Goal: Task Accomplishment & Management: Manage account settings

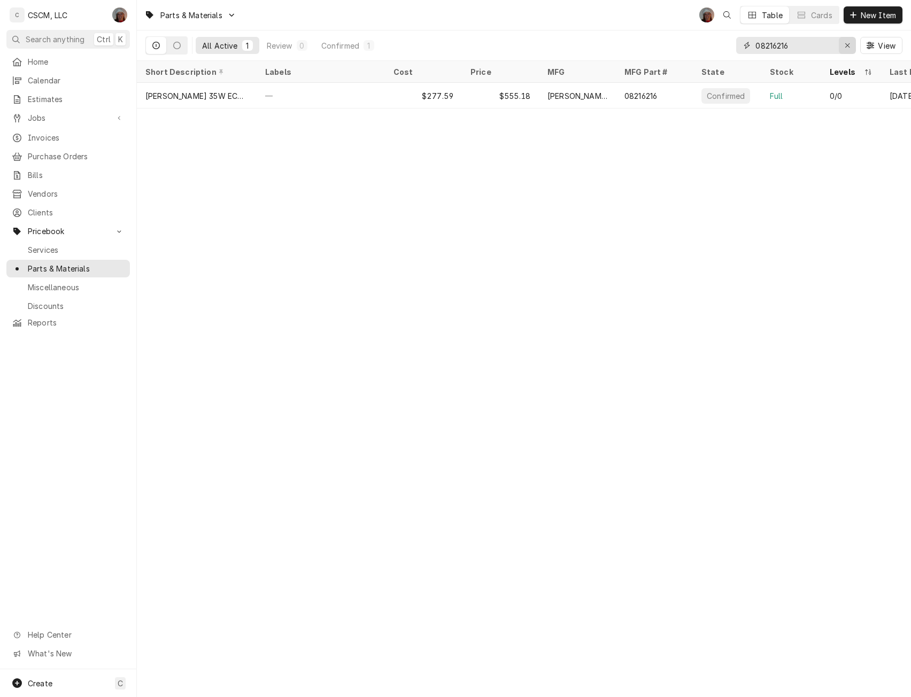
click at [849, 44] on icon "Erase input" at bounding box center [848, 45] width 6 height 7
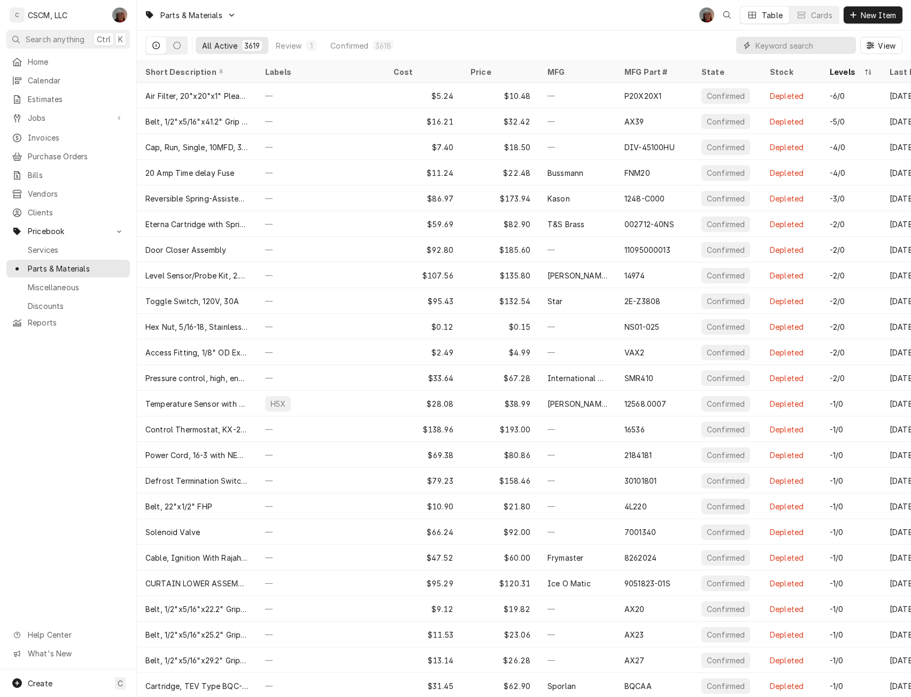
click at [798, 43] on input "Dynamic Content Wrapper" at bounding box center [803, 45] width 95 height 17
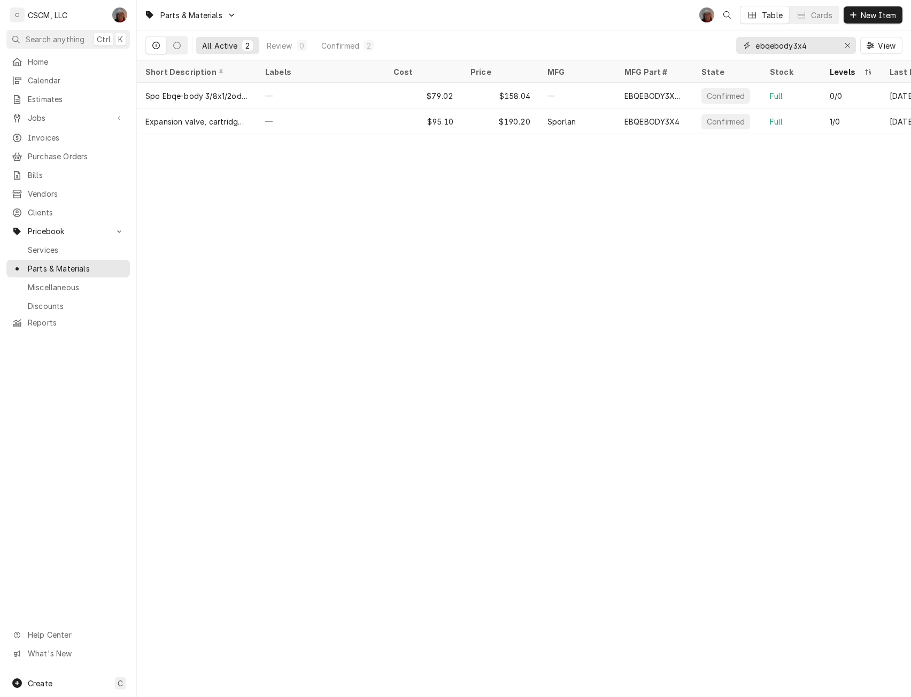
type input "ebqebody3x4"
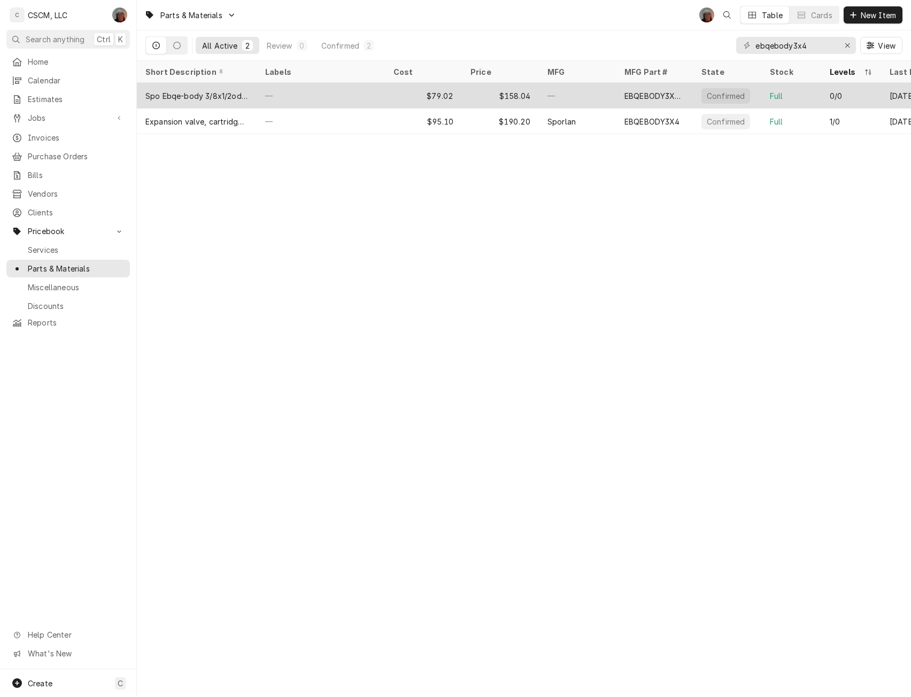
click at [311, 90] on div "—" at bounding box center [321, 96] width 128 height 26
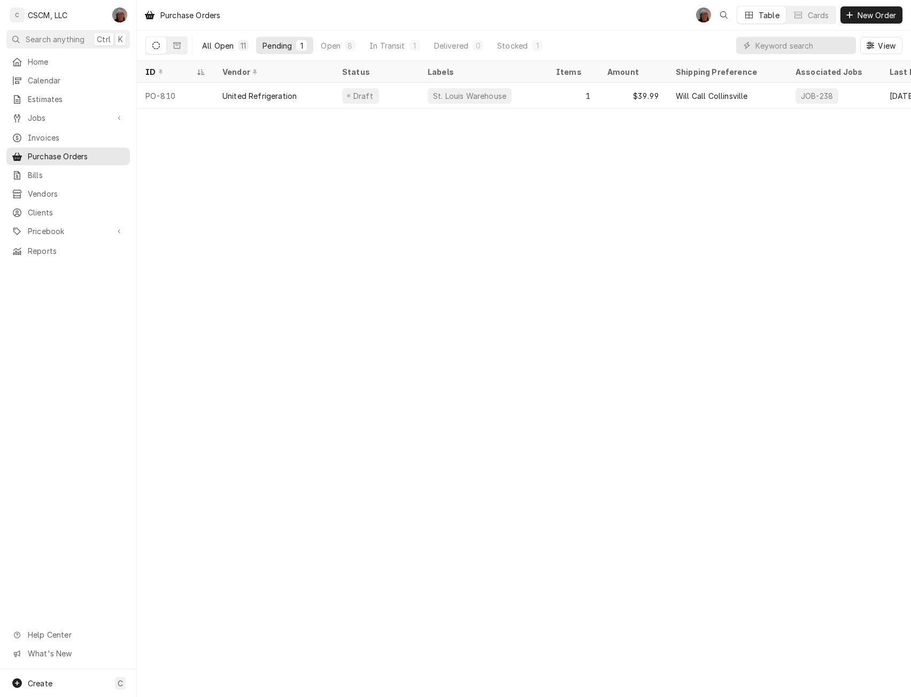
click at [225, 43] on div "All Open" at bounding box center [218, 45] width 32 height 11
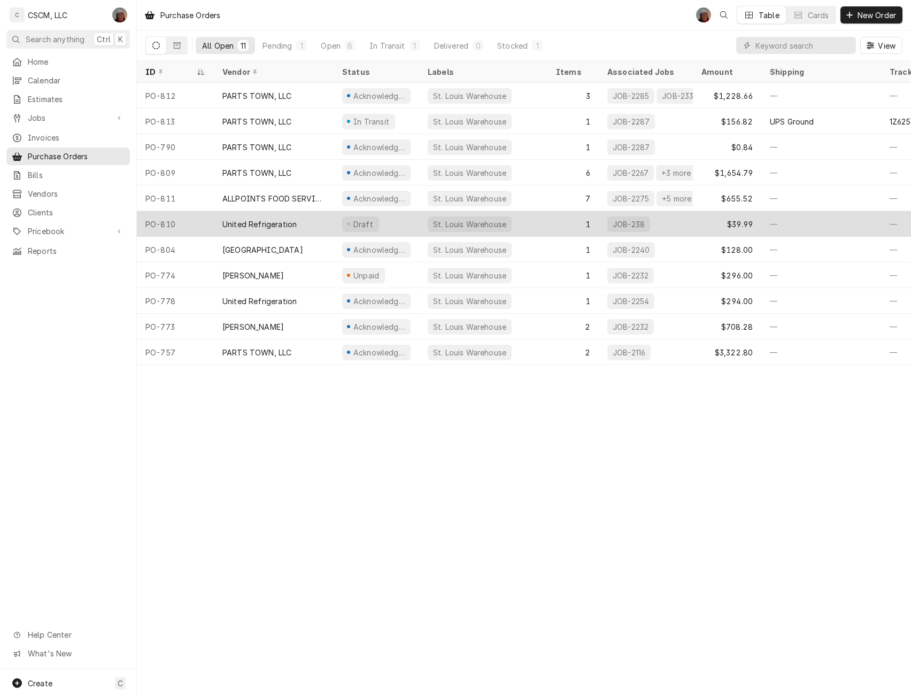
click at [254, 223] on div "United Refrigeration" at bounding box center [260, 224] width 74 height 11
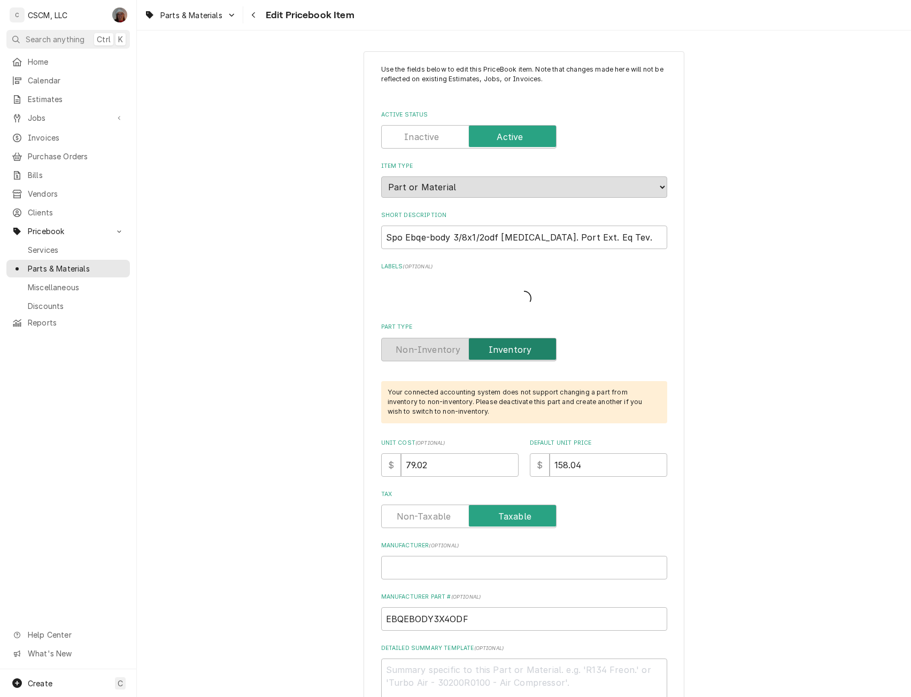
type textarea "x"
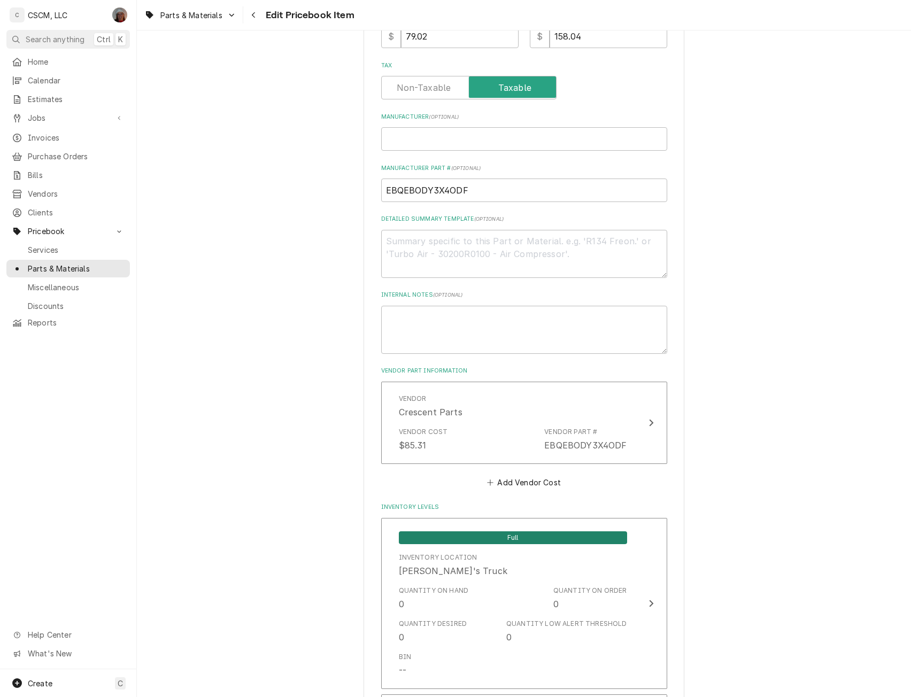
scroll to position [467, 0]
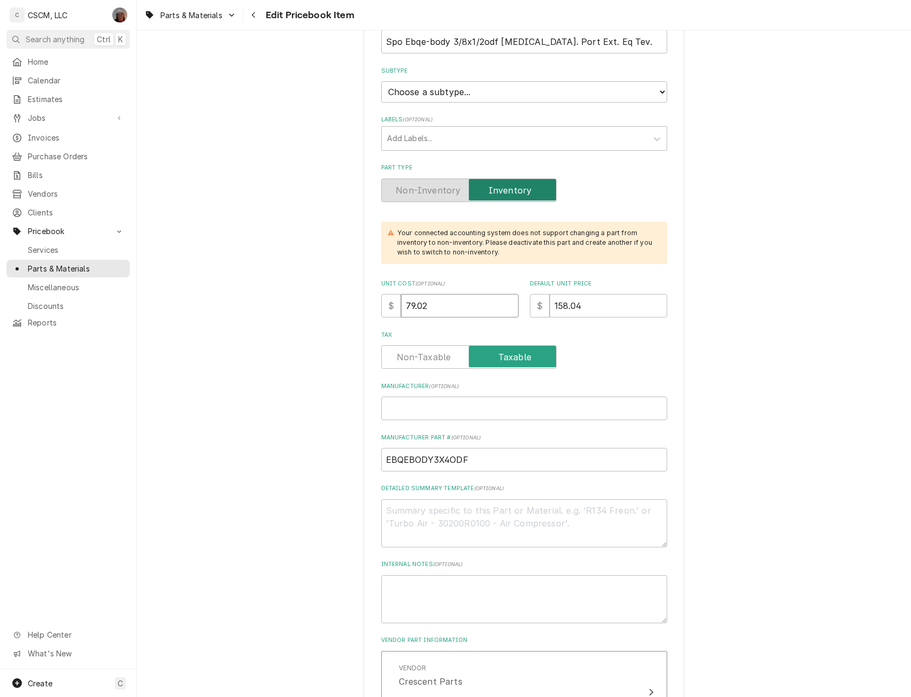
drag, startPoint x: 431, startPoint y: 33, endPoint x: 385, endPoint y: 29, distance: 46.1
click at [385, 29] on div "Parts & Materials Edit Pricebook Item Use the fields below to edit this PriceBo…" at bounding box center [524, 348] width 774 height 697
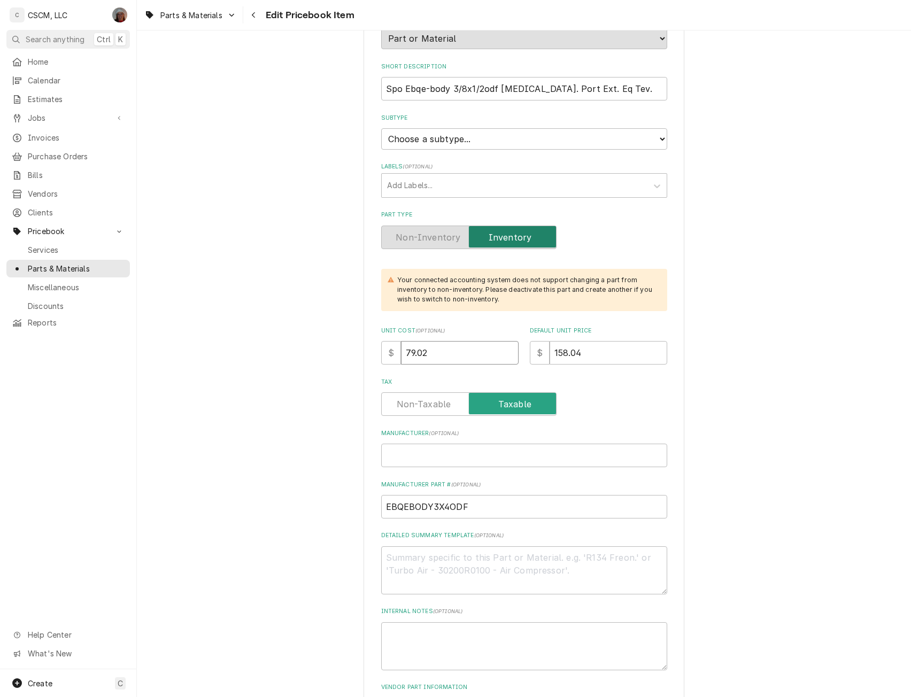
type input "8"
type textarea "x"
type input "87"
type textarea "x"
type input "87.0"
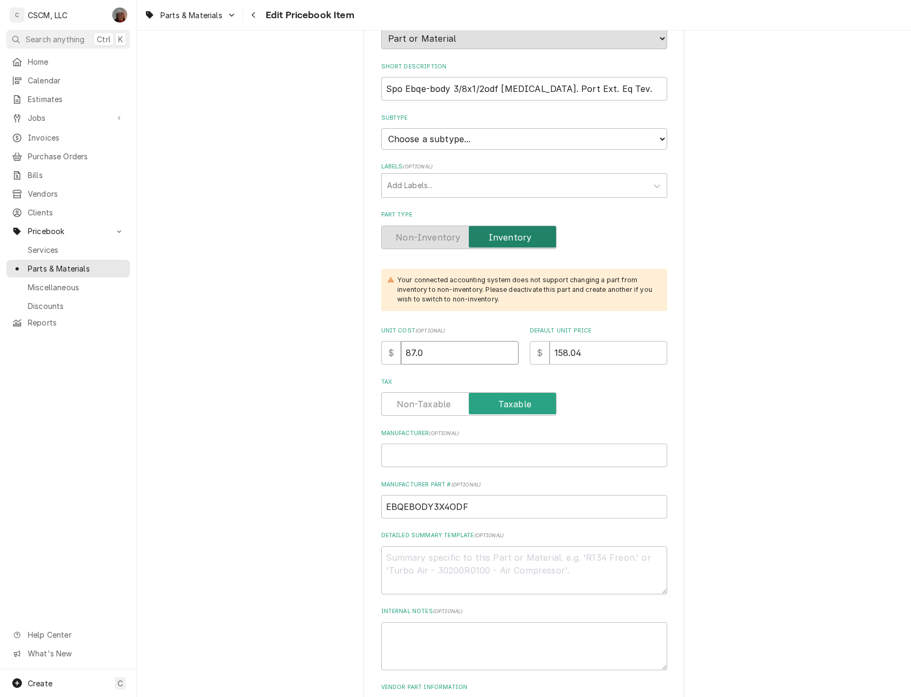
type textarea "x"
type input "87.01"
click at [580, 359] on input "158.04" at bounding box center [609, 353] width 118 height 24
type textarea "x"
type input "158.02"
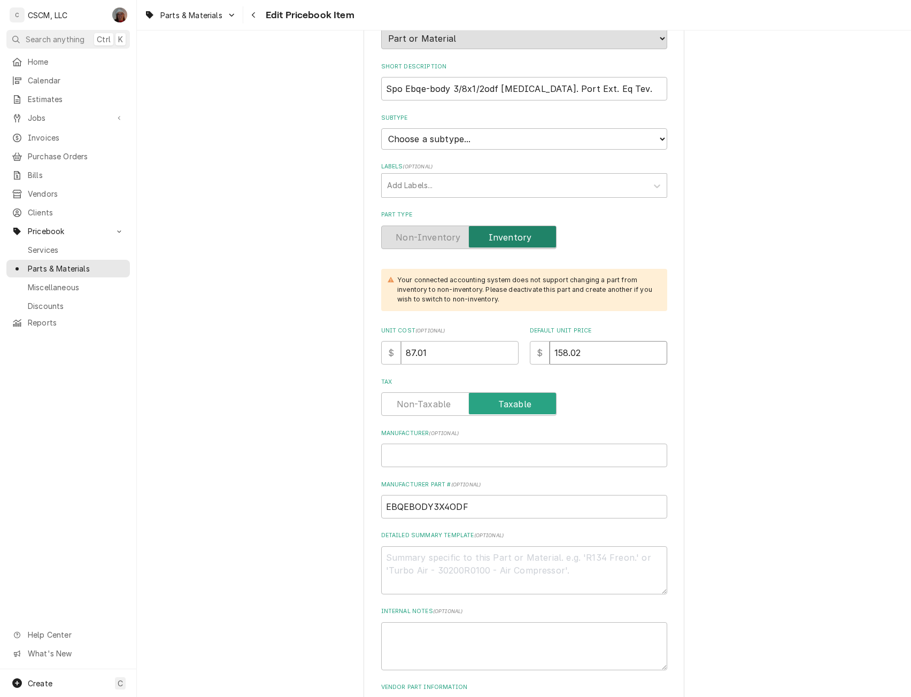
type textarea "x"
drag, startPoint x: 565, startPoint y: 355, endPoint x: 555, endPoint y: 353, distance: 9.8
click at [555, 353] on input "158.02" at bounding box center [609, 353] width 118 height 24
type input "17.02"
type textarea "x"
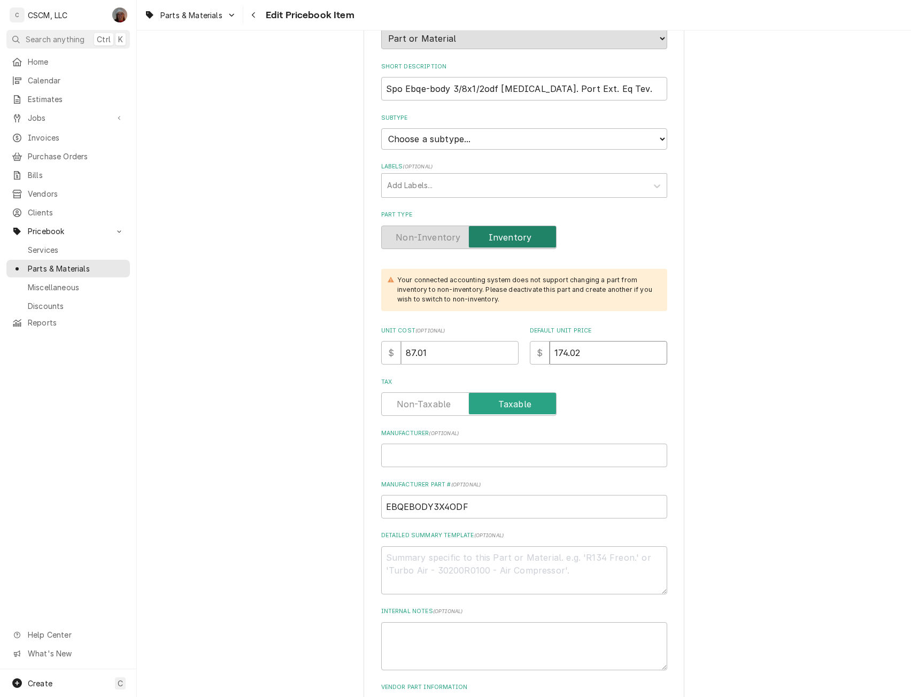
type input "174.02"
click at [409, 456] on input "Manufacturer ( optional )" at bounding box center [524, 456] width 286 height 24
type textarea "x"
type input "S"
type textarea "x"
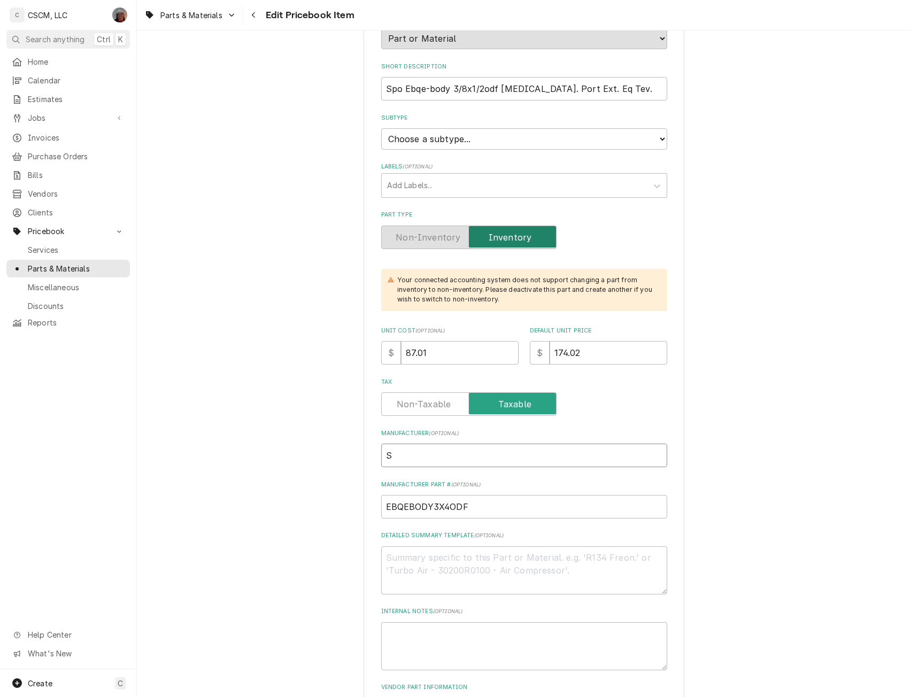
type input "Sp"
type textarea "x"
type input "Spo"
type textarea "x"
type input "Spor"
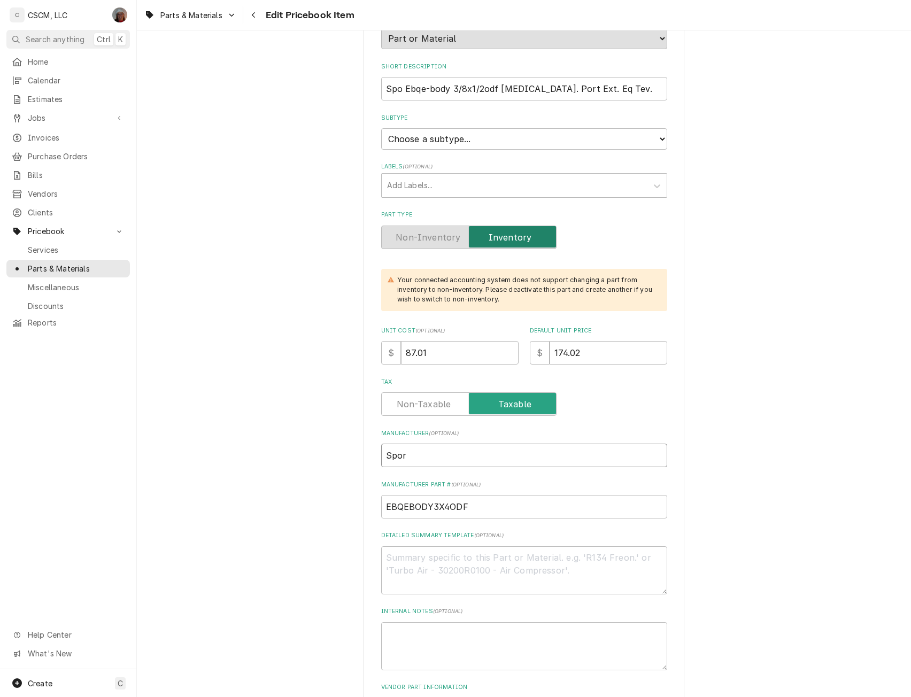
type textarea "x"
type input "Sporl"
type textarea "x"
type input "Sporlan"
type textarea "x"
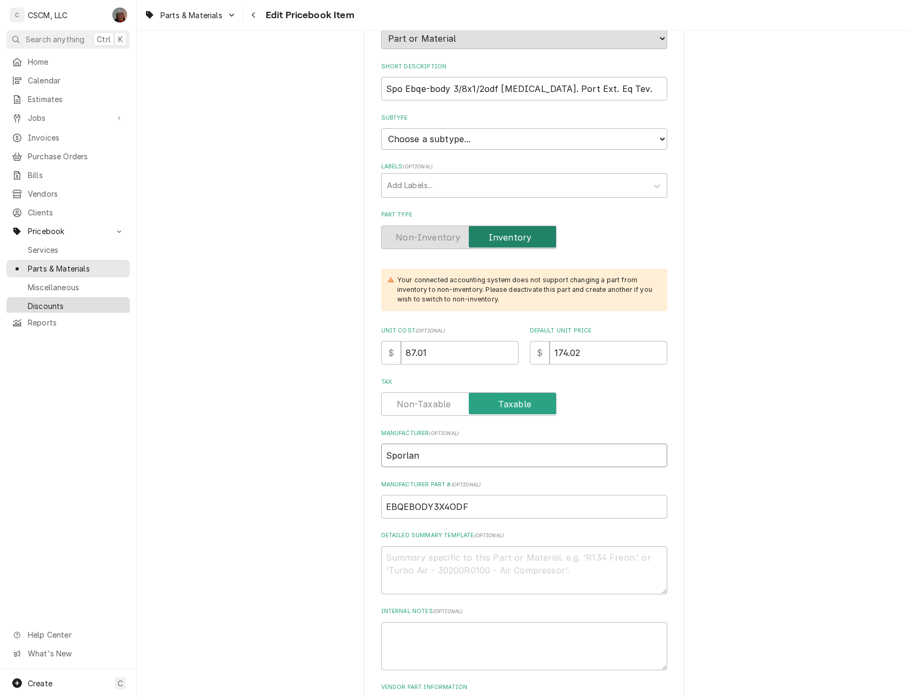
type input "Sporlan"
click at [433, 562] on textarea "Detailed Summary Template ( optional )" at bounding box center [524, 571] width 286 height 48
paste textarea "EBQEBODY3X4ODF"
type textarea "x"
type textarea "EBQEBODY3X4ODF"
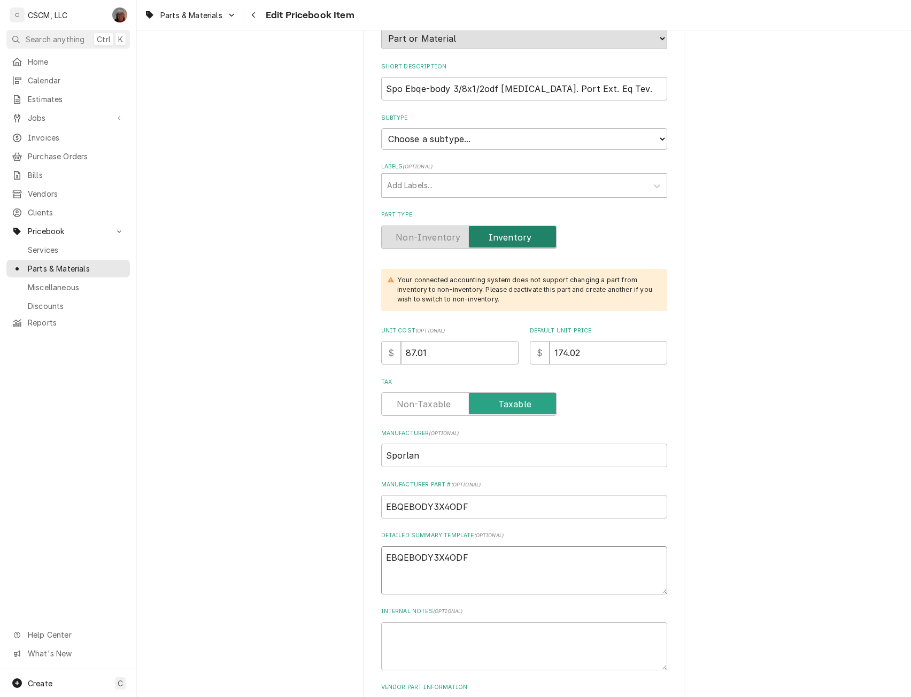
click at [473, 562] on textarea "EBQEBODY3X4ODF" at bounding box center [524, 571] width 286 height 48
type textarea "x"
type textarea "EBQEBODY3X4ODF"
paste textarea "3/8" x 1/2", Extended ODF Soldered x Extended ODF Soldered, 5' L Capillary Tube…"
type textarea "x"
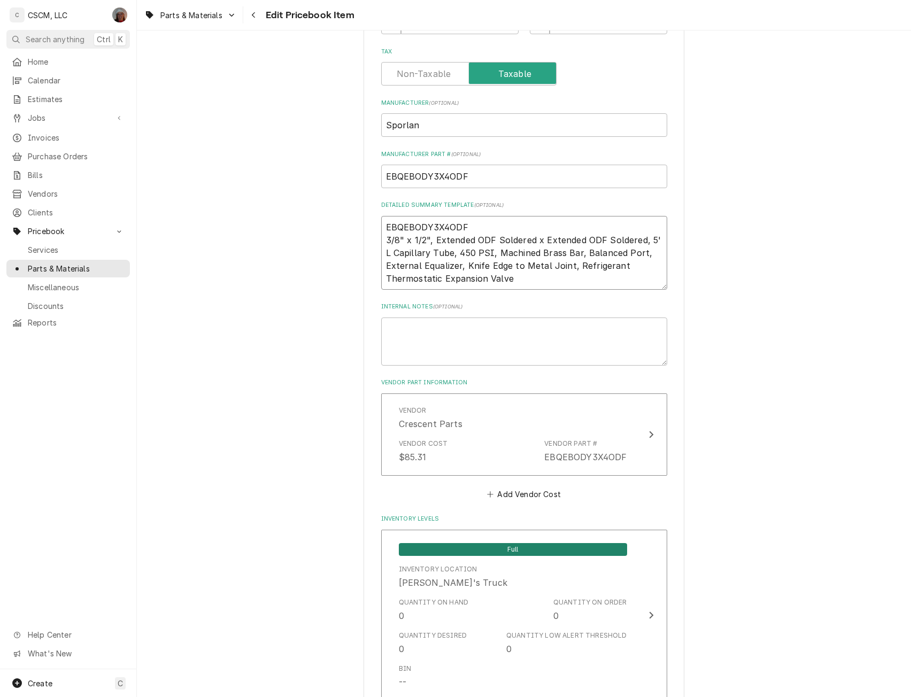
scroll to position [481, 0]
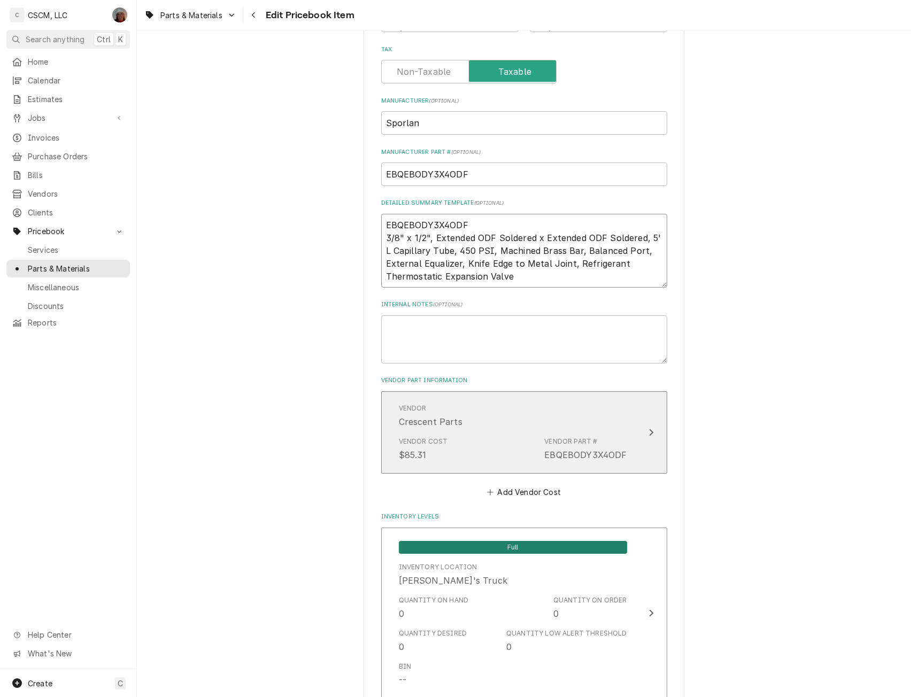
type textarea "EBQEBODY3X4ODF 3/8" x 1/2", Extended ODF Soldered x Extended ODF Soldered, 5' L…"
click at [634, 426] on button "Vendor Crescent Parts Vendor Cost $85.31 Vendor Part # EBQEBODY3X4ODF" at bounding box center [524, 433] width 286 height 82
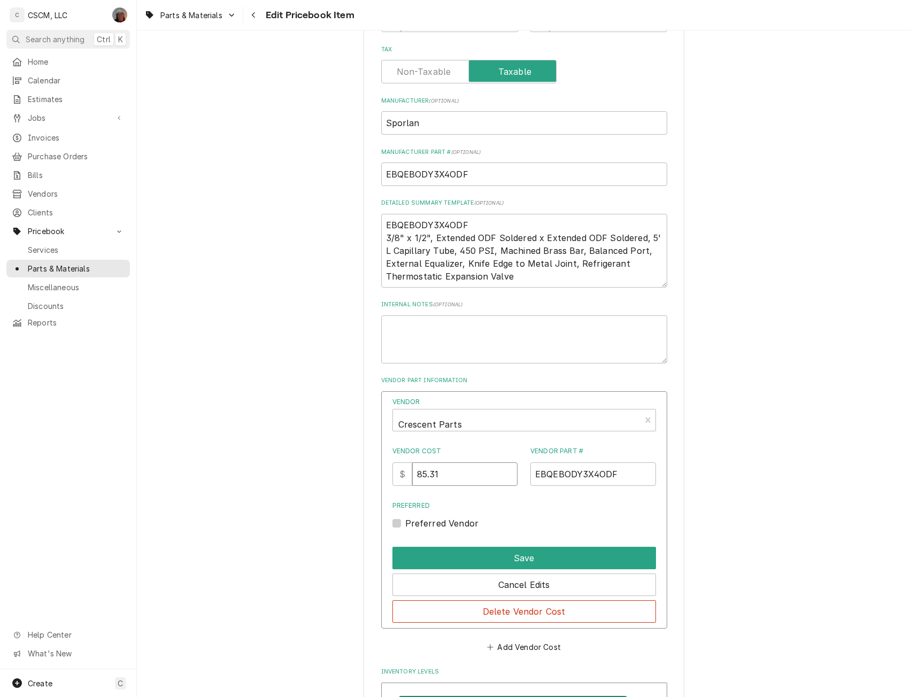
drag, startPoint x: 442, startPoint y: 475, endPoint x: 366, endPoint y: 469, distance: 76.2
type input "87.01"
click at [523, 555] on button "Save" at bounding box center [525, 558] width 264 height 22
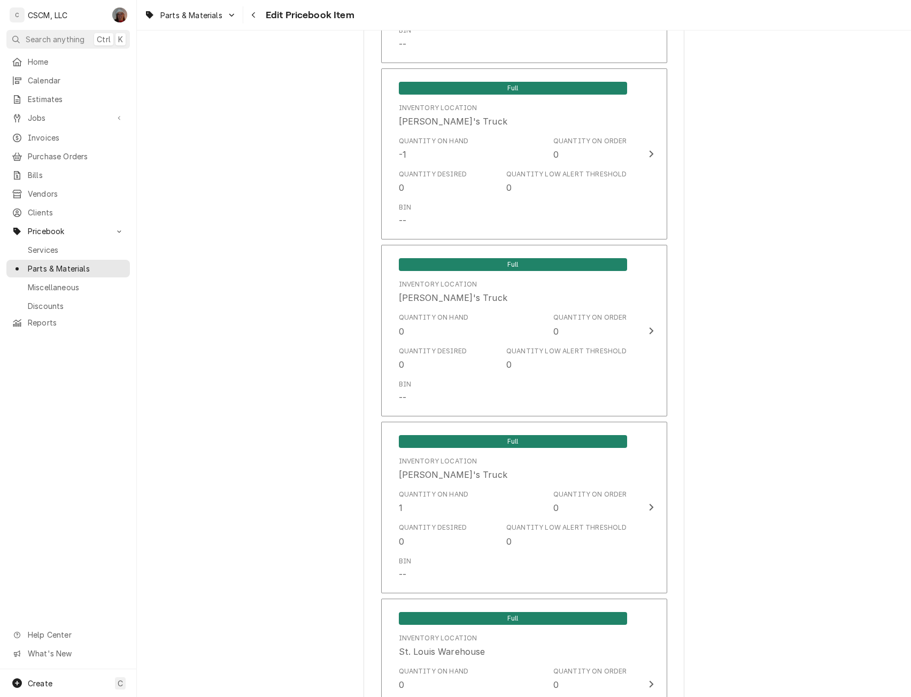
scroll to position [2134, 0]
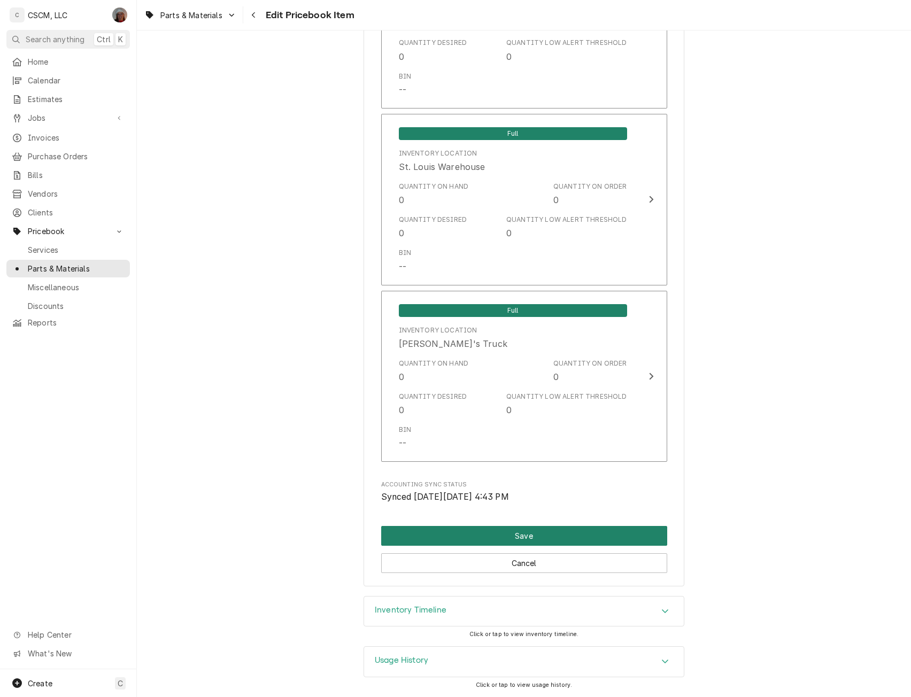
click at [538, 535] on button "Save" at bounding box center [524, 536] width 286 height 20
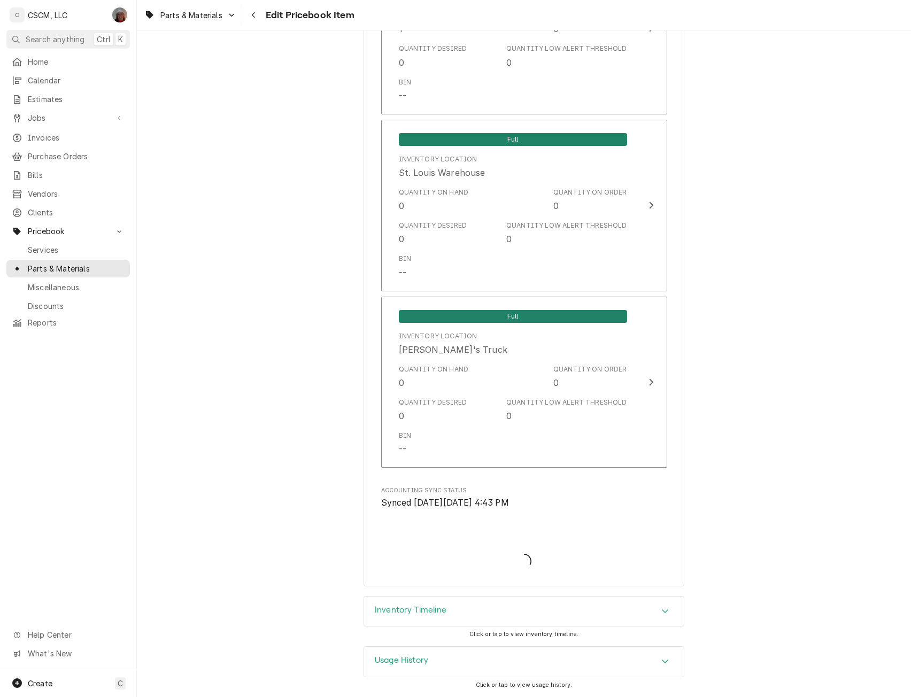
scroll to position [2128, 0]
type textarea "x"
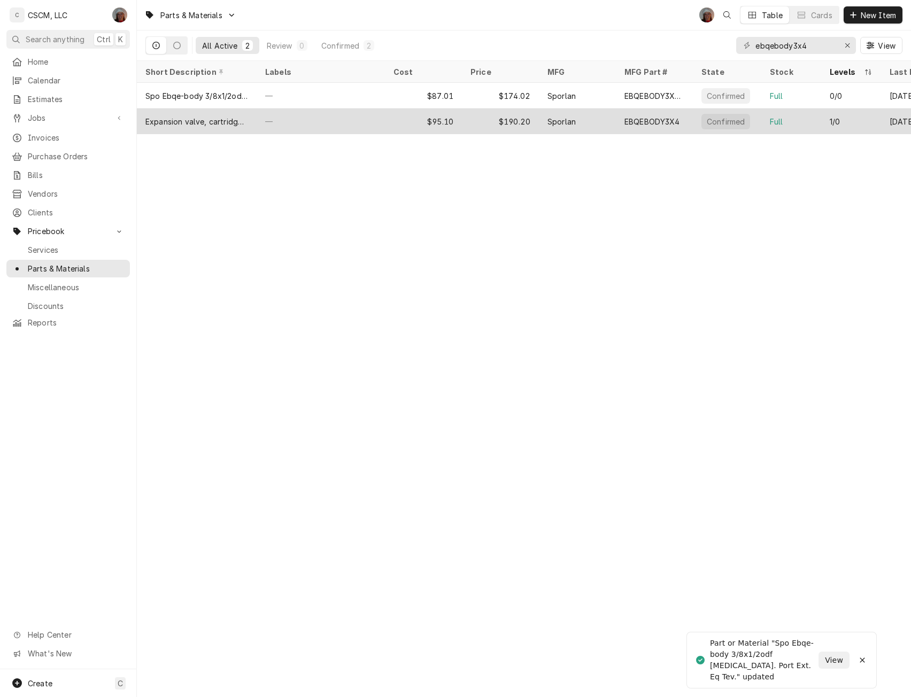
click at [327, 117] on div "—" at bounding box center [321, 122] width 128 height 26
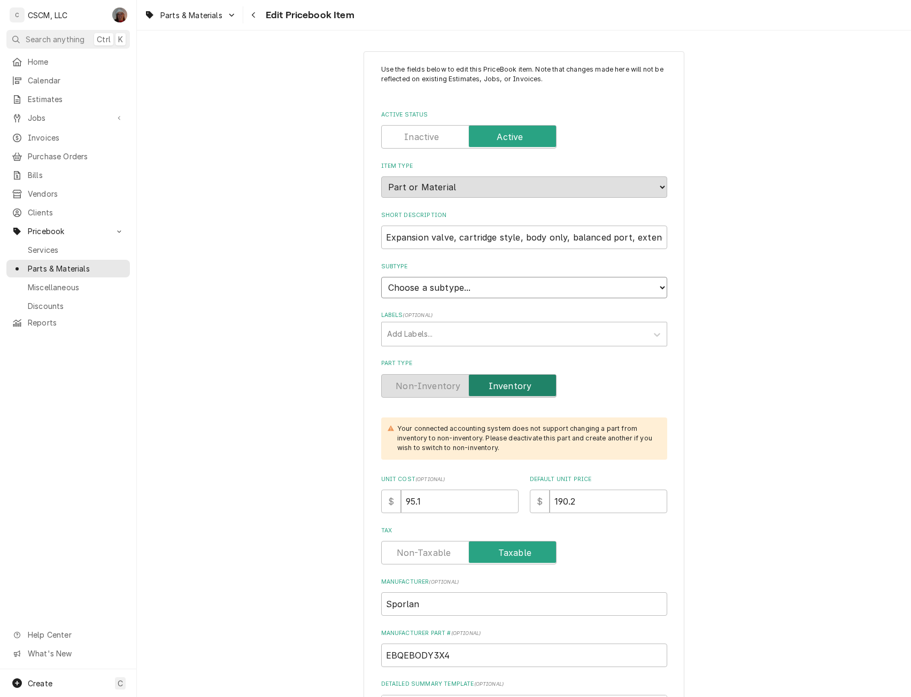
click at [646, 290] on select "Choose a subtype... Equipment Part Refrigerant Supply or Material Tool" at bounding box center [524, 287] width 286 height 21
select select "148"
click at [381, 277] on select "Choose a subtype... Equipment Part Refrigerant Supply or Material Tool" at bounding box center [524, 287] width 286 height 21
type textarea "x"
drag, startPoint x: 425, startPoint y: 503, endPoint x: 312, endPoint y: 506, distance: 112.4
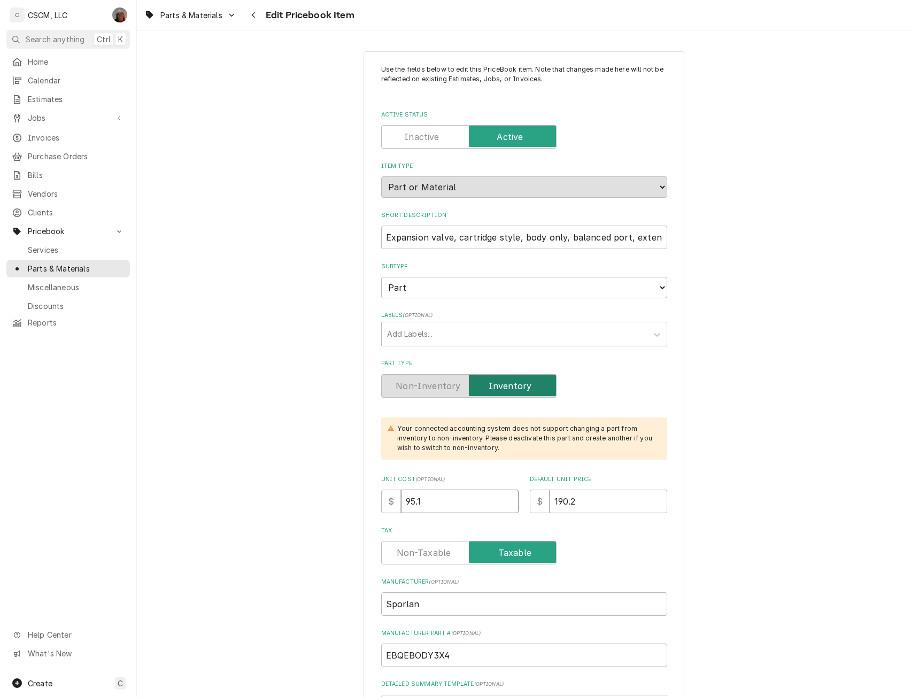
type input "9"
type textarea "x"
type input "96"
type textarea "x"
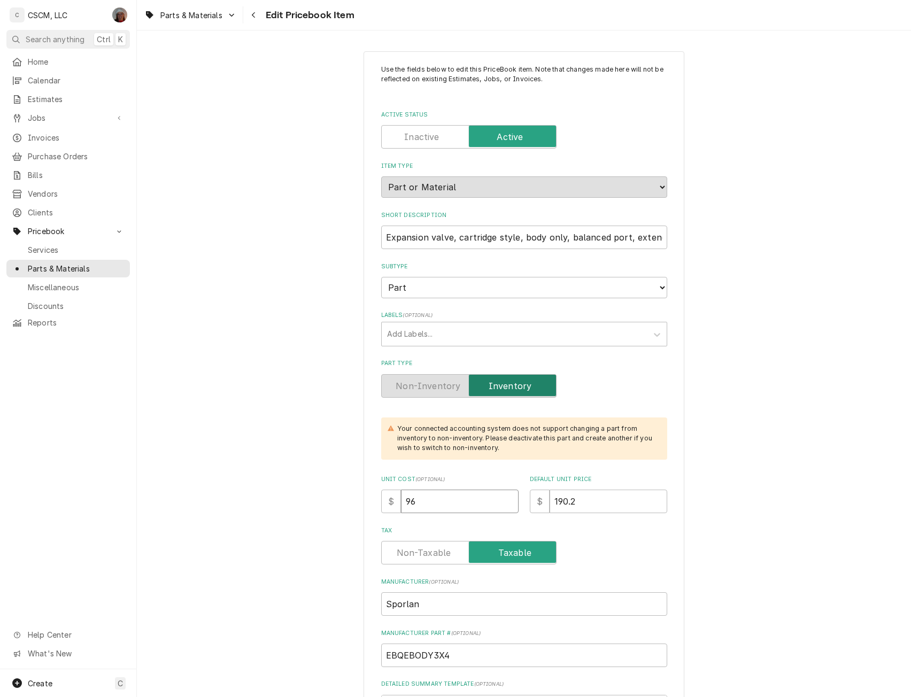
type input "96.9"
type textarea "x"
type input "96.99"
type textarea "x"
type input "1"
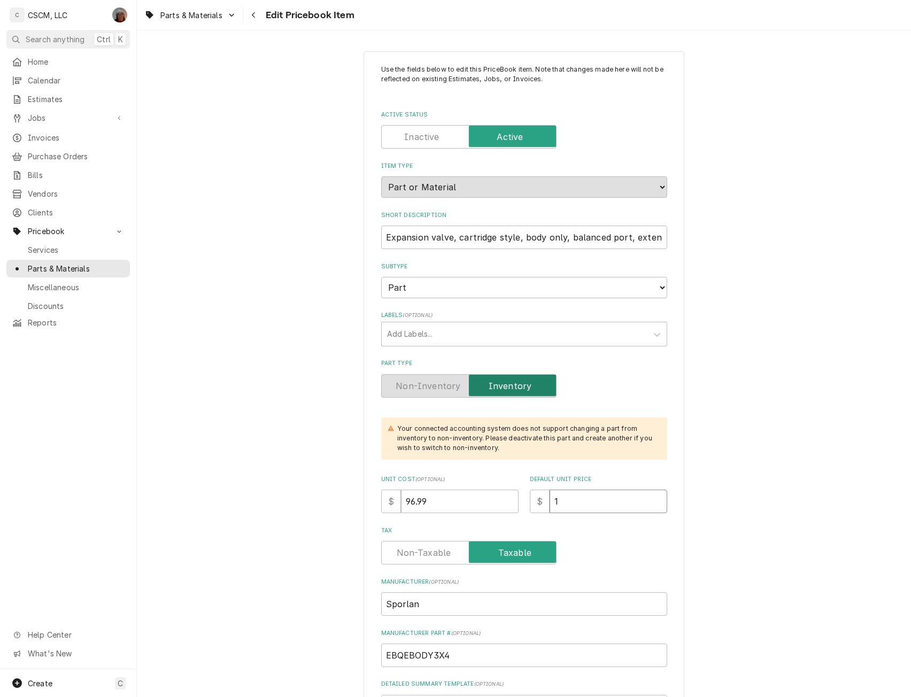
type textarea "x"
type input "19"
type textarea "x"
type input "193"
type textarea "x"
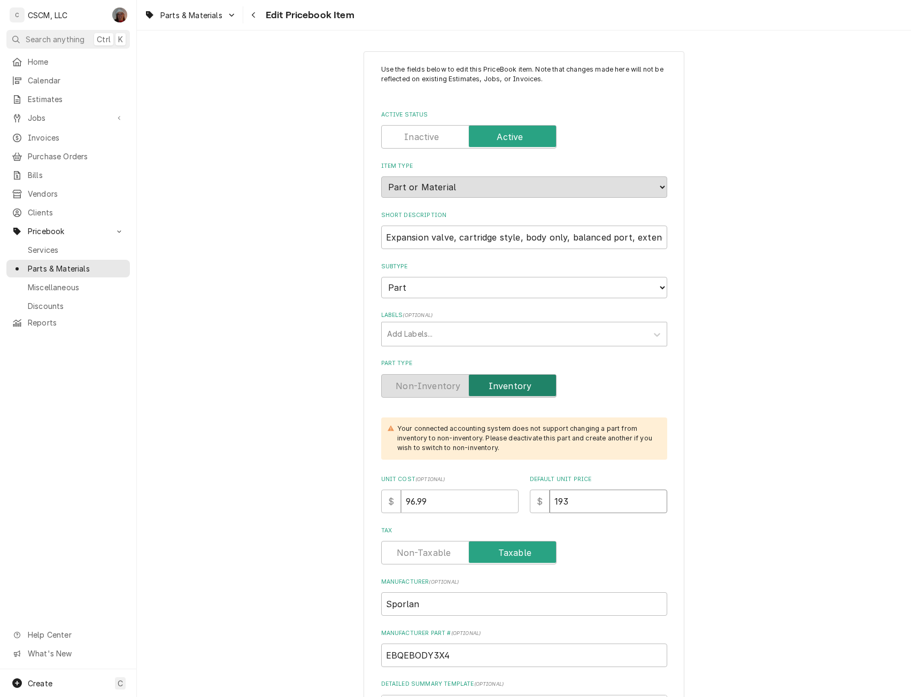
type input "193.9"
type textarea "x"
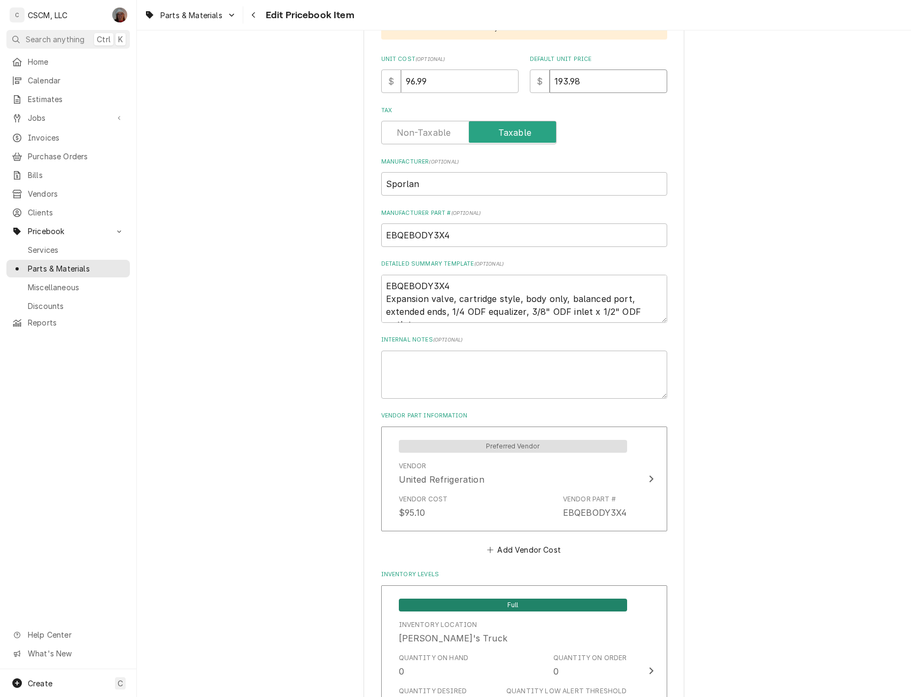
scroll to position [425, 0]
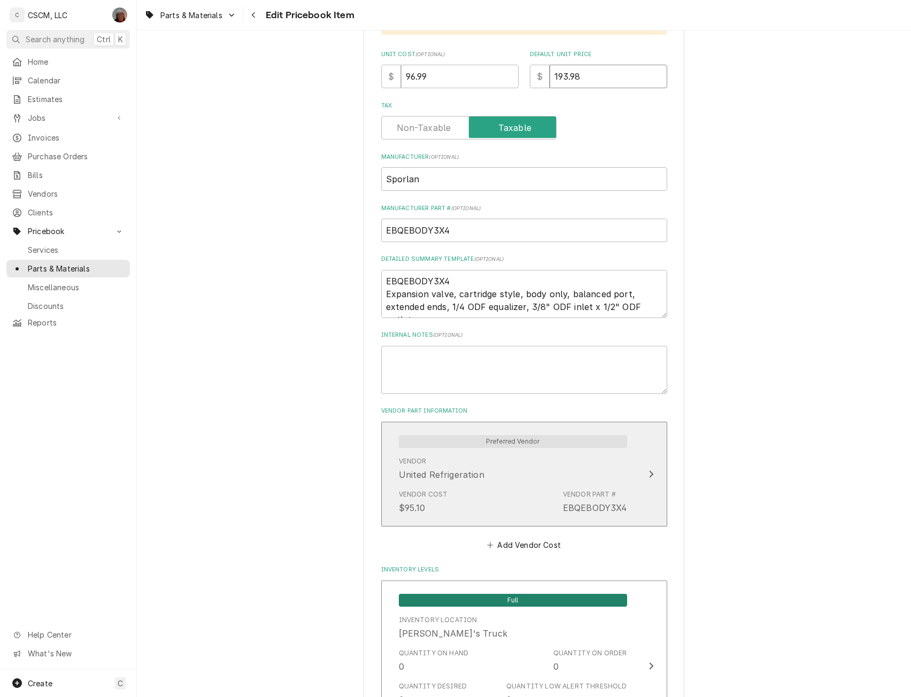
type input "193.98"
click at [651, 474] on div "Update Vendor Part Cost" at bounding box center [652, 474] width 14 height 13
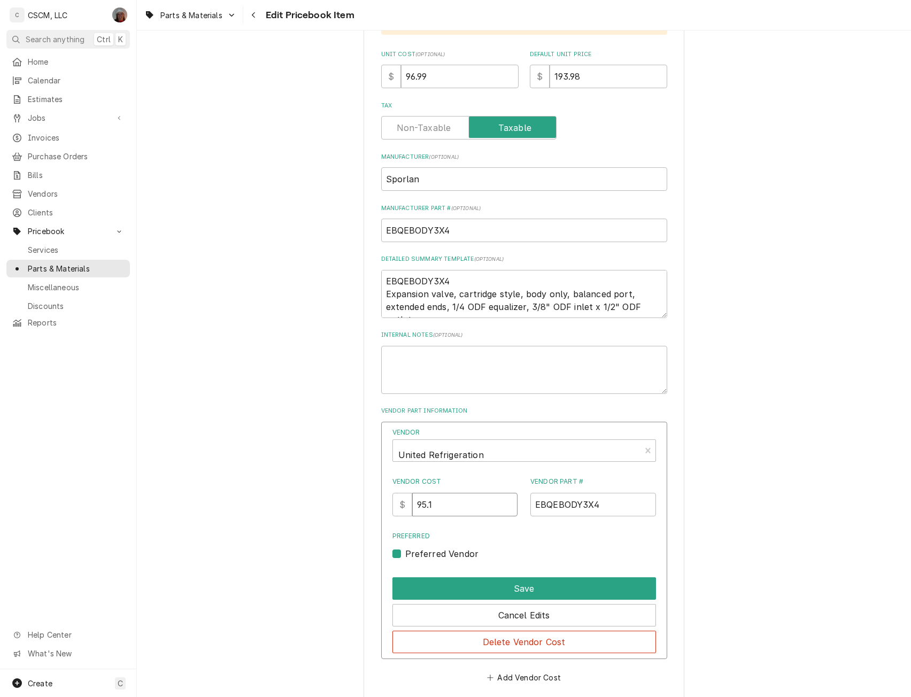
drag, startPoint x: 416, startPoint y: 508, endPoint x: 385, endPoint y: 504, distance: 31.7
click at [385, 504] on div "Vendor United Refrigeration Vendor Cost $ 95.1 Vendor Part # EBQEBODY3X4 Prefer…" at bounding box center [524, 541] width 286 height 238
type input "96.99"
click at [517, 591] on button "Save" at bounding box center [525, 589] width 264 height 22
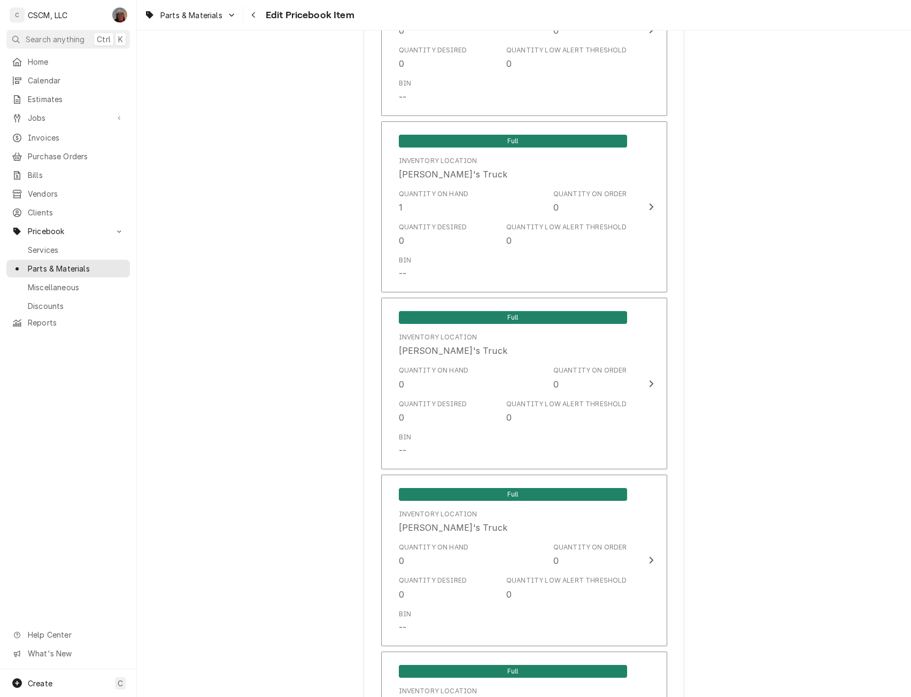
scroll to position [2130, 0]
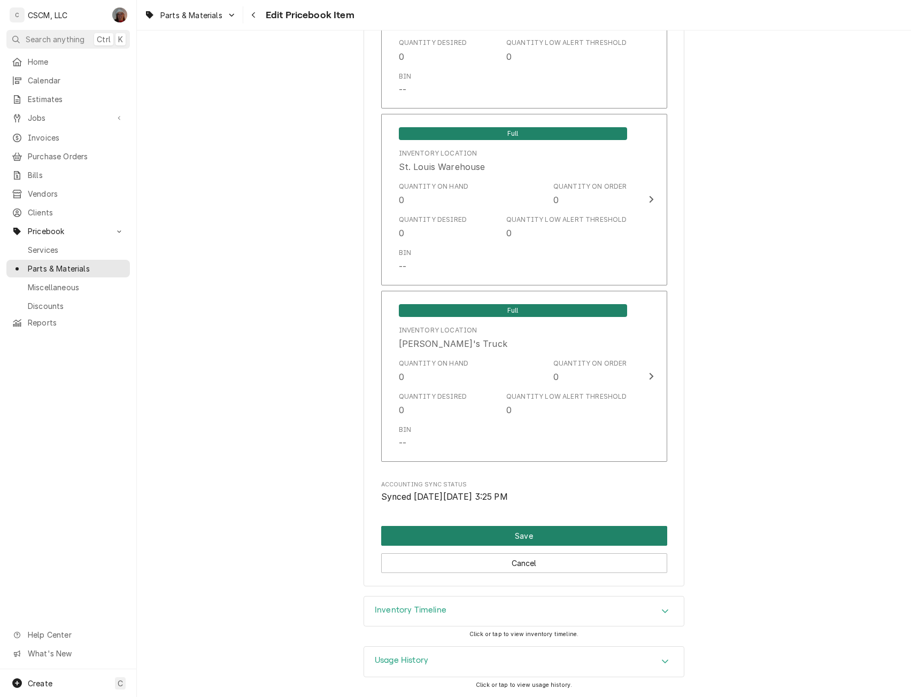
click at [522, 534] on button "Save" at bounding box center [524, 536] width 286 height 20
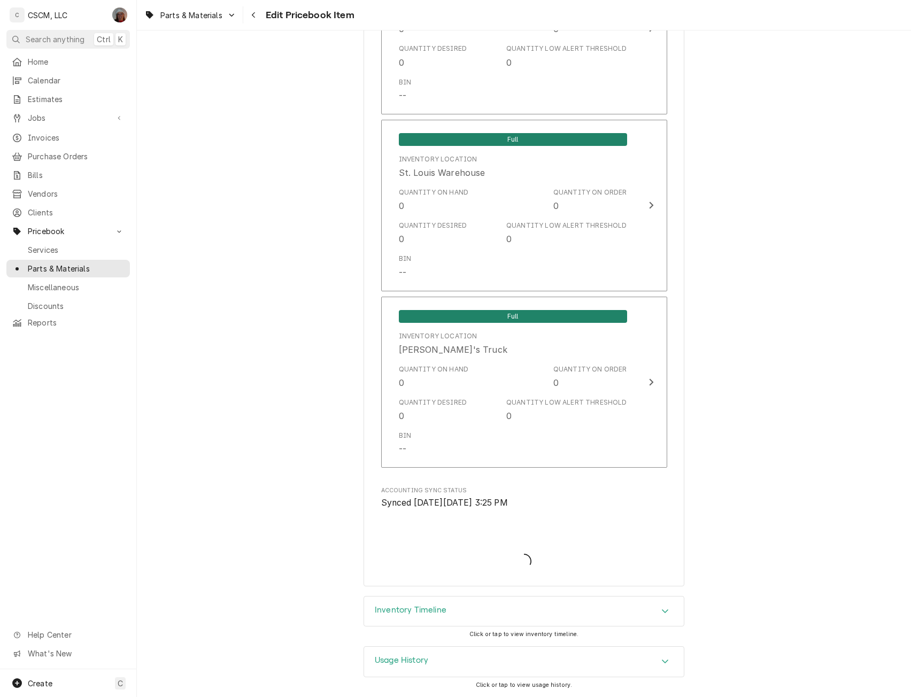
scroll to position [2125, 0]
type textarea "x"
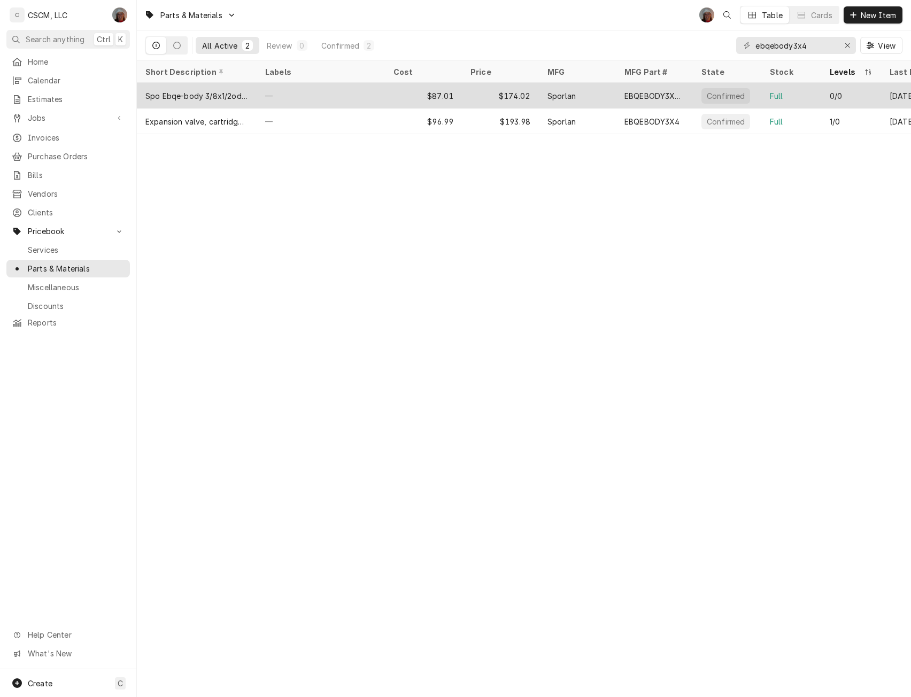
click at [279, 89] on div "—" at bounding box center [321, 96] width 128 height 26
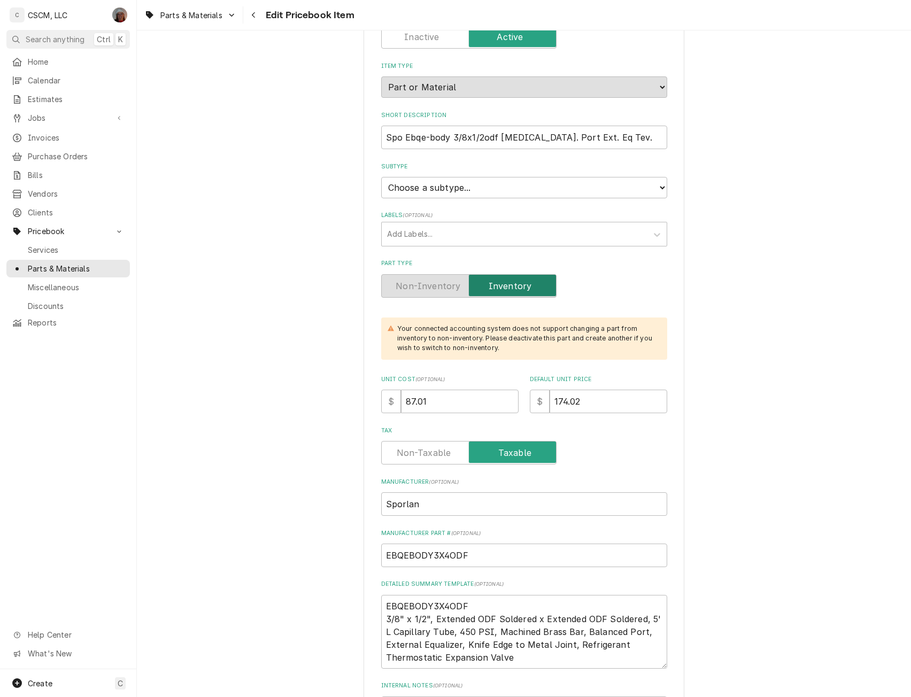
scroll to position [84, 0]
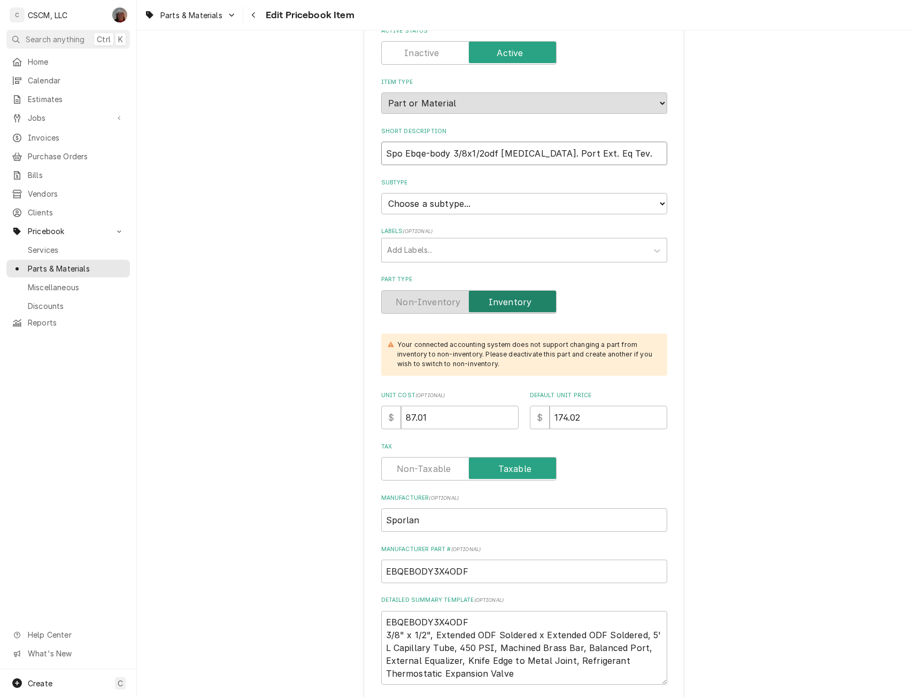
drag, startPoint x: 597, startPoint y: 157, endPoint x: 362, endPoint y: 149, distance: 234.9
paste input "3/8" x 1/2", Extended ODF Soldered x Extended ODF Soldered, 5' L Capillary Tube…"
type textarea "x"
type input "3/8" x 1/2", Extended ODF Soldered x Extended ODF Soldered, 5' L Capillary Tube…"
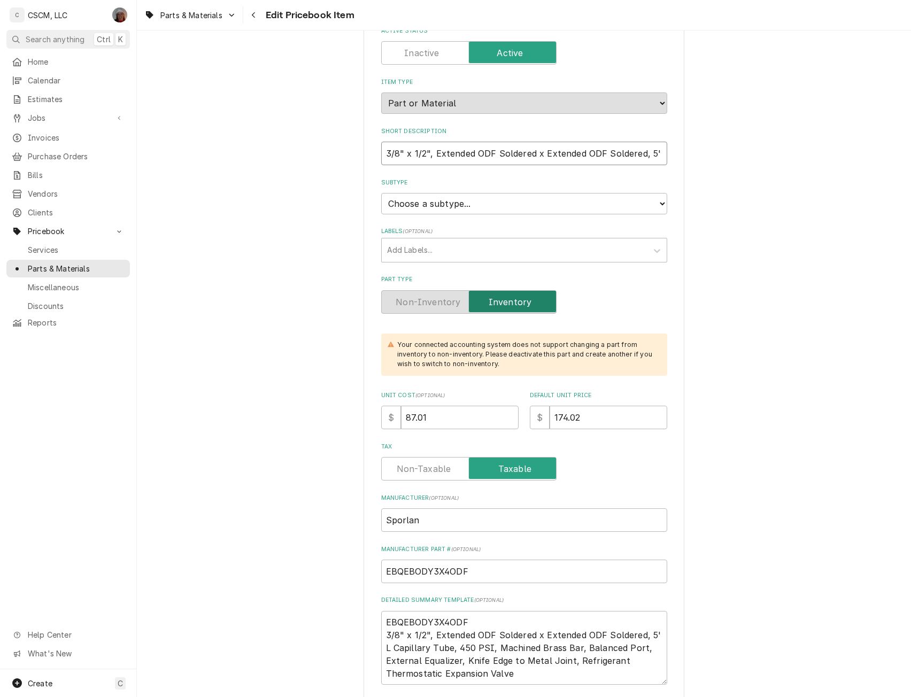
scroll to position [0, 154]
click at [611, 154] on input "3/8" x 1/2", Extended ODF Soldered x Extended ODF Soldered, 5' L Capillary Tube…" at bounding box center [524, 154] width 286 height 24
type textarea "x"
type input "3/8" x 1/2", Extended ODF Soldered x Extended ODF Soldered, 5' L Capillary Tube…"
type textarea "x"
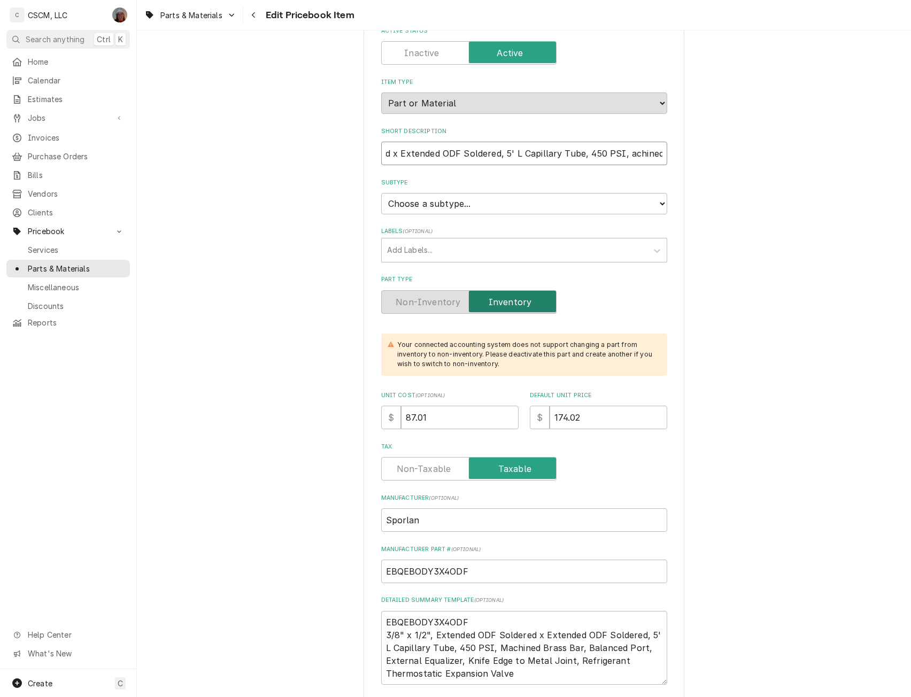
type input "3/8" x 1/2", Extended ODF Soldered x Extended ODF Soldered, 5' L Capillary Tube…"
type textarea "x"
type input "3/8" x 1/2", Extended ODF Soldered x Extended ODF Soldered, 5' L Capillary Tube…"
type textarea "x"
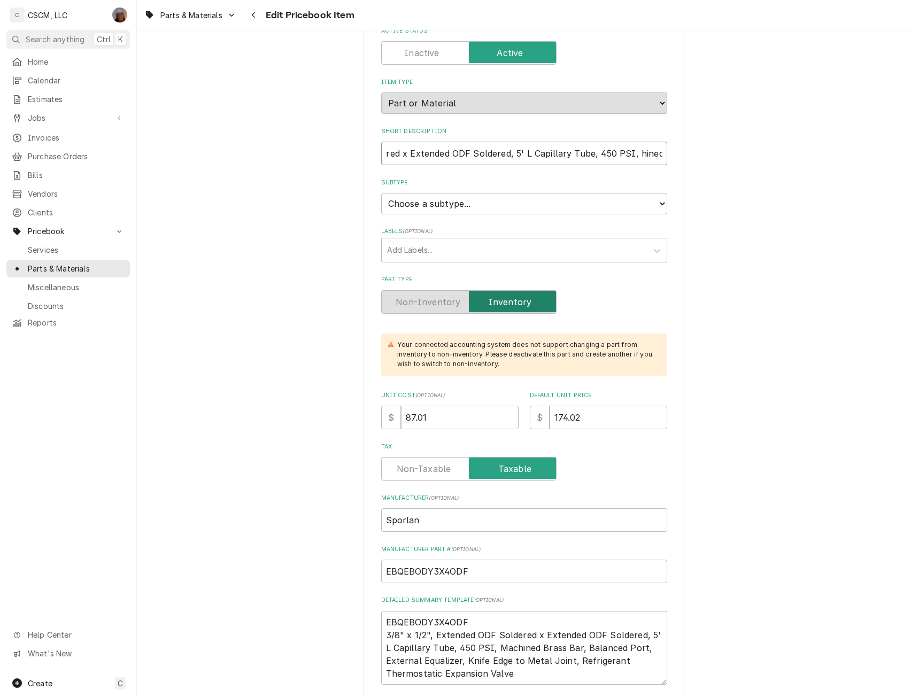
type input "3/8" x 1/2", Extended ODF Soldered x Extended ODF Soldered, 5' L Capillary Tube…"
type textarea "x"
type input "3/8" x 1/2", Extended ODF Soldered x Extended ODF Soldered, 5' L Capillary Tube…"
type textarea "x"
type input "3/8" x 1/2", Extended ODF Soldered x Extended ODF Soldered, 5' L Capillary Tube…"
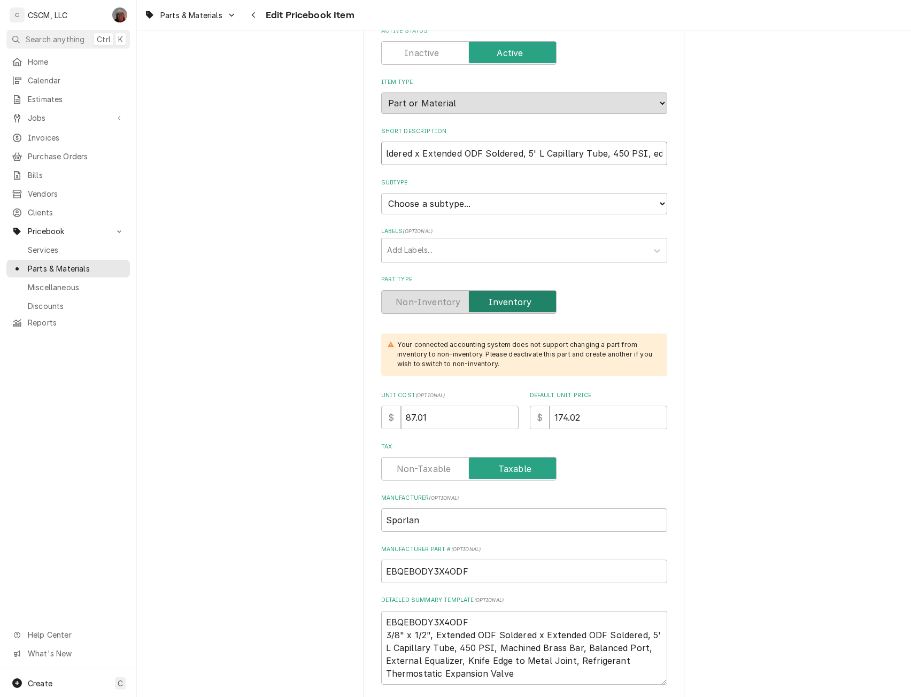
type textarea "x"
type input "3/8" x 1/2", Extended ODF Soldered x Extended ODF Soldered, 5' L Capillary Tube…"
type textarea "x"
type input "3/8" x 1/2", Extended ODF Soldered x Extended ODF Soldered, 5' L Capillary Tube…"
type textarea "x"
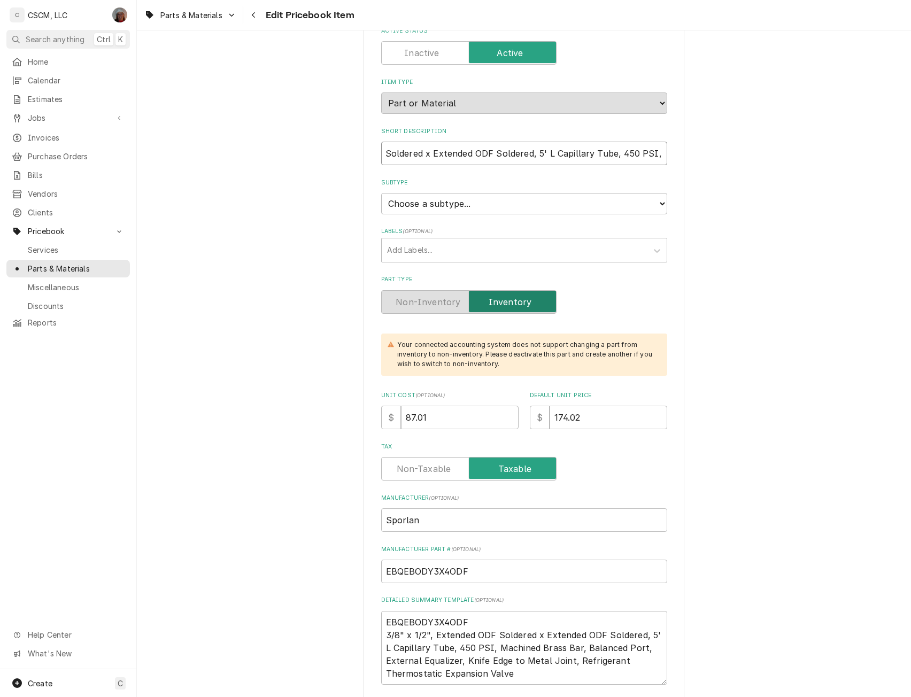
type input "3/8" x 1/2", Extended ODF Soldered x Extended ODF Soldered, 5' L Capillary Tube…"
type textarea "x"
type input "3/8" x 1/2", Extended ODF Soldered x Extended ODF Soldered, 5' L Capillary Tube…"
click at [572, 156] on input "3/8" x 1/2", Extended ODF Soldered x Extended ODF Soldered, 5' L Capillary Tube…" at bounding box center [524, 154] width 286 height 24
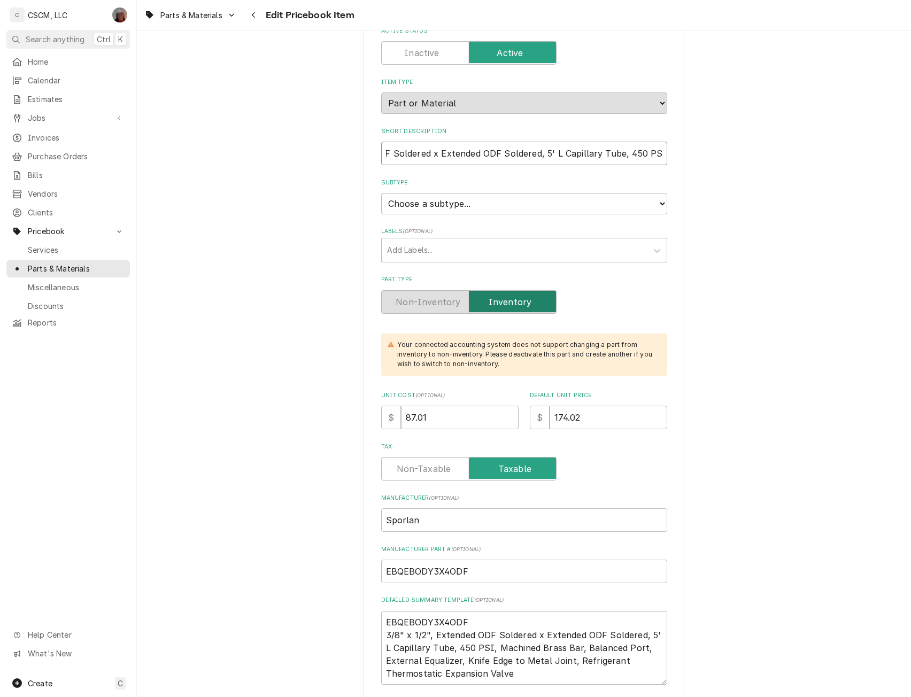
type textarea "x"
type input "3/8" x 1/2", Extended ODF Soldered x Extended ODF Soldered, 5' L Capllary Tube,…"
type textarea "x"
type input "3/8" x 1/2", Extended ODF Soldered x Extended ODF Soldered, 5' L Caplary Tube, …"
type textarea "x"
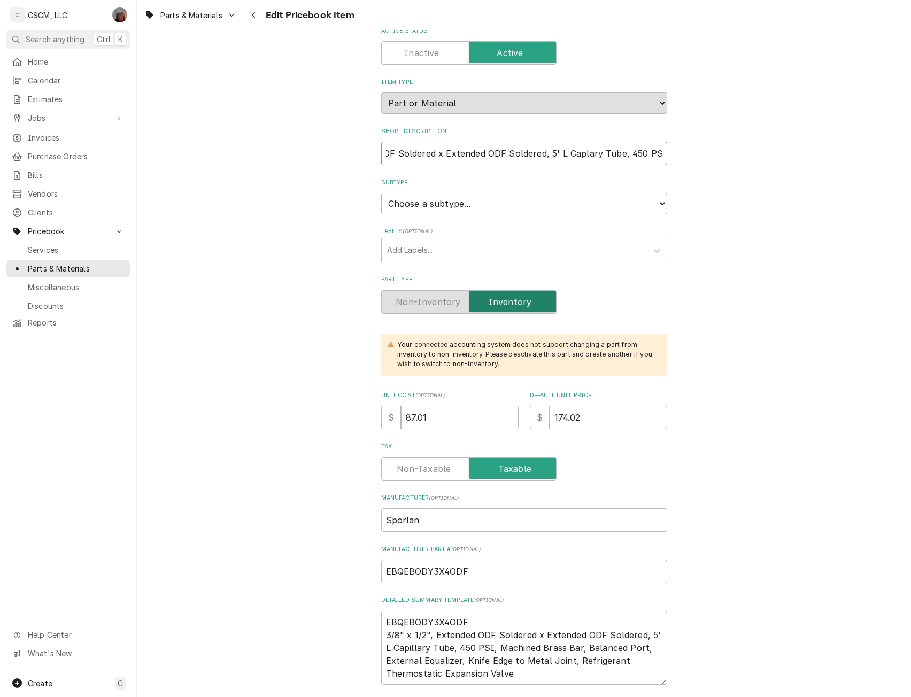
type input "3/8" x 1/2", Extended ODF Soldered x Extended ODF Soldered, 5' L Capary Tube, 4…"
type textarea "x"
type input "3/8" x 1/2", Extended ODF Soldered x Extended ODF Soldered, 5' L Capry Tube, 45…"
type textarea "x"
type input "3/8" x 1/2", Extended ODF Soldered x Extended ODF Soldered, 5' L Capy Tube, 450…"
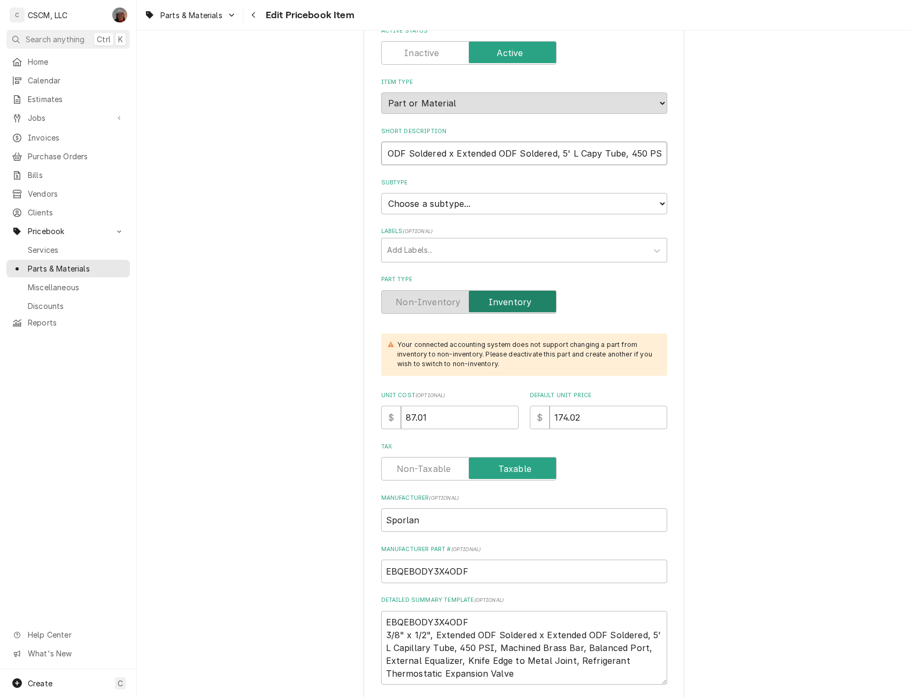
type textarea "x"
type input "3/8" x 1/2", Extended ODF Soldered x Extended ODF Soldered, 5' L Cap Tube, 450 …"
click at [660, 154] on input "3/8" x 1/2", Extended ODF Soldered x Extended ODF Soldered, 5' L Cap Tube, 450 …" at bounding box center [524, 154] width 286 height 24
type textarea "x"
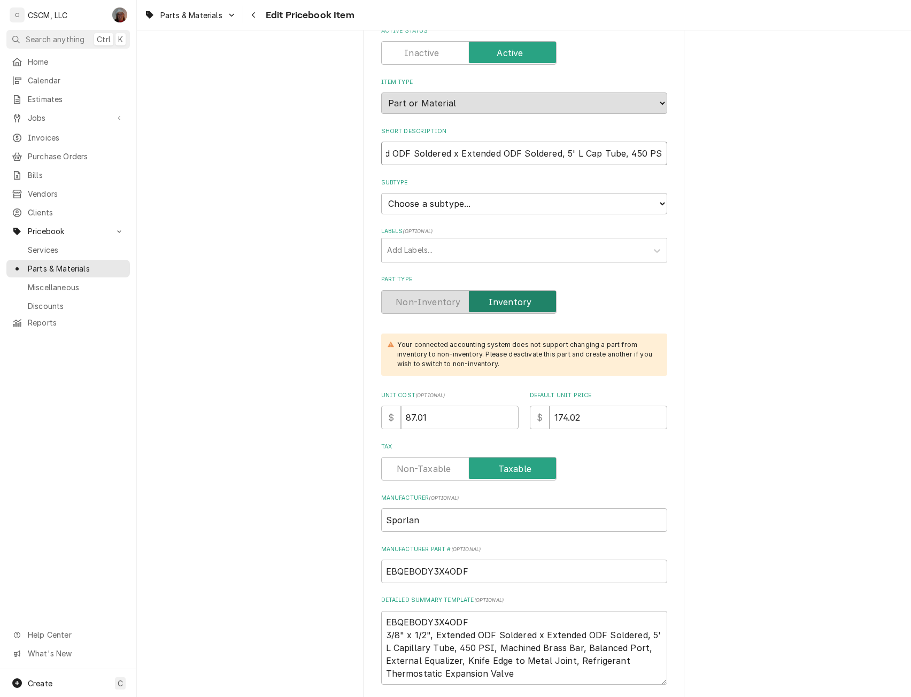
type input "3/8" x 1/2", Extended ODF Soldered x Extended ODF Soldered, 5' L Cap Tube, 450 …"
type textarea "x"
type input "3/8" x 1/2", Extended ODF Soldered x Extended ODF Soldered, 5' L Cap Tube, 450 …"
type textarea "x"
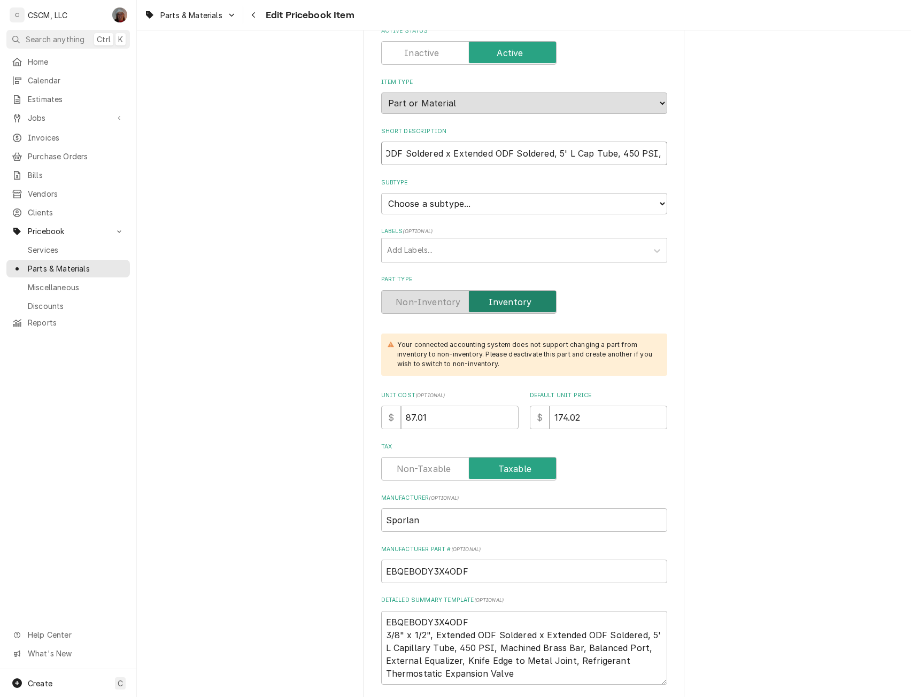
type input "3/8" x 1/2", Extended ODF Soldered x Extended ODF Soldered, 5' L Cap Tube, 450 …"
type textarea "x"
type input "3/8" x 1/2", Extended ODF Soldered x Extended ODF Soldered, 5' L Cap Tube, 450 …"
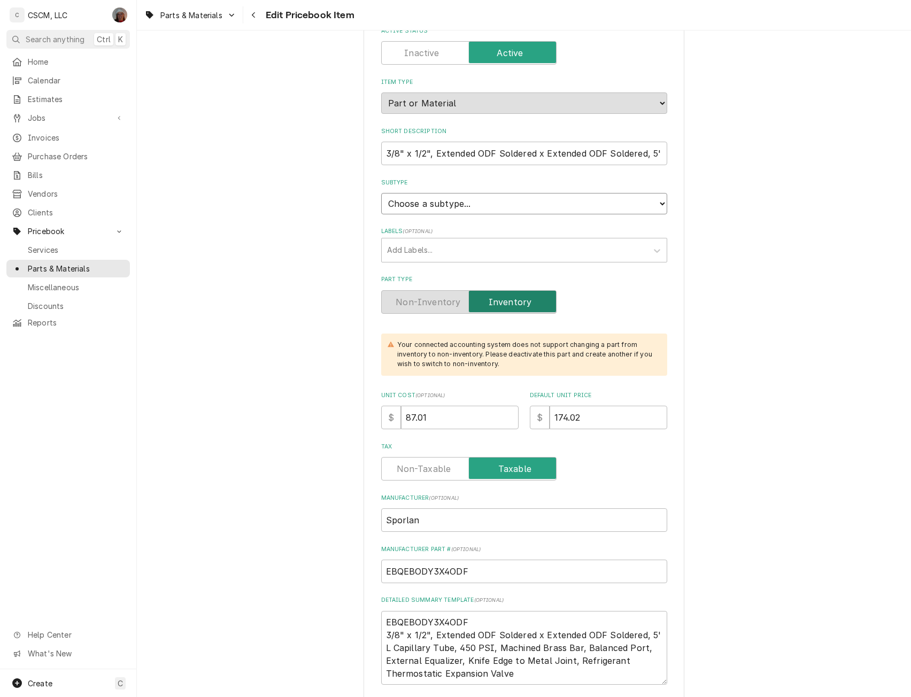
click at [658, 203] on select "Choose a subtype... Equipment Part Refrigerant Supply or Material Tool" at bounding box center [524, 203] width 286 height 21
select select "148"
click at [381, 193] on select "Choose a subtype... Equipment Part Refrigerant Supply or Material Tool" at bounding box center [524, 203] width 286 height 21
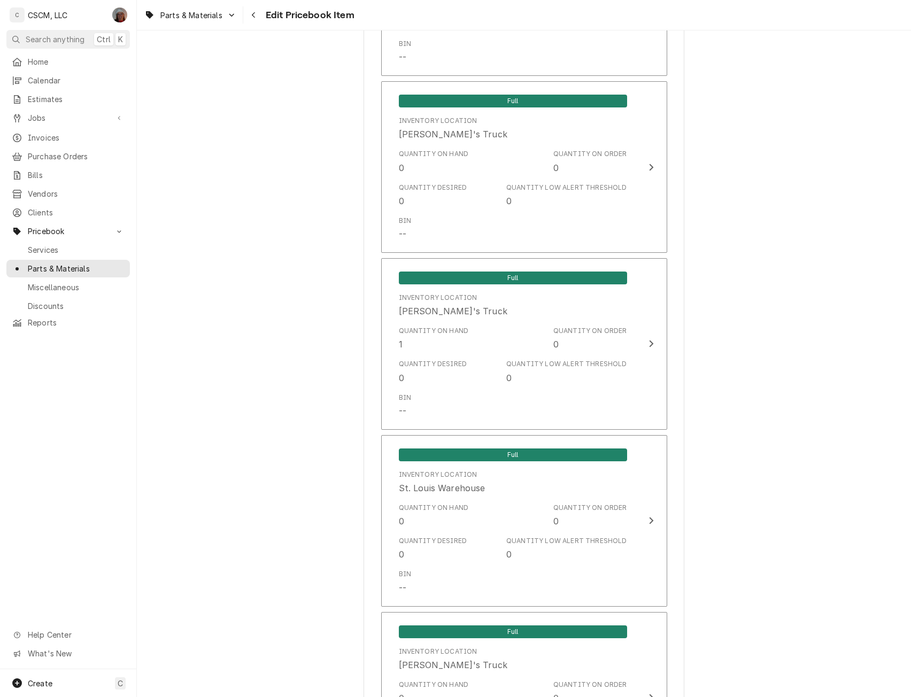
scroll to position [2156, 0]
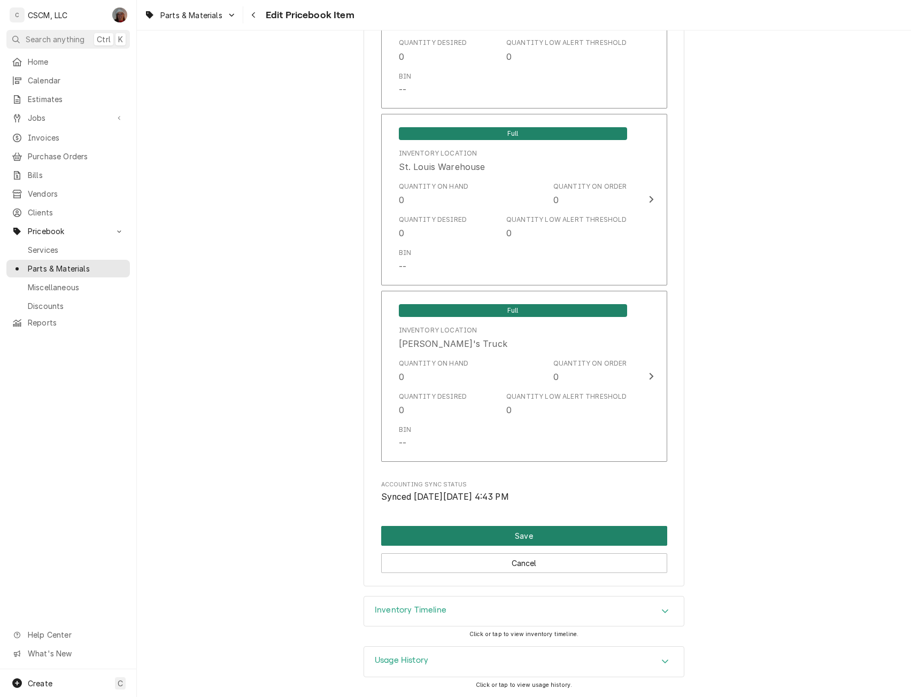
click at [525, 535] on button "Save" at bounding box center [524, 536] width 286 height 20
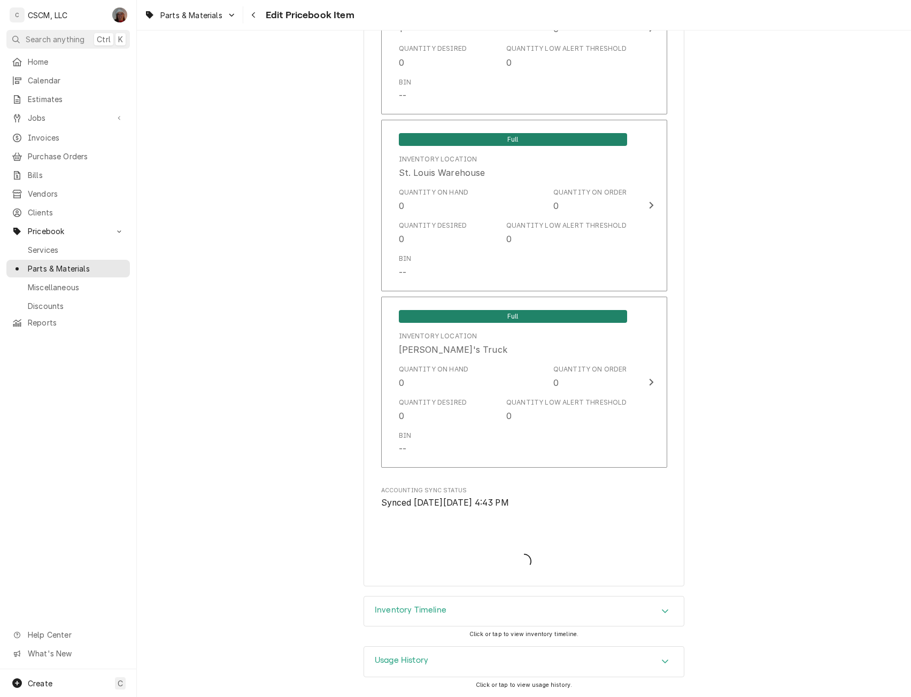
type textarea "x"
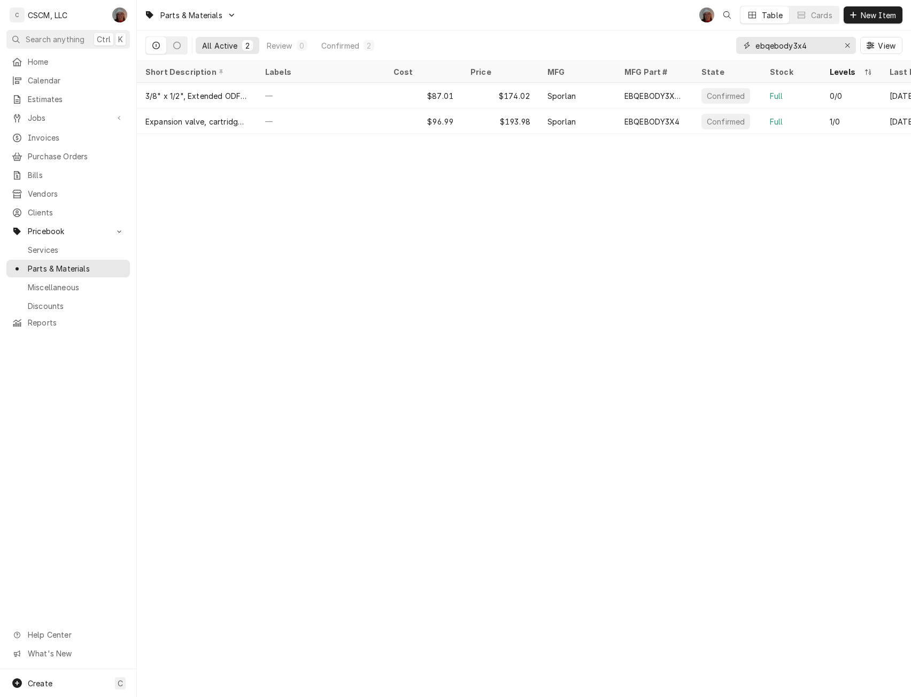
drag, startPoint x: 816, startPoint y: 40, endPoint x: 673, endPoint y: 39, distance: 142.3
click at [673, 39] on div "All Active 2 Review 0 Confirmed 2 ebqebody3x4 View" at bounding box center [523, 45] width 757 height 30
type input "b"
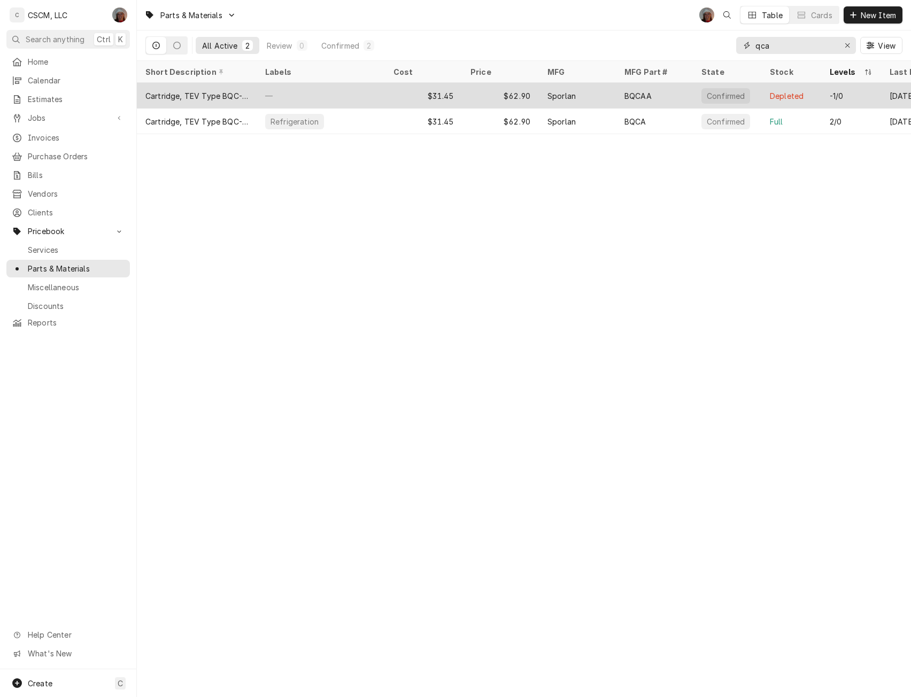
type input "qca"
click at [679, 97] on div "BQCAA" at bounding box center [654, 96] width 77 height 26
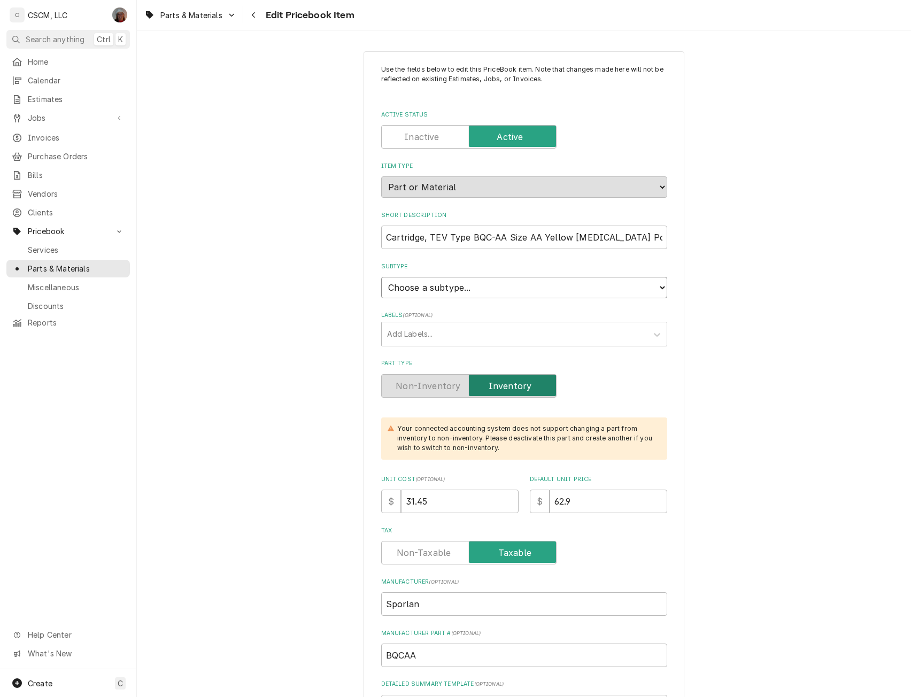
click at [657, 286] on select "Choose a subtype... Equipment Part Refrigerant Supply or Material Tool" at bounding box center [524, 287] width 286 height 21
select select "148"
click at [381, 277] on select "Choose a subtype... Equipment Part Refrigerant Supply or Material Tool" at bounding box center [524, 287] width 286 height 21
type textarea "x"
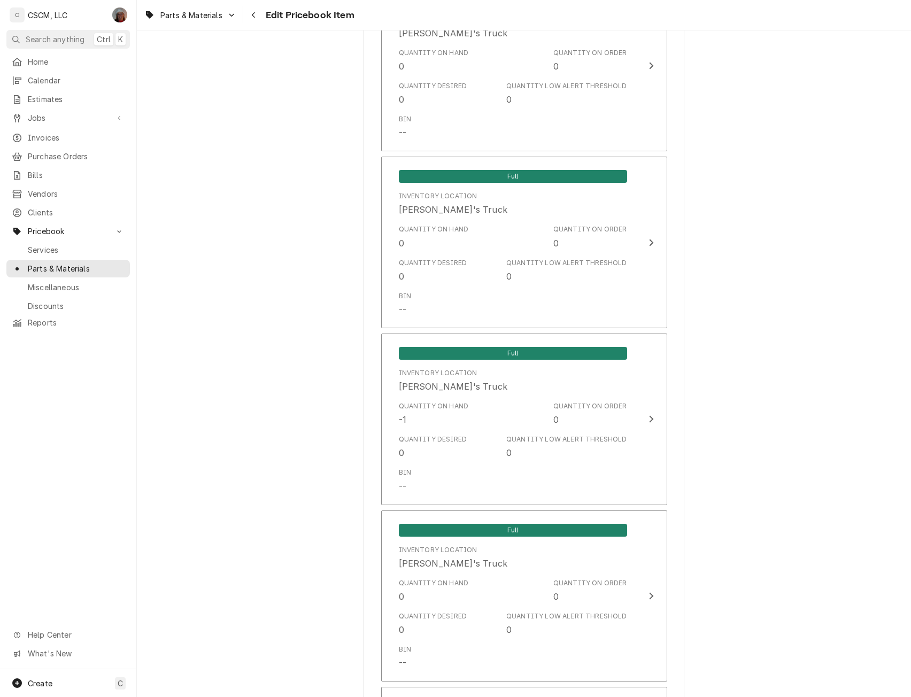
scroll to position [1508, 0]
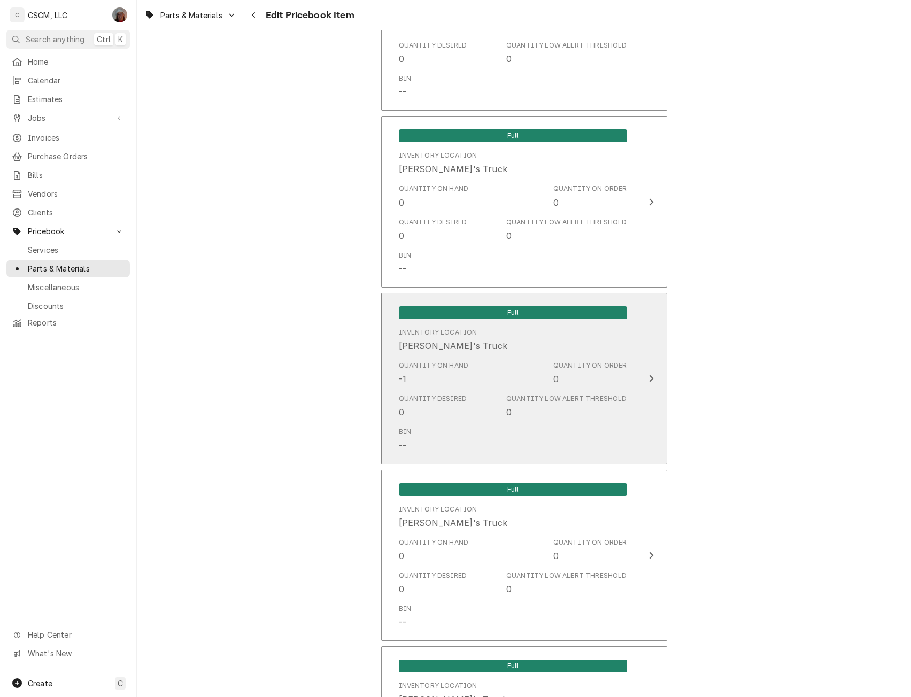
click at [618, 370] on div "Quantity on Order" at bounding box center [591, 366] width 74 height 10
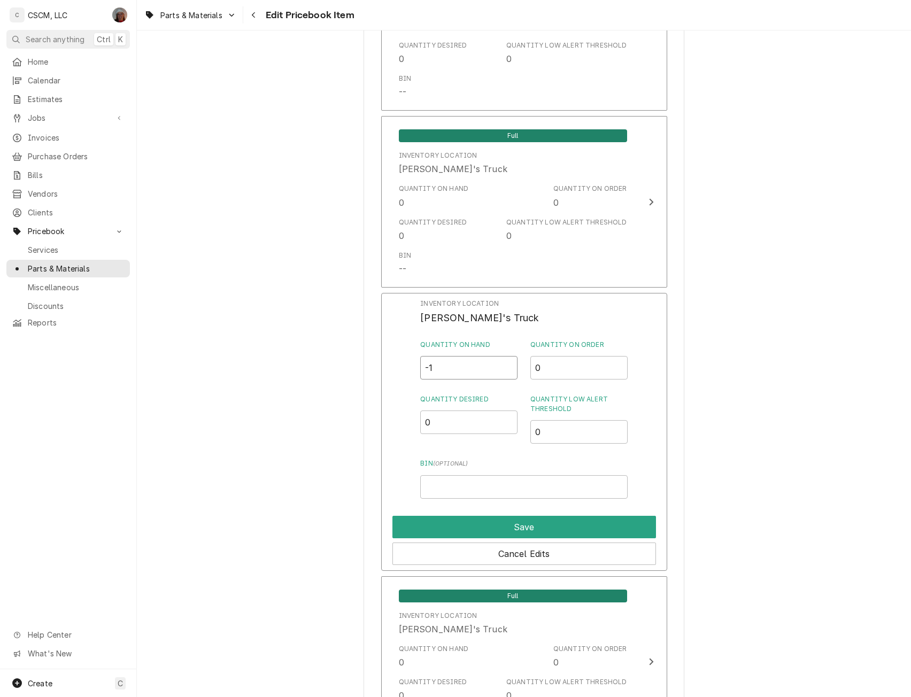
drag, startPoint x: 438, startPoint y: 370, endPoint x: 383, endPoint y: 372, distance: 55.1
click at [383, 372] on div "Inventory Location Jonnie's Truck Quantity on Hand -1 Quantity on Order 0 Quant…" at bounding box center [524, 432] width 286 height 278
type input "0"
click at [510, 533] on button "Save" at bounding box center [525, 527] width 264 height 22
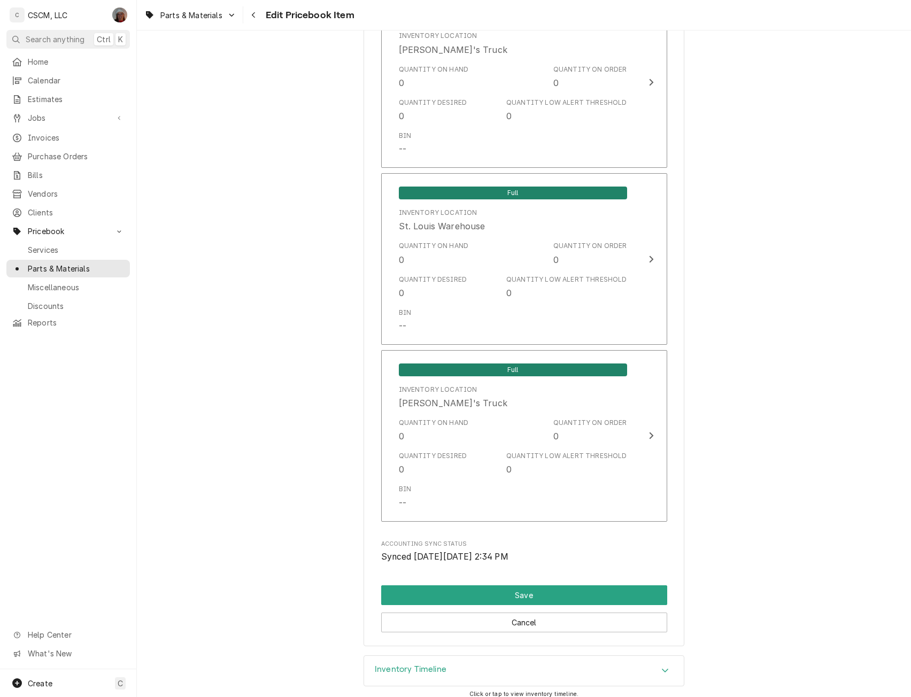
scroll to position [2218, 0]
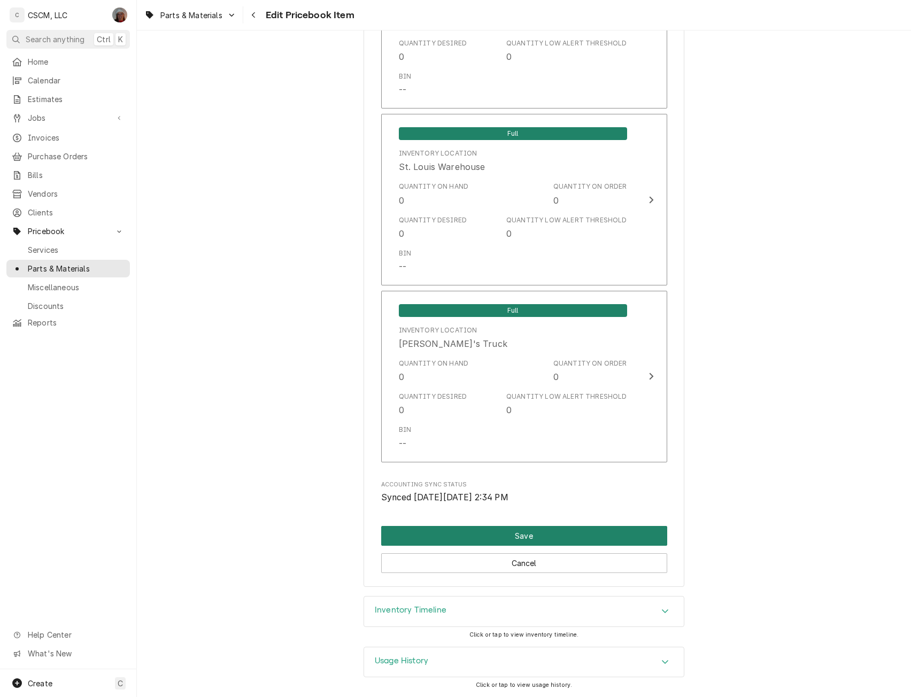
click at [488, 539] on button "Save" at bounding box center [524, 536] width 286 height 20
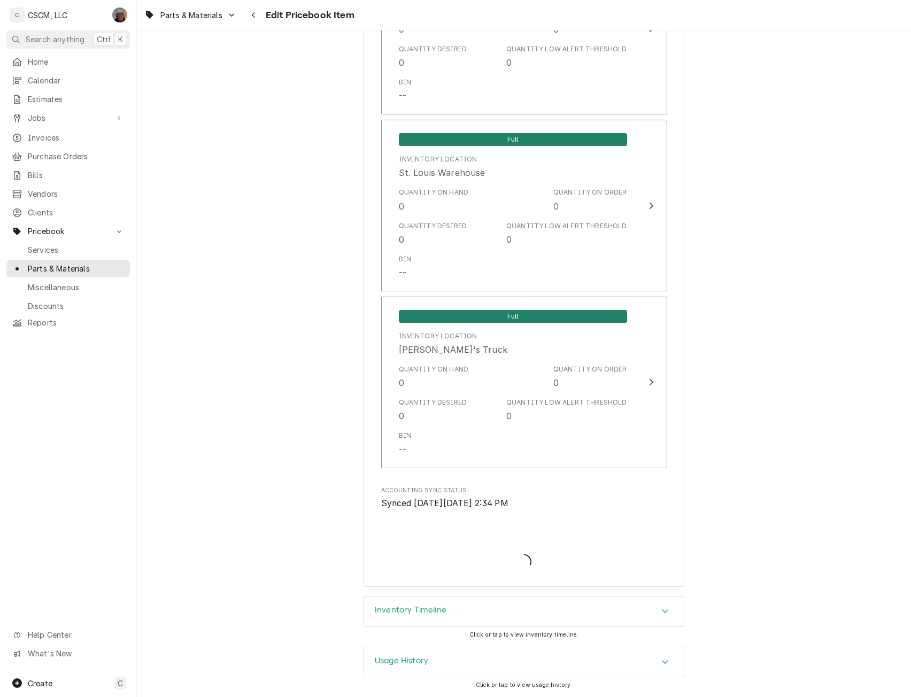
type textarea "x"
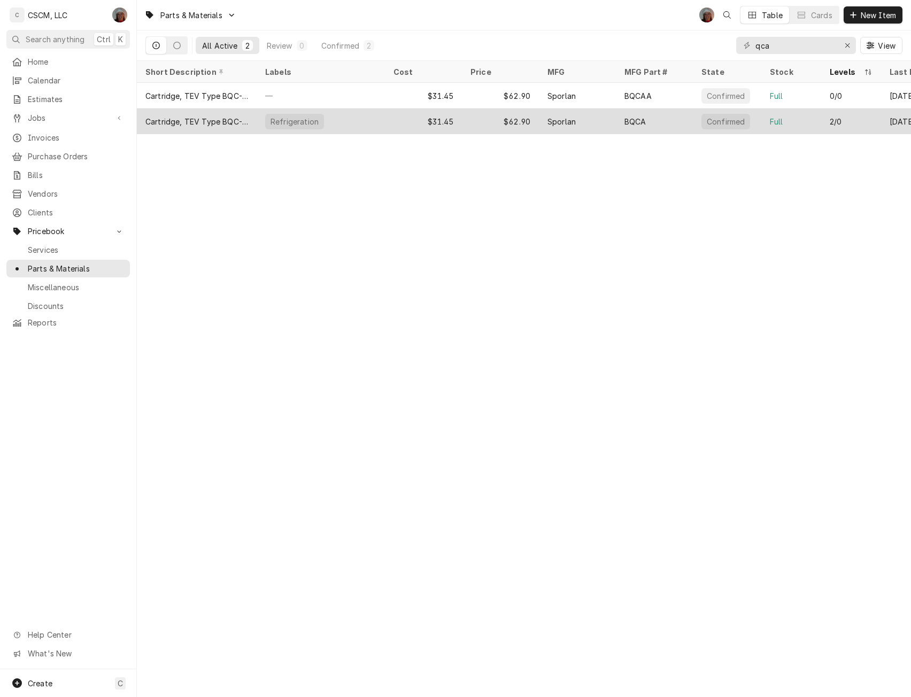
click at [482, 120] on div "$62.90" at bounding box center [500, 122] width 77 height 26
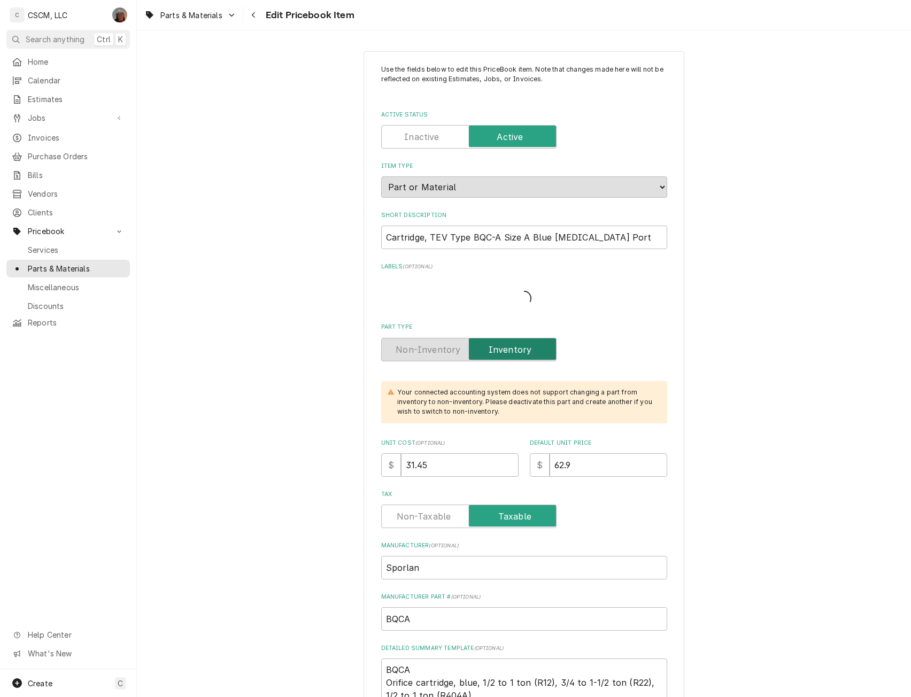
type textarea "x"
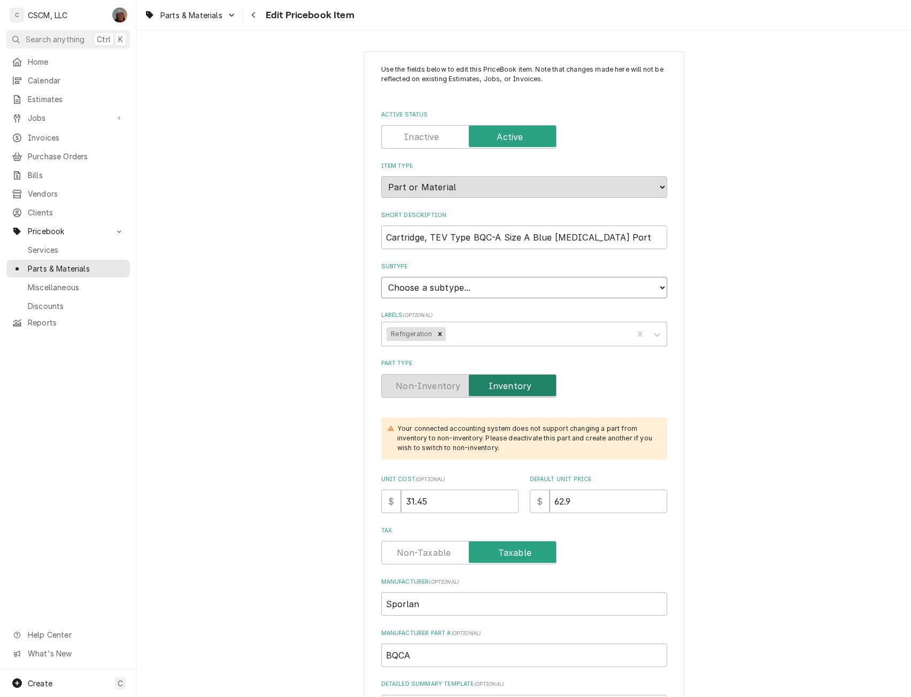
click at [628, 287] on select "Choose a subtype... Equipment Part Refrigerant Supply or Material Tool" at bounding box center [524, 287] width 286 height 21
select select "148"
click at [381, 277] on select "Choose a subtype... Equipment Part Refrigerant Supply or Material Tool" at bounding box center [524, 287] width 286 height 21
type textarea "x"
drag, startPoint x: 431, startPoint y: 504, endPoint x: 363, endPoint y: 506, distance: 68.5
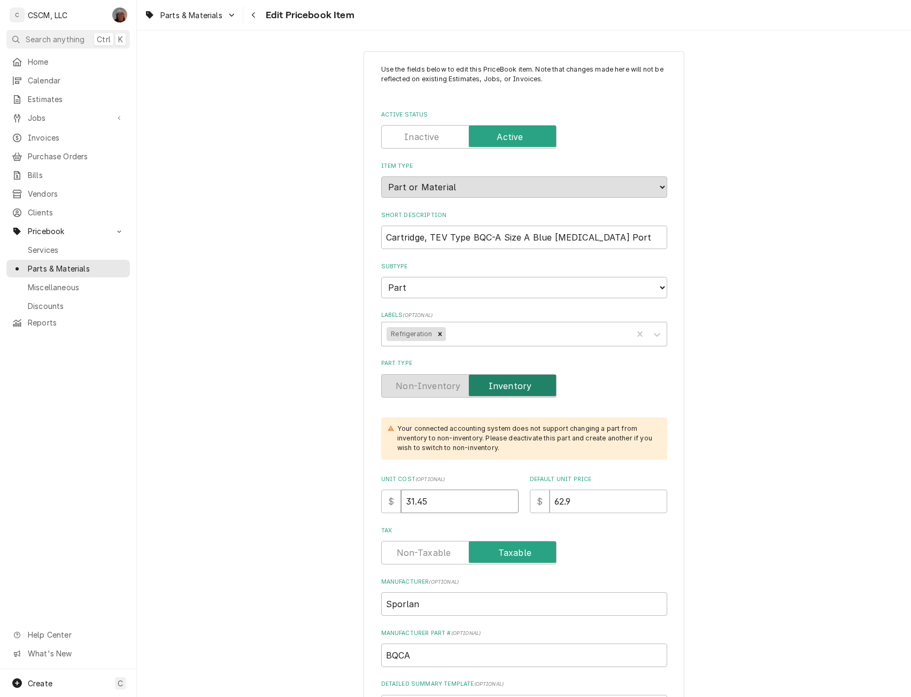
type input "3"
type textarea "x"
type input "32"
type textarea "x"
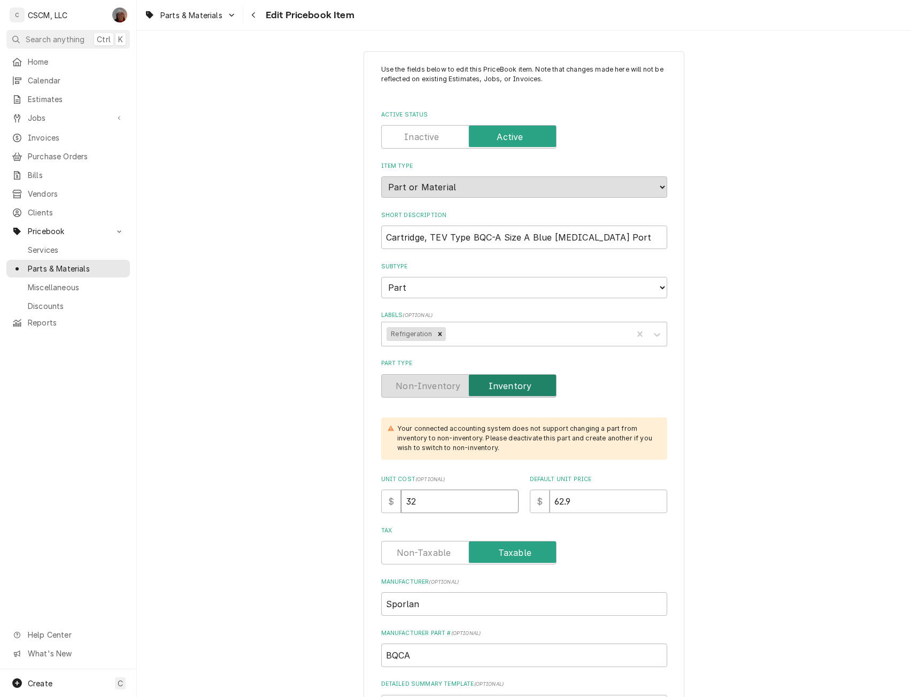
type input "32.0"
type textarea "x"
type input "32.08"
type textarea "x"
type input "6"
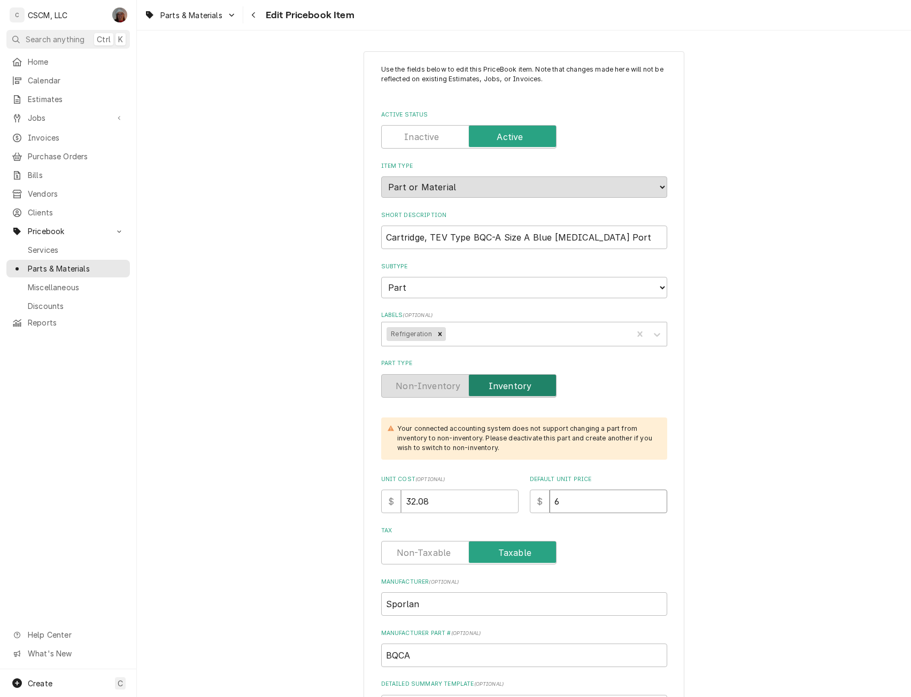
type textarea "x"
type input "64"
type textarea "x"
type input "64.1"
type textarea "x"
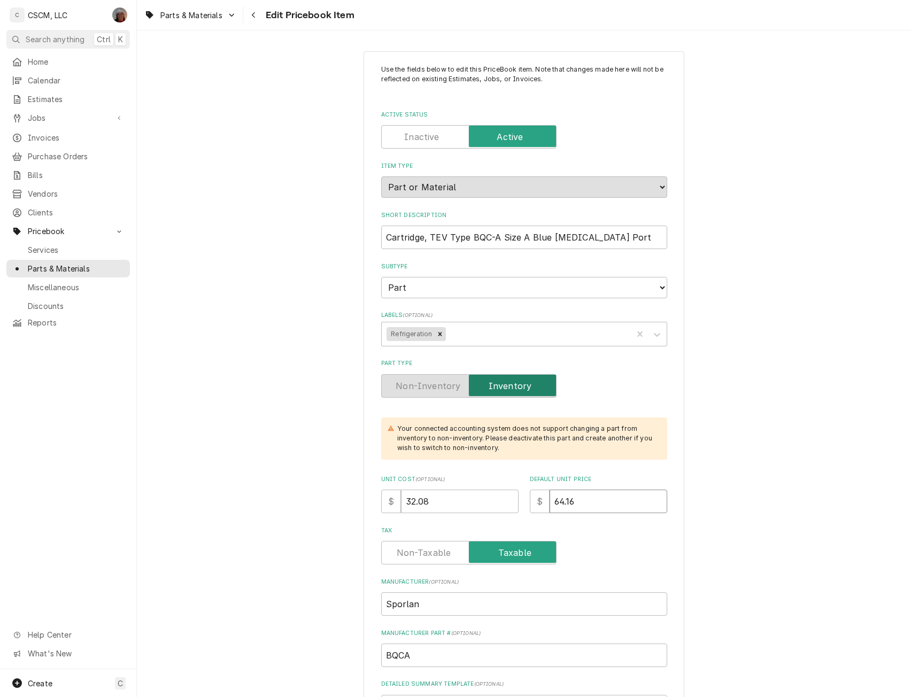
type input "64.16"
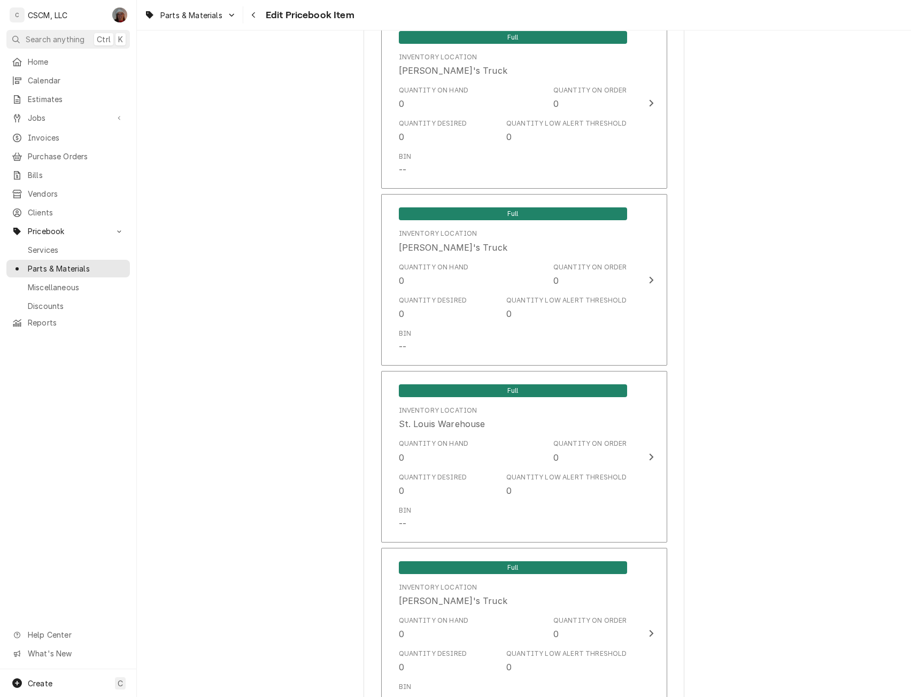
scroll to position [2218, 0]
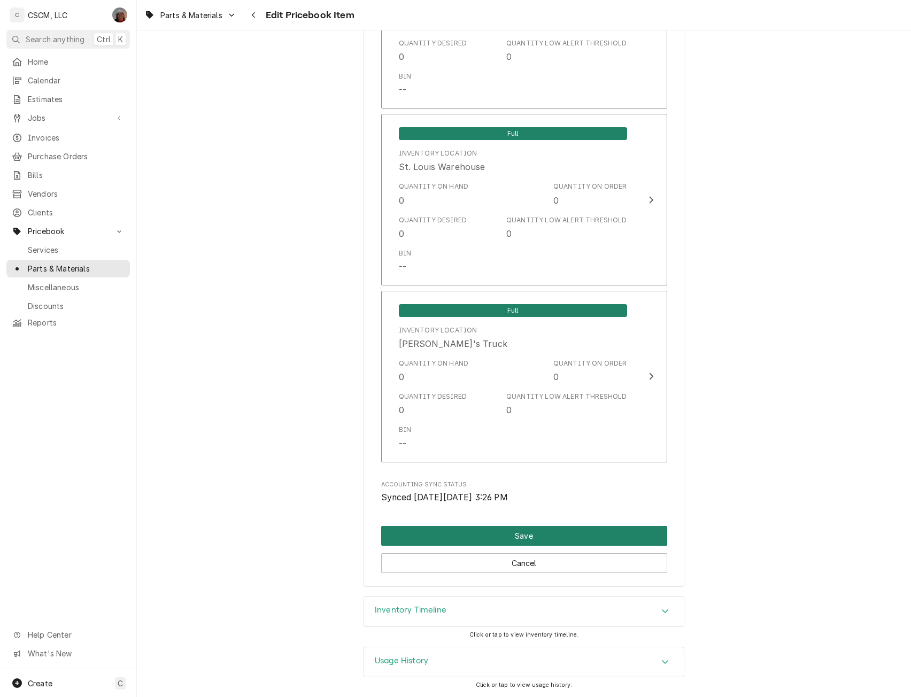
click at [584, 538] on button "Save" at bounding box center [524, 536] width 286 height 20
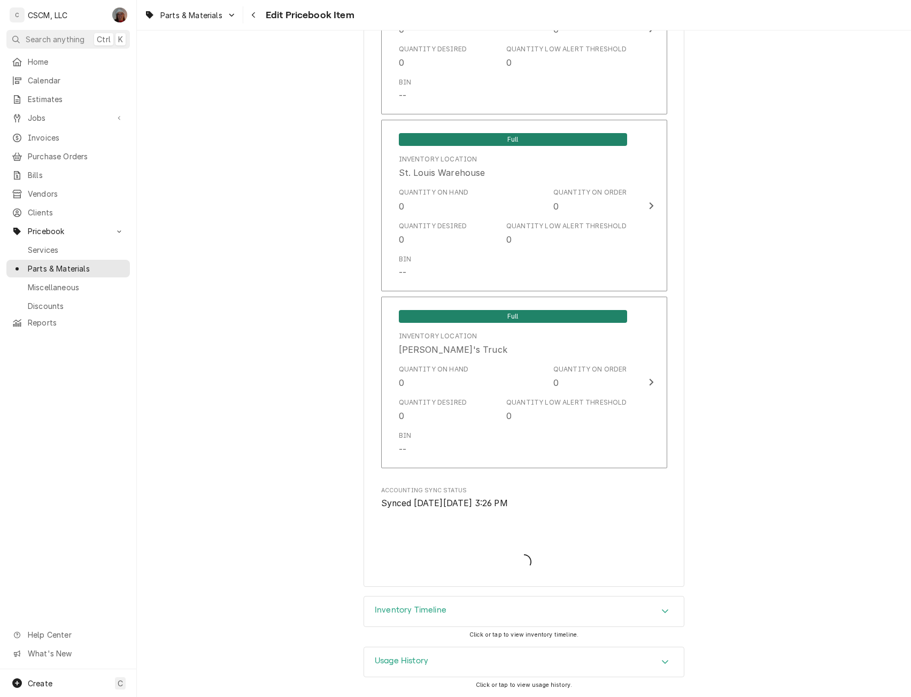
type textarea "x"
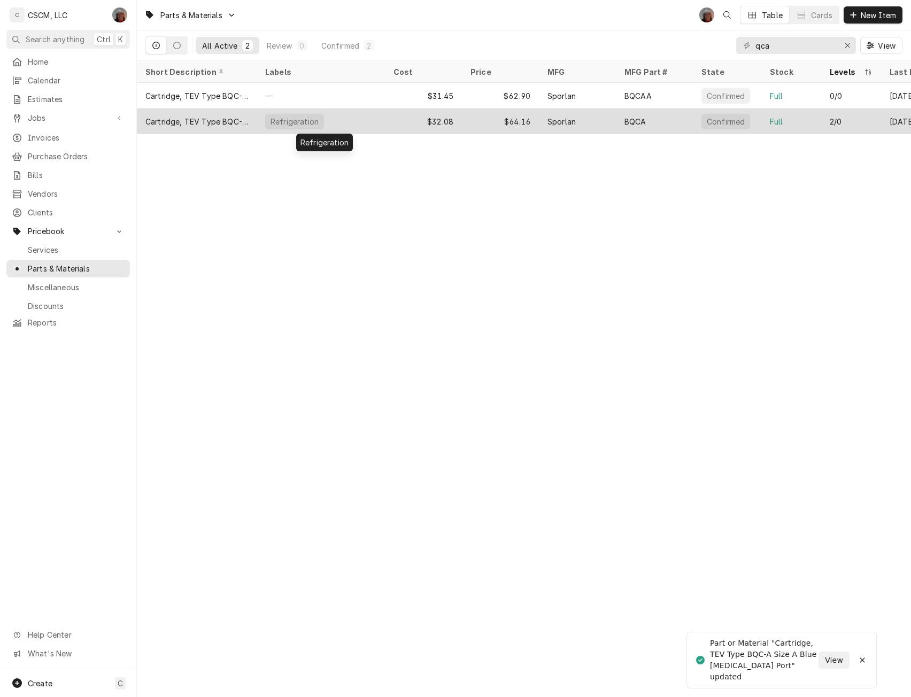
click at [343, 119] on div "Refrigeration" at bounding box center [321, 122] width 128 height 26
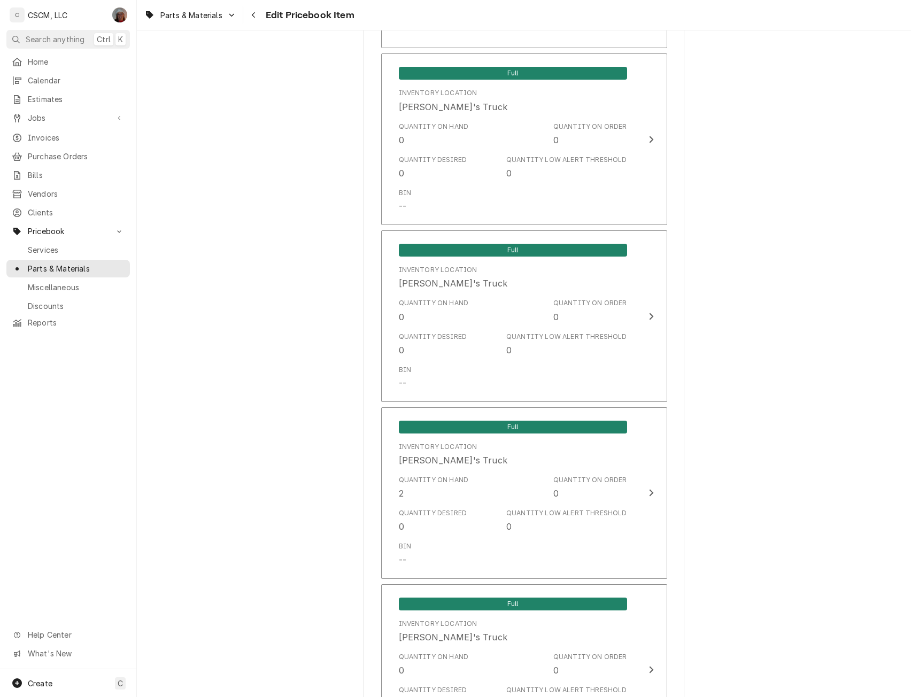
scroll to position [1396, 0]
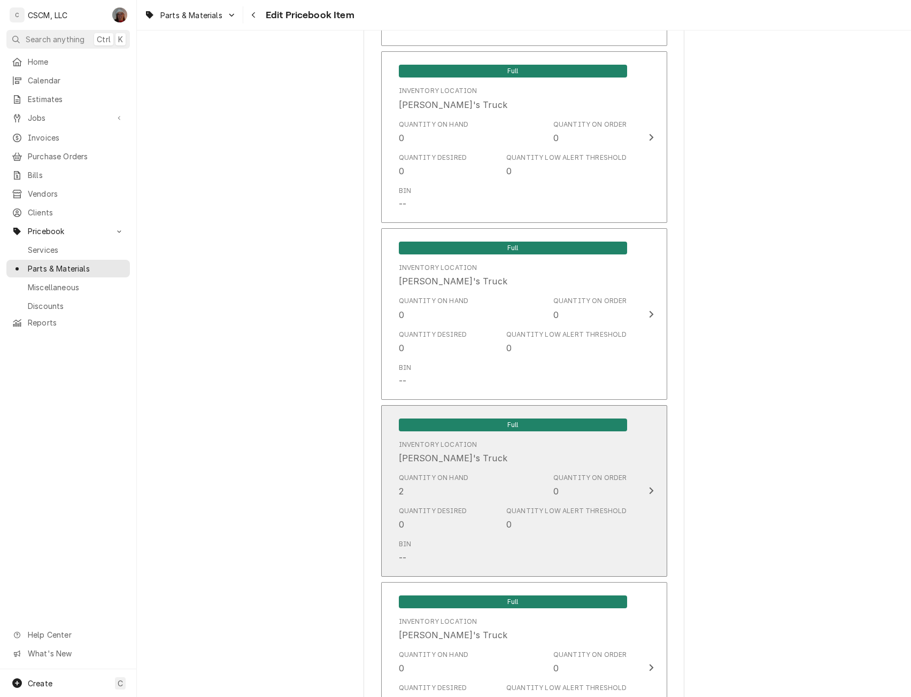
click at [628, 499] on div "Full Inventory Location [PERSON_NAME]'s Truck Quantity on Hand 2 Quantity on Or…" at bounding box center [513, 491] width 246 height 160
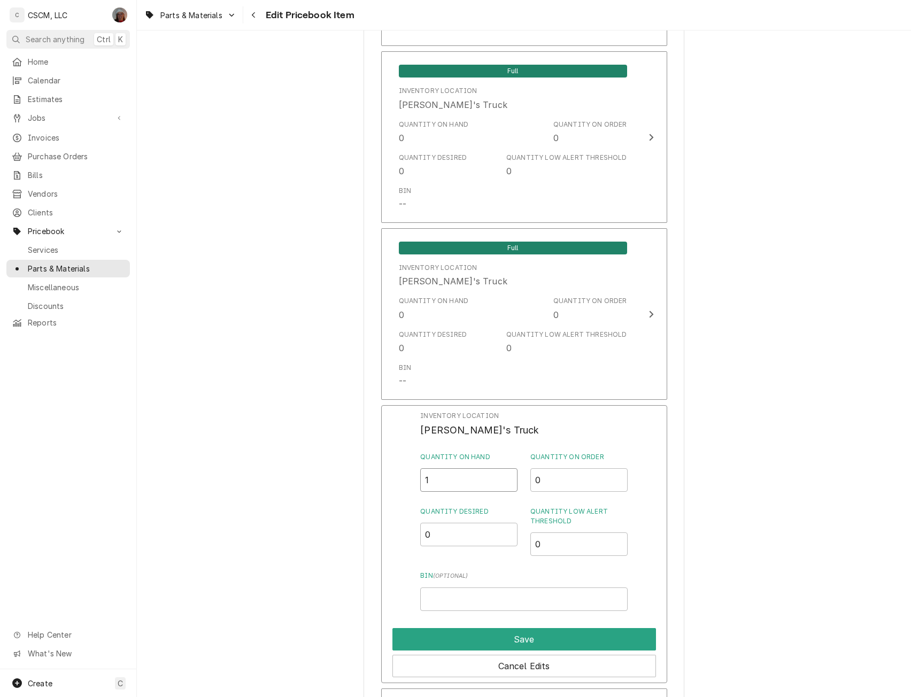
click at [505, 486] on input "1" at bounding box center [468, 481] width 97 height 24
click at [505, 486] on input "0.5" at bounding box center [468, 481] width 97 height 24
type input "1"
click at [503, 476] on input "1" at bounding box center [468, 481] width 97 height 24
click at [530, 638] on button "Save" at bounding box center [525, 639] width 264 height 22
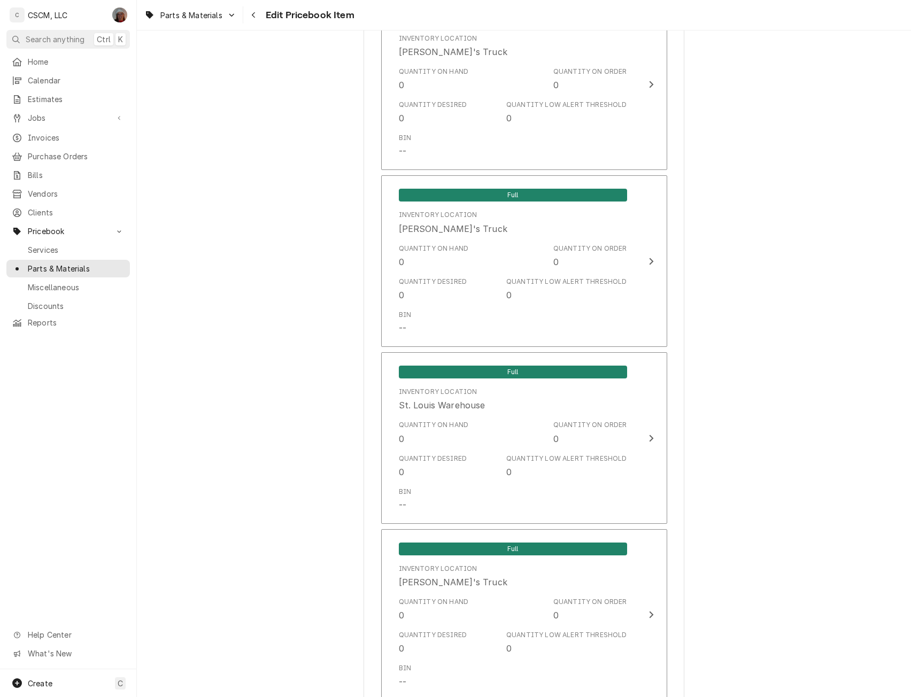
scroll to position [2218, 0]
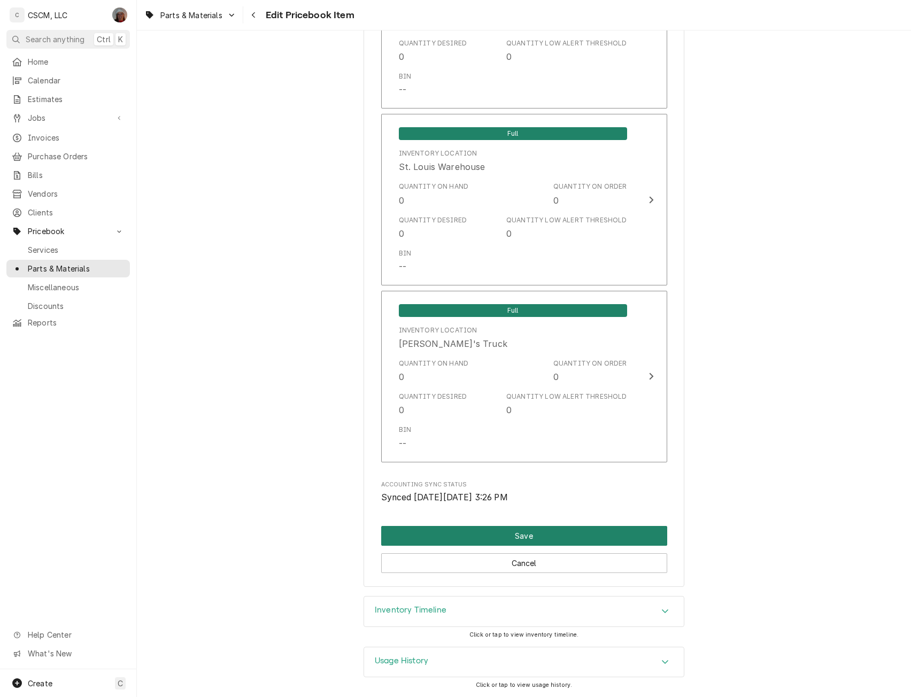
click at [523, 538] on button "Save" at bounding box center [524, 536] width 286 height 20
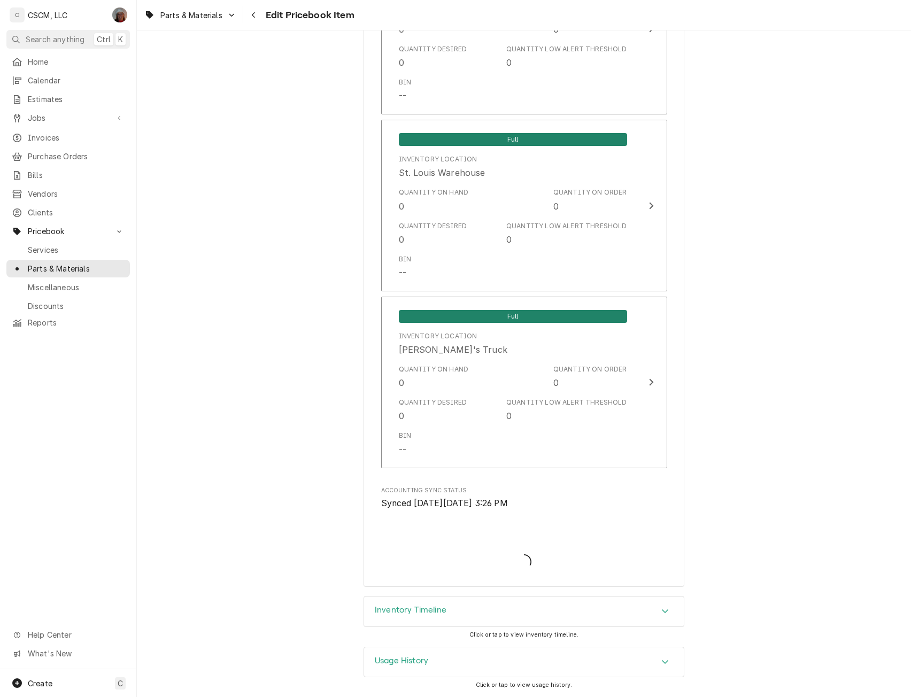
type textarea "x"
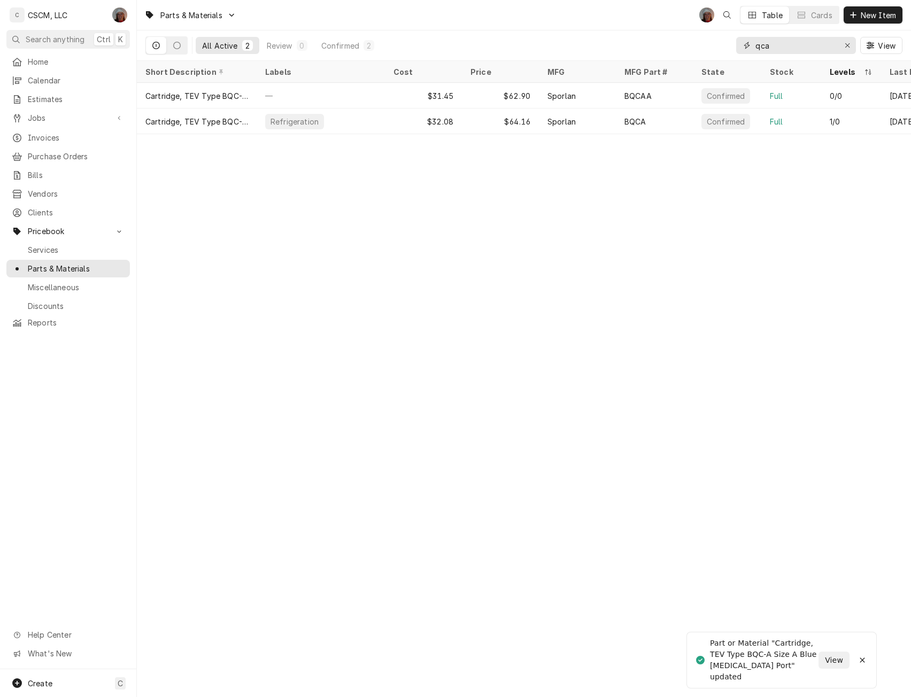
drag, startPoint x: 776, startPoint y: 44, endPoint x: 725, endPoint y: 43, distance: 51.4
click at [725, 43] on div "All Active 2 Review 0 Confirmed 2 qca View" at bounding box center [523, 45] width 757 height 30
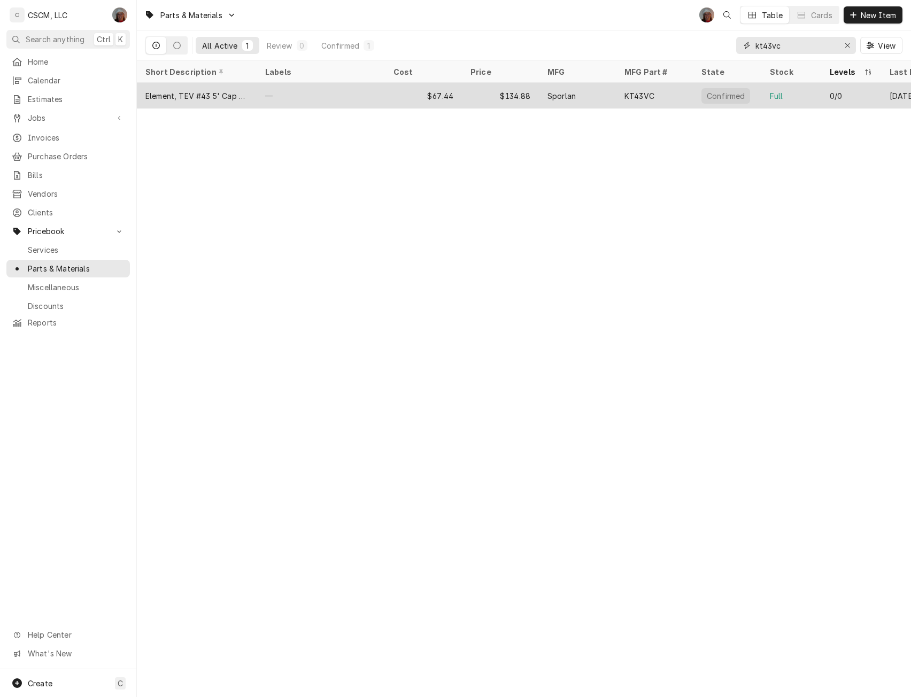
type input "kt43vc"
click at [371, 105] on div "—" at bounding box center [321, 96] width 128 height 26
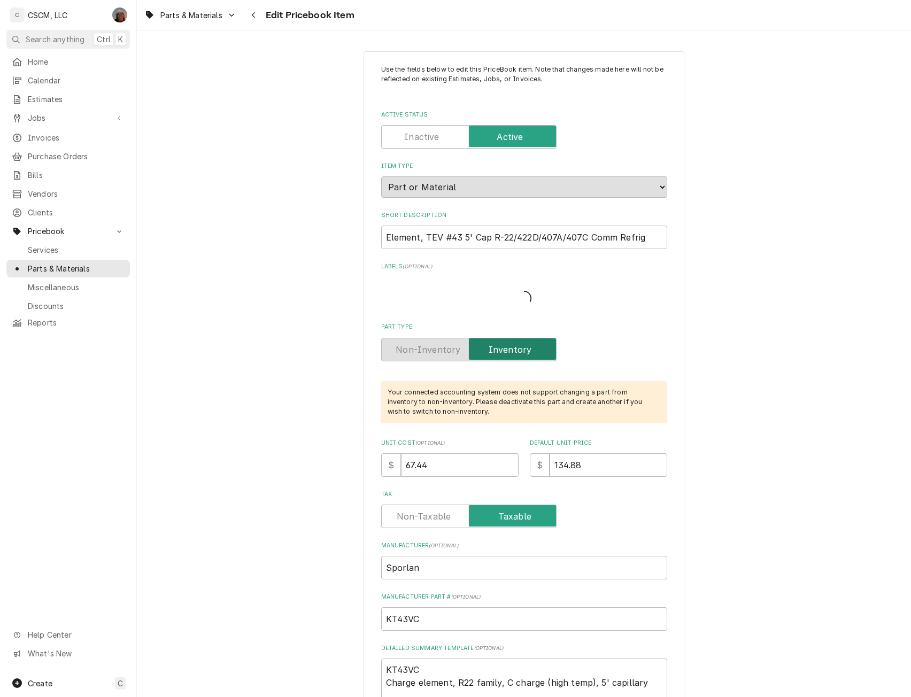
type textarea "x"
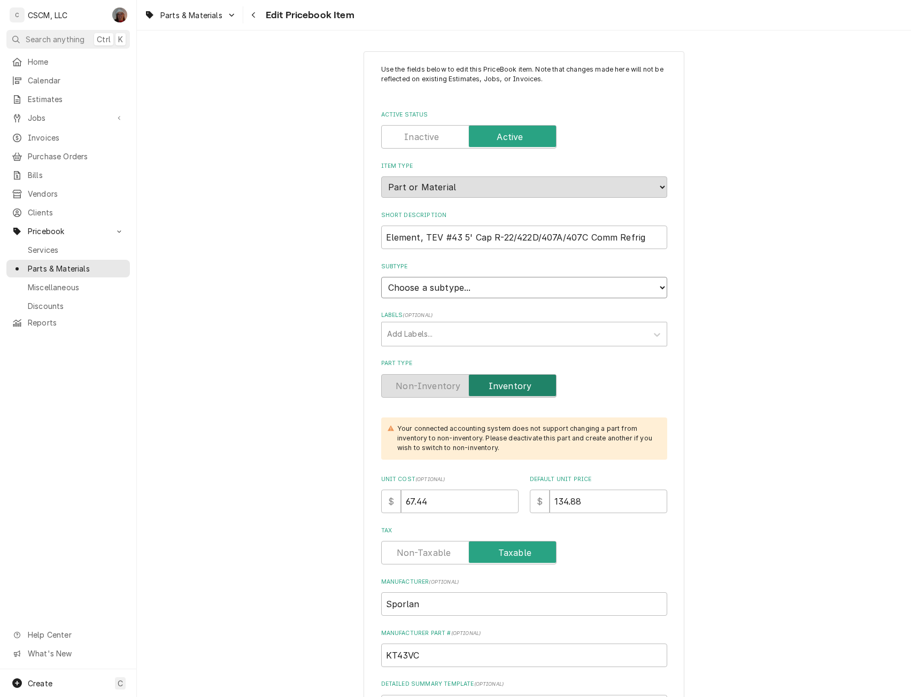
click at [648, 287] on select "Choose a subtype... Equipment Part Refrigerant Supply or Material Tool" at bounding box center [524, 287] width 286 height 21
select select "148"
click at [381, 277] on select "Choose a subtype... Equipment Part Refrigerant Supply or Material Tool" at bounding box center [524, 287] width 286 height 21
type textarea "x"
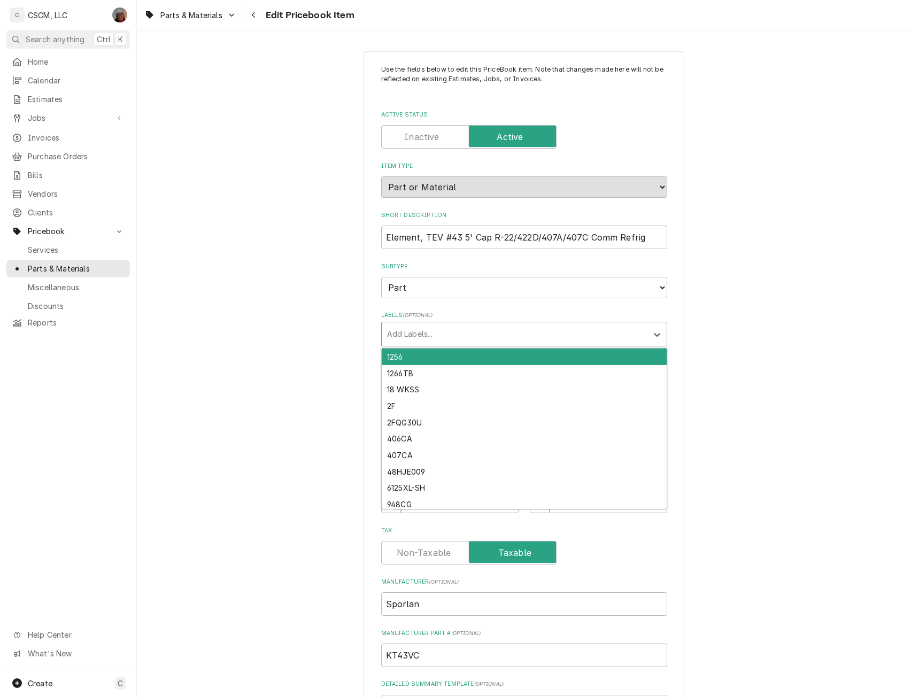
click at [478, 330] on div "Labels" at bounding box center [514, 334] width 255 height 19
type input "re"
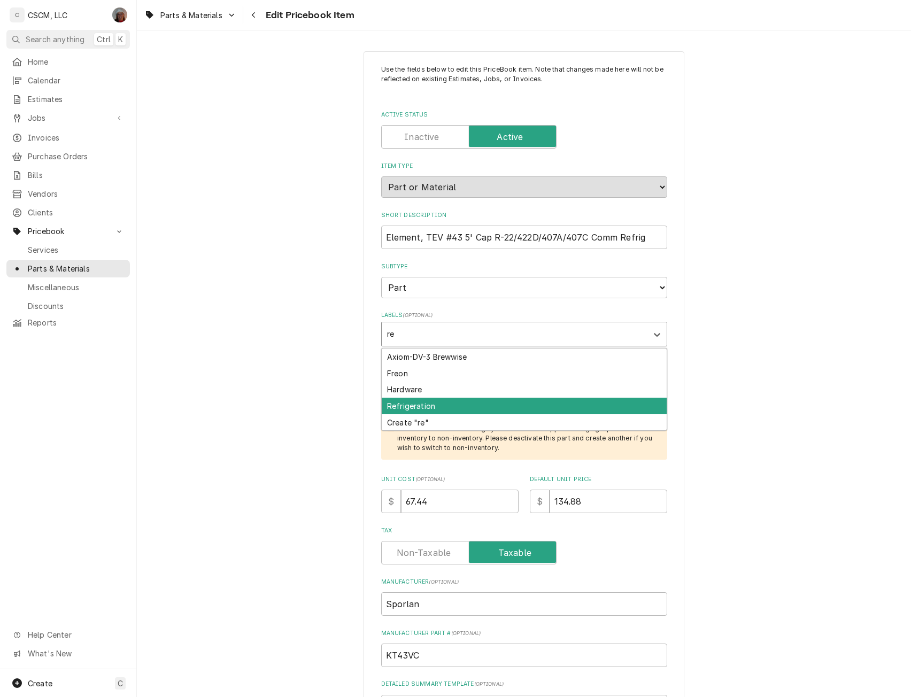
click at [418, 407] on div "Refrigeration" at bounding box center [524, 406] width 285 height 17
type textarea "x"
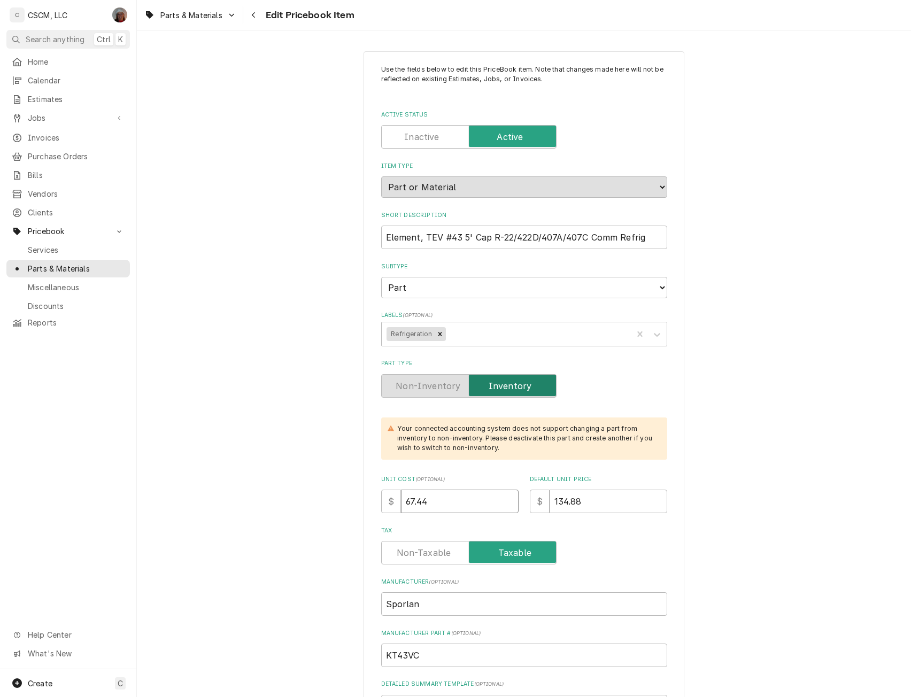
click at [436, 501] on input "67.44" at bounding box center [460, 502] width 118 height 24
type textarea "x"
type input "67.4"
type textarea "x"
type input "67.5"
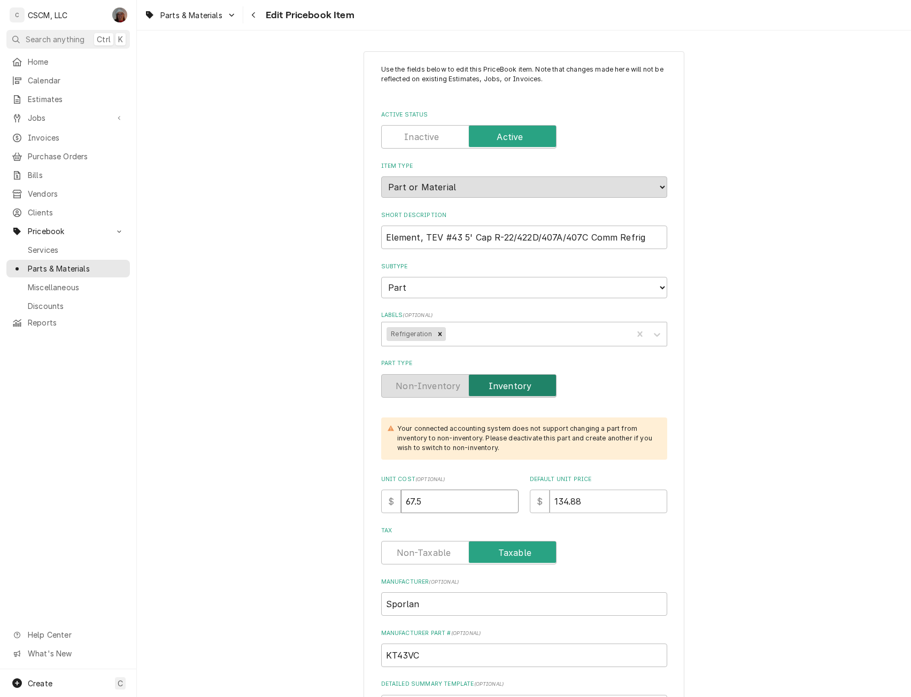
type textarea "x"
type input "67.50"
type textarea "x"
type input "1"
type textarea "x"
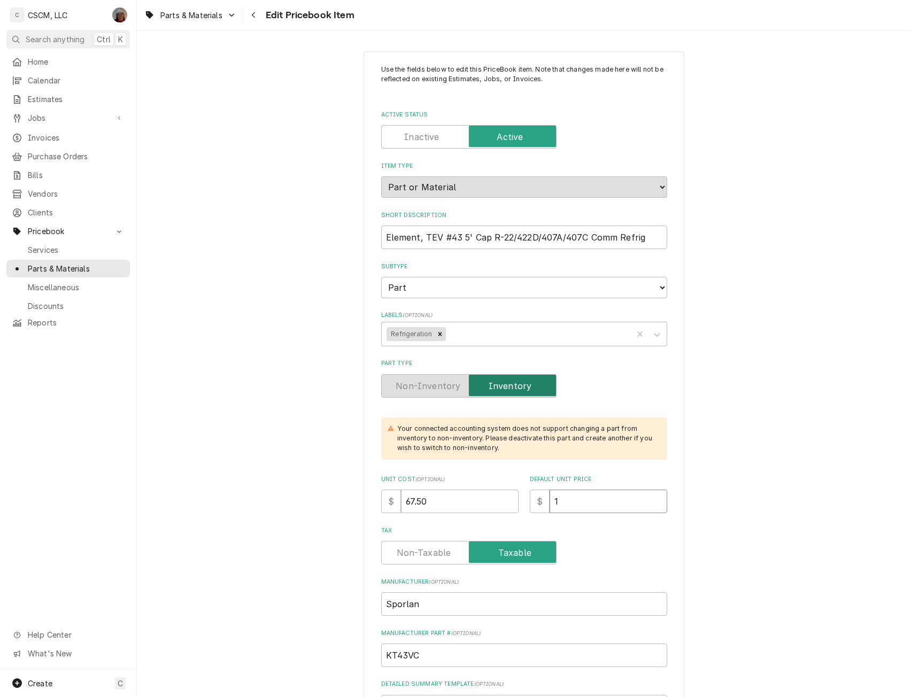
type input "13"
type textarea "x"
type input "135"
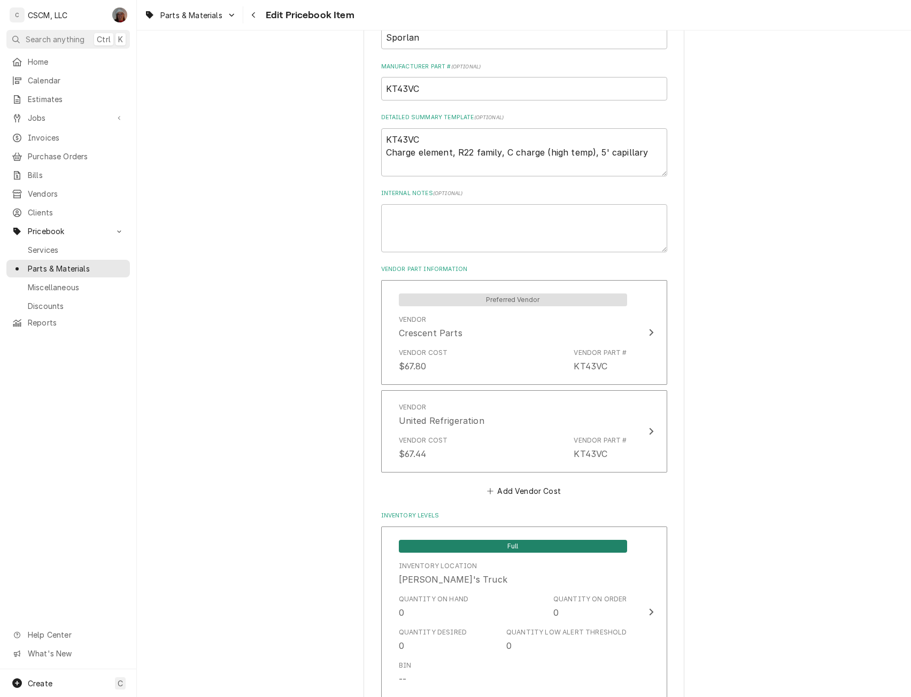
scroll to position [577, 0]
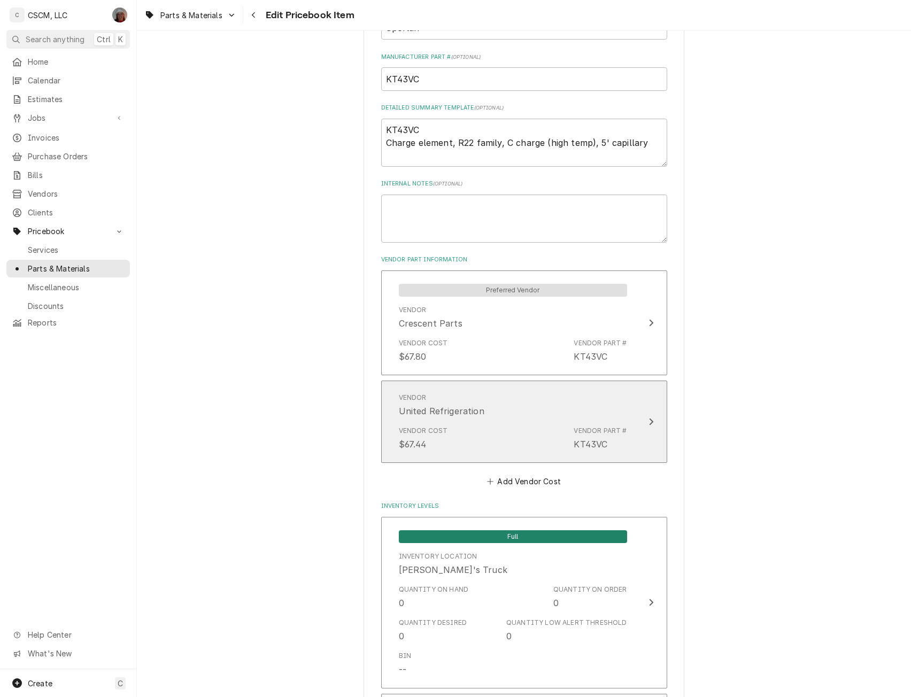
click at [615, 429] on div "Vendor Part #" at bounding box center [600, 431] width 53 height 10
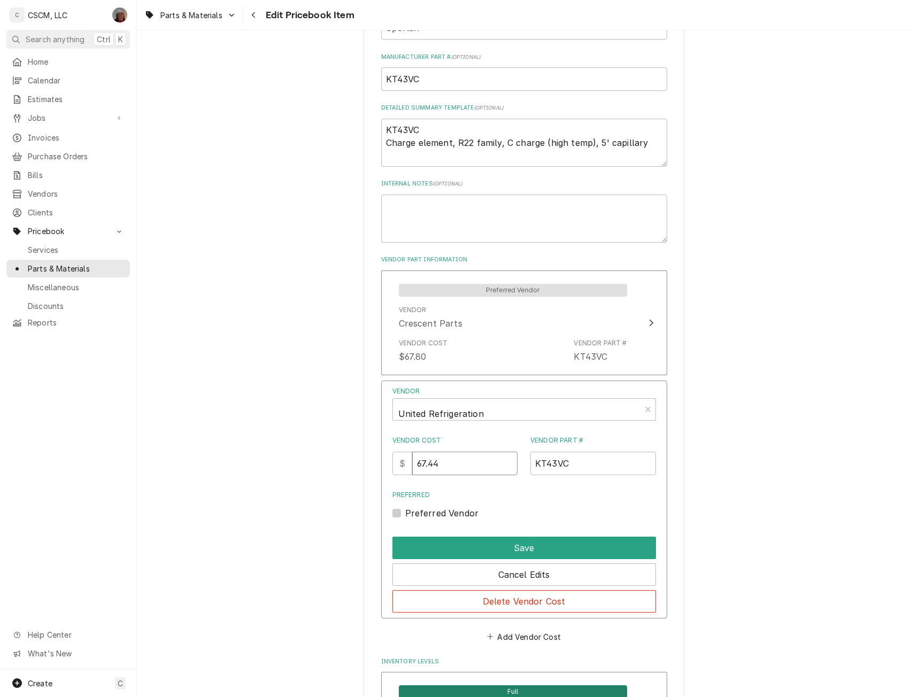
click at [457, 465] on input "67.44" at bounding box center [464, 464] width 105 height 24
type input "67.50"
click at [523, 551] on button "Save" at bounding box center [525, 548] width 264 height 22
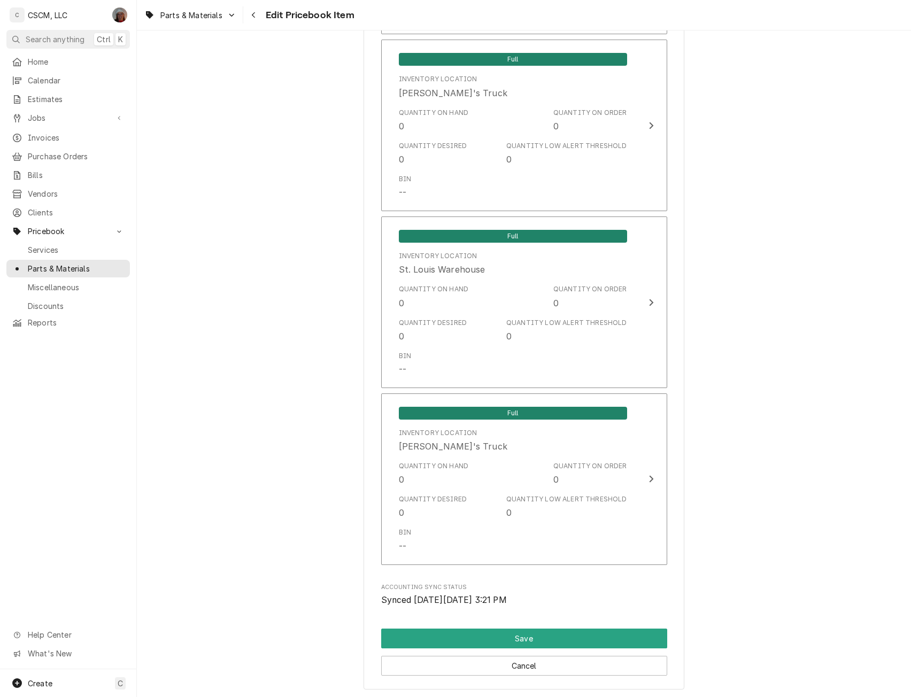
scroll to position [2171, 0]
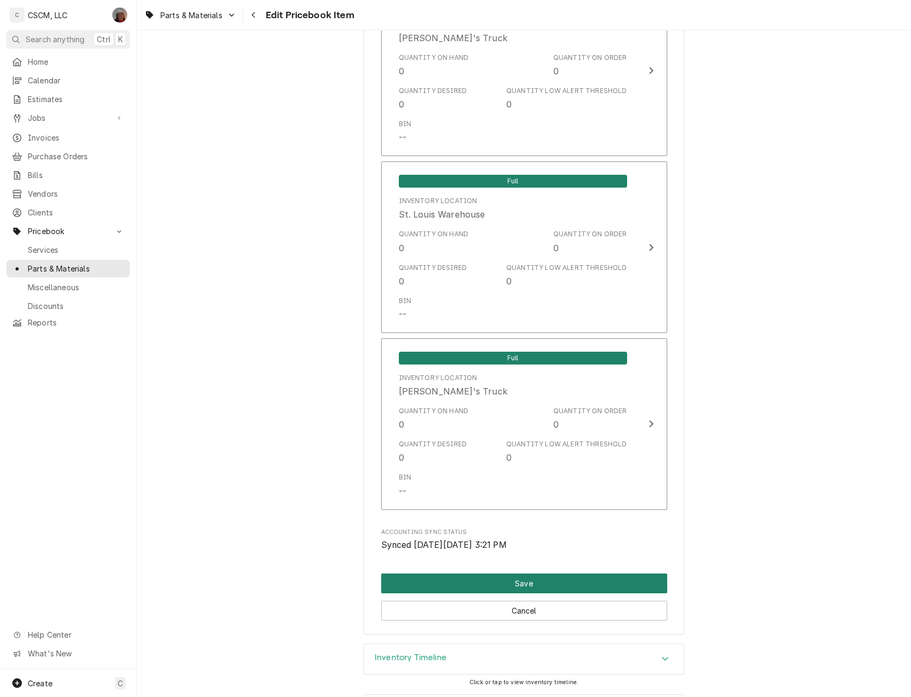
click at [541, 578] on button "Save" at bounding box center [524, 584] width 286 height 20
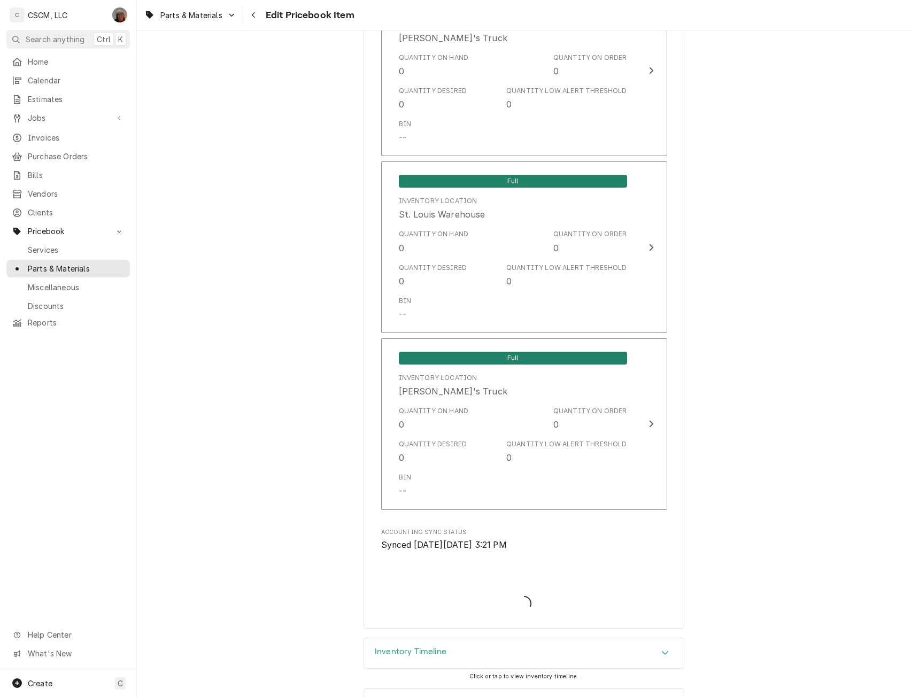
type textarea "x"
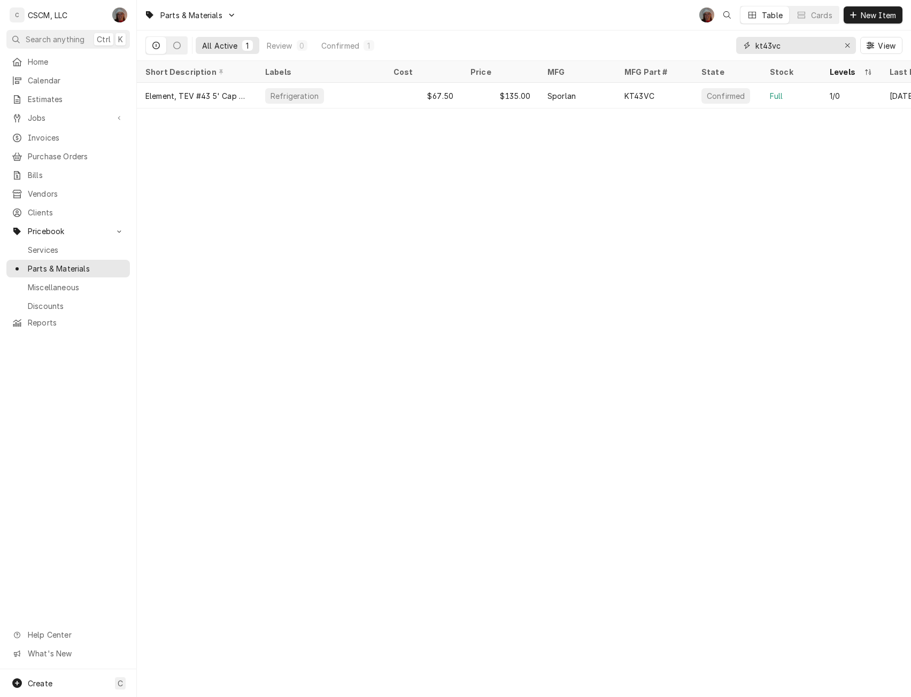
drag, startPoint x: 790, startPoint y: 50, endPoint x: 707, endPoint y: 41, distance: 84.0
click at [707, 41] on div "All Active 1 Review 0 Confirmed 1 kt43vc View" at bounding box center [523, 45] width 757 height 30
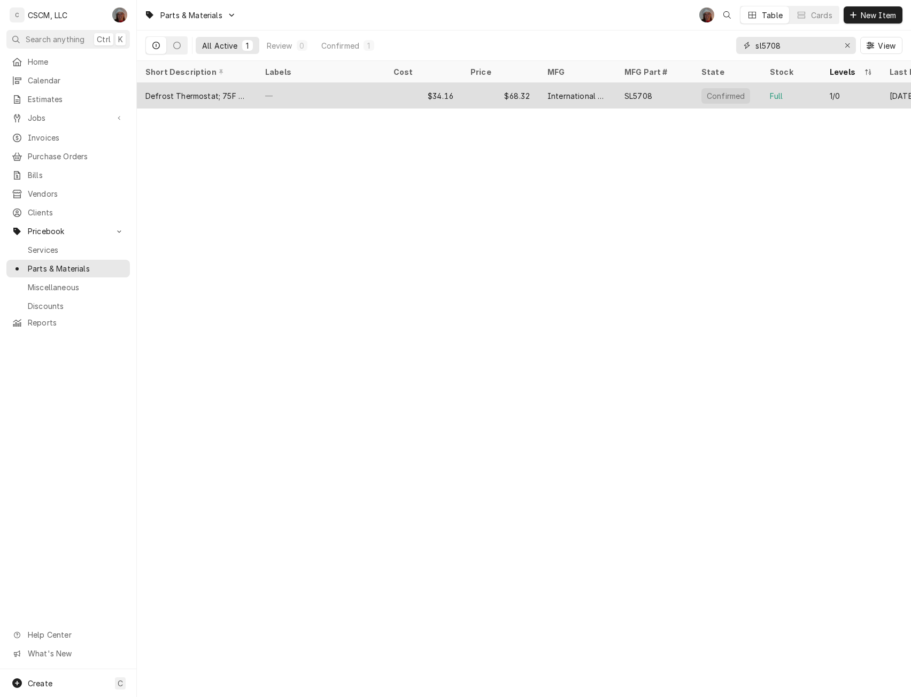
type input "sl5708"
click at [250, 91] on div "Defrost Thermostat; 75F open/40F Close SPDT" at bounding box center [197, 96] width 120 height 26
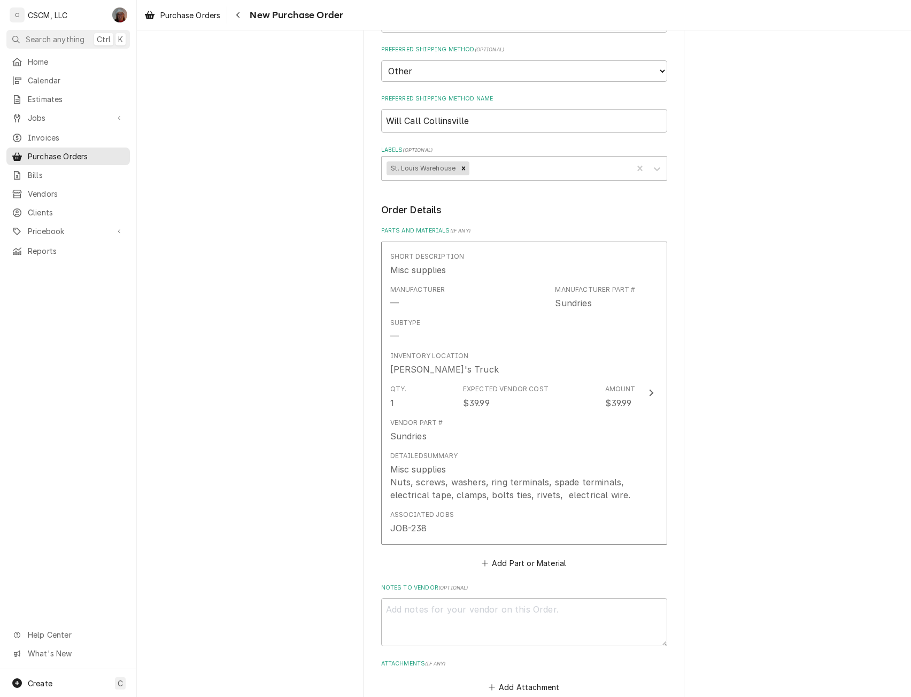
scroll to position [285, 0]
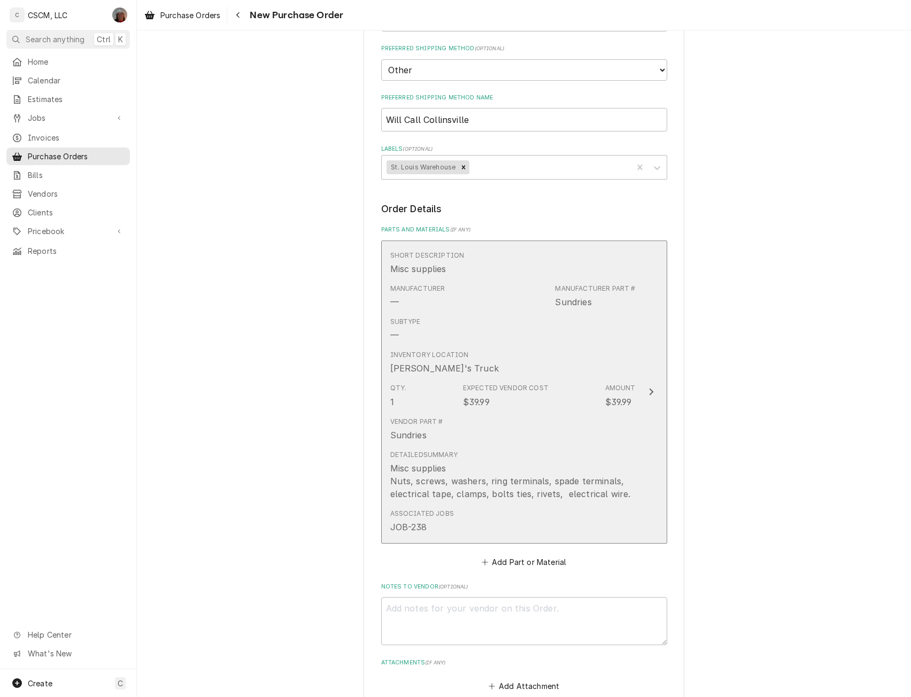
click at [643, 400] on button "Short Description Misc supplies Manufacturer — Manufacturer Part # Sundries Sub…" at bounding box center [524, 393] width 286 height 304
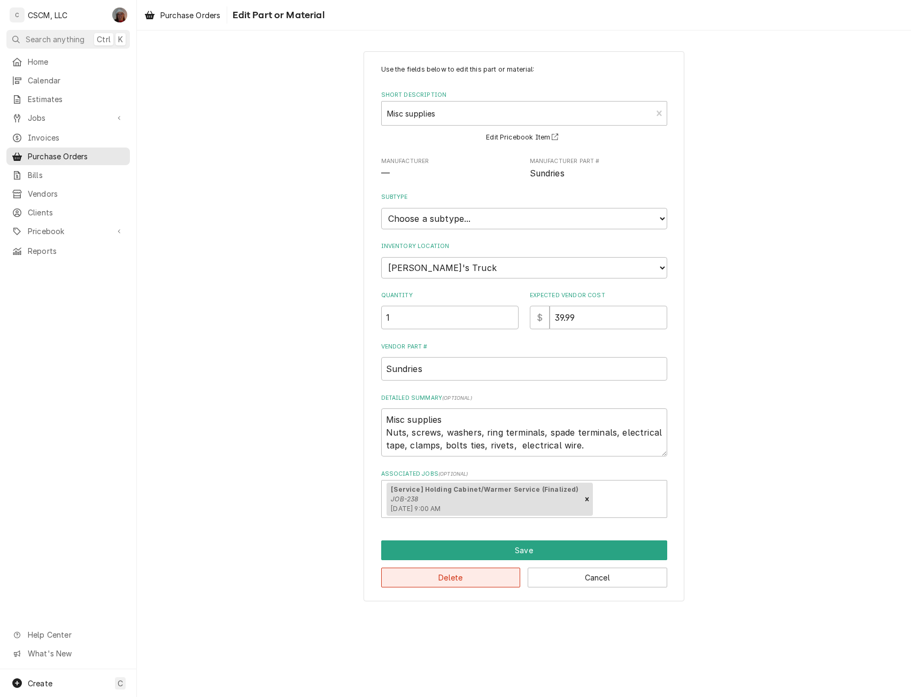
click at [454, 577] on button "Delete" at bounding box center [451, 578] width 140 height 20
type textarea "x"
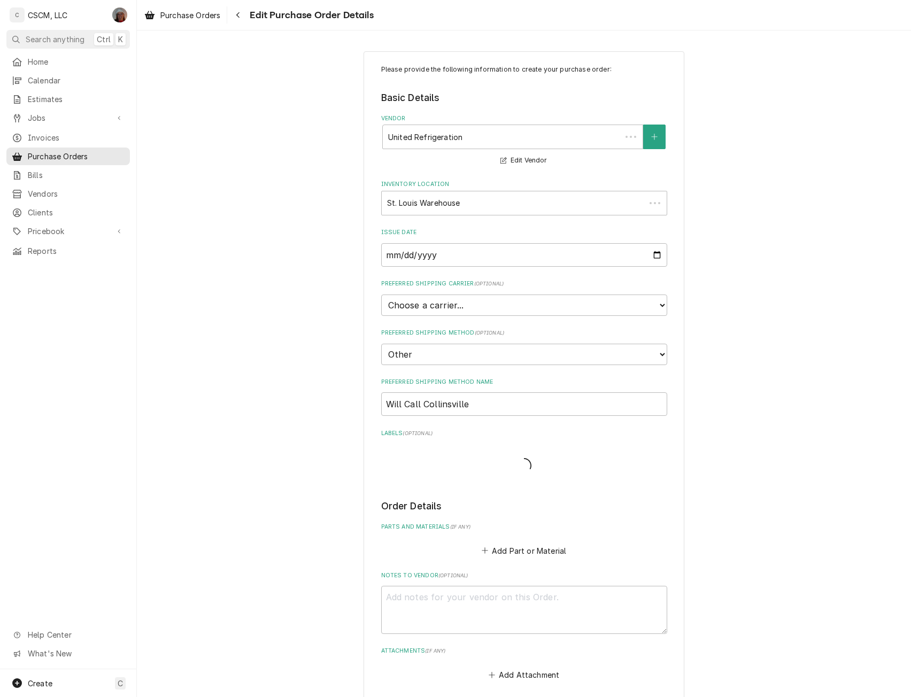
scroll to position [200, 0]
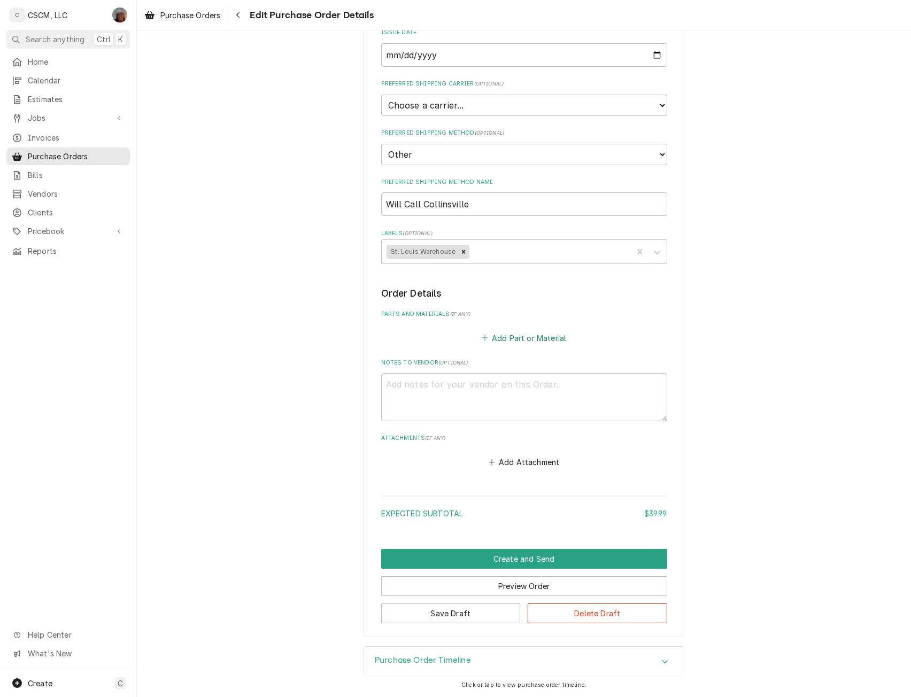
click at [509, 336] on button "Add Part or Material" at bounding box center [524, 338] width 88 height 15
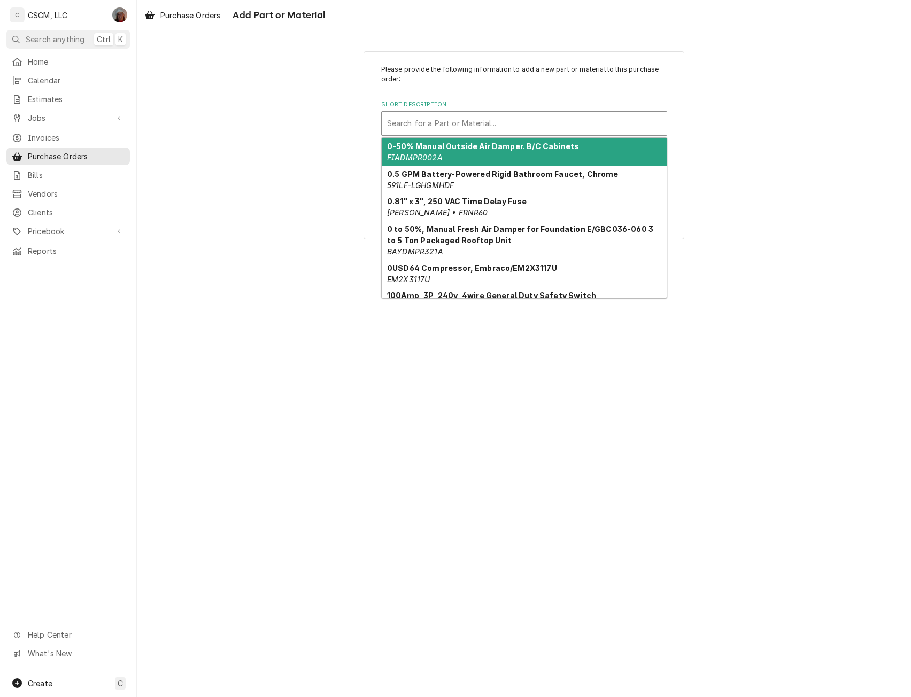
click at [487, 119] on div "Short Description" at bounding box center [524, 123] width 274 height 19
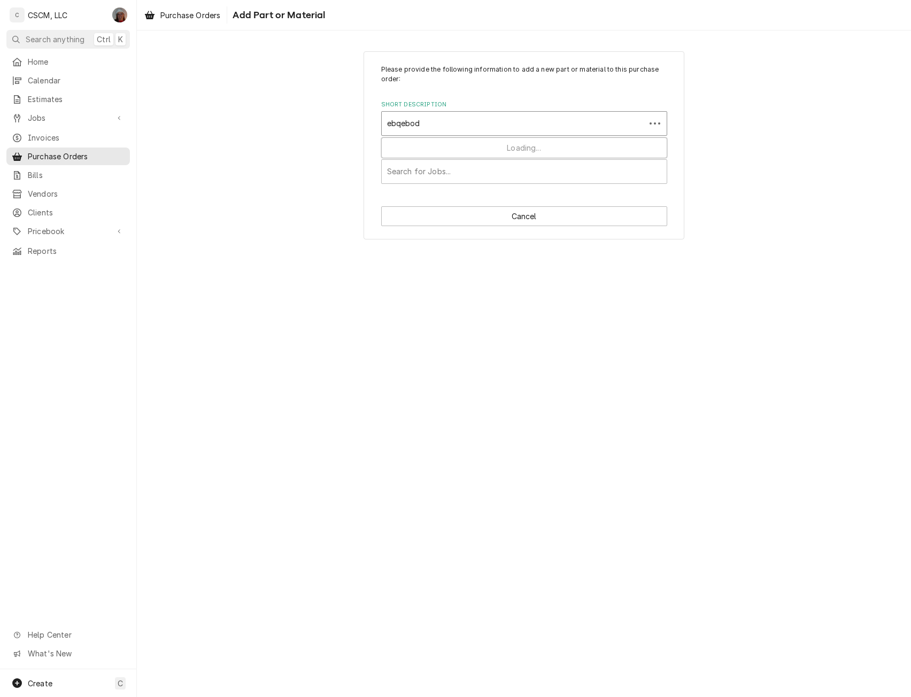
type input "ebqebody"
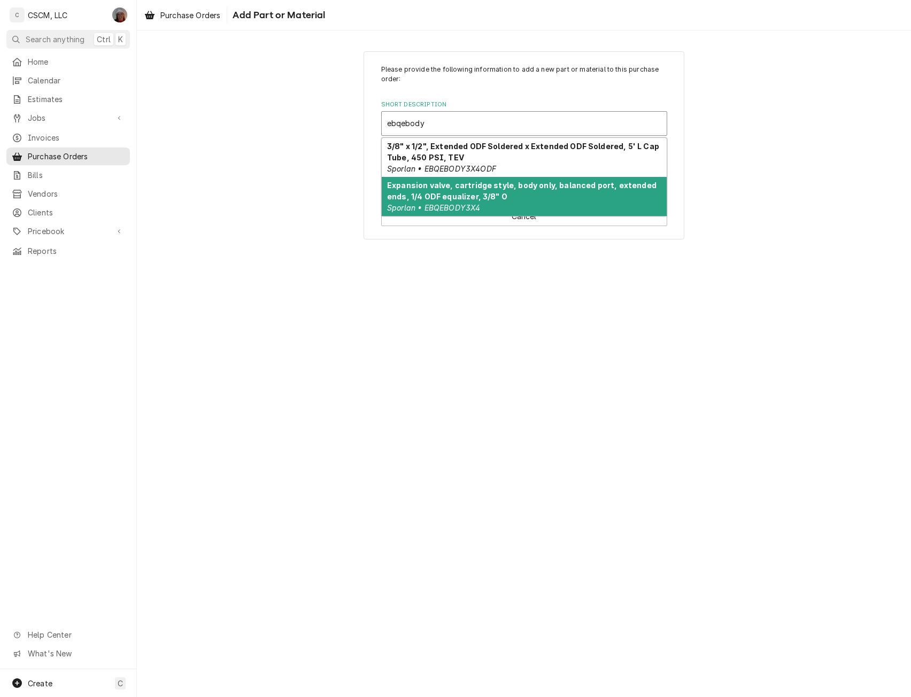
click at [538, 202] on div "Expansion valve, cartridge style, body only, balanced port, extended ends, 1/4 …" at bounding box center [524, 196] width 285 height 39
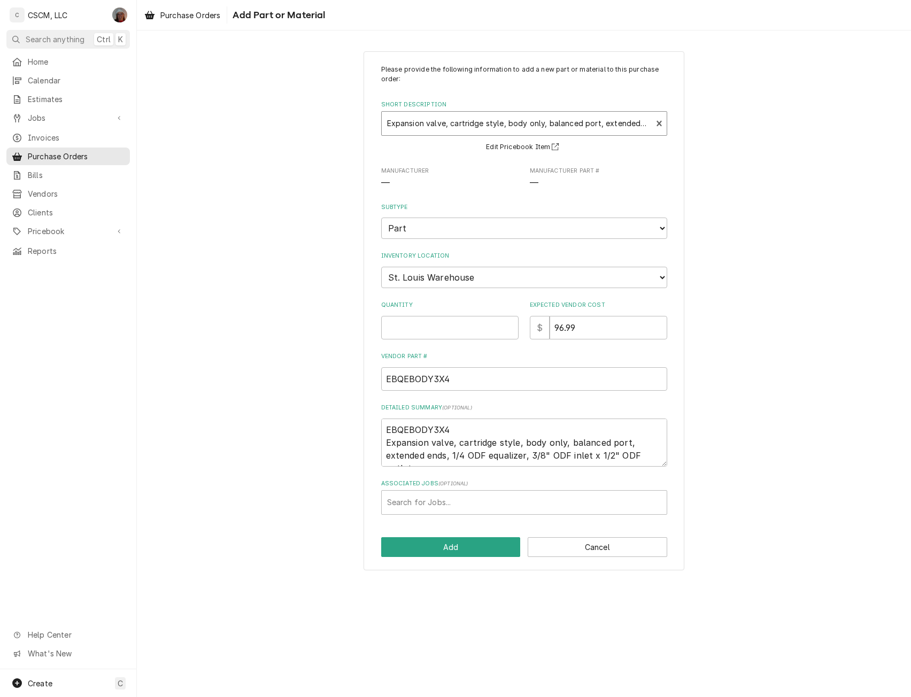
type textarea "x"
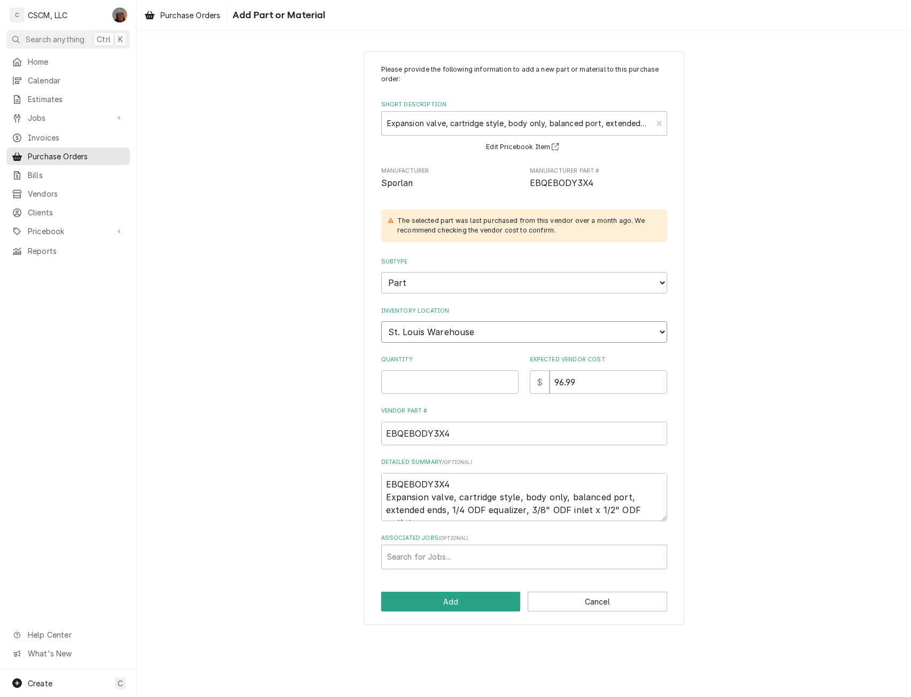
click at [496, 336] on select "Choose a location... Chris's Truck Colorado Main Warehouse Izaia's Truck Jimmy'…" at bounding box center [524, 331] width 286 height 21
select select "424"
click at [381, 321] on select "Choose a location... Chris's Truck Colorado Main Warehouse Izaia's Truck Jimmy'…" at bounding box center [524, 331] width 286 height 21
type textarea "x"
click at [457, 384] on input "Quantity" at bounding box center [449, 383] width 137 height 24
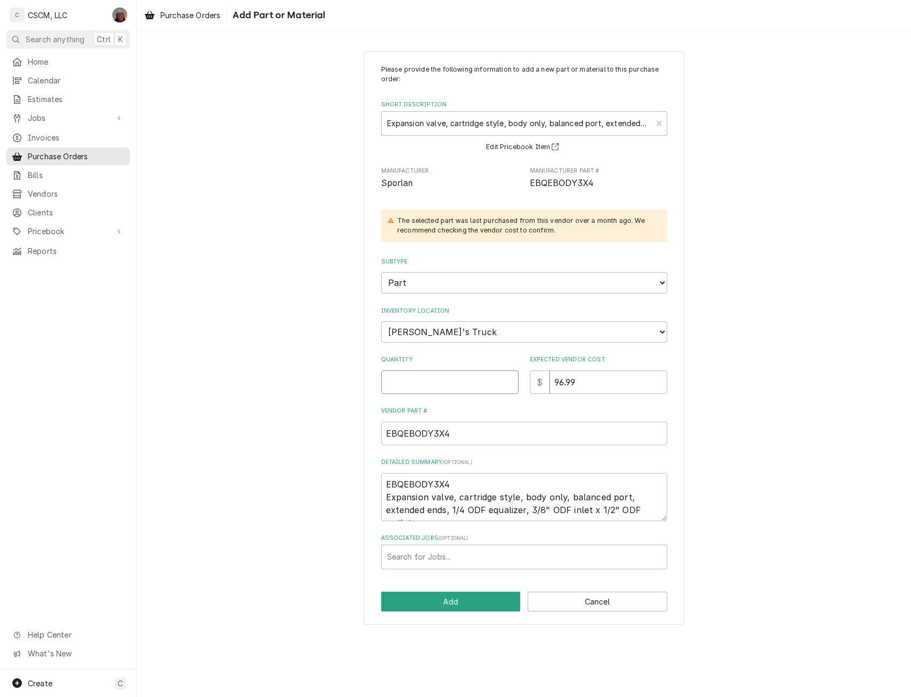
type input "1"
type textarea "x"
type input "1"
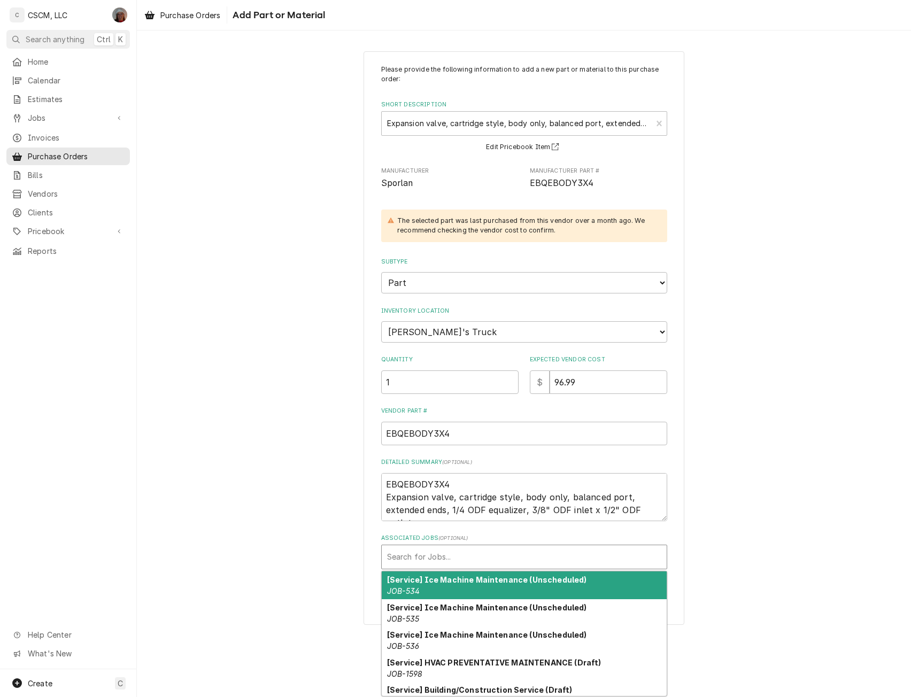
click at [436, 555] on div "Associated Jobs" at bounding box center [524, 557] width 274 height 19
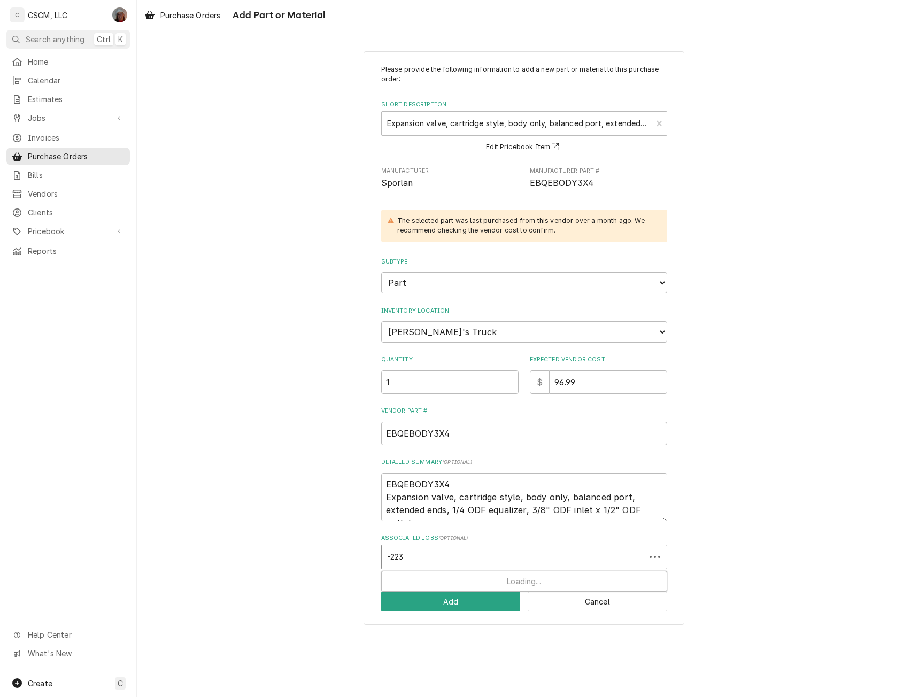
type input "-2238"
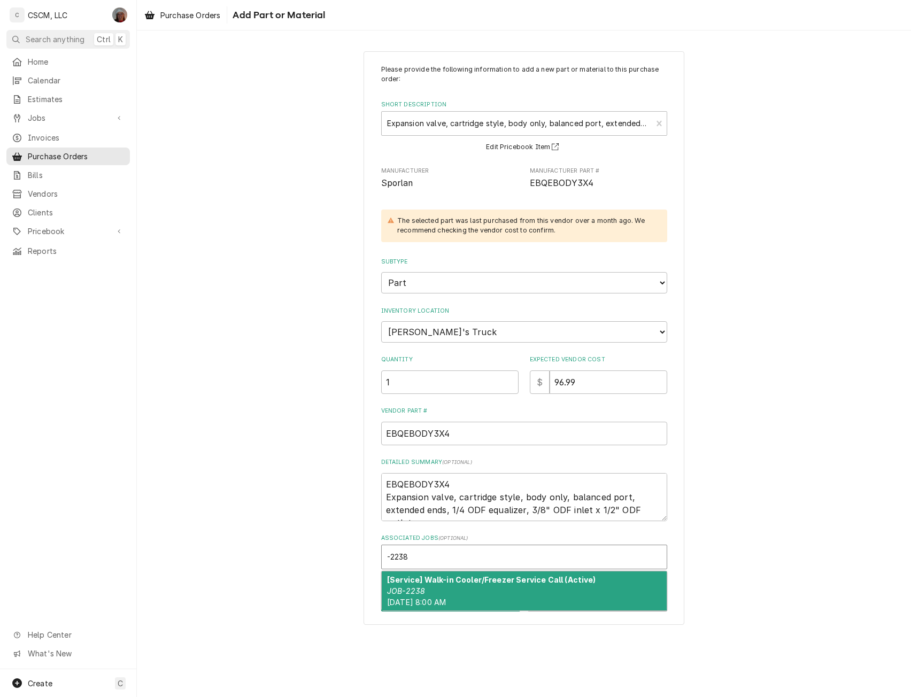
type textarea "x"
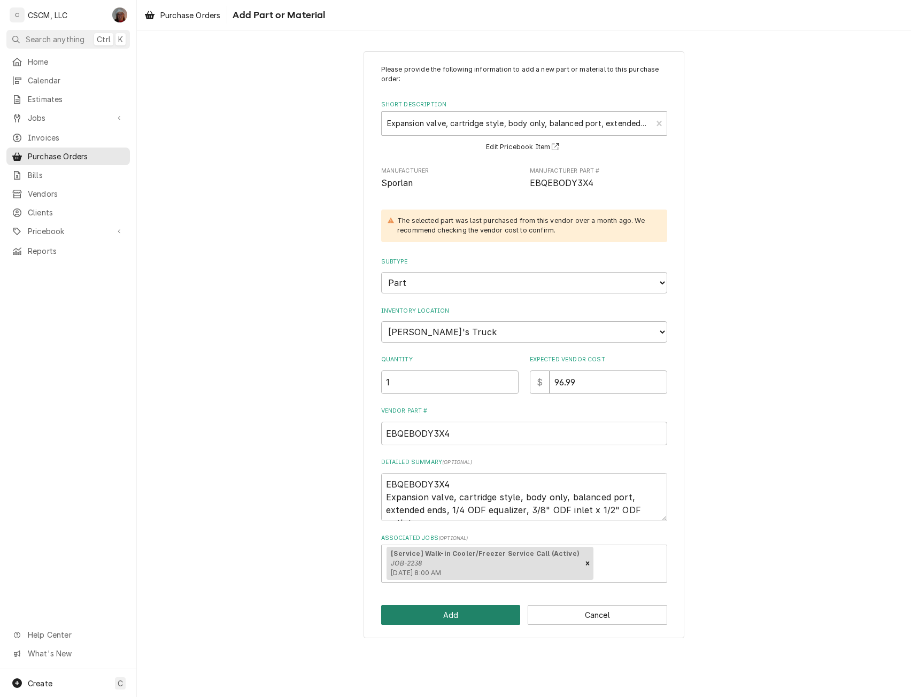
click at [437, 616] on button "Add" at bounding box center [451, 615] width 140 height 20
type textarea "x"
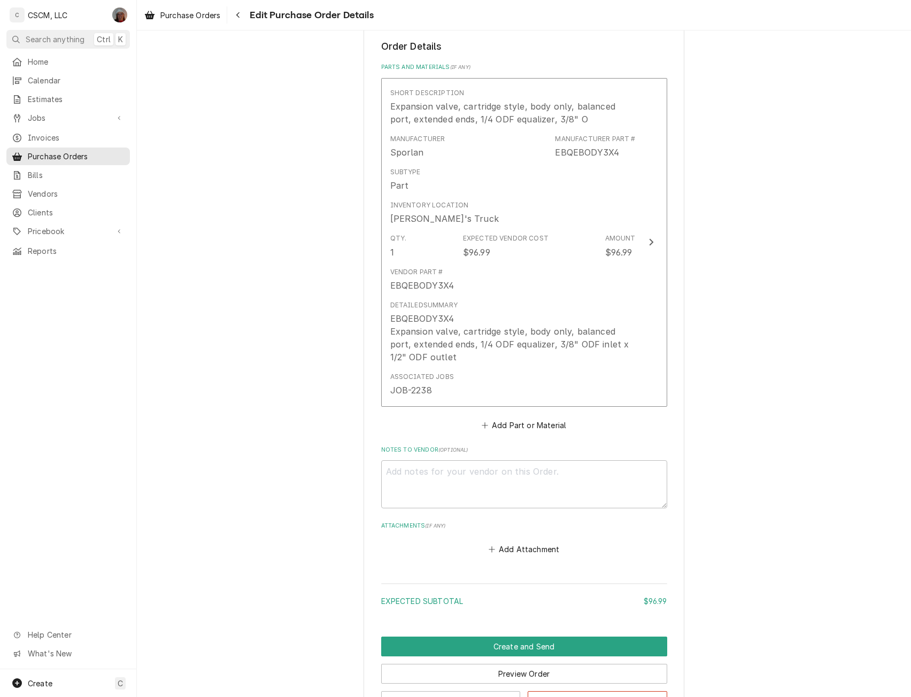
scroll to position [470, 0]
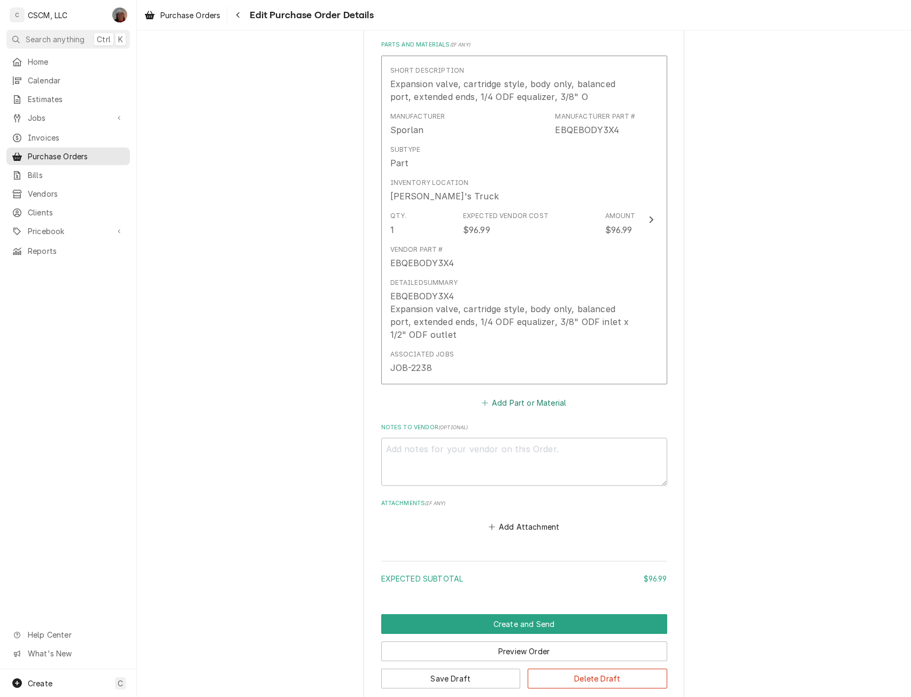
click at [500, 404] on button "Add Part or Material" at bounding box center [524, 403] width 88 height 15
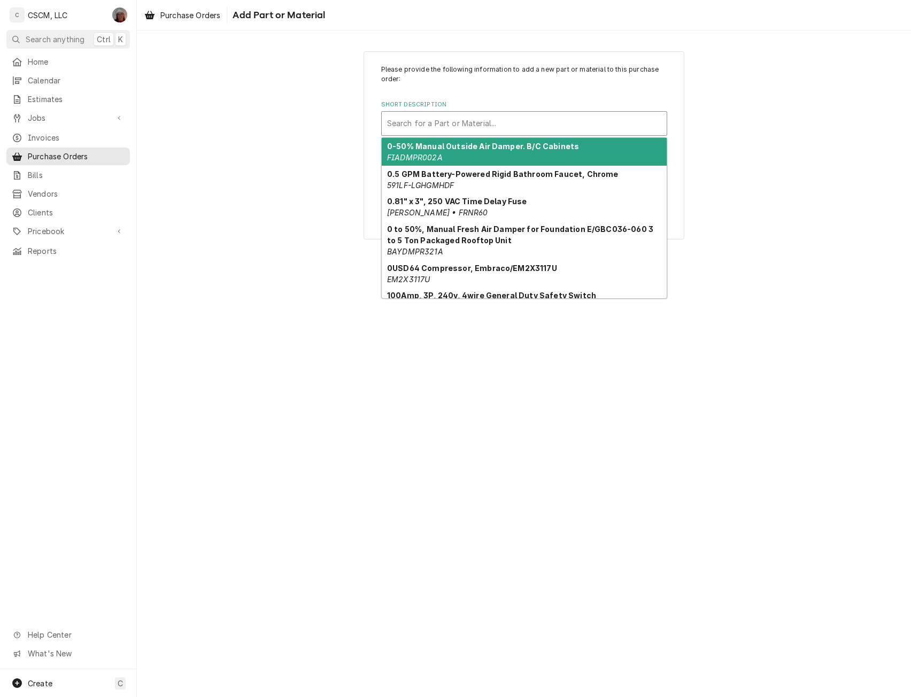
click at [446, 117] on div "Short Description" at bounding box center [524, 123] width 274 height 19
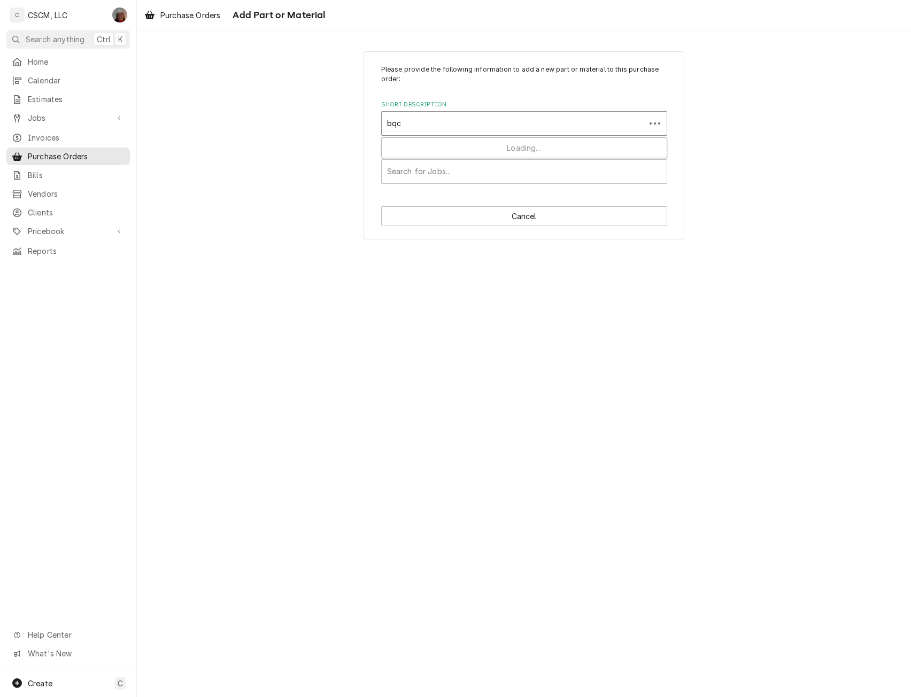
type input "bqca"
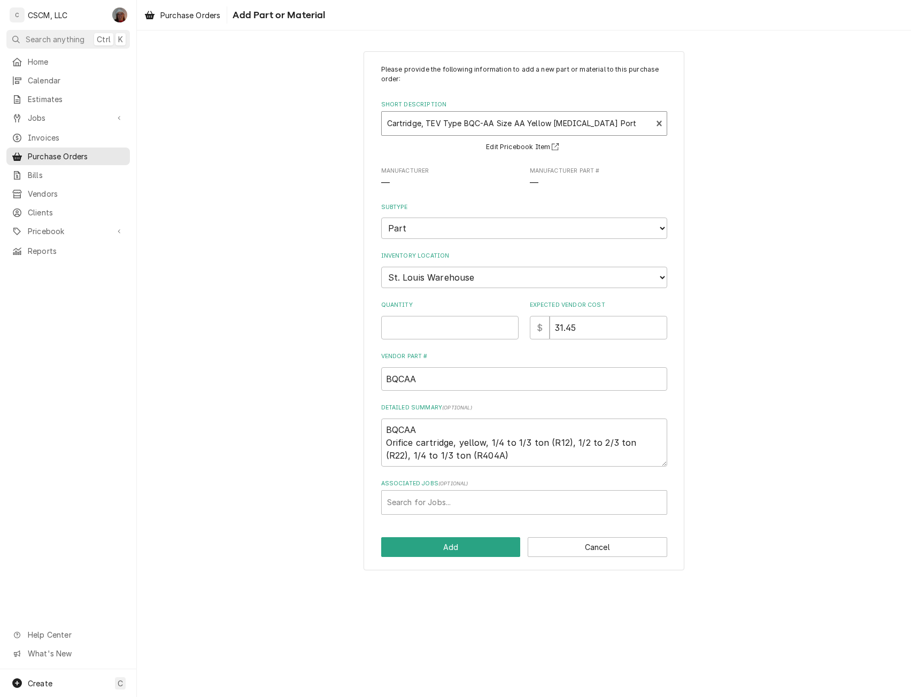
type textarea "x"
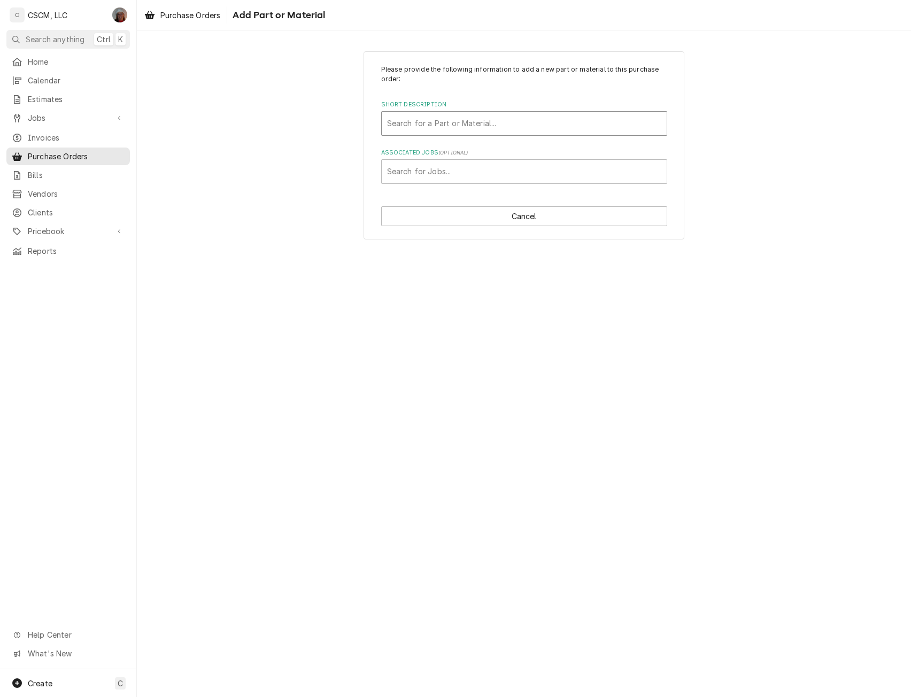
click at [533, 124] on div "Short Description" at bounding box center [524, 123] width 274 height 19
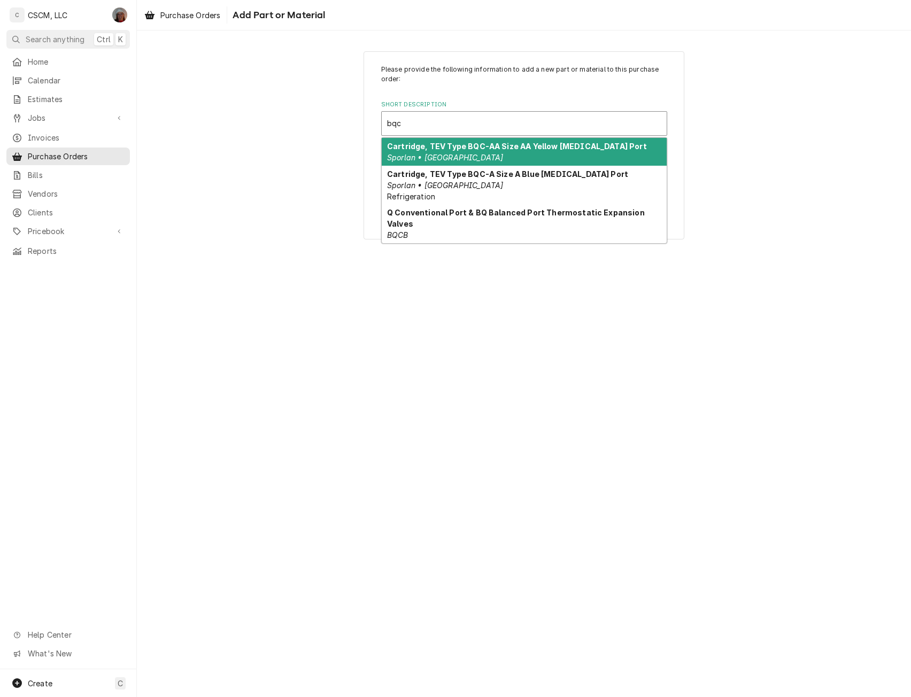
type input "bqca"
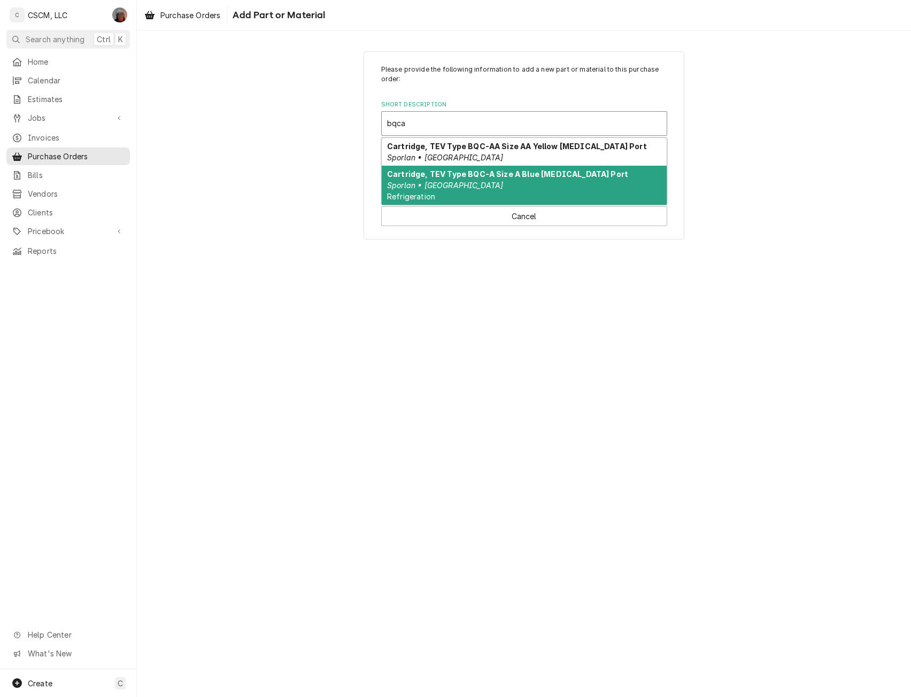
click at [487, 182] on div "Cartridge, TEV Type BQC-A Size A Blue Bal Port Sporlan • BQCA Refrigeration" at bounding box center [524, 185] width 285 height 39
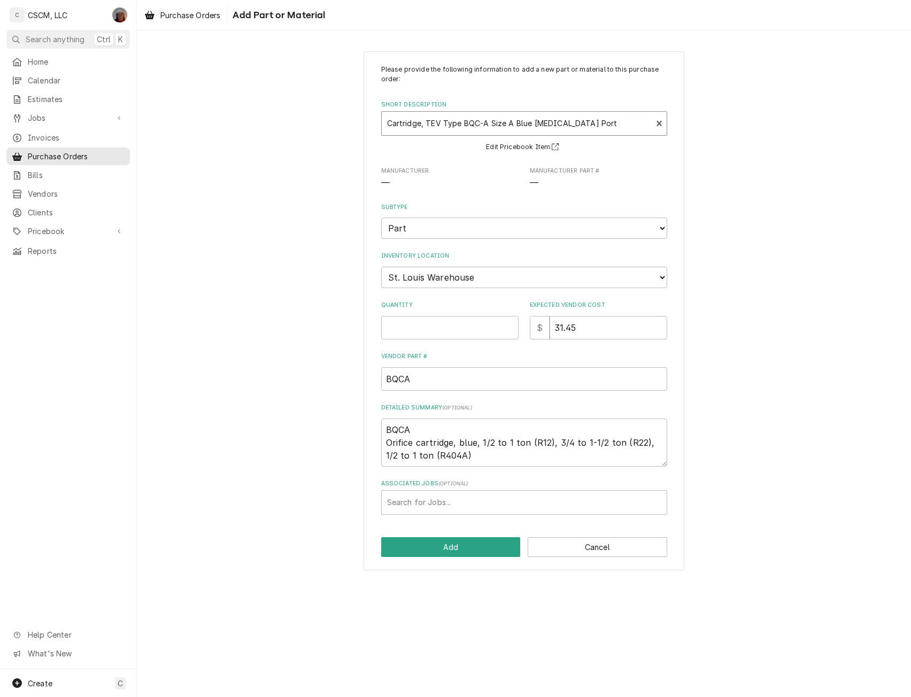
type textarea "x"
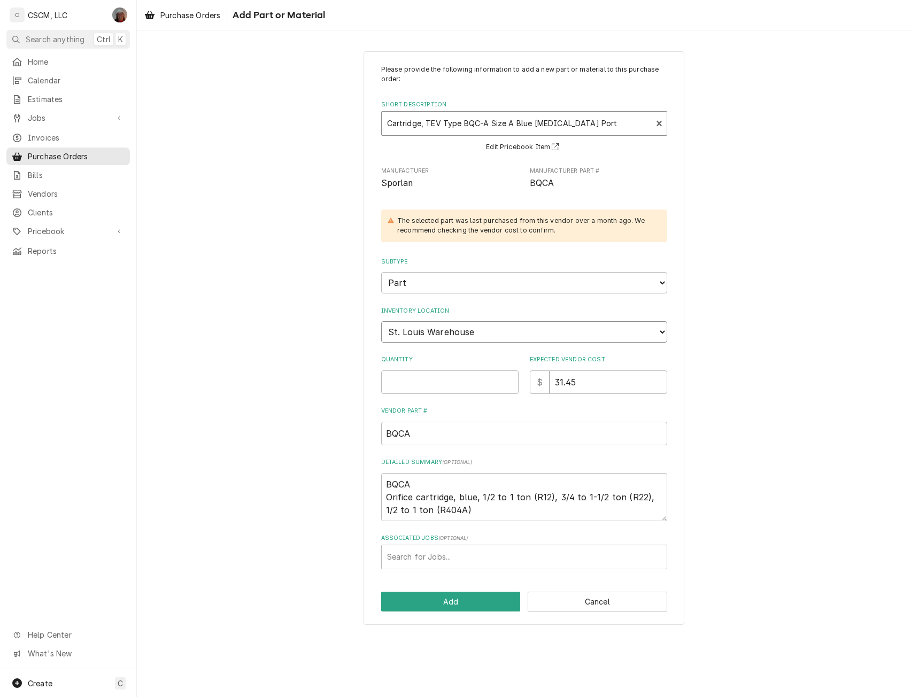
click at [449, 327] on select "Choose a location... Chris's Truck Colorado Main Warehouse Izaia's Truck Jimmy'…" at bounding box center [524, 331] width 286 height 21
select select "424"
click at [381, 321] on select "Choose a location... Chris's Truck Colorado Main Warehouse Izaia's Truck Jimmy'…" at bounding box center [524, 331] width 286 height 21
type textarea "x"
click at [409, 383] on input "Quantity" at bounding box center [449, 383] width 137 height 24
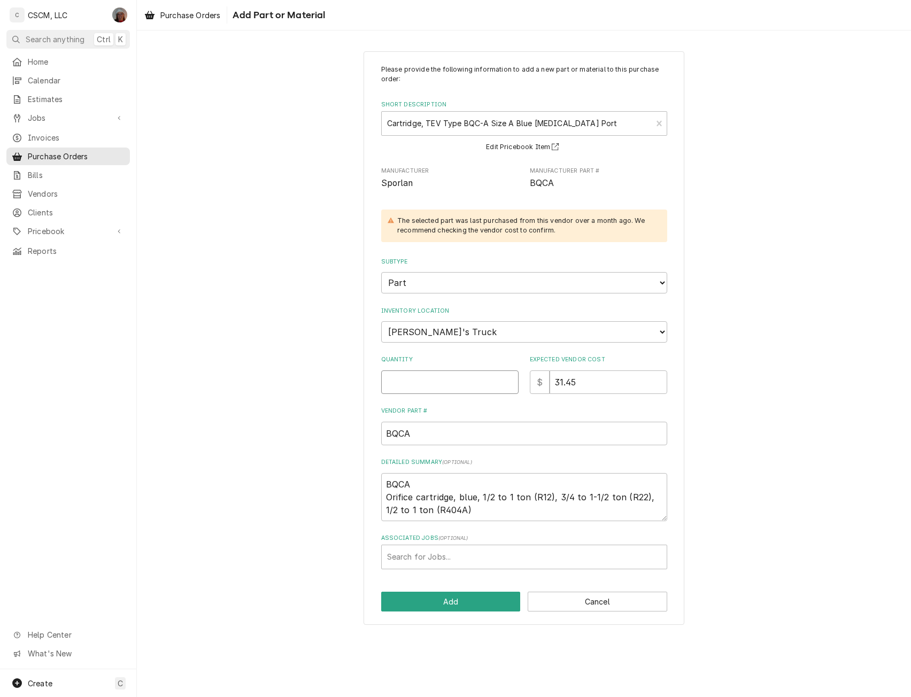
type input "1"
type textarea "x"
type input "1"
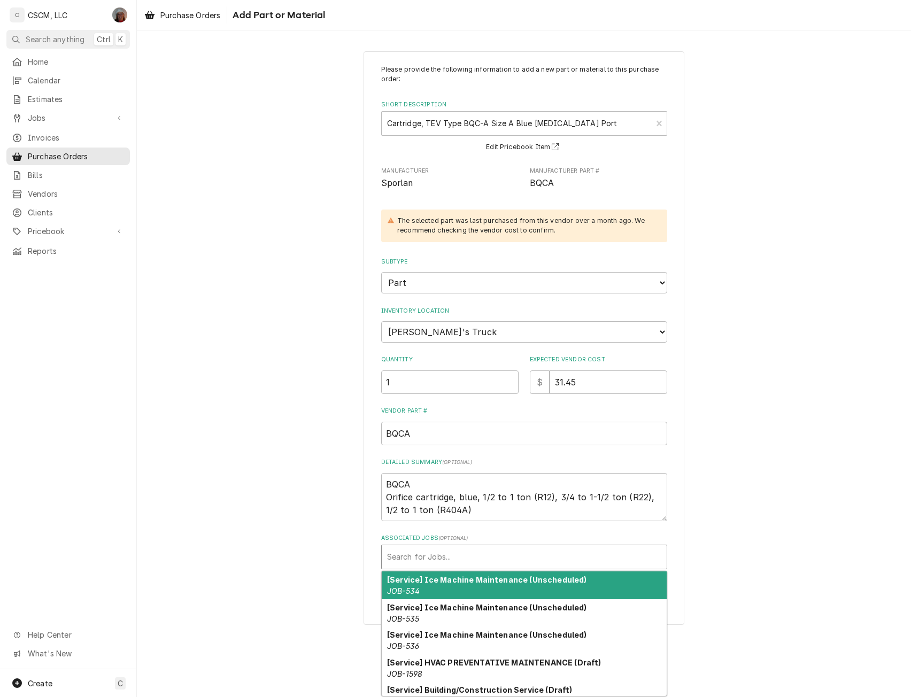
click at [417, 557] on div "Associated Jobs" at bounding box center [524, 557] width 274 height 19
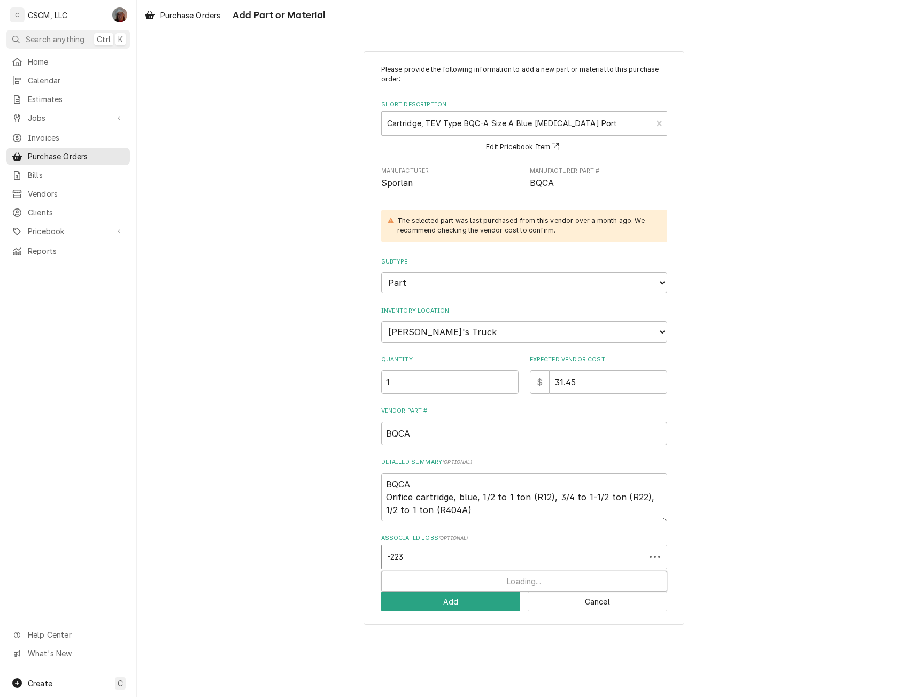
type input "-2238"
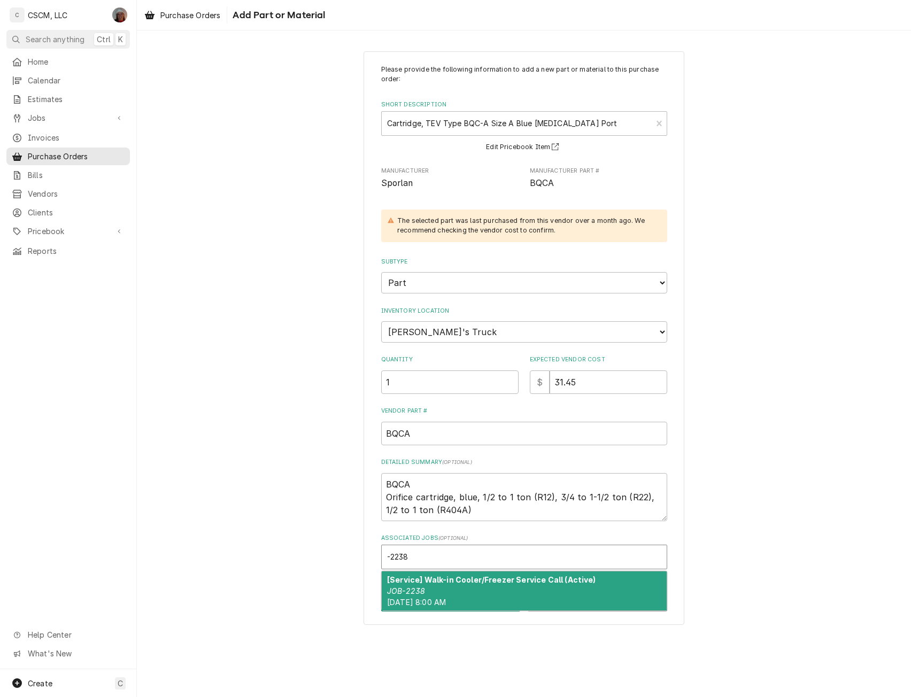
type textarea "x"
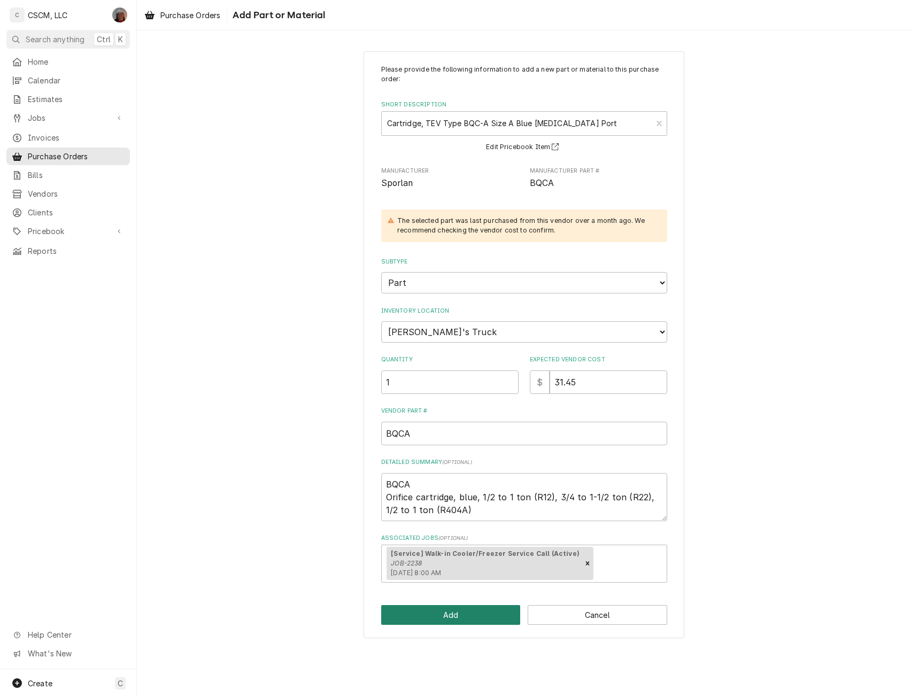
click at [431, 624] on button "Add" at bounding box center [451, 615] width 140 height 20
type textarea "x"
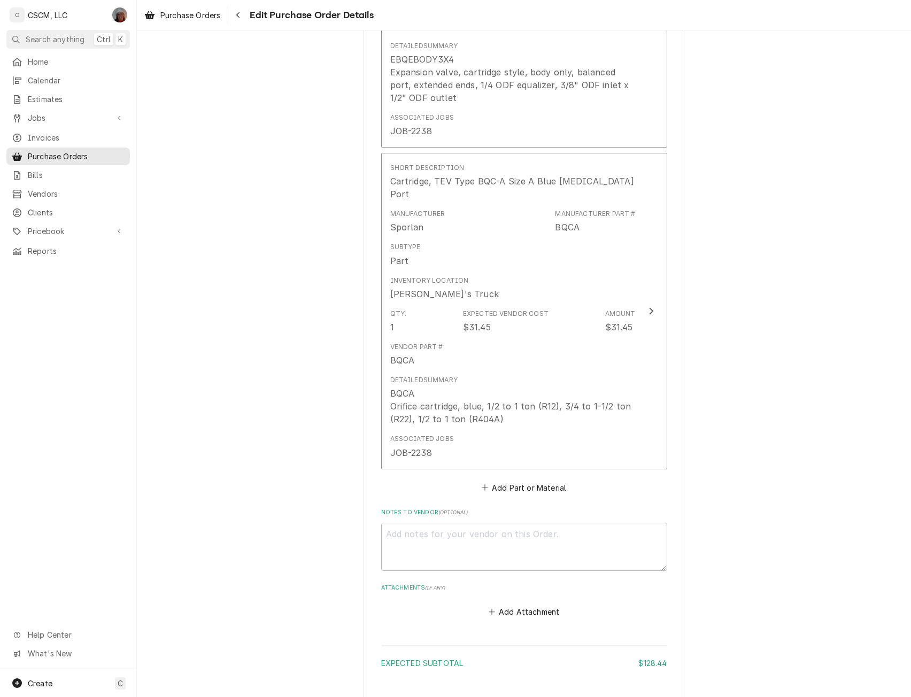
scroll to position [843, 0]
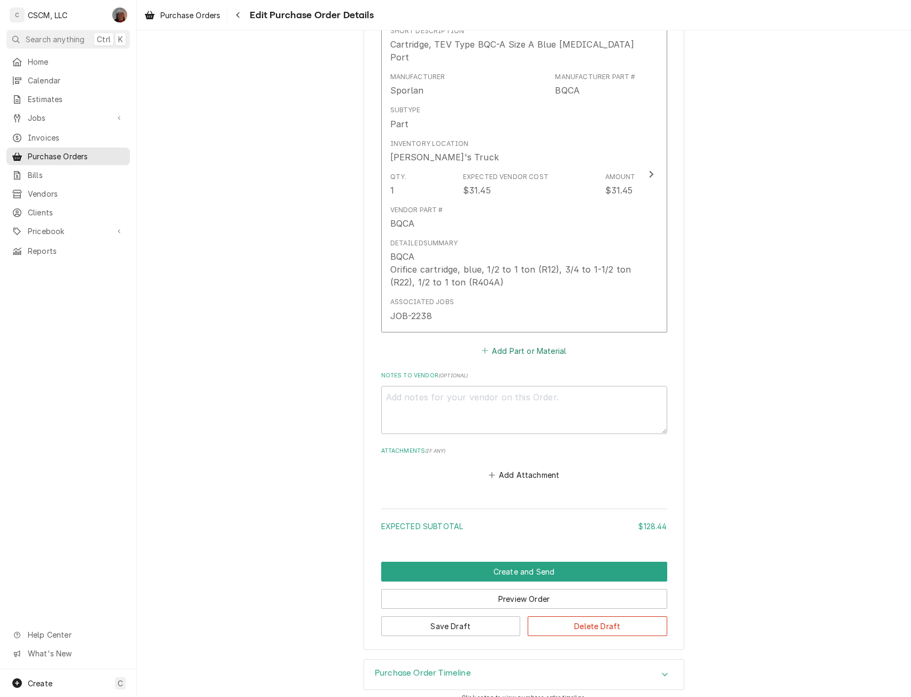
click at [508, 343] on button "Add Part or Material" at bounding box center [524, 350] width 88 height 15
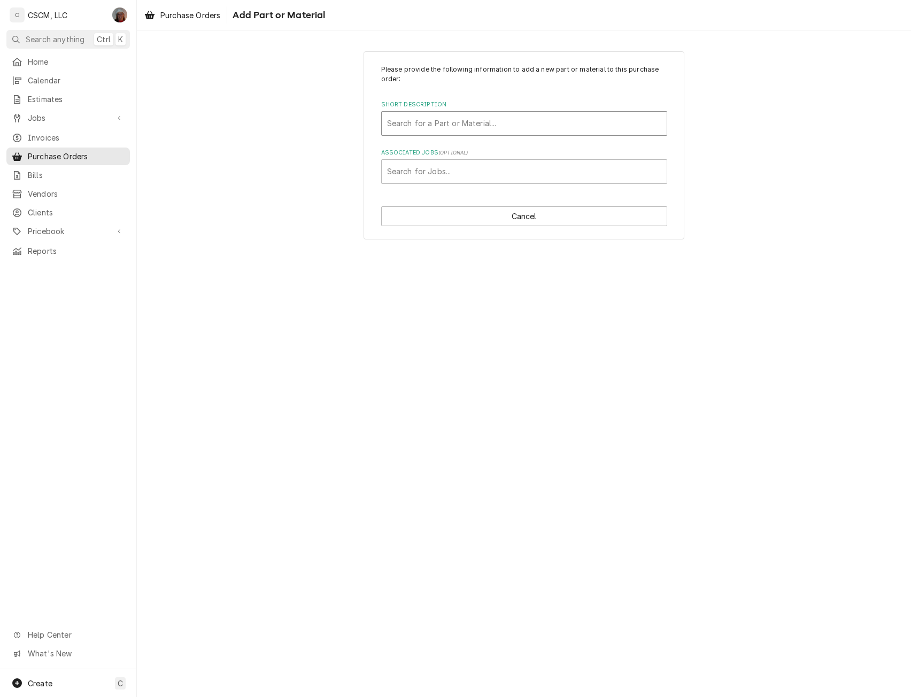
click at [452, 124] on div "Short Description" at bounding box center [524, 123] width 274 height 19
type input "kt43vc"
type textarea "x"
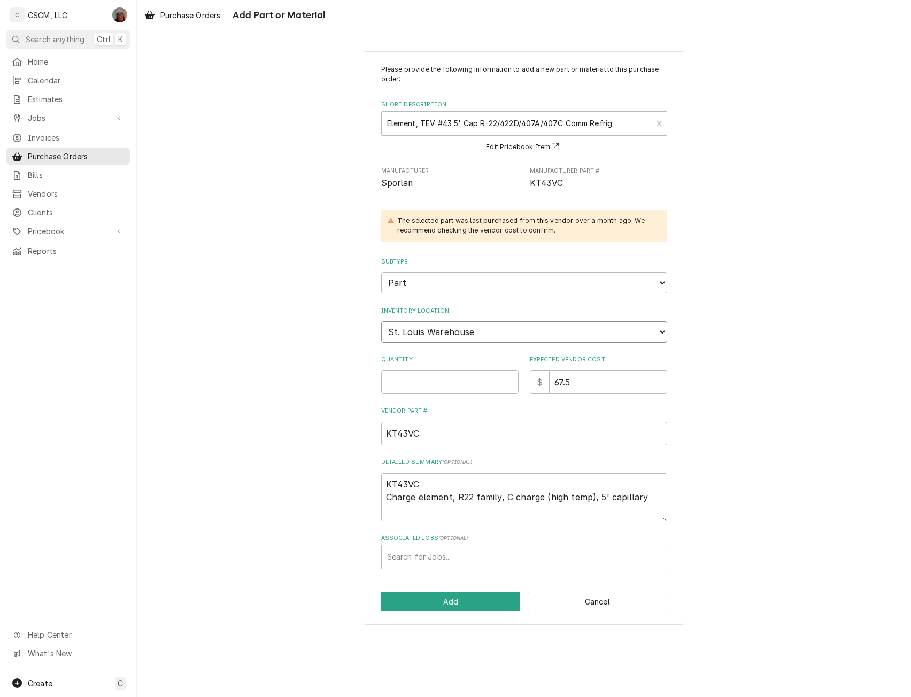
click at [450, 327] on select "Choose a location... Chris's Truck Colorado Main Warehouse Izaia's Truck Jimmy'…" at bounding box center [524, 331] width 286 height 21
select select "424"
click at [381, 321] on select "Choose a location... Chris's Truck Colorado Main Warehouse Izaia's Truck Jimmy'…" at bounding box center [524, 331] width 286 height 21
type textarea "x"
click at [429, 378] on input "Quantity" at bounding box center [449, 383] width 137 height 24
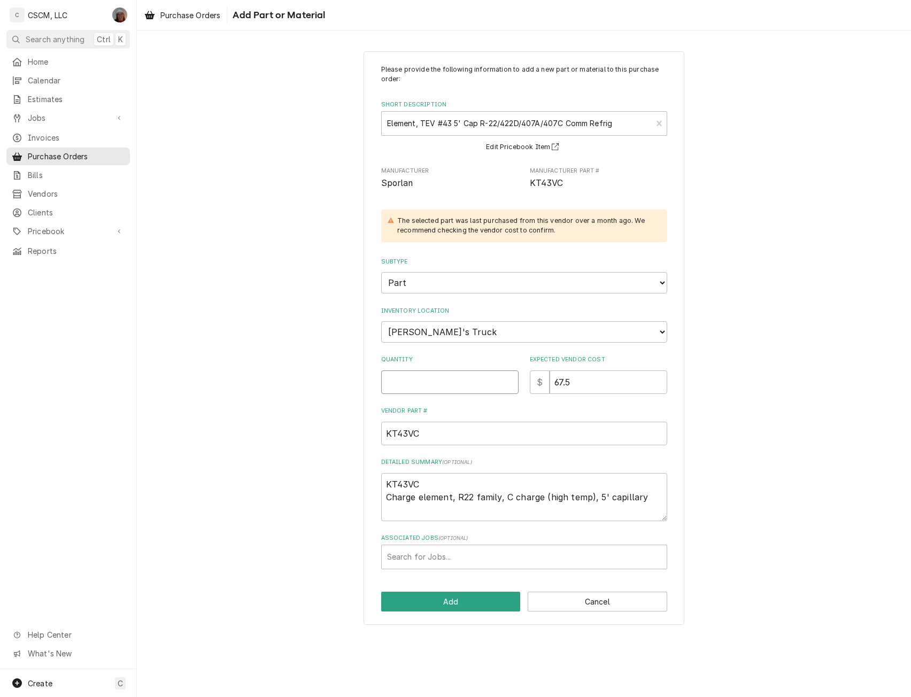
type input "1"
type textarea "x"
type input "1"
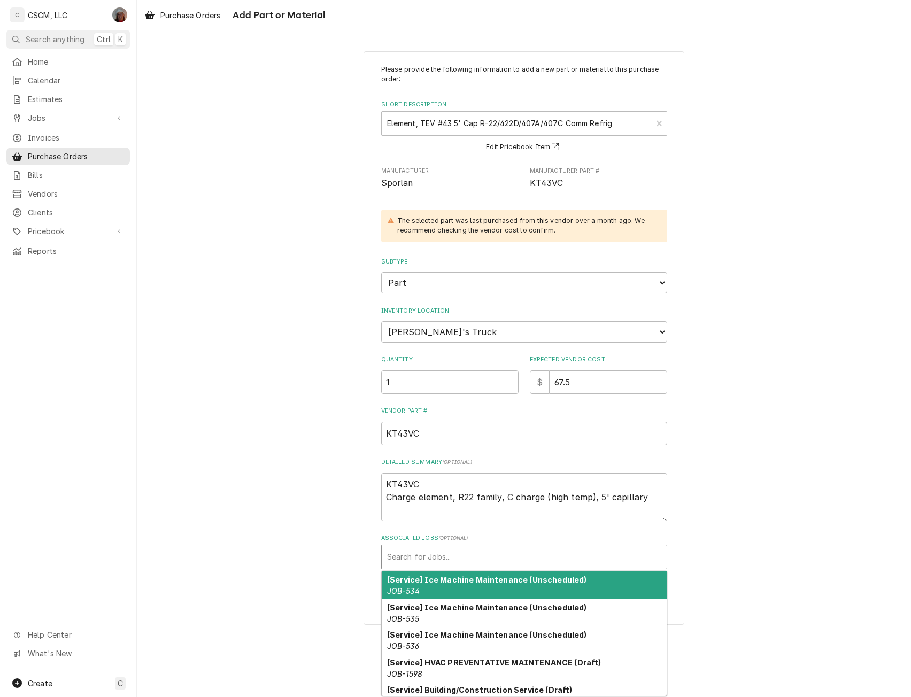
click at [446, 562] on div "Associated Jobs" at bounding box center [524, 557] width 274 height 19
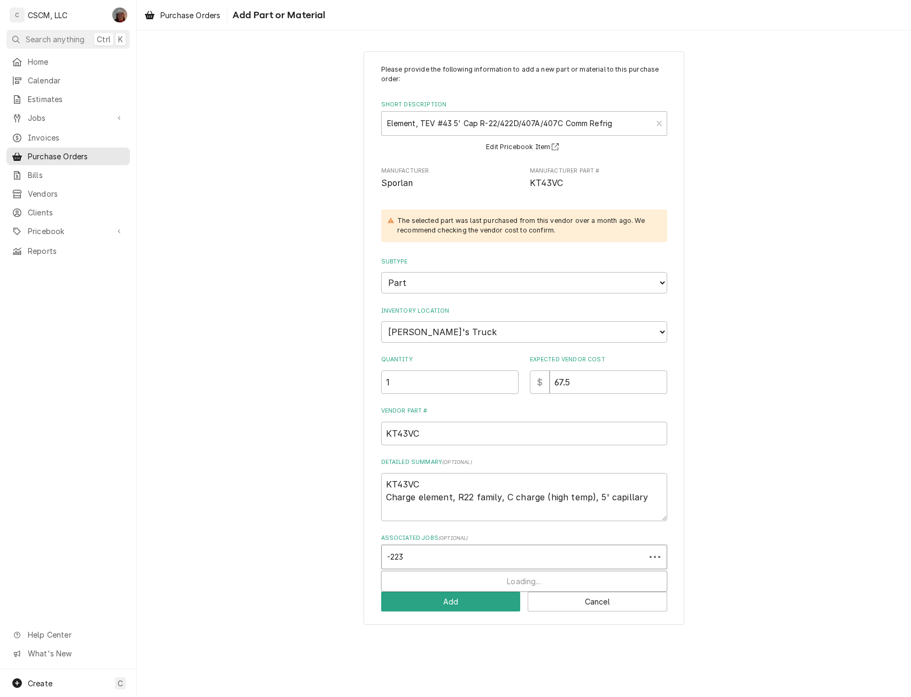
type input "-2238"
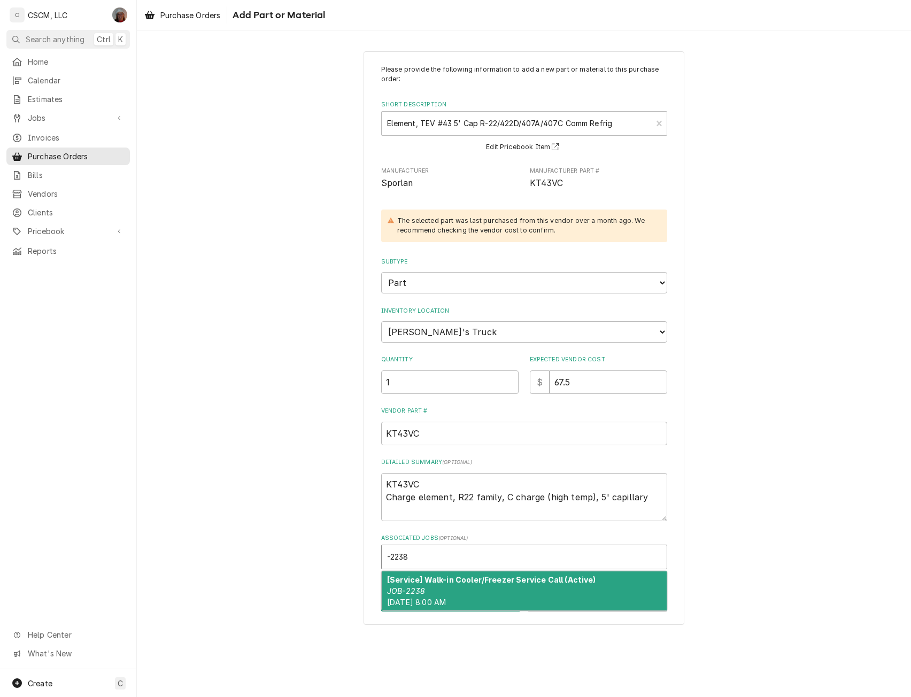
type textarea "x"
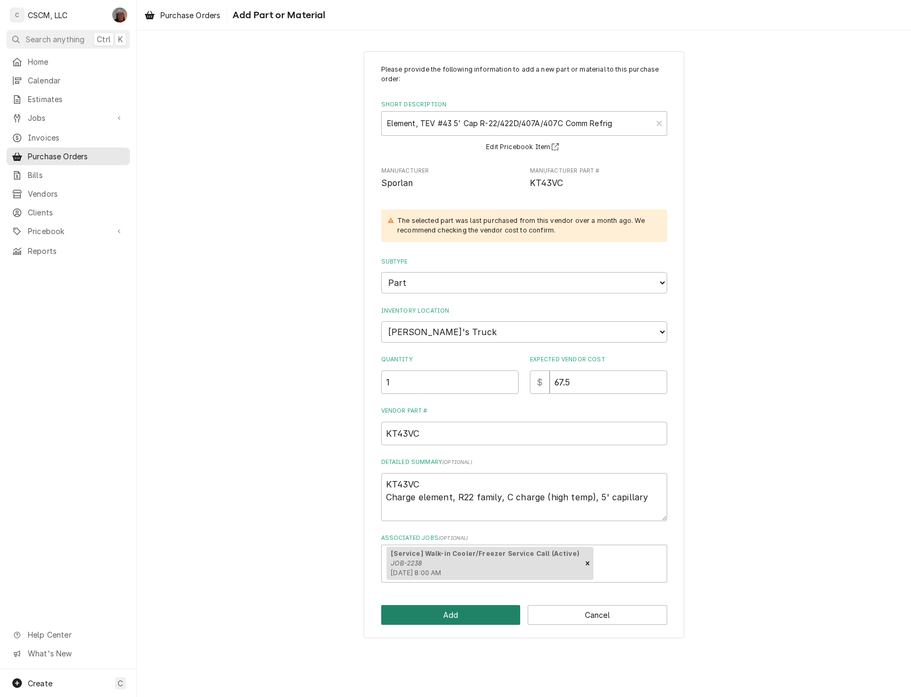
click at [441, 610] on button "Add" at bounding box center [451, 615] width 140 height 20
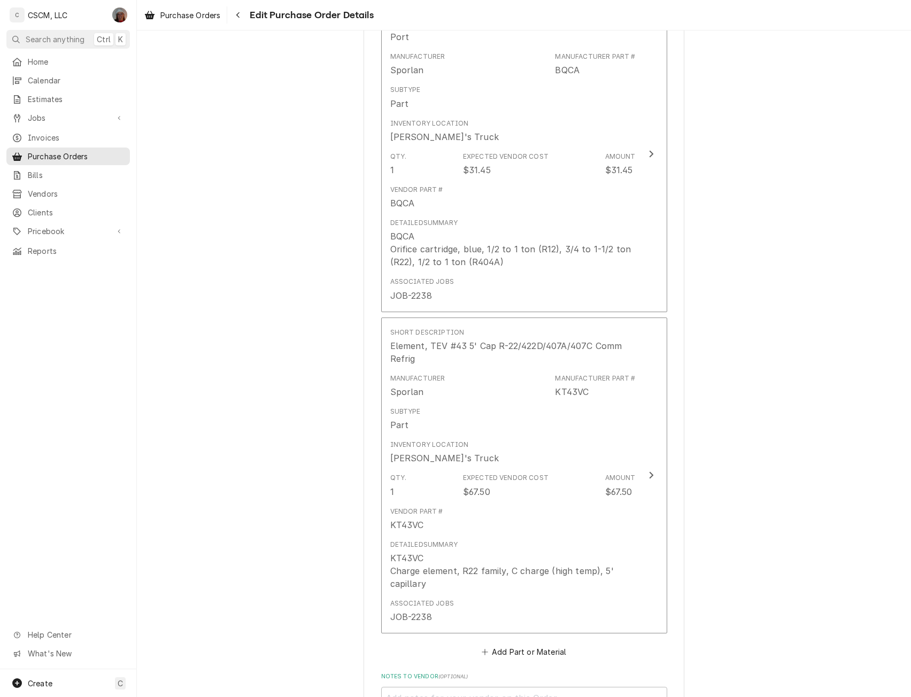
scroll to position [1165, 0]
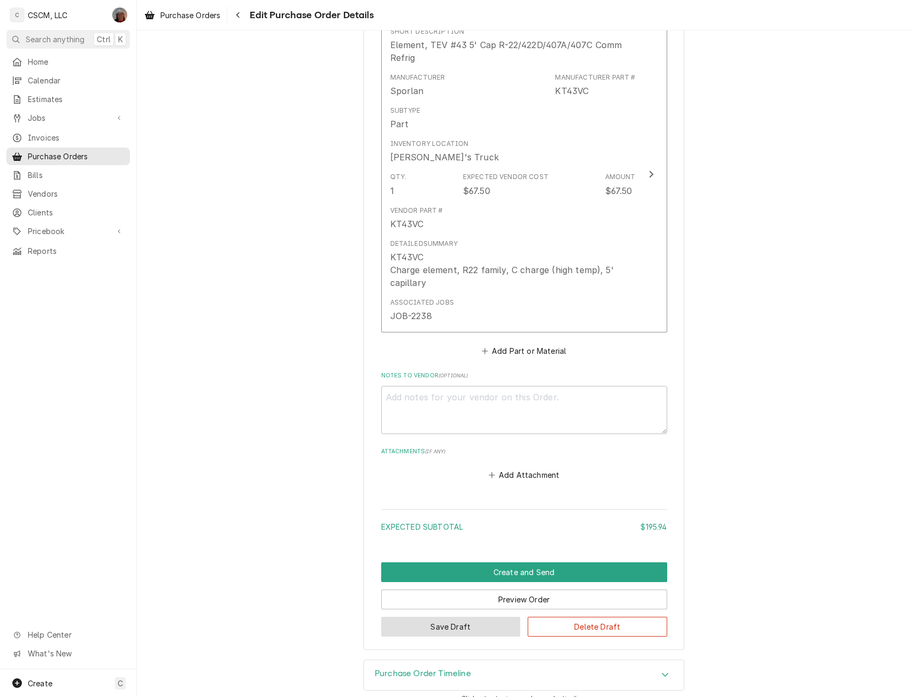
click at [434, 617] on button "Save Draft" at bounding box center [451, 627] width 140 height 20
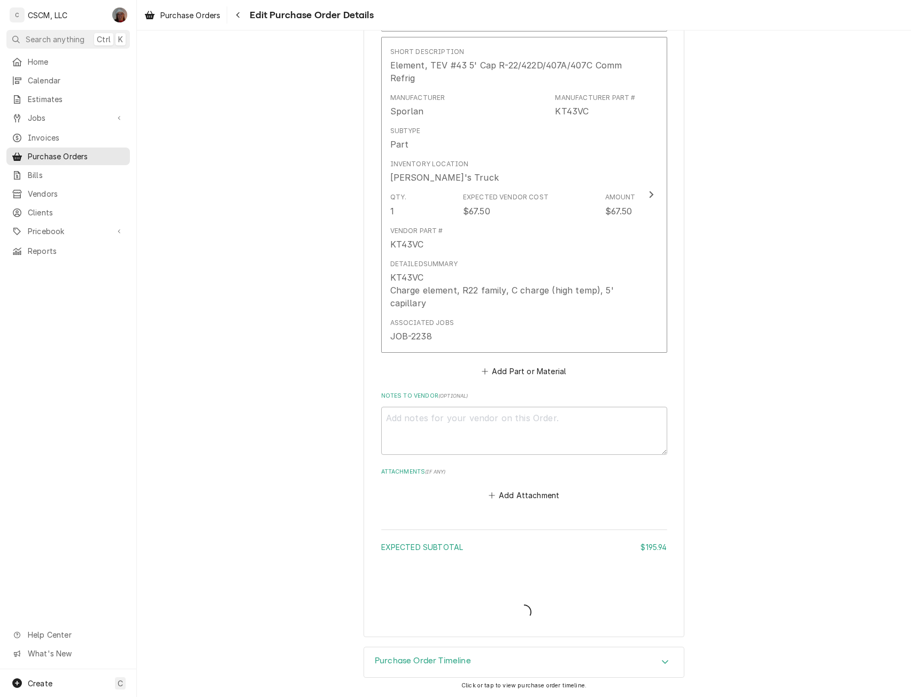
scroll to position [1080, 0]
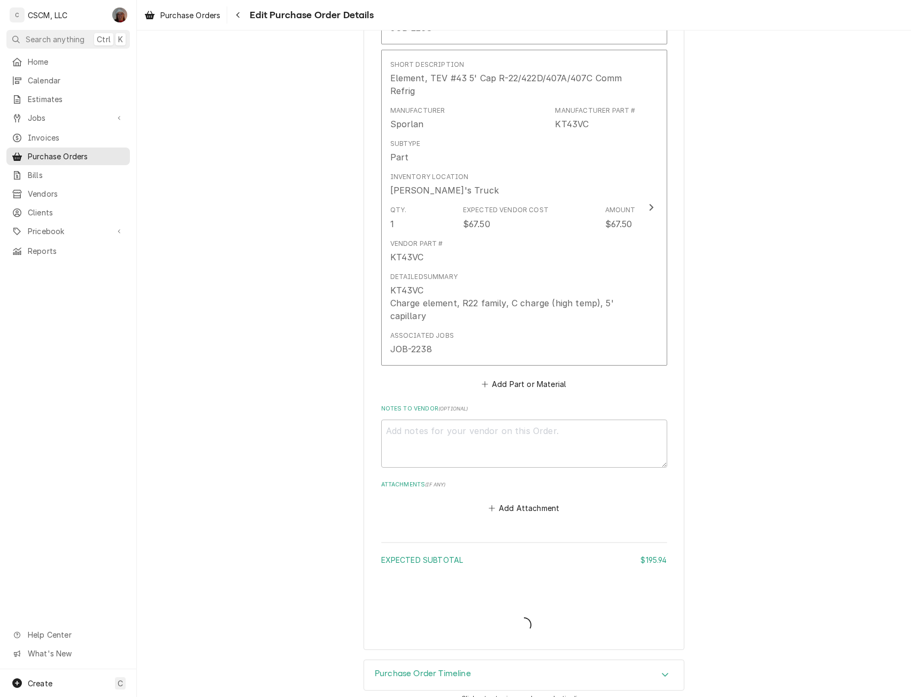
type textarea "x"
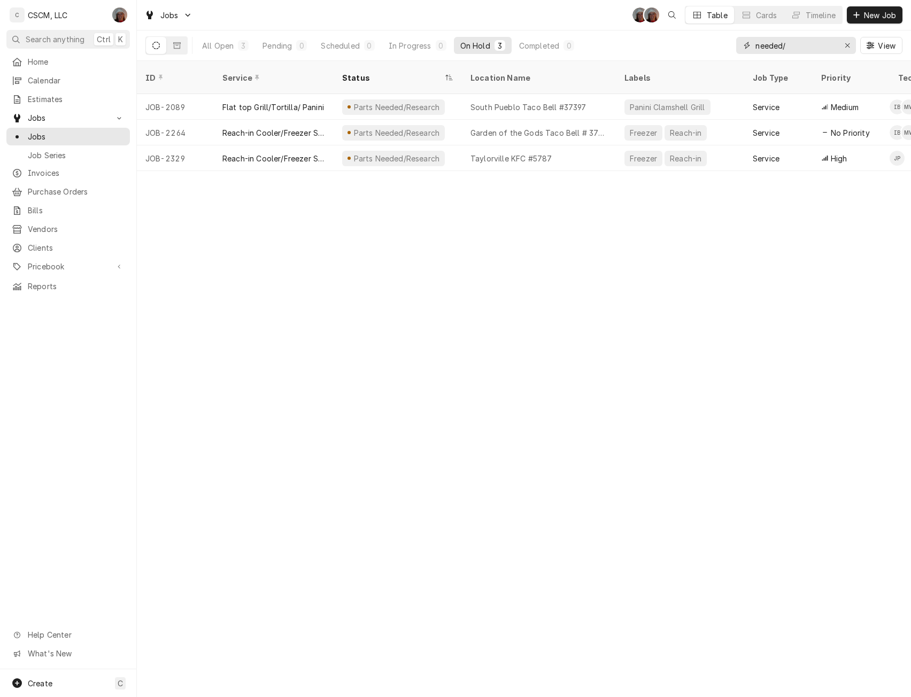
drag, startPoint x: 808, startPoint y: 49, endPoint x: 714, endPoint y: 55, distance: 94.4
click at [714, 55] on div "All Open 3 Pending 0 Scheduled 0 In Progress 0 On Hold 3 Completed 0 needed/ Vi…" at bounding box center [523, 45] width 757 height 30
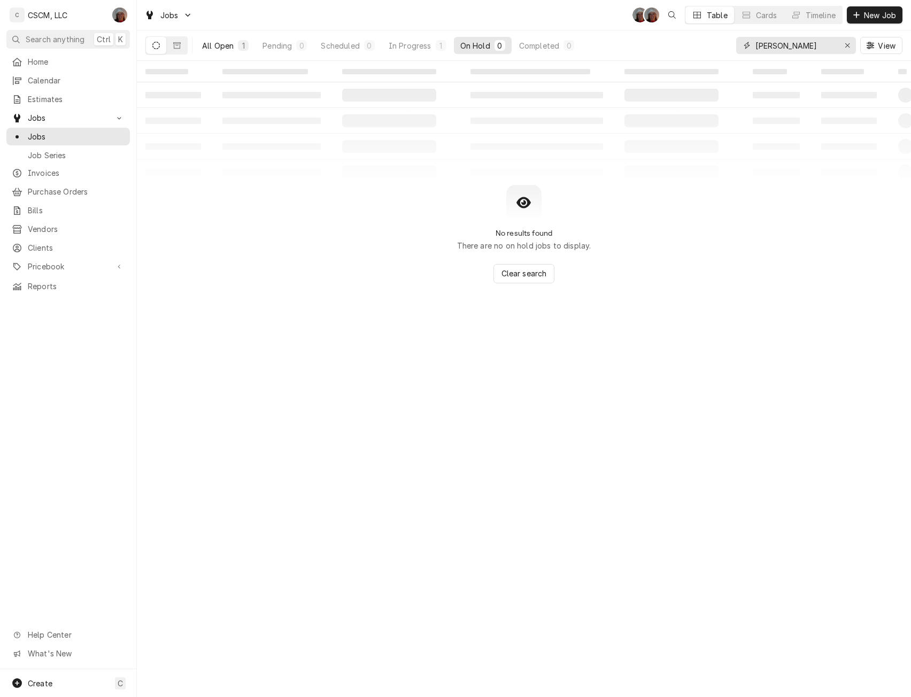
type input "[PERSON_NAME]"
click at [212, 44] on div "All Open" at bounding box center [218, 45] width 32 height 11
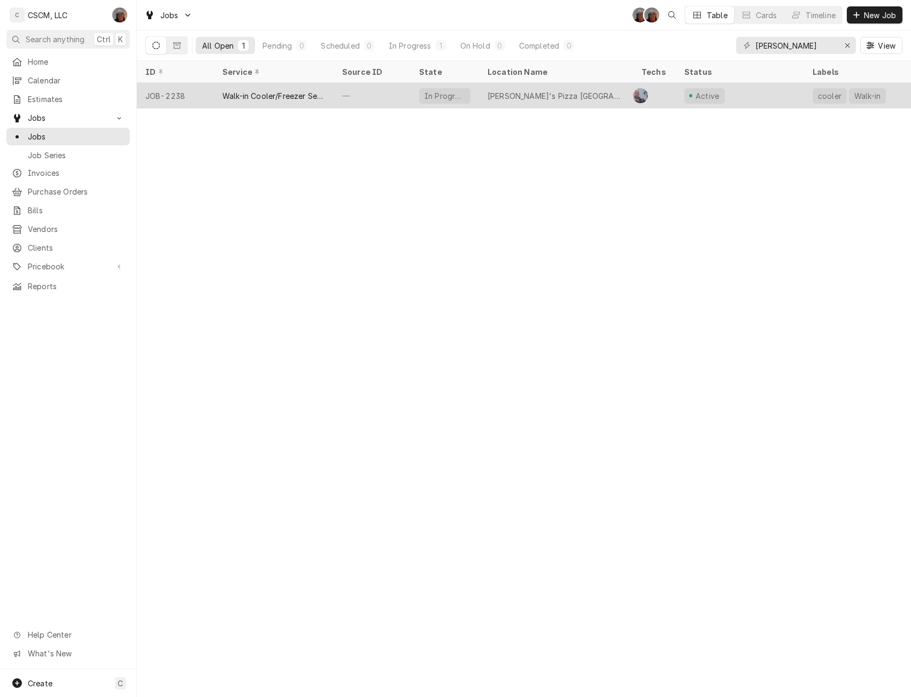
click at [271, 98] on div "Walk-in Cooler/Freezer Service Call" at bounding box center [274, 95] width 103 height 11
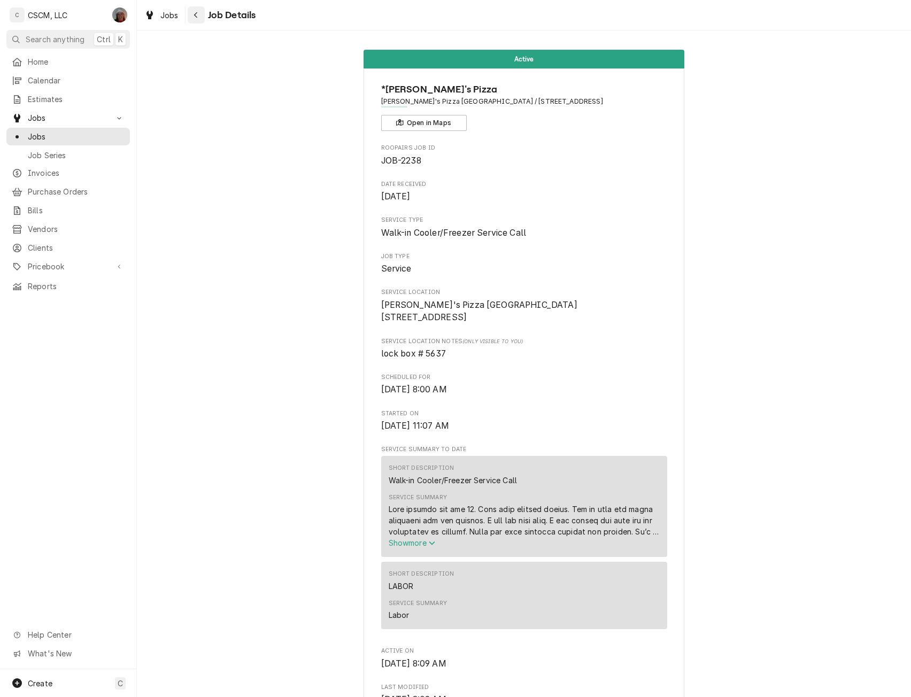
click at [194, 14] on icon "Navigate back" at bounding box center [196, 14] width 5 height 7
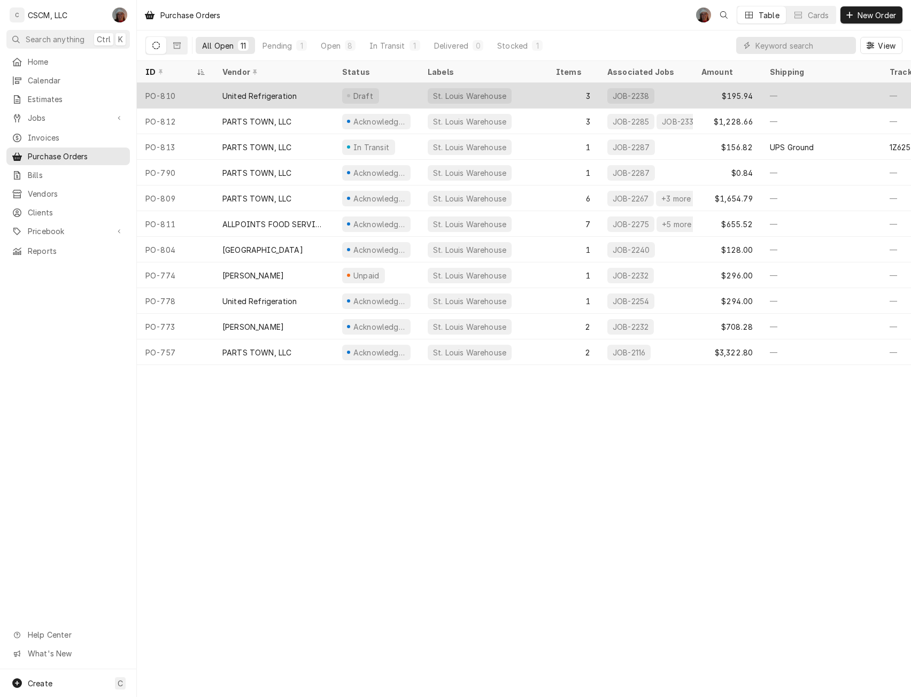
click at [267, 88] on div "United Refrigeration" at bounding box center [274, 96] width 120 height 26
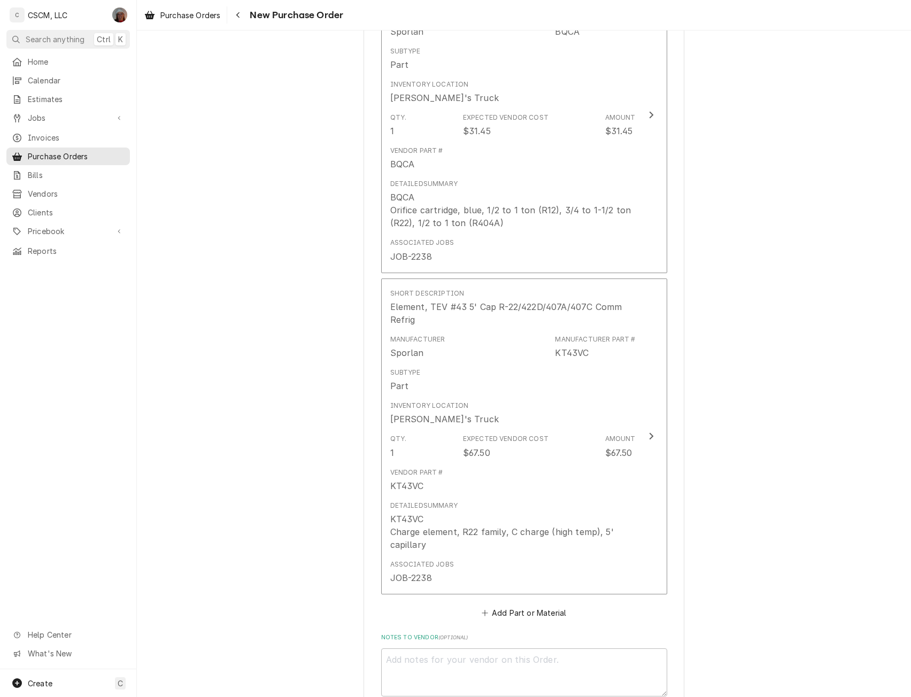
scroll to position [1114, 0]
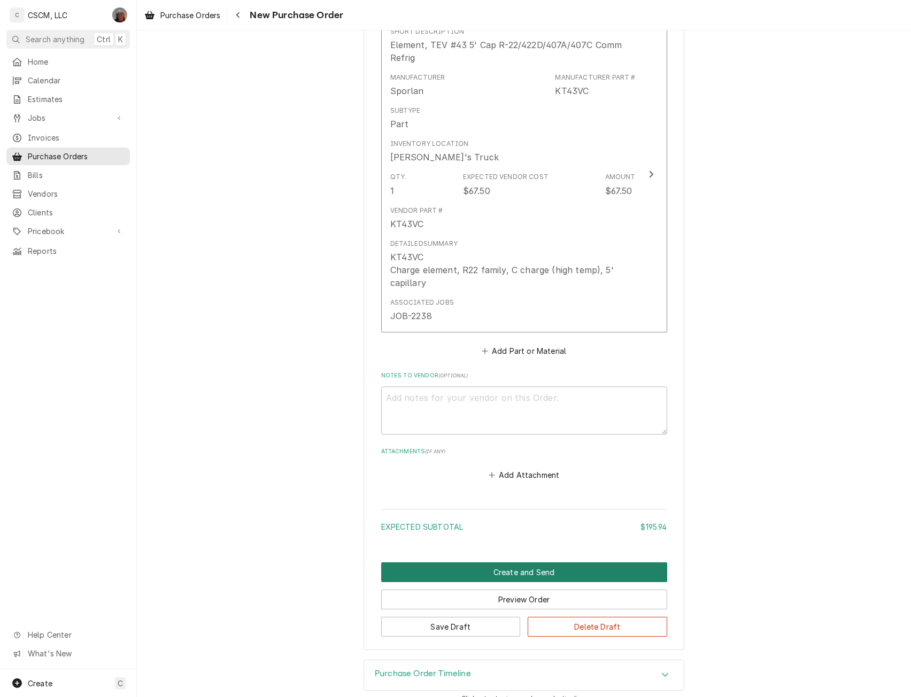
click at [525, 563] on button "Create and Send" at bounding box center [524, 573] width 286 height 20
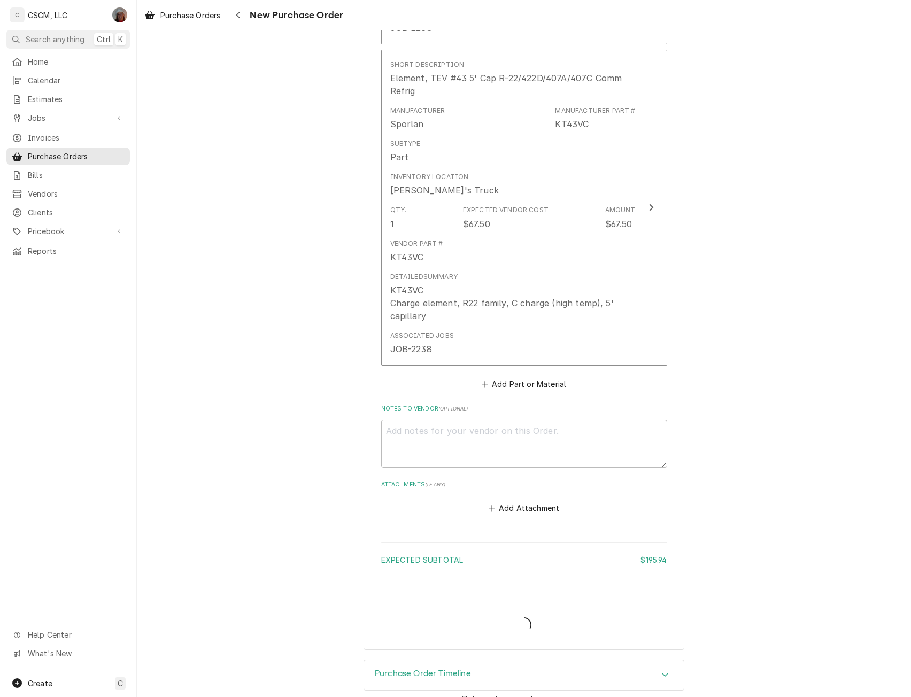
type textarea "x"
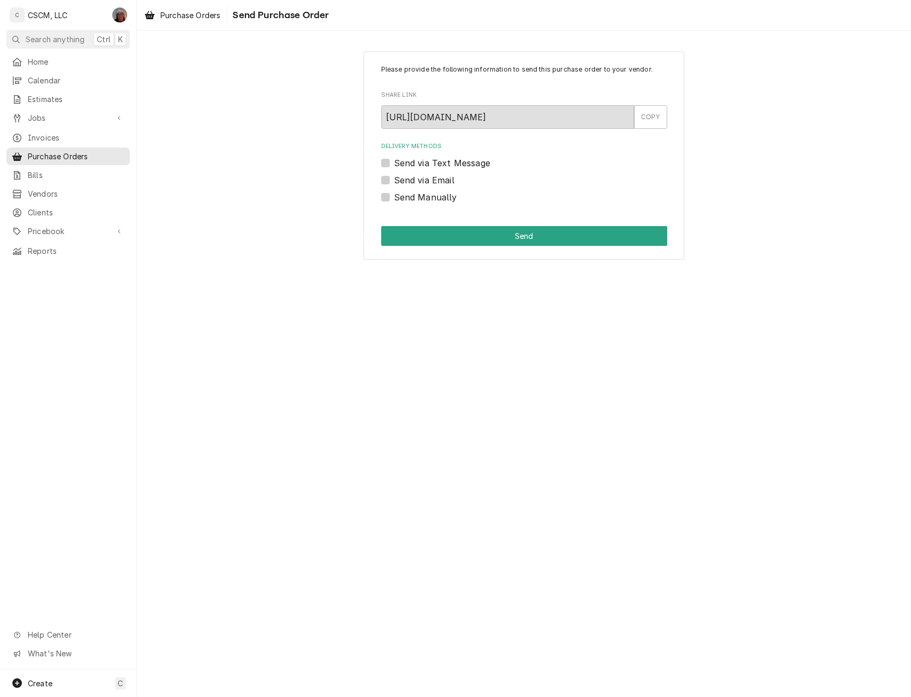
click at [394, 198] on label "Send Manually" at bounding box center [425, 197] width 63 height 13
click at [394, 198] on input "Send Manually" at bounding box center [537, 203] width 286 height 24
checkbox input "true"
click at [433, 234] on button "Send" at bounding box center [524, 236] width 286 height 20
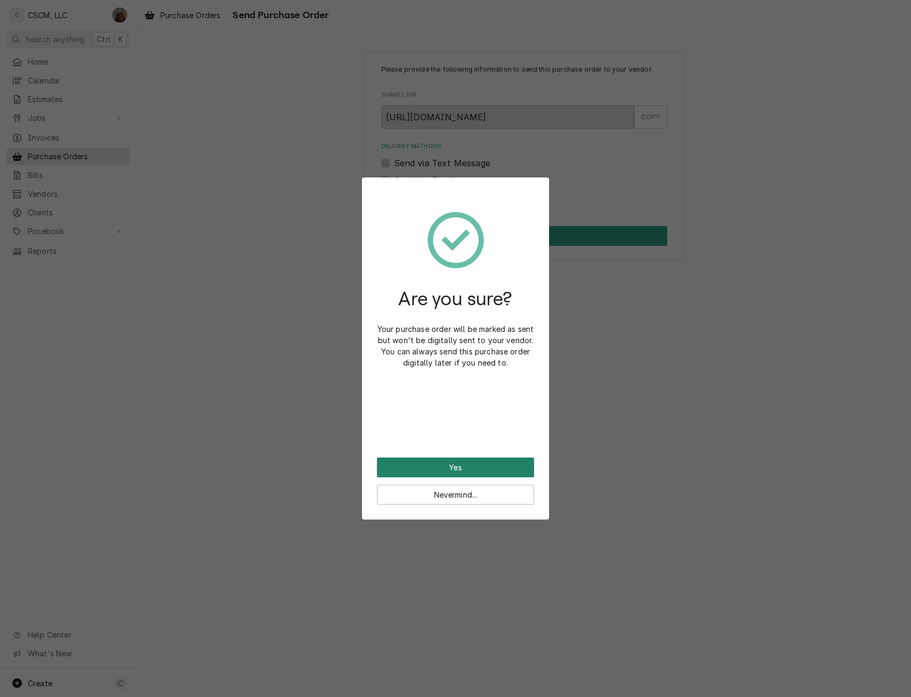
click at [435, 462] on button "Yes" at bounding box center [455, 468] width 157 height 20
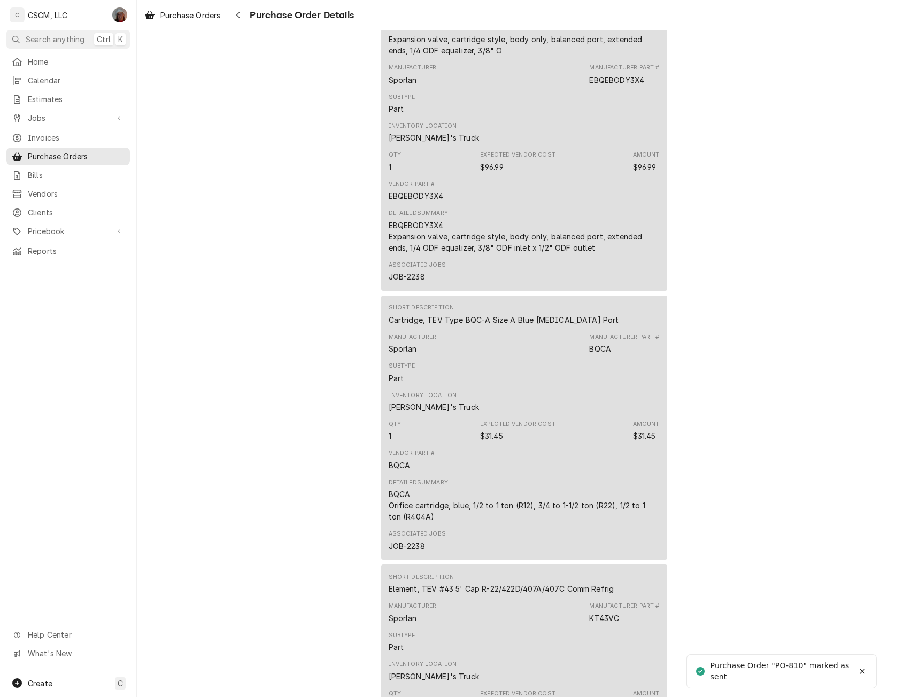
scroll to position [1139, 0]
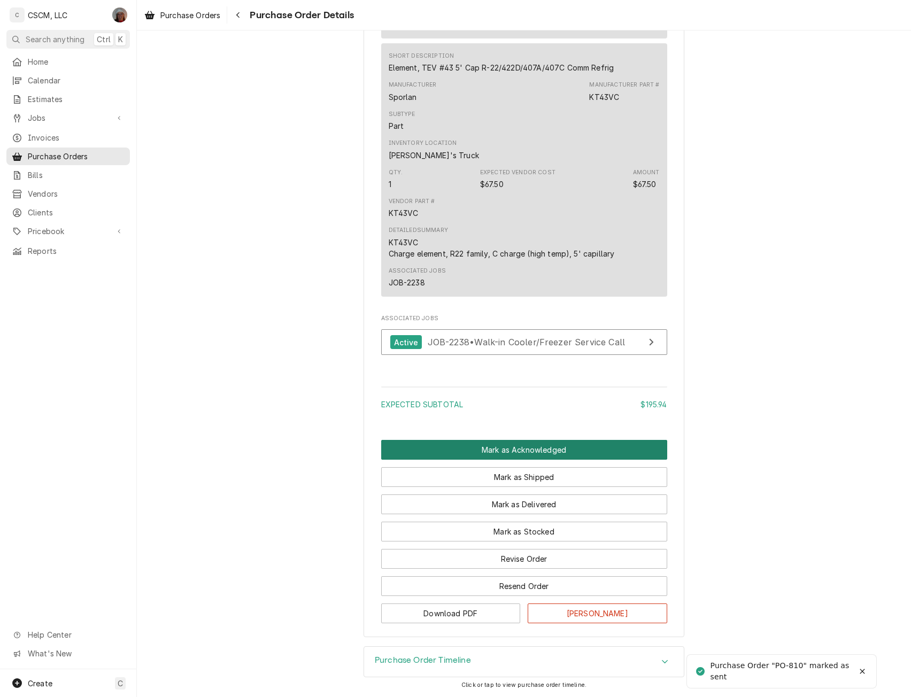
click at [508, 447] on button "Mark as Acknowledged" at bounding box center [524, 450] width 286 height 20
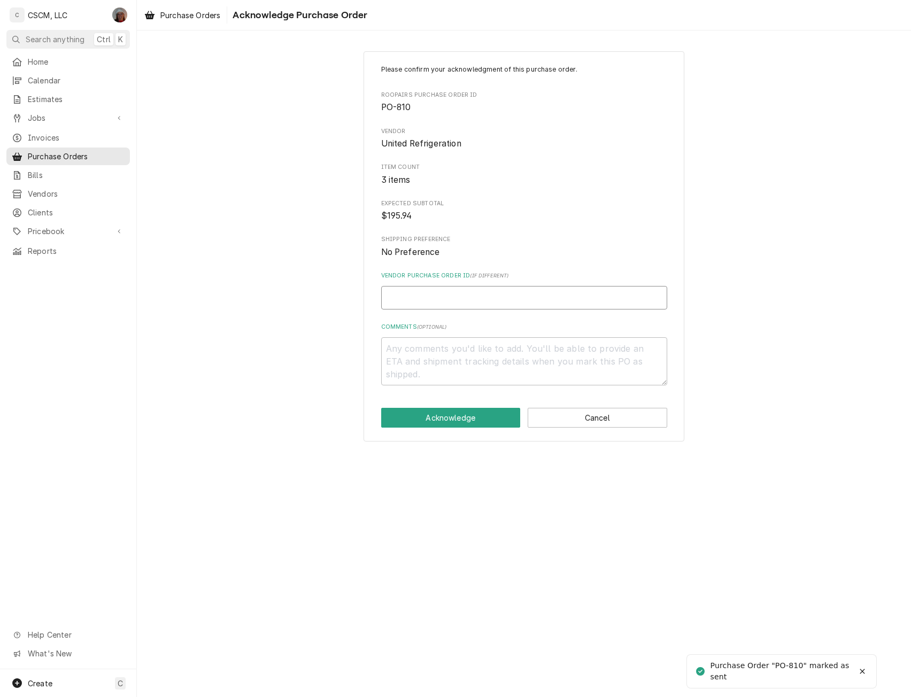
click at [420, 307] on input "Vendor Purchase Order ID ( if different )" at bounding box center [524, 298] width 286 height 24
type textarea "x"
type input "1"
type textarea "x"
type input "15"
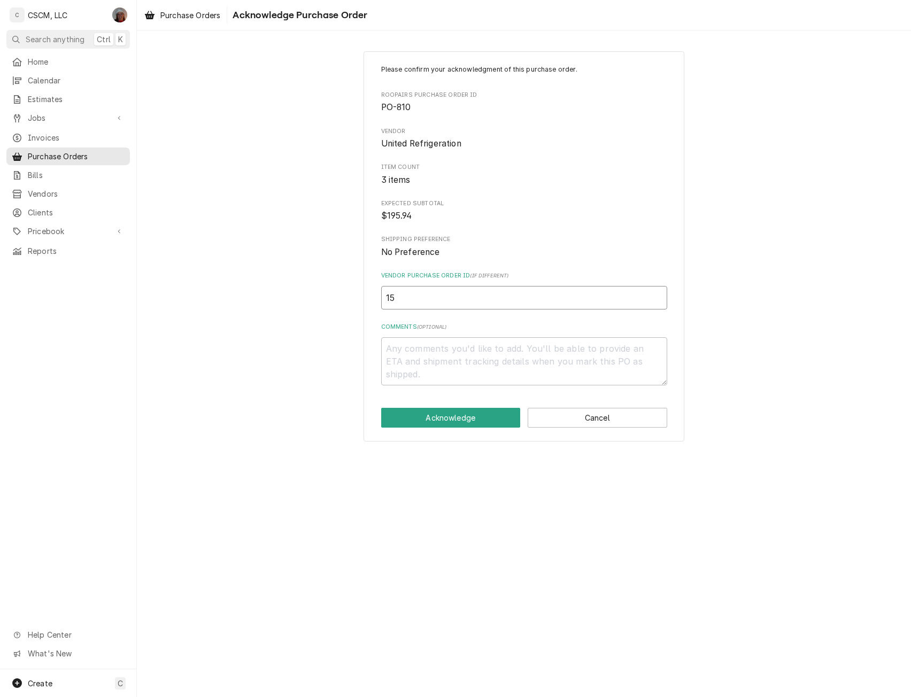
type textarea "x"
type input "155"
type textarea "x"
type input "1555"
type textarea "x"
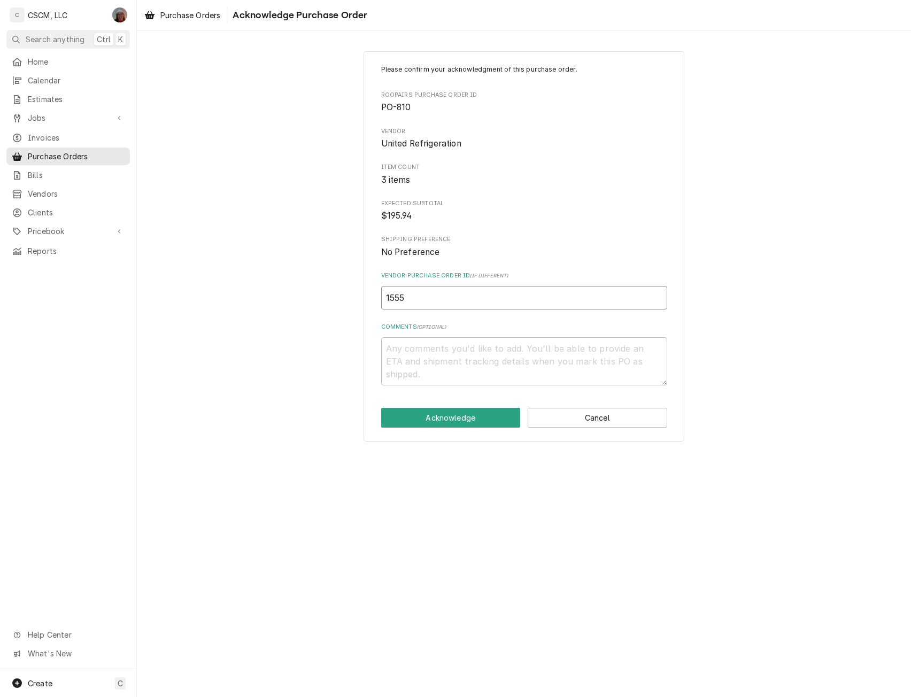
type input "15559"
type textarea "x"
type input "155596"
type textarea "x"
type input "1555967"
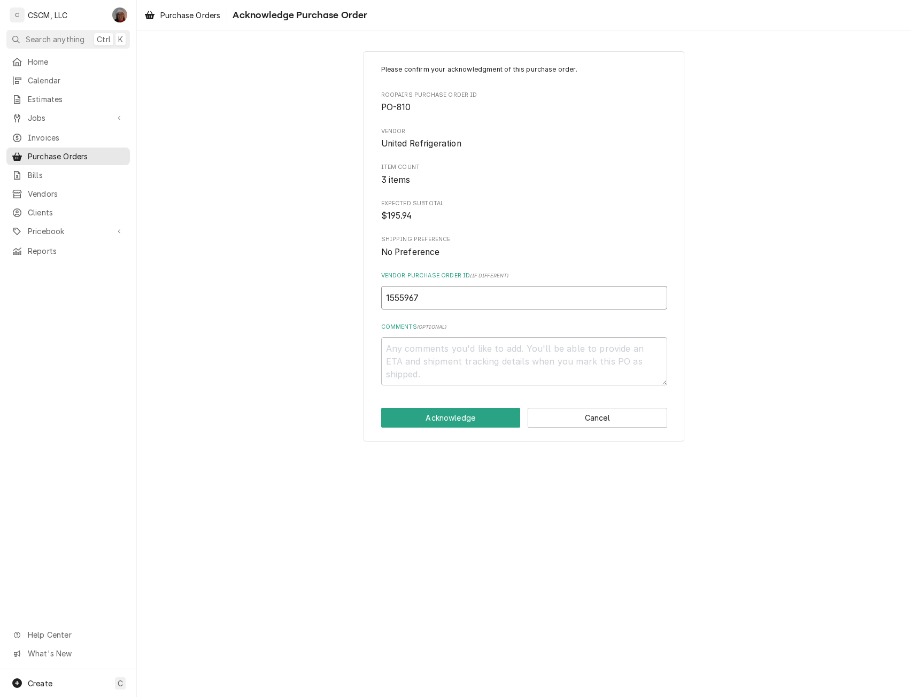
type textarea "x"
type input "15559678"
type textarea "x"
type input "15559678-"
type textarea "x"
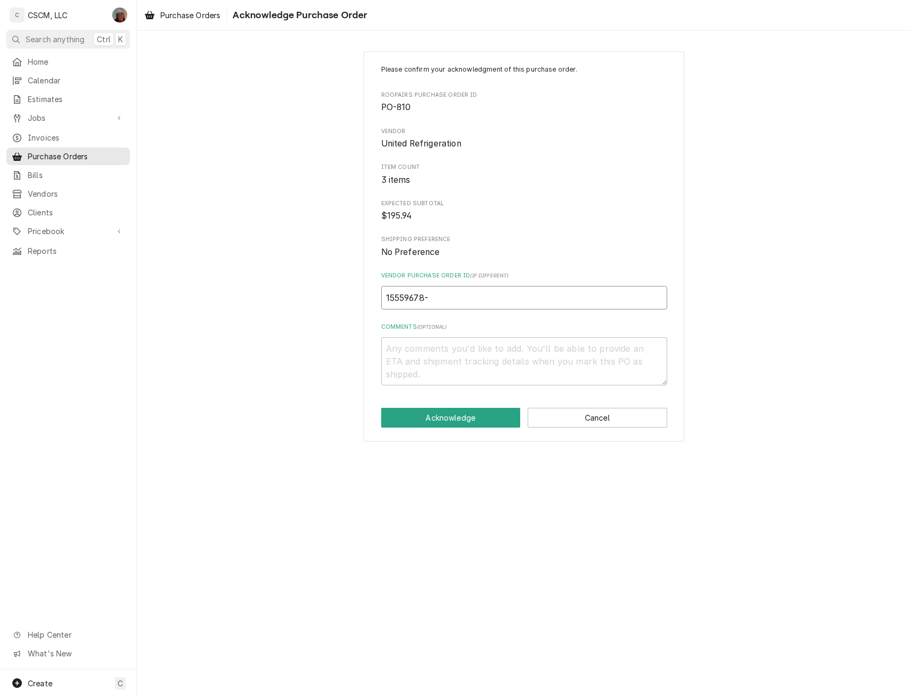
type input "15559678-0"
type textarea "x"
type input "15559678-00"
click at [425, 415] on button "Acknowledge" at bounding box center [451, 418] width 140 height 20
type textarea "x"
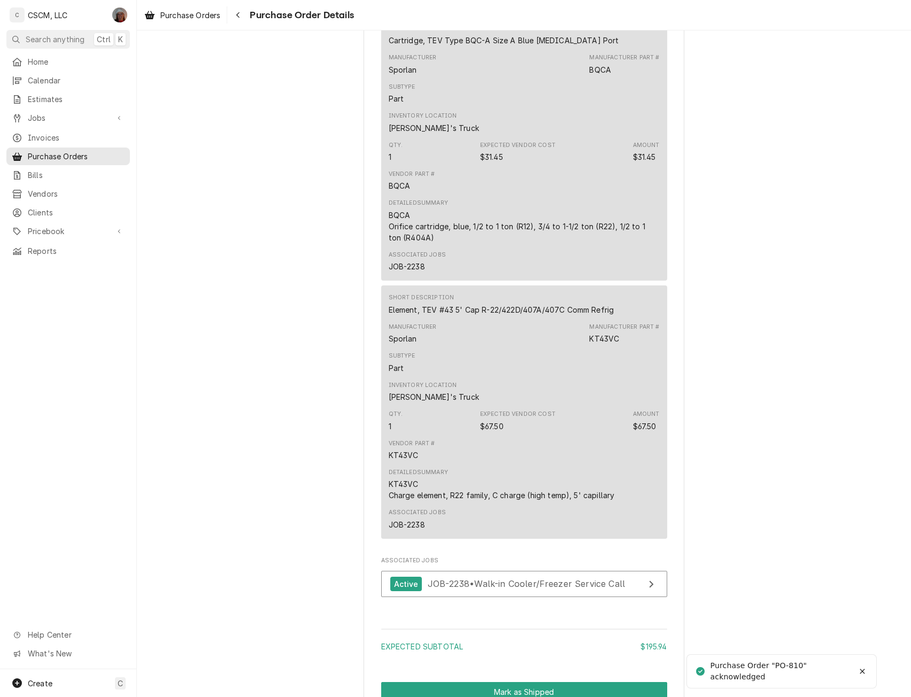
scroll to position [1120, 0]
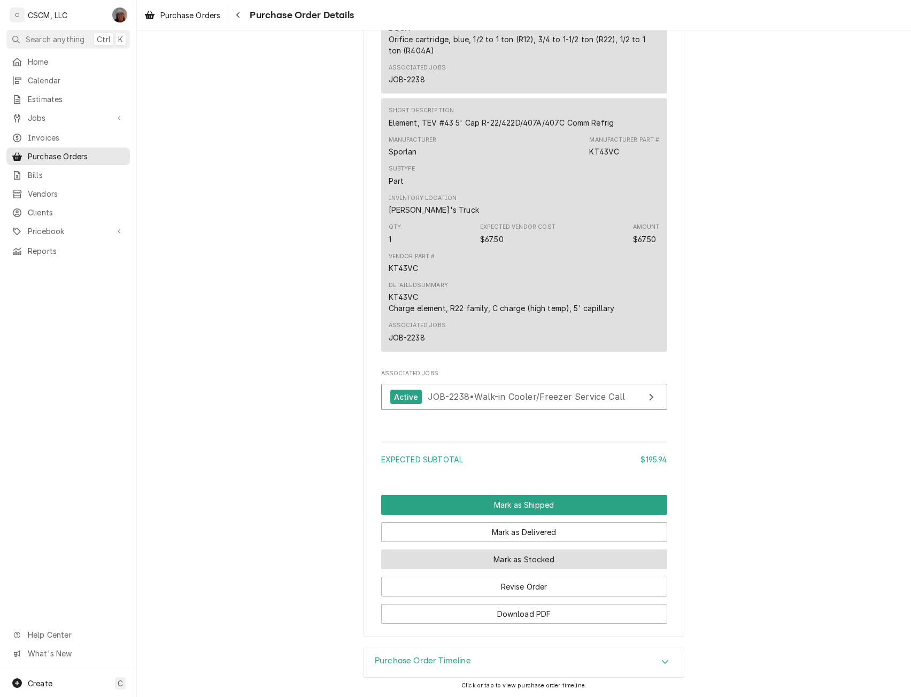
click at [548, 561] on button "Mark as Stocked" at bounding box center [524, 560] width 286 height 20
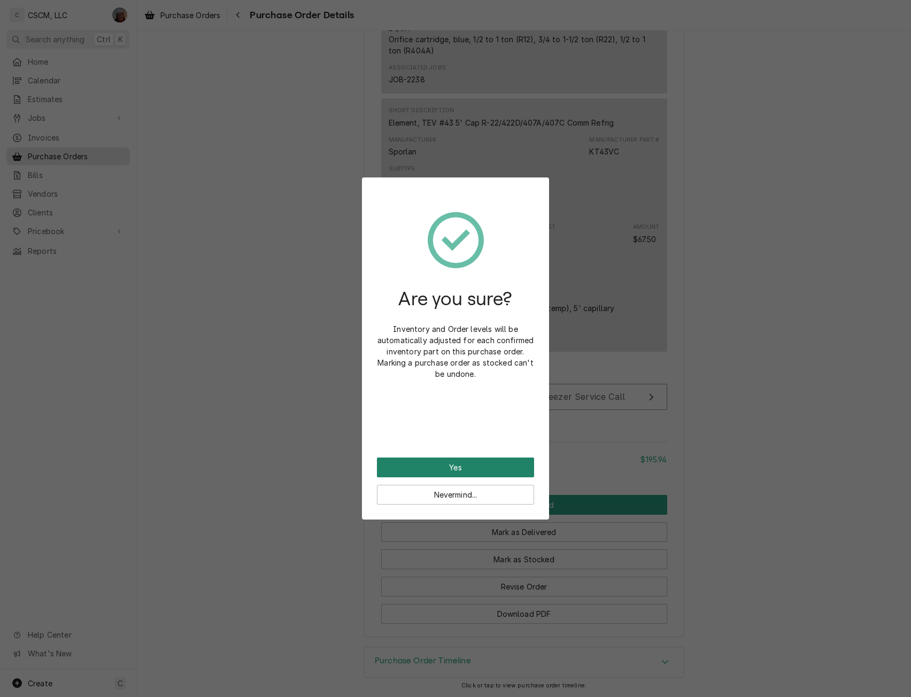
click at [473, 466] on button "Yes" at bounding box center [455, 468] width 157 height 20
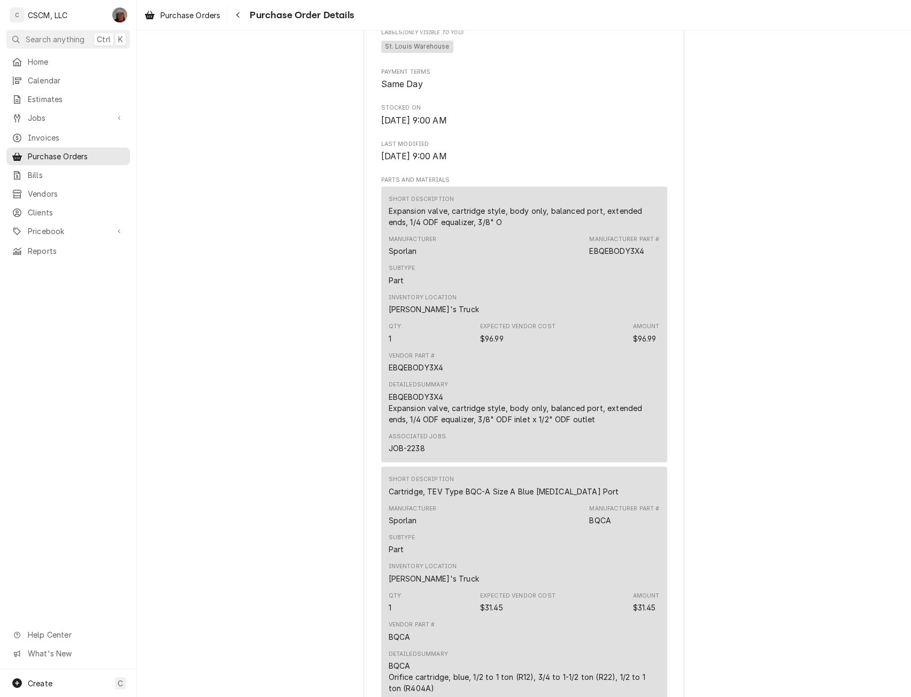
scroll to position [1229, 0]
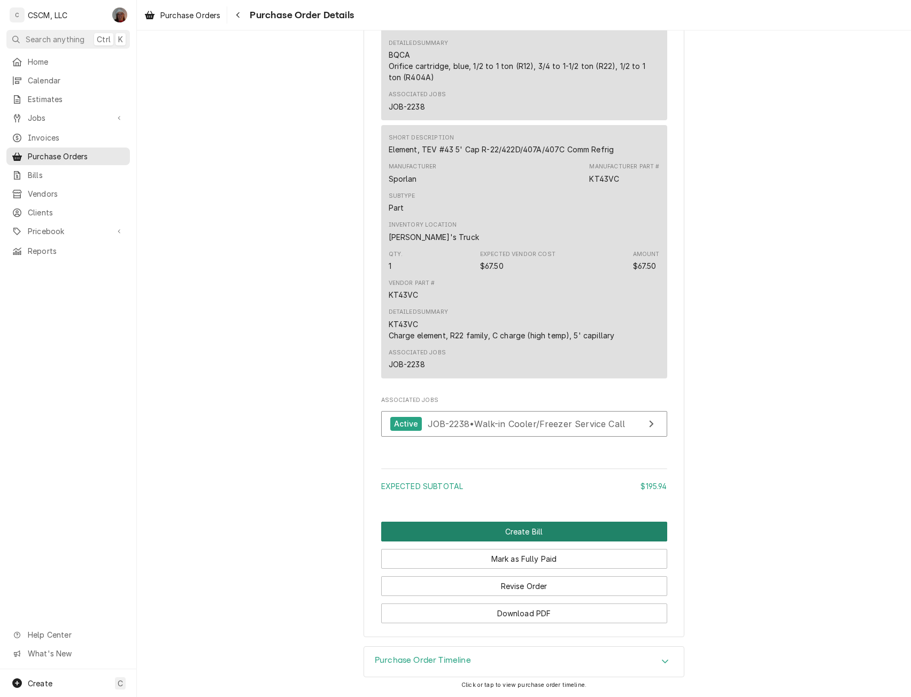
click at [500, 532] on button "Create Bill" at bounding box center [524, 532] width 286 height 20
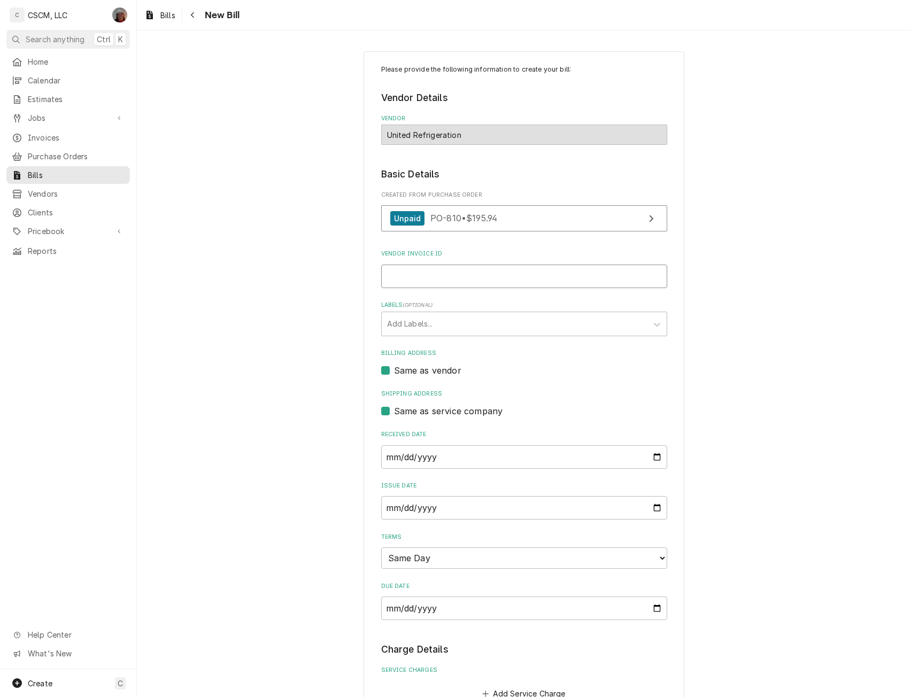
click at [427, 271] on input "Vendor Invoice ID" at bounding box center [524, 277] width 286 height 24
type input "15559678-00"
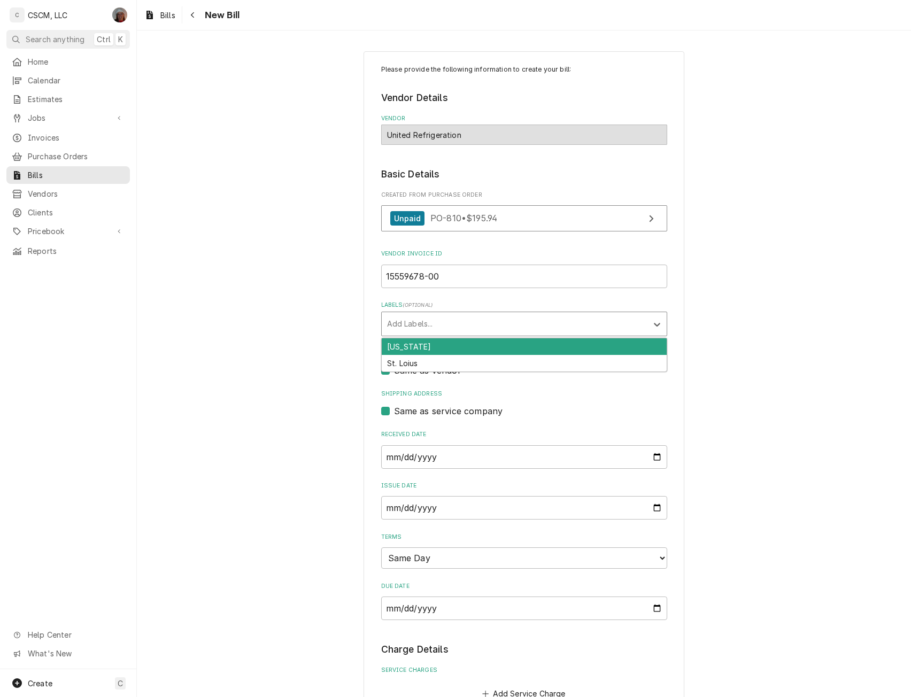
click at [618, 319] on div "Labels" at bounding box center [514, 324] width 255 height 19
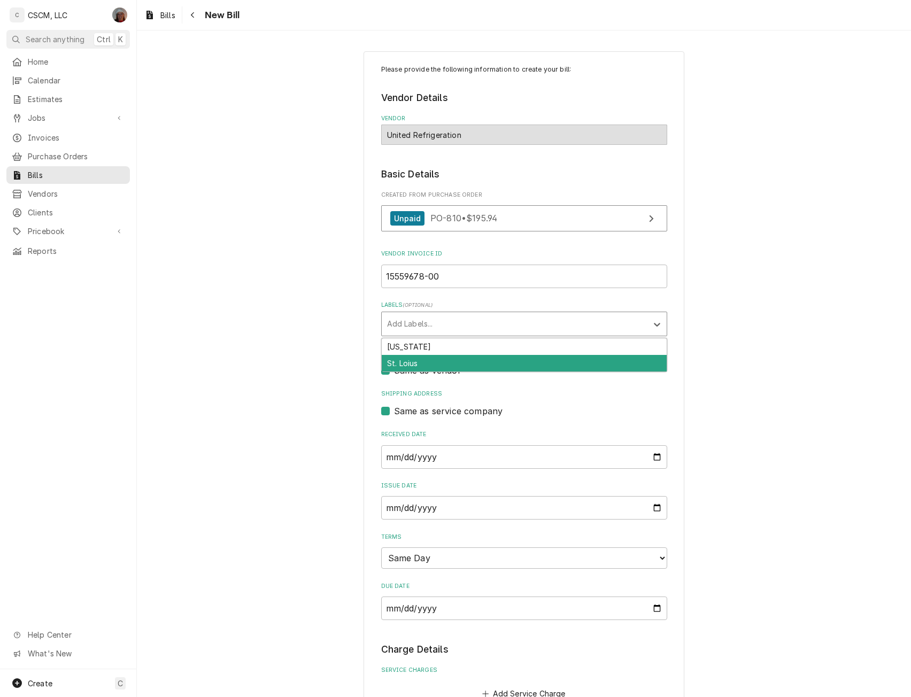
click at [592, 360] on div "St. Loius" at bounding box center [524, 363] width 285 height 17
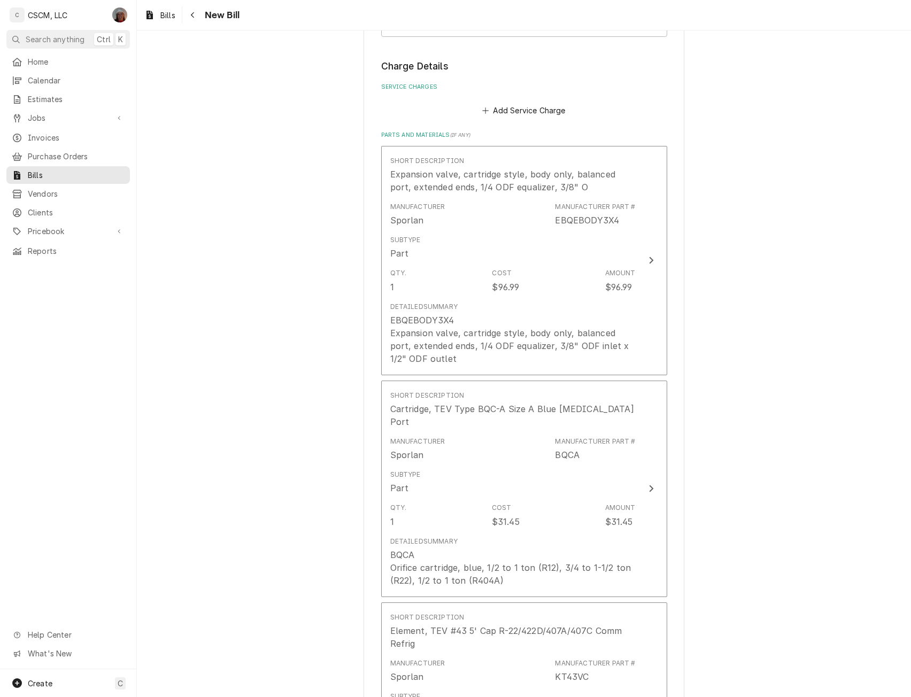
scroll to position [1013, 0]
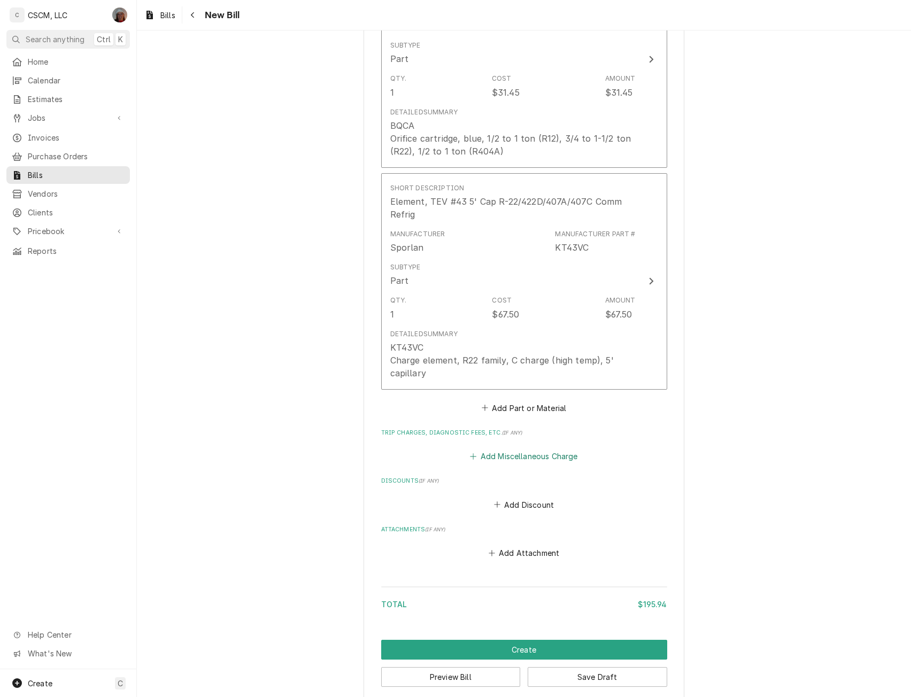
click at [509, 449] on button "Add Miscellaneous Charge" at bounding box center [524, 456] width 111 height 15
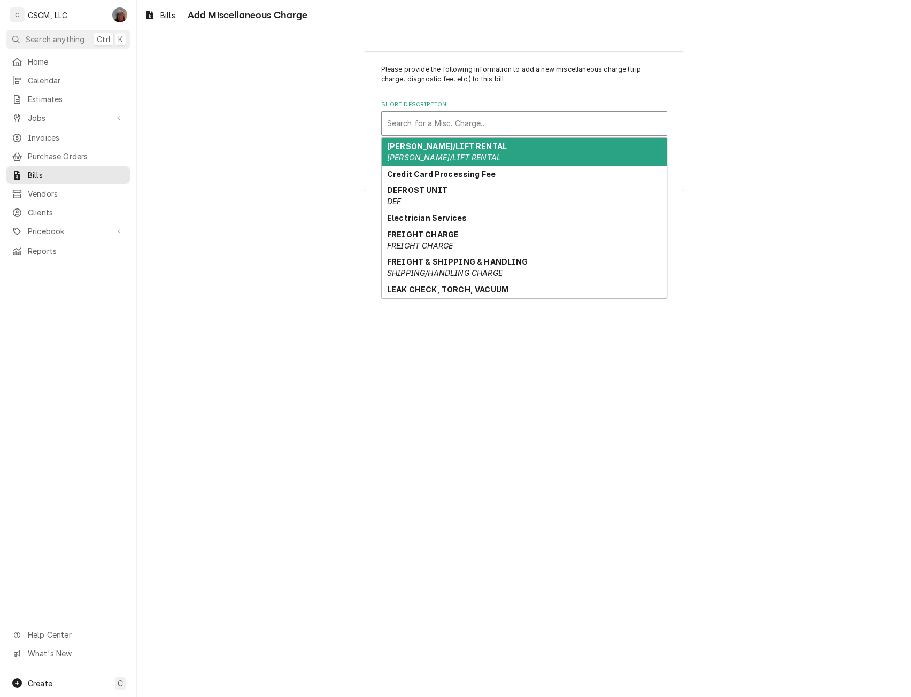
click at [423, 122] on div "Short Description" at bounding box center [524, 123] width 274 height 19
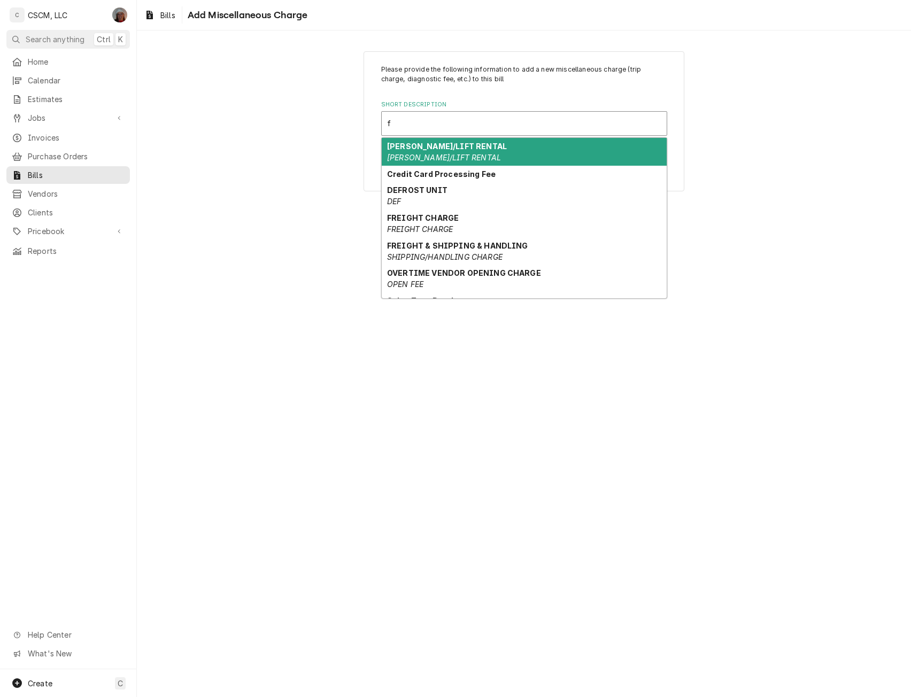
type input "fr"
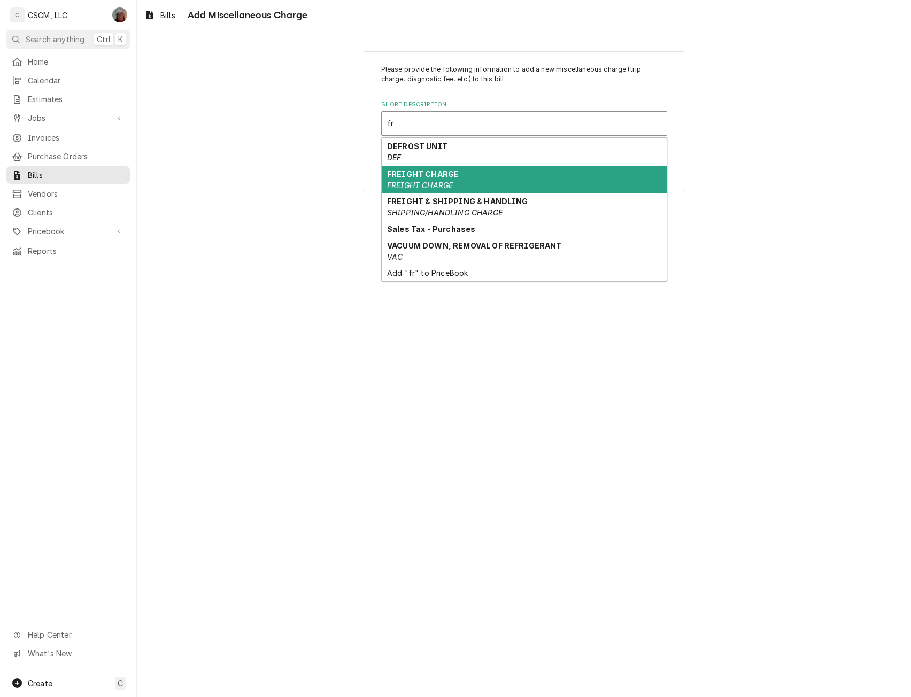
click at [469, 178] on div "FREIGHT CHARGE FREIGHT CHARGE" at bounding box center [524, 180] width 285 height 28
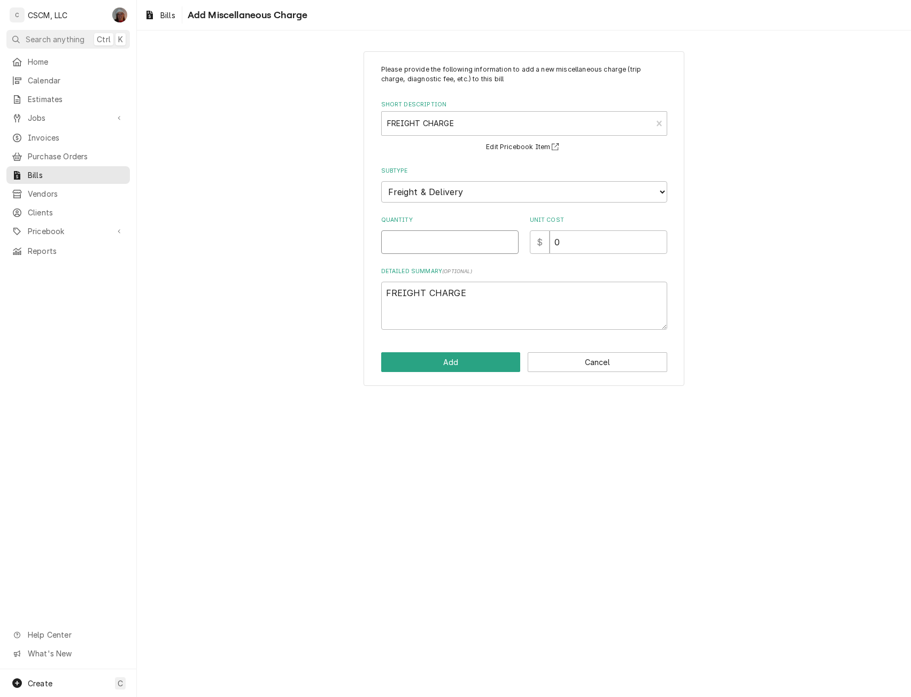
click at [416, 242] on input "Quantity" at bounding box center [449, 243] width 137 height 24
type textarea "x"
type input "1"
type textarea "x"
type input "1"
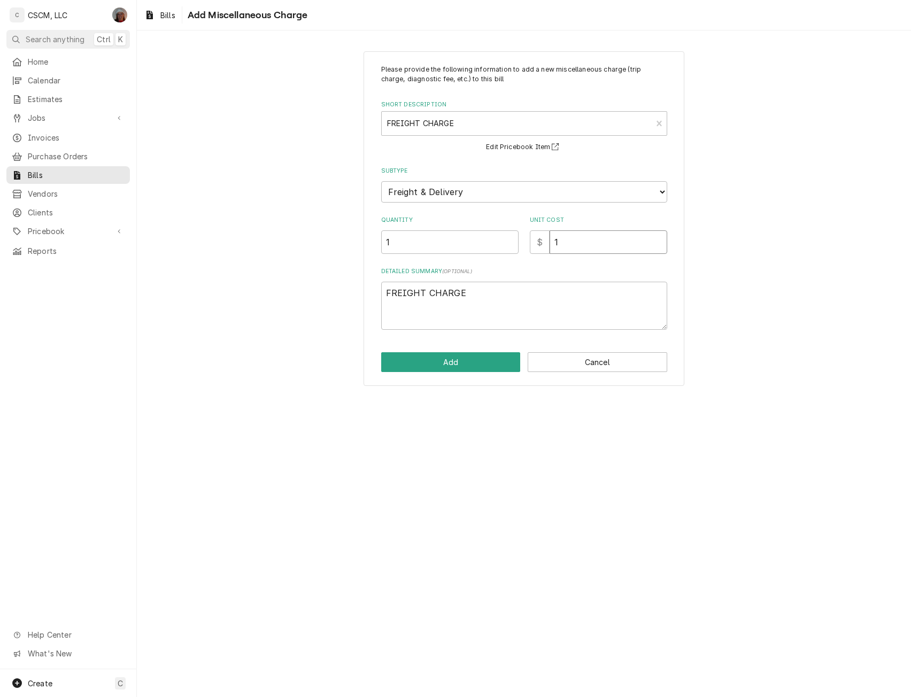
type textarea "x"
type input "14"
click at [434, 363] on button "Add" at bounding box center [451, 362] width 140 height 20
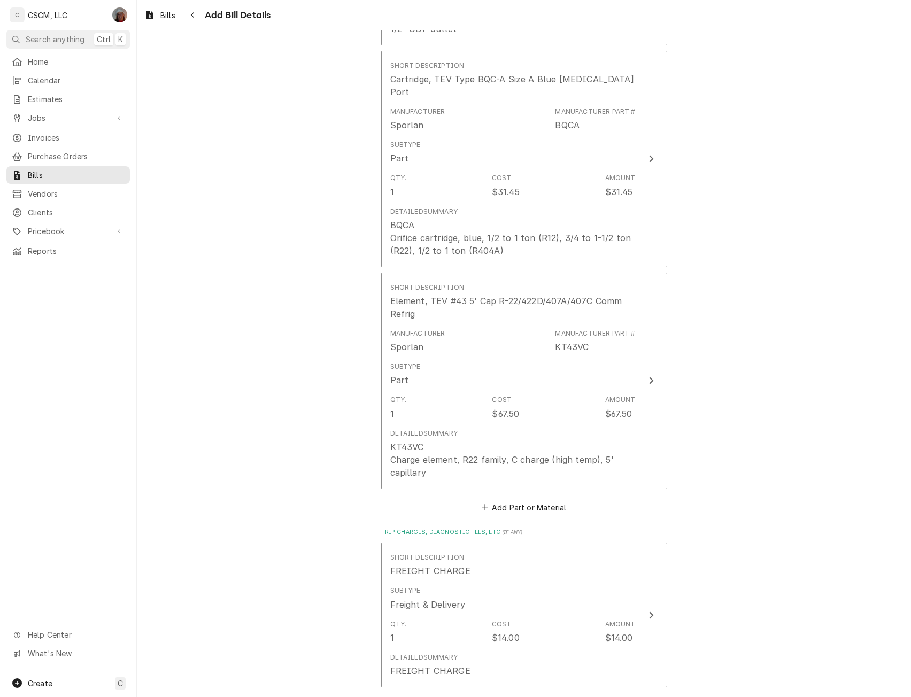
scroll to position [849, 0]
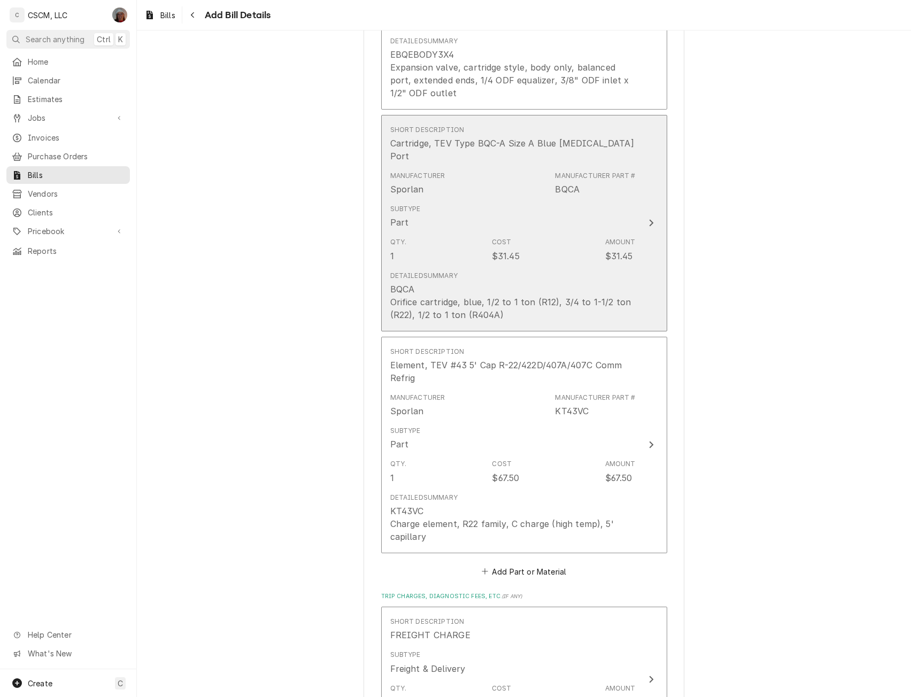
click at [650, 191] on button "Short Description Cartridge, TEV Type BQC-A Size A Blue Bal Port Manufacturer S…" at bounding box center [524, 223] width 286 height 217
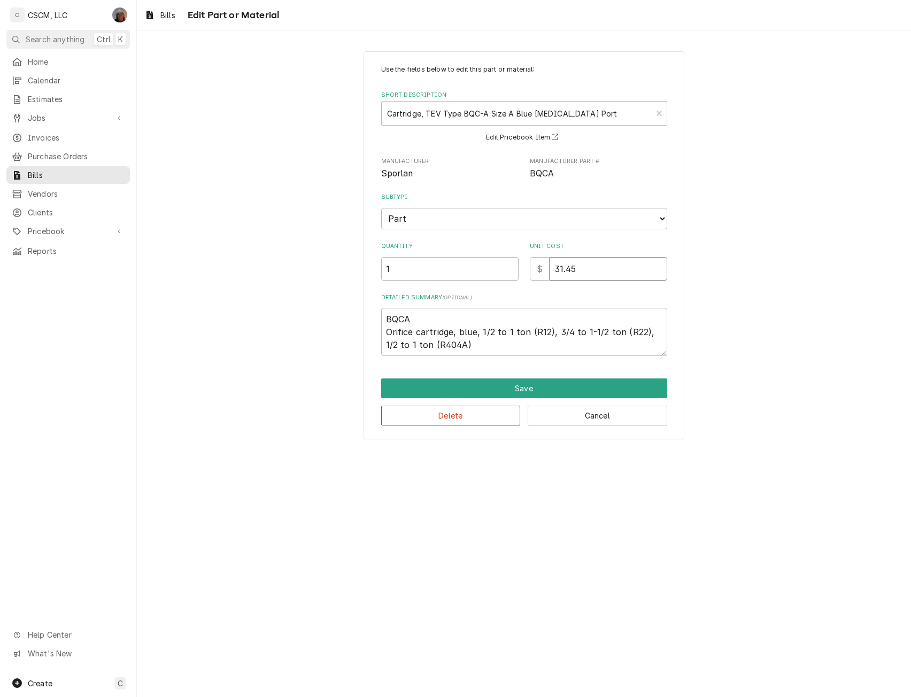
click at [589, 269] on input "31.45" at bounding box center [609, 269] width 118 height 24
type textarea "x"
type input "31.4"
type textarea "x"
type input "31"
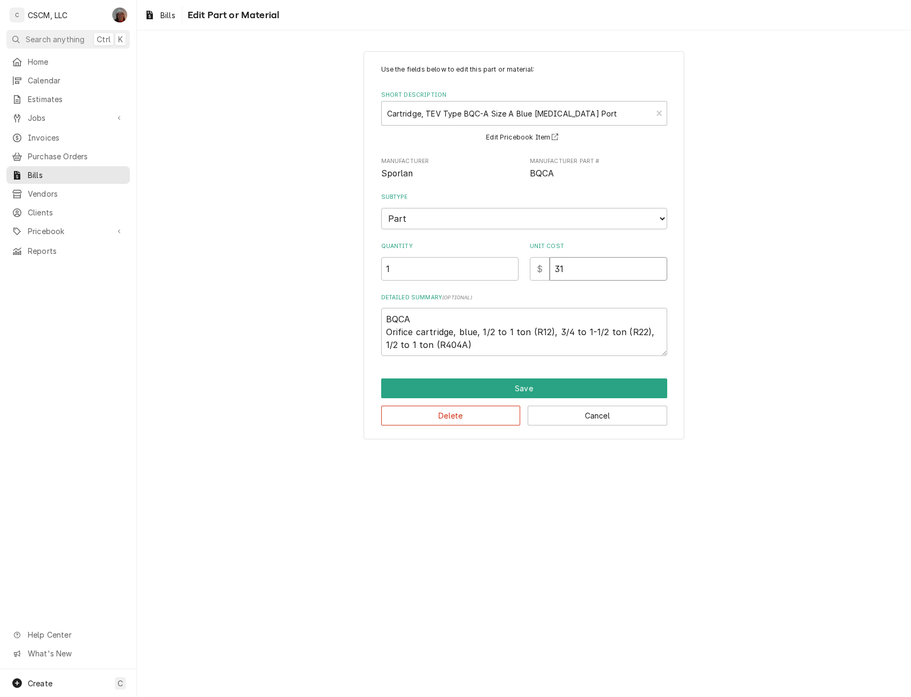
type textarea "x"
type input "32"
type textarea "x"
type input "32.0"
type textarea "x"
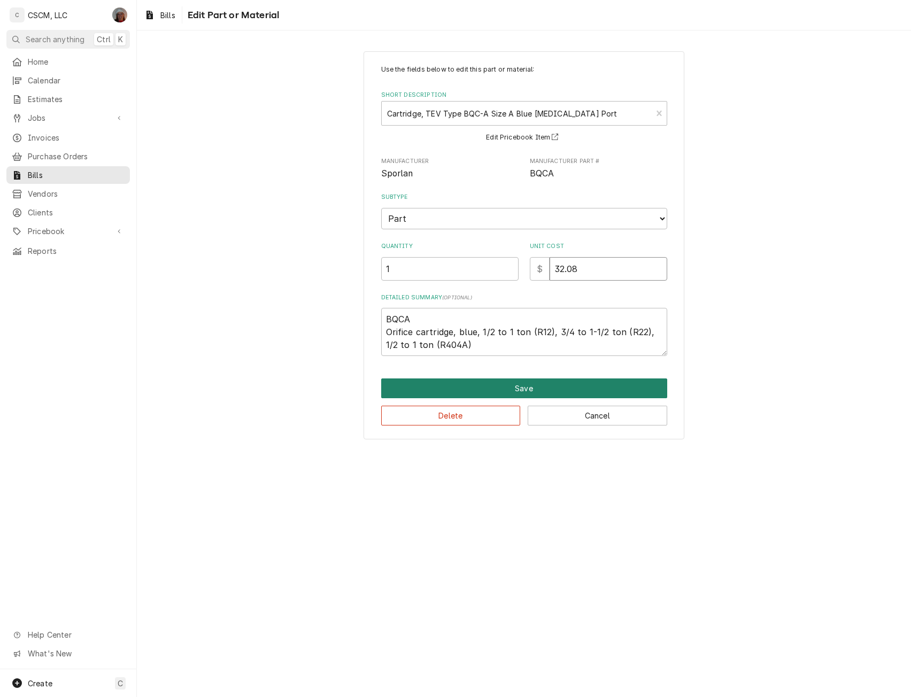
type input "32.08"
click at [532, 385] on button "Save" at bounding box center [524, 389] width 286 height 20
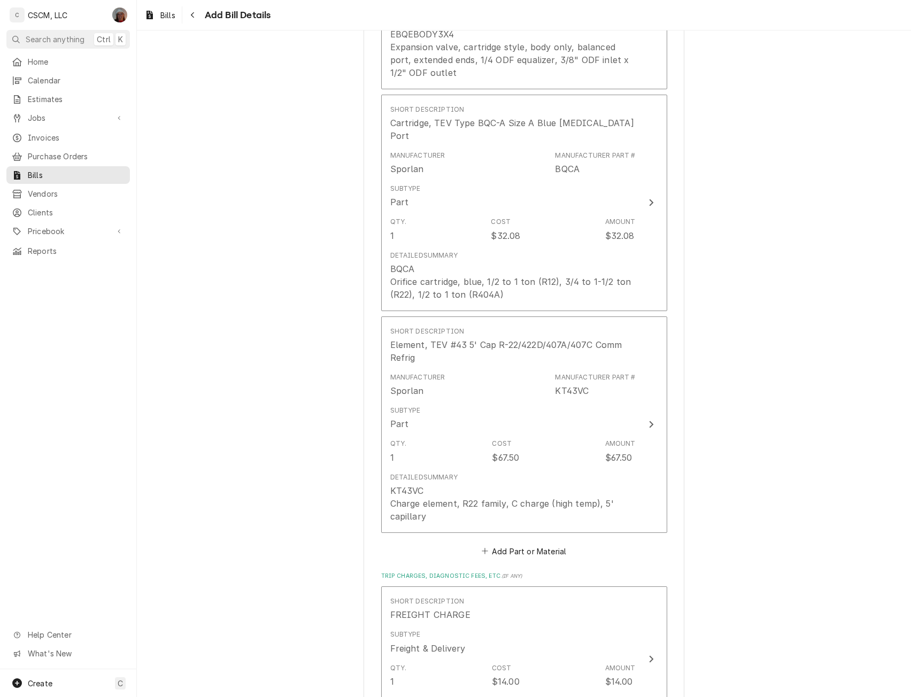
scroll to position [1163, 0]
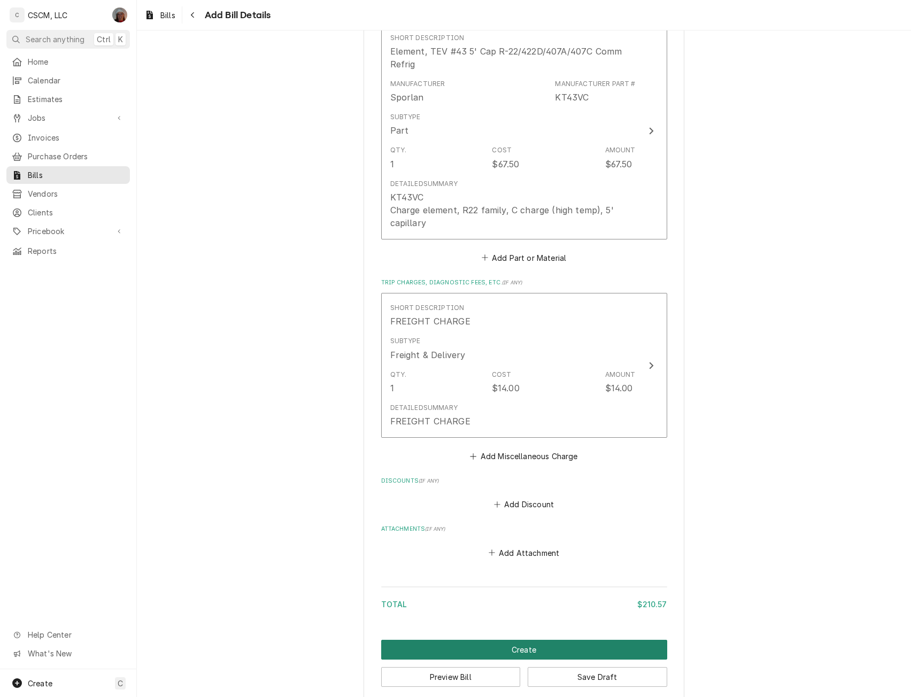
click at [528, 640] on button "Create" at bounding box center [524, 650] width 286 height 20
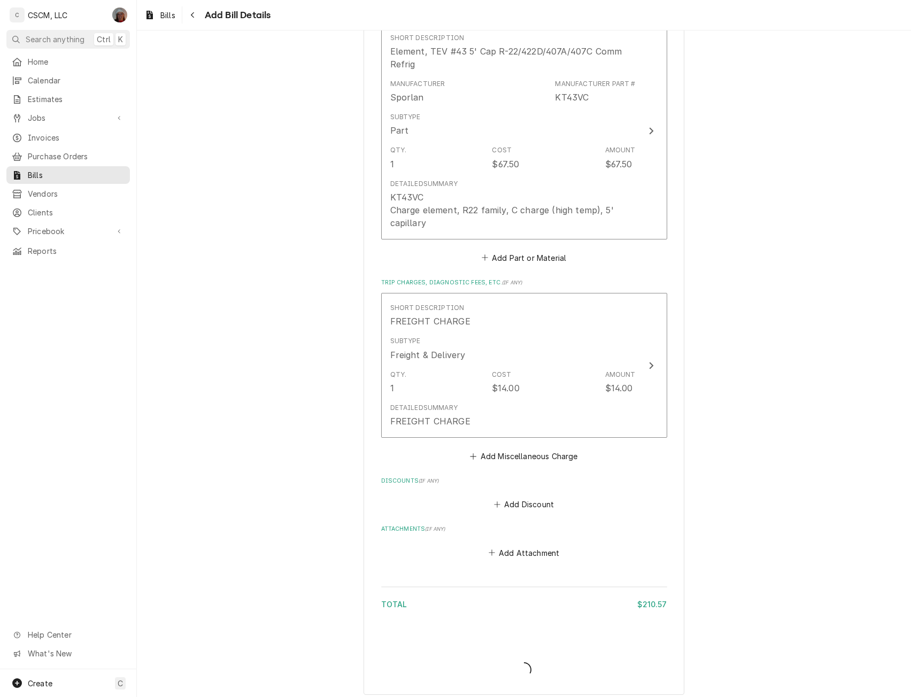
scroll to position [1157, 0]
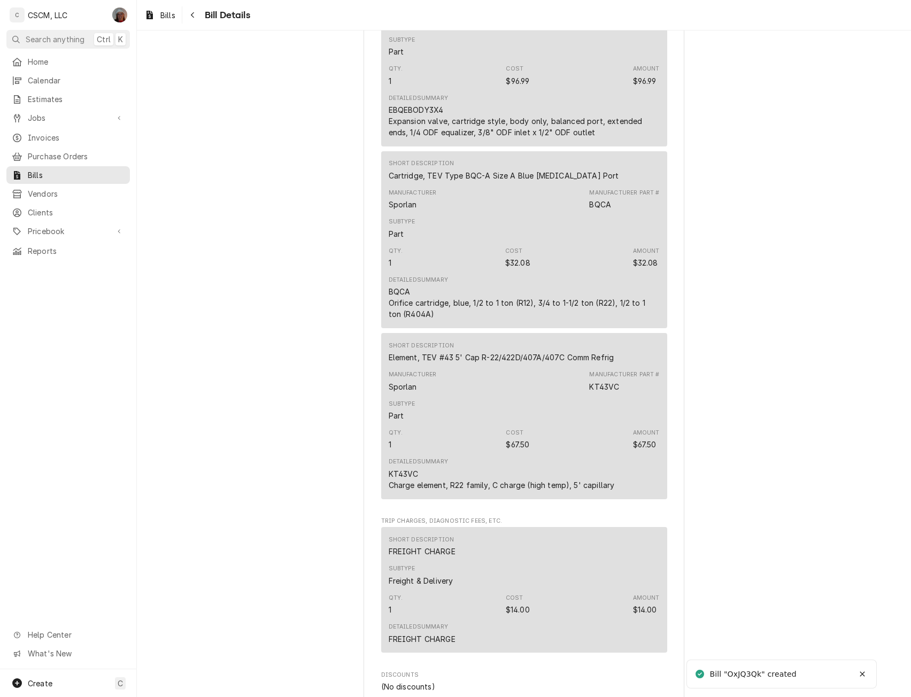
scroll to position [911, 0]
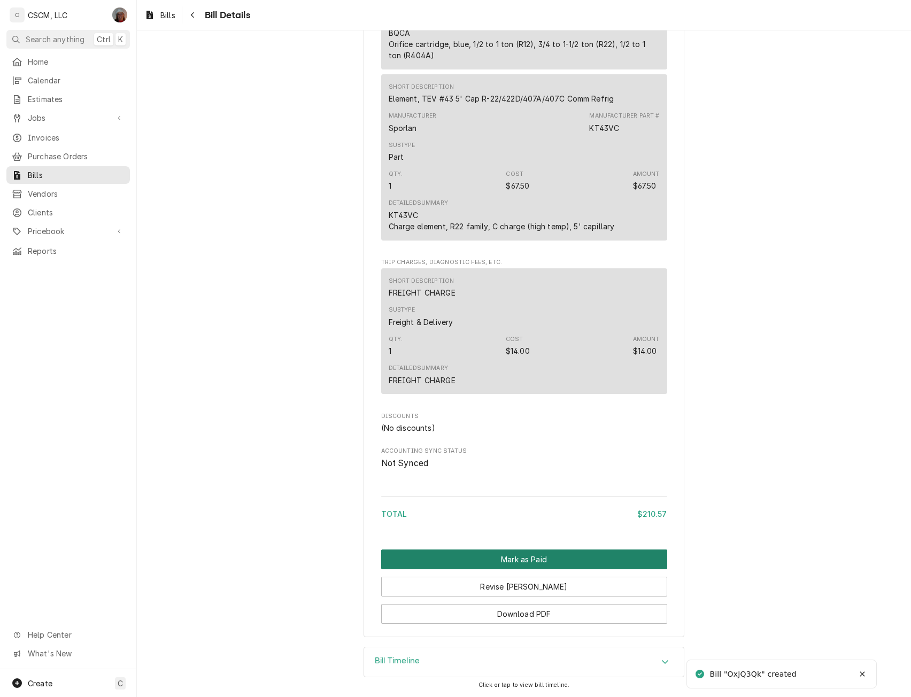
click at [534, 557] on button "Mark as Paid" at bounding box center [524, 560] width 286 height 20
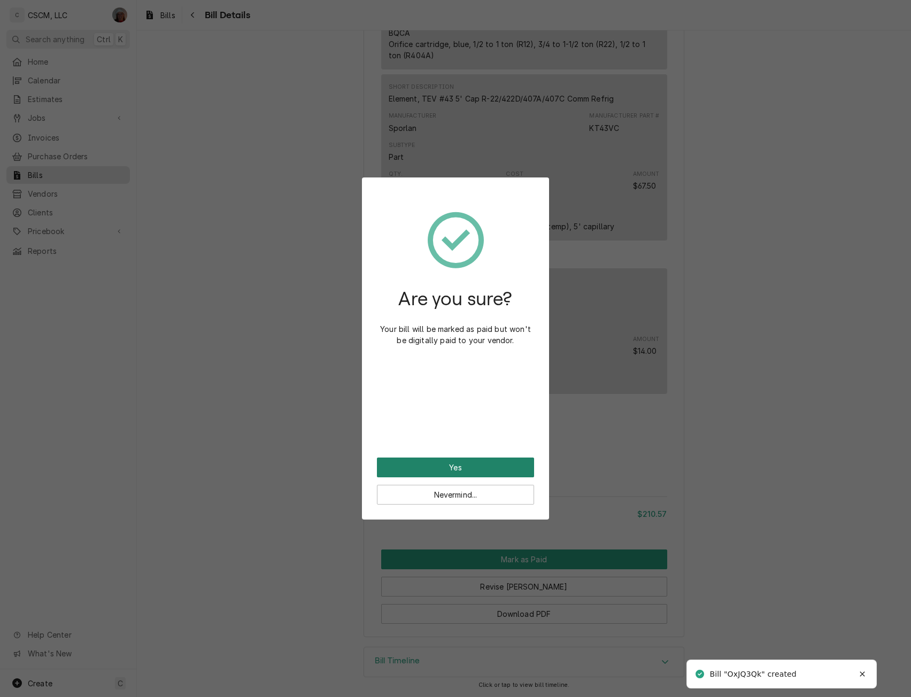
click at [431, 475] on button "Yes" at bounding box center [455, 468] width 157 height 20
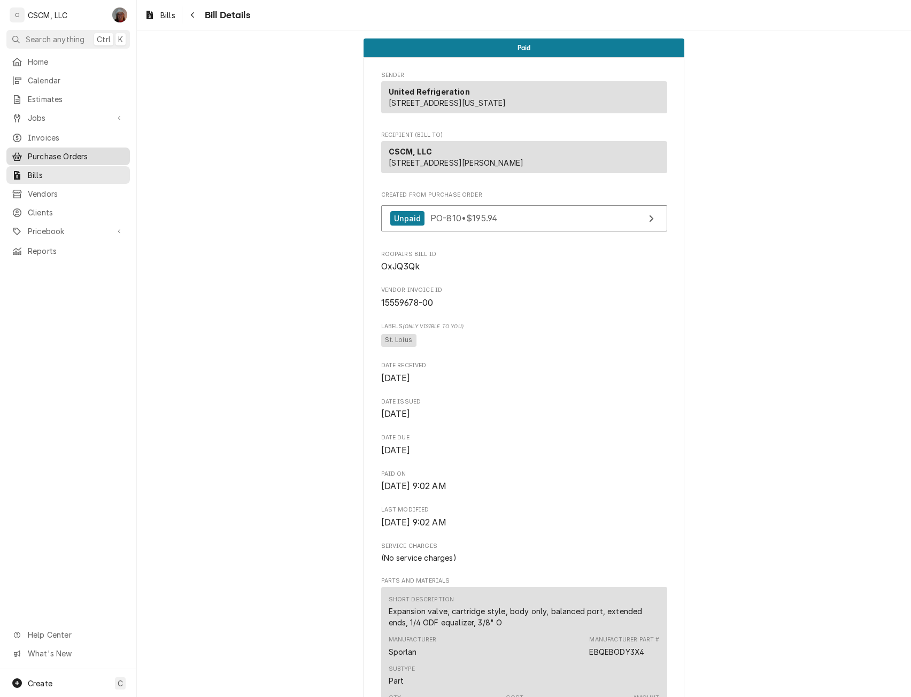
click at [53, 153] on span "Purchase Orders" at bounding box center [76, 156] width 97 height 11
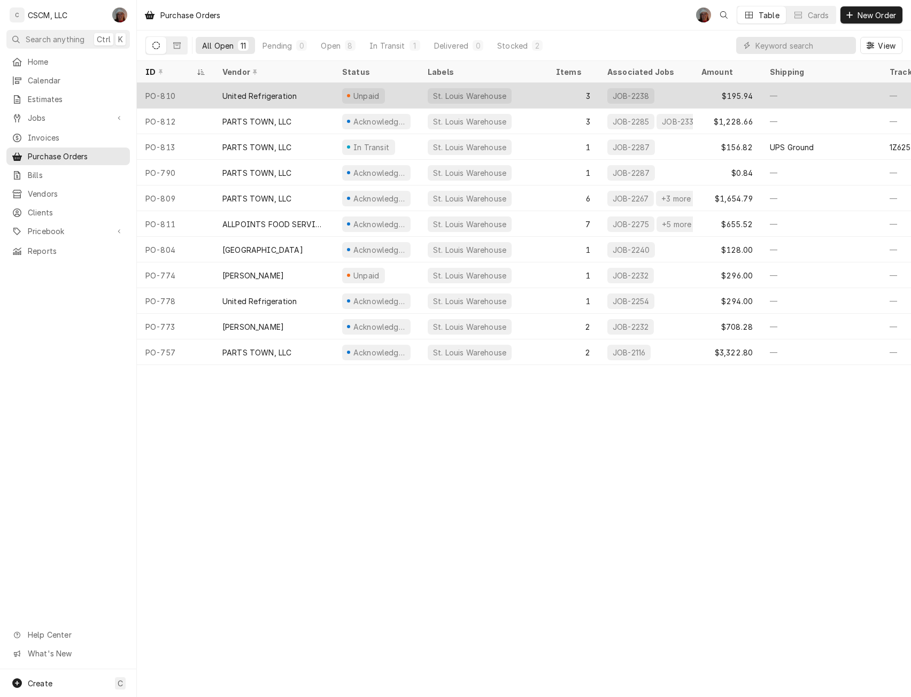
click at [287, 94] on div "United Refrigeration" at bounding box center [260, 95] width 74 height 11
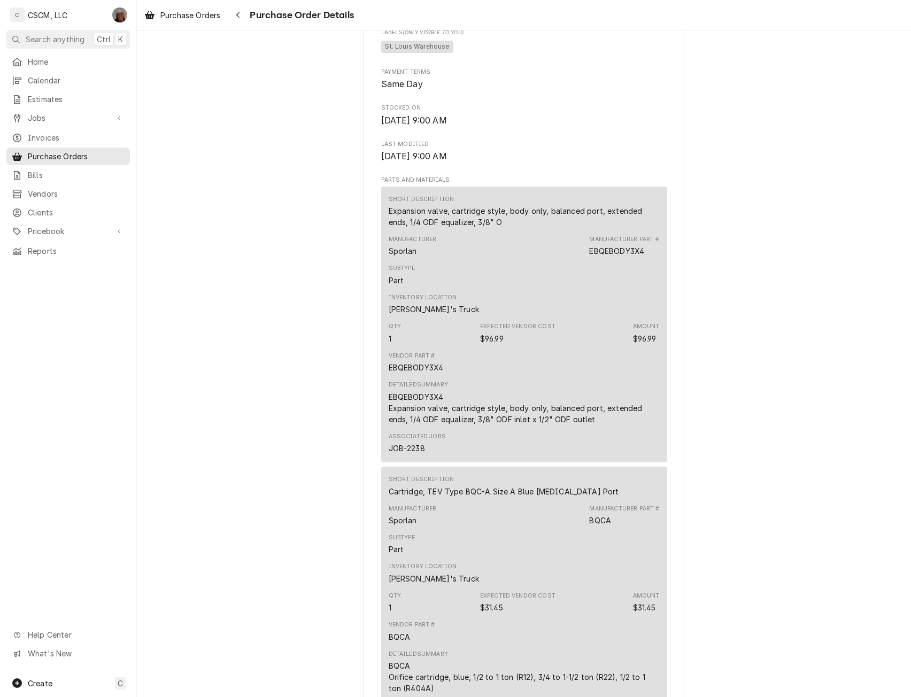
scroll to position [1167, 0]
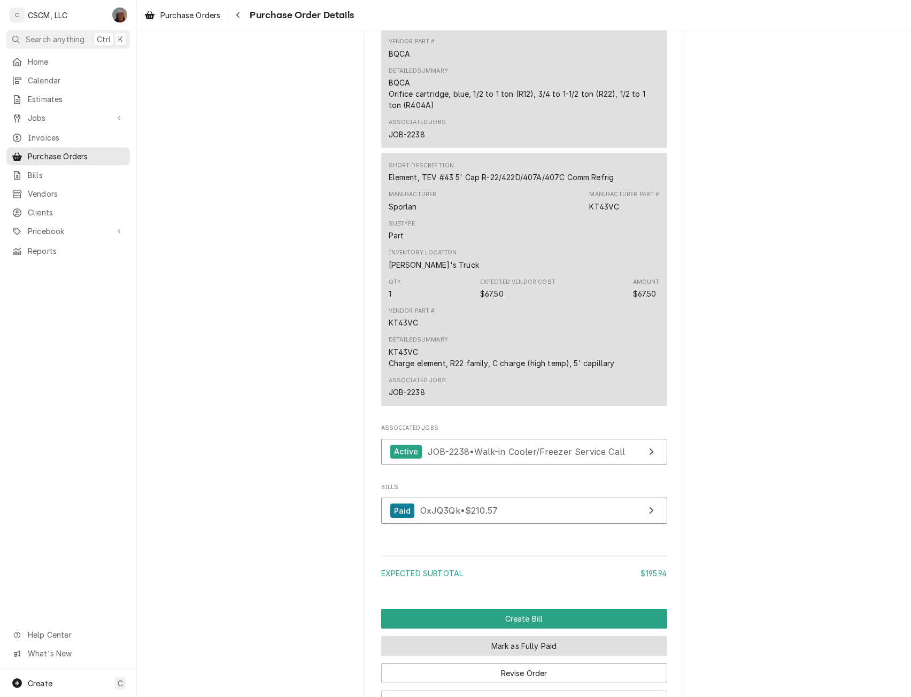
click at [633, 656] on button "Mark as Fully Paid" at bounding box center [524, 646] width 286 height 20
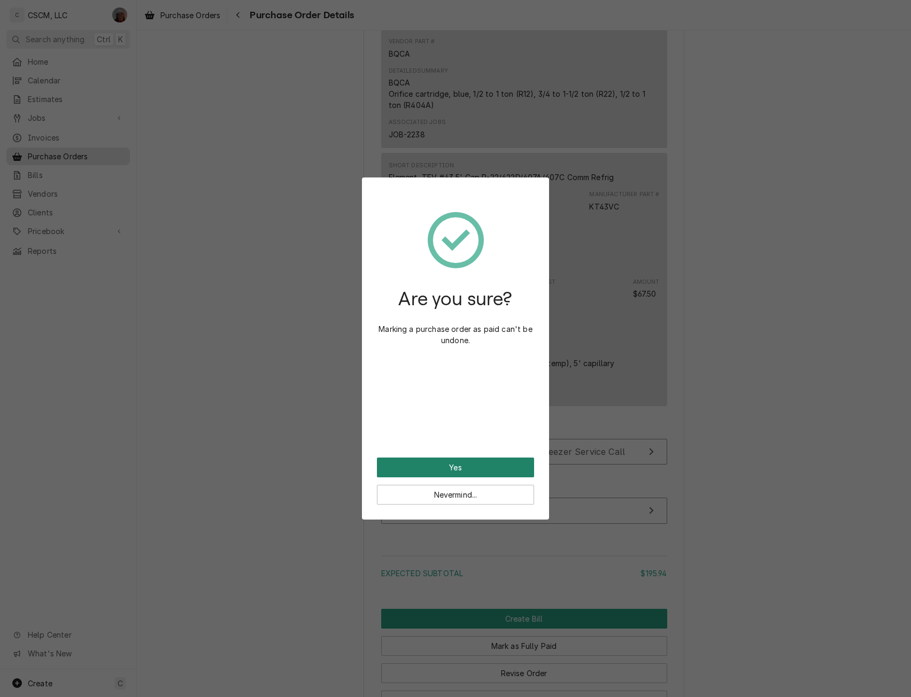
click at [442, 470] on button "Yes" at bounding box center [455, 468] width 157 height 20
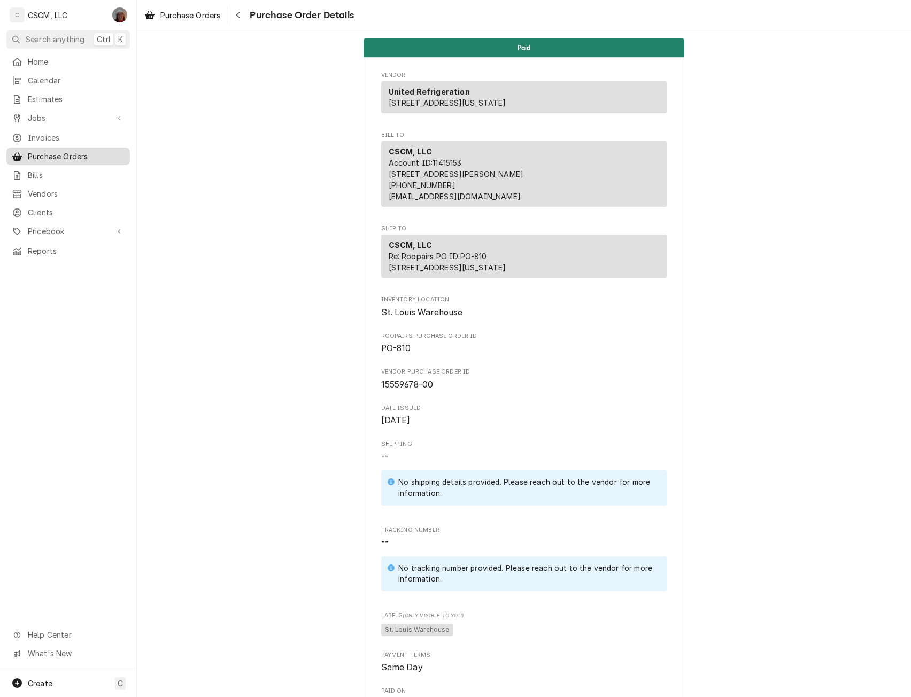
click at [42, 148] on link "Purchase Orders" at bounding box center [68, 157] width 124 height 18
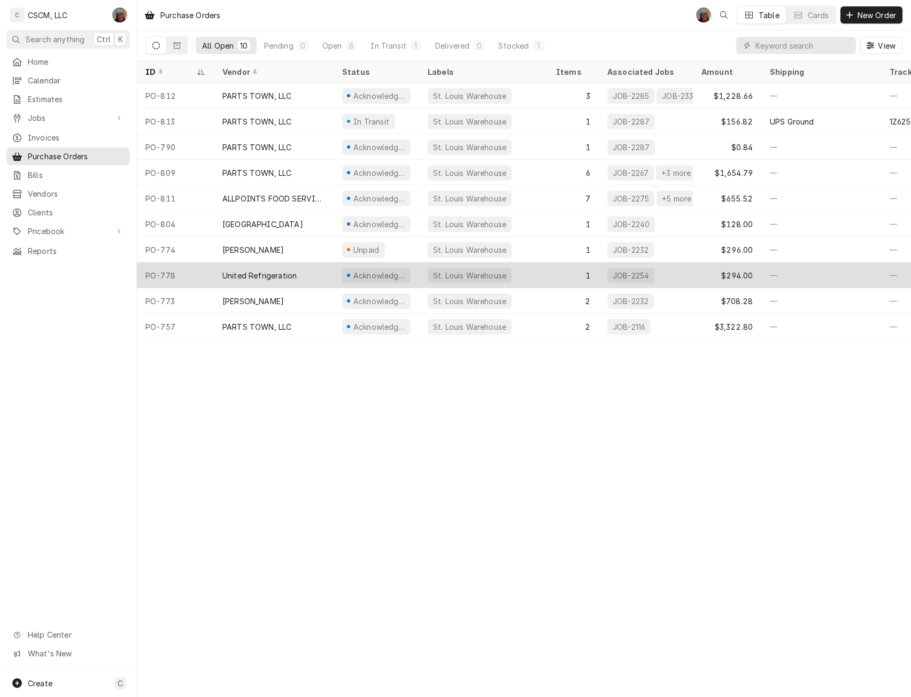
click at [244, 275] on div "United Refrigeration" at bounding box center [260, 275] width 74 height 11
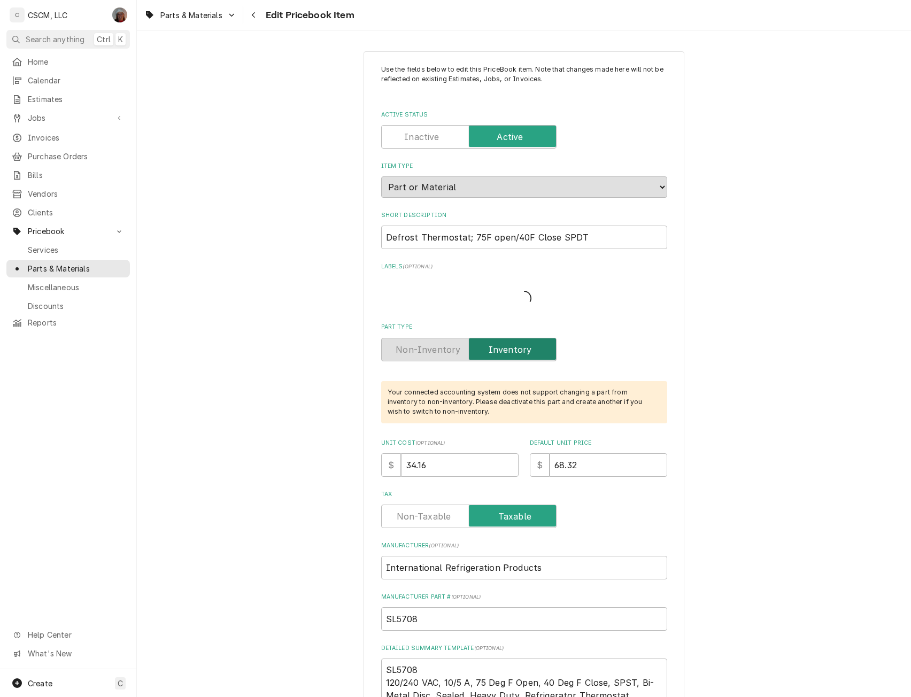
type textarea "x"
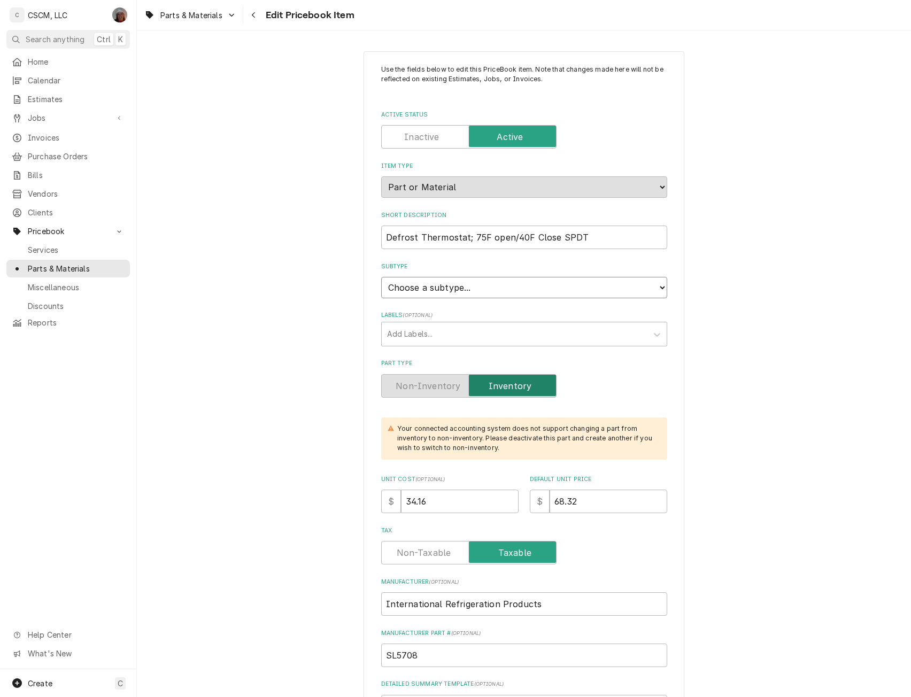
click at [657, 286] on select "Choose a subtype... Equipment Part Refrigerant Supply or Material Tool" at bounding box center [524, 287] width 286 height 21
select select "148"
click at [381, 277] on select "Choose a subtype... Equipment Part Refrigerant Supply or Material Tool" at bounding box center [524, 287] width 286 height 21
type textarea "x"
drag, startPoint x: 439, startPoint y: 502, endPoint x: 354, endPoint y: 503, distance: 85.6
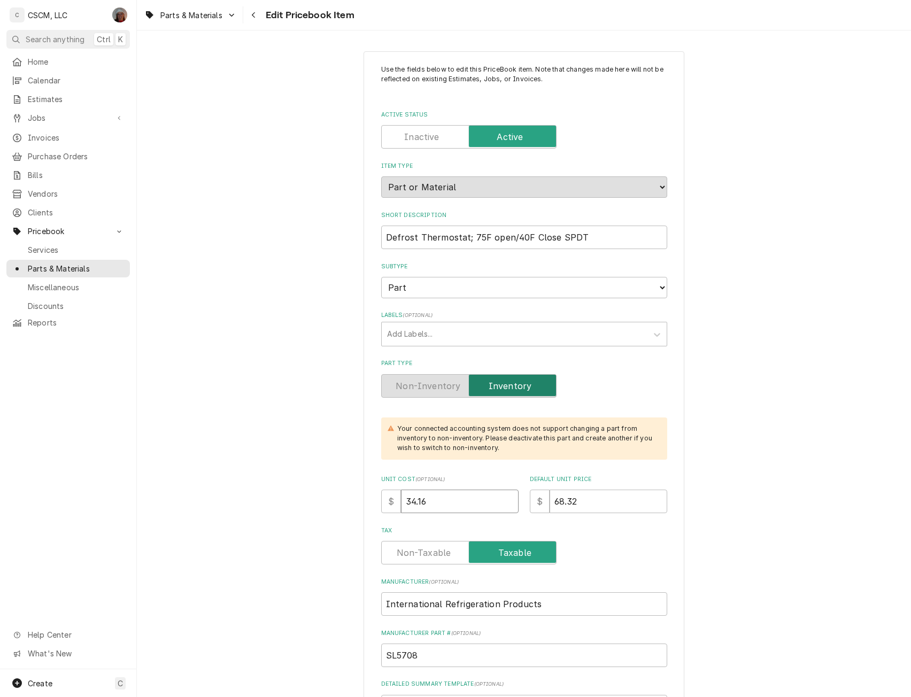
type input "3"
type textarea "x"
type input "39"
type textarea "x"
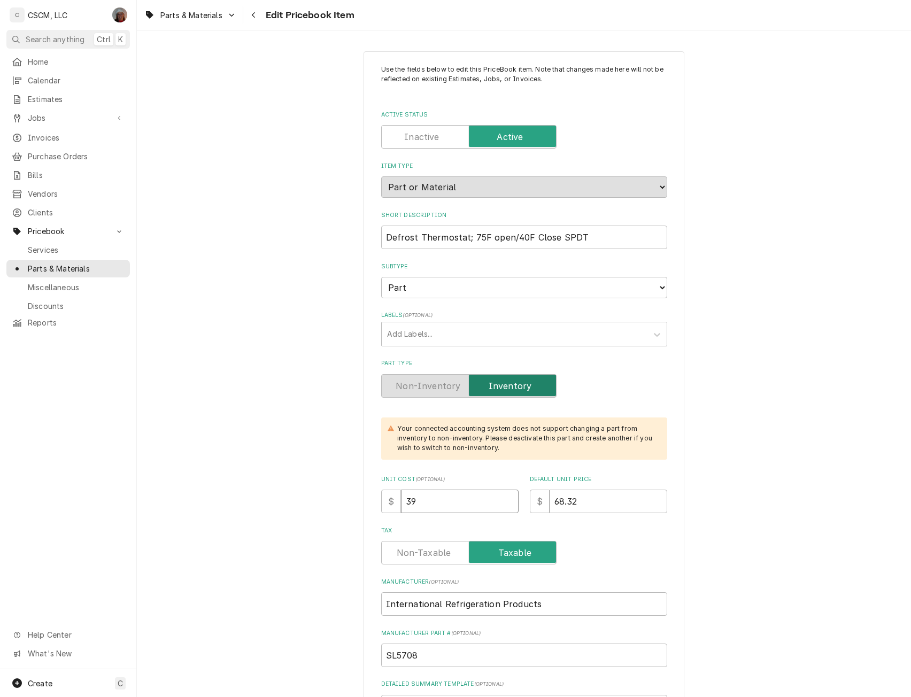
type input "39.1"
type textarea "x"
type input "39"
type textarea "x"
type input "39.3"
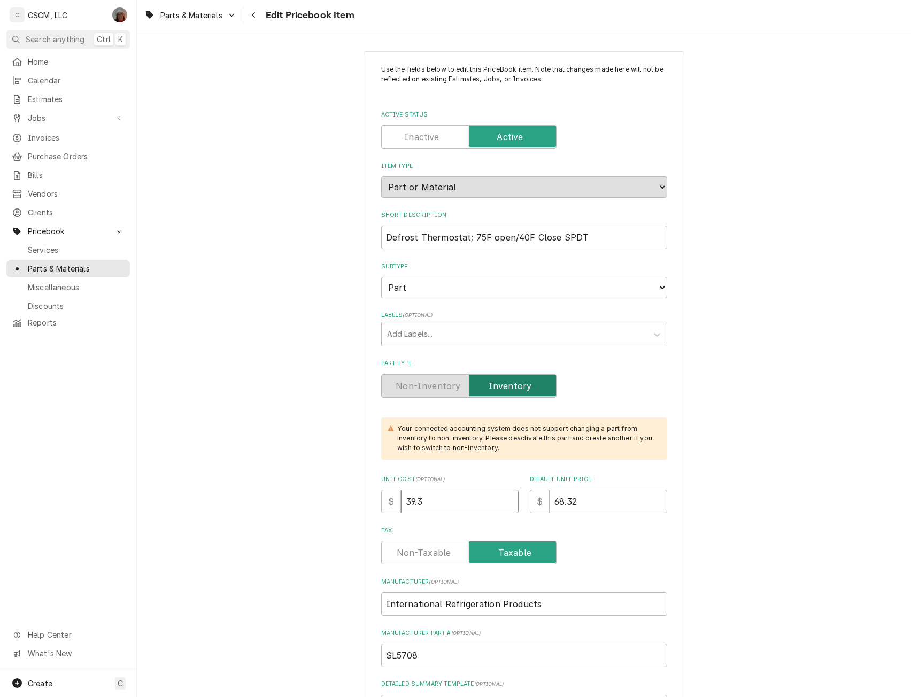
type textarea "x"
type input "39.31"
type textarea "x"
type input "7"
type textarea "x"
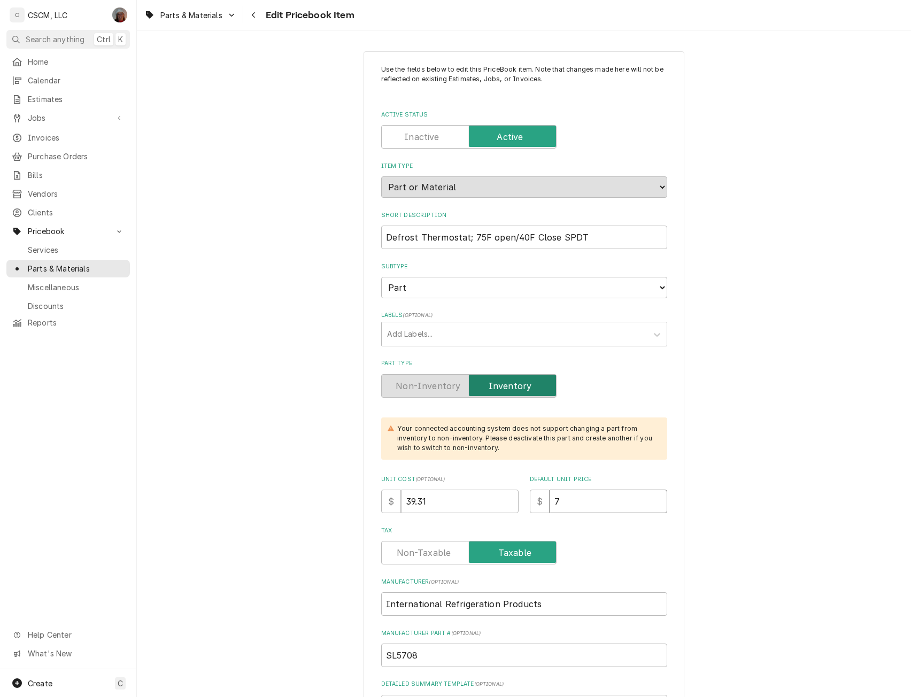
type input "78"
type textarea "x"
type input "78.6"
type textarea "x"
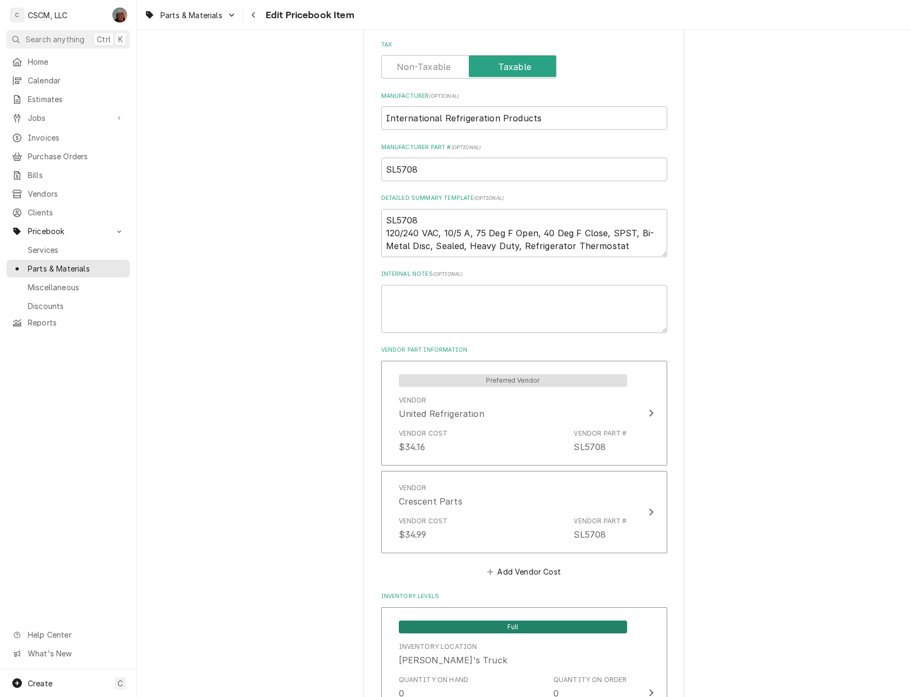
scroll to position [503, 0]
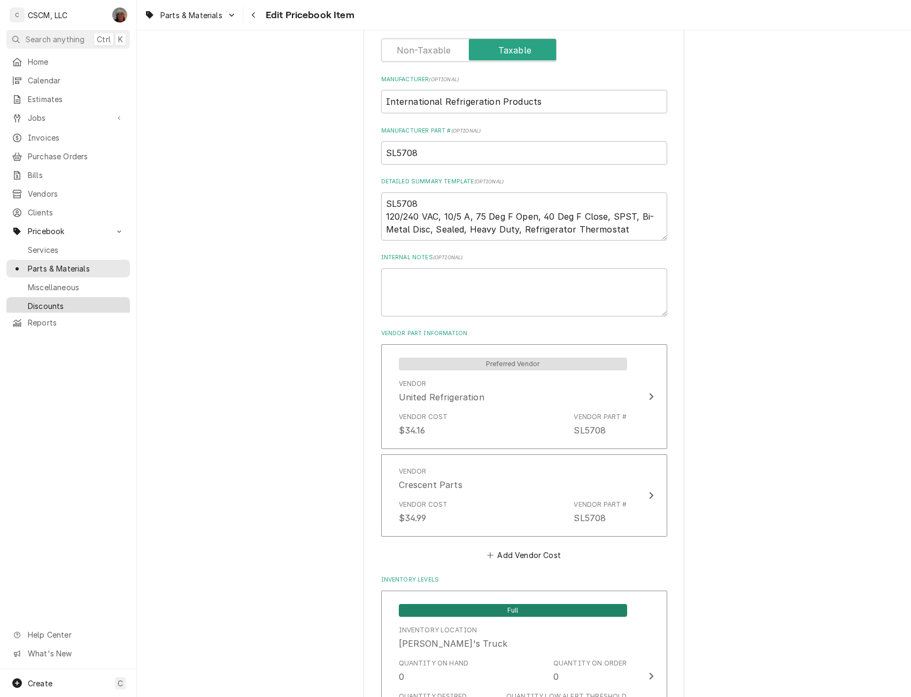
type input "78.62"
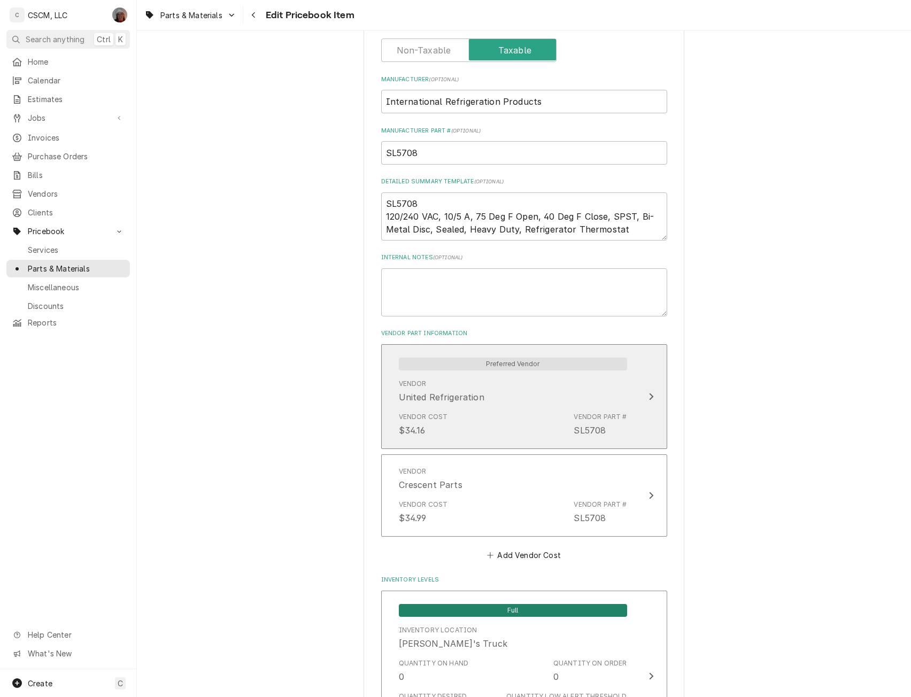
click at [649, 401] on icon "Update Vendor Part Cost" at bounding box center [651, 397] width 5 height 9
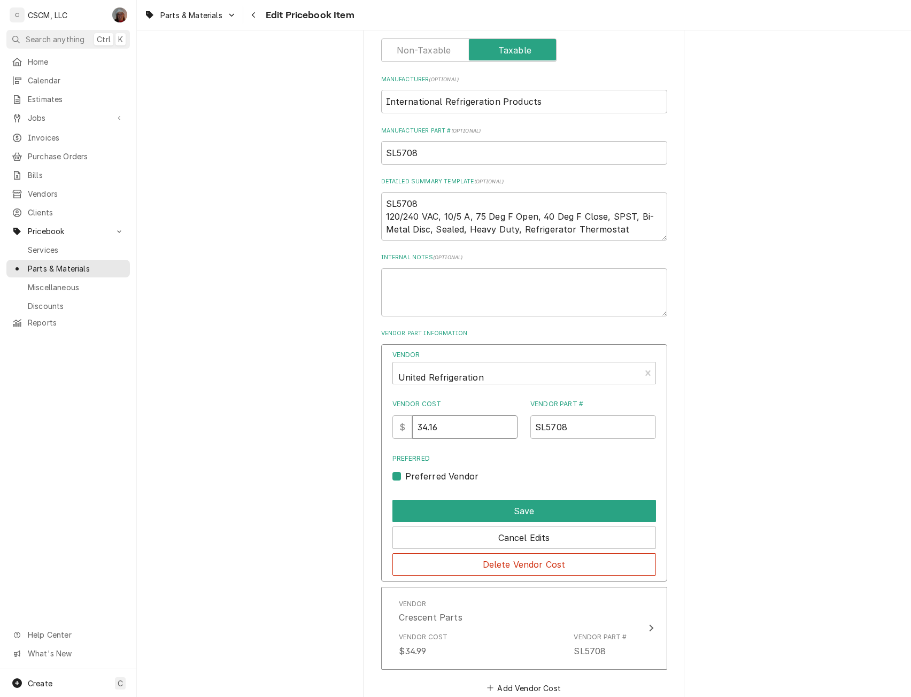
drag, startPoint x: 448, startPoint y: 428, endPoint x: 350, endPoint y: 434, distance: 98.0
type input "39.31"
click at [520, 516] on button "Save" at bounding box center [525, 511] width 264 height 22
type textarea "x"
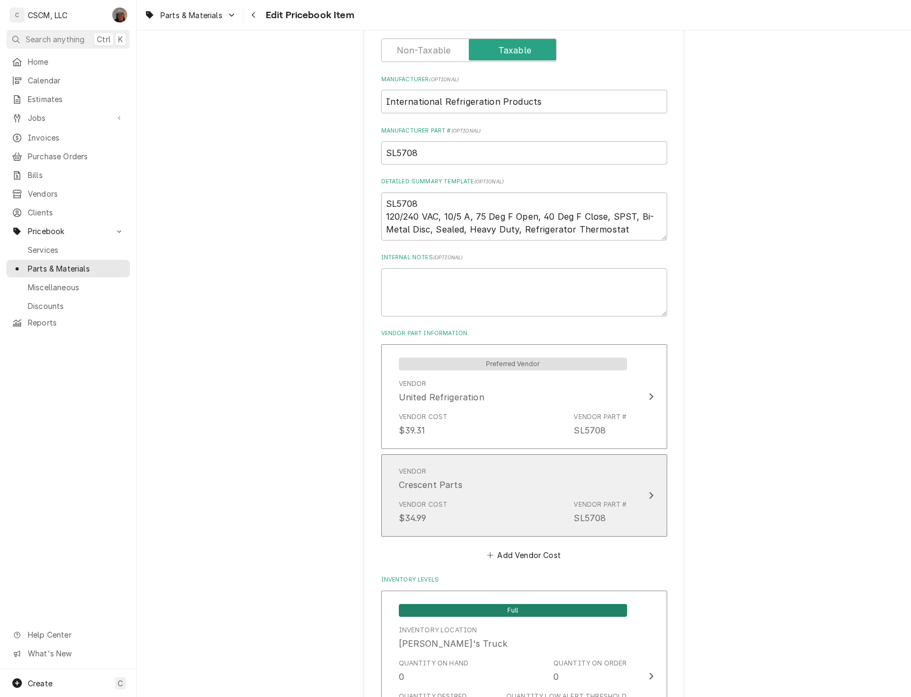
click at [649, 494] on icon "Update Vendor Part Cost" at bounding box center [651, 496] width 5 height 9
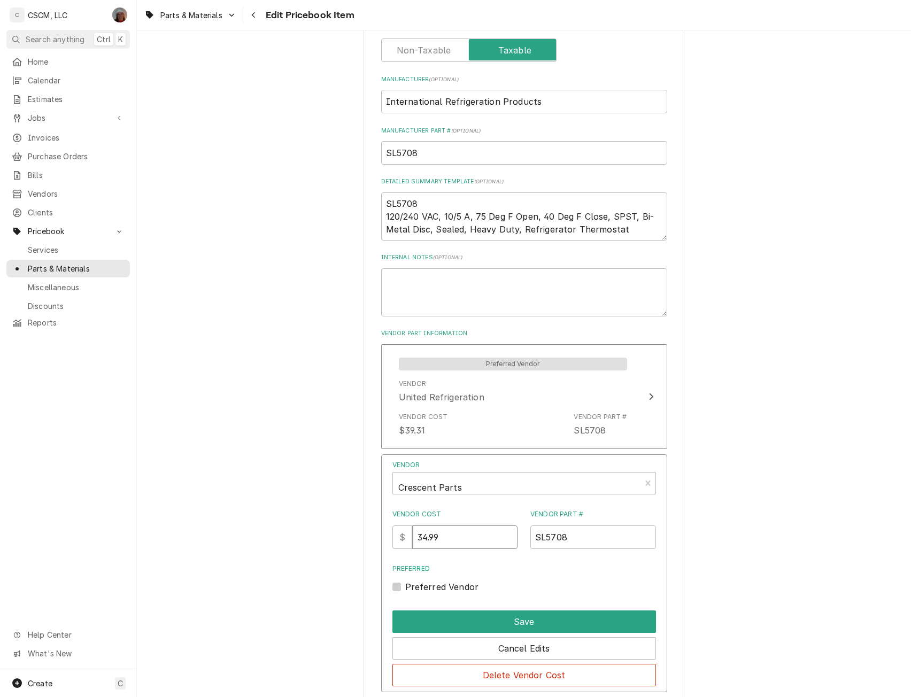
drag, startPoint x: 453, startPoint y: 538, endPoint x: 390, endPoint y: 541, distance: 62.7
click at [390, 541] on div "Vendor Crescent Parts Vendor Cost $ 34.99 Vendor Part # SL5708 Preferred Prefer…" at bounding box center [524, 574] width 286 height 238
type input "36.99"
click at [517, 617] on button "Save" at bounding box center [525, 622] width 264 height 22
type textarea "x"
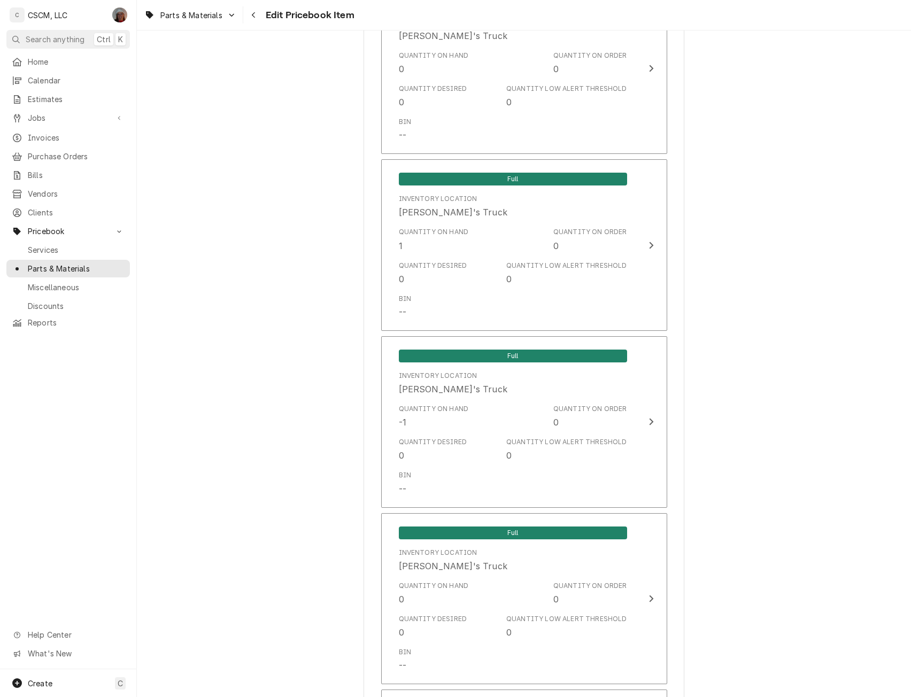
scroll to position [1473, 0]
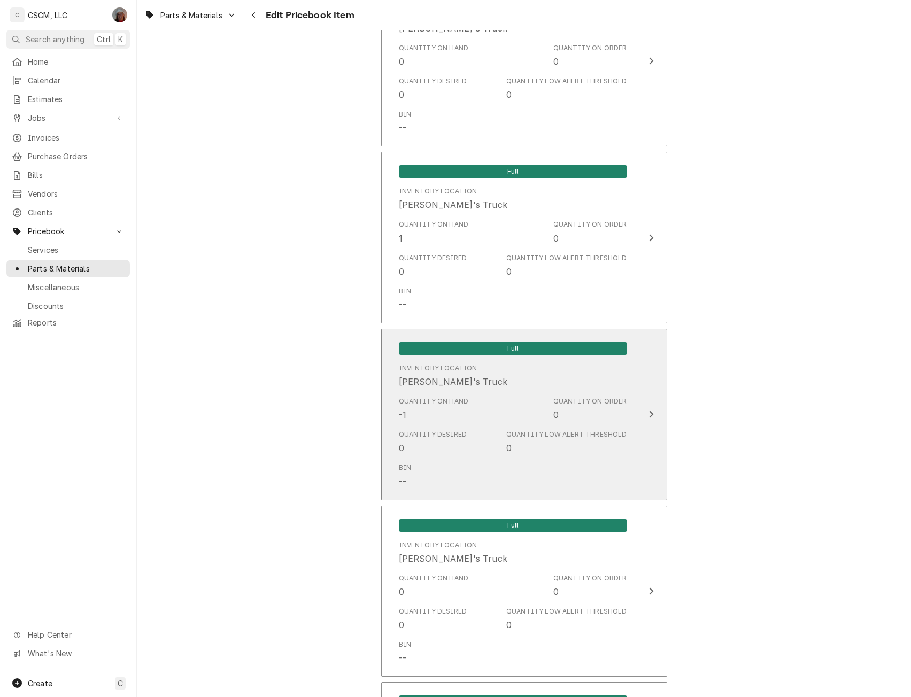
click at [632, 399] on button "Full Inventory Location Jonnie's Truck Quantity on Hand -1 Quantity on Order 0 …" at bounding box center [524, 415] width 286 height 172
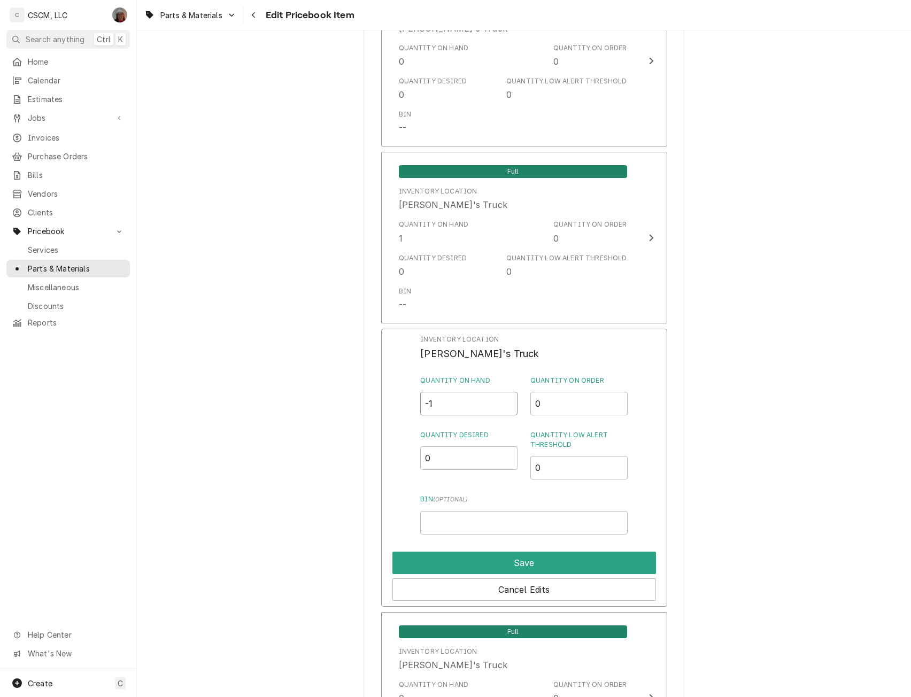
click at [381, 410] on div "Inventory Location Jonnie's Truck Quantity on Hand -1 Quantity on Order 0 Quant…" at bounding box center [524, 468] width 286 height 278
type input "0"
click at [510, 570] on button "Save" at bounding box center [525, 563] width 264 height 22
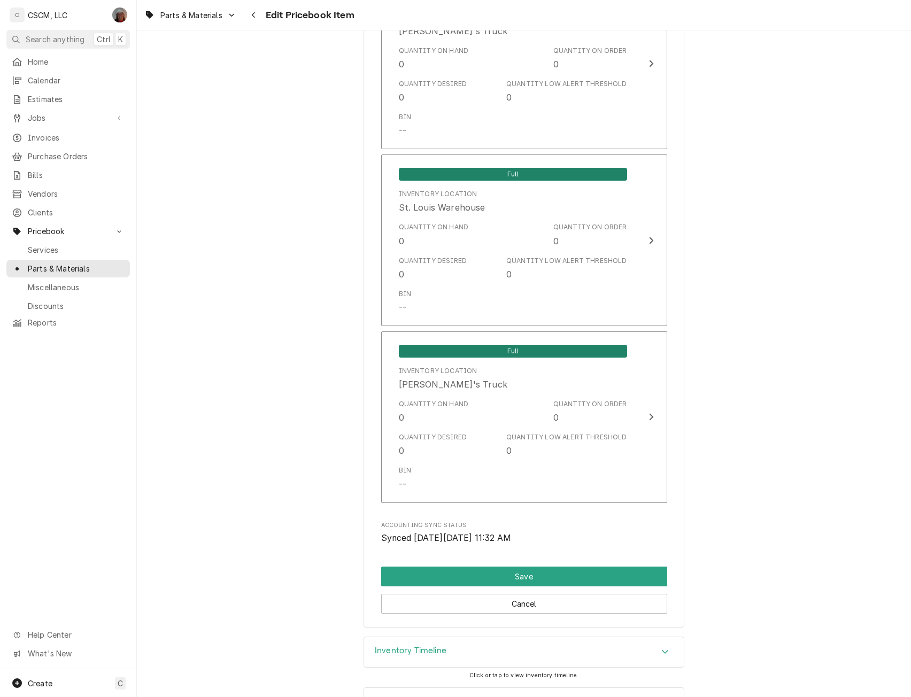
scroll to position [2211, 0]
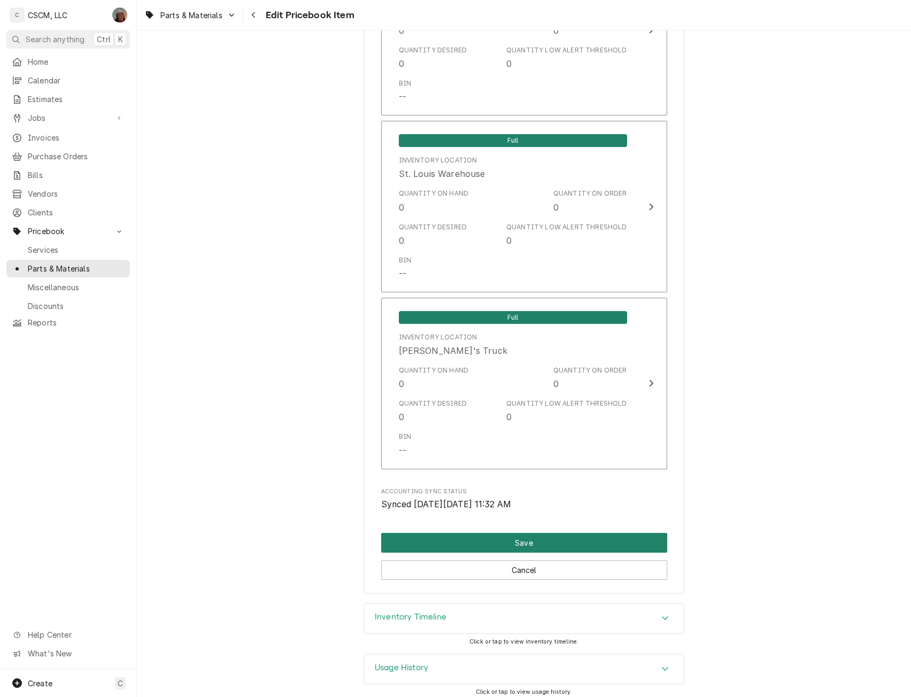
click at [502, 540] on button "Save" at bounding box center [524, 543] width 286 height 20
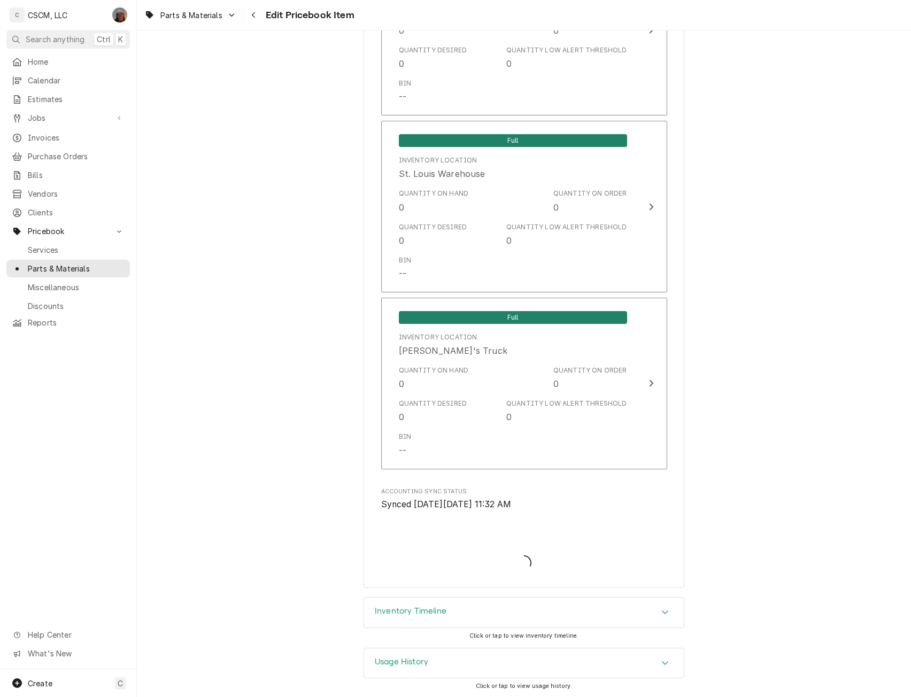
type textarea "x"
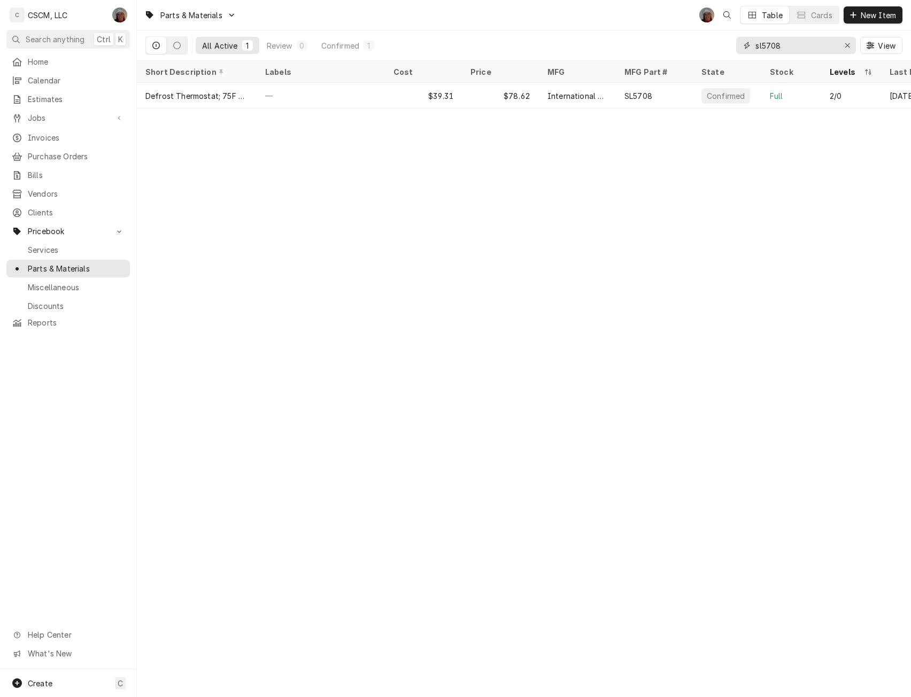
click at [803, 48] on input "sl5708" at bounding box center [796, 45] width 80 height 17
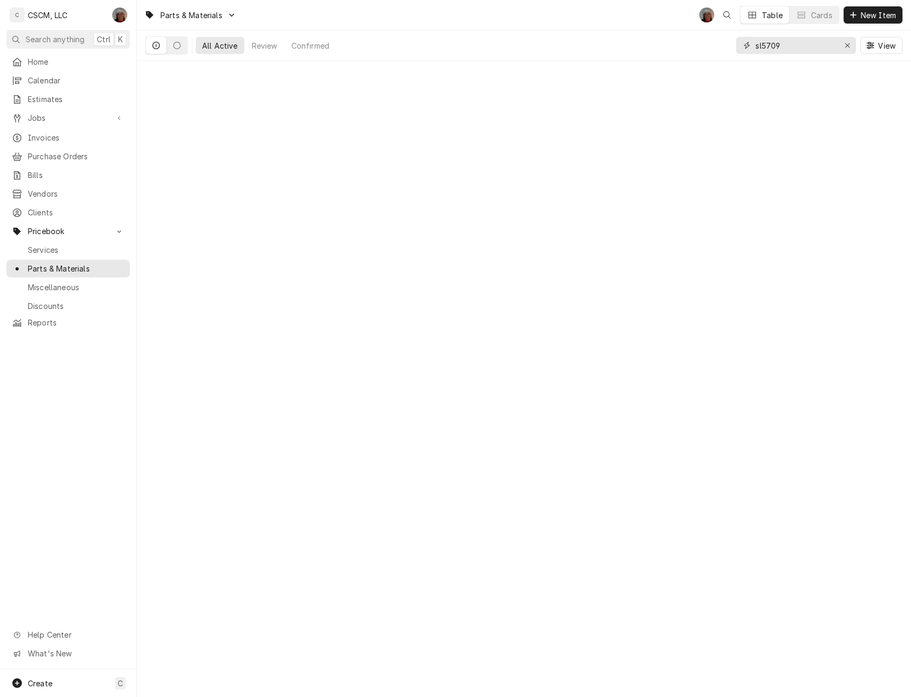
type input "sl5709"
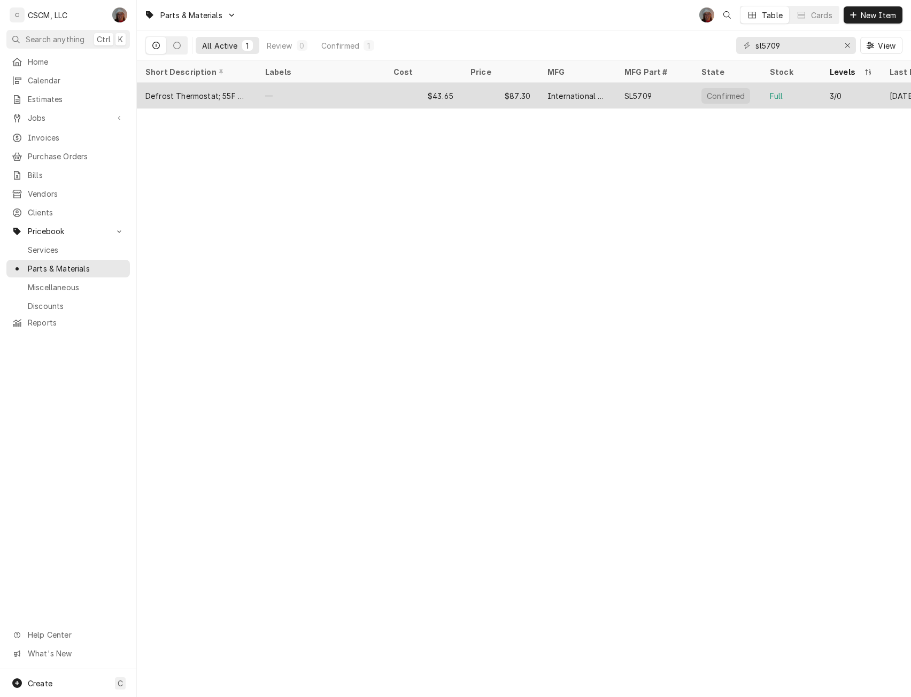
click at [290, 88] on div "—" at bounding box center [321, 96] width 128 height 26
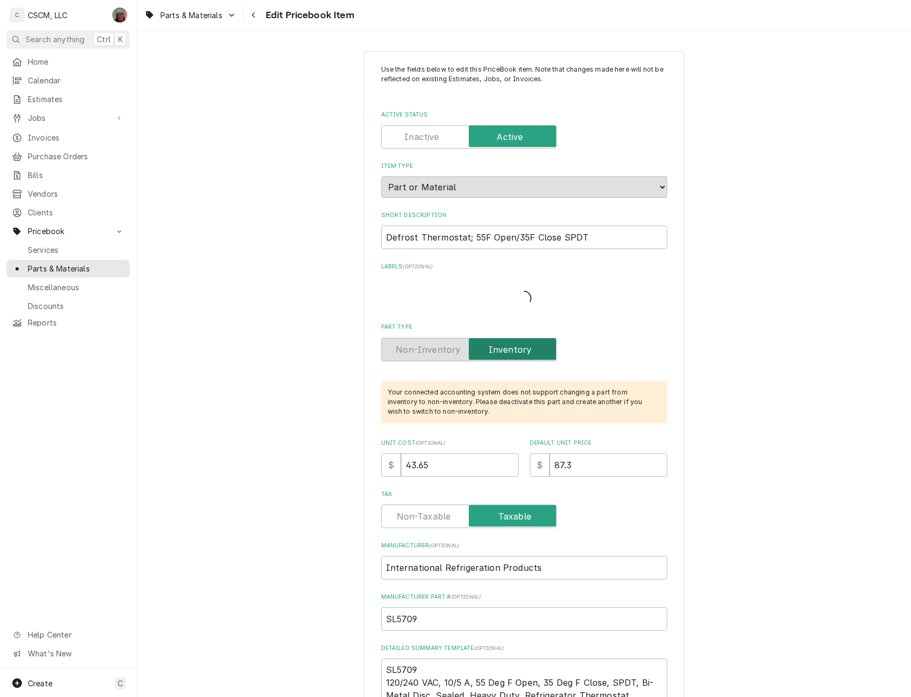
type textarea "x"
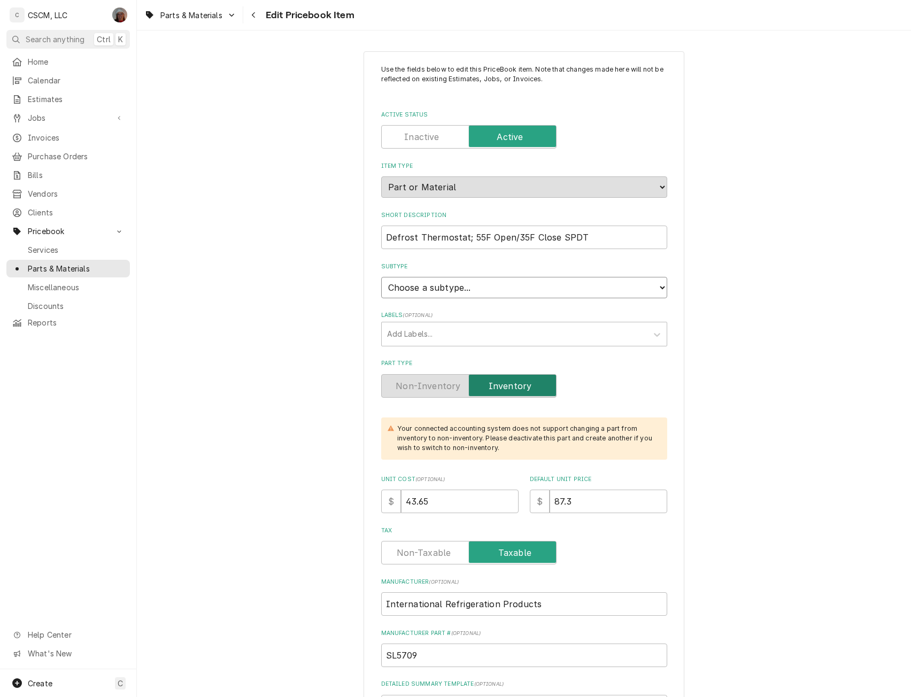
click at [507, 283] on select "Choose a subtype... Equipment Part Refrigerant Supply or Material Tool" at bounding box center [524, 287] width 286 height 21
select select "148"
click at [381, 277] on select "Choose a subtype... Equipment Part Refrigerant Supply or Material Tool" at bounding box center [524, 287] width 286 height 21
type textarea "x"
drag, startPoint x: 442, startPoint y: 504, endPoint x: 334, endPoint y: 519, distance: 109.1
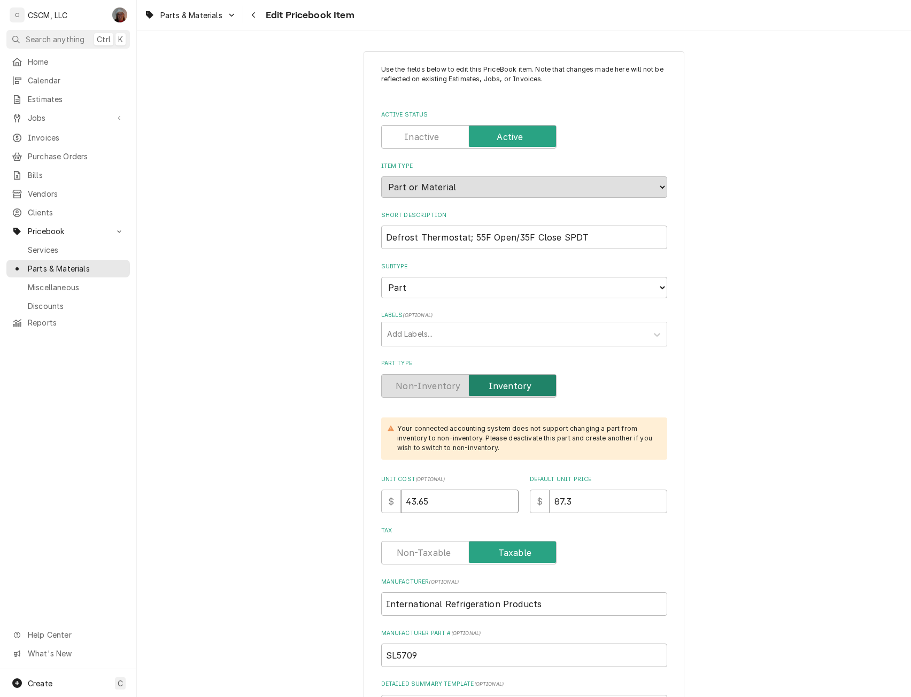
type input "4"
type textarea "x"
type input "49"
type textarea "x"
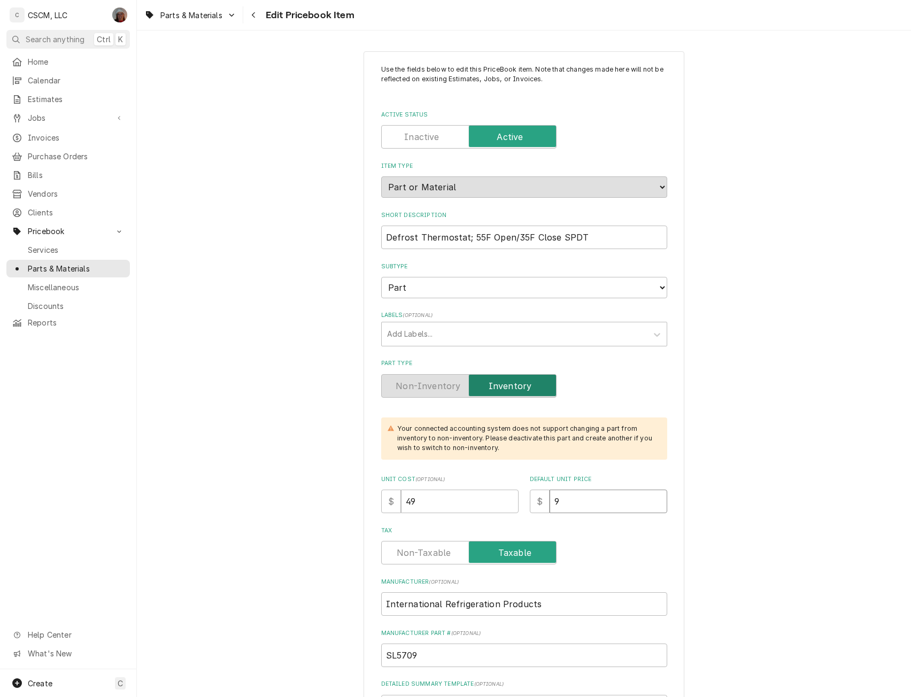
type input "98"
type textarea "x"
type input "98"
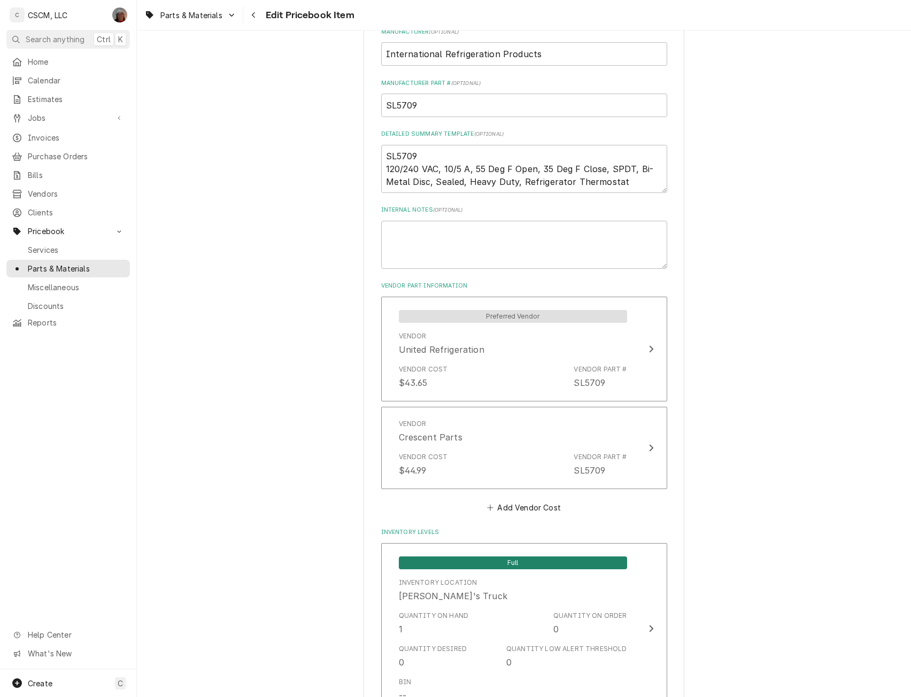
scroll to position [572, 0]
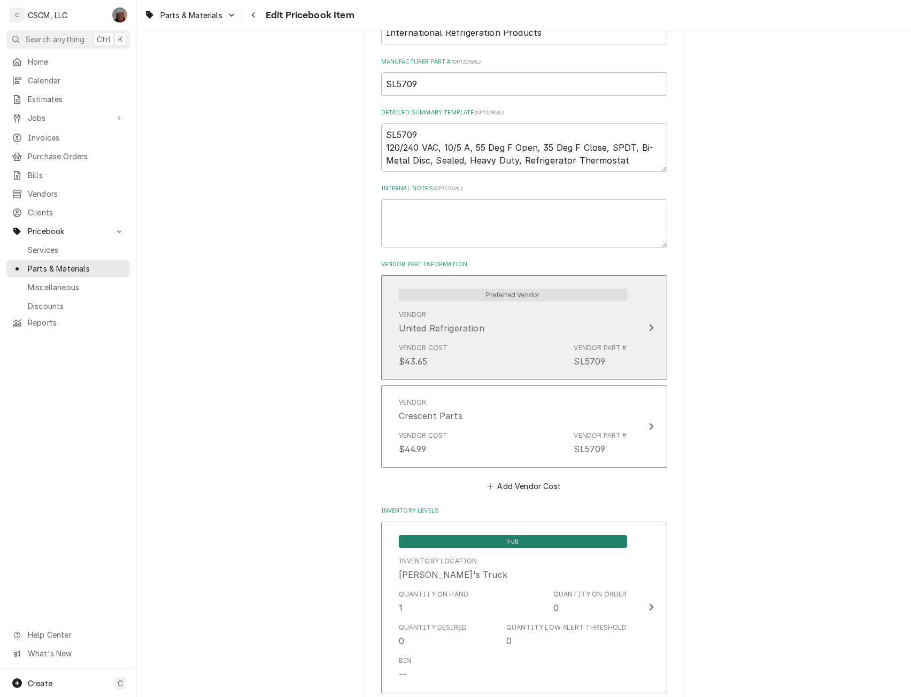
click at [641, 348] on button "Preferred Vendor Vendor United Refrigeration Vendor Cost $43.65 Vendor Part # S…" at bounding box center [524, 327] width 286 height 105
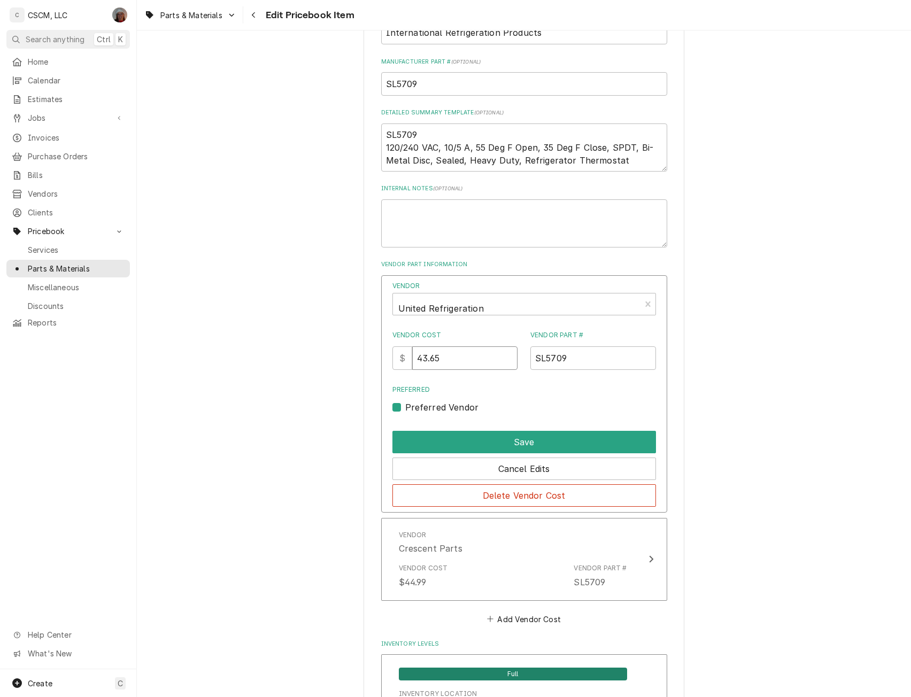
drag, startPoint x: 457, startPoint y: 359, endPoint x: 354, endPoint y: 373, distance: 103.6
type input "49"
click at [518, 432] on button "Save" at bounding box center [525, 442] width 264 height 22
type textarea "x"
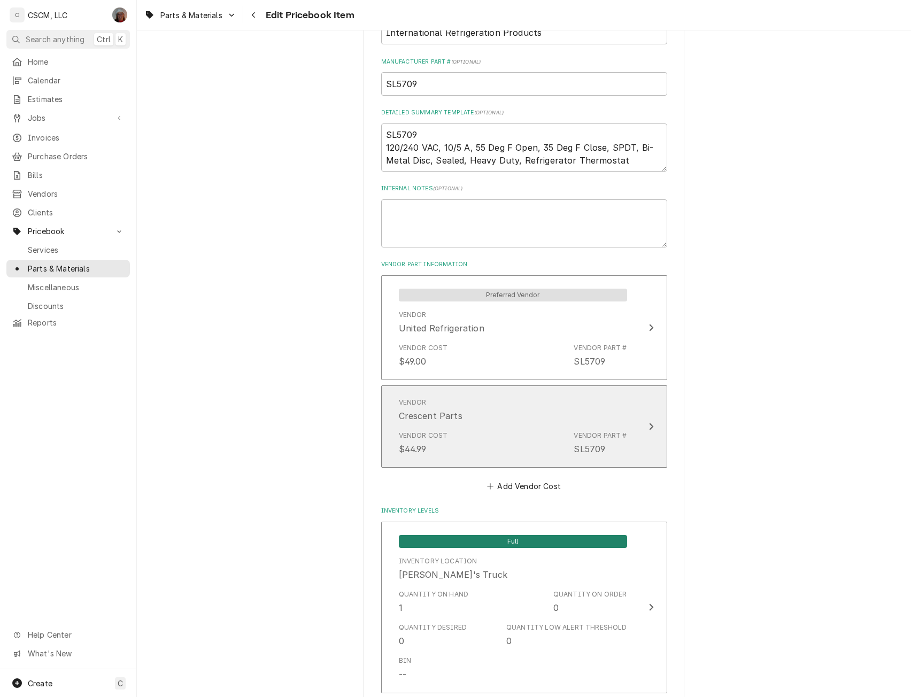
click at [645, 433] on div "Update Vendor Part Cost" at bounding box center [652, 426] width 14 height 13
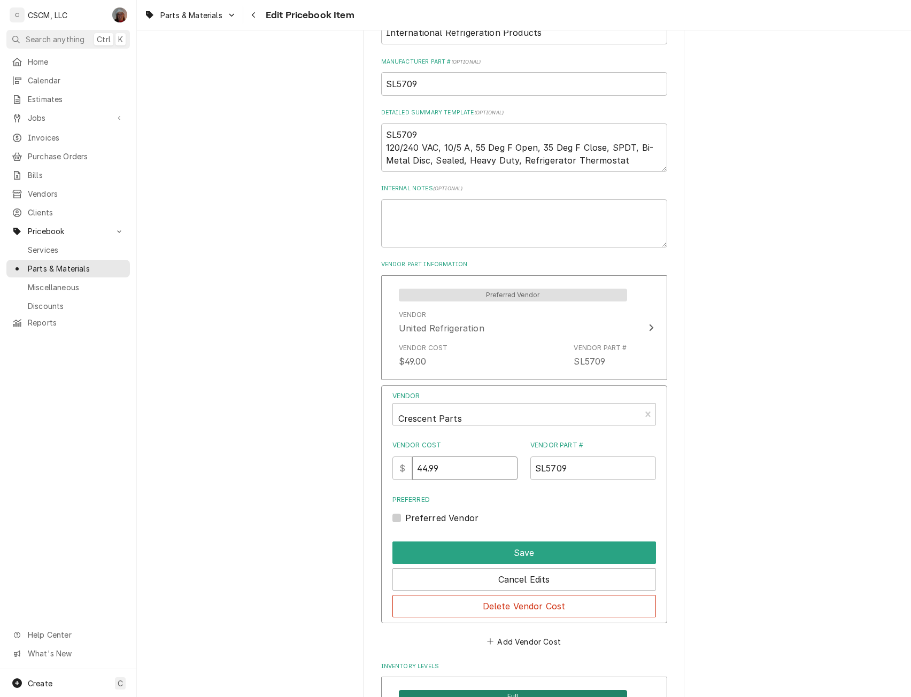
drag, startPoint x: 448, startPoint y: 467, endPoint x: 394, endPoint y: 464, distance: 53.6
click at [394, 464] on div "Vendor Crescent Parts Vendor Cost $ 44.99 Vendor Part # SL5709 Preferred Prefer…" at bounding box center [524, 505] width 286 height 238
type input "46.99"
click at [532, 553] on button "Save" at bounding box center [525, 553] width 264 height 22
type textarea "x"
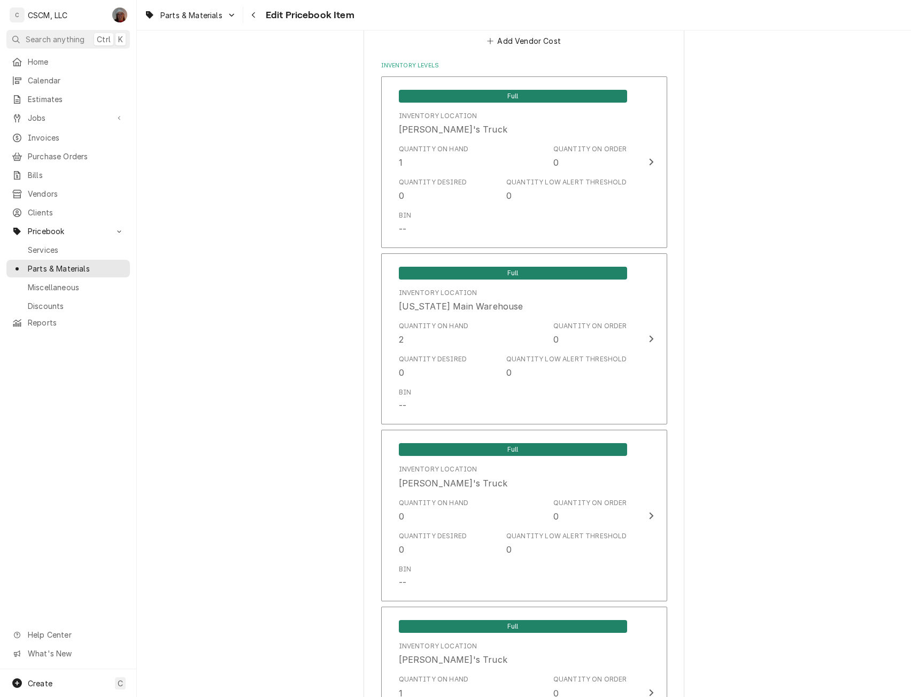
scroll to position [929, 0]
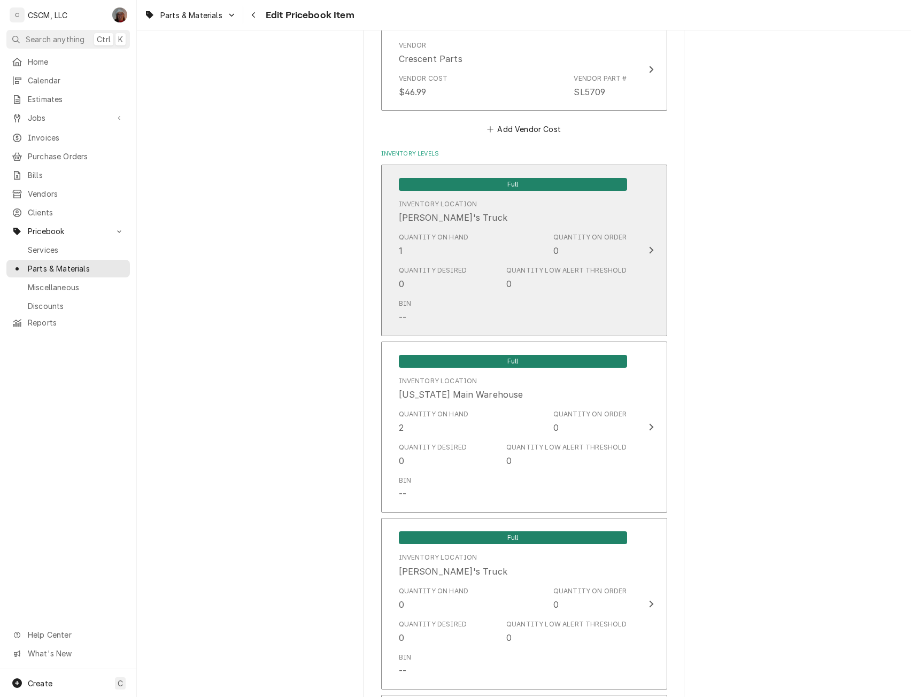
click at [652, 259] on button "Full Inventory Location Chris's Truck Quantity on Hand 1 Quantity on Order 0 Qu…" at bounding box center [524, 251] width 286 height 172
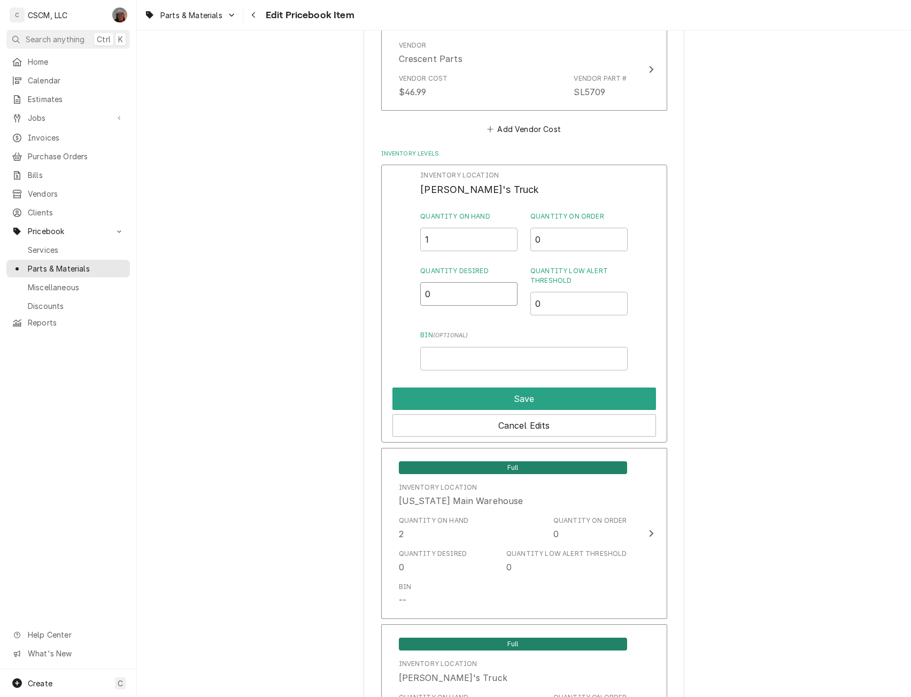
click at [415, 293] on div "Inventory Location Chris's Truck Quantity on Hand 1 Quantity on Order 0 Quantit…" at bounding box center [524, 304] width 286 height 278
type input "1"
click at [520, 406] on button "Save" at bounding box center [525, 399] width 264 height 22
type textarea "x"
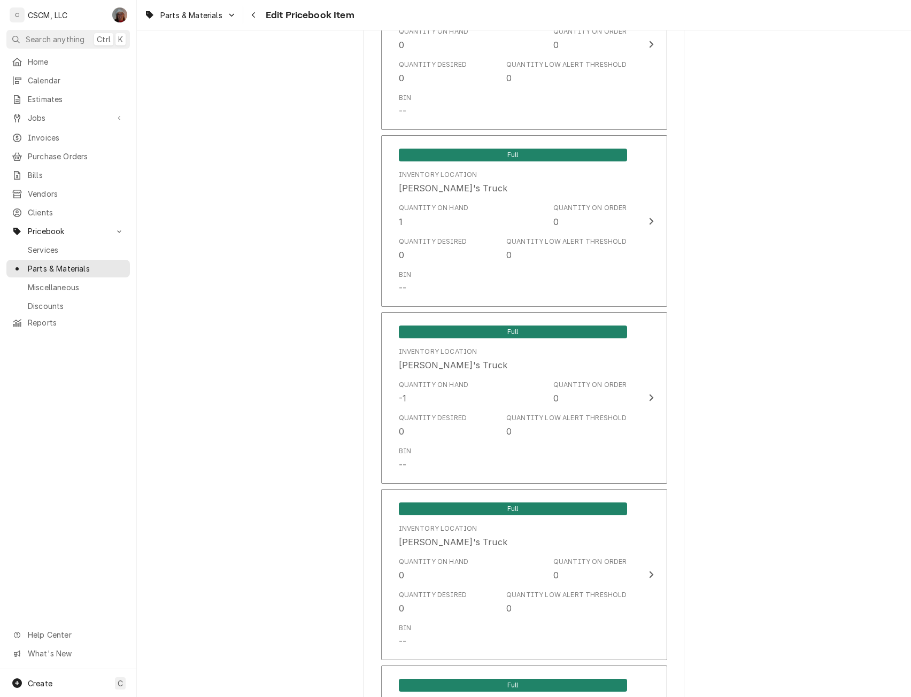
scroll to position [1504, 0]
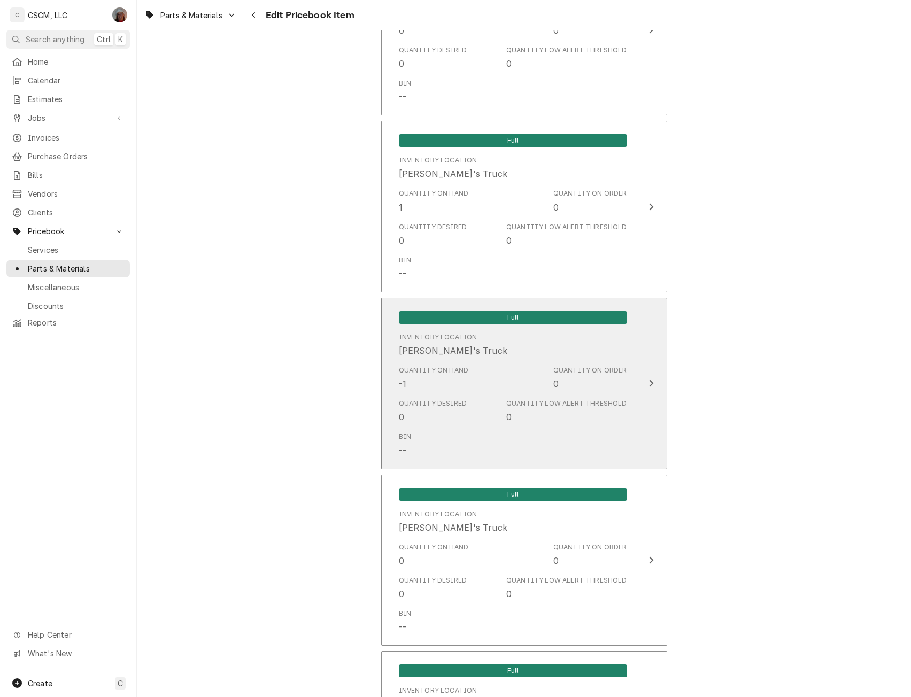
click at [567, 390] on div "Quantity on Order 0" at bounding box center [591, 378] width 74 height 25
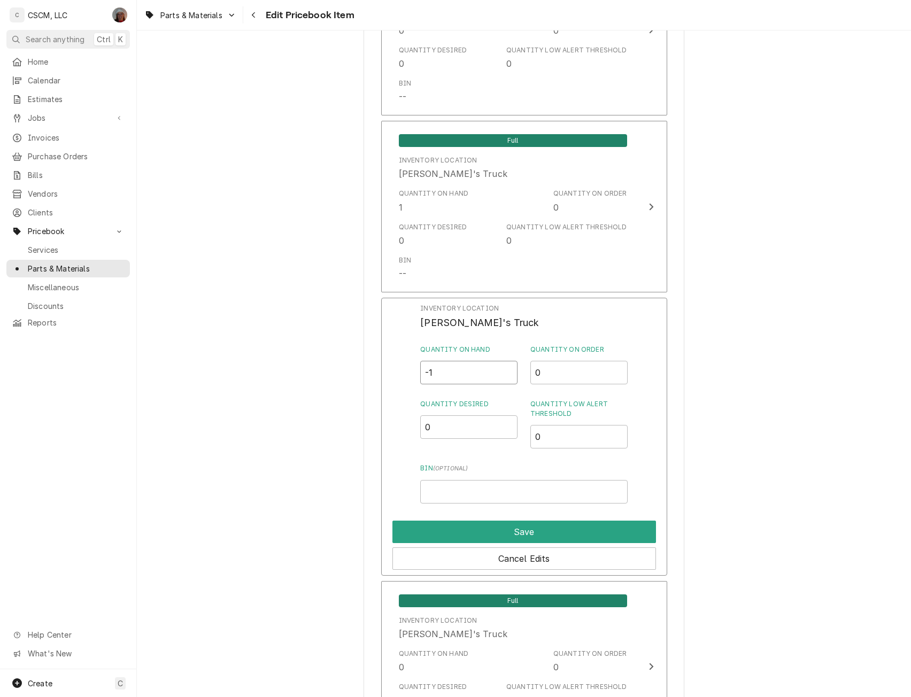
drag, startPoint x: 438, startPoint y: 376, endPoint x: 407, endPoint y: 373, distance: 31.7
click at [407, 373] on div "Inventory Location Jonnie's Truck Quantity on Hand -1 Quantity on Order 0 Quant…" at bounding box center [524, 437] width 286 height 278
type input "0"
click at [436, 484] on input "Bin ( optional )" at bounding box center [523, 492] width 207 height 24
drag, startPoint x: 437, startPoint y: 433, endPoint x: 419, endPoint y: 432, distance: 17.7
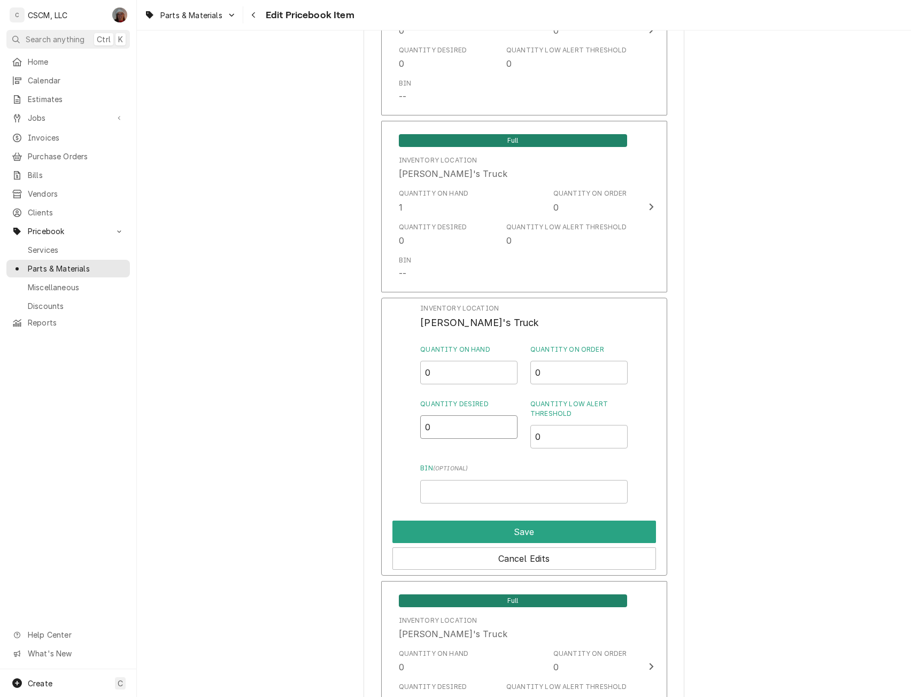
click at [419, 432] on div "Inventory Location [PERSON_NAME]'s Truck Quantity on Hand 0 Quantity on Order 0…" at bounding box center [524, 437] width 286 height 278
type input "1"
click at [487, 531] on button "Save" at bounding box center [525, 532] width 264 height 22
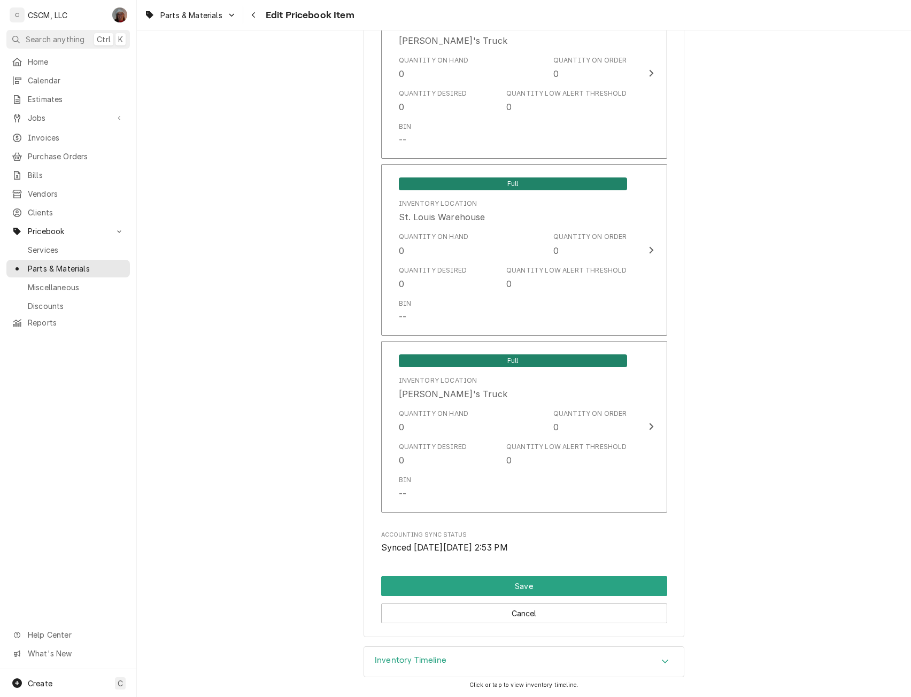
scroll to position [2218, 0]
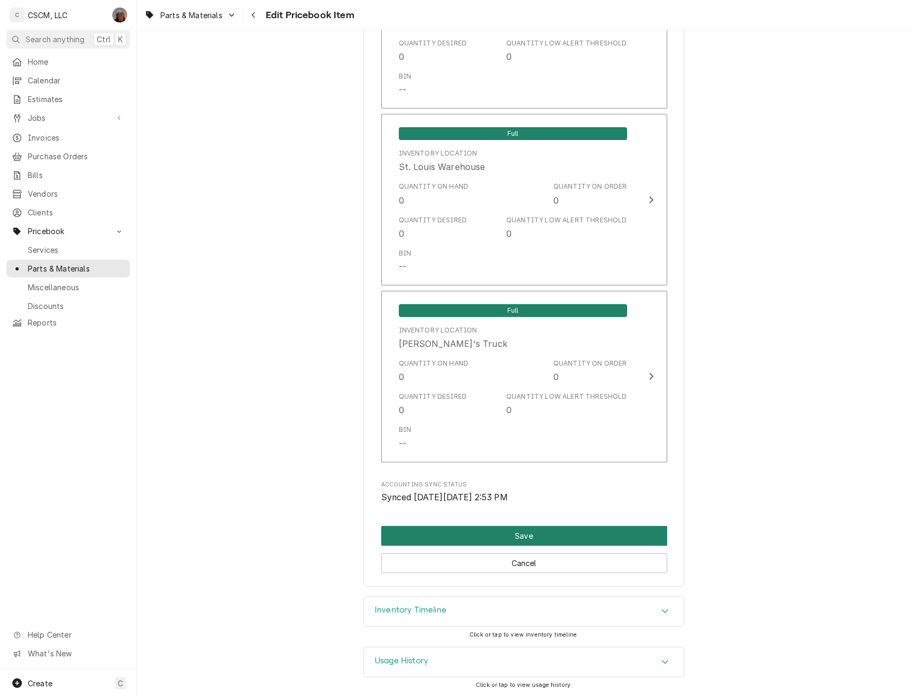
click at [528, 530] on button "Save" at bounding box center [524, 536] width 286 height 20
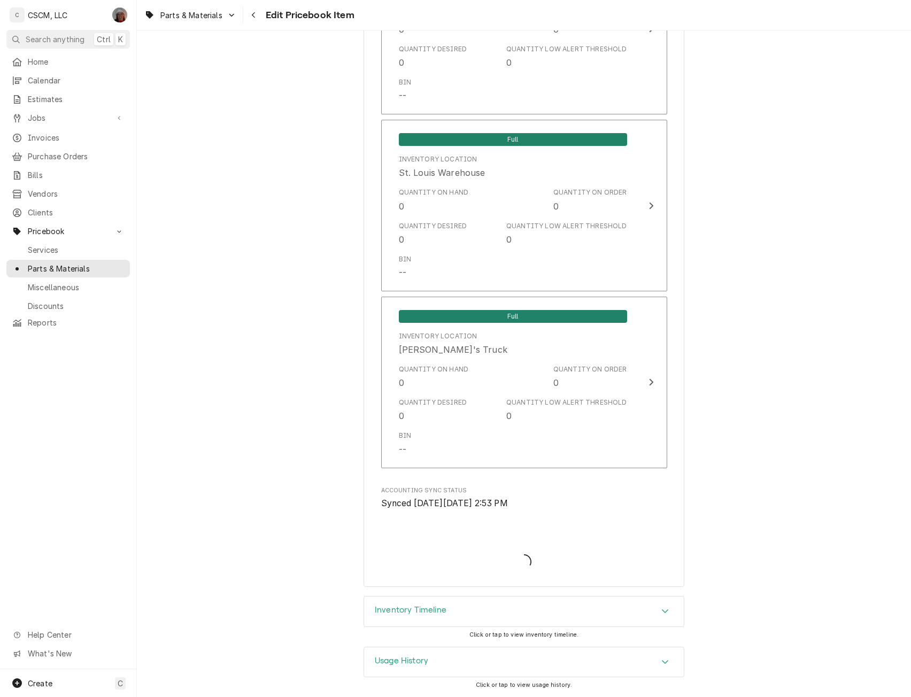
scroll to position [2212, 0]
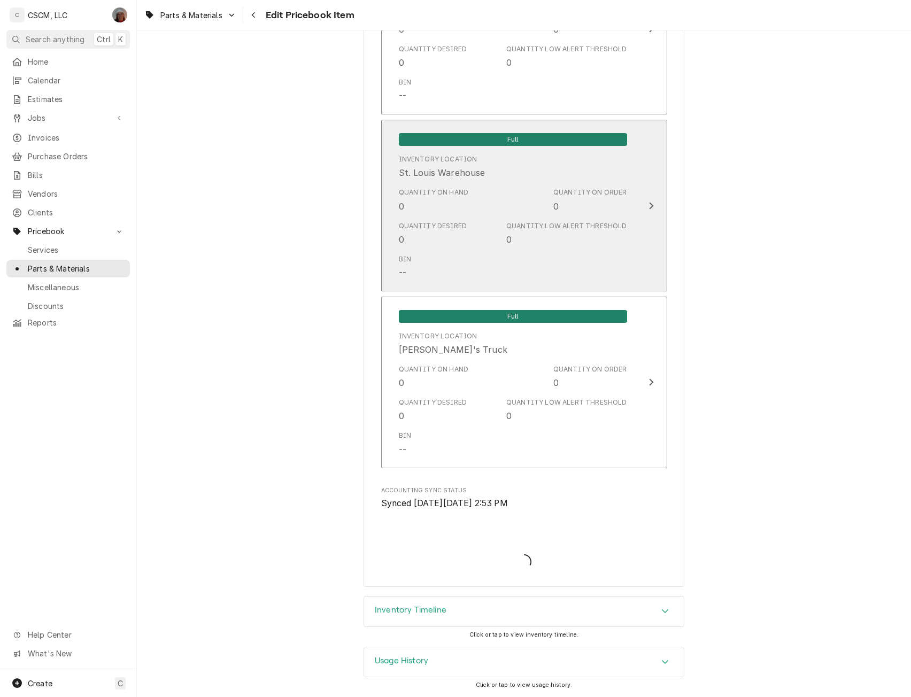
type textarea "x"
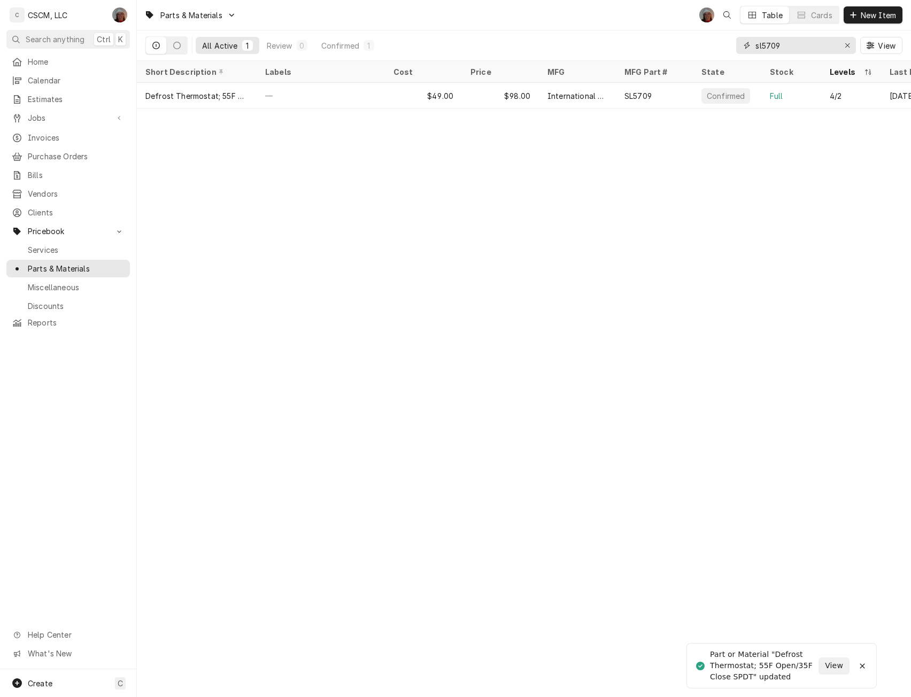
click at [784, 50] on input "sl5709" at bounding box center [796, 45] width 80 height 17
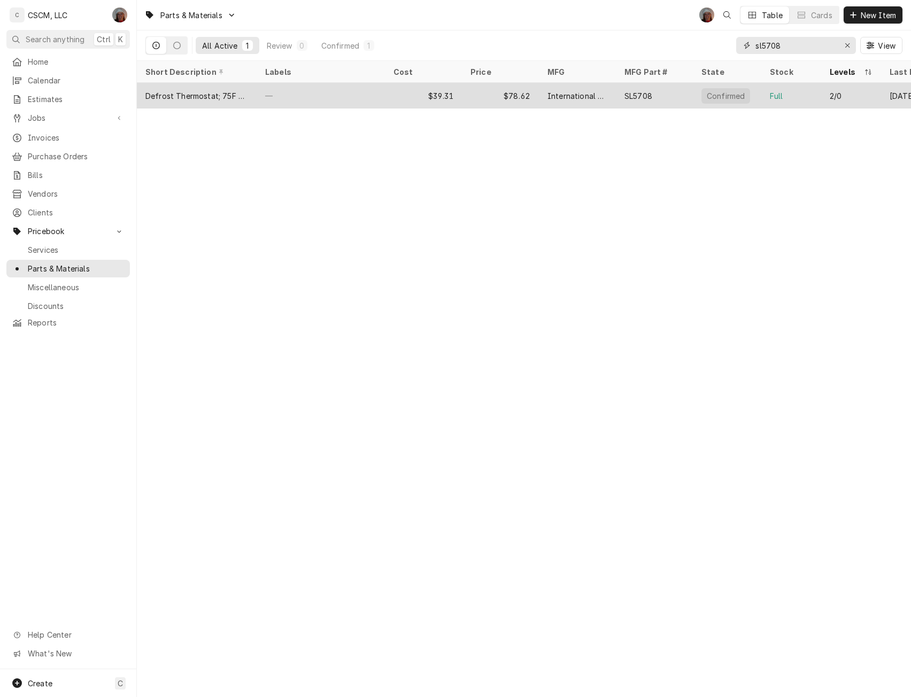
type input "sl5708"
click at [316, 88] on div "—" at bounding box center [321, 96] width 128 height 26
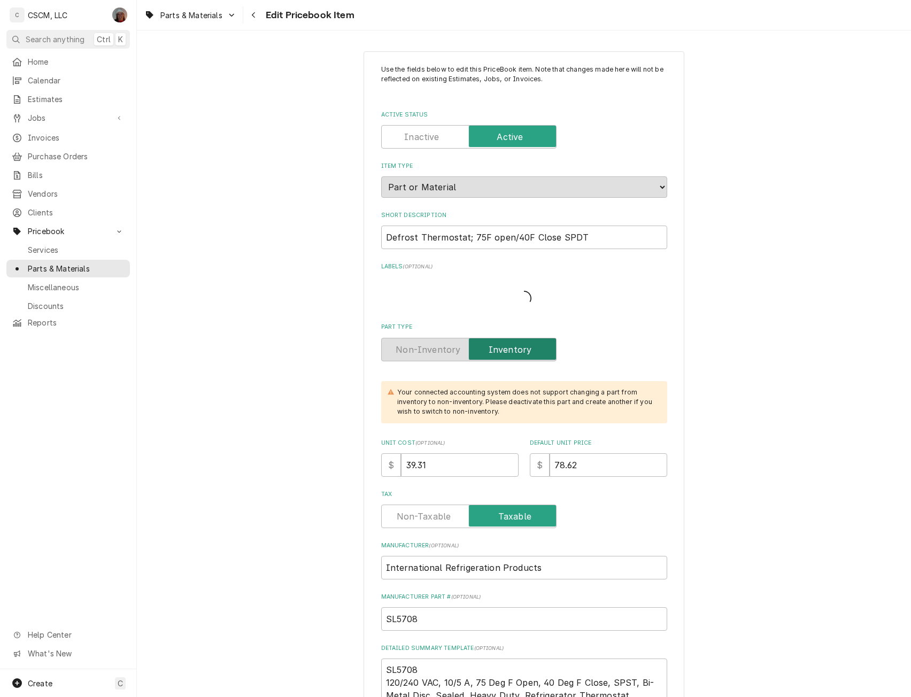
type textarea "x"
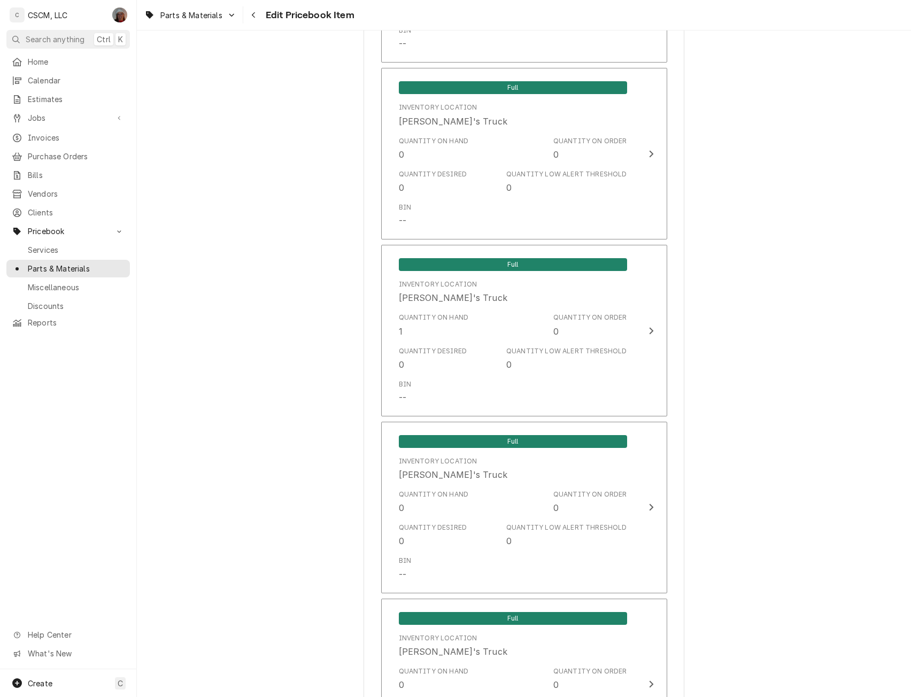
scroll to position [1415, 0]
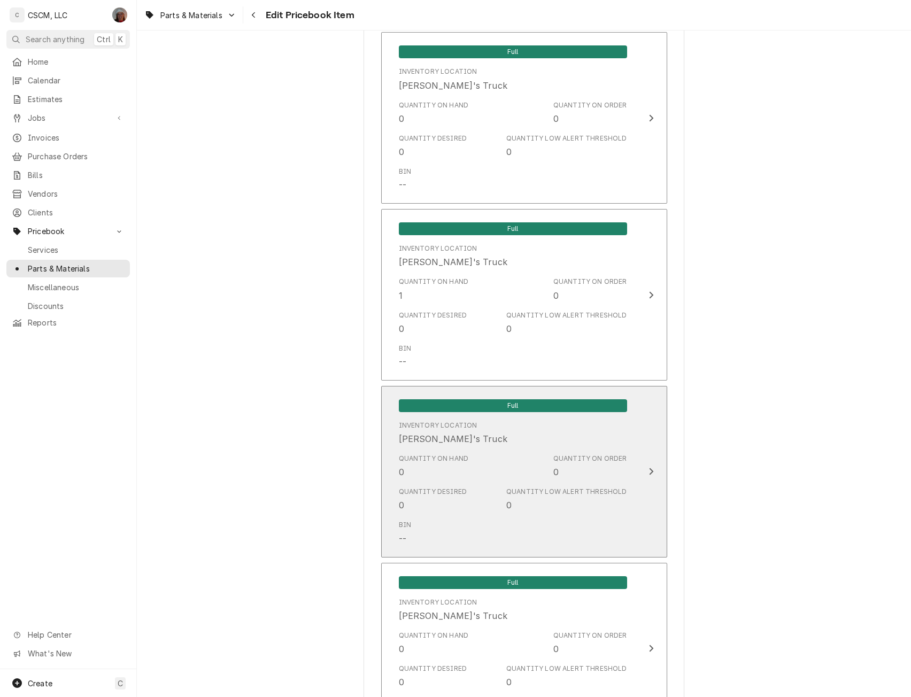
click at [649, 470] on icon "Update Inventory Level" at bounding box center [651, 471] width 5 height 9
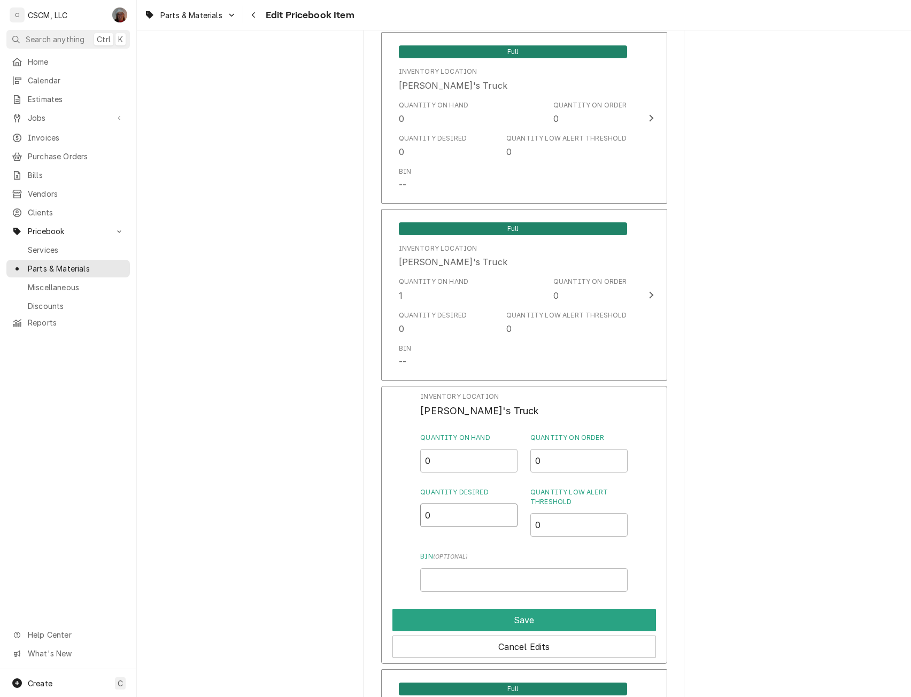
drag, startPoint x: 440, startPoint y: 520, endPoint x: 410, endPoint y: 518, distance: 30.0
click at [410, 518] on div "Inventory Location [PERSON_NAME]'s Truck Quantity on Hand 0 Quantity on Order 0…" at bounding box center [524, 525] width 286 height 278
type input "1"
click at [543, 623] on button "Save" at bounding box center [525, 620] width 264 height 22
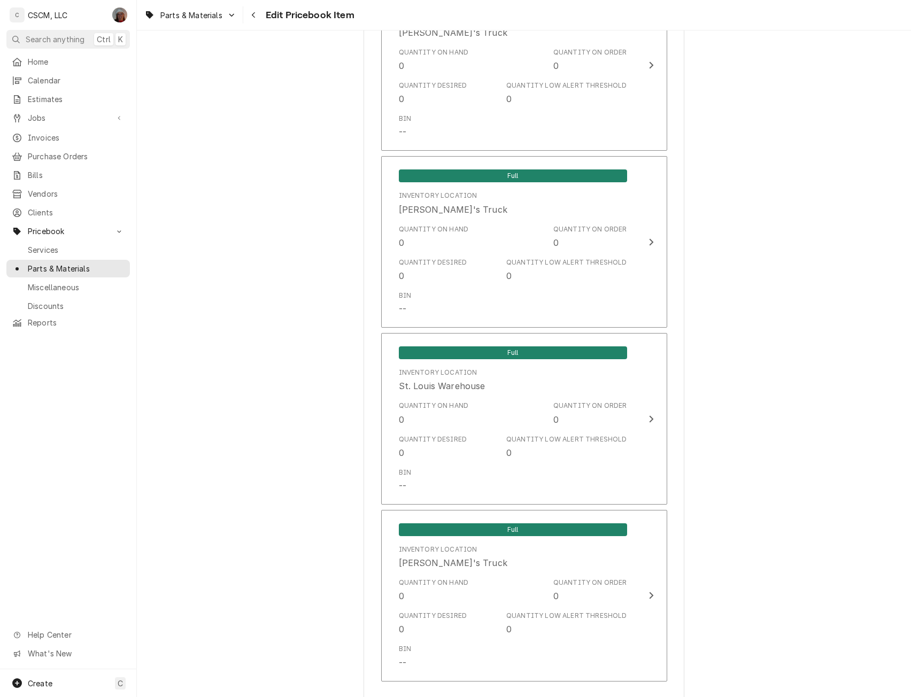
scroll to position [2218, 0]
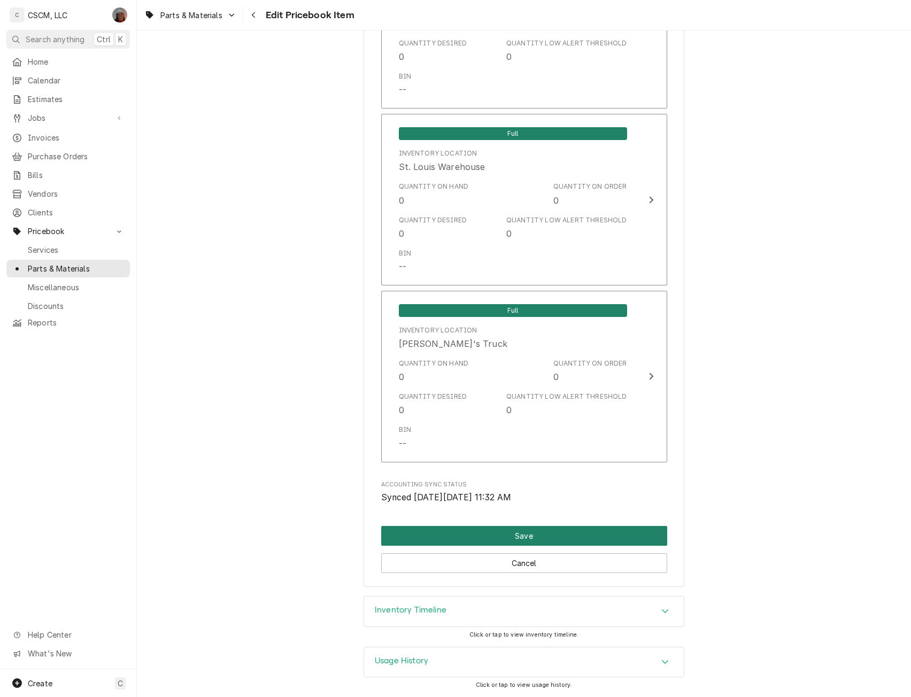
click at [492, 536] on button "Save" at bounding box center [524, 536] width 286 height 20
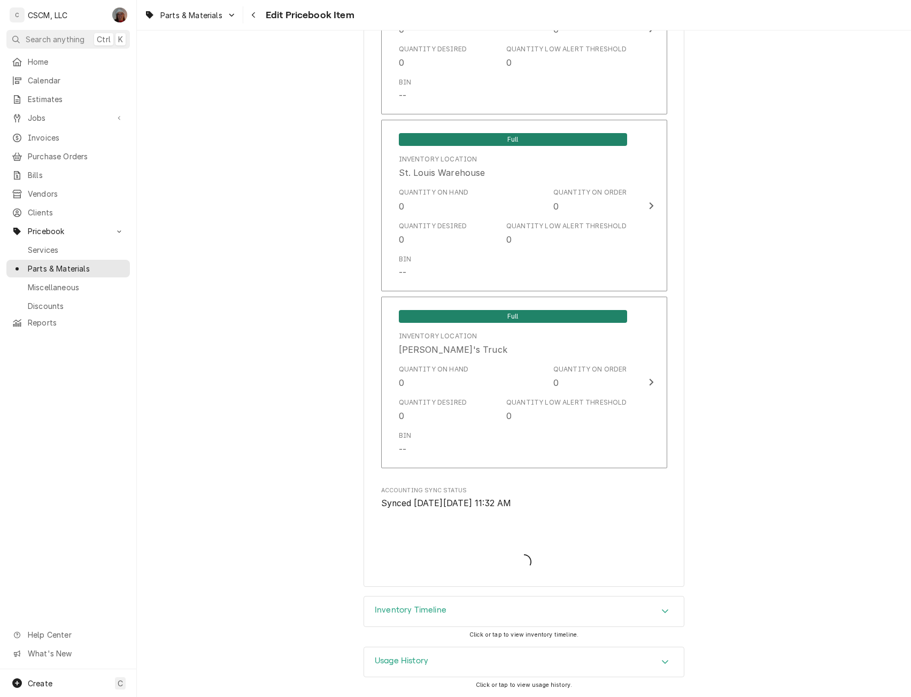
type textarea "x"
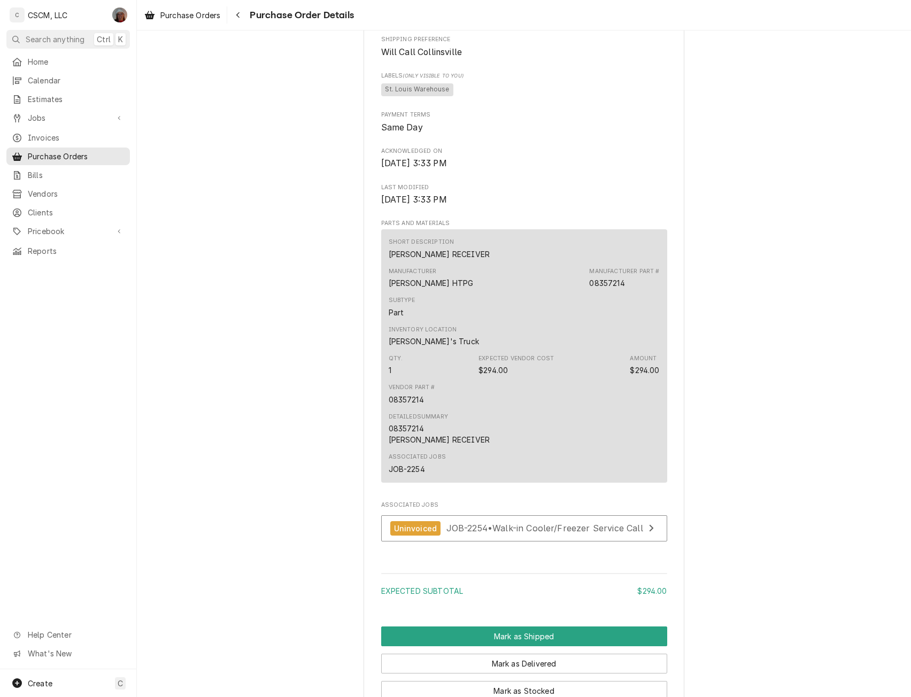
scroll to position [570, 0]
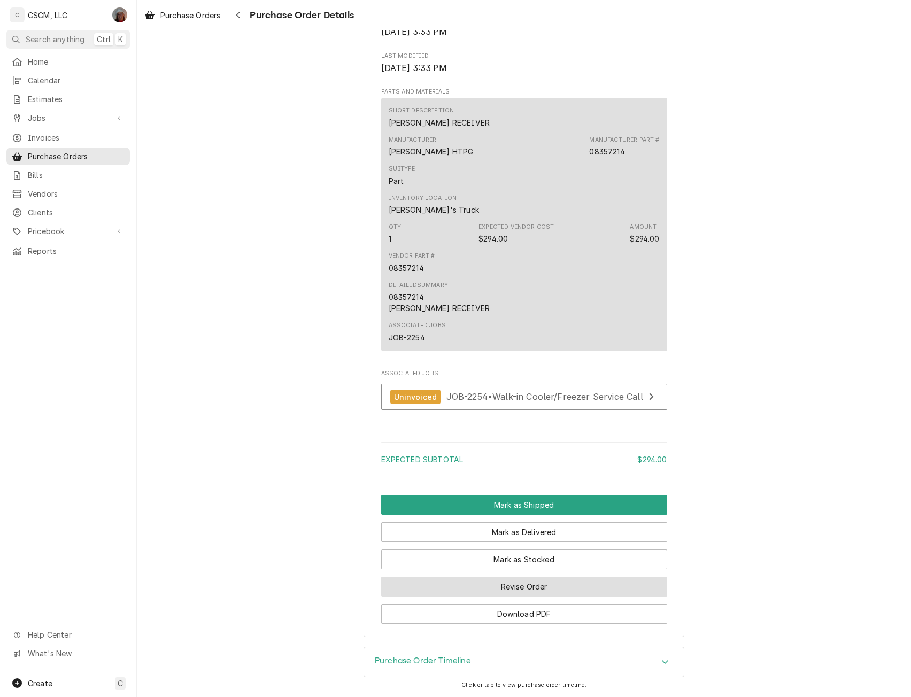
click at [562, 584] on button "Revise Order" at bounding box center [524, 587] width 286 height 20
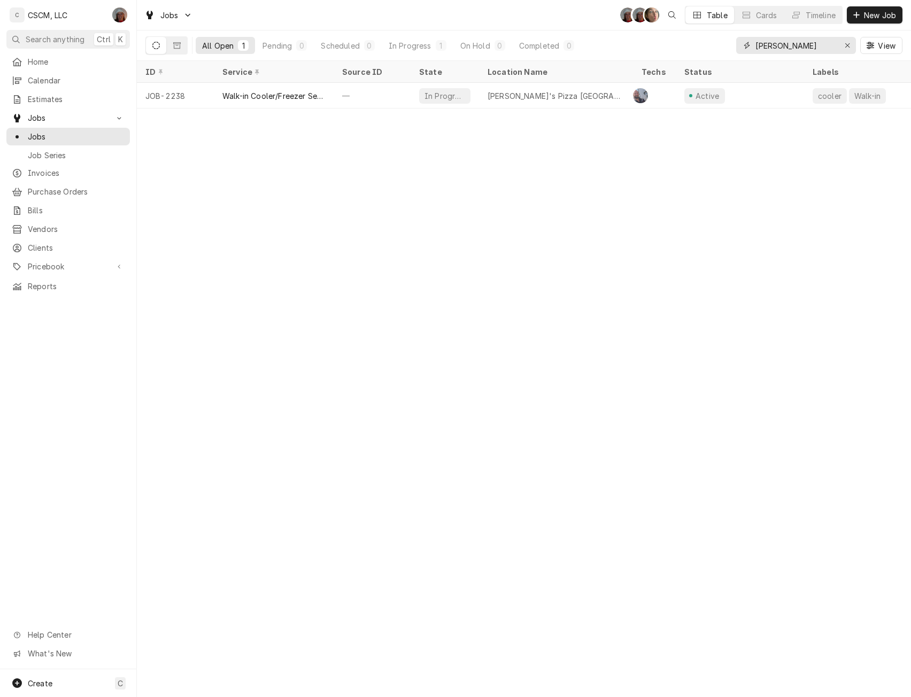
drag, startPoint x: 771, startPoint y: 44, endPoint x: 732, endPoint y: 47, distance: 39.6
click at [732, 47] on div "All Open 1 Pending 0 Scheduled 0 In Progress 1 On Hold 0 Completed 0 joe View" at bounding box center [523, 45] width 757 height 30
type input "2254"
click at [846, 45] on icon "Erase input" at bounding box center [848, 45] width 6 height 7
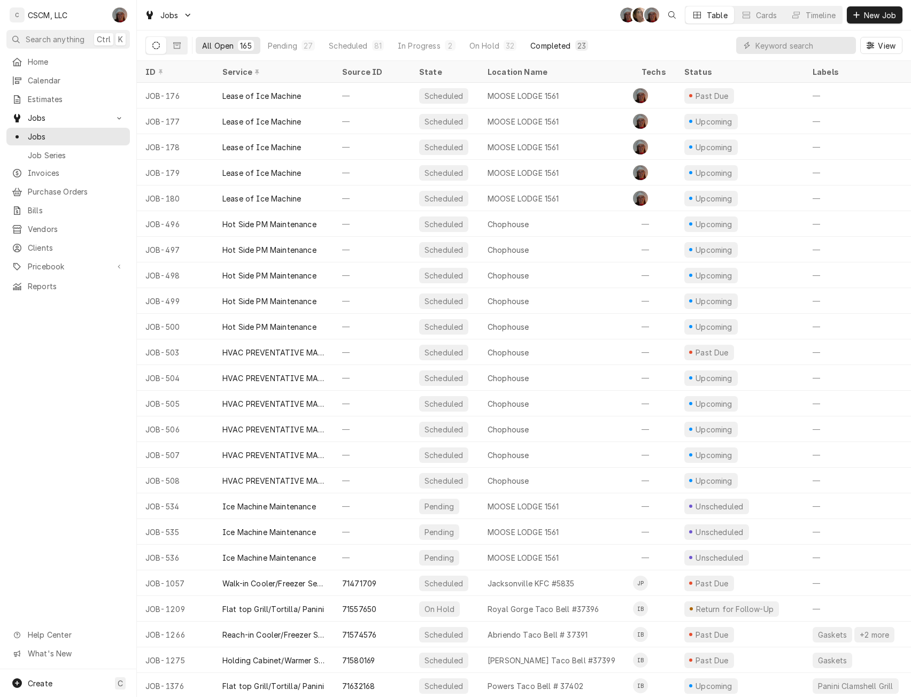
click at [546, 44] on div "Completed" at bounding box center [551, 45] width 40 height 11
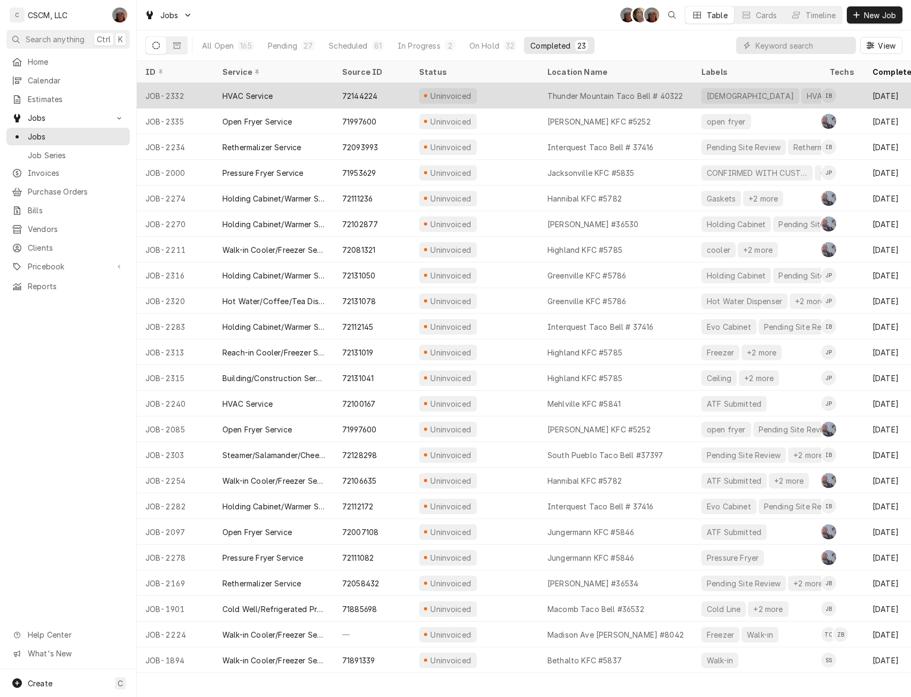
click at [510, 98] on div "Uninvoiced" at bounding box center [475, 96] width 128 height 26
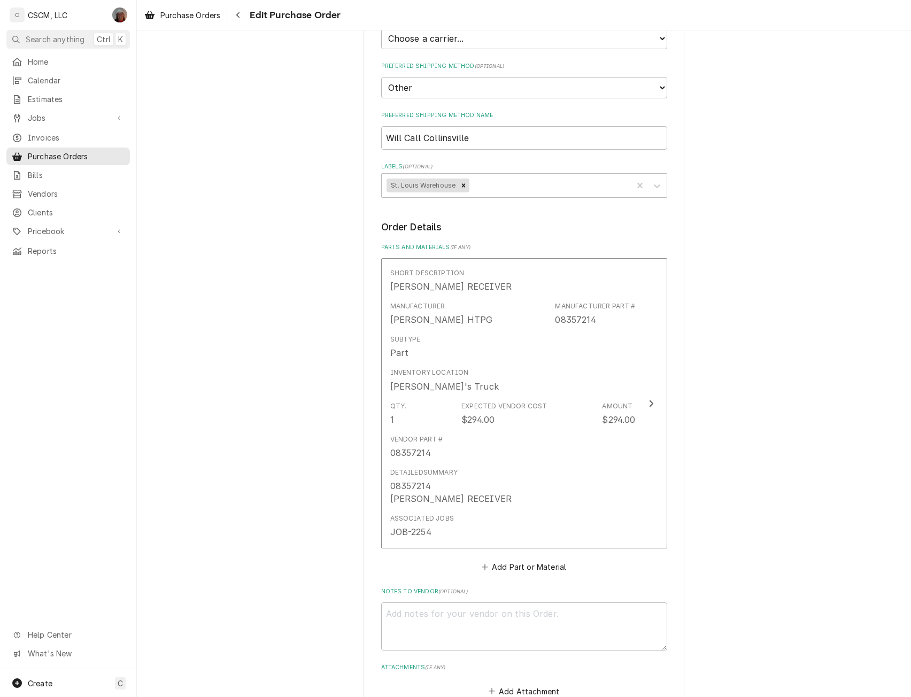
scroll to position [338, 0]
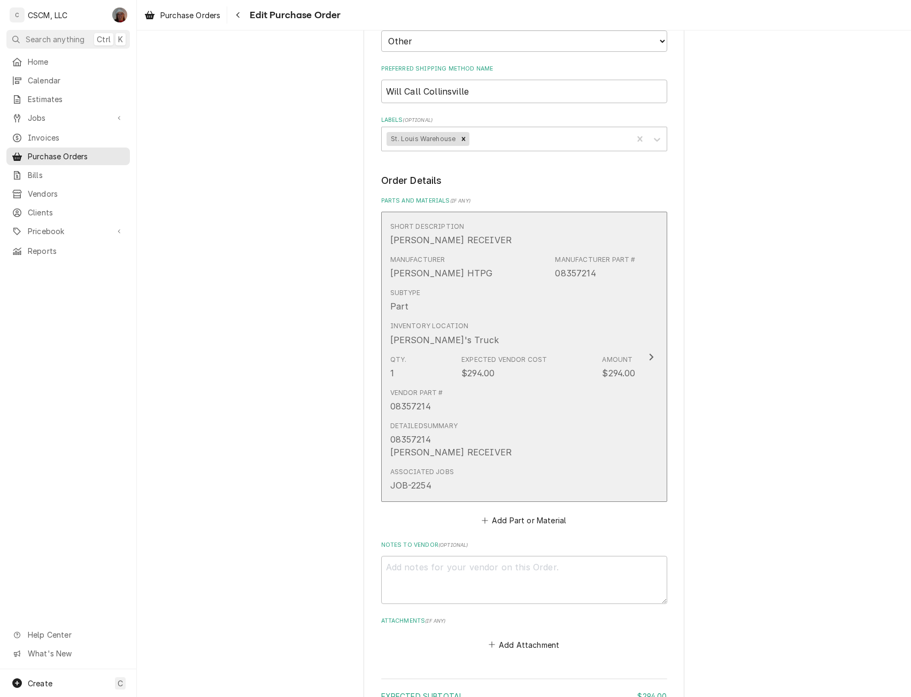
click at [578, 384] on div "Vendor Part # 08357214" at bounding box center [513, 400] width 246 height 33
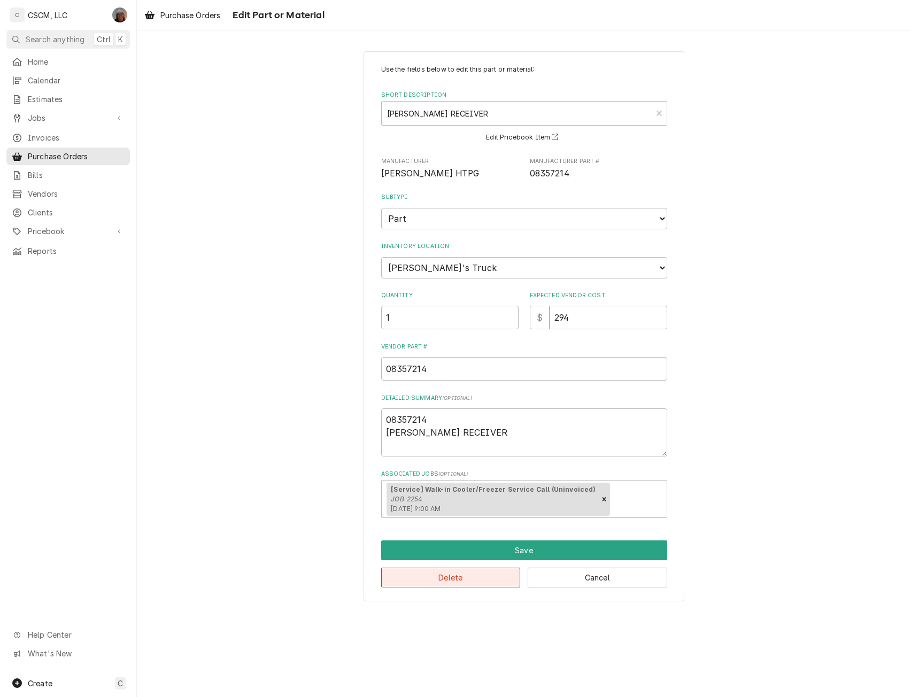
click at [443, 575] on button "Delete" at bounding box center [451, 578] width 140 height 20
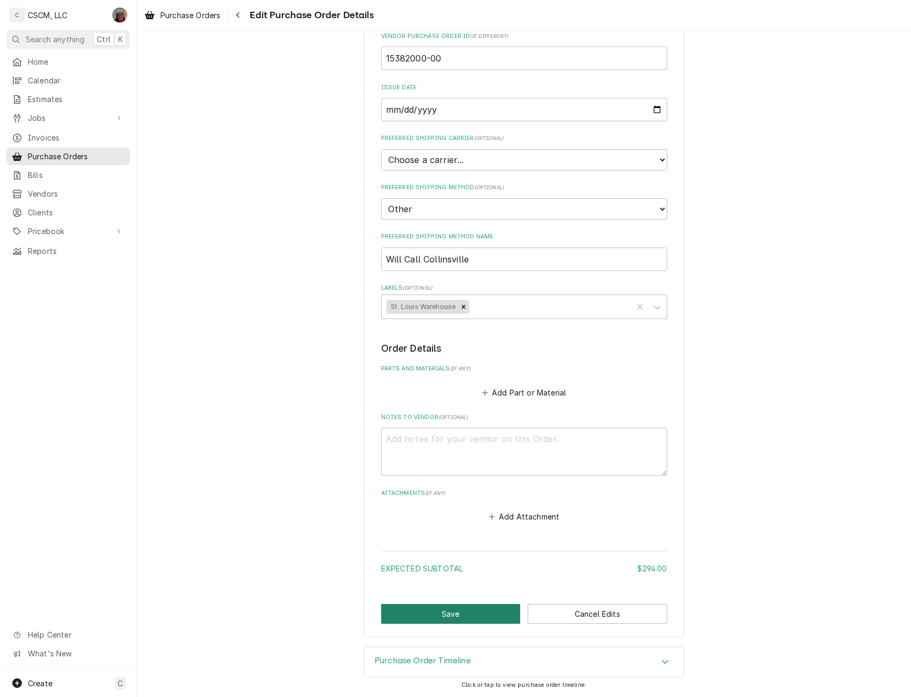
click at [449, 612] on button "Save" at bounding box center [451, 614] width 140 height 20
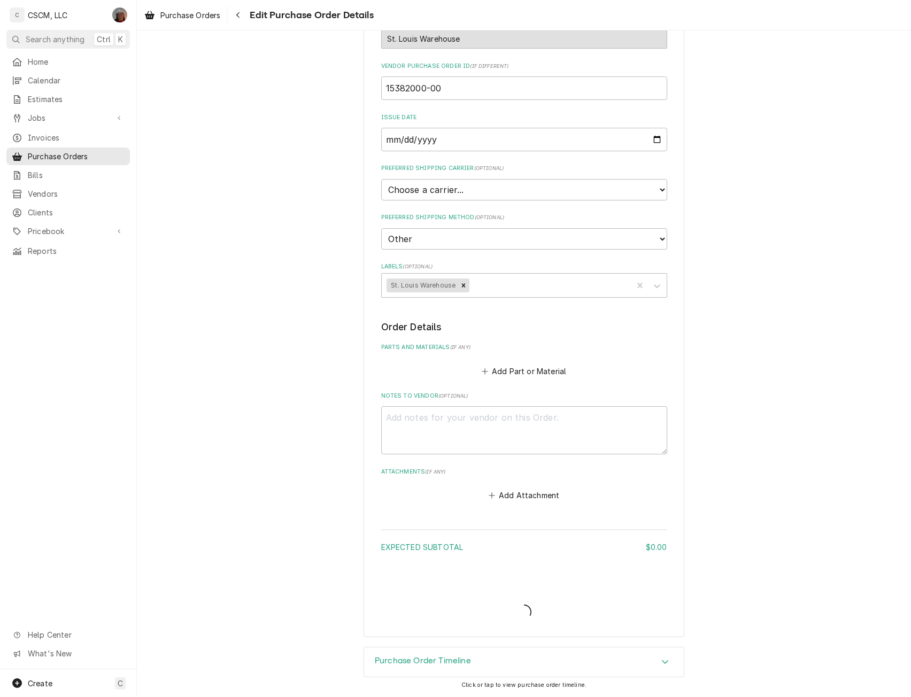
scroll to position [140, 0]
type textarea "x"
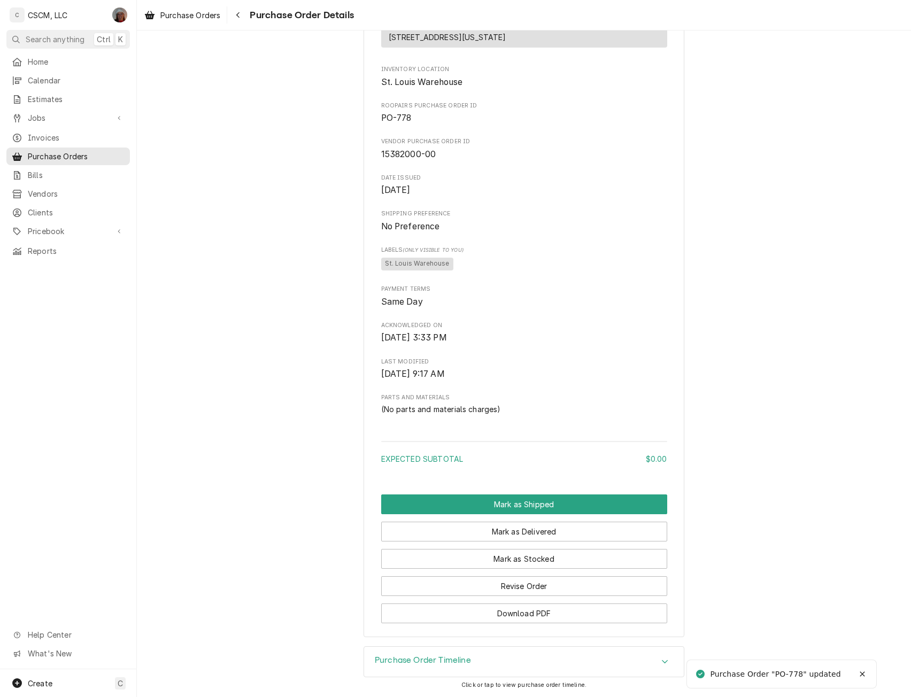
scroll to position [264, 0]
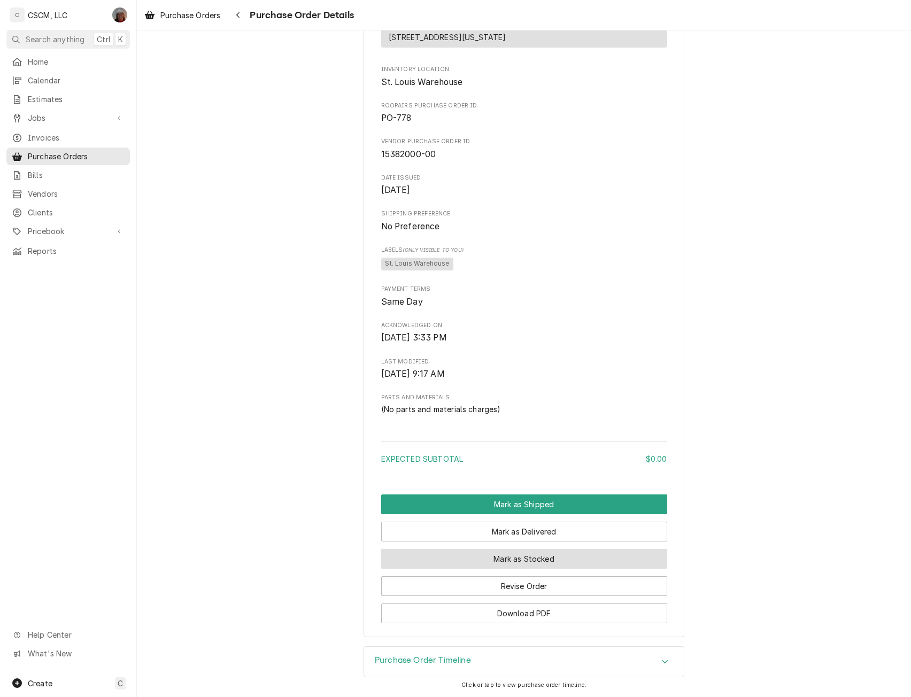
click at [511, 559] on button "Mark as Stocked" at bounding box center [524, 559] width 286 height 20
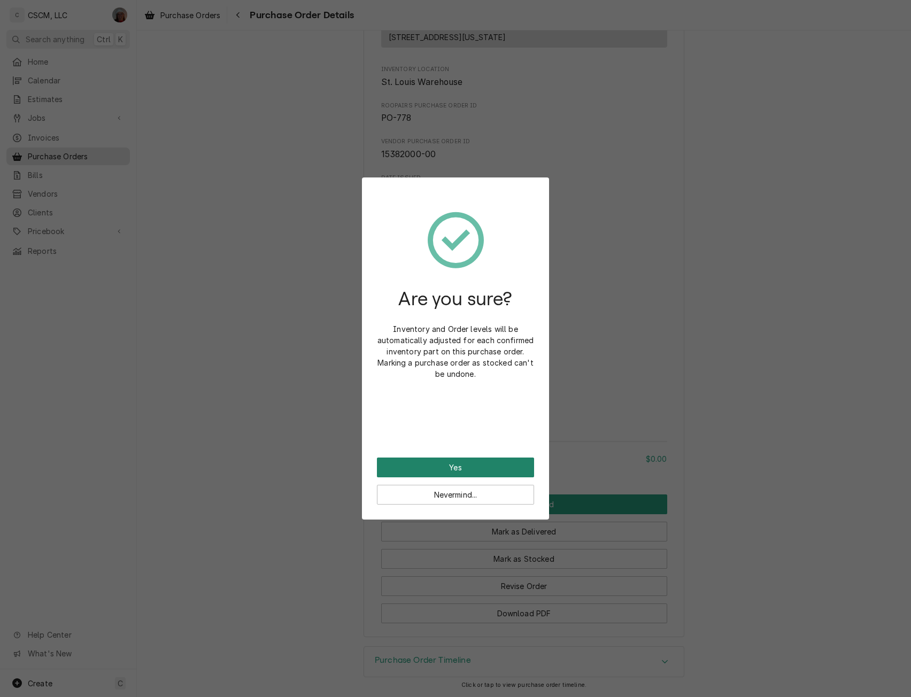
click at [473, 464] on button "Yes" at bounding box center [455, 468] width 157 height 20
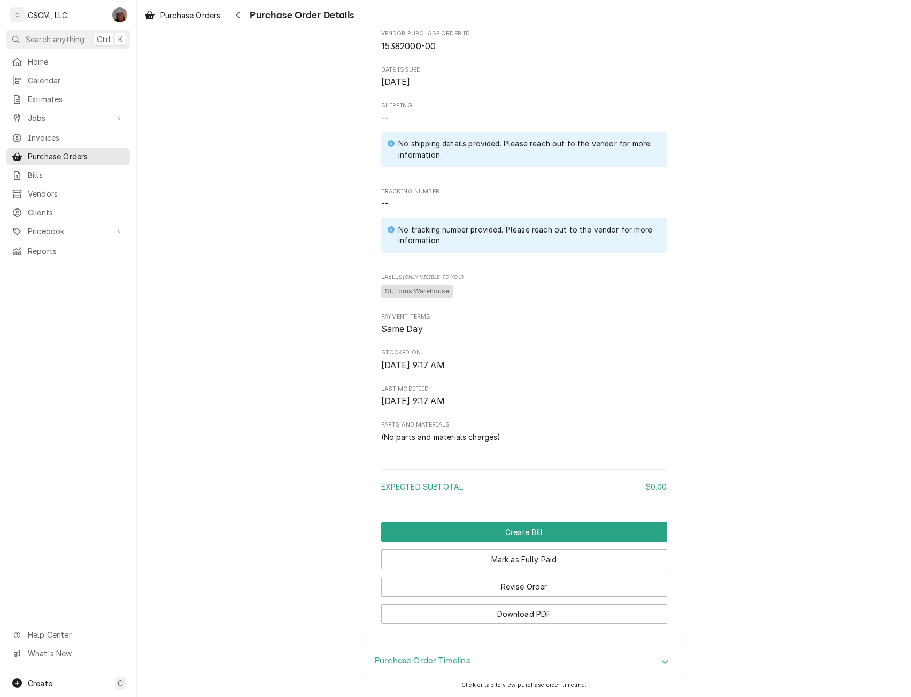
scroll to position [372, 0]
click at [541, 562] on button "Mark as Fully Paid" at bounding box center [524, 560] width 286 height 20
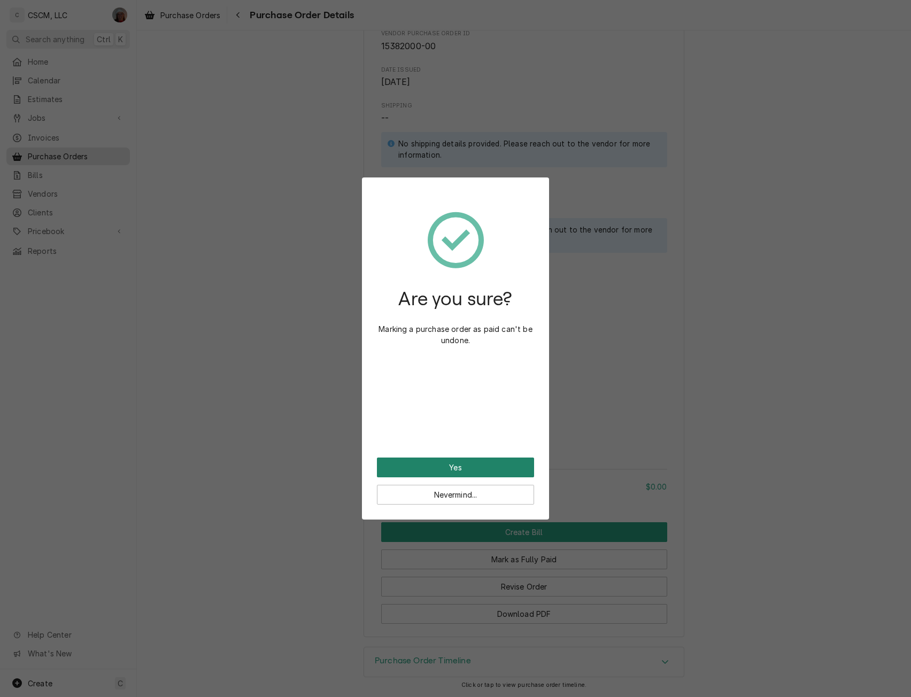
click at [480, 465] on button "Yes" at bounding box center [455, 468] width 157 height 20
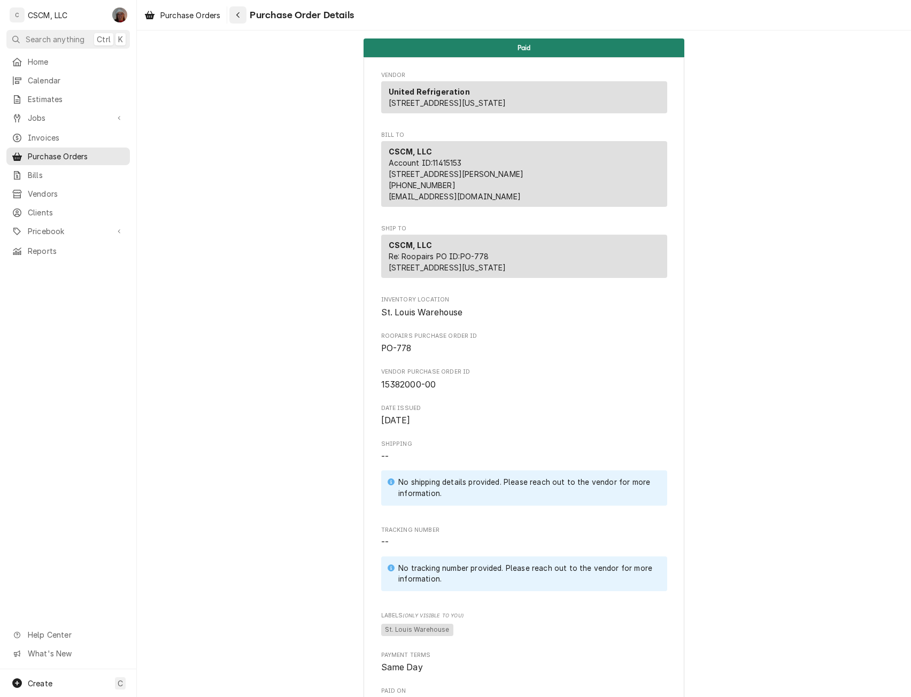
click at [239, 13] on icon "Navigate back" at bounding box center [238, 14] width 5 height 7
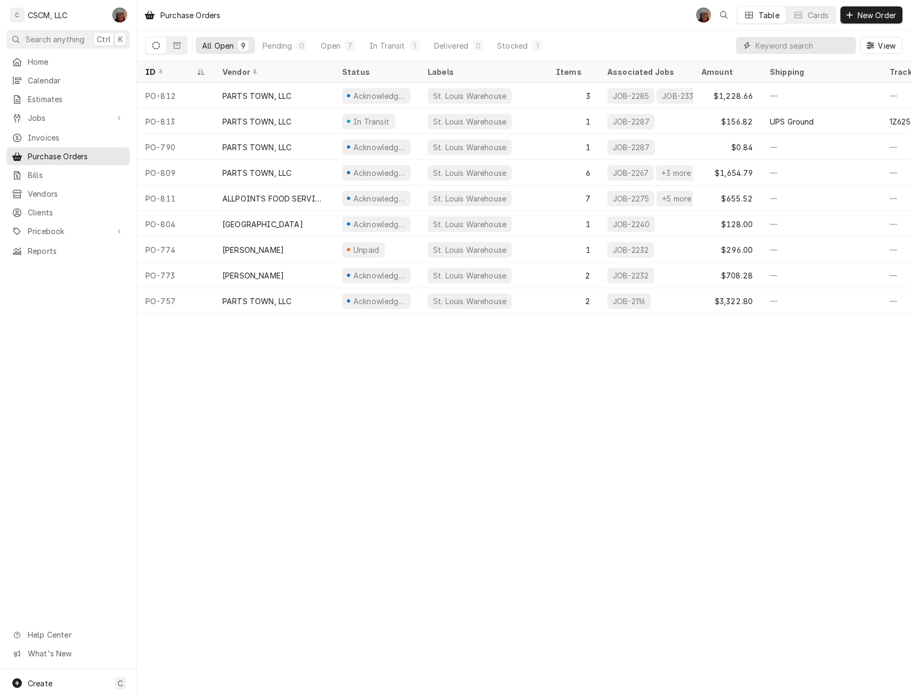
click at [796, 49] on input "Dynamic Content Wrapper" at bounding box center [803, 45] width 95 height 17
click at [862, 19] on span "New Order" at bounding box center [877, 15] width 43 height 11
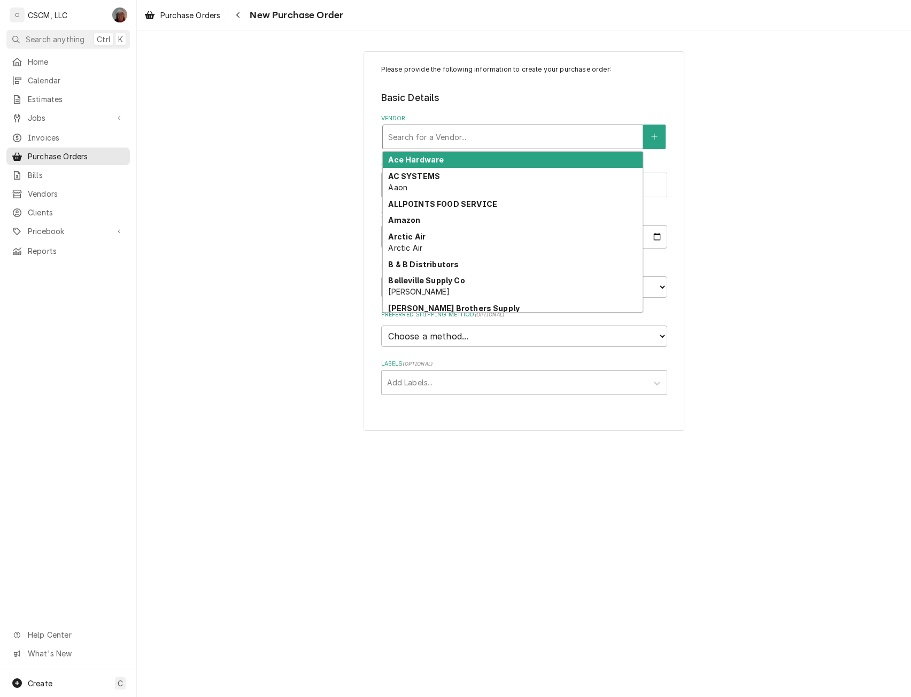
click at [447, 145] on div "Vendor" at bounding box center [512, 136] width 249 height 19
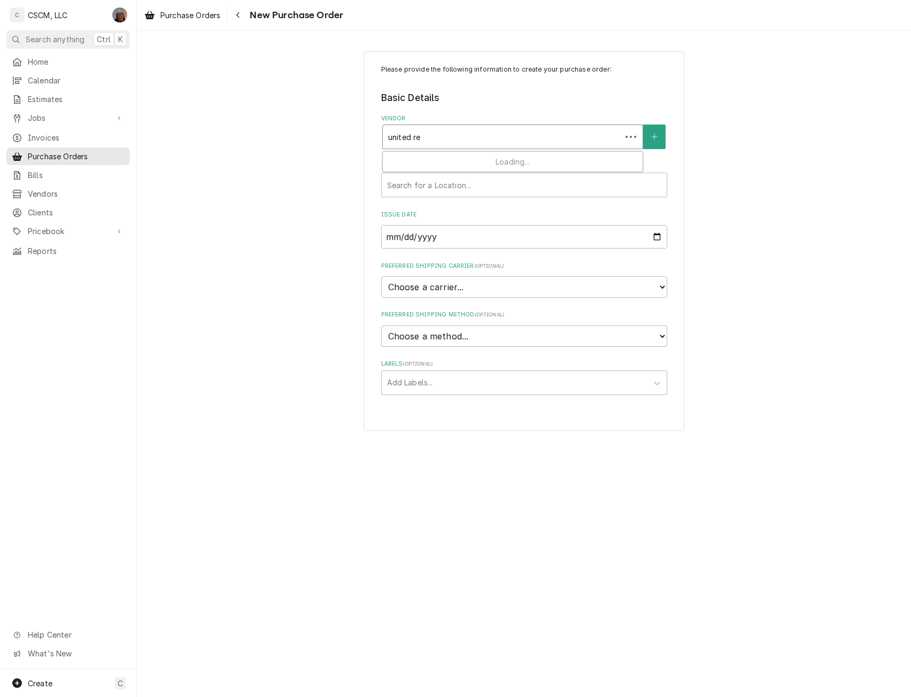
type input "united ref"
click at [436, 159] on strong "United Refrigeration" at bounding box center [428, 159] width 81 height 9
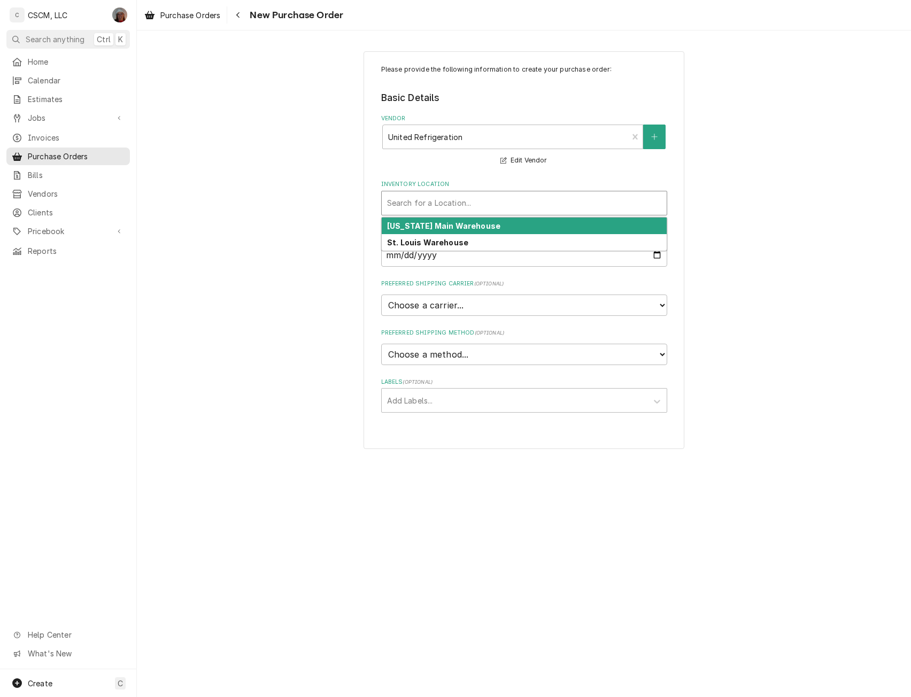
click at [419, 198] on div "Inventory Location" at bounding box center [524, 203] width 274 height 19
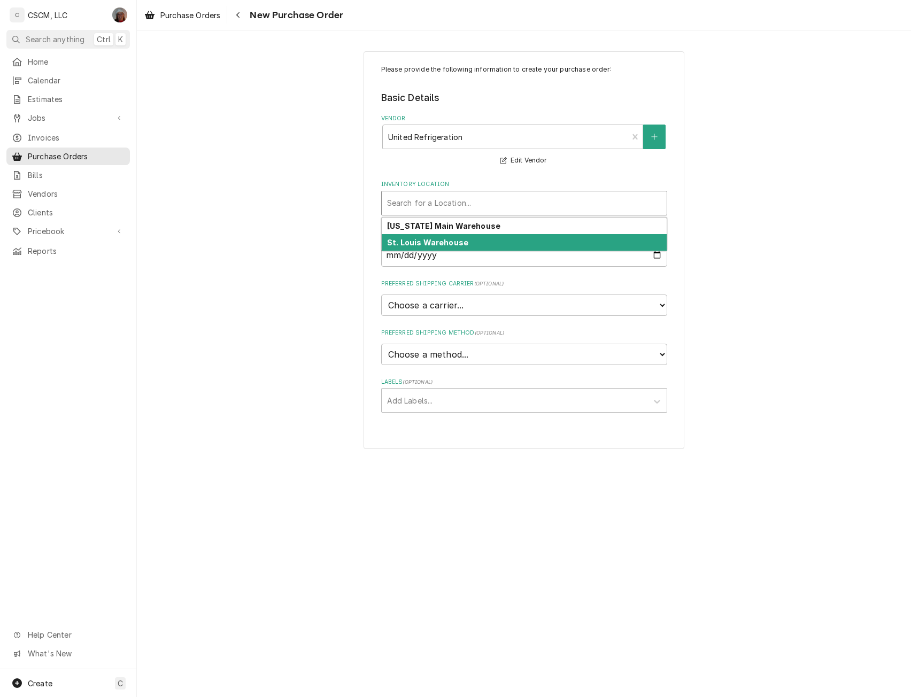
click at [418, 242] on strong "St. Louis Warehouse" at bounding box center [427, 242] width 81 height 9
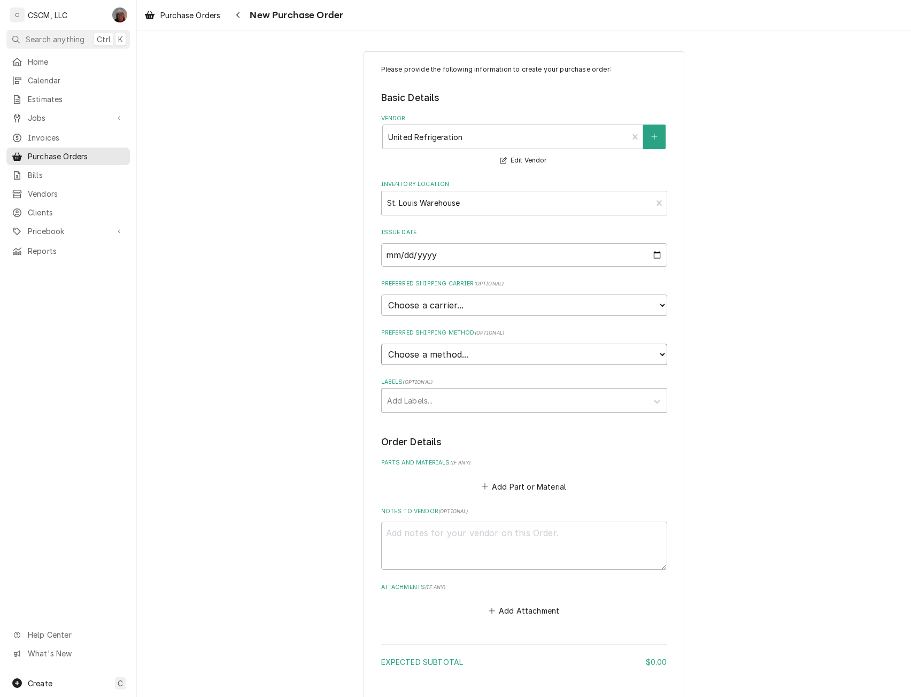
click at [657, 363] on select "Choose a method... Ground Next Day Early AM Next Day Air 2 Day Air Other" at bounding box center [524, 354] width 286 height 21
select select "0"
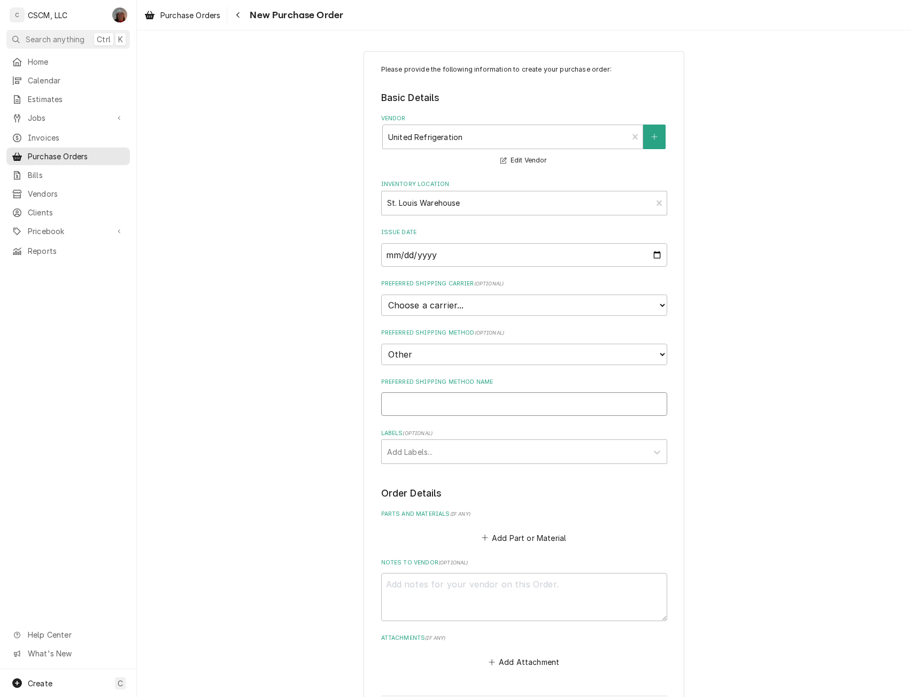
click at [431, 412] on input "Preferred Shipping Method Name" at bounding box center [524, 405] width 286 height 24
type textarea "x"
type input "W"
type textarea "x"
type input "Wi"
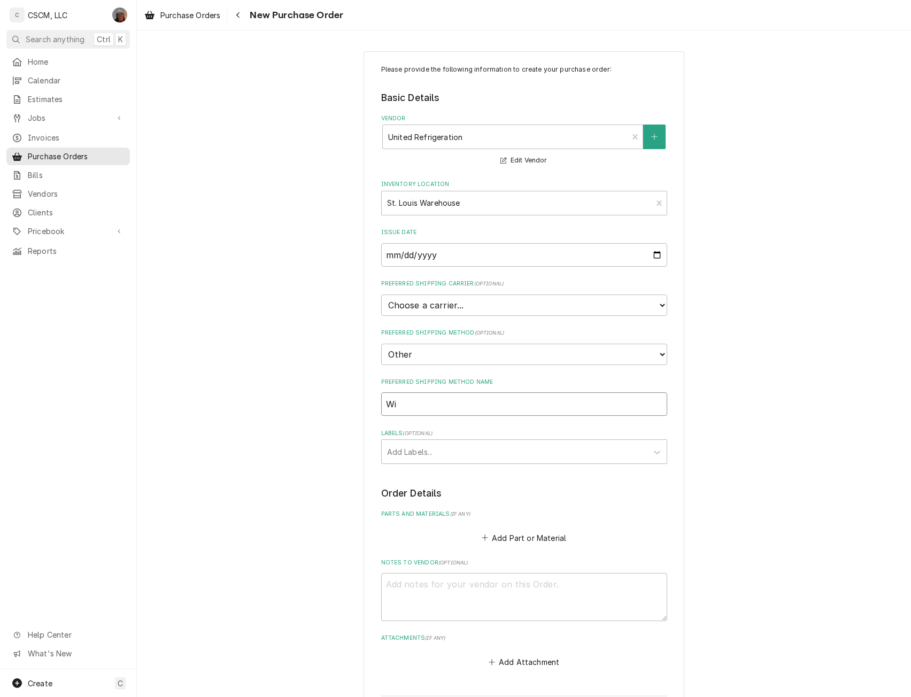
type textarea "x"
type input "Wil"
type textarea "x"
type input "Will"
type textarea "x"
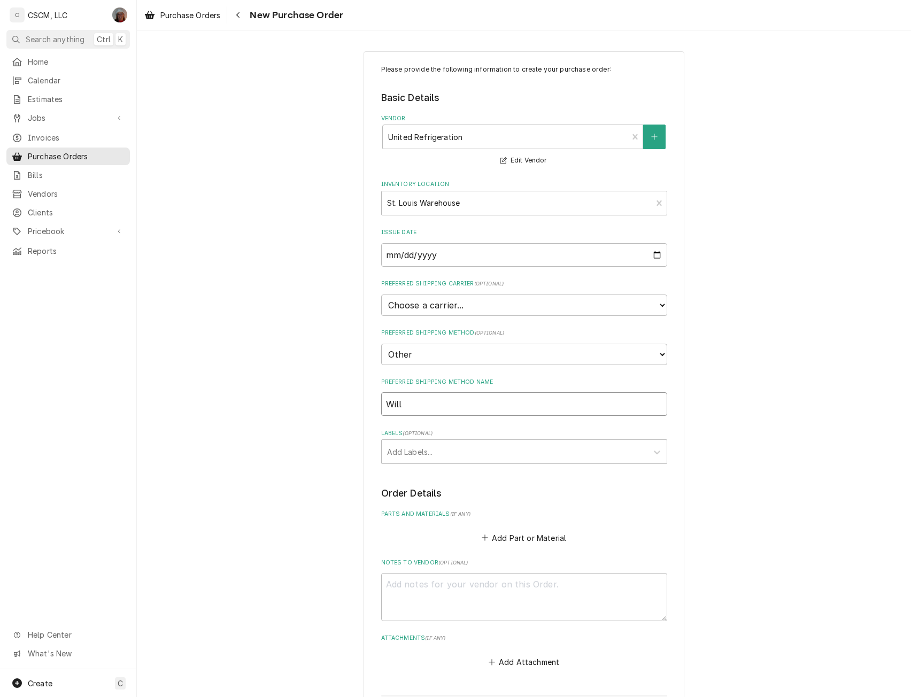
type input "Will"
type textarea "x"
type input "Will c"
type textarea "x"
type input "Will"
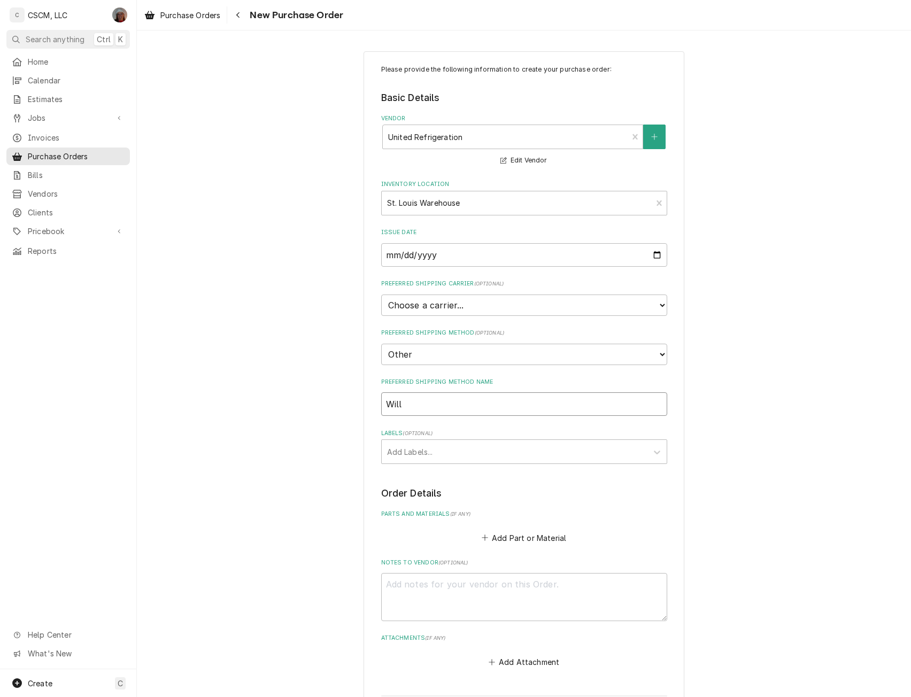
type textarea "x"
type input "Will C"
type textarea "x"
type input "Will Ca"
type textarea "x"
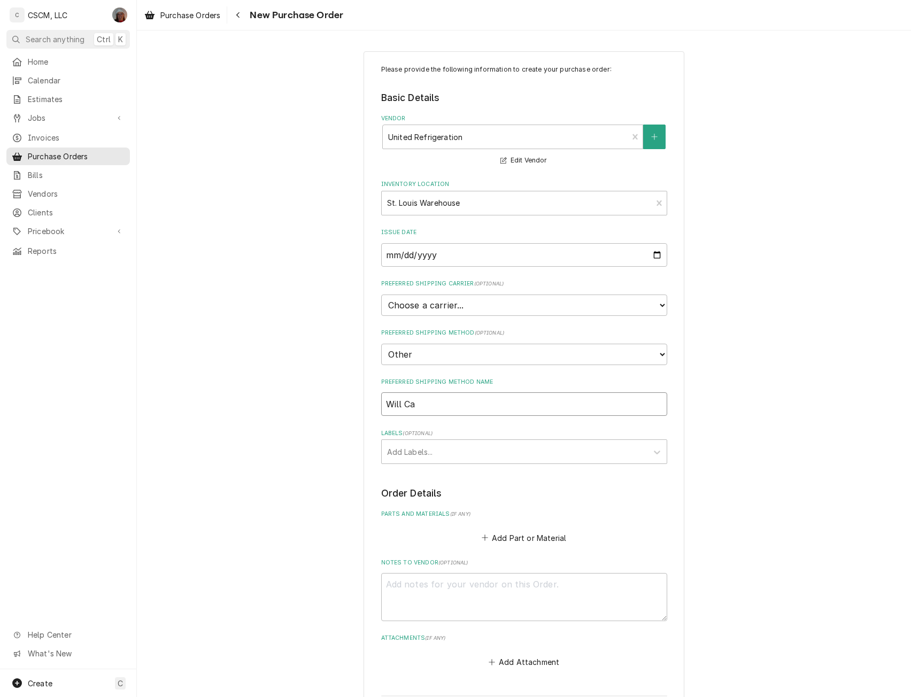
type input "Will Cal"
type textarea "x"
type input "Will Call"
type textarea "x"
type input "Will Call"
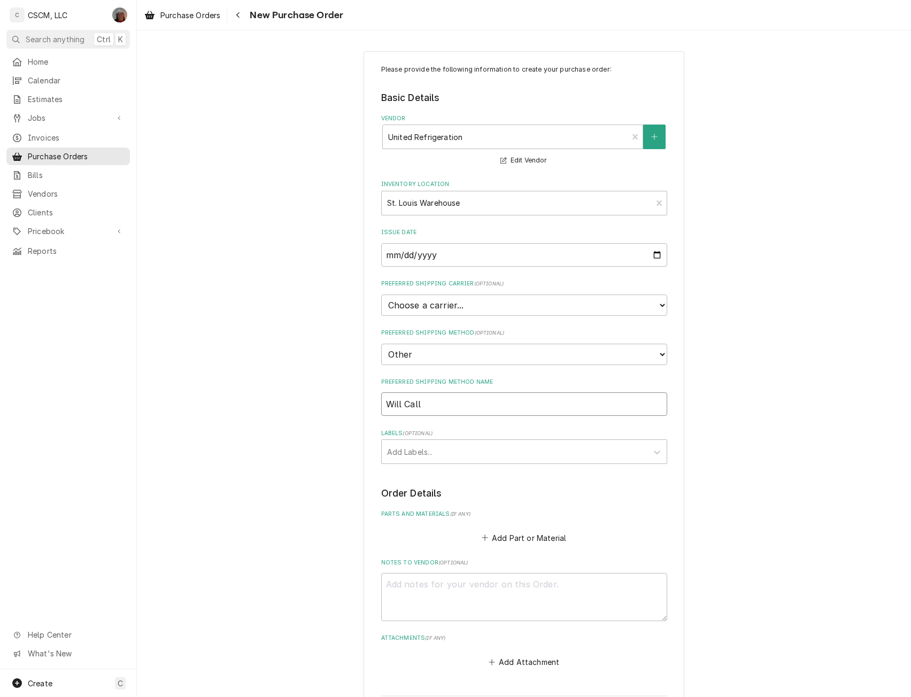
type textarea "x"
type input "Will Call Co"
type textarea "x"
type input "Will Call Col"
type textarea "x"
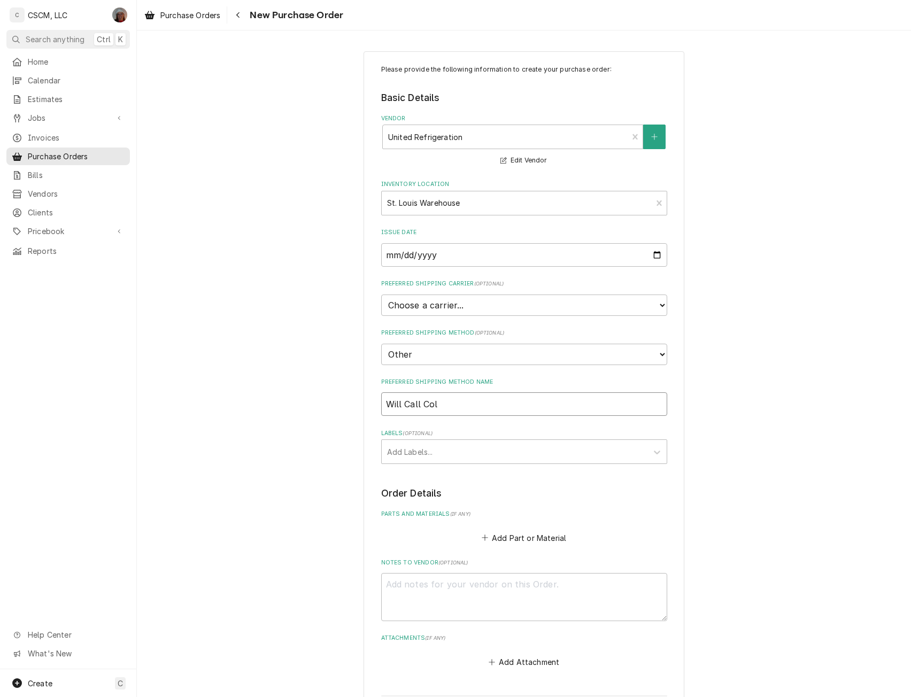
type input "Will Call Coll"
type textarea "x"
type input "Will Call Colli"
type textarea "x"
type input "Will Call Collin"
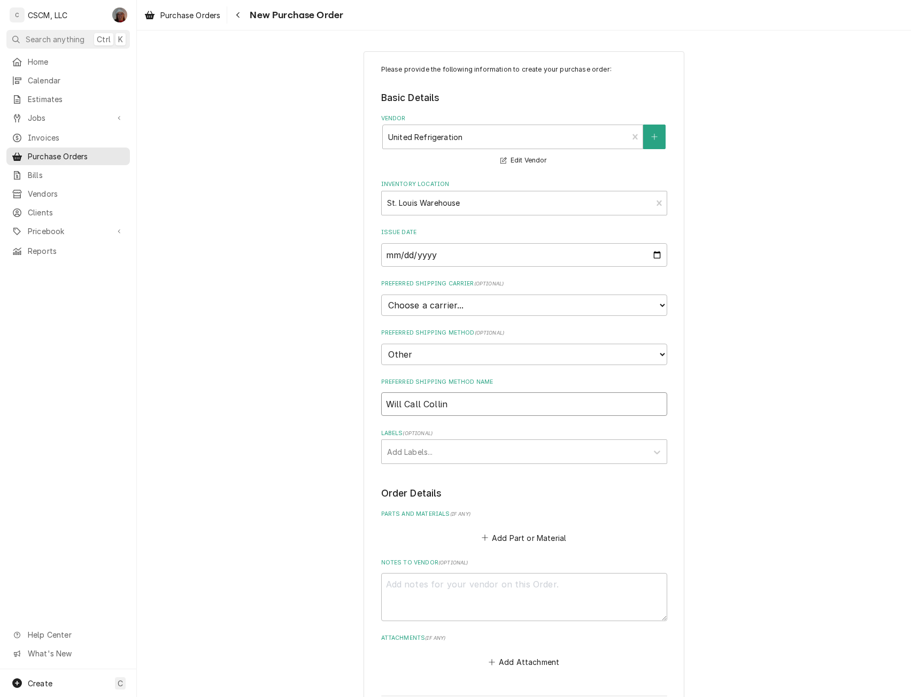
type textarea "x"
type input "Will Call Collins"
type textarea "x"
type input "Will Call Collinsv"
type textarea "x"
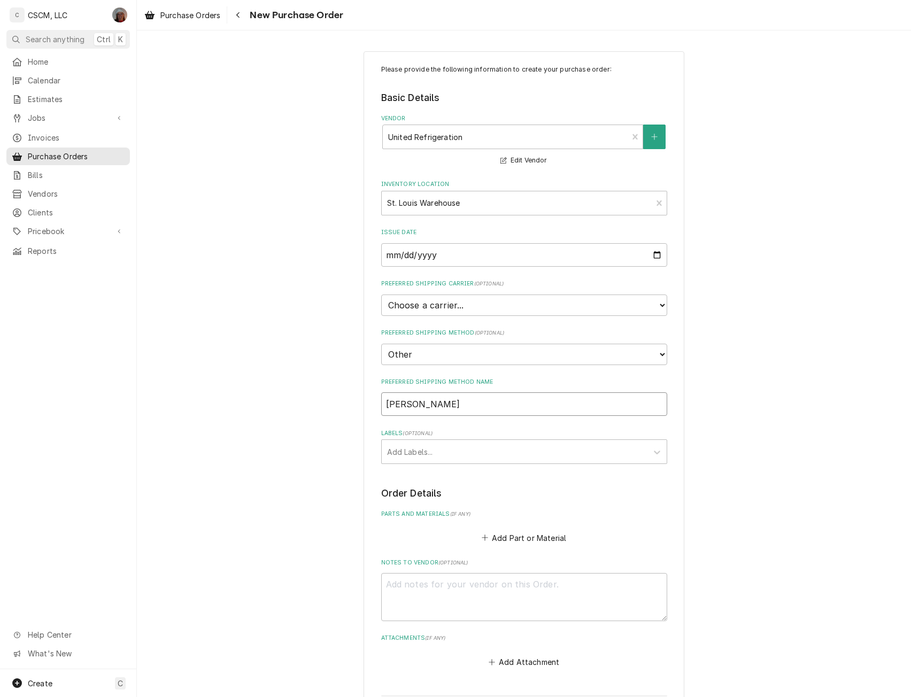
type input "Will Call Collinsvi"
type textarea "x"
type input "Will Call Collinsvil"
type textarea "x"
type input "Will Call Collinsvill"
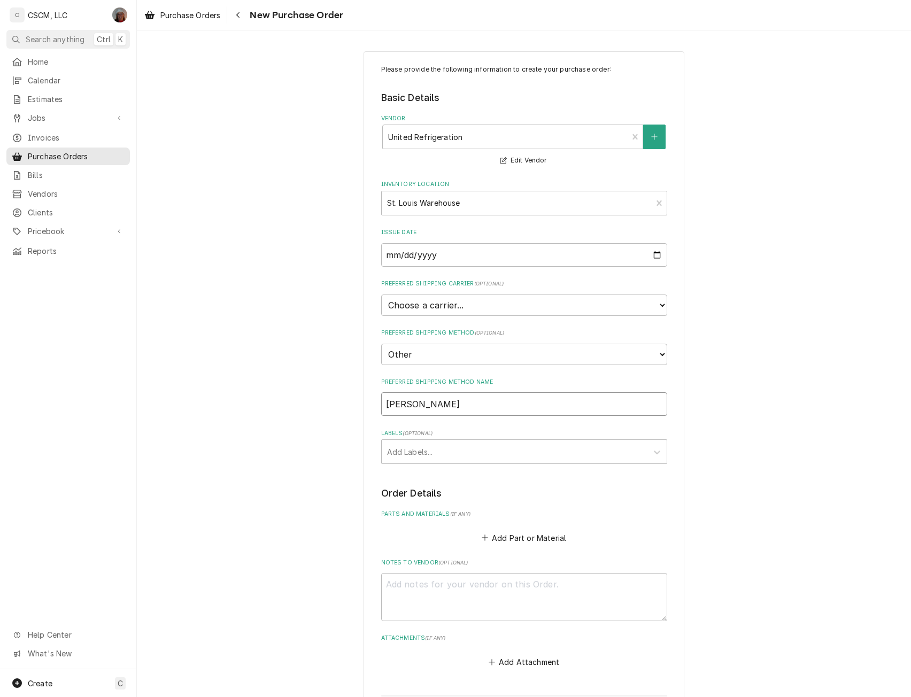
type textarea "x"
type input "Will Call Collinsville"
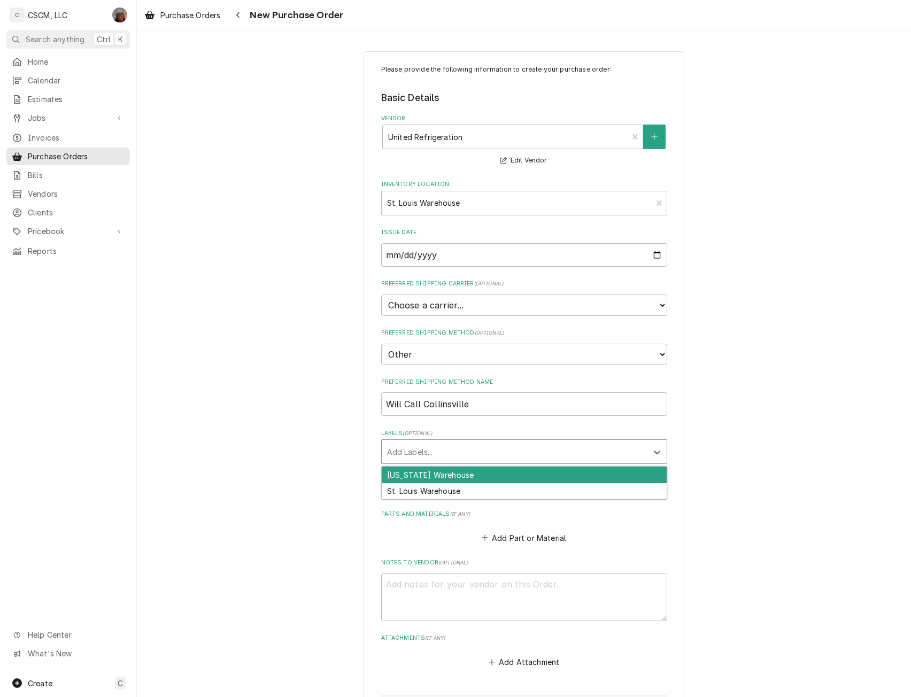
click at [417, 454] on div "Labels" at bounding box center [514, 451] width 255 height 19
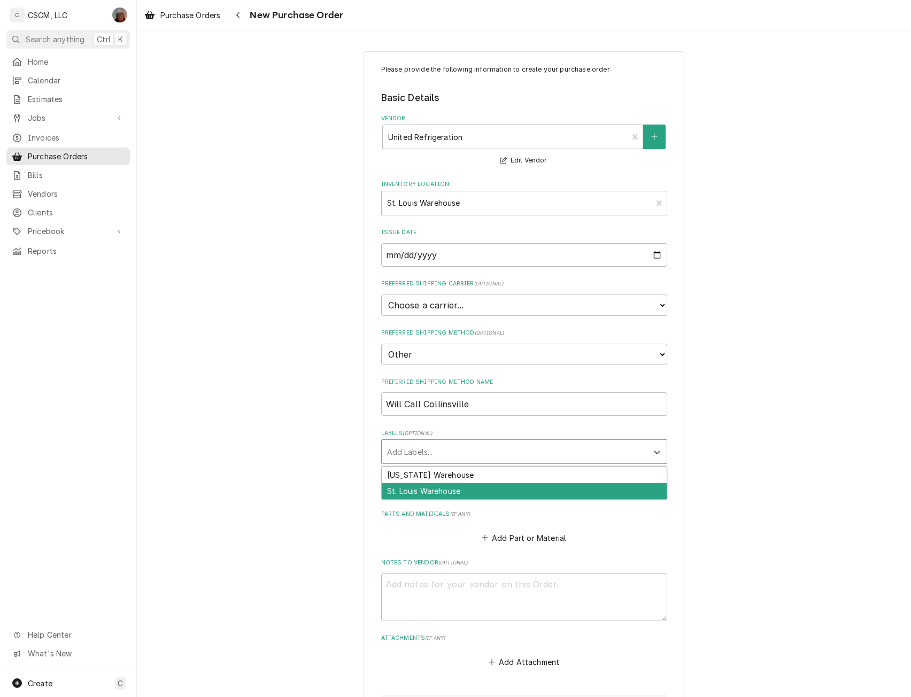
click at [414, 488] on div "St. Louis Warehouse" at bounding box center [524, 492] width 285 height 17
type textarea "x"
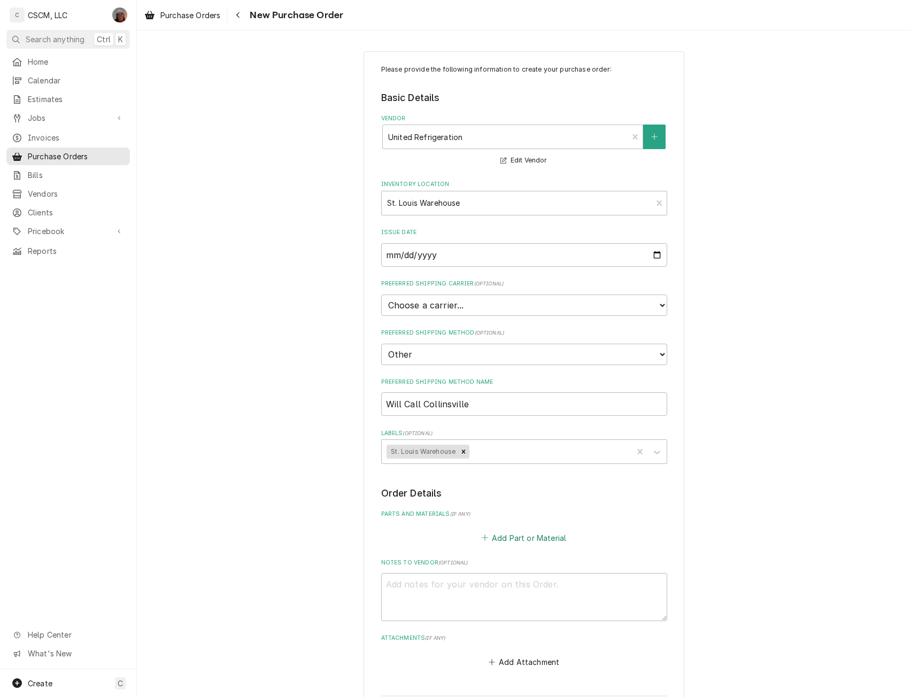
click at [496, 539] on button "Add Part or Material" at bounding box center [524, 538] width 88 height 15
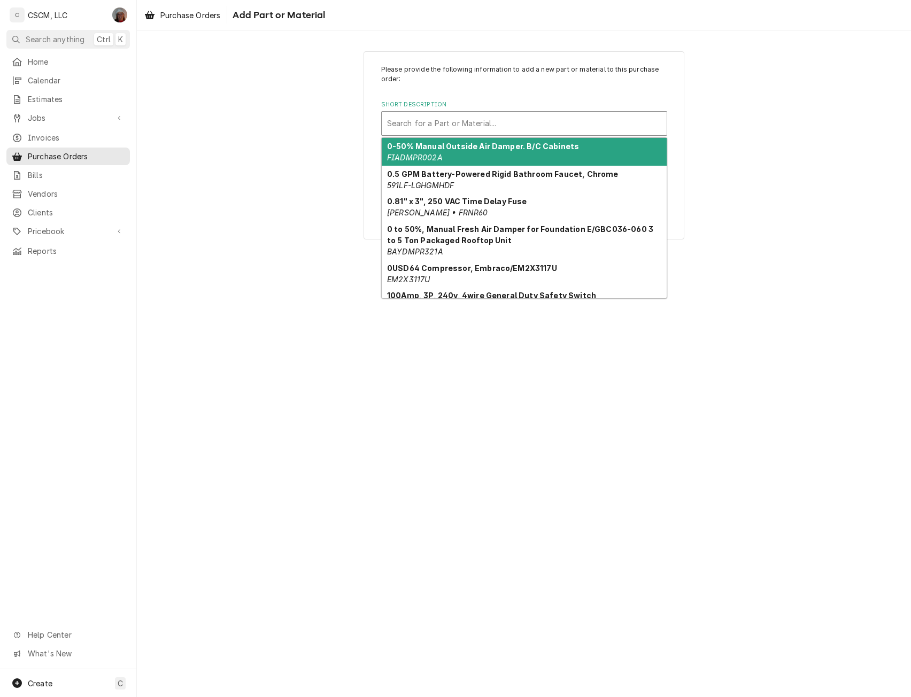
click at [485, 121] on div "Short Description" at bounding box center [524, 123] width 274 height 19
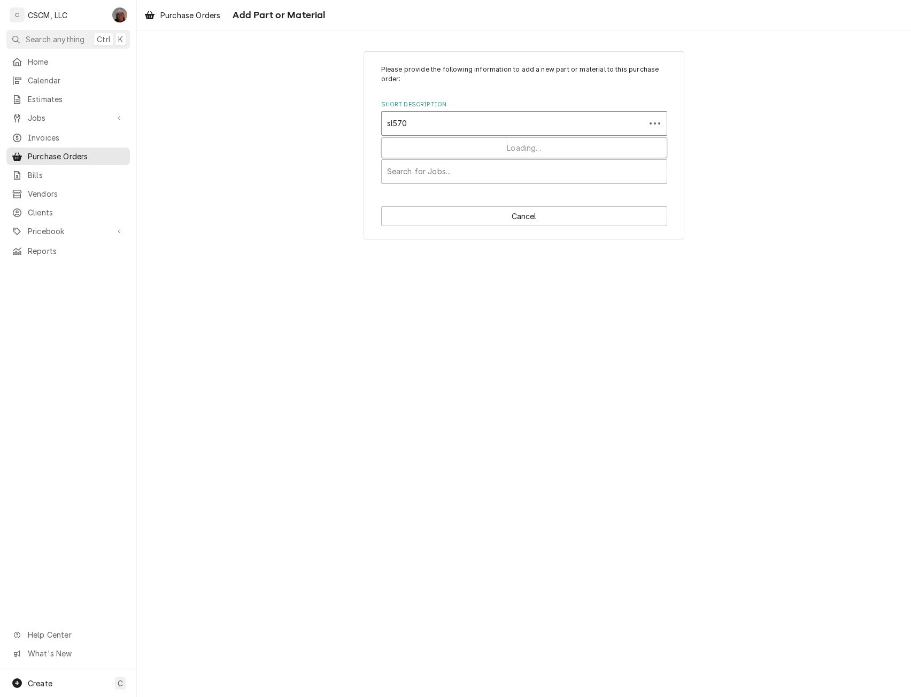
type input "sl5708"
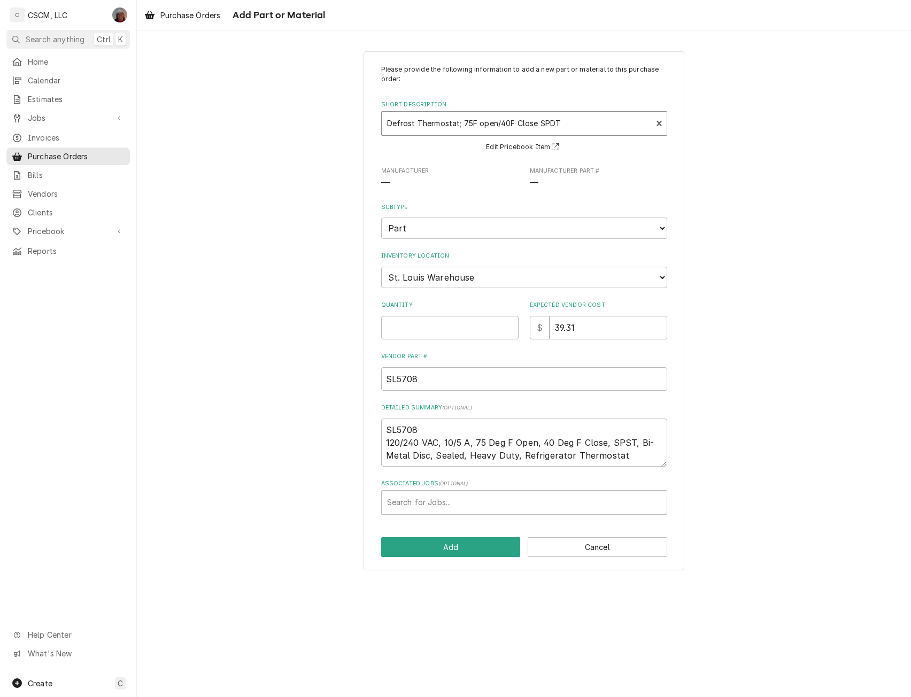
type textarea "x"
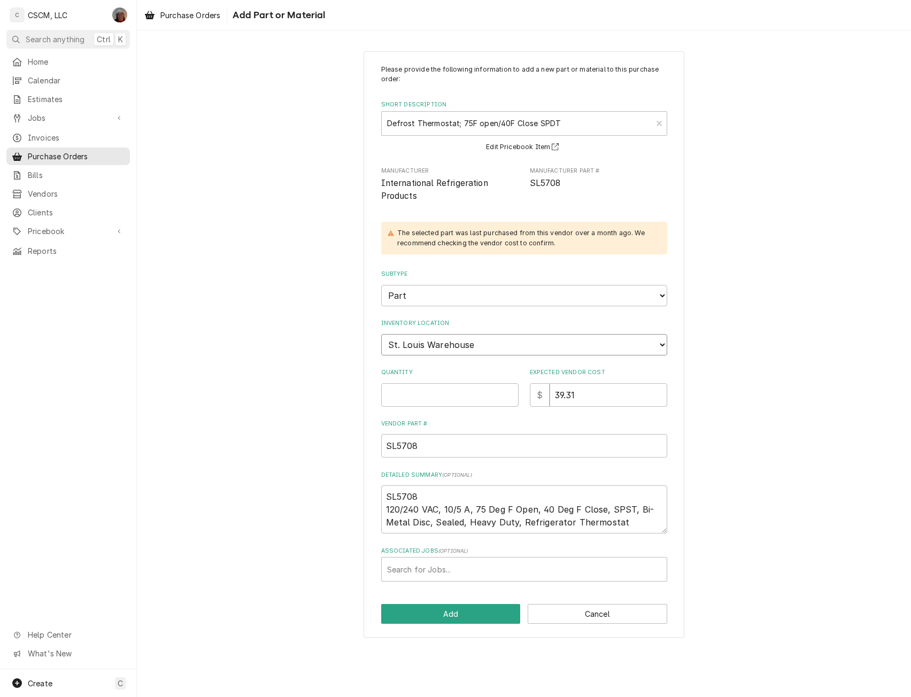
click at [476, 350] on select "Choose a location... Chris's Truck Colorado Main Warehouse Izaia's Truck Jimmy'…" at bounding box center [524, 344] width 286 height 21
select select "425"
click at [381, 334] on select "Choose a location... Chris's Truck Colorado Main Warehouse Izaia's Truck Jimmy'…" at bounding box center [524, 344] width 286 height 21
type textarea "x"
click at [417, 401] on input "Quantity" at bounding box center [449, 396] width 137 height 24
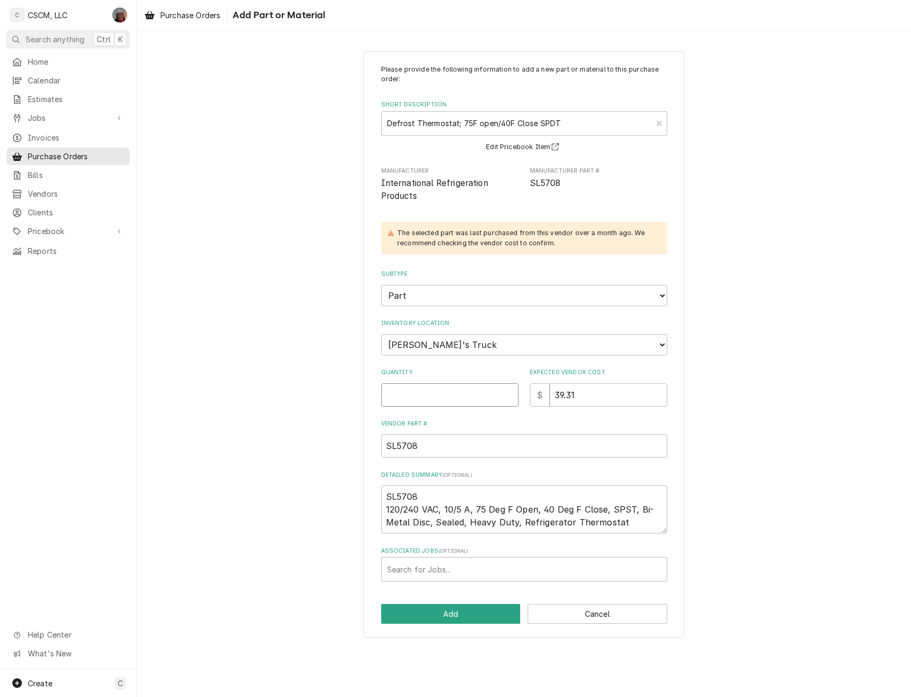
type input "1"
type textarea "x"
type input "1"
click at [439, 615] on button "Add" at bounding box center [451, 614] width 140 height 20
type textarea "x"
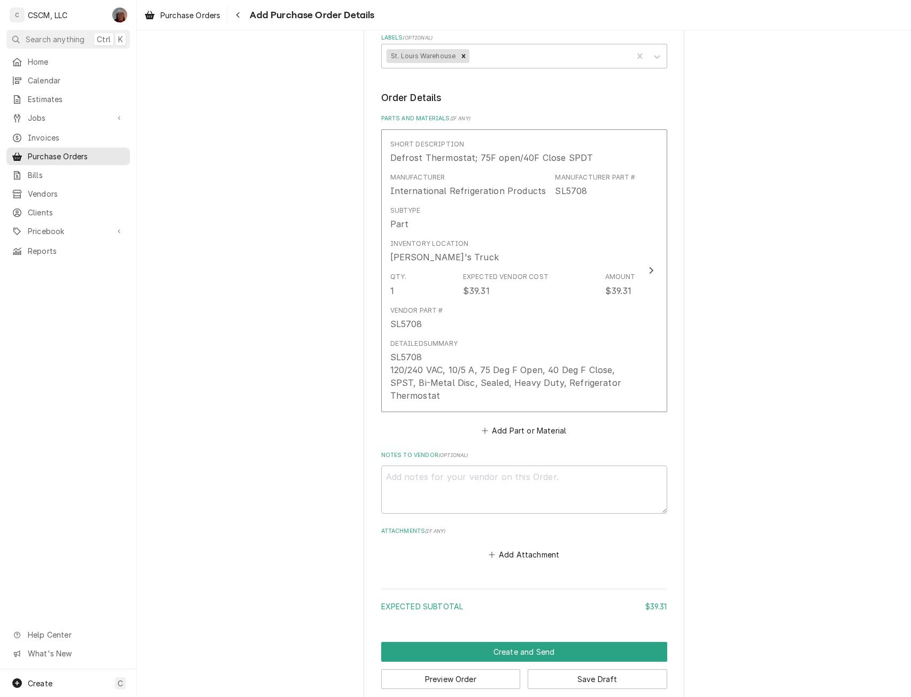
scroll to position [411, 0]
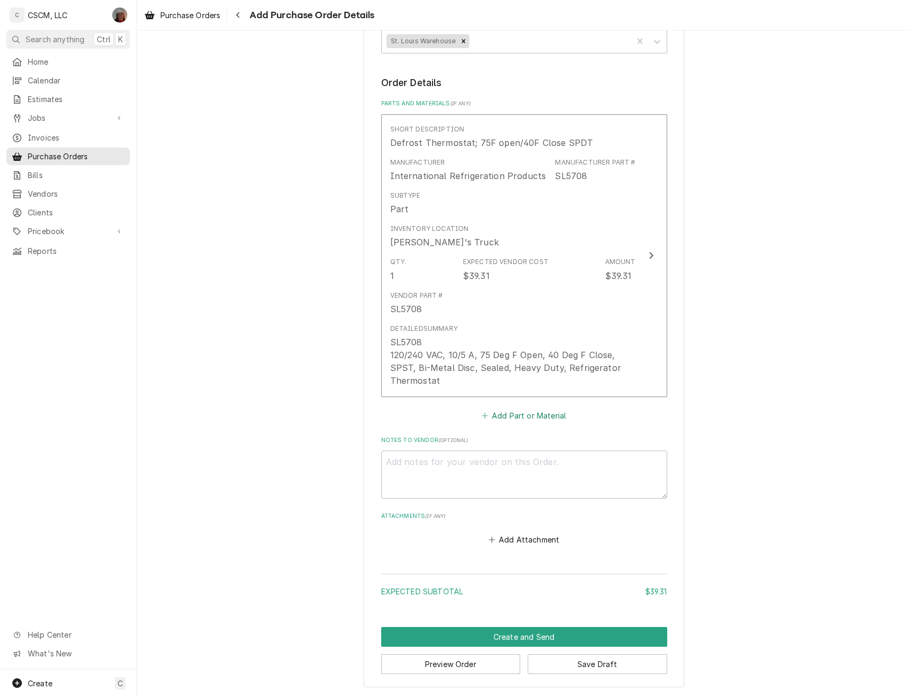
click at [516, 415] on button "Add Part or Material" at bounding box center [524, 415] width 88 height 15
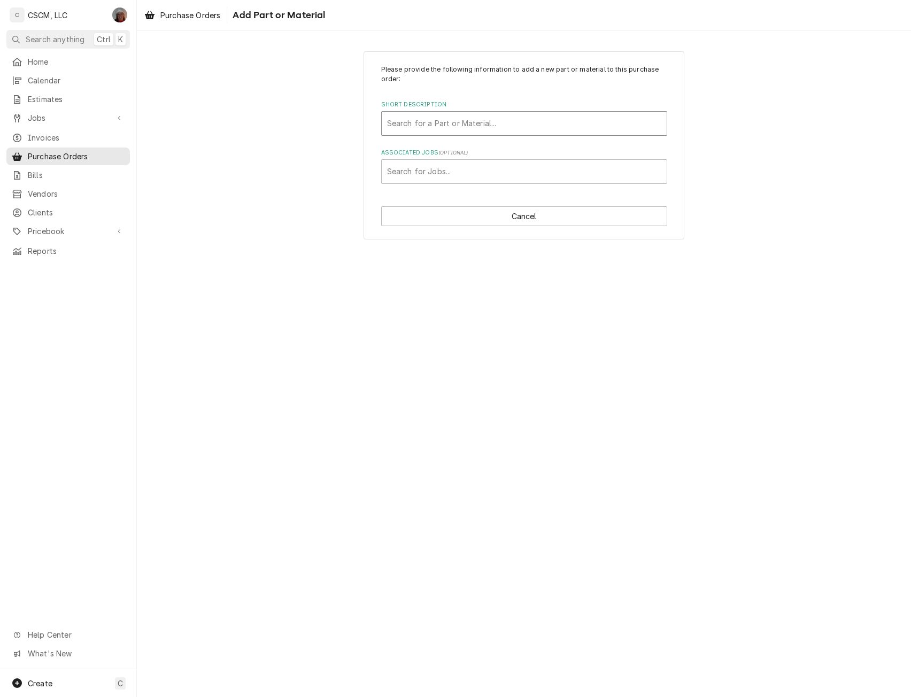
click at [478, 120] on div "Short Description" at bounding box center [524, 123] width 274 height 19
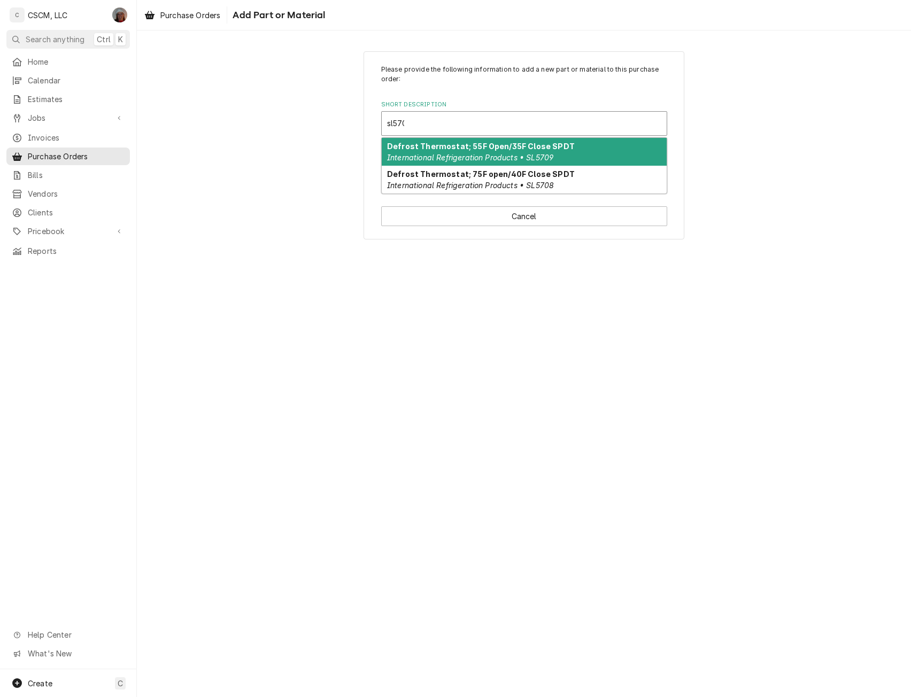
type input "sl5709"
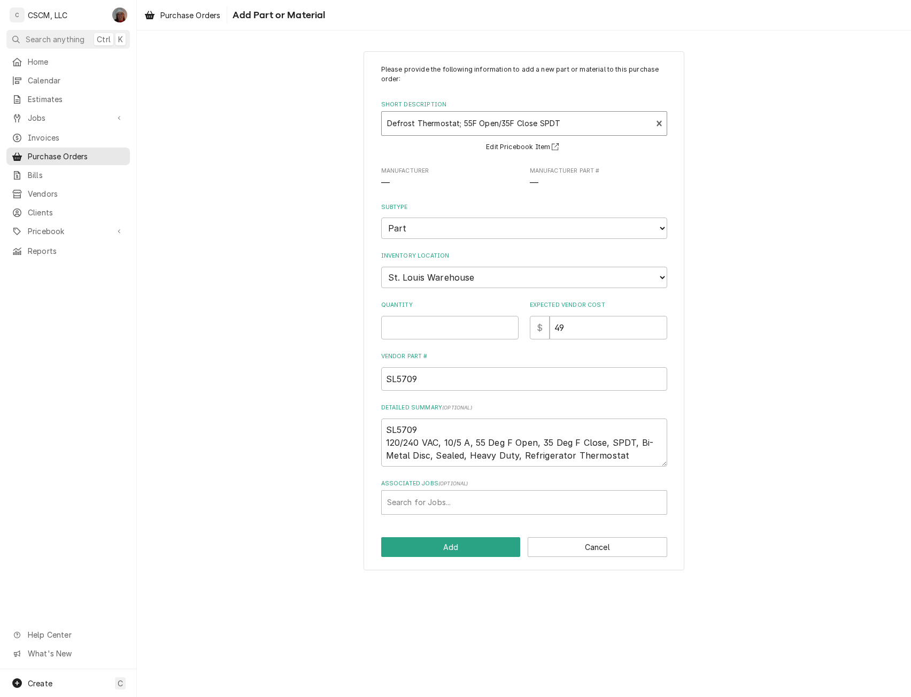
type textarea "x"
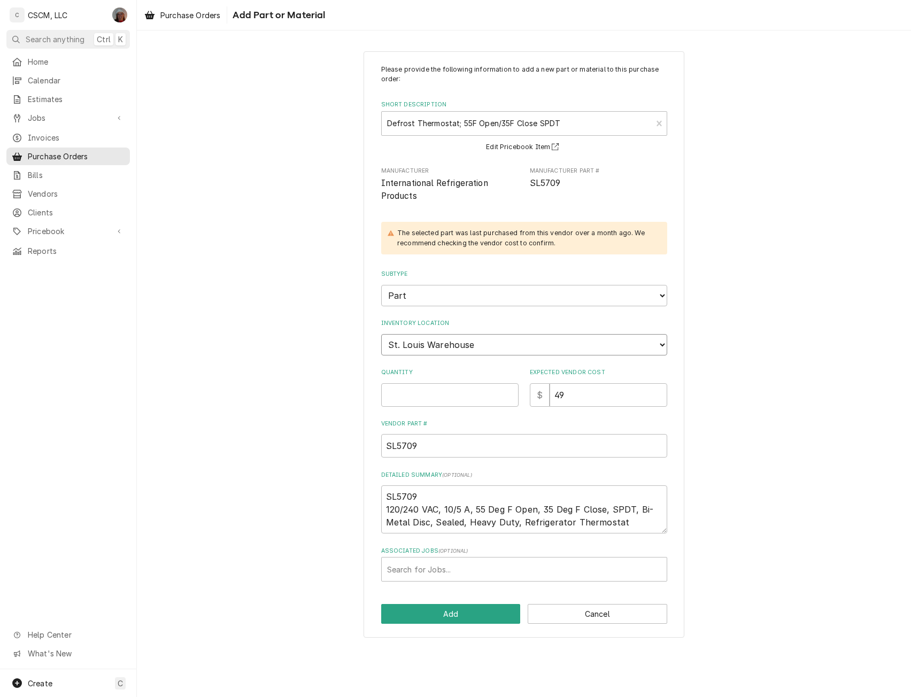
click at [467, 347] on select "Choose a location... Chris's Truck Colorado Main Warehouse Izaia's Truck Jimmy'…" at bounding box center [524, 344] width 286 height 21
select select "425"
click at [381, 334] on select "Choose a location... Chris's Truck Colorado Main Warehouse Izaia's Truck Jimmy'…" at bounding box center [524, 344] width 286 height 21
type textarea "x"
click at [403, 392] on input "Quantity" at bounding box center [449, 396] width 137 height 24
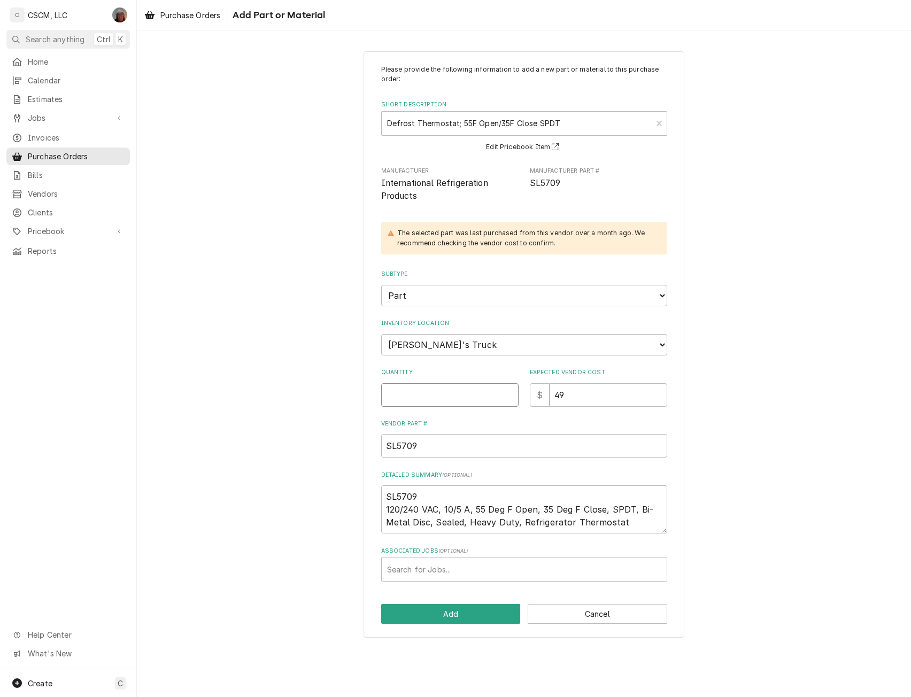
type input "1"
type textarea "x"
type input "1"
click at [443, 612] on button "Add" at bounding box center [451, 614] width 140 height 20
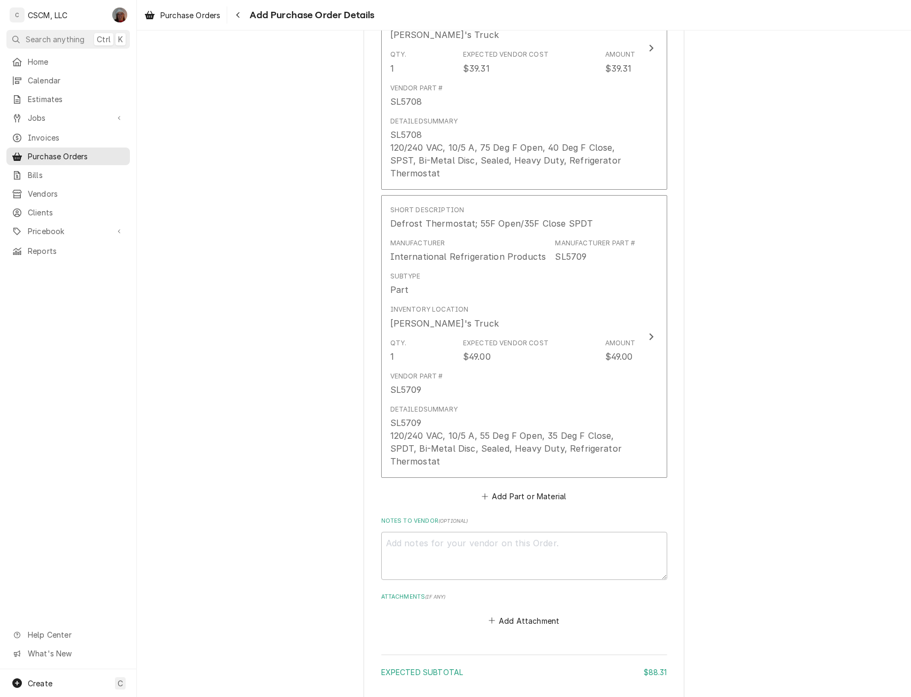
scroll to position [699, 0]
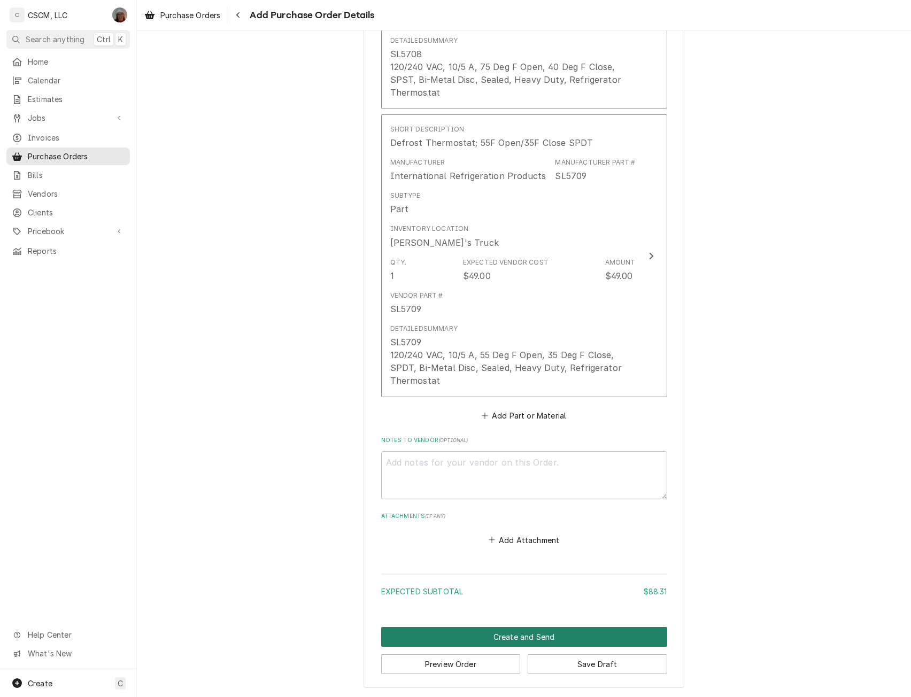
click at [526, 643] on button "Create and Send" at bounding box center [524, 637] width 286 height 20
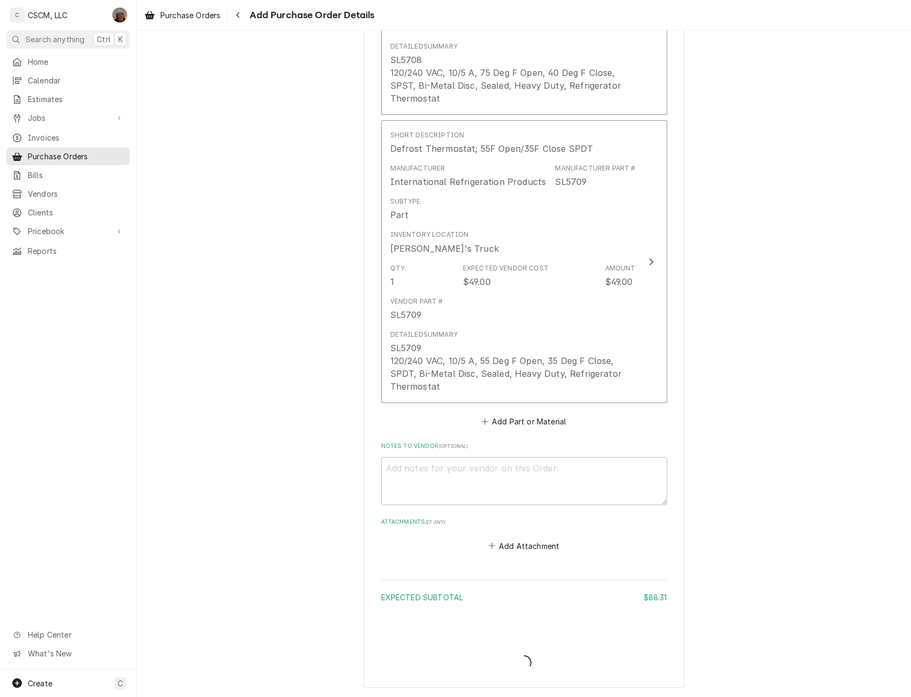
type textarea "x"
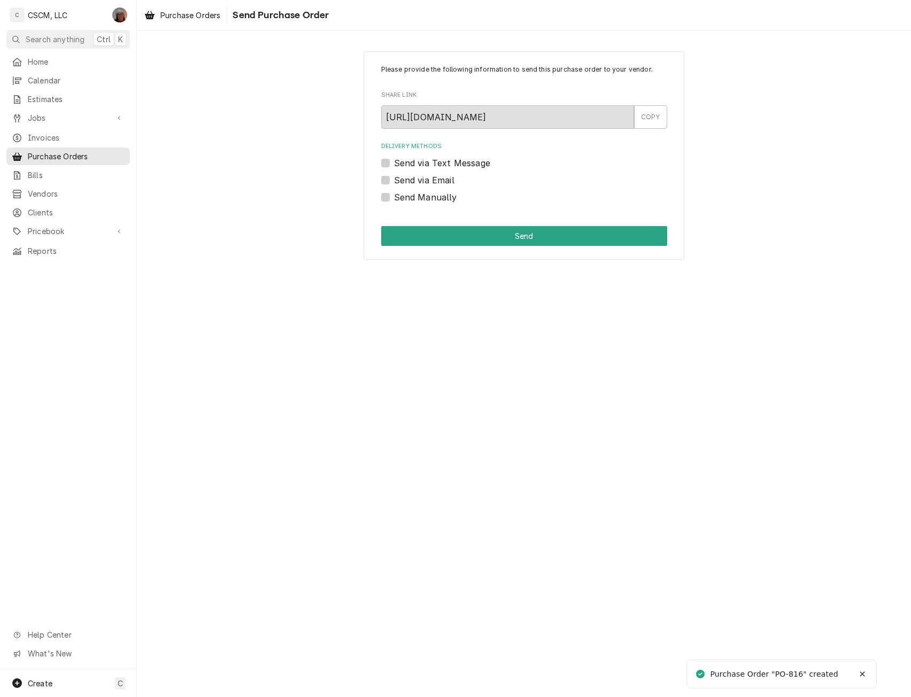
click at [907, 291] on div "Please provide the following information to send this purchase order to your ve…" at bounding box center [524, 363] width 774 height 667
click at [394, 196] on label "Send Manually" at bounding box center [425, 197] width 63 height 13
click at [394, 196] on input "Send Manually" at bounding box center [537, 203] width 286 height 24
checkbox input "true"
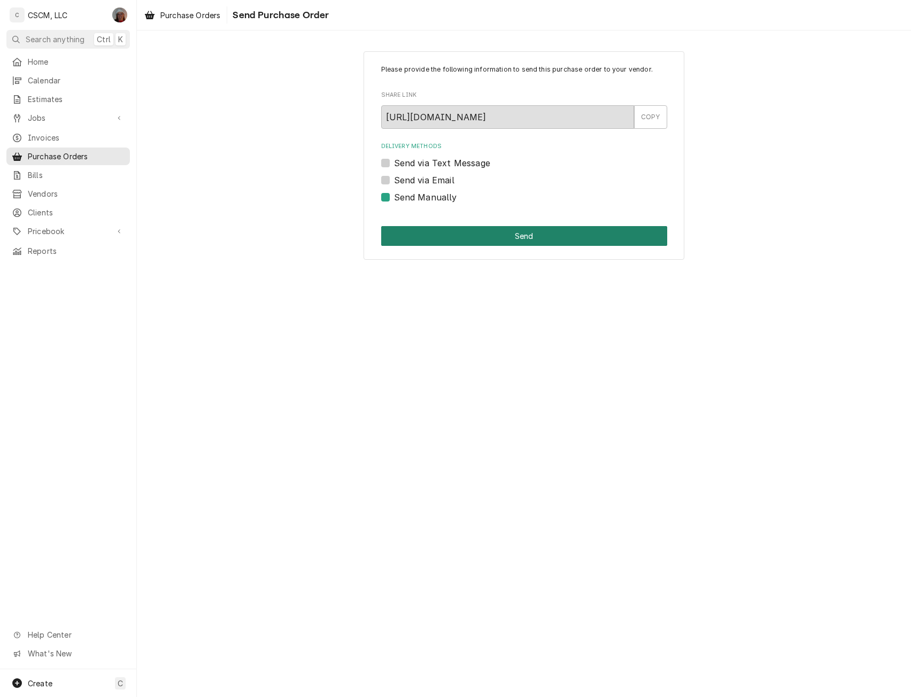
click at [413, 243] on button "Send" at bounding box center [524, 236] width 286 height 20
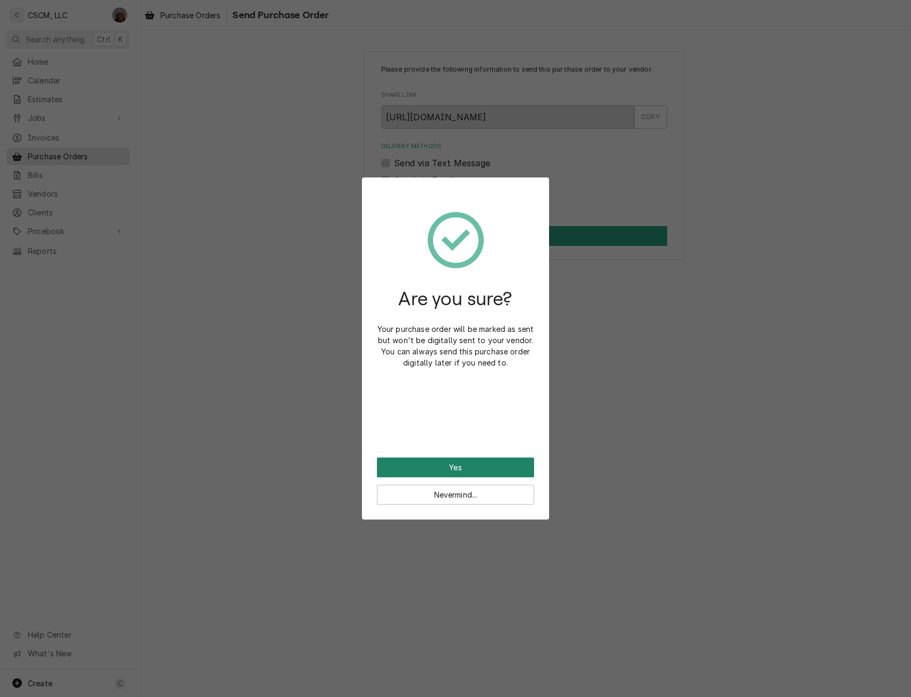
click at [441, 464] on button "Yes" at bounding box center [455, 468] width 157 height 20
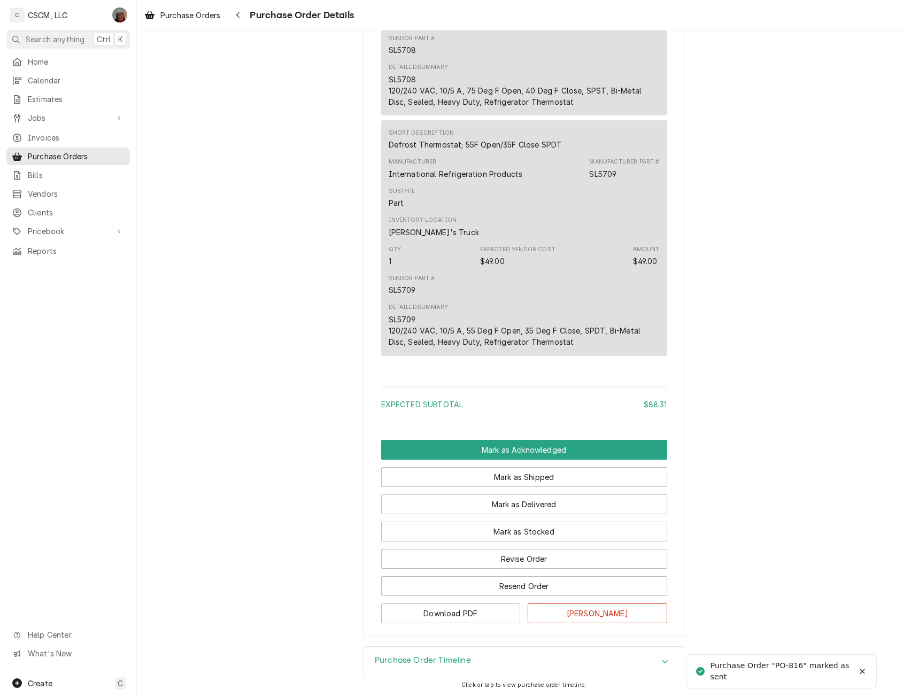
scroll to position [752, 0]
click at [516, 446] on button "Mark as Acknowledged" at bounding box center [524, 450] width 286 height 20
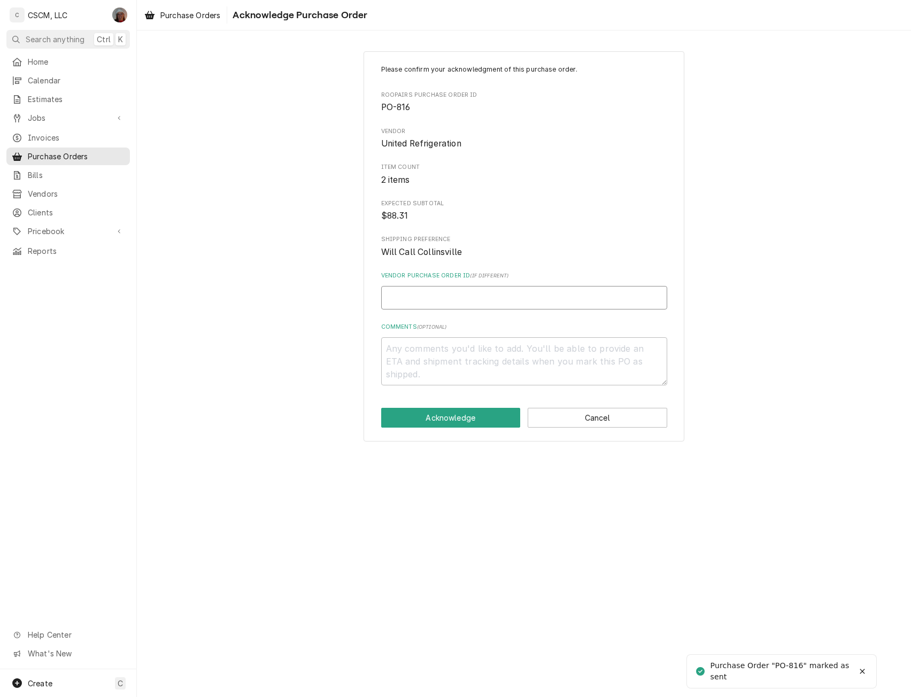
click at [416, 304] on input "Vendor Purchase Order ID ( if different )" at bounding box center [524, 298] width 286 height 24
type input "1"
type textarea "x"
type input "15"
type textarea "x"
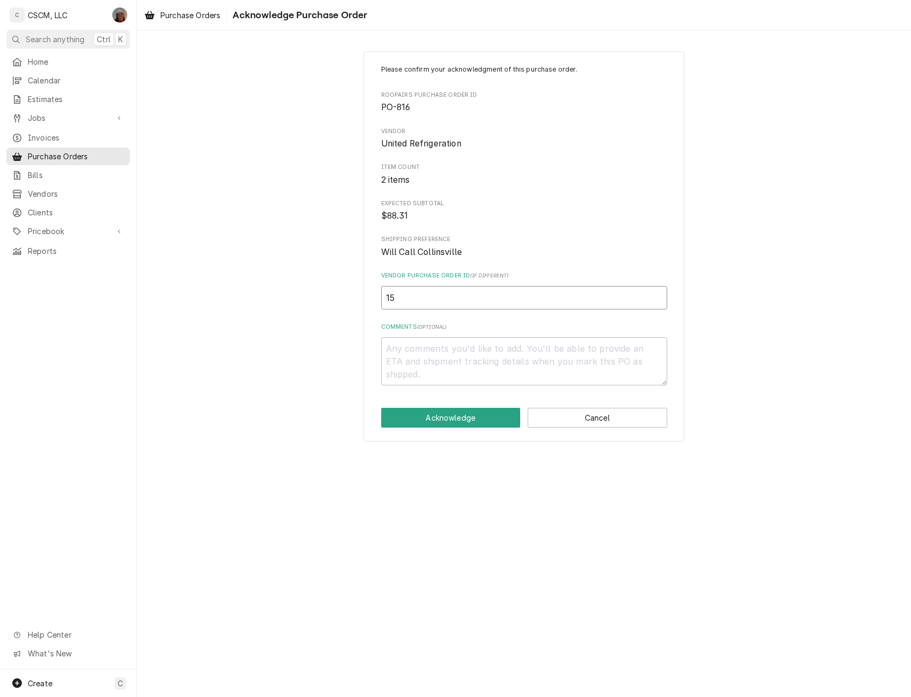
type input "154"
type textarea "x"
type input "1542"
type textarea "x"
type input "15428"
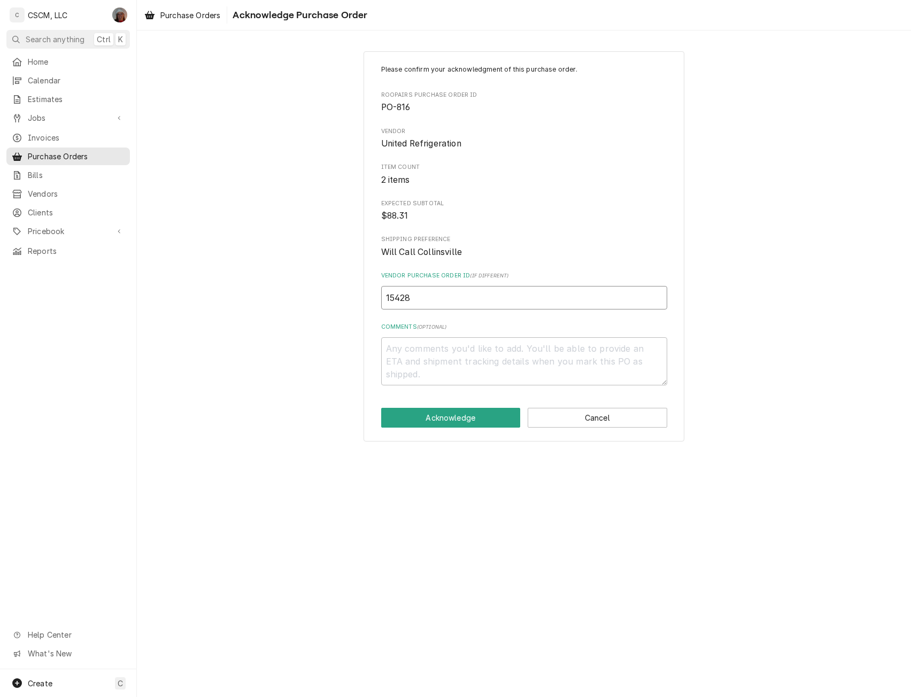
type textarea "x"
type input "154283"
type textarea "x"
type input "1542830"
type textarea "x"
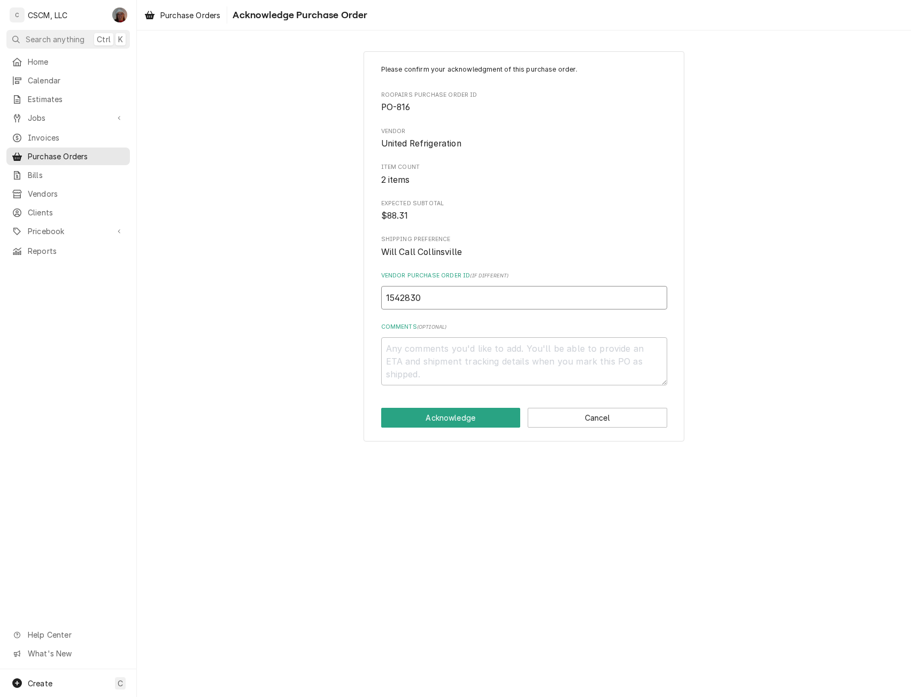
type input "15428304"
type textarea "x"
type input "15428304-"
type textarea "x"
type input "15428304-0"
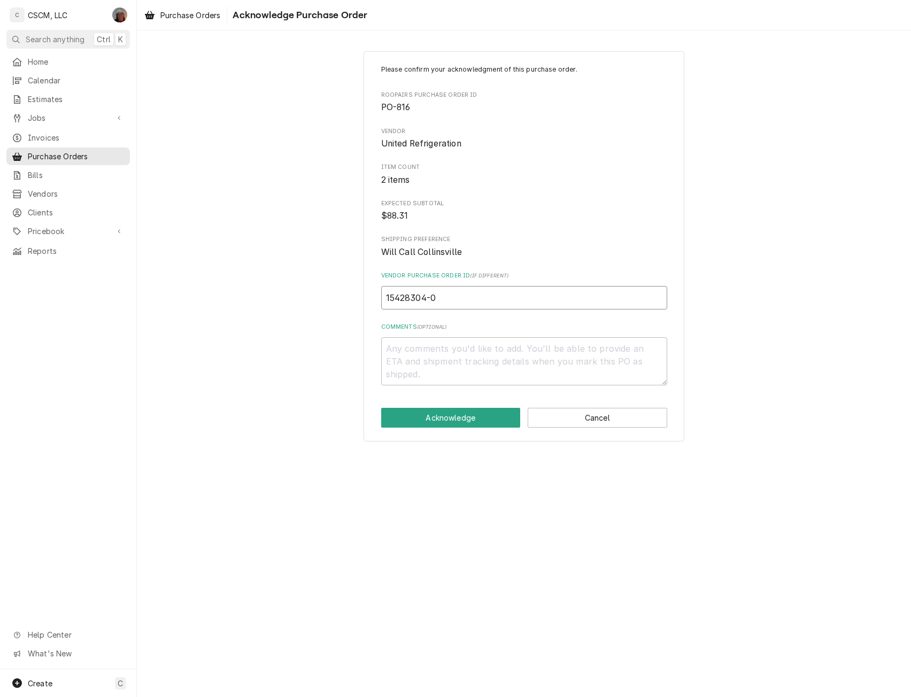
type textarea "x"
type input "15428304-00"
click at [423, 419] on button "Acknowledge" at bounding box center [451, 418] width 140 height 20
type textarea "x"
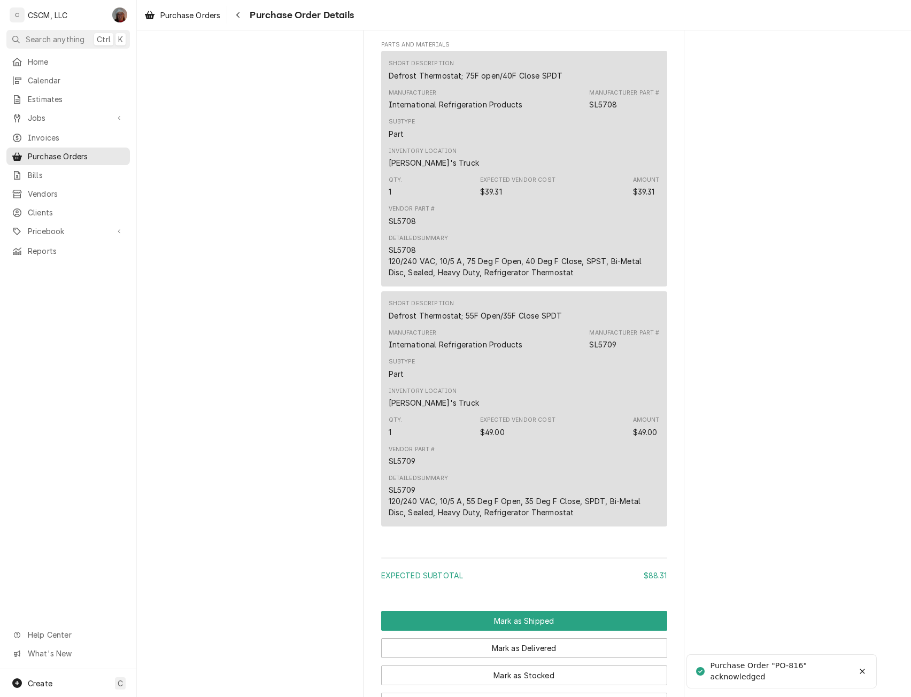
scroll to position [733, 0]
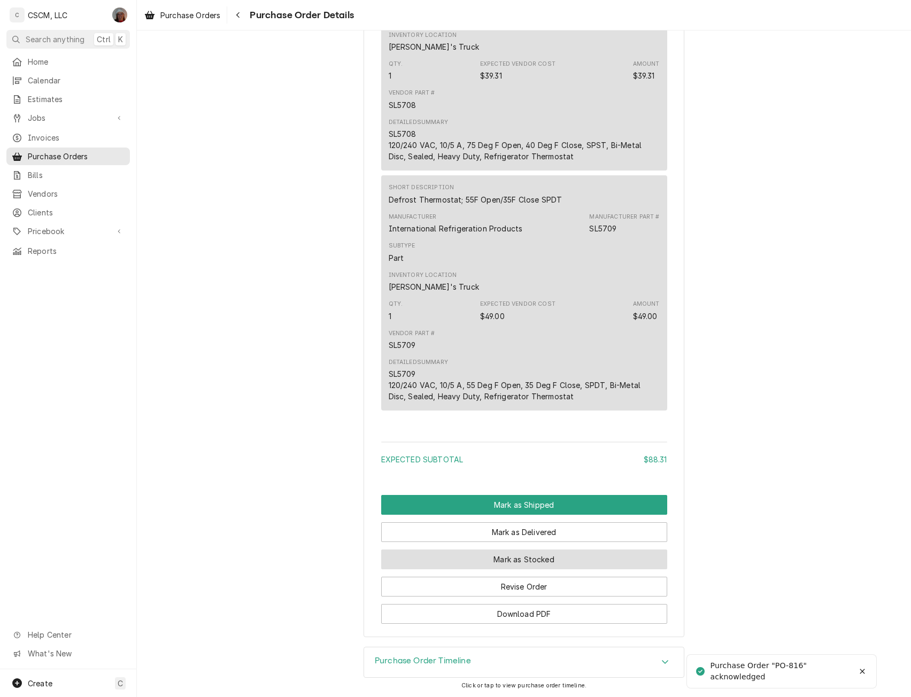
click at [515, 558] on button "Mark as Stocked" at bounding box center [524, 560] width 286 height 20
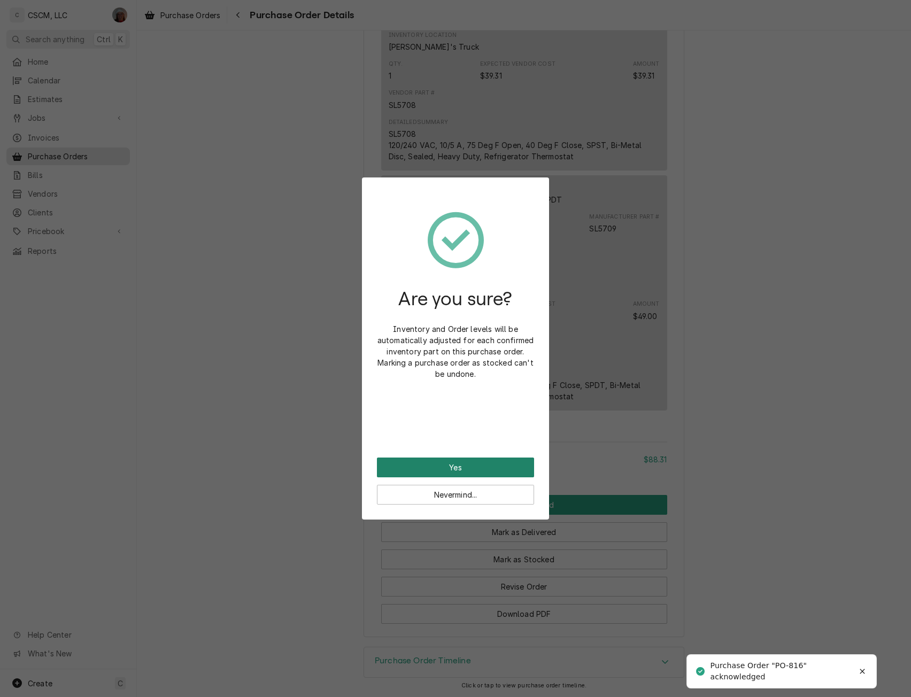
click at [419, 464] on button "Yes" at bounding box center [455, 468] width 157 height 20
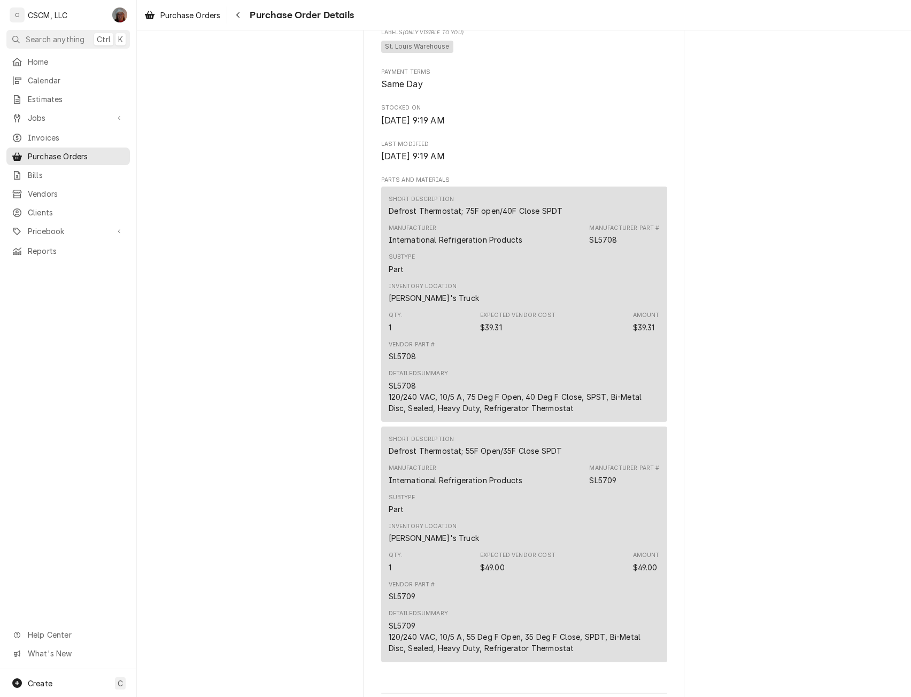
scroll to position [842, 0]
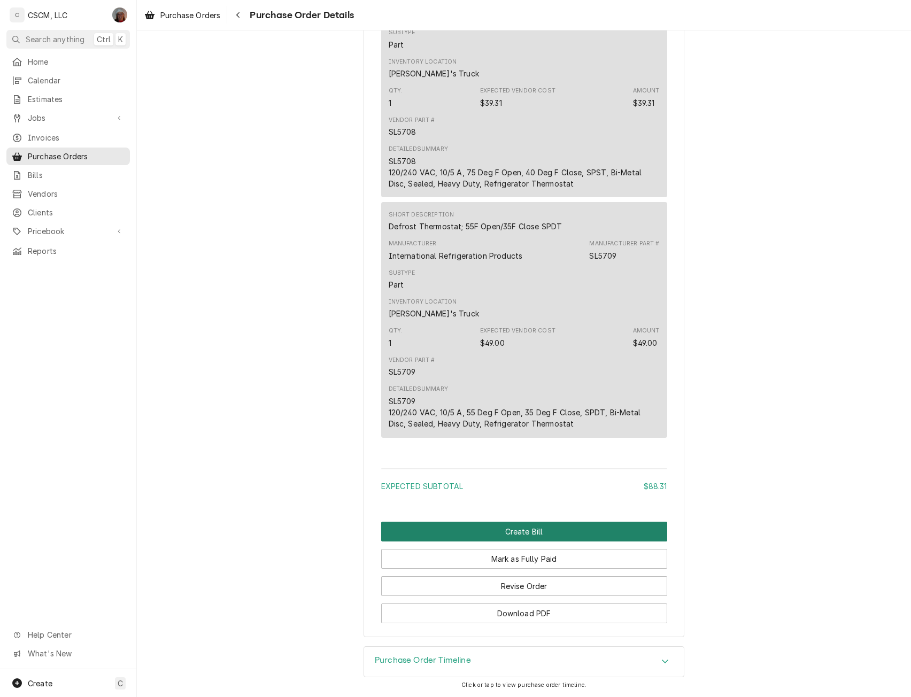
click at [517, 534] on button "Create Bill" at bounding box center [524, 532] width 286 height 20
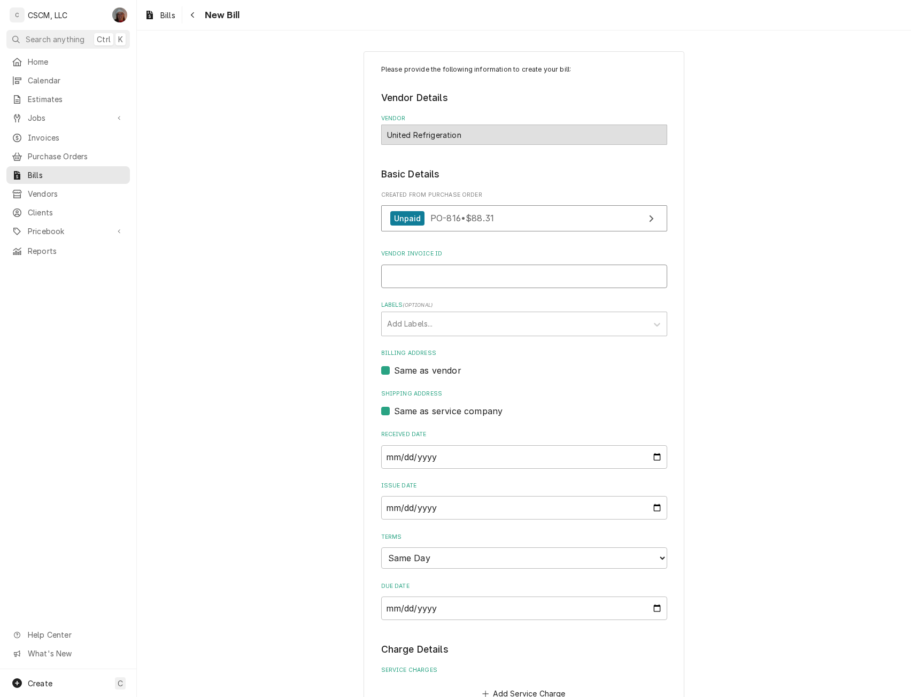
click at [433, 275] on input "Vendor Invoice ID" at bounding box center [524, 277] width 286 height 24
type input "15428304-00"
click at [625, 321] on div "Labels" at bounding box center [514, 324] width 255 height 19
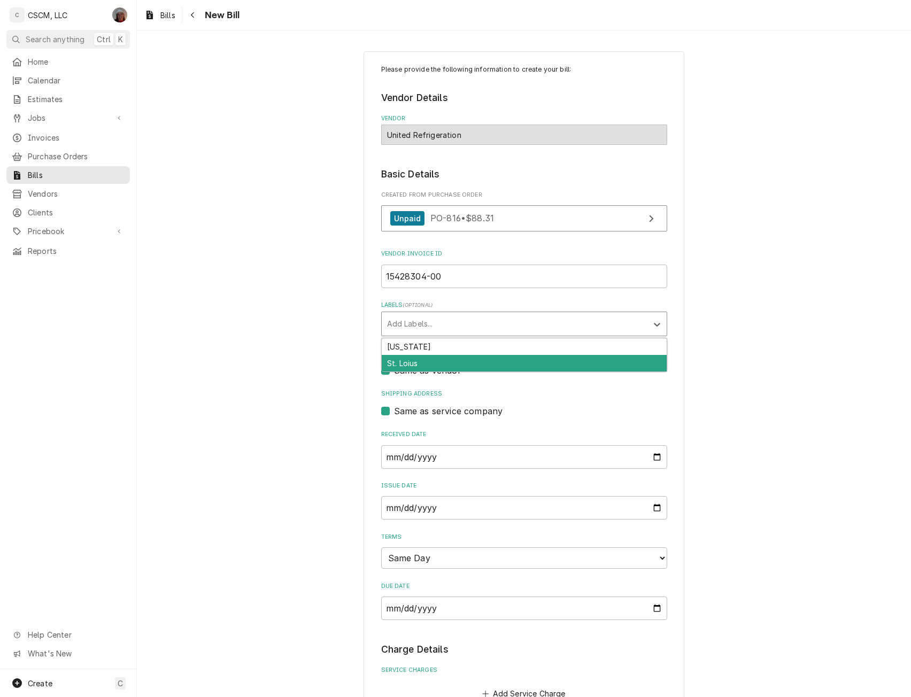
click at [605, 358] on div "St. Loius" at bounding box center [524, 363] width 285 height 17
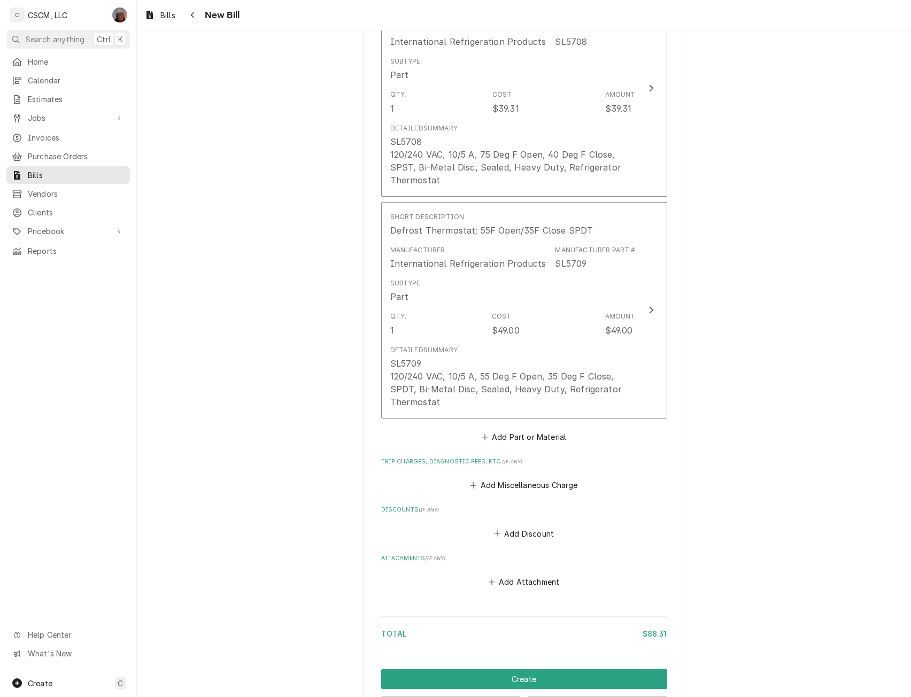
scroll to position [792, 0]
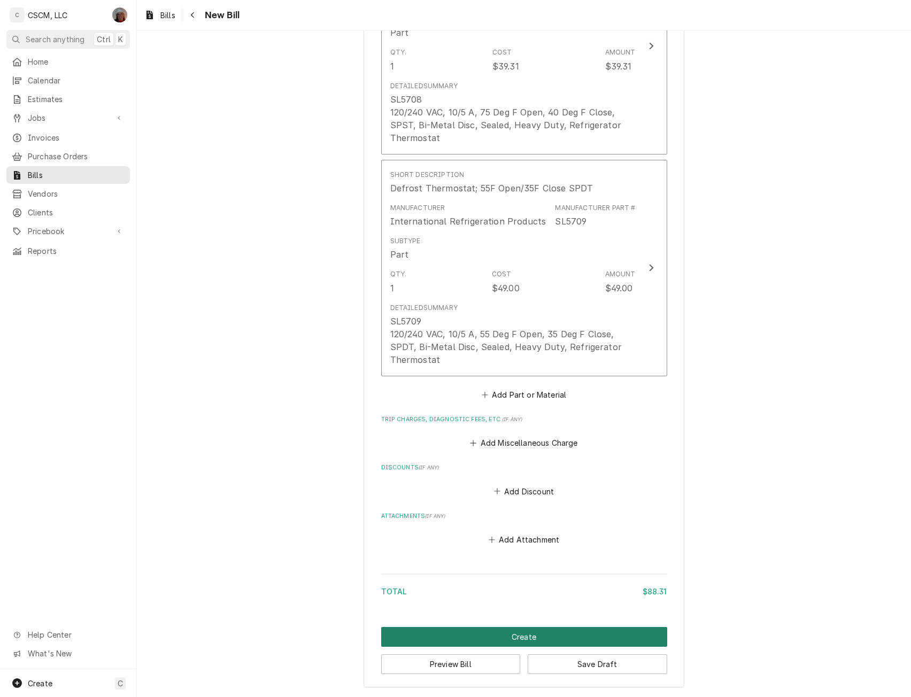
click at [514, 635] on button "Create" at bounding box center [524, 637] width 286 height 20
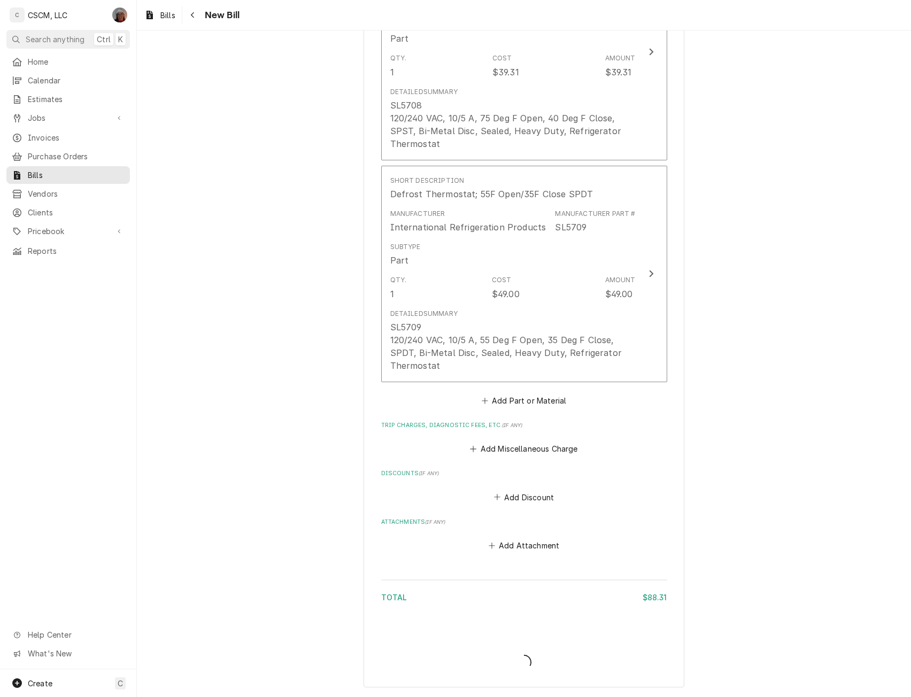
scroll to position [786, 0]
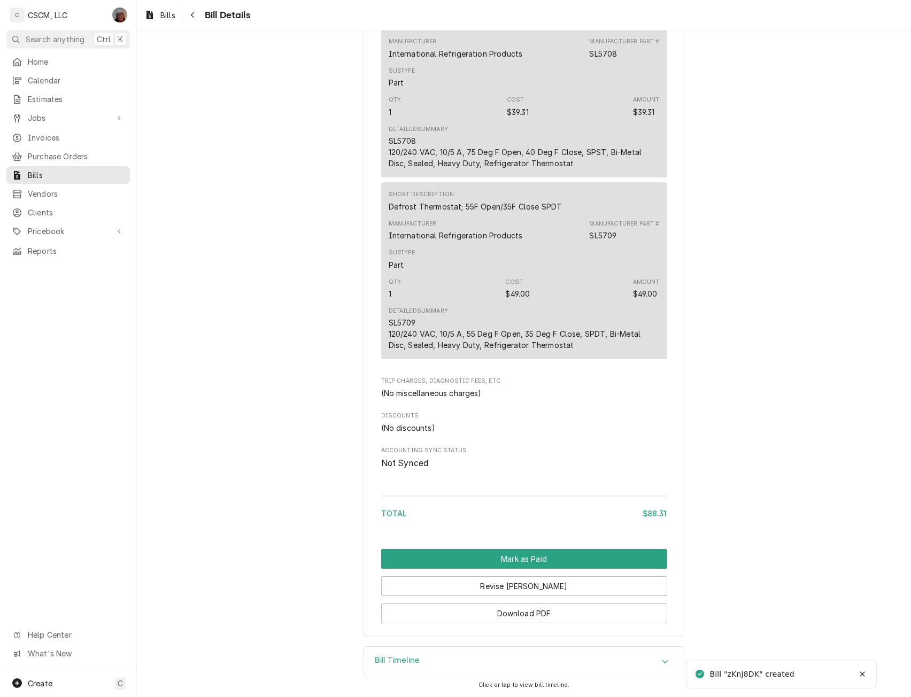
scroll to position [610, 0]
click at [539, 559] on button "Mark as Paid" at bounding box center [524, 559] width 286 height 20
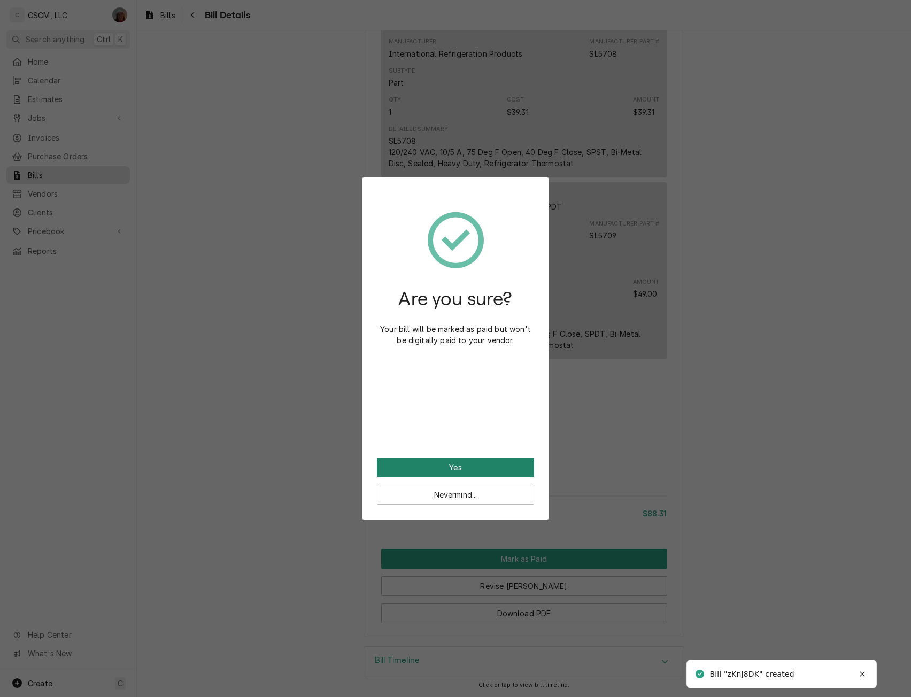
click at [451, 458] on button "Yes" at bounding box center [455, 468] width 157 height 20
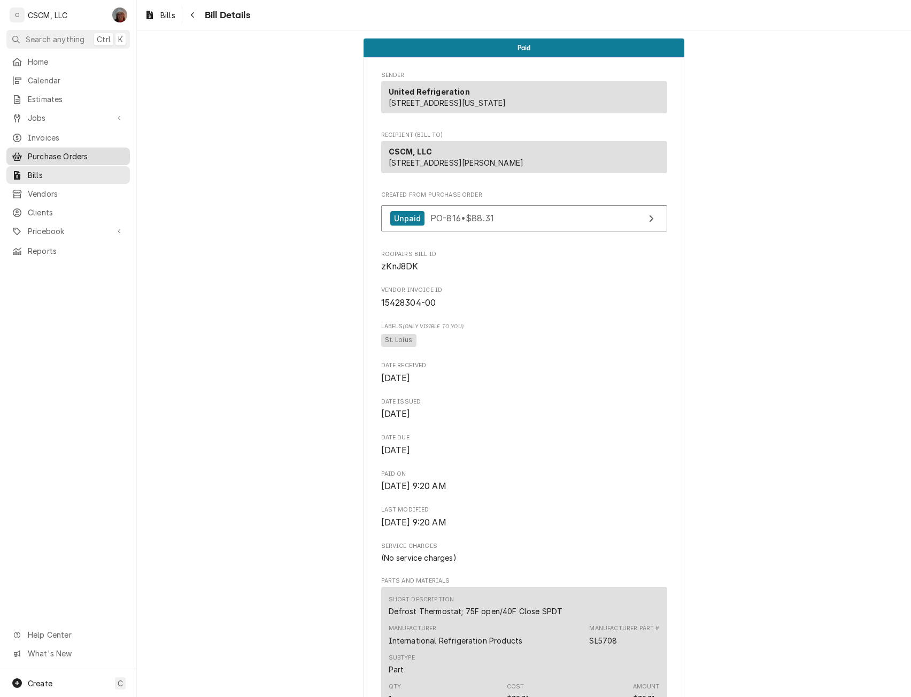
click at [73, 151] on span "Purchase Orders" at bounding box center [76, 156] width 97 height 11
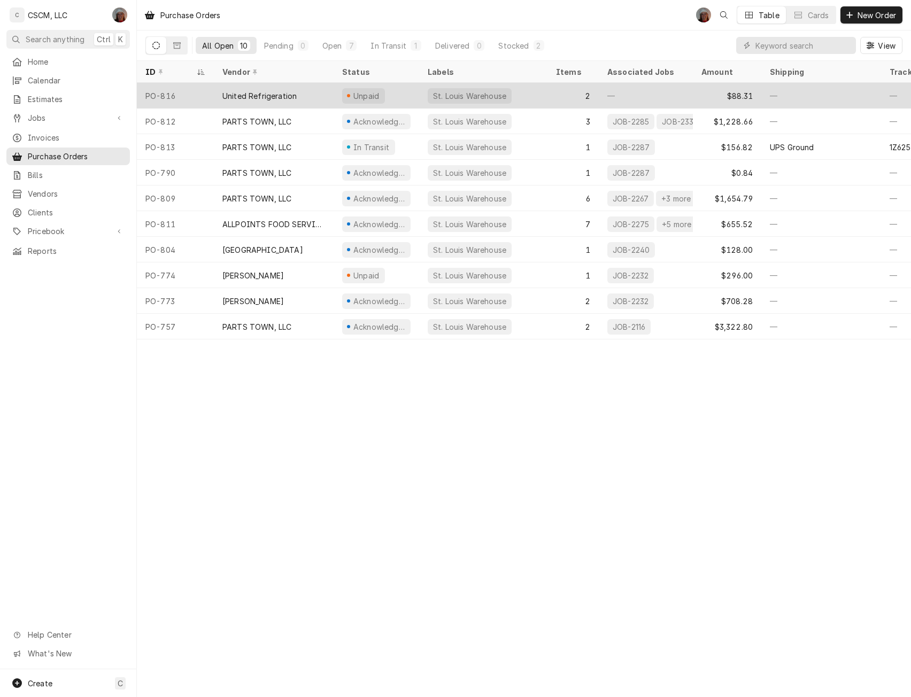
click at [260, 91] on div "United Refrigeration" at bounding box center [260, 95] width 74 height 11
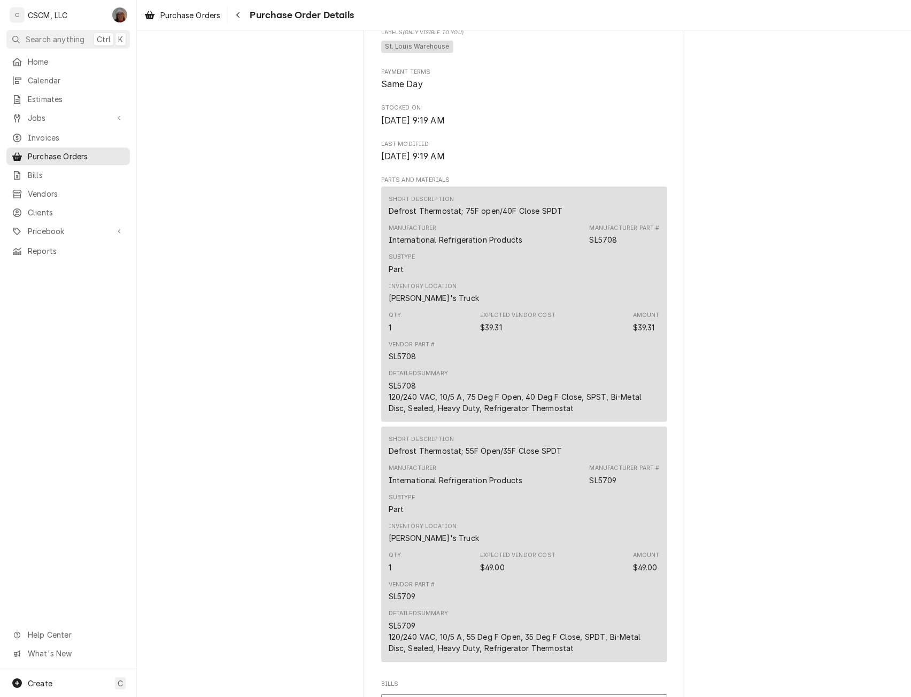
scroll to position [901, 0]
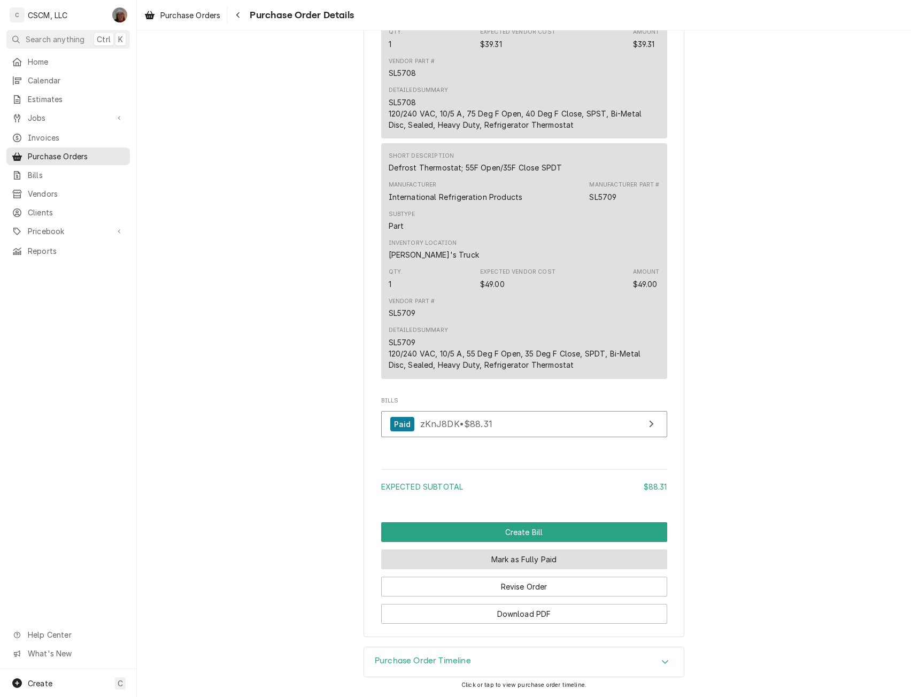
click at [489, 559] on button "Mark as Fully Paid" at bounding box center [524, 560] width 286 height 20
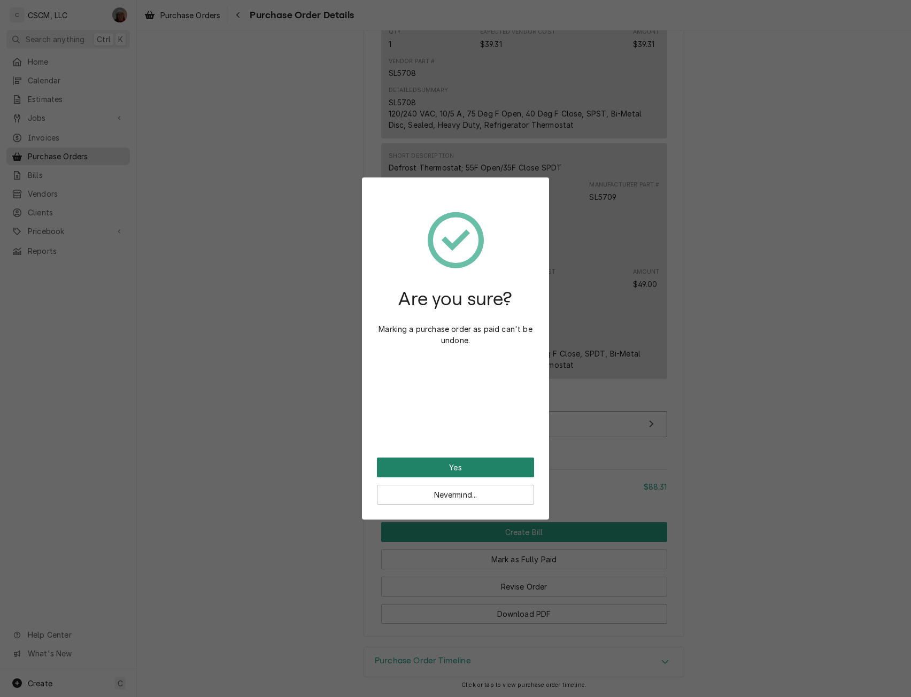
click at [452, 467] on button "Yes" at bounding box center [455, 468] width 157 height 20
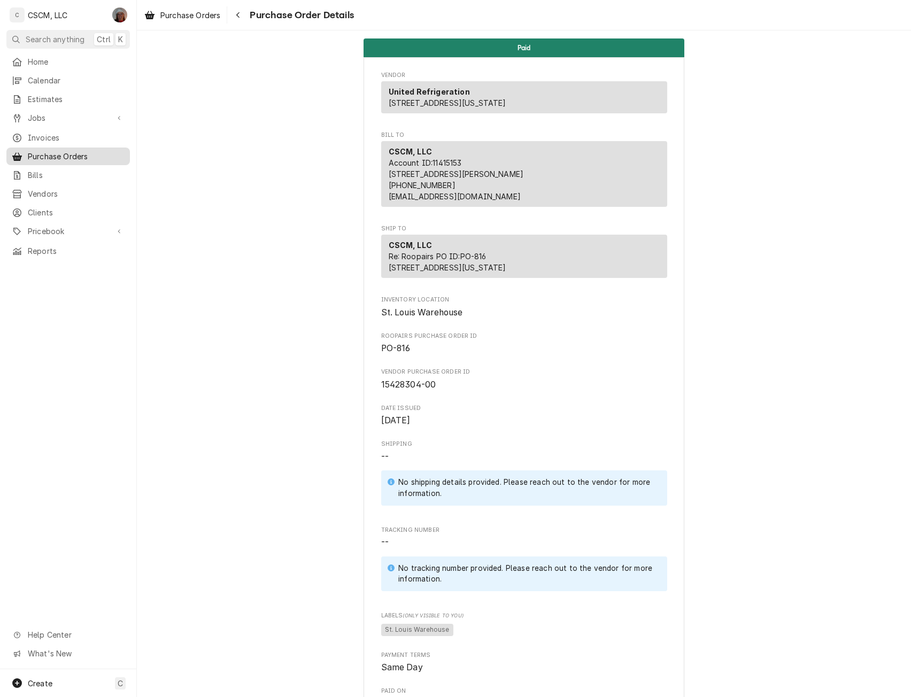
click at [63, 152] on span "Purchase Orders" at bounding box center [76, 156] width 97 height 11
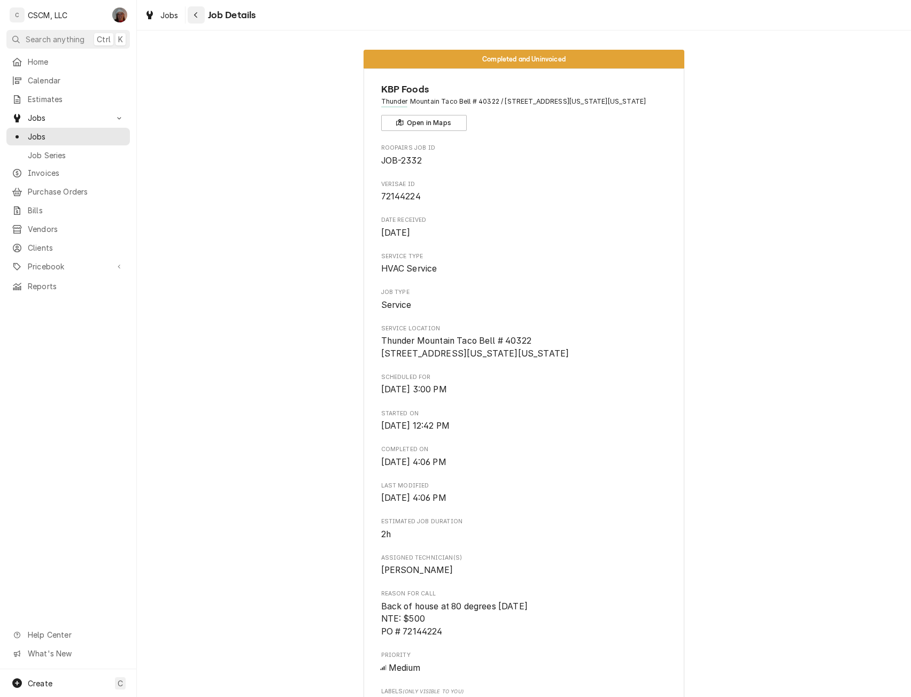
click at [194, 16] on icon "Navigate back" at bounding box center [196, 14] width 5 height 7
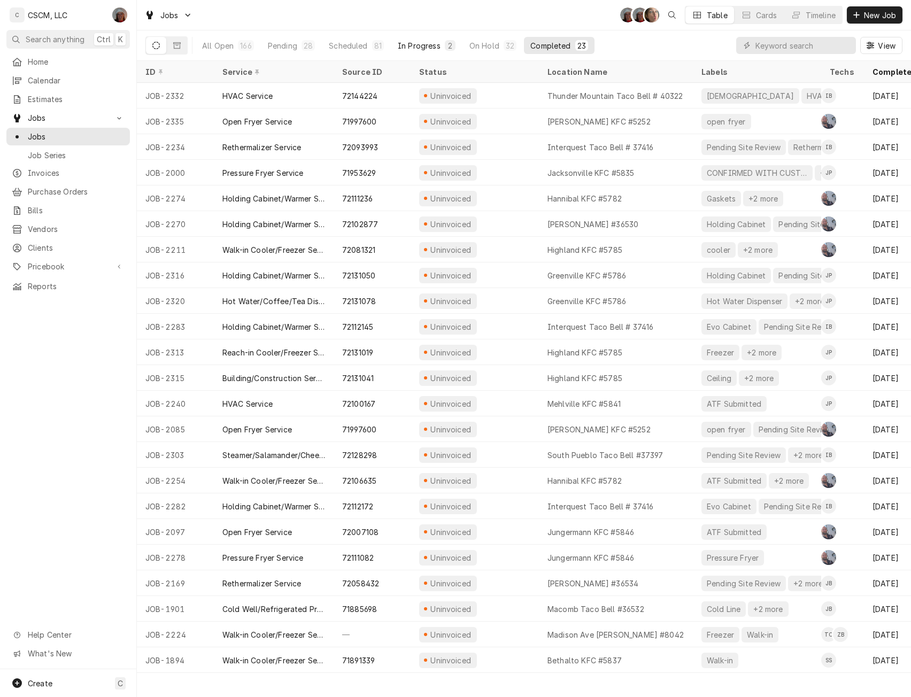
click at [431, 40] on button "In Progress 2" at bounding box center [427, 45] width 71 height 17
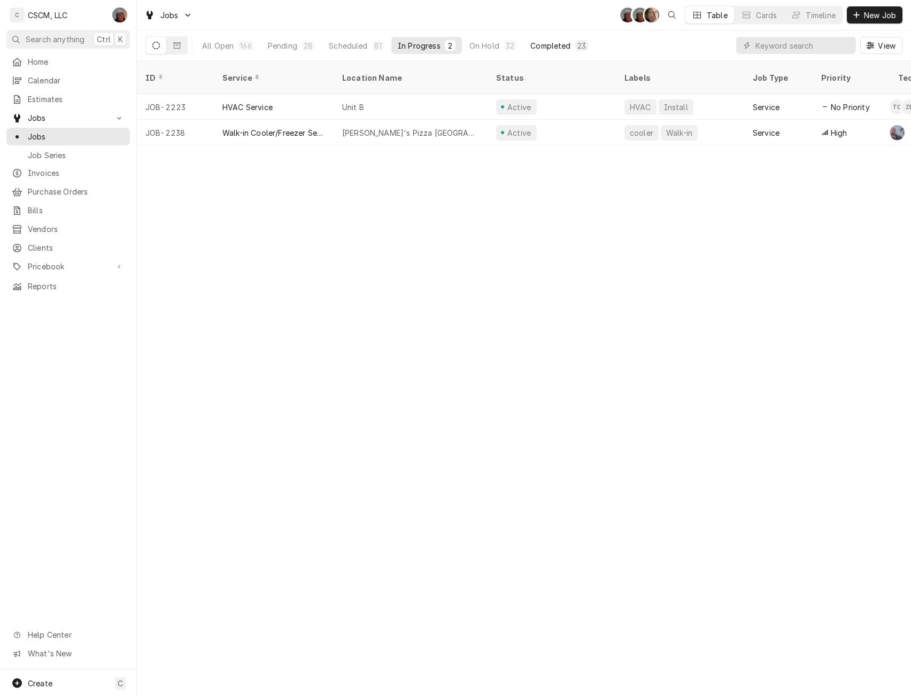
click at [553, 44] on div "Completed" at bounding box center [551, 45] width 40 height 11
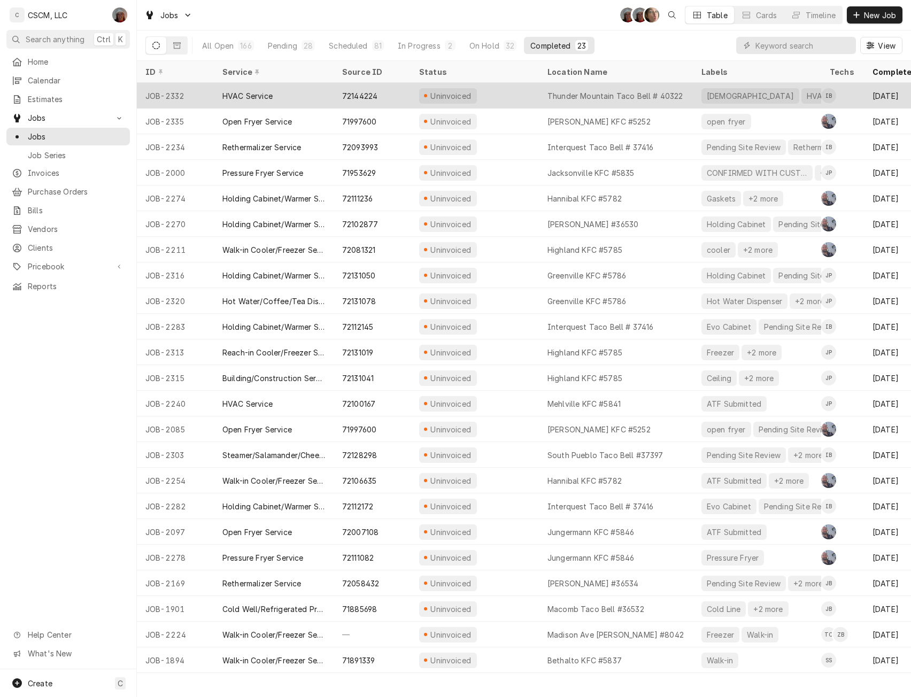
click at [474, 93] on div "Uninvoiced" at bounding box center [475, 96] width 128 height 26
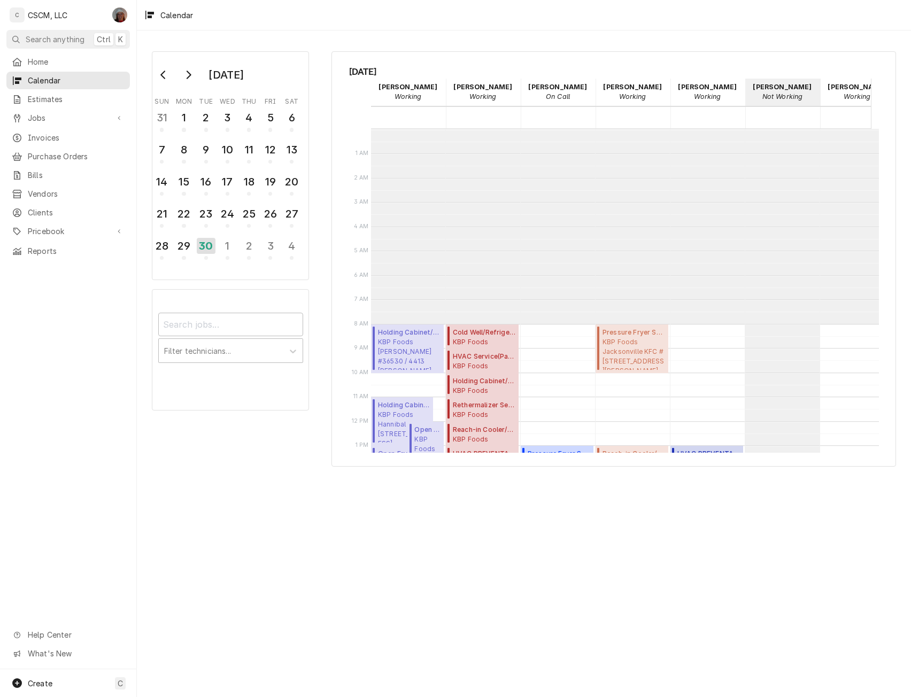
scroll to position [195, 0]
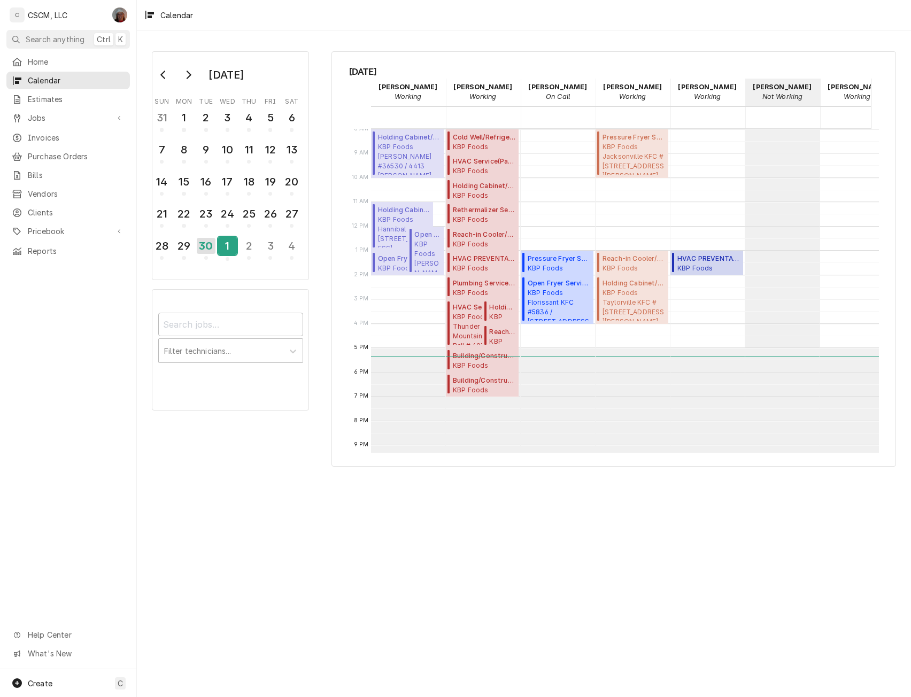
click at [235, 247] on div "1" at bounding box center [227, 246] width 19 height 18
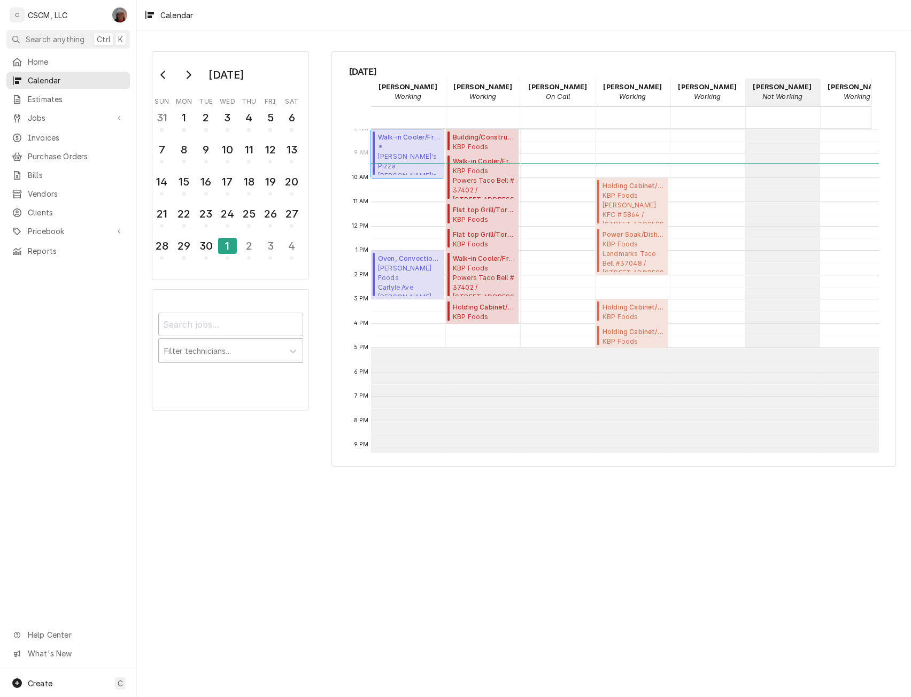
click at [401, 139] on span "Walk-in Cooler/Freezer Service Call ( Active )" at bounding box center [409, 138] width 63 height 10
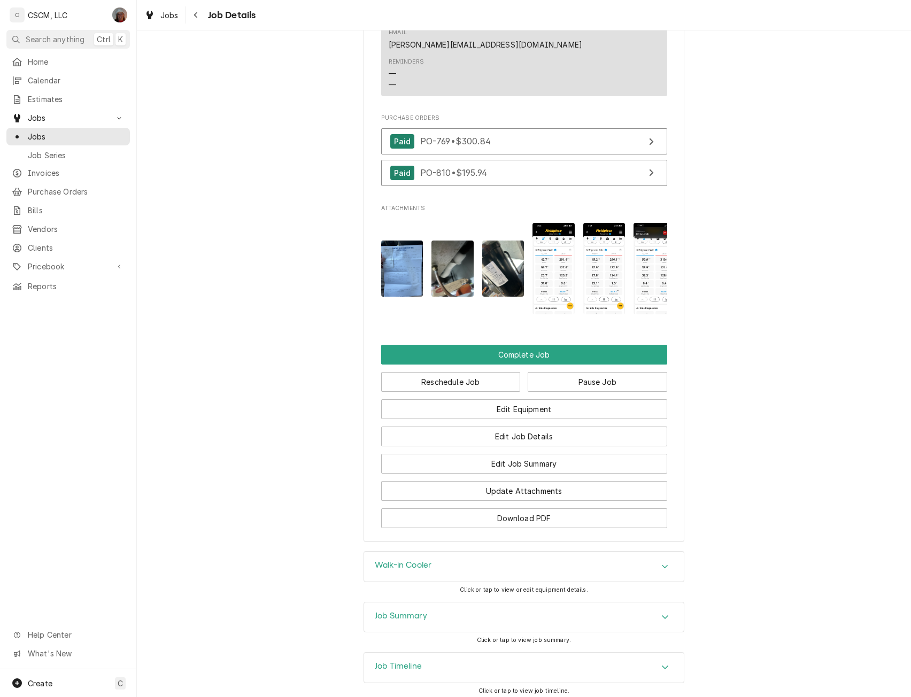
scroll to position [1029, 0]
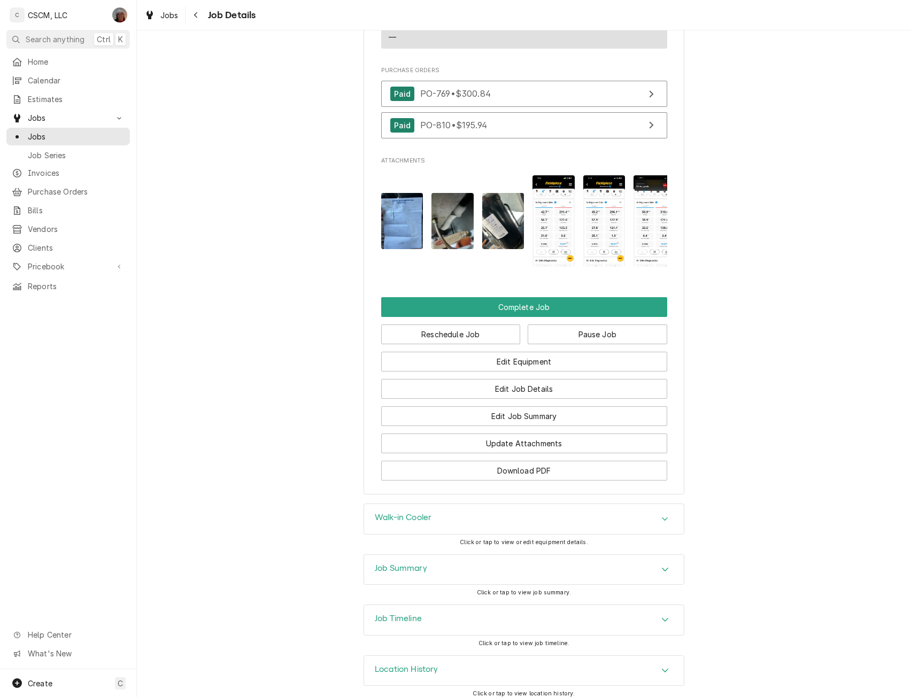
click at [668, 564] on div "Accordion Header" at bounding box center [665, 570] width 16 height 13
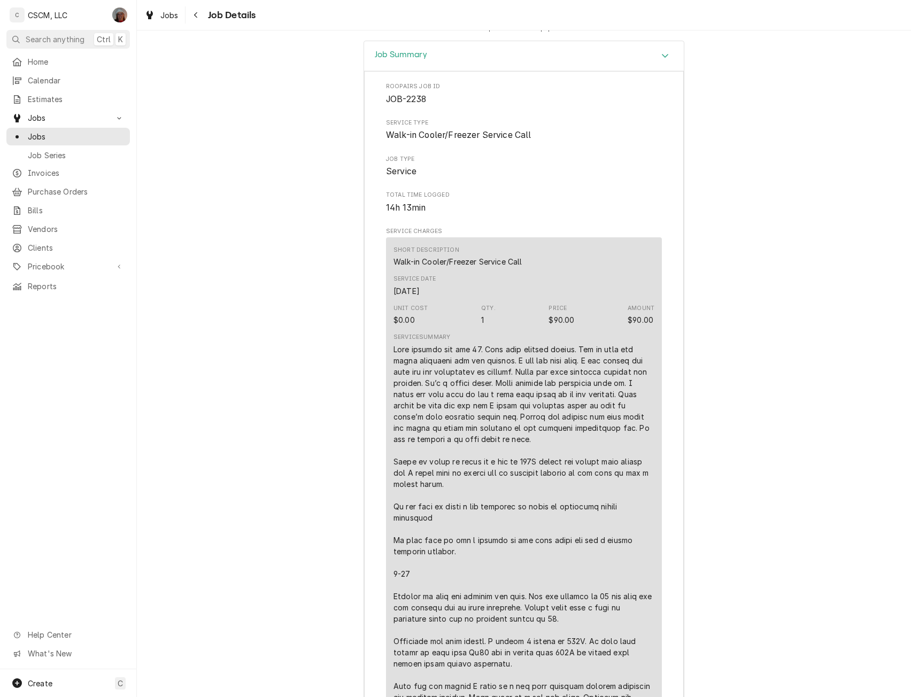
scroll to position [1348, 0]
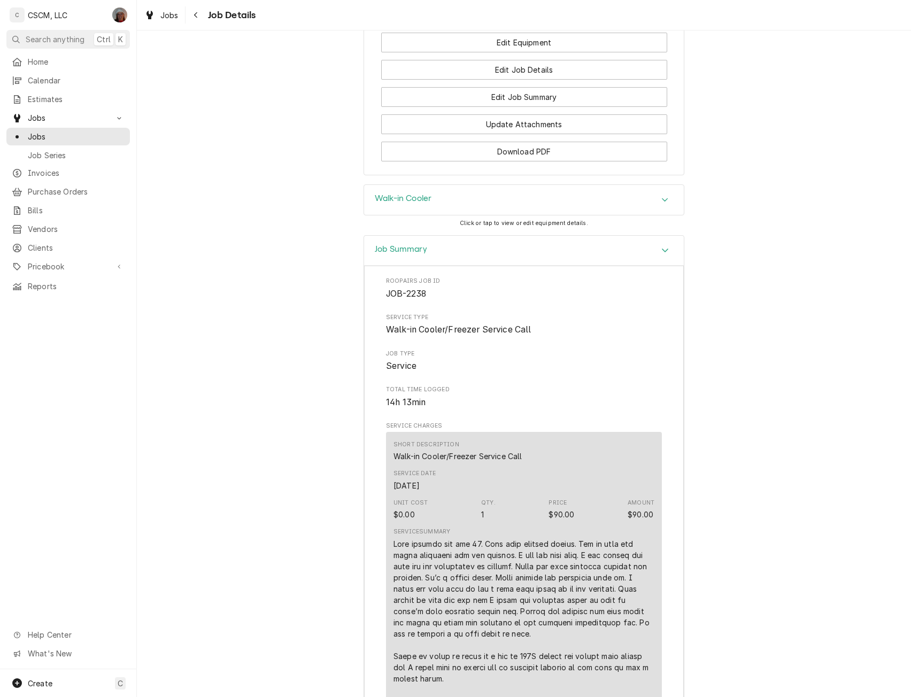
click at [662, 246] on icon "Accordion Header" at bounding box center [665, 250] width 7 height 9
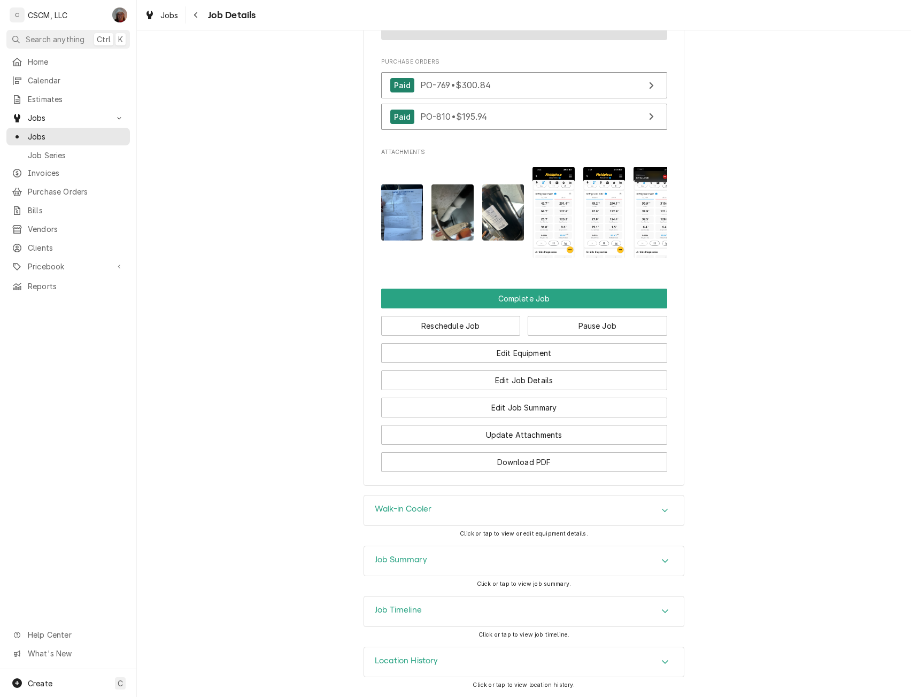
scroll to position [1029, 0]
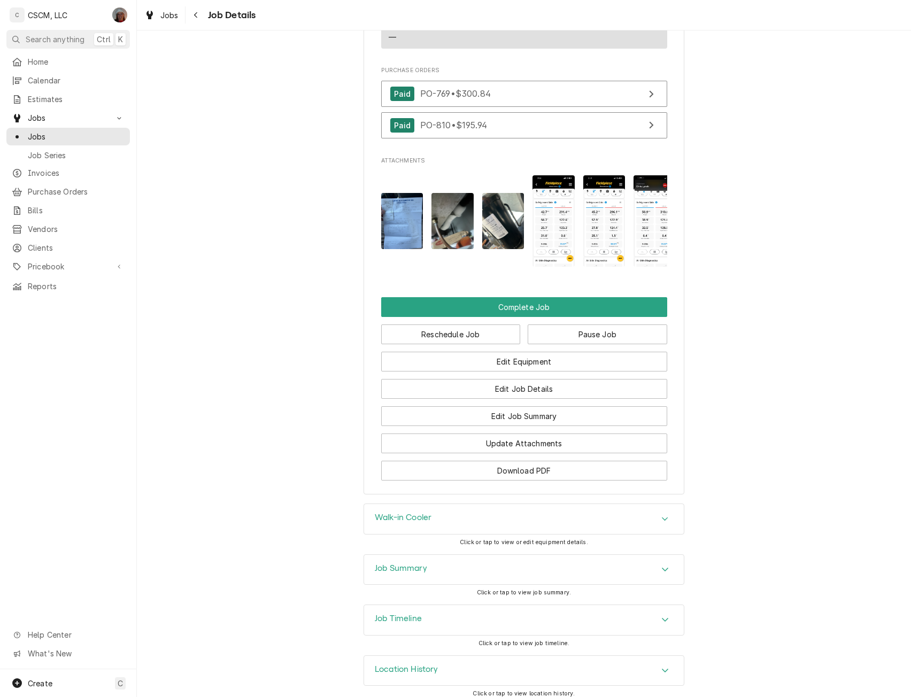
click at [667, 615] on div "Accordion Header" at bounding box center [665, 620] width 16 height 13
drag, startPoint x: 900, startPoint y: 282, endPoint x: 900, endPoint y: 331, distance: 49.2
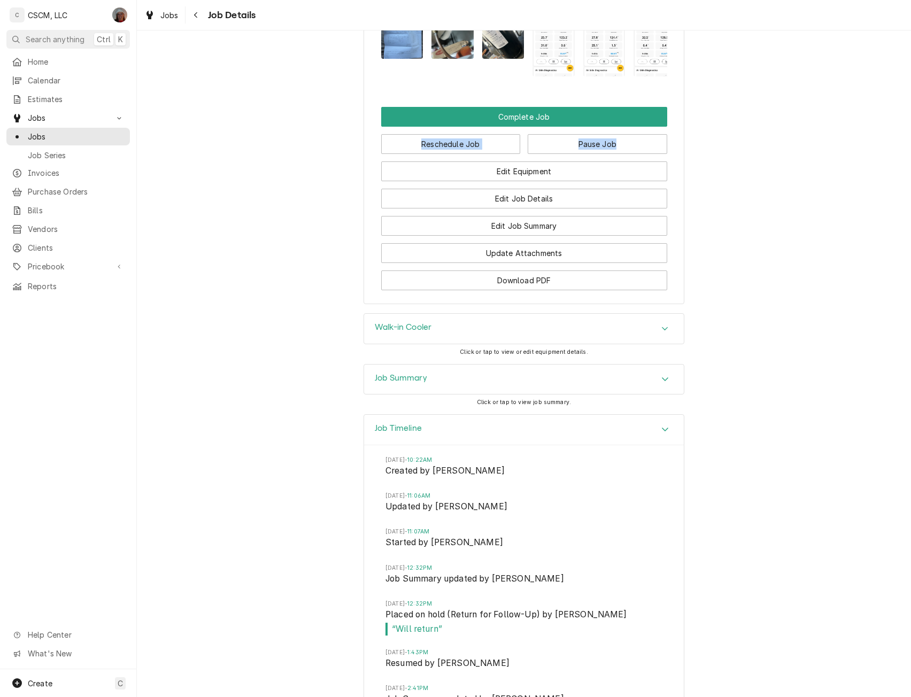
scroll to position [1222, 0]
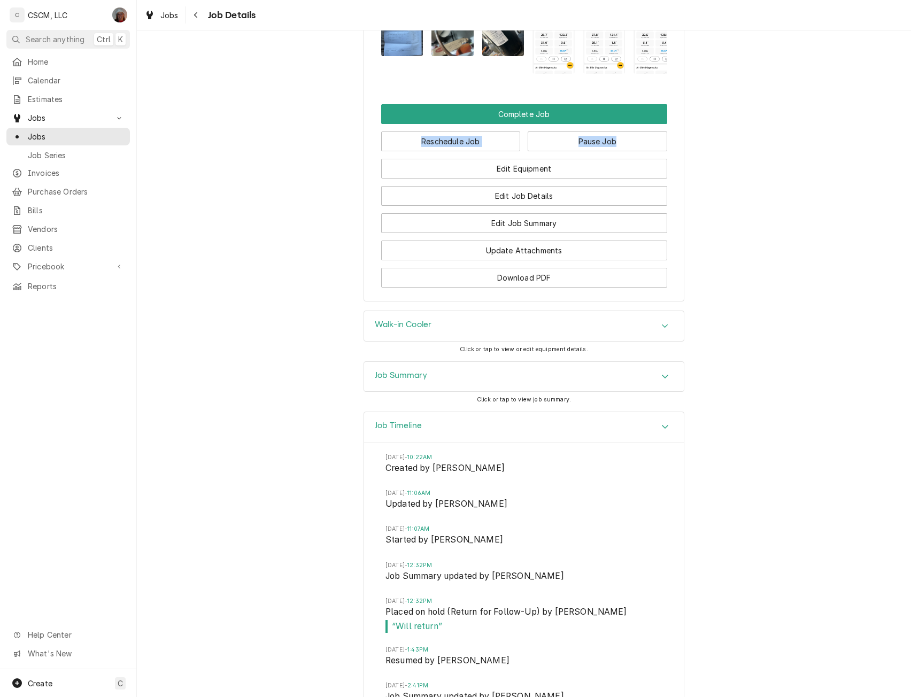
click at [665, 423] on icon "Accordion Header" at bounding box center [665, 427] width 7 height 9
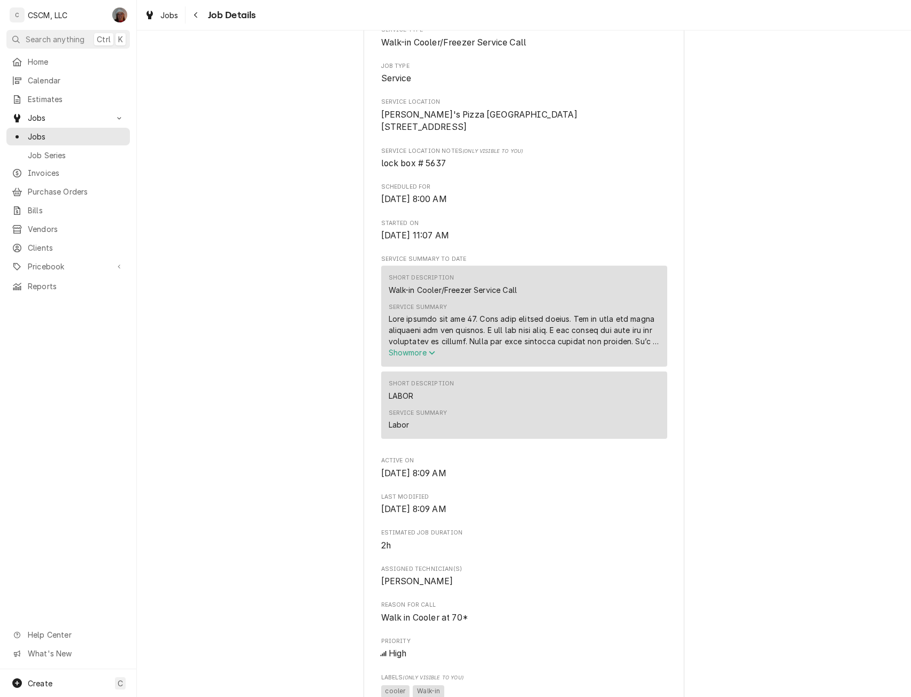
scroll to position [24, 0]
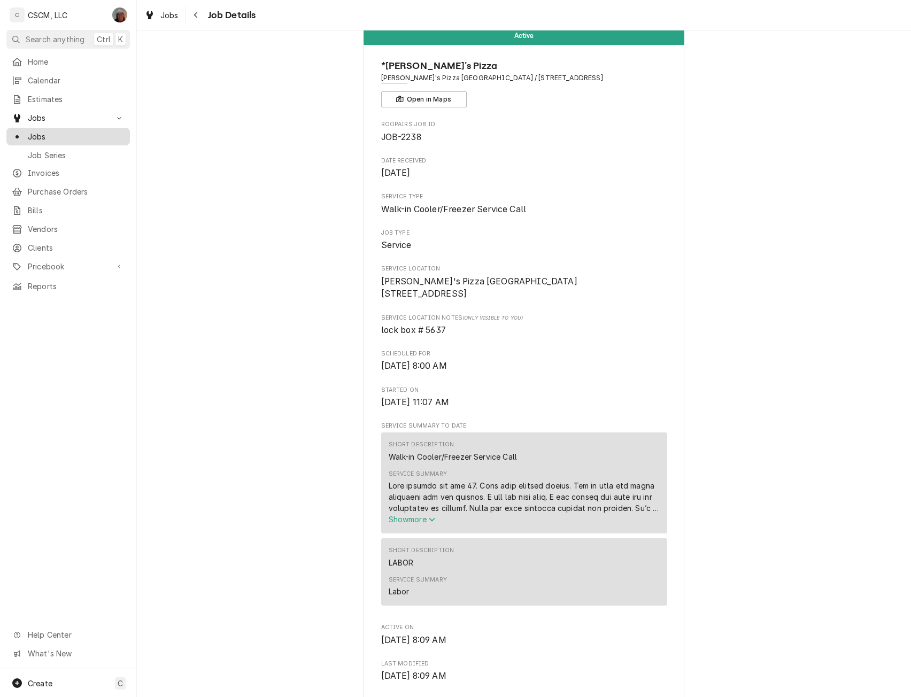
click at [44, 131] on span "Jobs" at bounding box center [76, 136] width 97 height 11
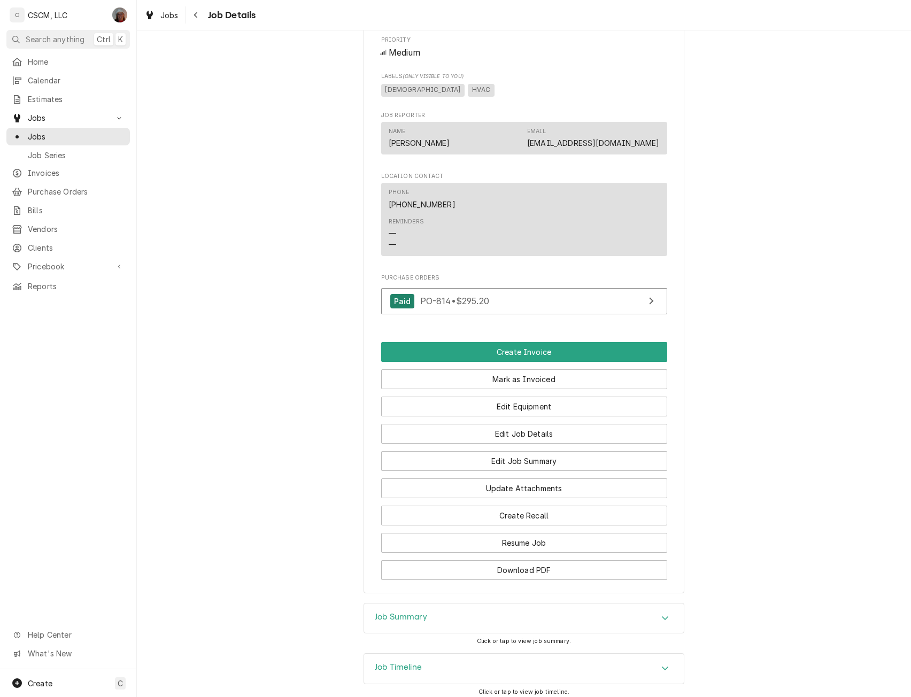
scroll to position [641, 0]
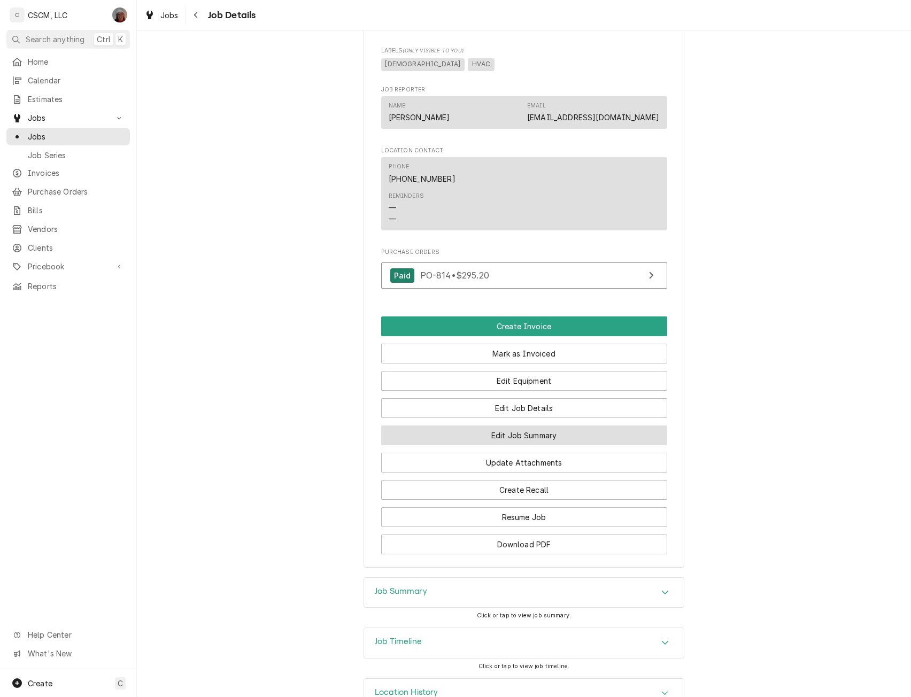
click at [558, 446] on button "Edit Job Summary" at bounding box center [524, 436] width 286 height 20
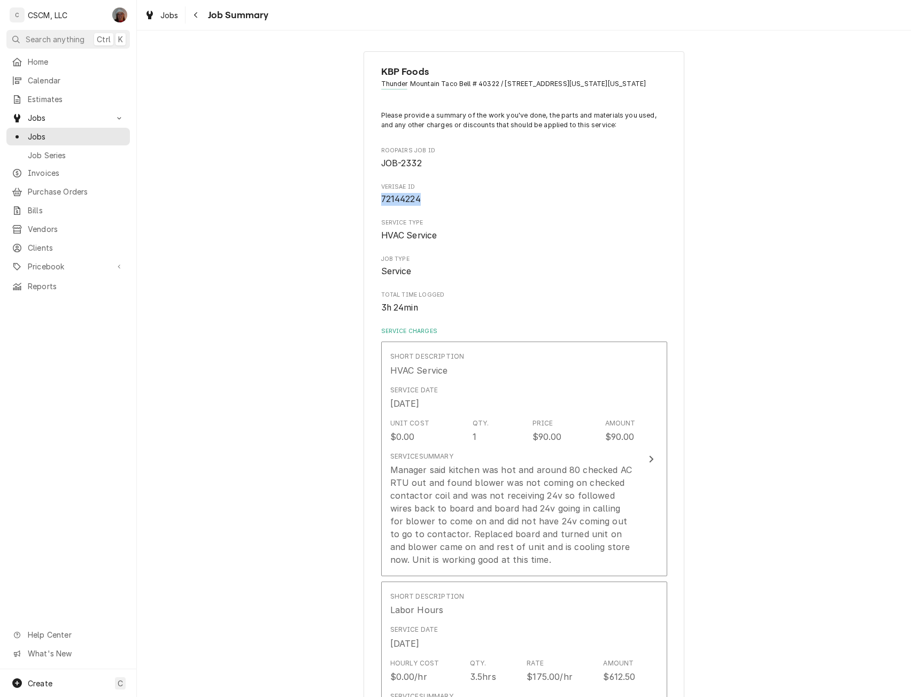
drag, startPoint x: 378, startPoint y: 210, endPoint x: 419, endPoint y: 213, distance: 40.8
click at [419, 206] on span "72144224" at bounding box center [524, 199] width 286 height 13
copy span "72144224"
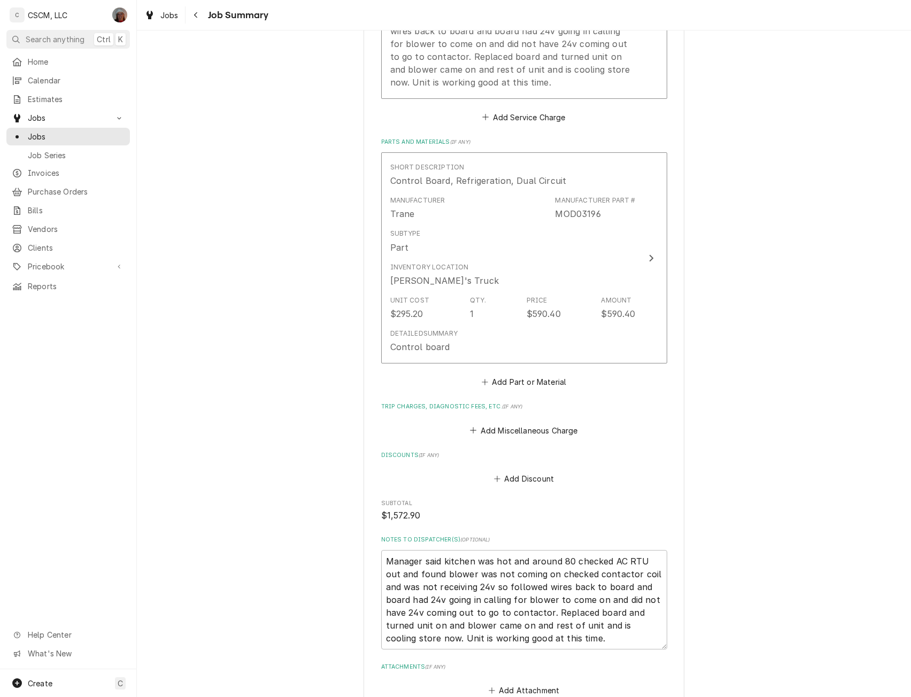
scroll to position [1110, 0]
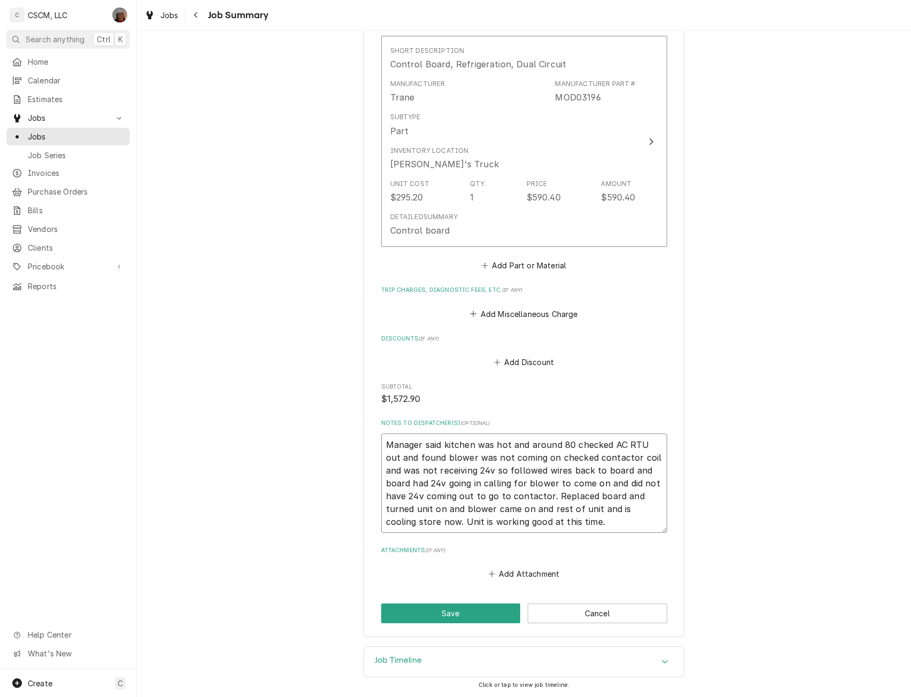
drag, startPoint x: 382, startPoint y: 444, endPoint x: 567, endPoint y: 541, distance: 208.9
type textarea "x"
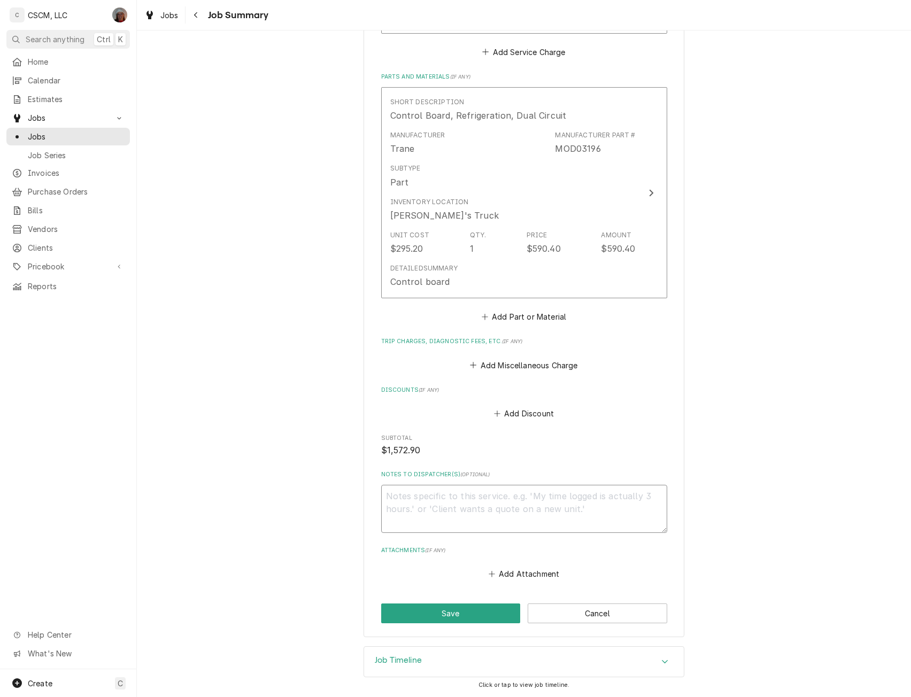
scroll to position [1059, 0]
click at [415, 609] on button "Save" at bounding box center [451, 614] width 140 height 20
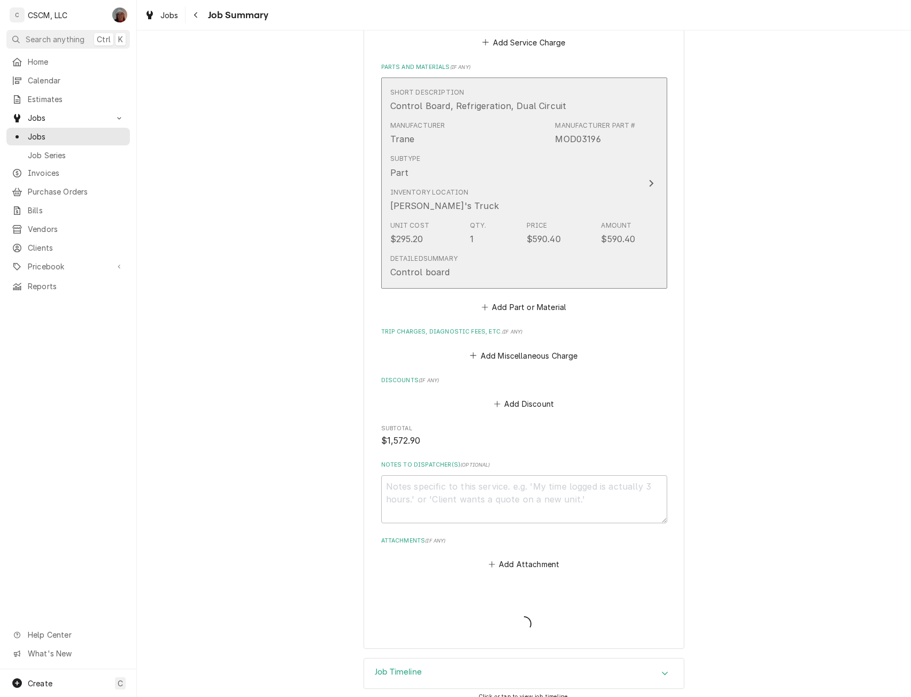
type textarea "x"
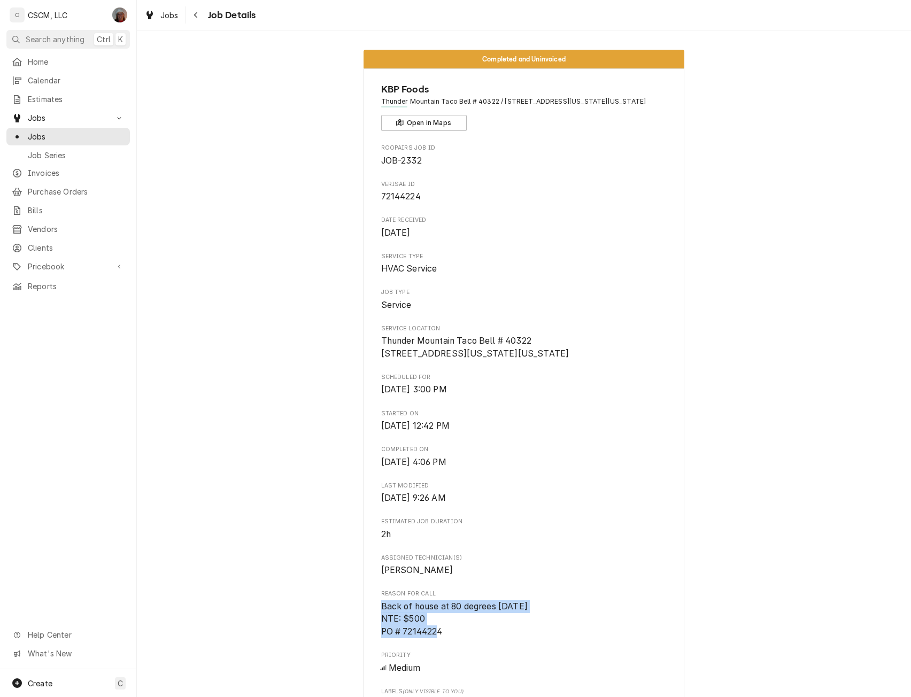
drag, startPoint x: 375, startPoint y: 627, endPoint x: 444, endPoint y: 653, distance: 73.6
click at [444, 653] on div "KBP Foods Thunder Mountain Taco Bell # 40322 / 3521 Blue Horizon View, Colorado…" at bounding box center [524, 638] width 321 height 1141
copy span "Back of house at 80 degrees [DATE] NTE: $500 PO # 72144224"
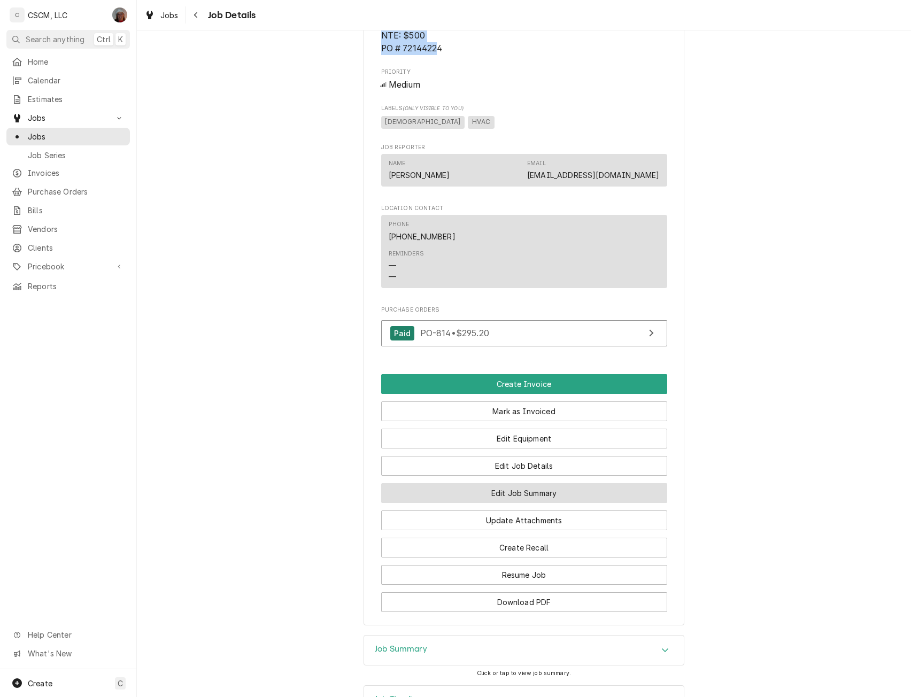
click at [531, 503] on button "Edit Job Summary" at bounding box center [524, 494] width 286 height 20
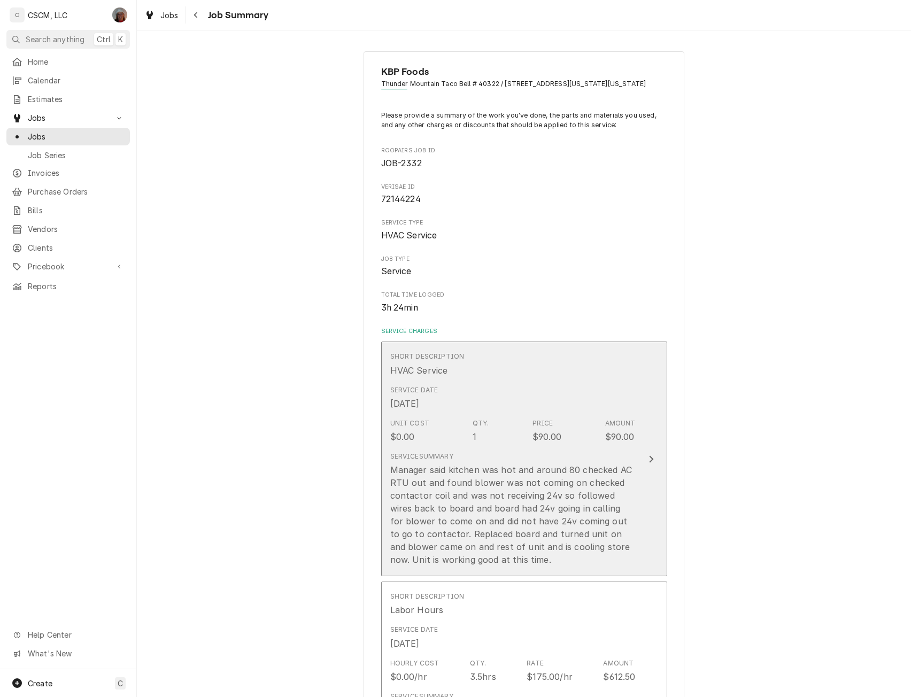
click at [648, 443] on button "Short Description HVAC Service Service Date Sep 30, 2025 Unit Cost $0.00 Qty. 1…" at bounding box center [524, 459] width 286 height 235
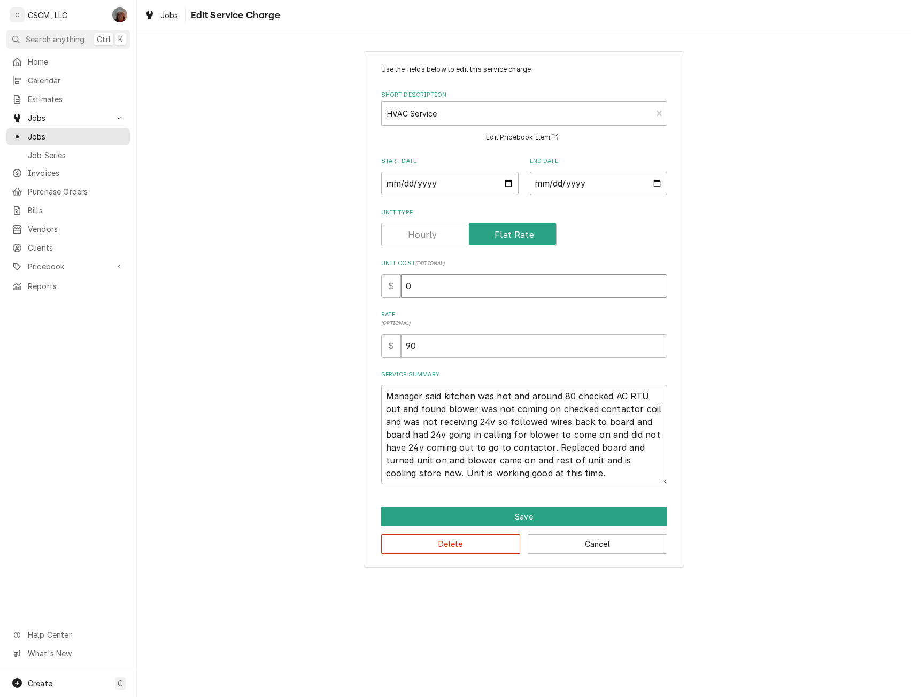
click at [404, 286] on input "0" at bounding box center [534, 286] width 266 height 24
type textarea "x"
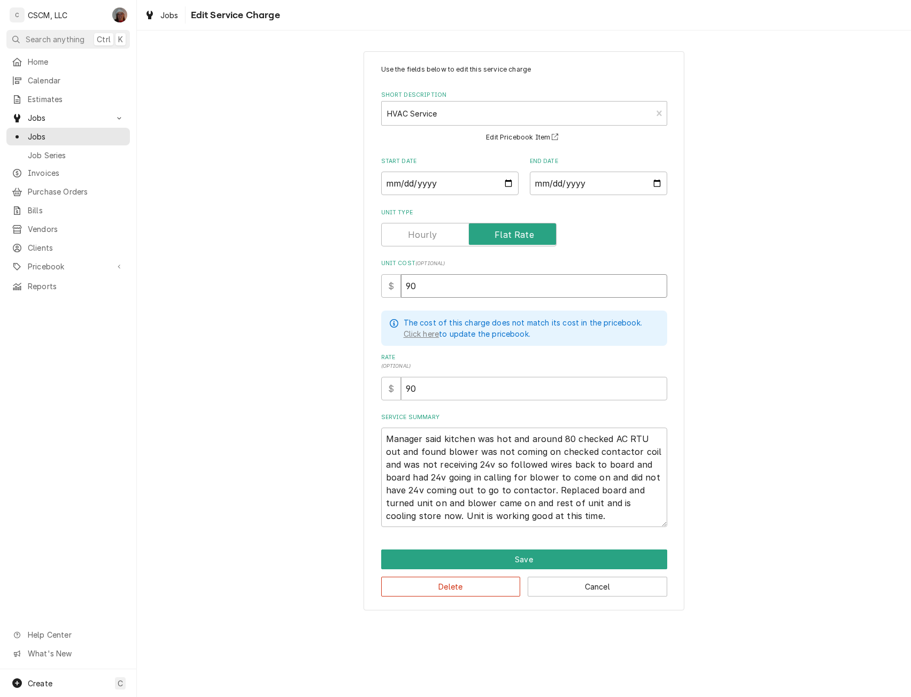
type input "90"
click at [384, 441] on textarea "Manager said kitchen was hot and around 80 checked AC RTU out and found blower …" at bounding box center [524, 477] width 286 height 99
type textarea "x"
type textarea "Manager said kitchen was hot and around 80 checked AC RTU out and found blower …"
type textarea "x"
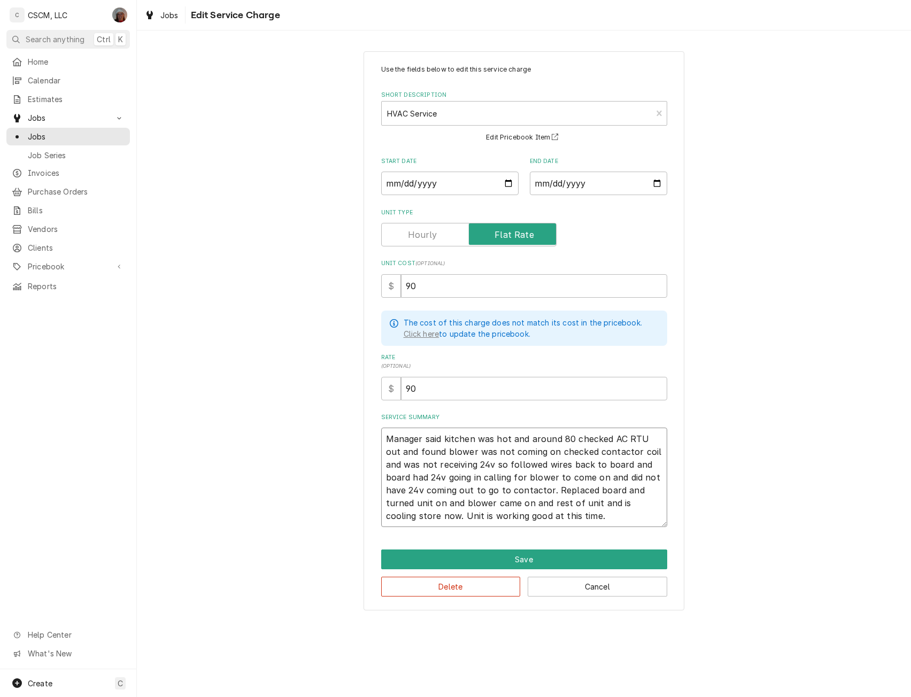
type textarea "Manager said kitchen was hot and around 80 checked AC RTU out and found blower …"
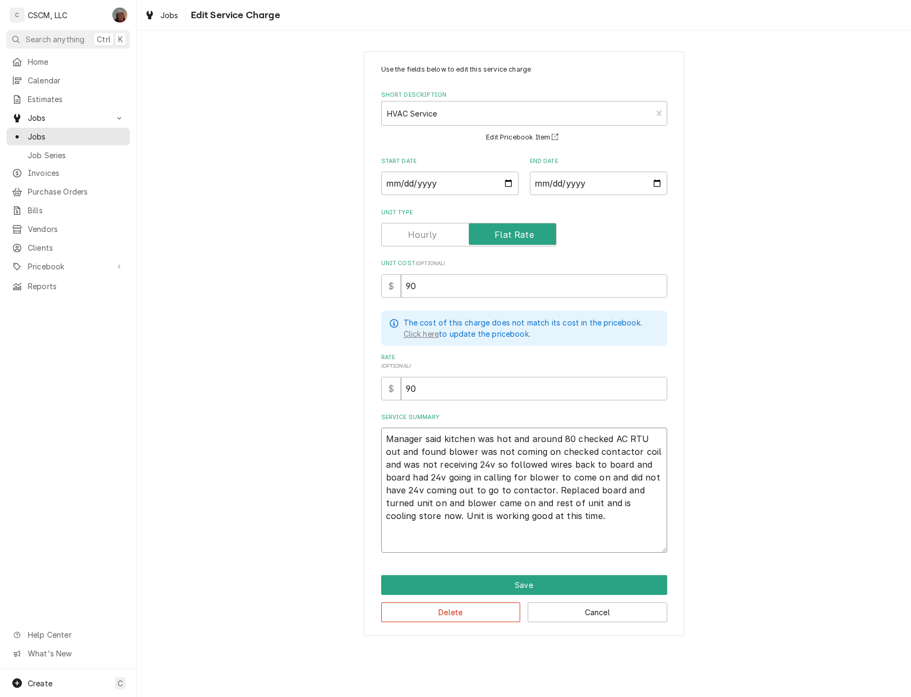
paste textarea "Back of house at 80 degrees today NTE: $500 PO # 72144224"
type textarea "x"
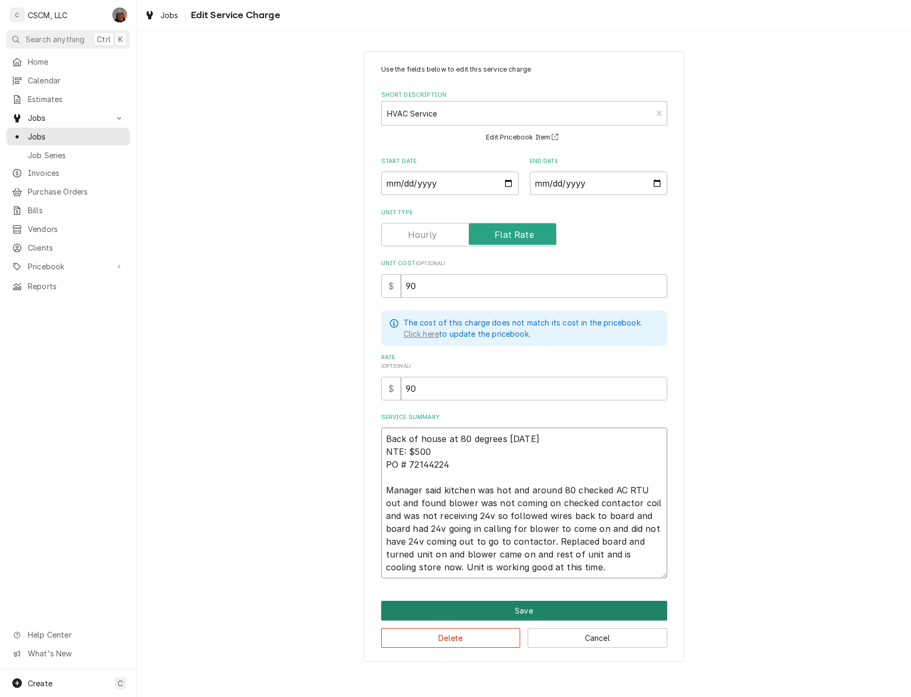
type textarea "Back of house at 80 degrees [DATE] NTE: $500 PO # 72144224 Manager said kitchen…"
click at [514, 605] on button "Save" at bounding box center [524, 611] width 286 height 20
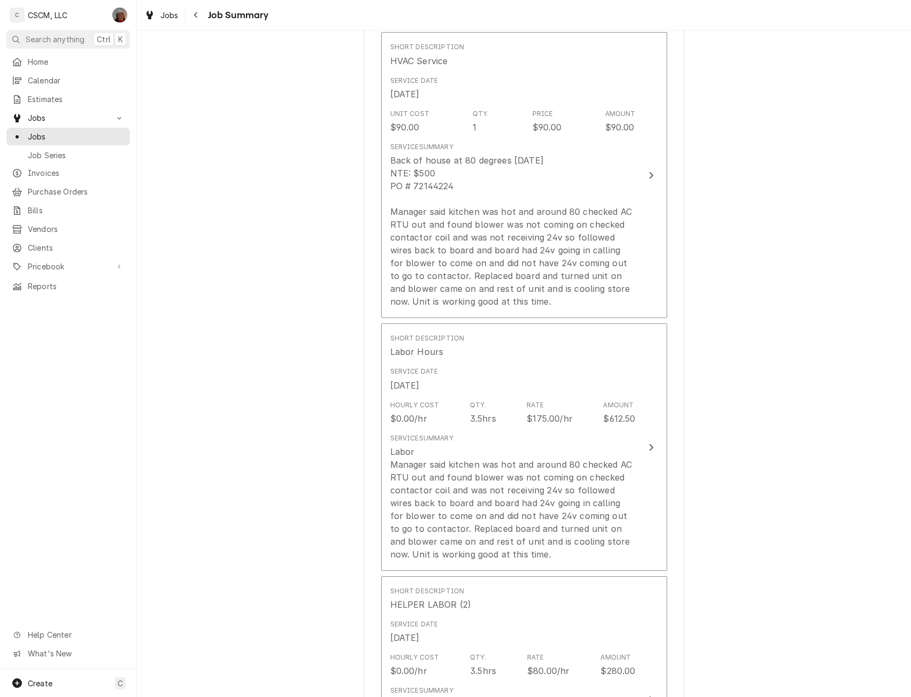
scroll to position [311, 0]
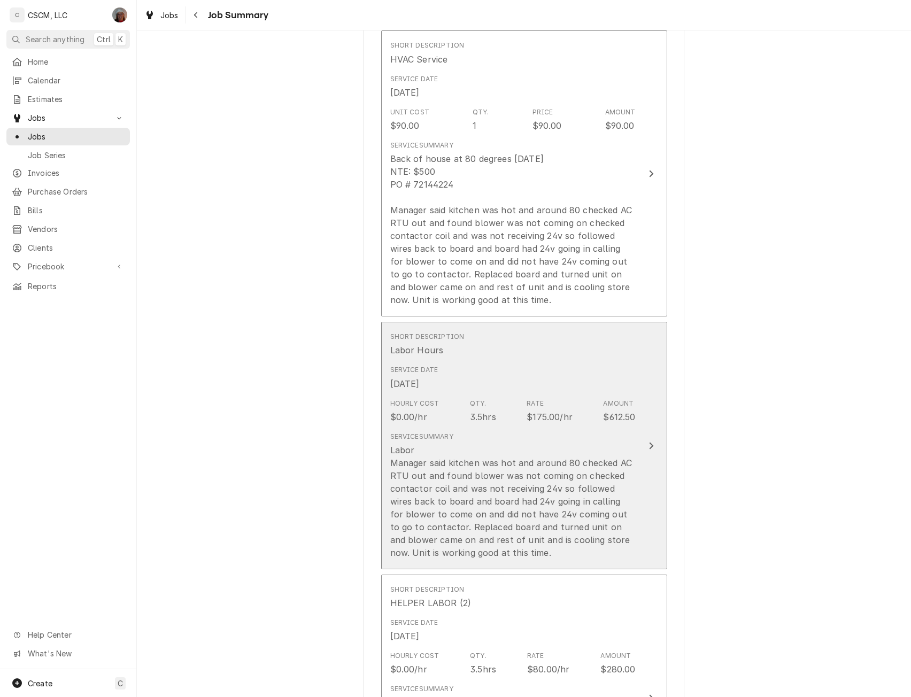
click at [651, 453] on div "Update Line Item" at bounding box center [652, 446] width 14 height 13
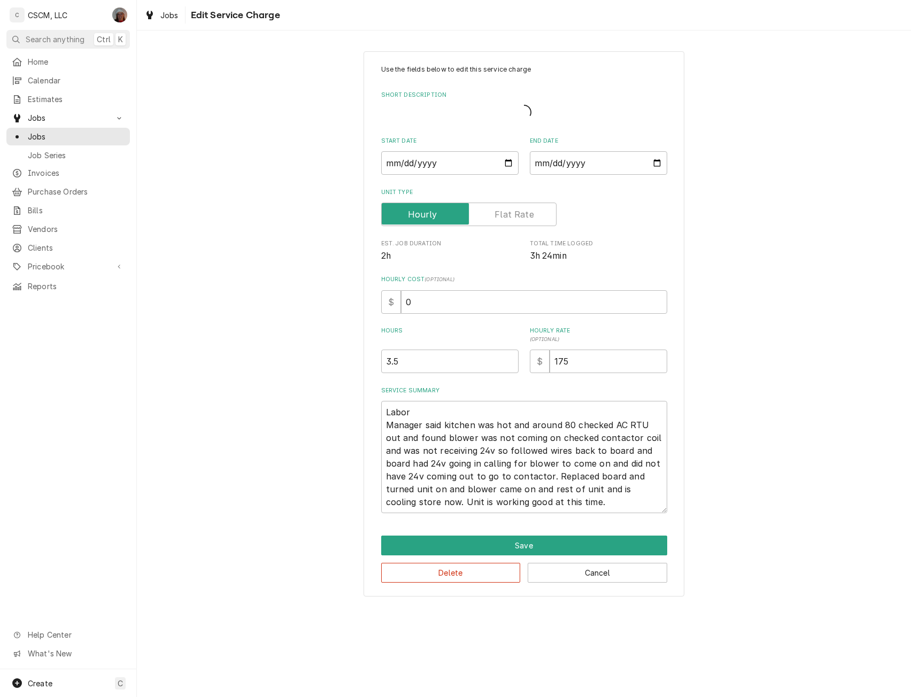
type textarea "x"
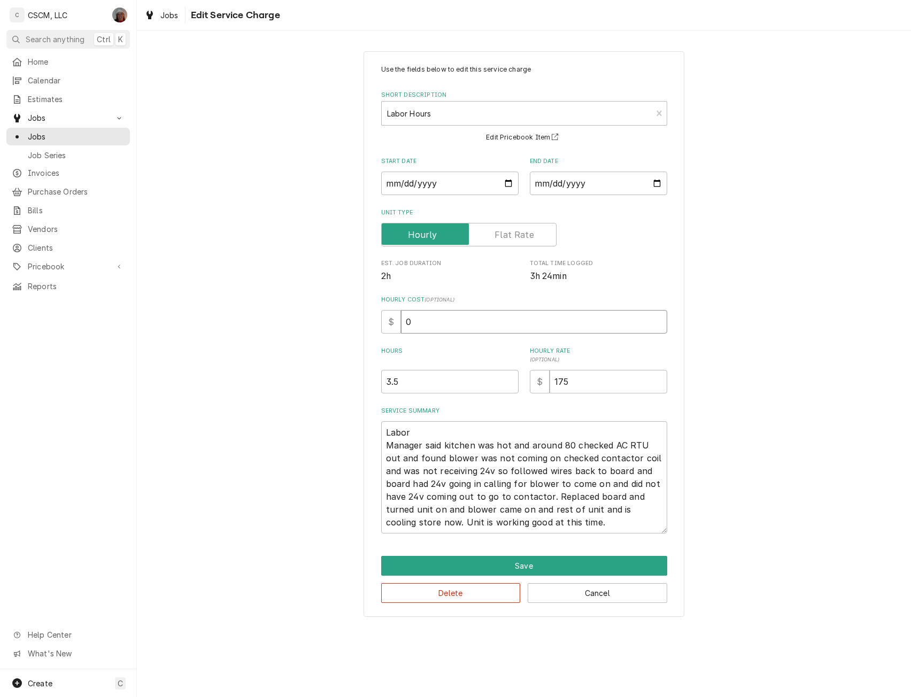
drag, startPoint x: 412, startPoint y: 326, endPoint x: 386, endPoint y: 324, distance: 26.3
click at [386, 324] on div "$ 0" at bounding box center [524, 322] width 286 height 24
type input "2"
type textarea "x"
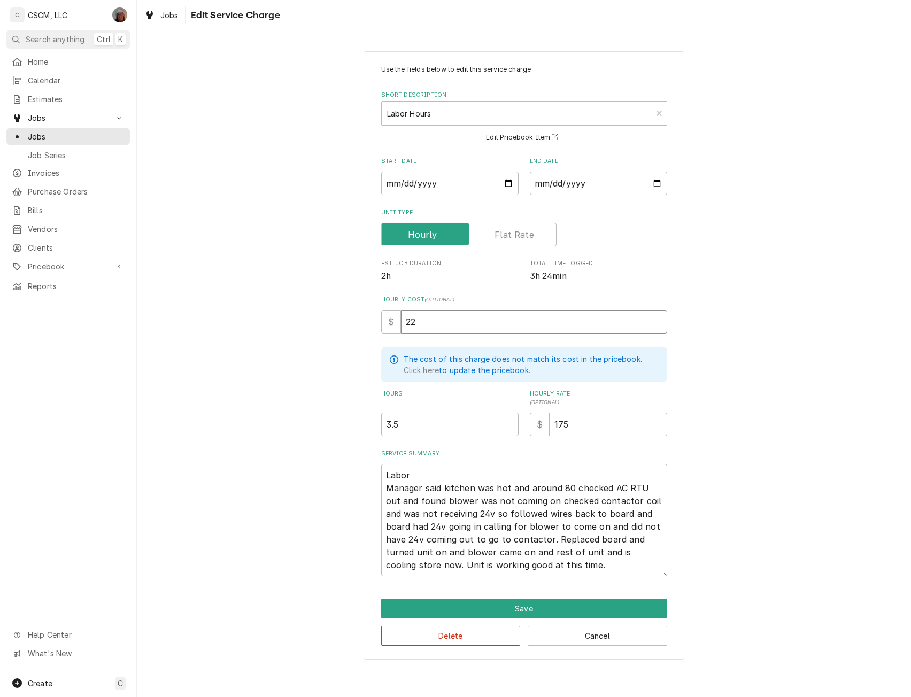
type input "22"
drag, startPoint x: 387, startPoint y: 493, endPoint x: 522, endPoint y: 563, distance: 151.4
click at [522, 563] on textarea "Labor Manager said kitchen was hot and around 80 checked AC RTU out and found b…" at bounding box center [524, 520] width 286 height 112
type textarea "x"
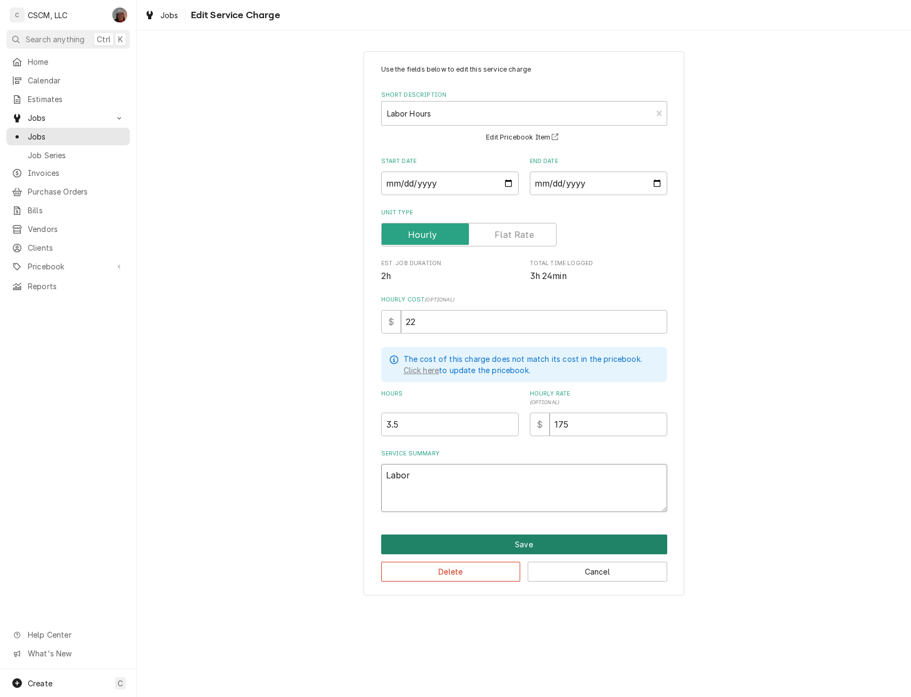
type textarea "Labor"
click at [528, 541] on button "Save" at bounding box center [524, 545] width 286 height 20
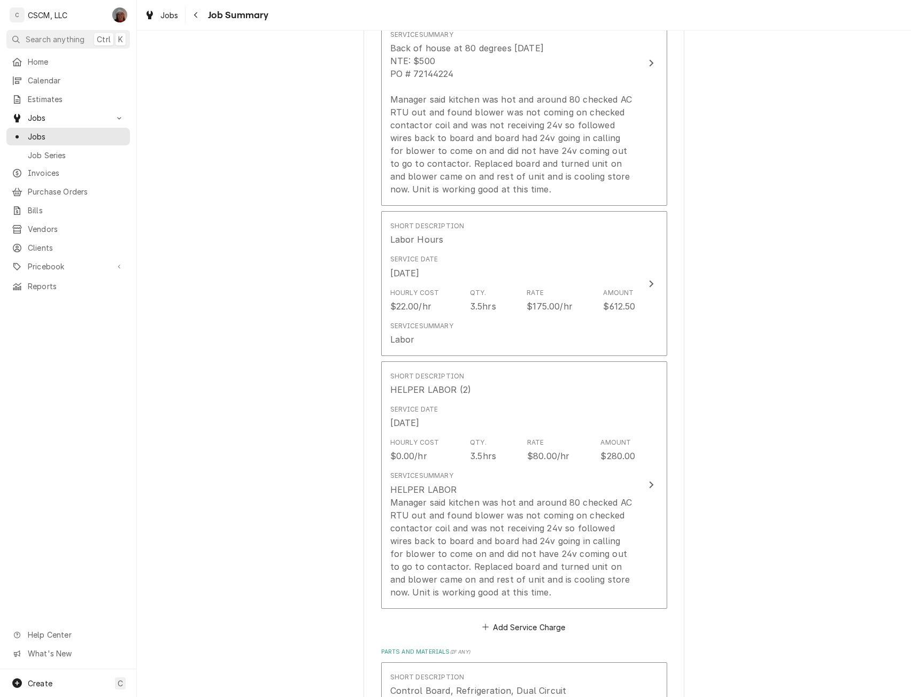
scroll to position [446, 0]
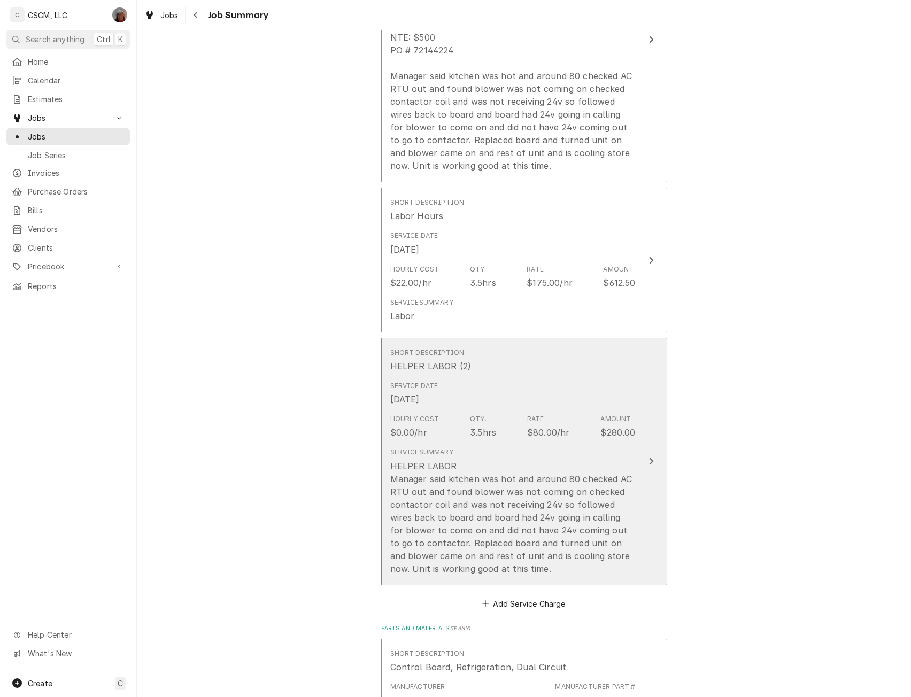
click at [624, 459] on div "Service Summary HELPER LABOR Manager said kitchen was hot and around 80 checked…" at bounding box center [513, 511] width 246 height 127
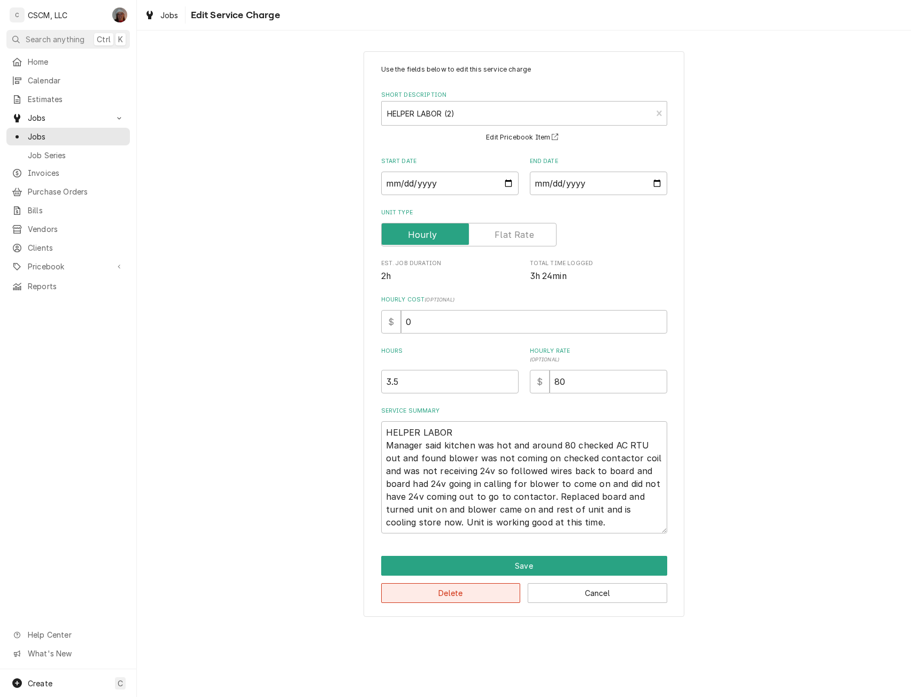
click at [468, 595] on button "Delete" at bounding box center [451, 594] width 140 height 20
type textarea "x"
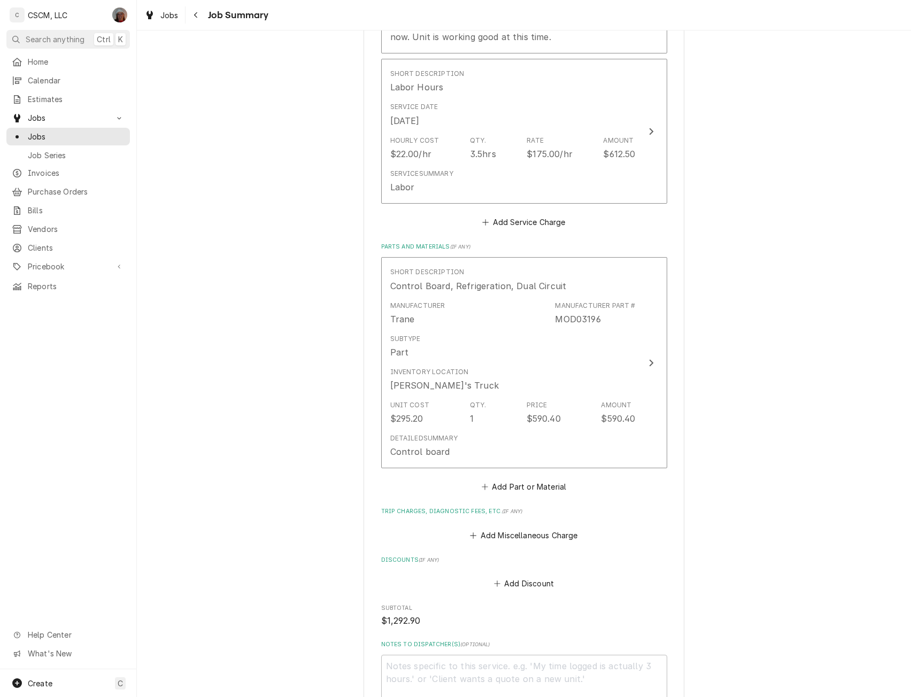
scroll to position [670, 0]
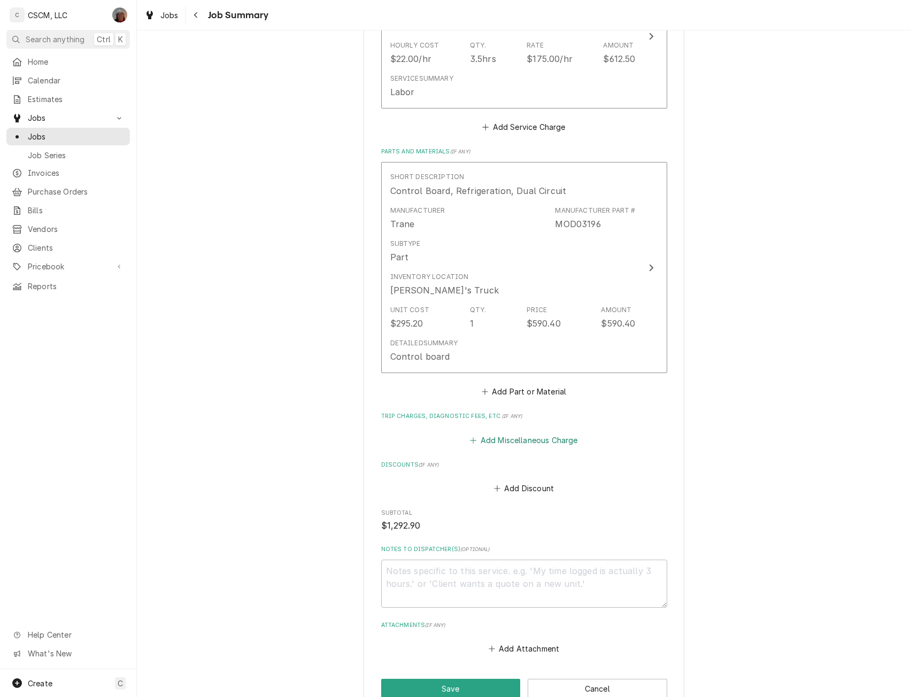
click at [508, 446] on button "Add Miscellaneous Charge" at bounding box center [524, 440] width 111 height 15
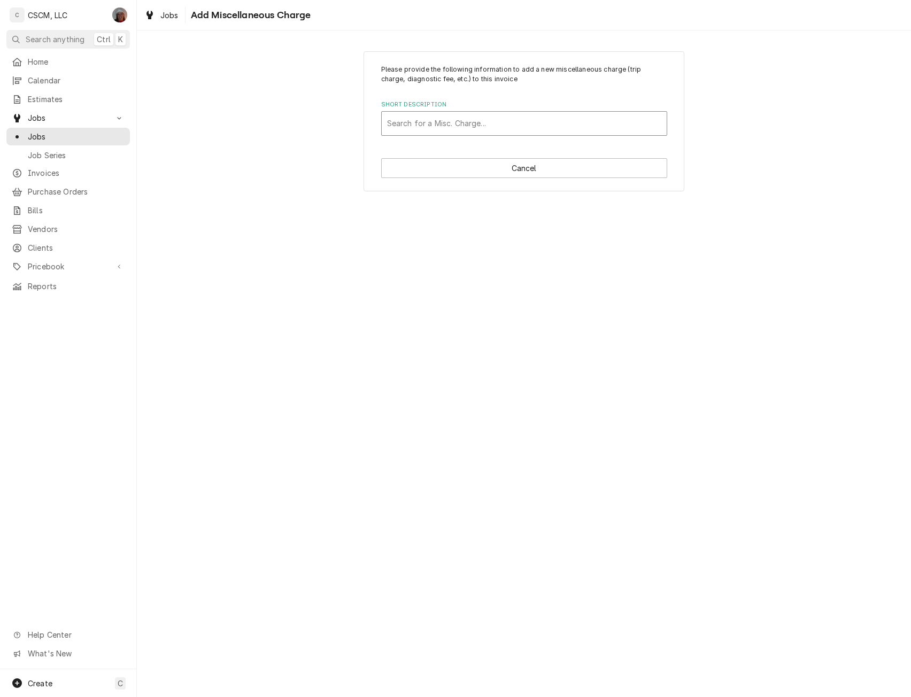
click at [477, 124] on div "Short Description" at bounding box center [524, 123] width 274 height 19
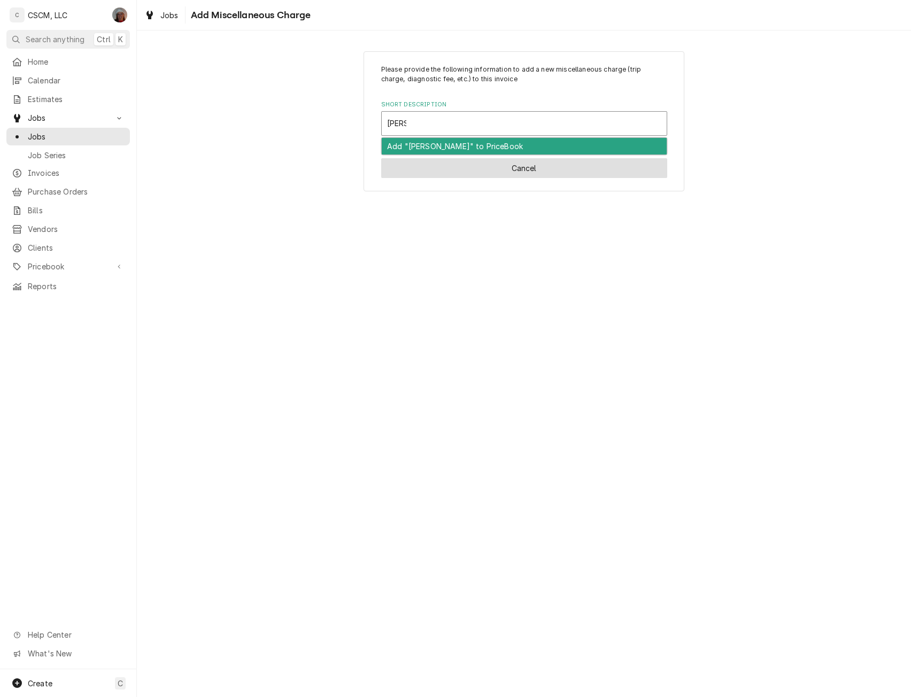
type input "sund"
click at [536, 167] on button "Cancel" at bounding box center [524, 168] width 286 height 20
type textarea "x"
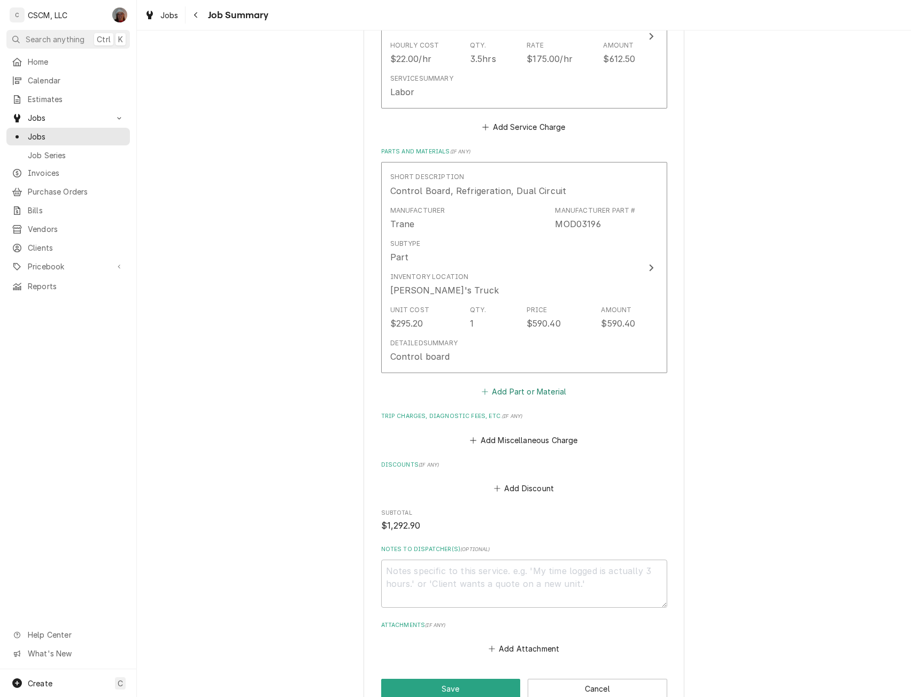
click at [507, 400] on button "Add Part or Material" at bounding box center [524, 392] width 88 height 15
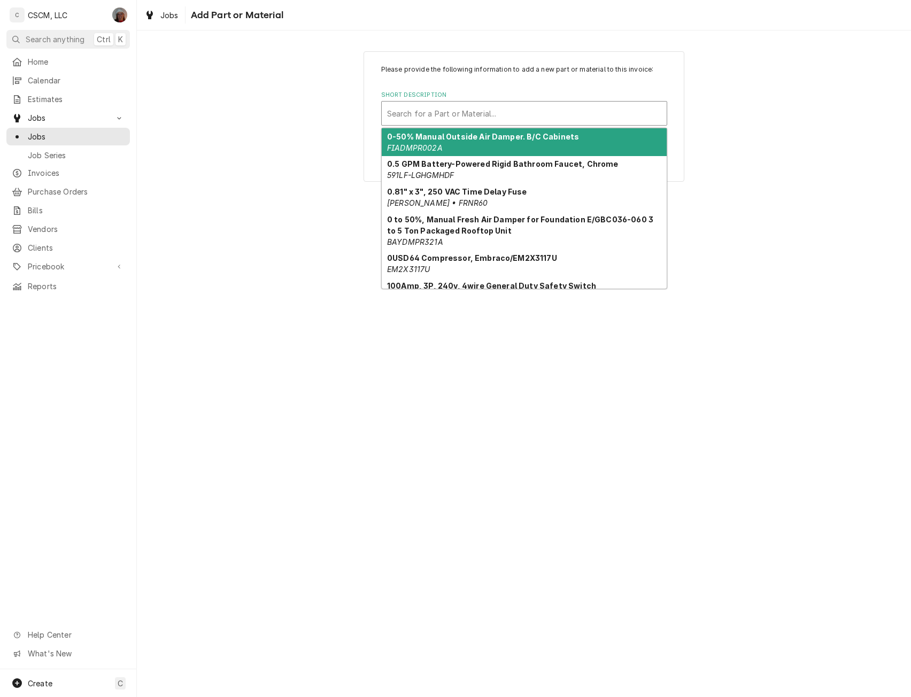
click at [467, 112] on div "Short Description" at bounding box center [524, 113] width 274 height 19
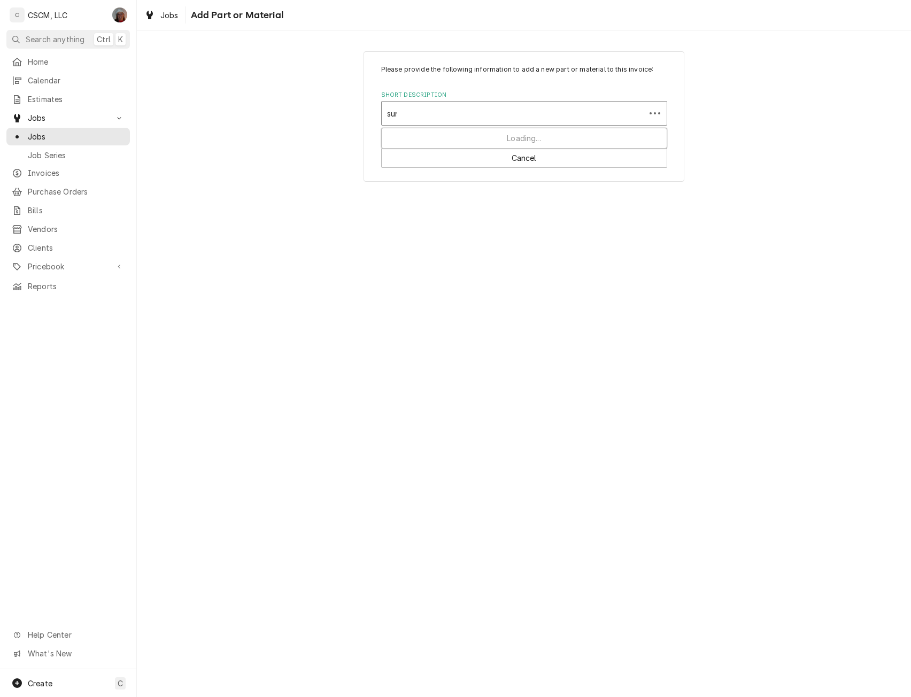
type input "sund"
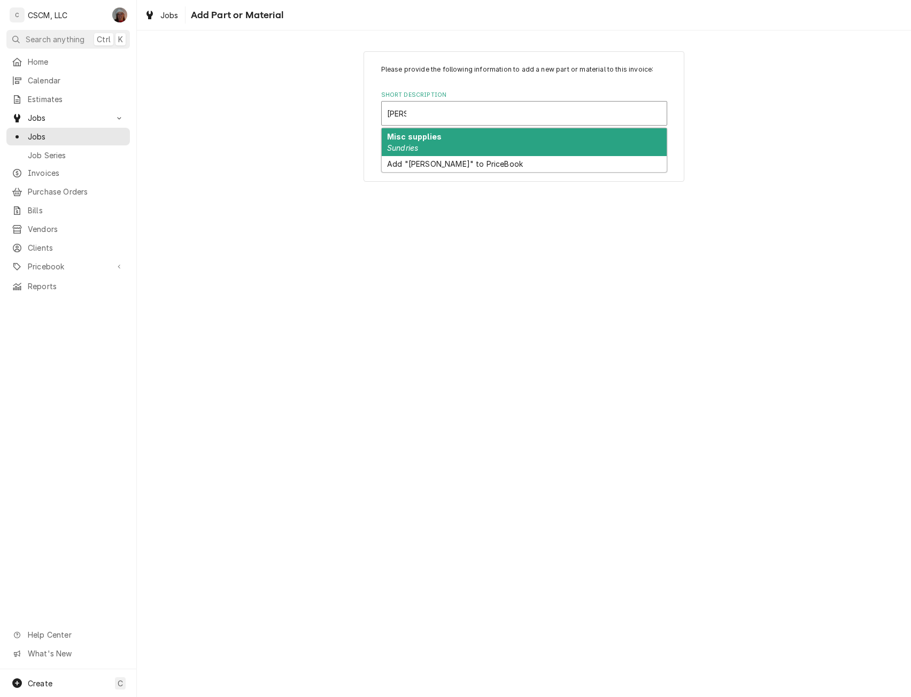
click at [441, 143] on div "Misc supplies Sundries" at bounding box center [524, 142] width 285 height 28
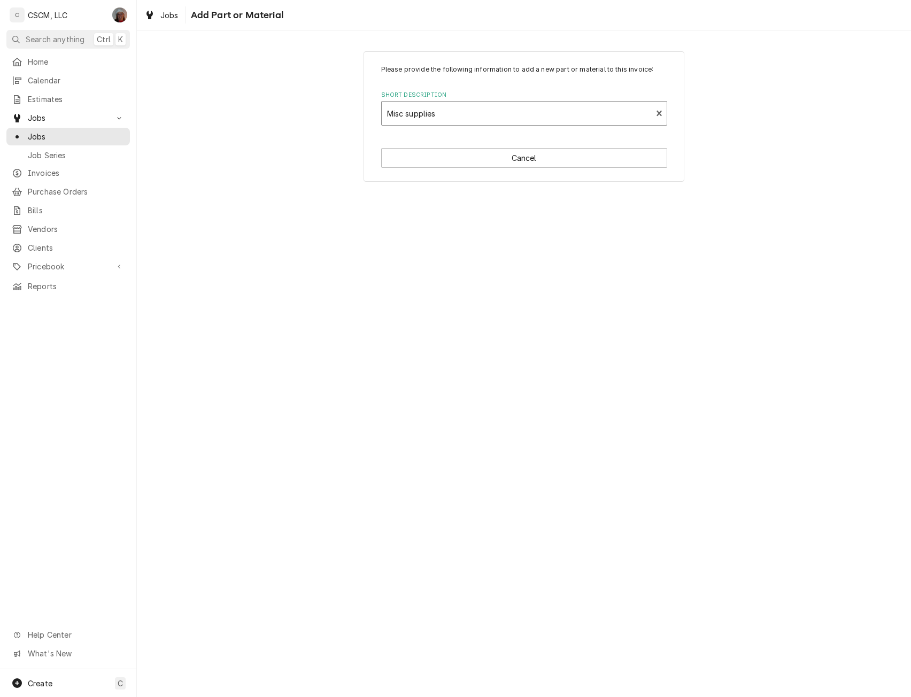
type textarea "x"
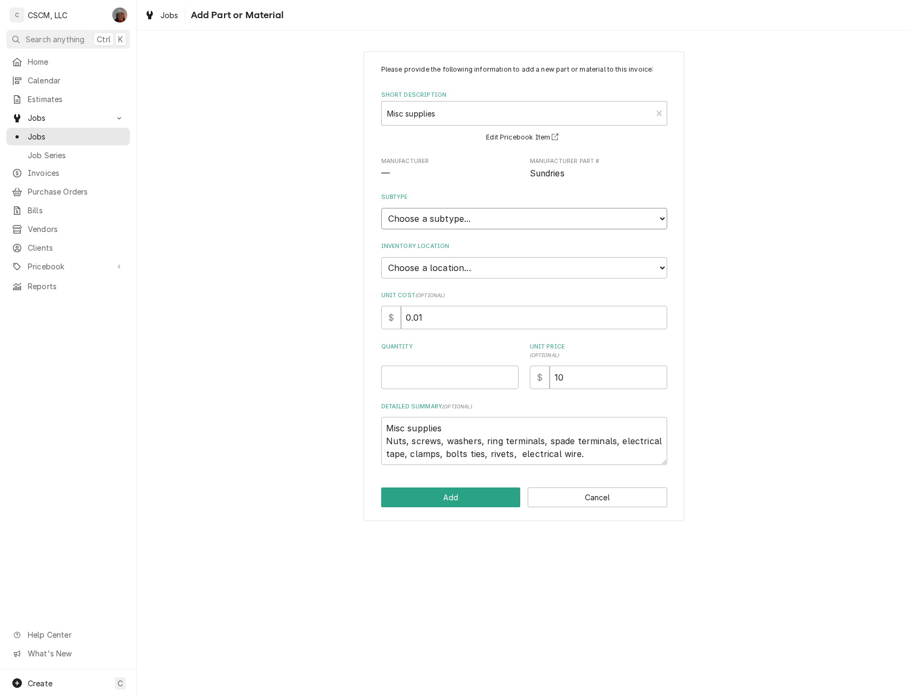
click at [496, 213] on select "Choose a subtype... Equipment Part Refrigerant Supply or Material Tool" at bounding box center [524, 218] width 286 height 21
click at [494, 264] on select "Choose a location... Chris's Truck Colorado Main Warehouse Izaia's Truck Jimmy'…" at bounding box center [524, 267] width 286 height 21
select select "421"
click at [381, 257] on select "Choose a location... Chris's Truck Colorado Main Warehouse Izaia's Truck Jimmy'…" at bounding box center [524, 267] width 286 height 21
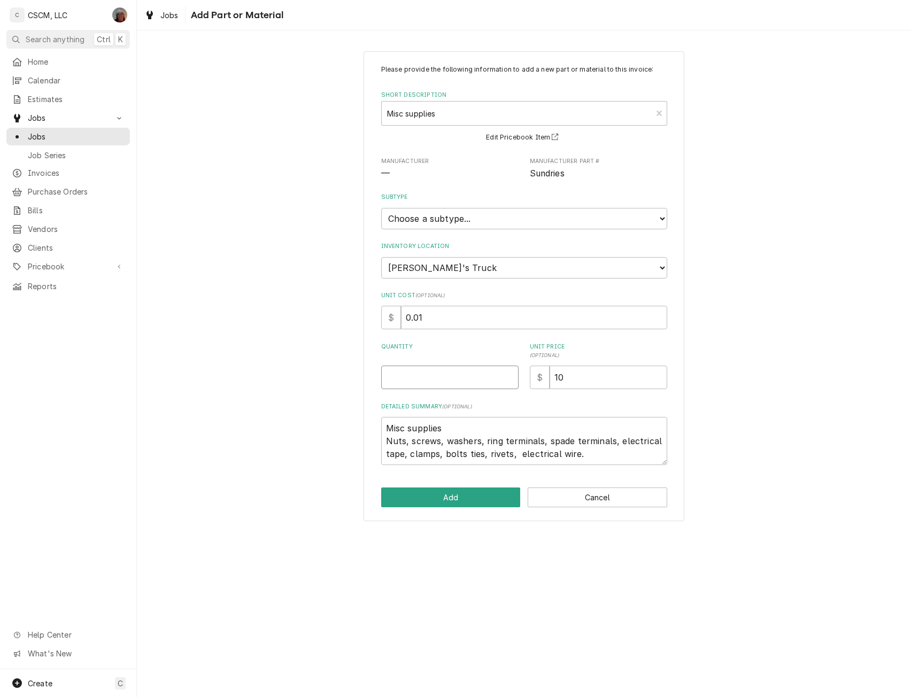
click at [418, 376] on input "Quantity" at bounding box center [449, 378] width 137 height 24
type textarea "x"
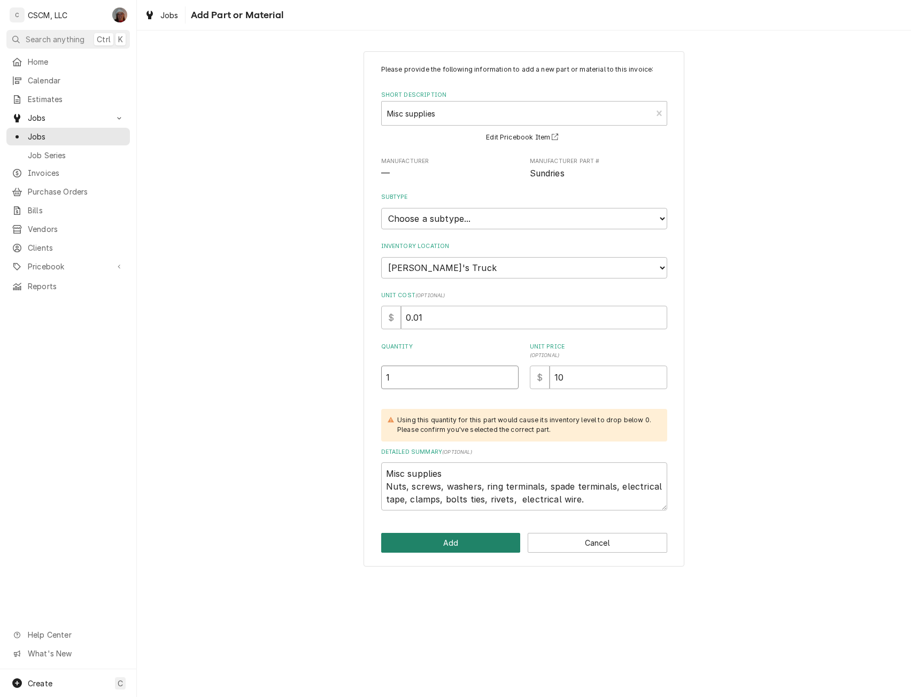
type input "1"
click at [446, 547] on button "Add" at bounding box center [451, 543] width 140 height 20
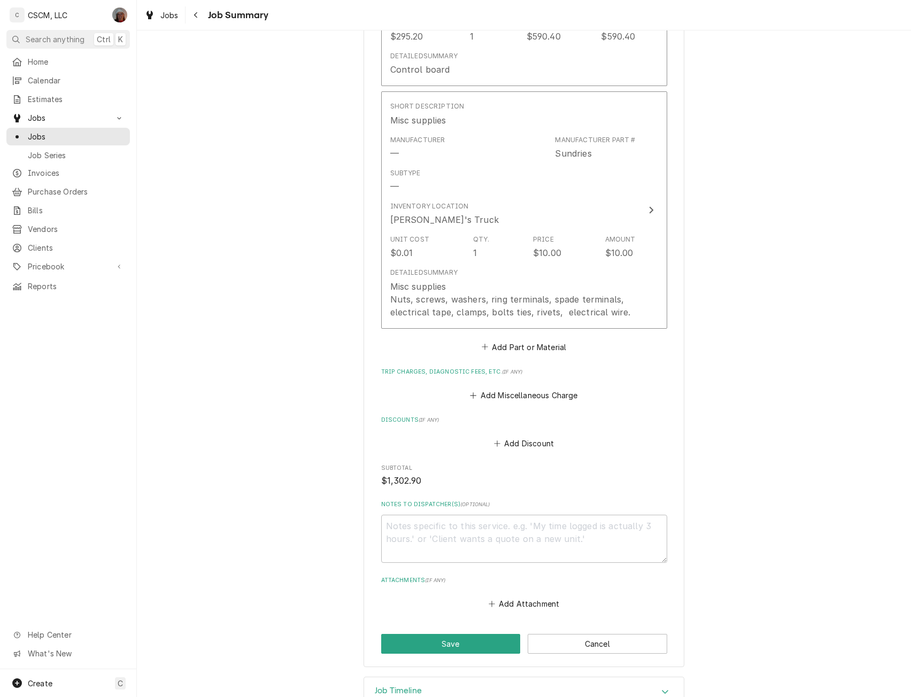
scroll to position [997, 0]
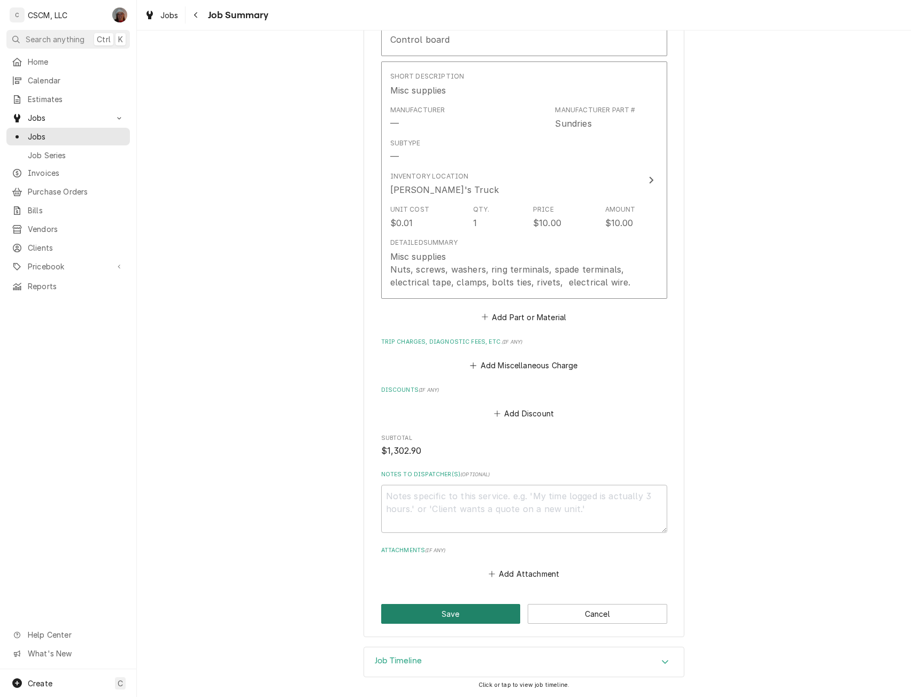
click at [467, 619] on button "Save" at bounding box center [451, 614] width 140 height 20
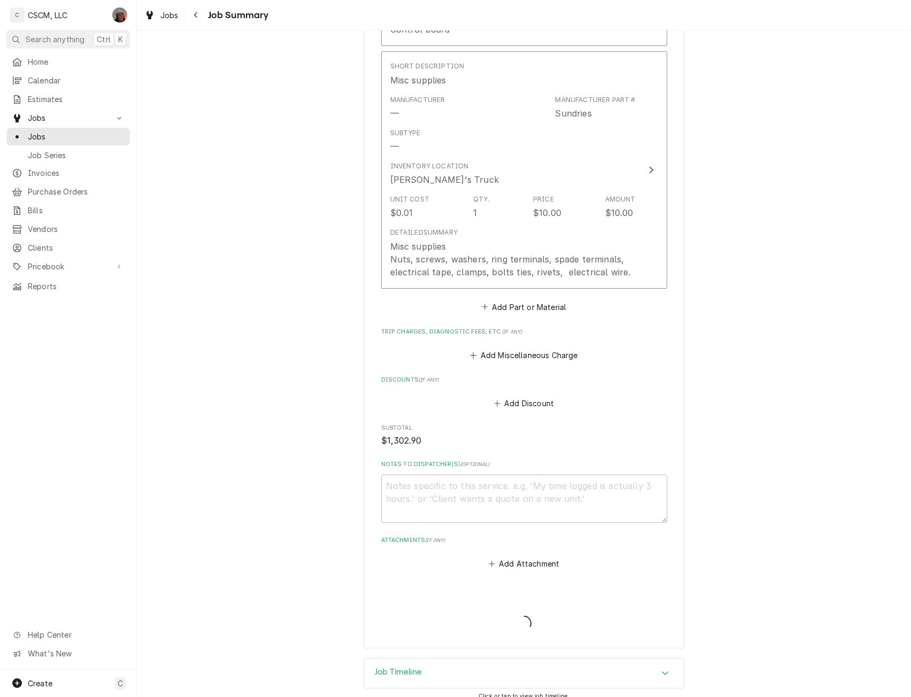
type textarea "x"
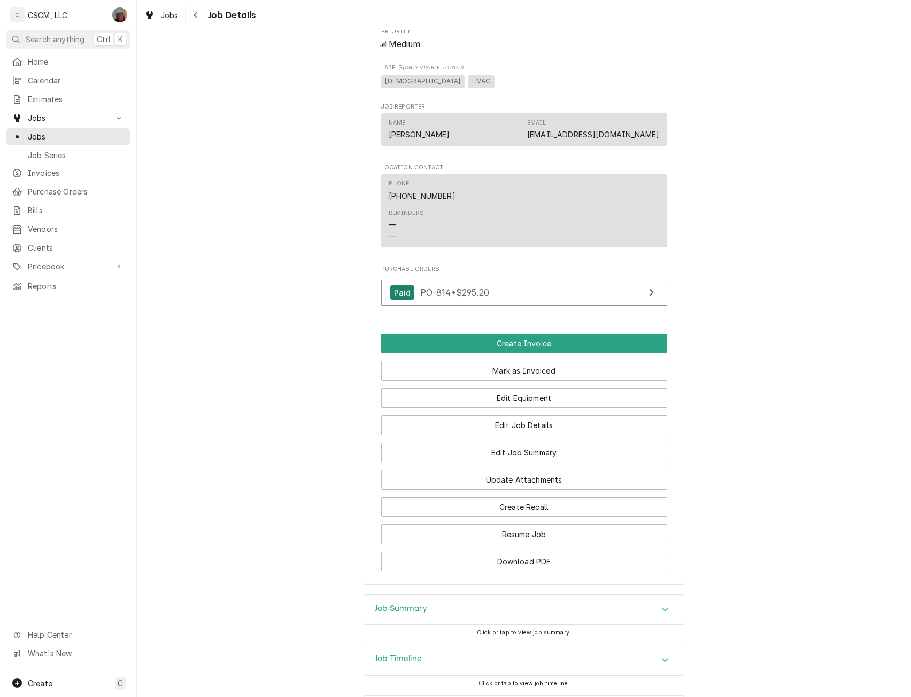
scroll to position [684, 0]
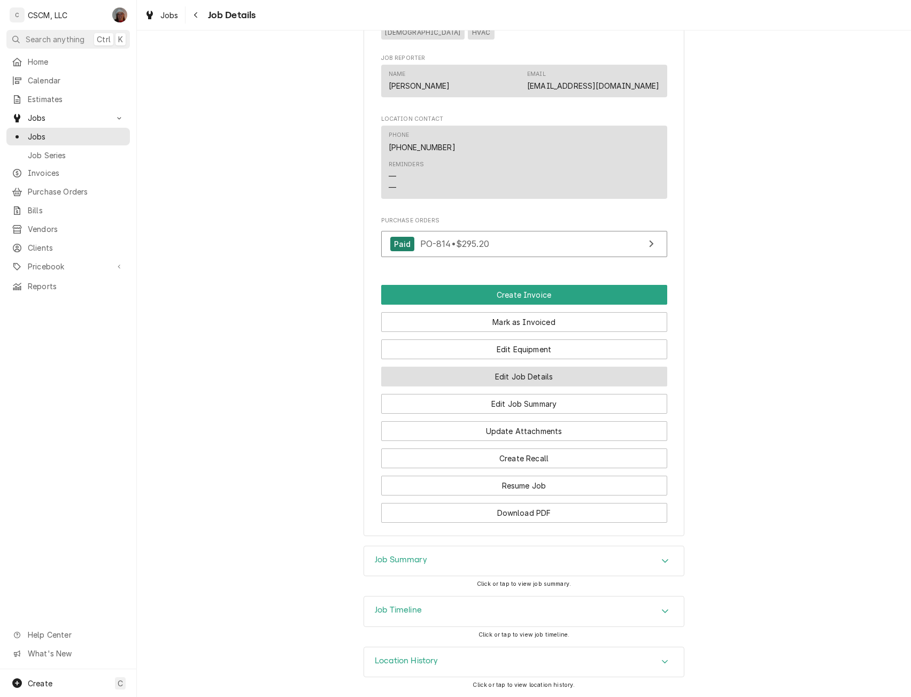
click at [532, 385] on button "Edit Job Details" at bounding box center [524, 377] width 286 height 20
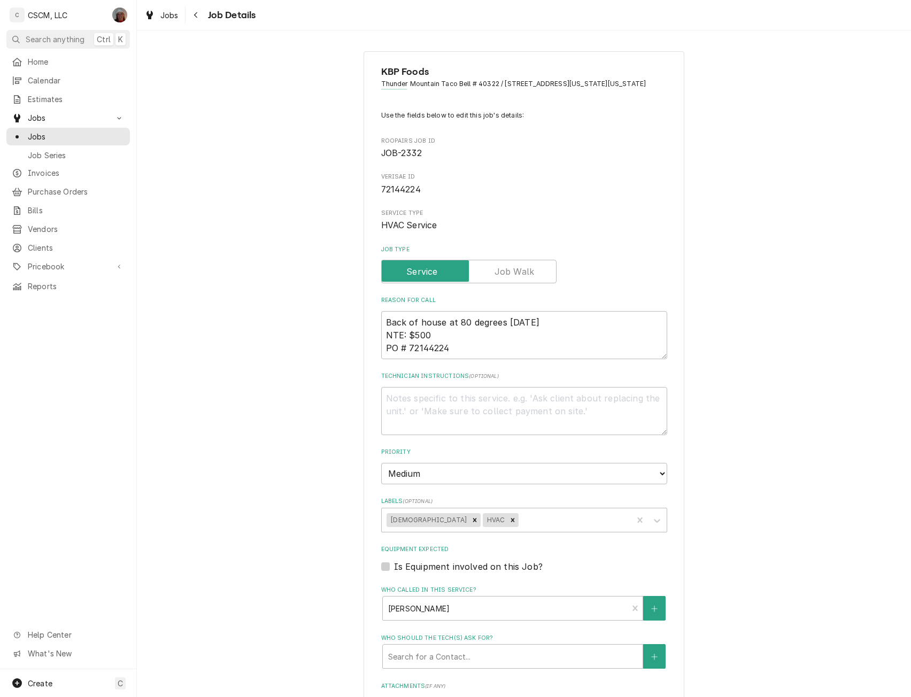
type textarea "x"
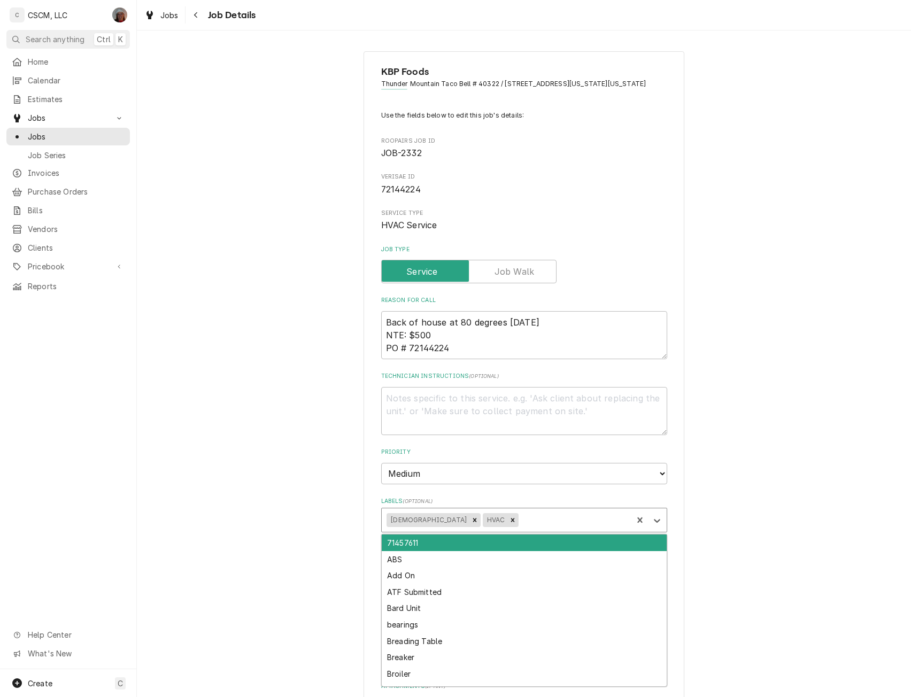
click at [521, 527] on div "Labels" at bounding box center [574, 520] width 106 height 19
type input "pend"
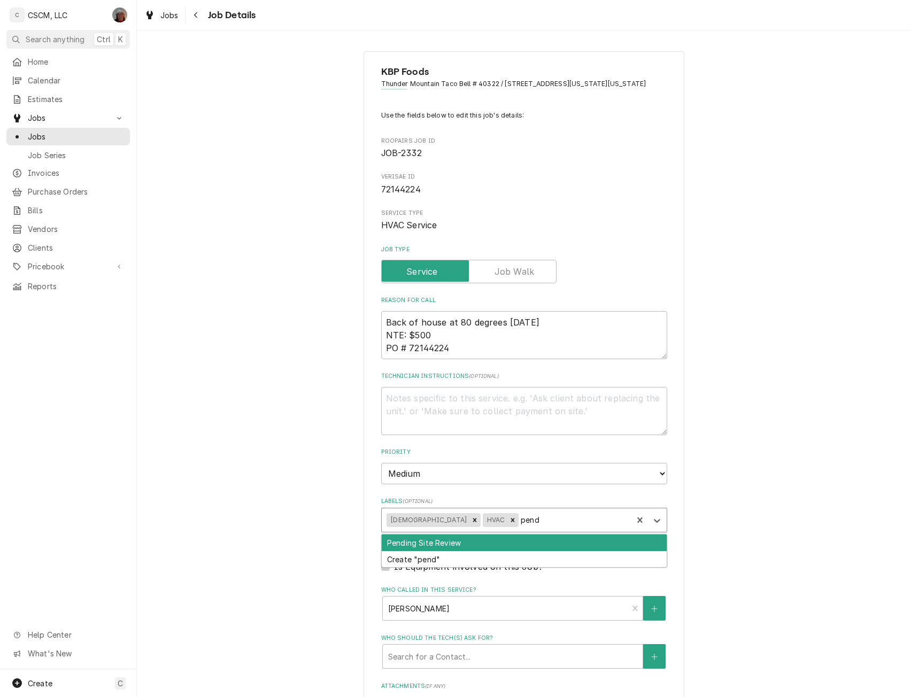
click at [441, 551] on div "Pending Site Review" at bounding box center [524, 543] width 285 height 17
type textarea "x"
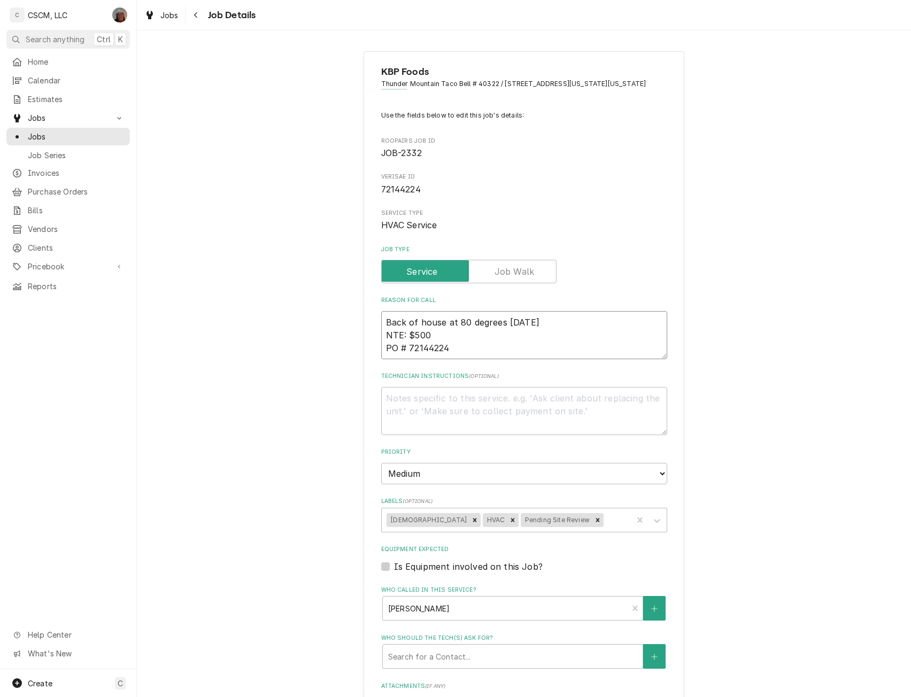
drag, startPoint x: 381, startPoint y: 331, endPoint x: 458, endPoint y: 361, distance: 83.1
click at [458, 359] on textarea "Back of house at 80 degrees [DATE] NTE: $500 PO # 72144224" at bounding box center [524, 335] width 286 height 48
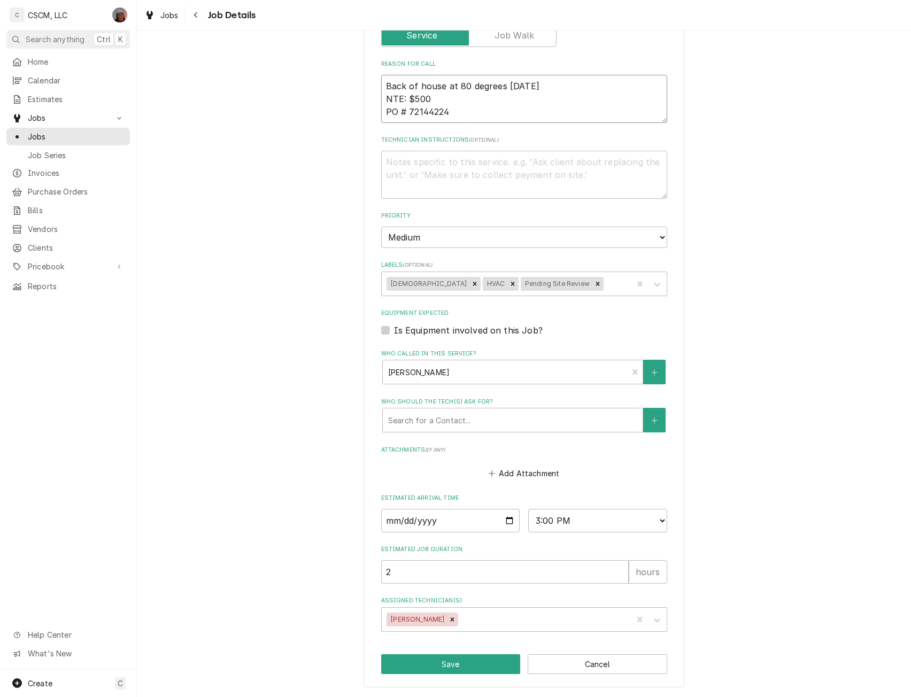
scroll to position [246, 0]
click at [462, 662] on button "Save" at bounding box center [451, 665] width 140 height 20
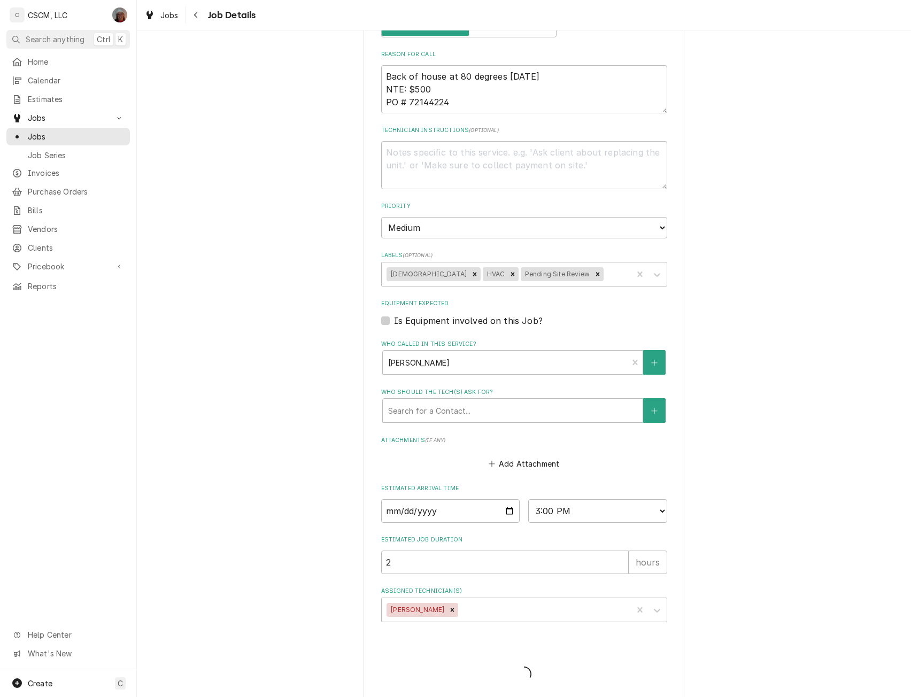
type textarea "x"
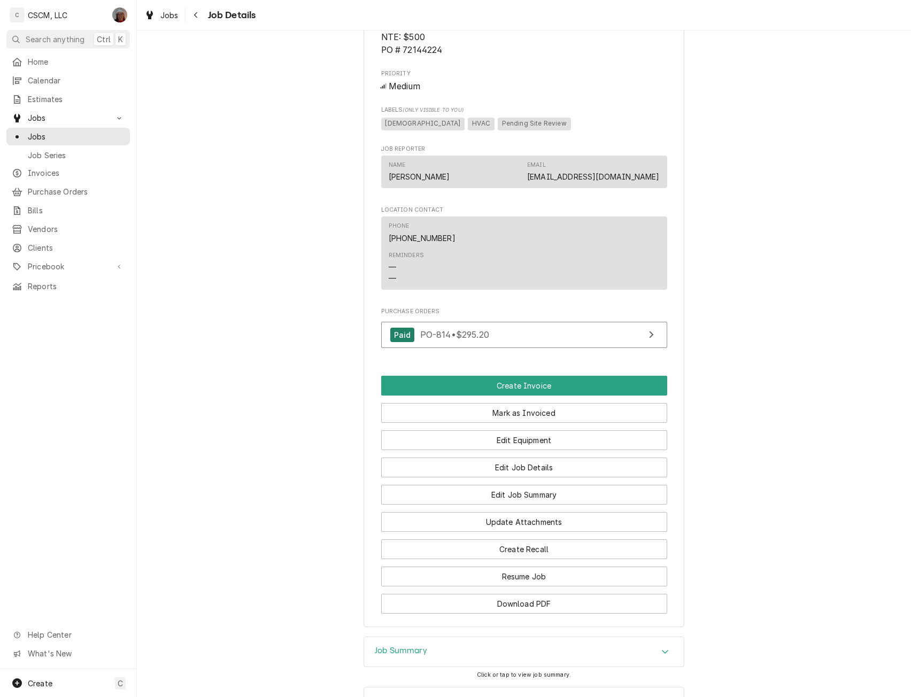
scroll to position [593, 0]
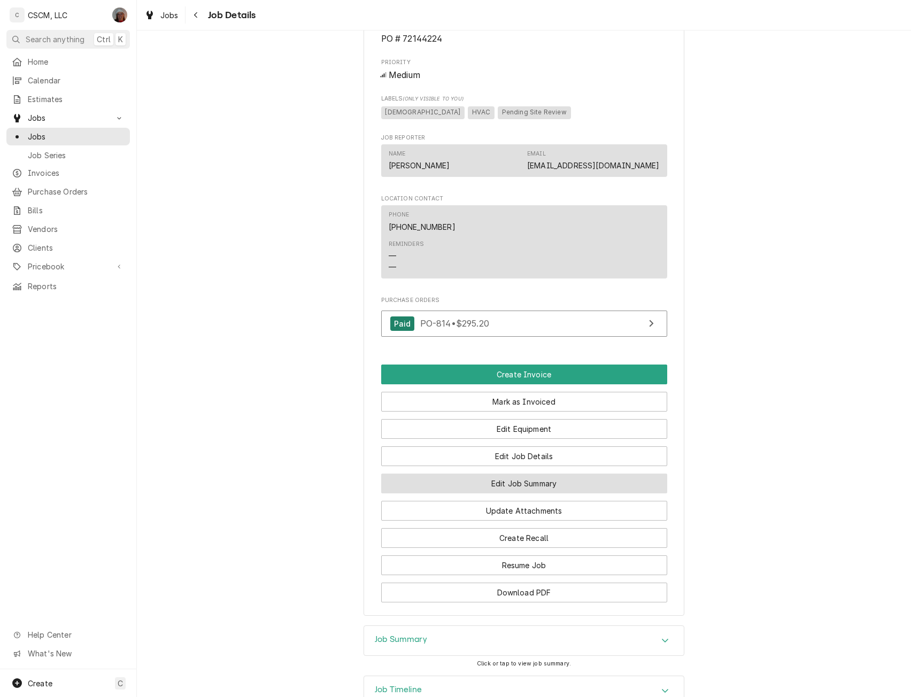
click at [538, 494] on button "Edit Job Summary" at bounding box center [524, 484] width 286 height 20
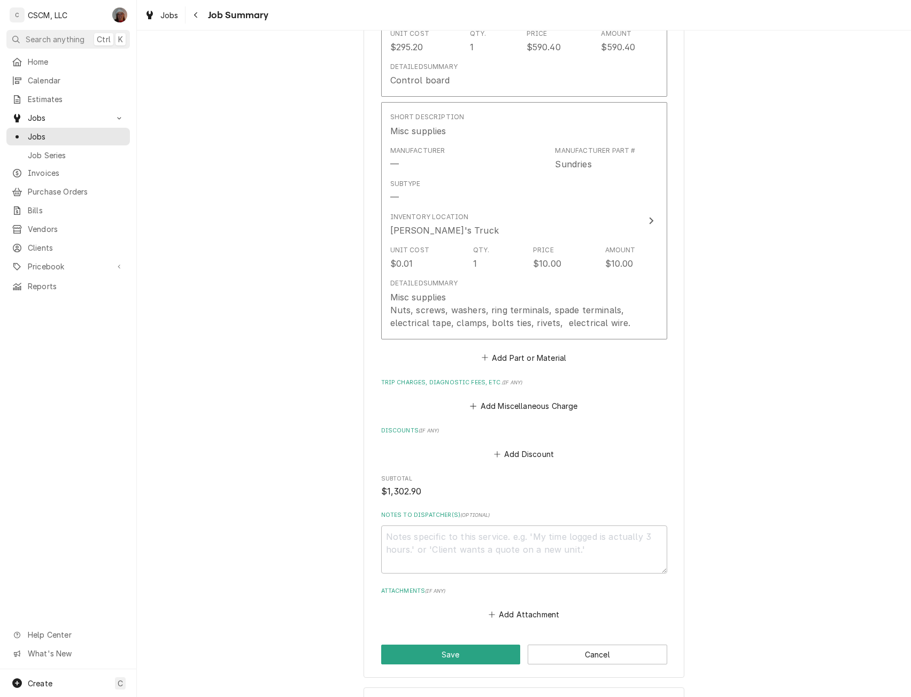
scroll to position [997, 0]
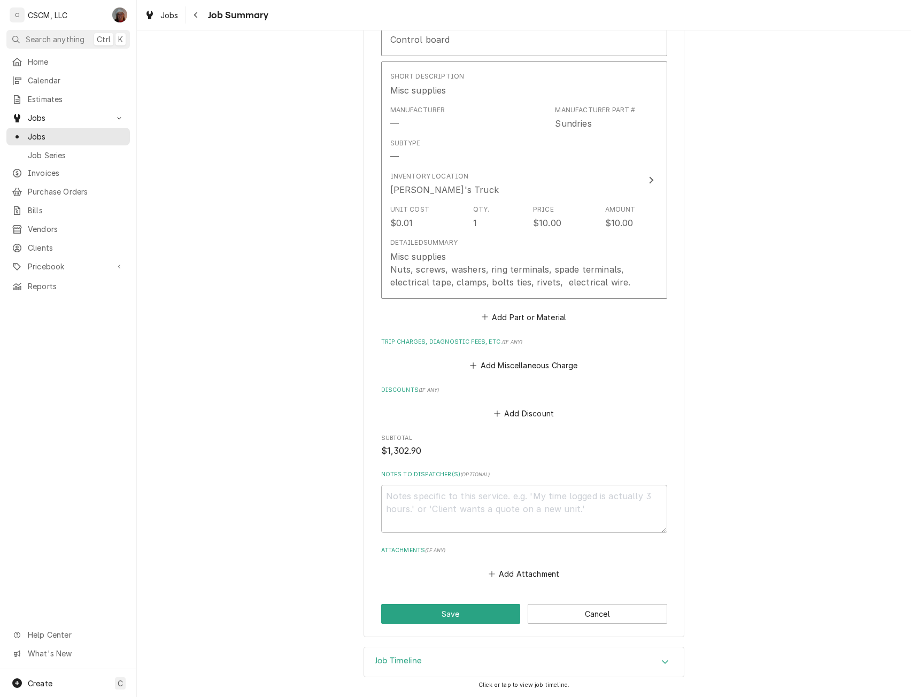
click at [443, 610] on button "Save" at bounding box center [451, 614] width 140 height 20
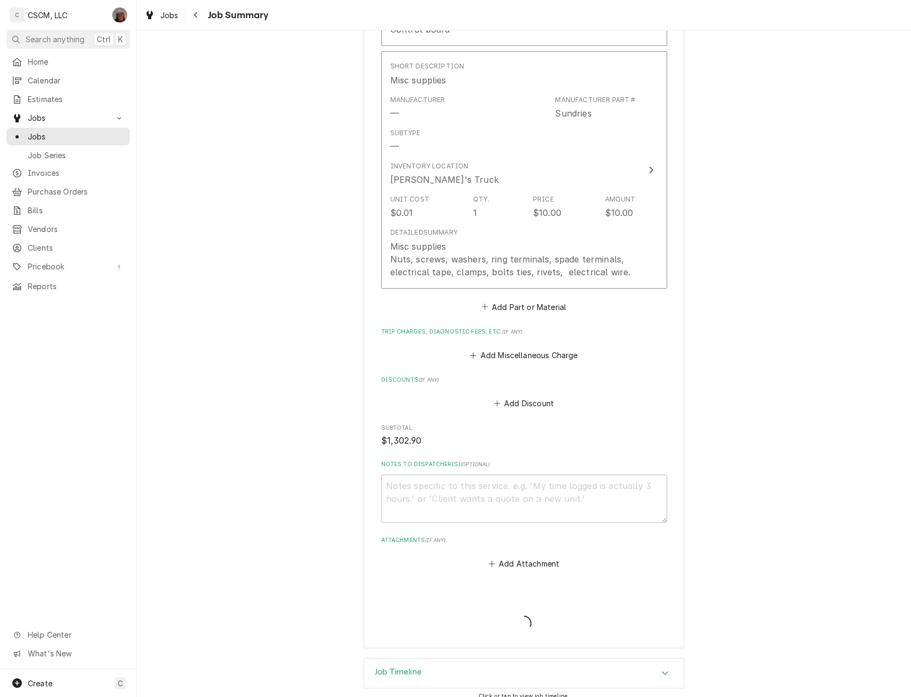
type textarea "x"
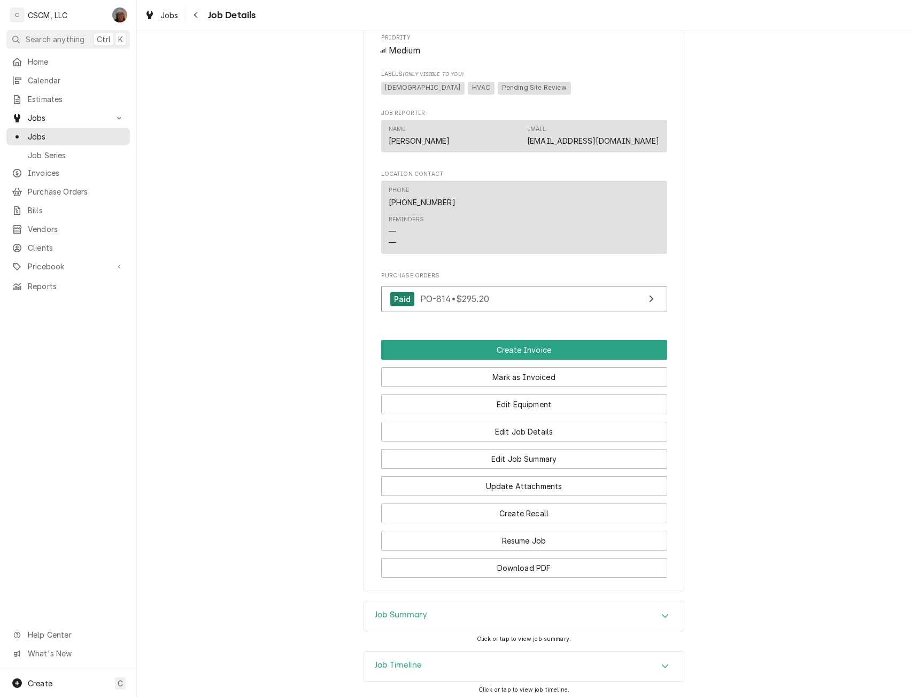
scroll to position [673, 0]
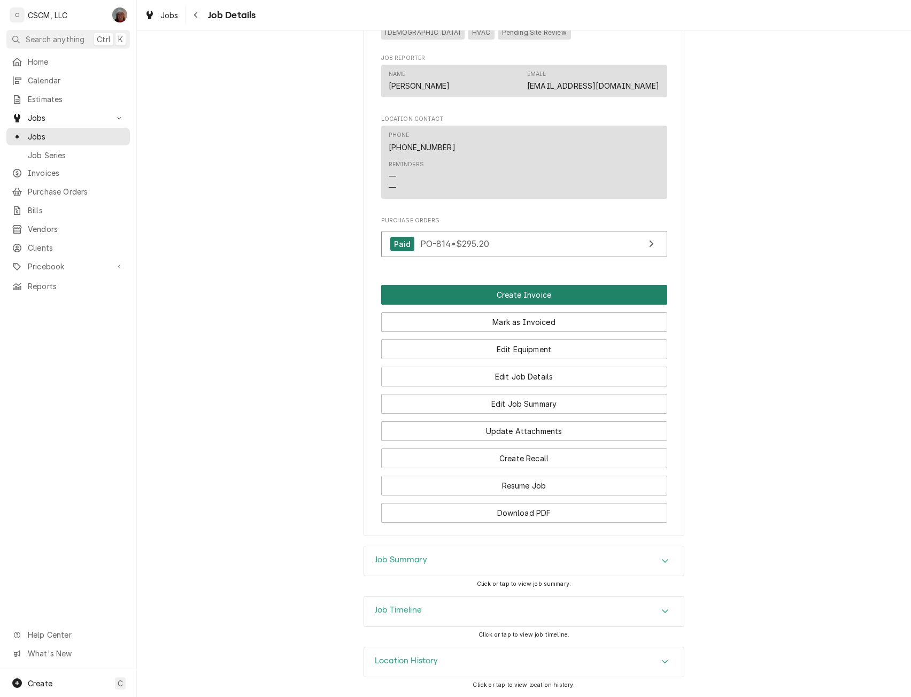
click at [548, 305] on button "Create Invoice" at bounding box center [524, 295] width 286 height 20
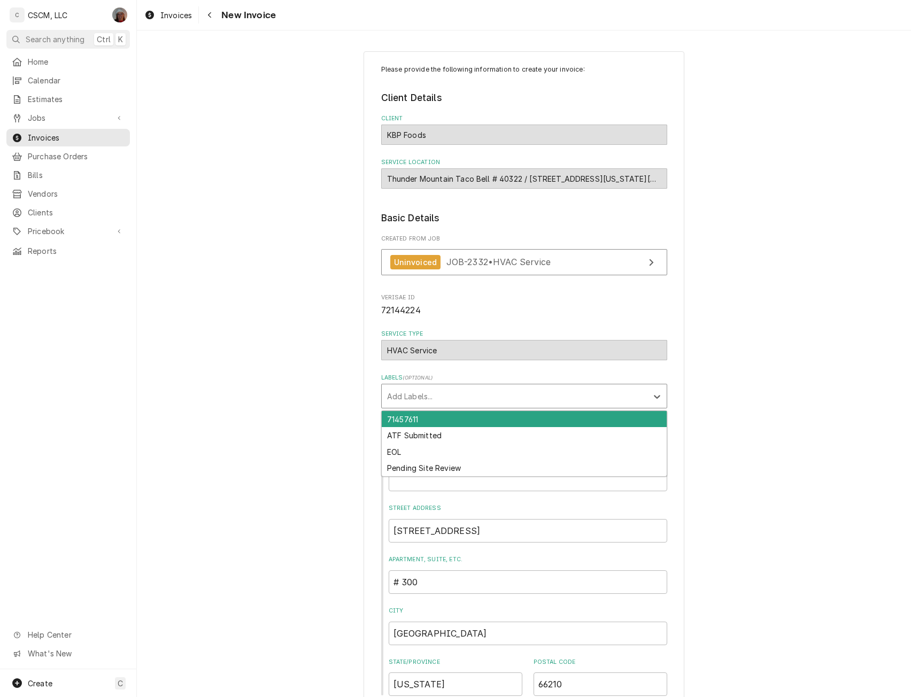
click at [536, 402] on div "Labels" at bounding box center [514, 396] width 255 height 19
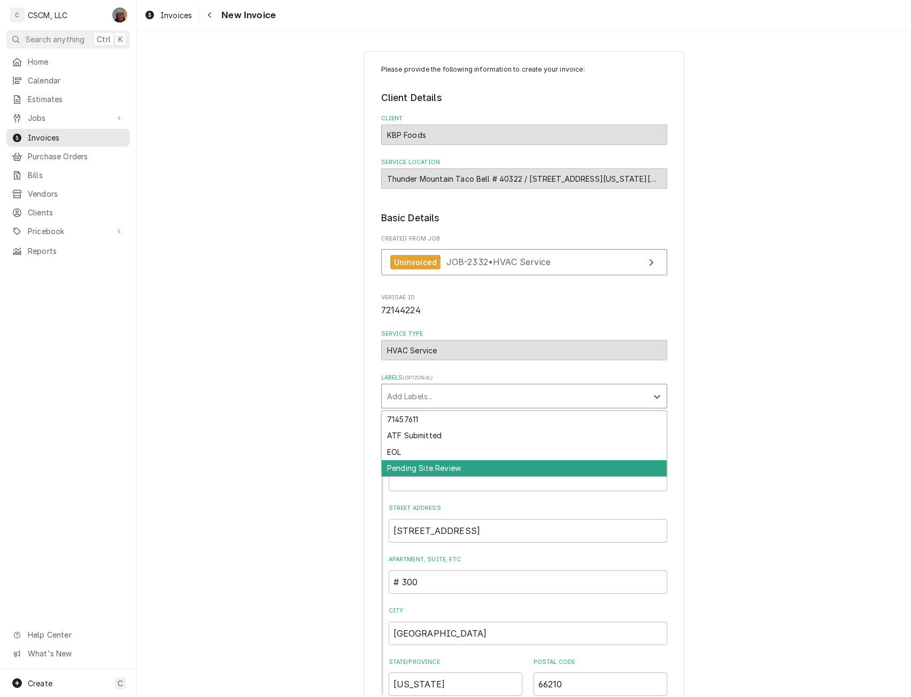
click at [458, 470] on div "Pending Site Review" at bounding box center [524, 469] width 285 height 17
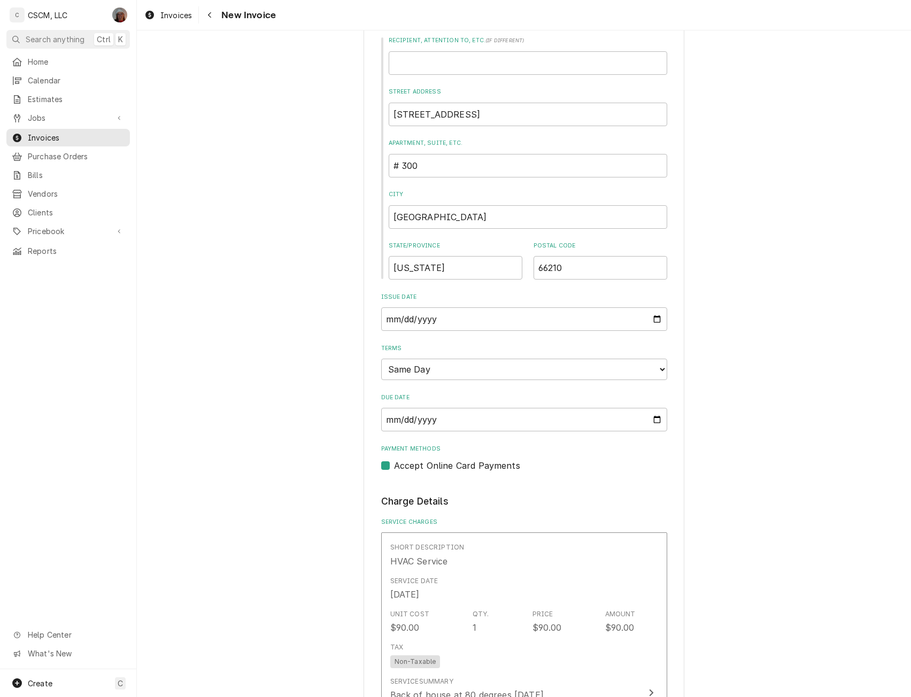
scroll to position [427, 0]
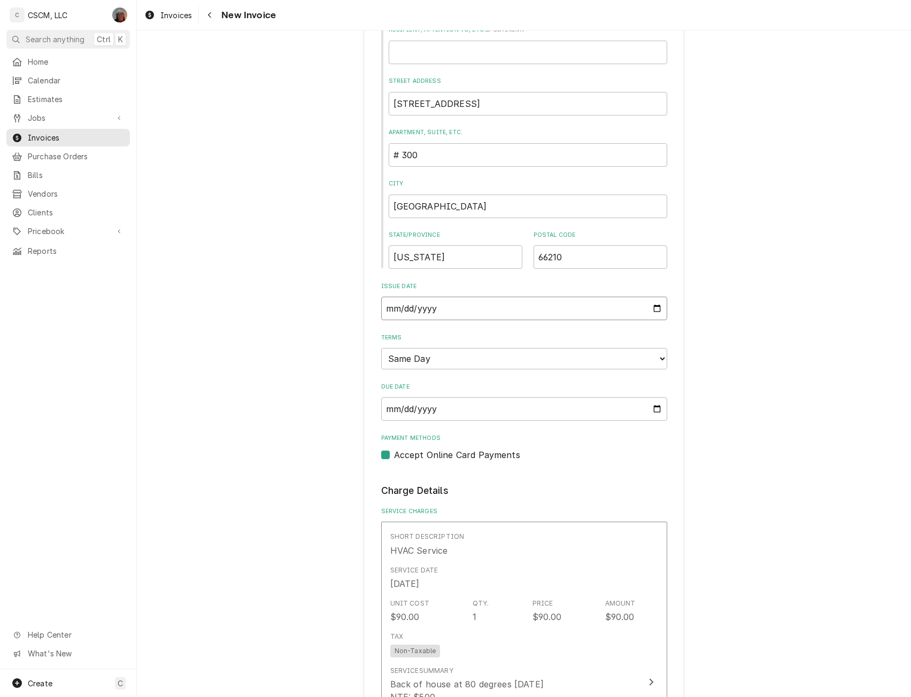
click at [651, 305] on input "2025-10-01" at bounding box center [524, 309] width 286 height 24
type textarea "x"
type input "2025-09-30"
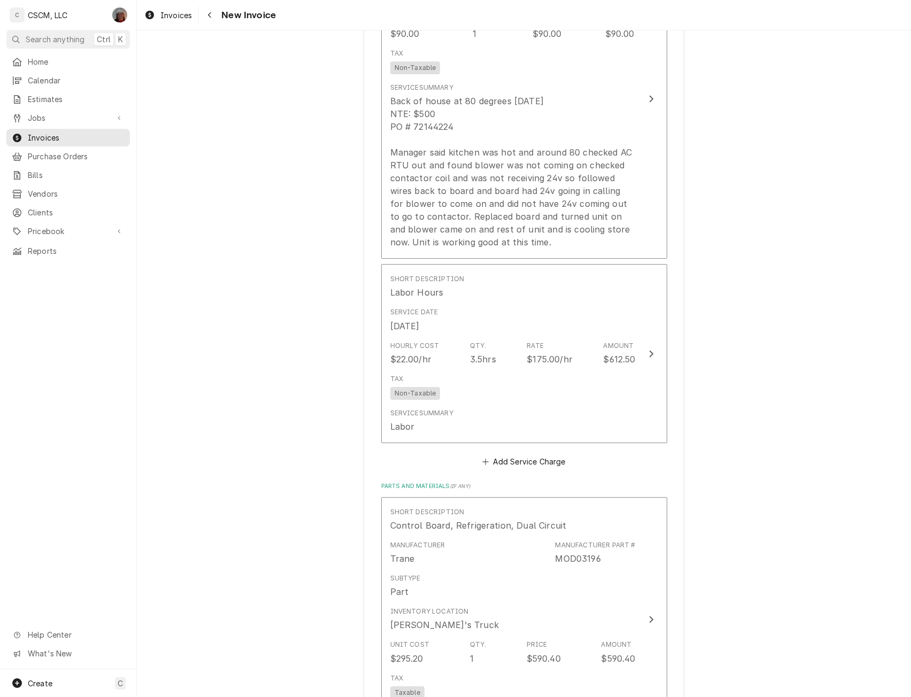
scroll to position [1909, 0]
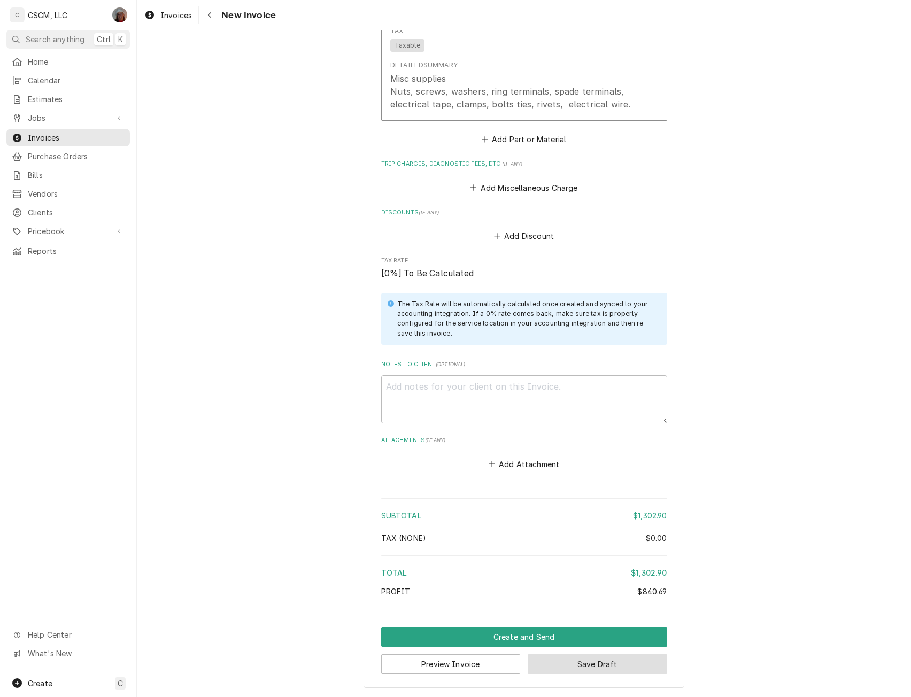
click at [592, 664] on button "Save Draft" at bounding box center [598, 665] width 140 height 20
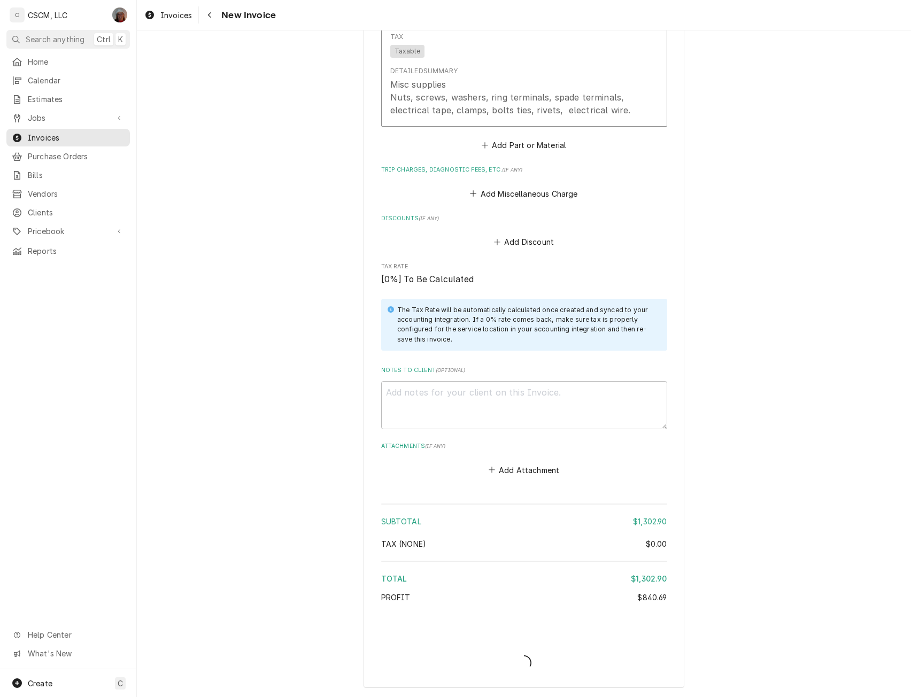
scroll to position [1904, 0]
type textarea "x"
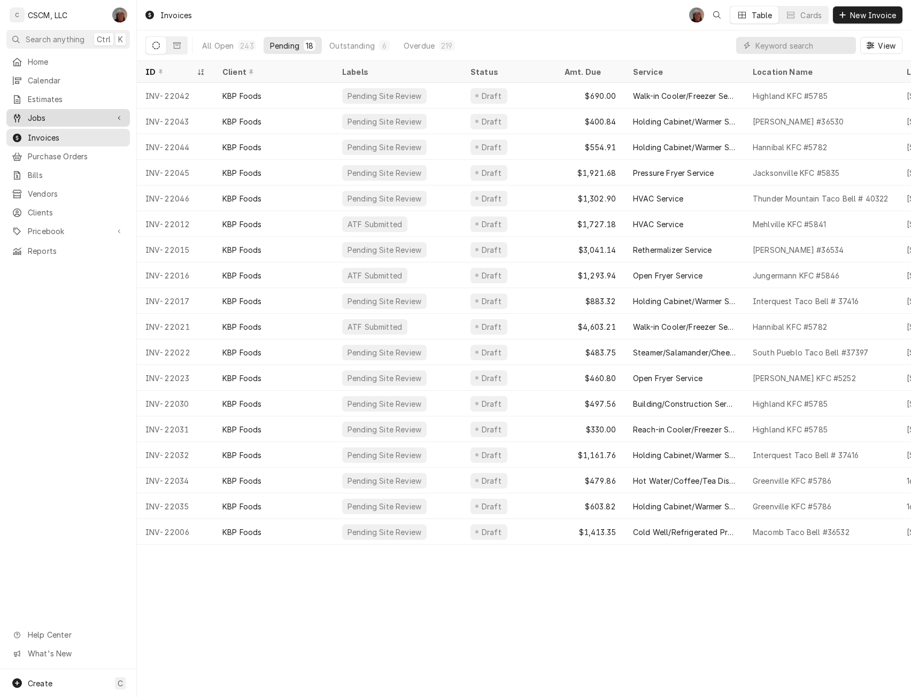
click at [58, 118] on span "Jobs" at bounding box center [68, 117] width 81 height 11
click at [47, 131] on span "Jobs" at bounding box center [76, 136] width 97 height 11
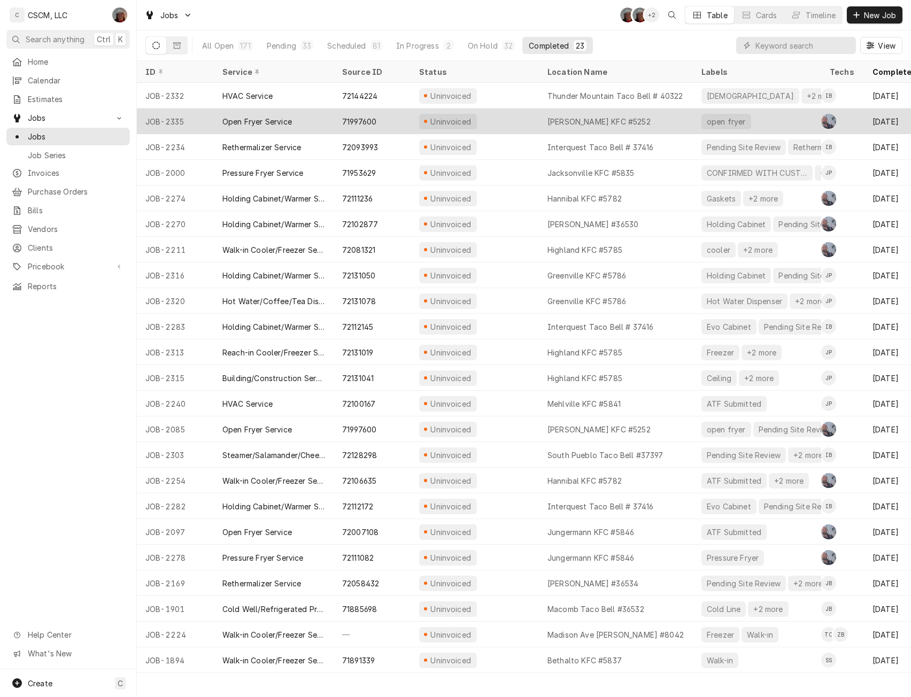
click at [504, 118] on div "Uninvoiced" at bounding box center [475, 122] width 128 height 26
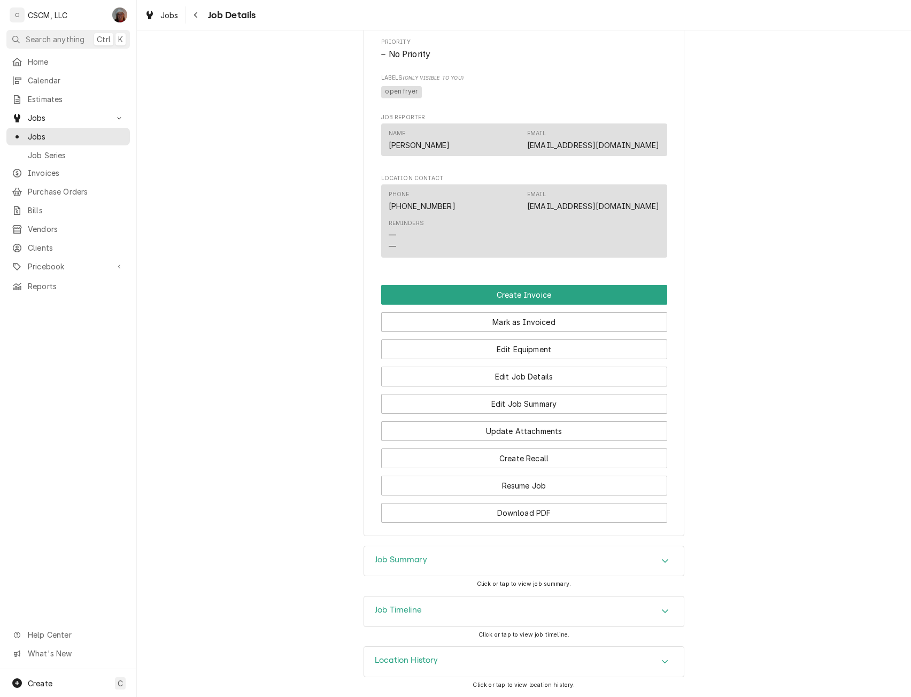
scroll to position [731, 0]
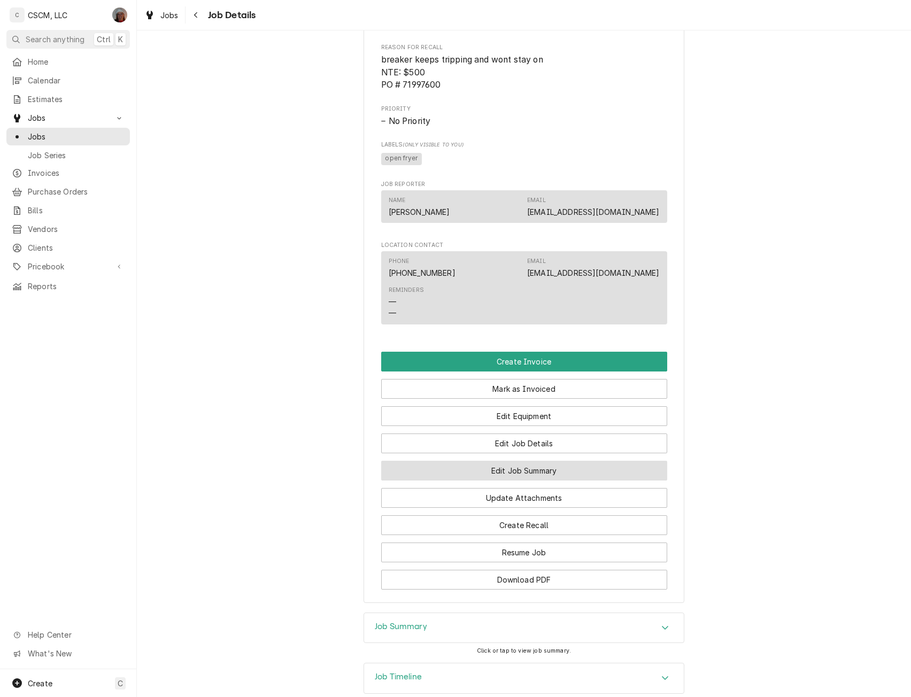
click at [529, 481] on button "Edit Job Summary" at bounding box center [524, 471] width 286 height 20
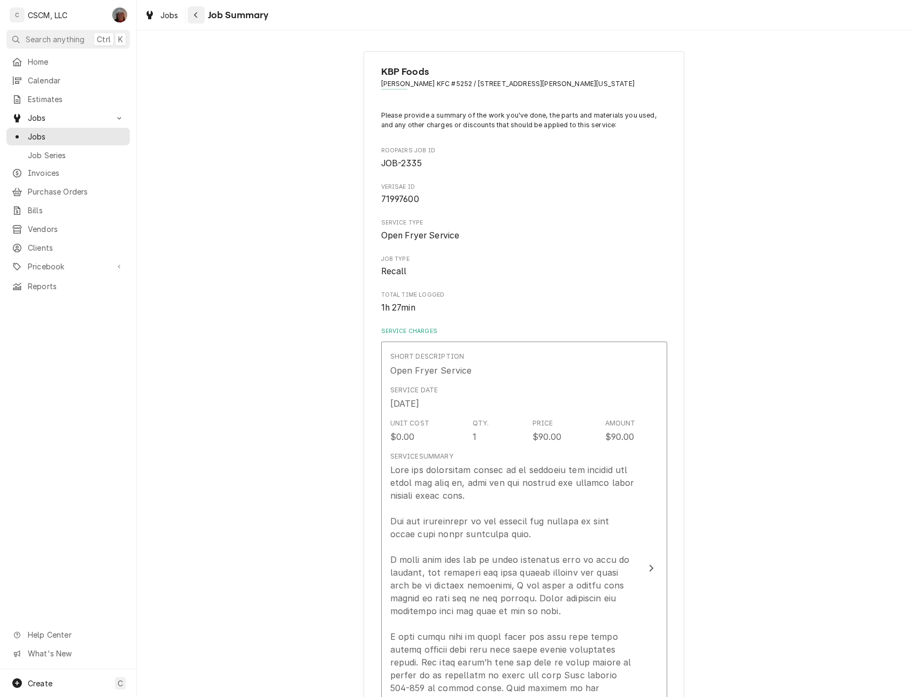
click at [196, 16] on icon "Navigate back" at bounding box center [196, 14] width 5 height 7
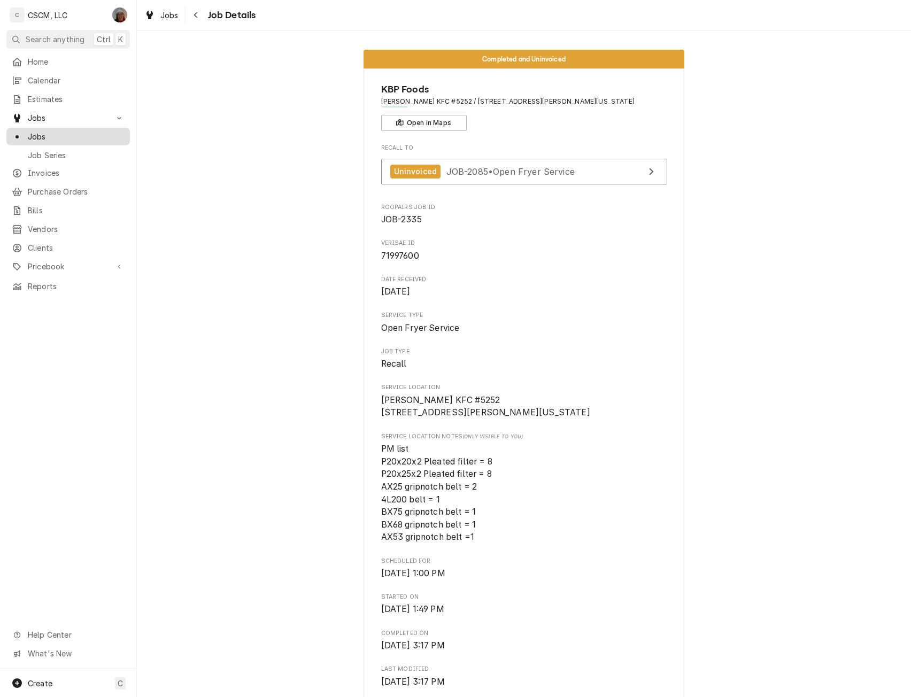
click at [42, 134] on span "Jobs" at bounding box center [76, 136] width 97 height 11
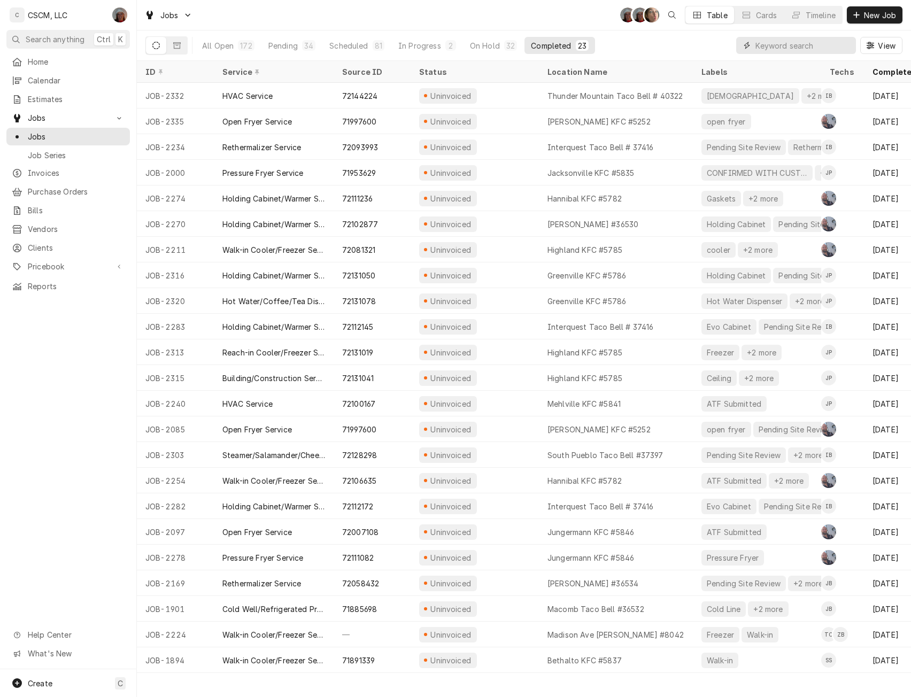
click at [773, 45] on input "Dynamic Content Wrapper" at bounding box center [803, 45] width 95 height 17
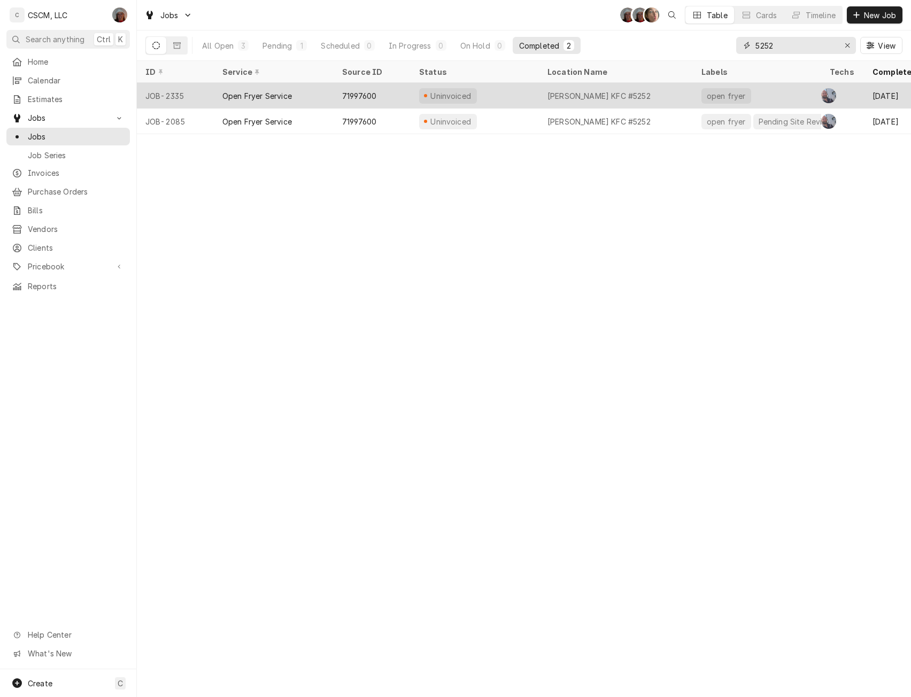
type input "5252"
click at [267, 94] on div "Open Fryer Service" at bounding box center [258, 95] width 70 height 11
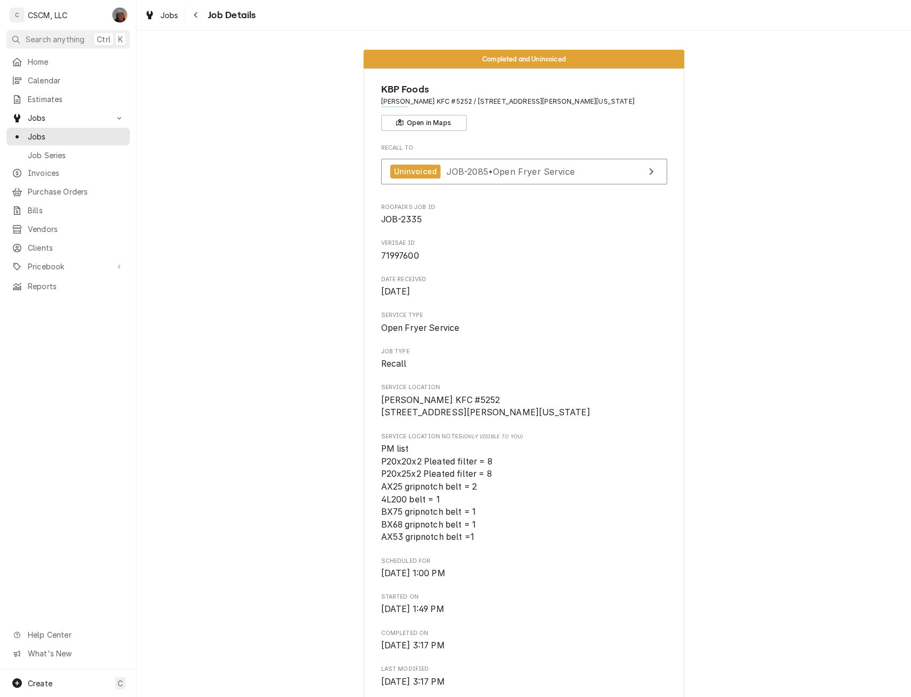
click at [267, 94] on div "Completed and Uninvoiced KBP Foods [PERSON_NAME] KFC #5252 / [STREET_ADDRESS][P…" at bounding box center [524, 693] width 774 height 1302
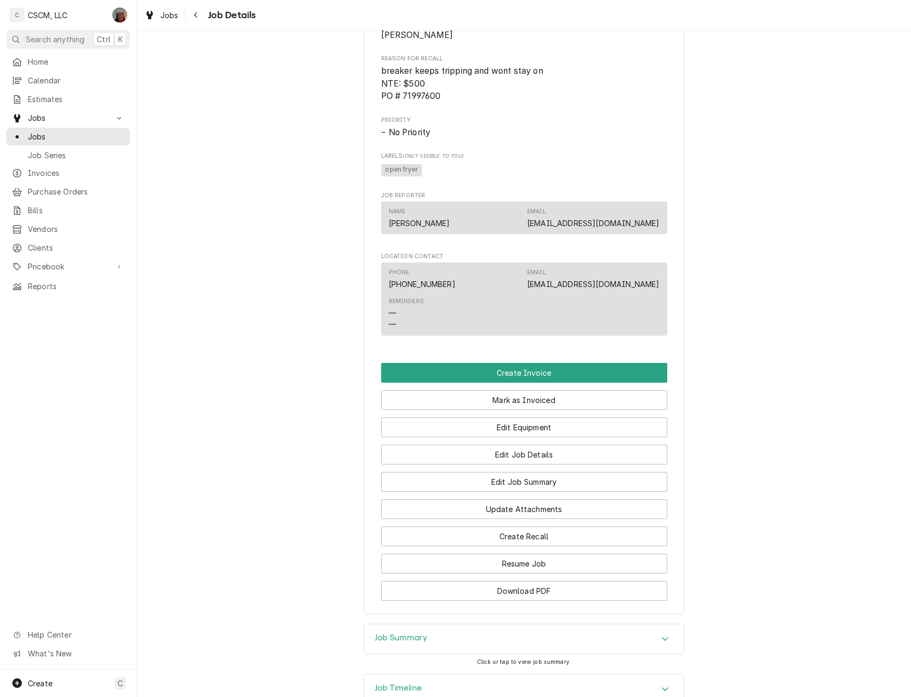
scroll to position [723, 0]
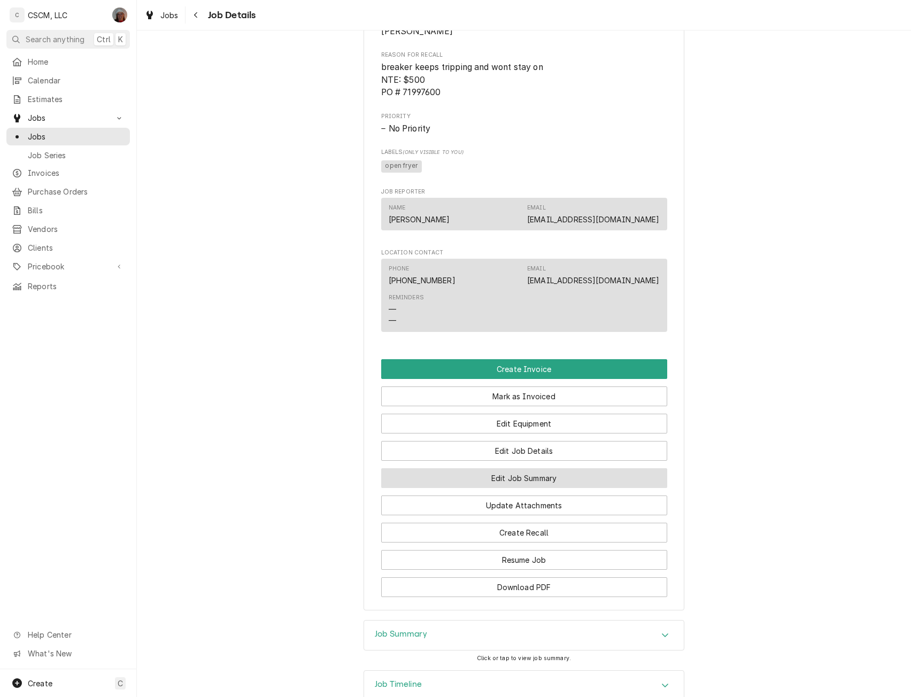
click at [534, 486] on button "Edit Job Summary" at bounding box center [524, 479] width 286 height 20
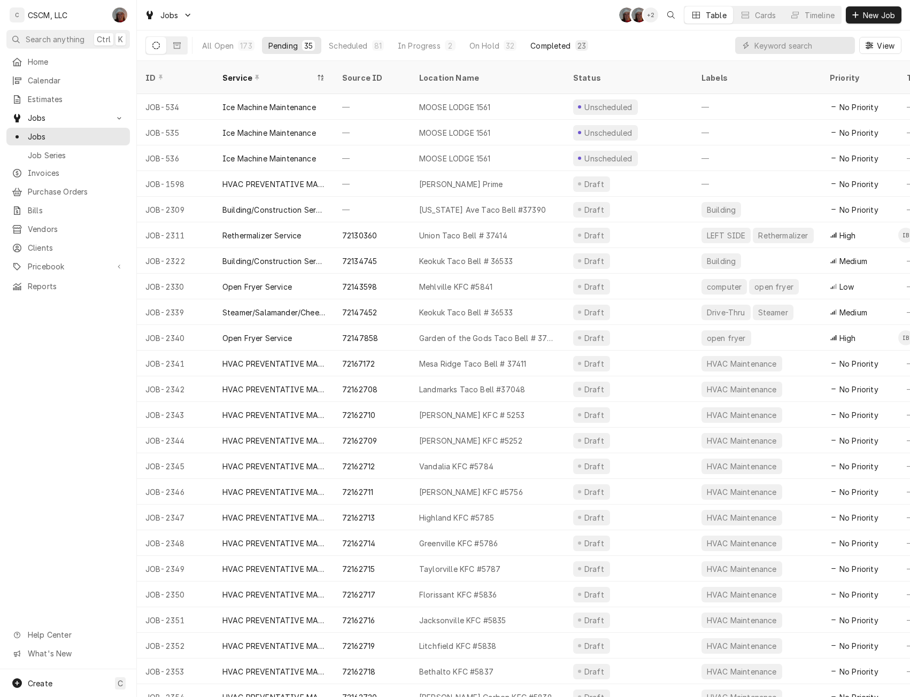
click at [545, 43] on div "Completed" at bounding box center [551, 45] width 40 height 11
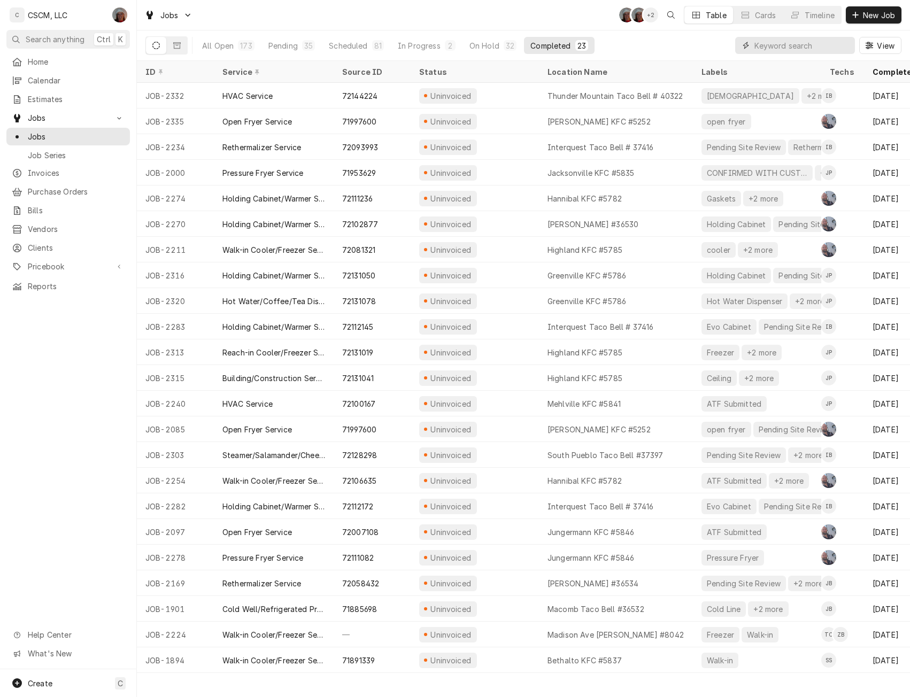
click at [768, 44] on input "Dynamic Content Wrapper" at bounding box center [802, 45] width 95 height 17
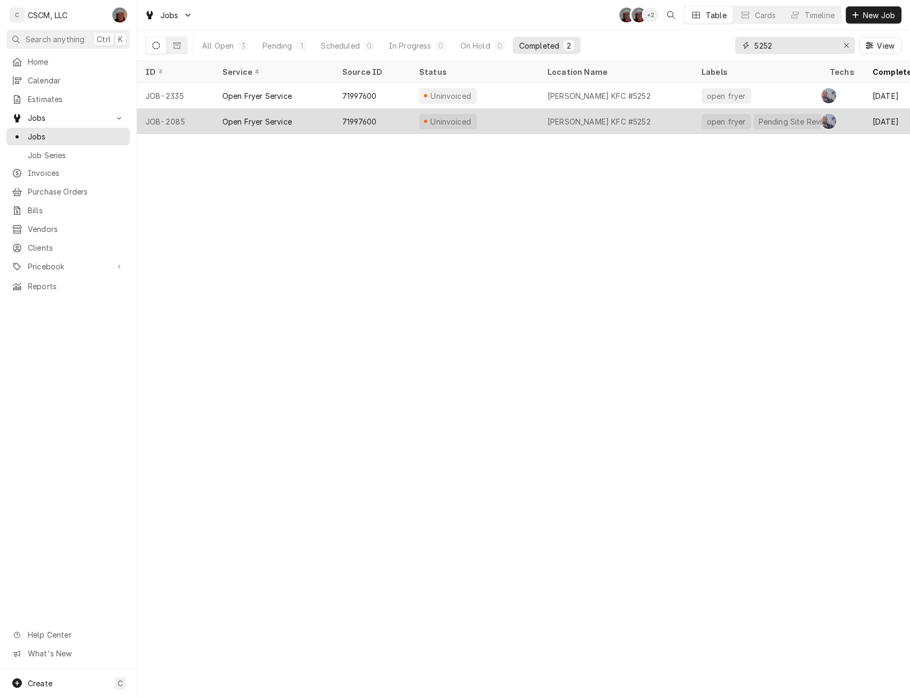
type input "5252"
click at [250, 119] on div "Open Fryer Service" at bounding box center [258, 121] width 70 height 11
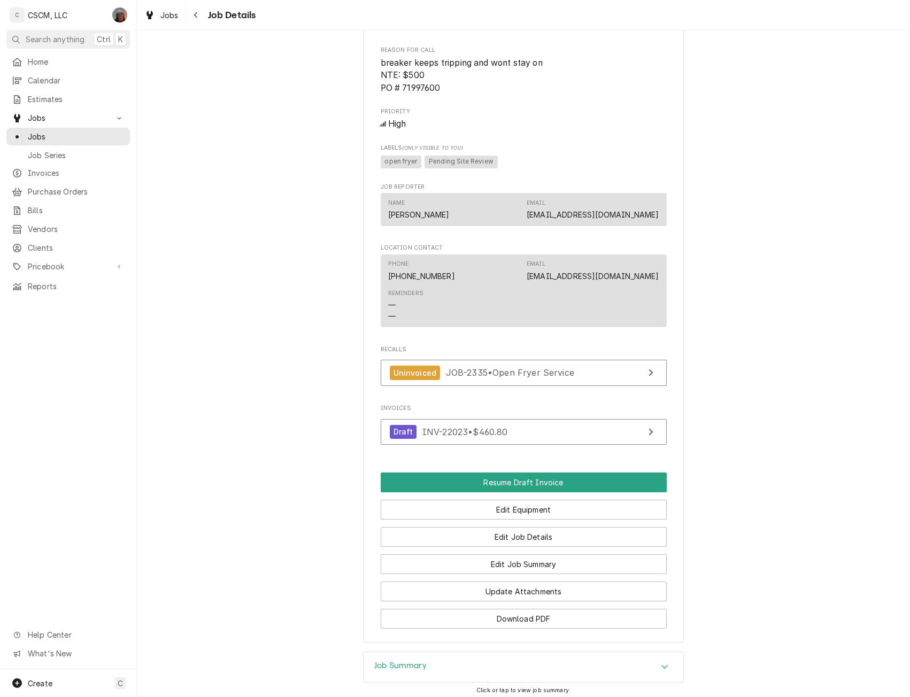
scroll to position [723, 0]
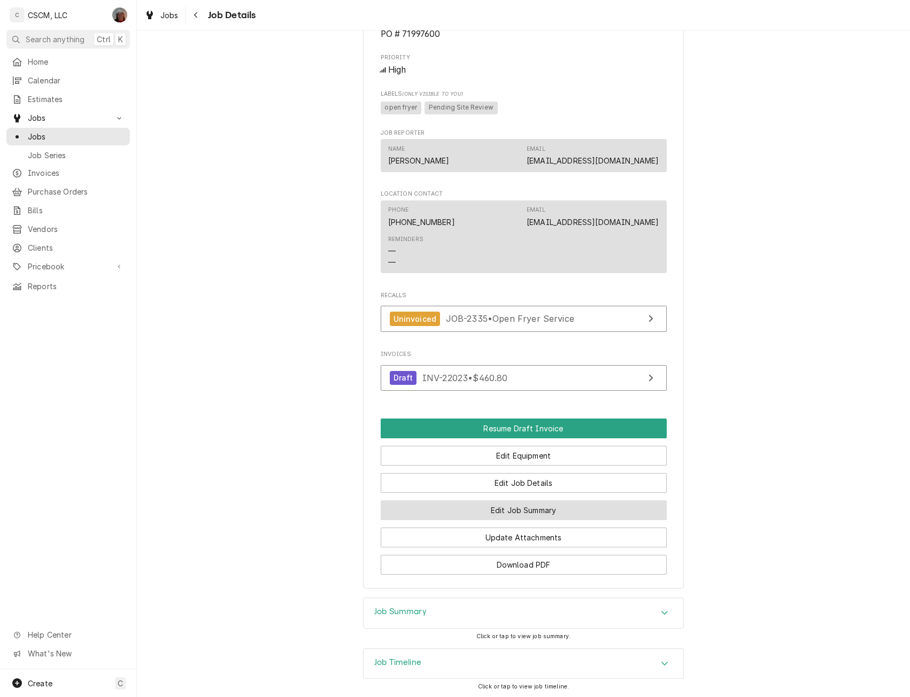
click at [544, 520] on button "Edit Job Summary" at bounding box center [524, 511] width 286 height 20
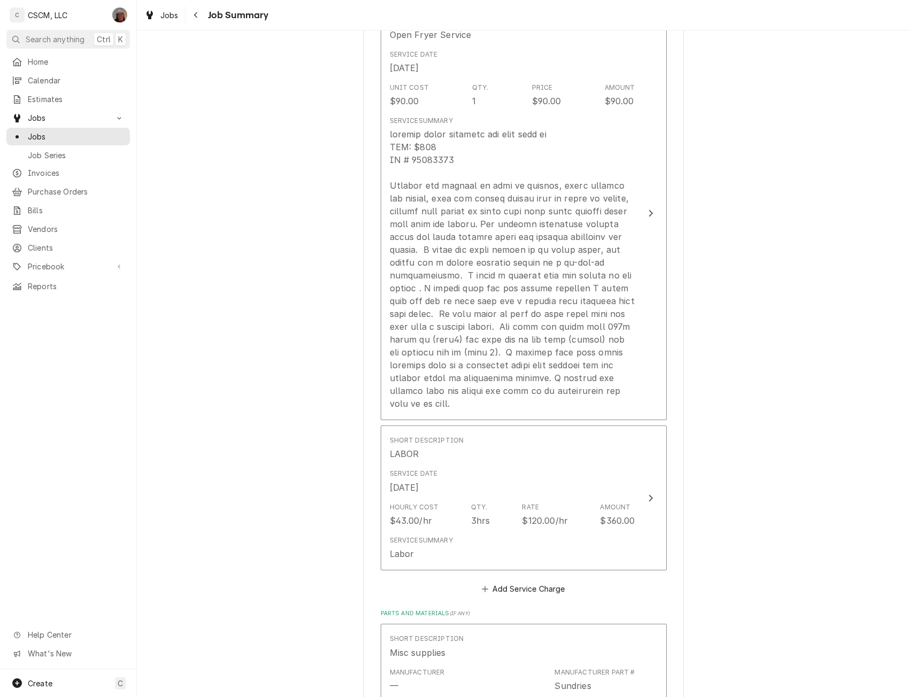
scroll to position [337, 0]
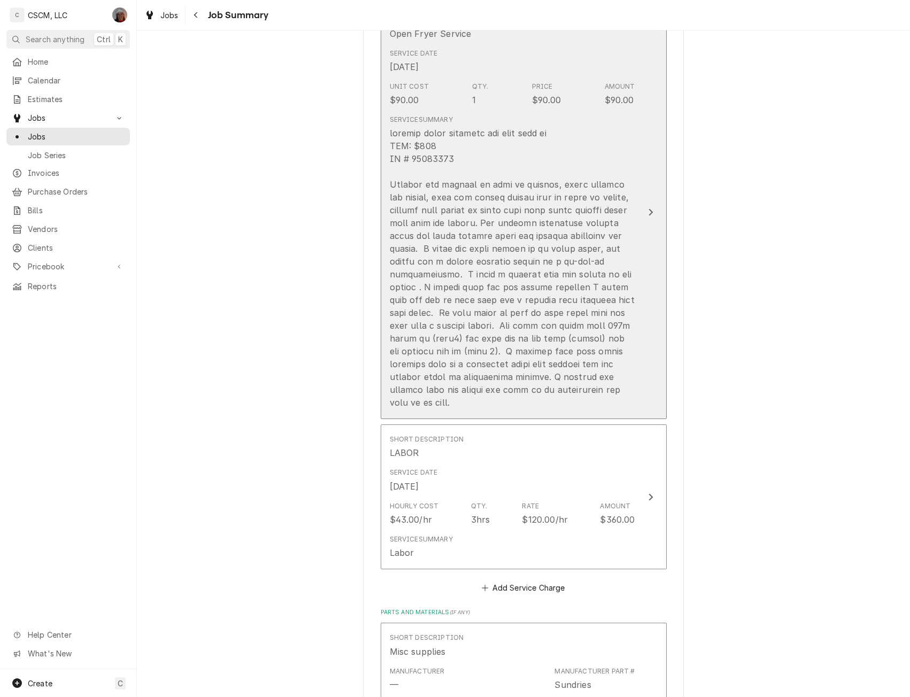
click at [644, 206] on div "Update Line Item" at bounding box center [651, 212] width 14 height 13
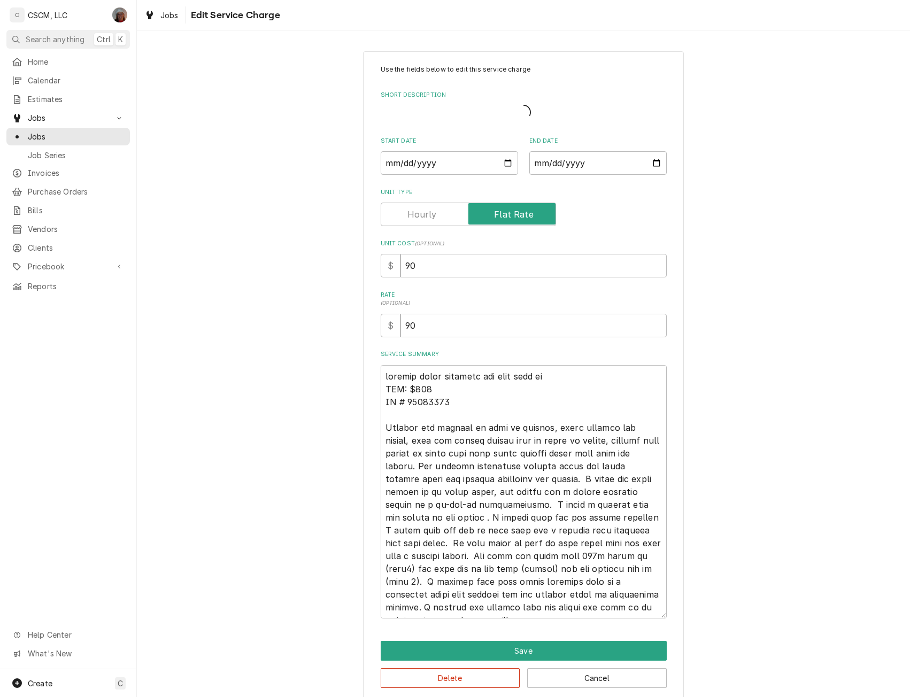
type textarea "x"
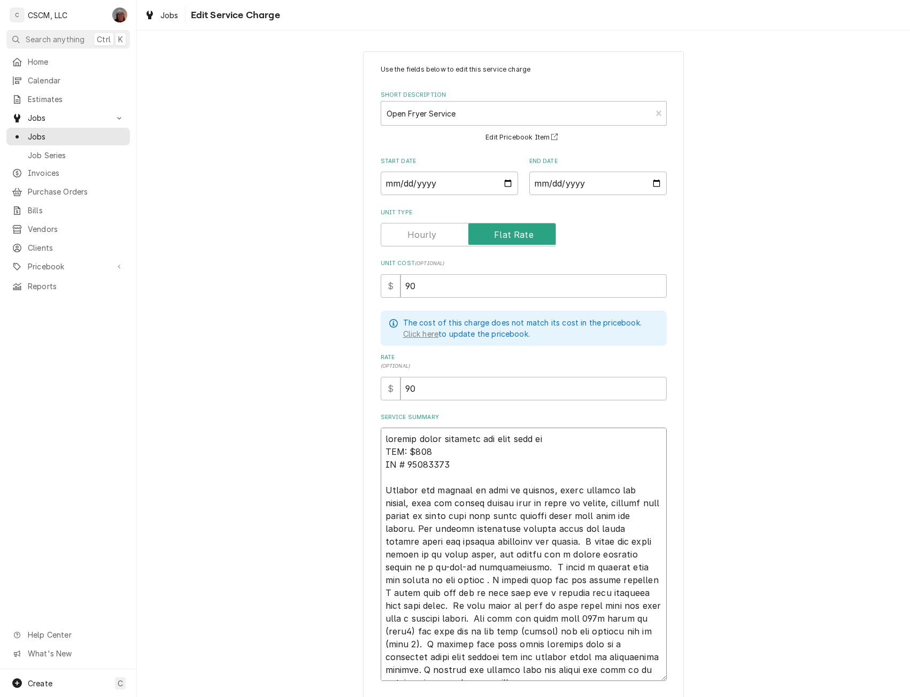
click at [381, 488] on textarea "Service Summary" at bounding box center [524, 555] width 286 height 254
type textarea "breaker keeps tripping and wont stay on NTE: $500 PO # 71997600 9Breaker was tr…"
type textarea "x"
type textarea "breaker keeps tripping and wont stay on NTE: $500 PO # 71997600 9/Breaker was t…"
type textarea "x"
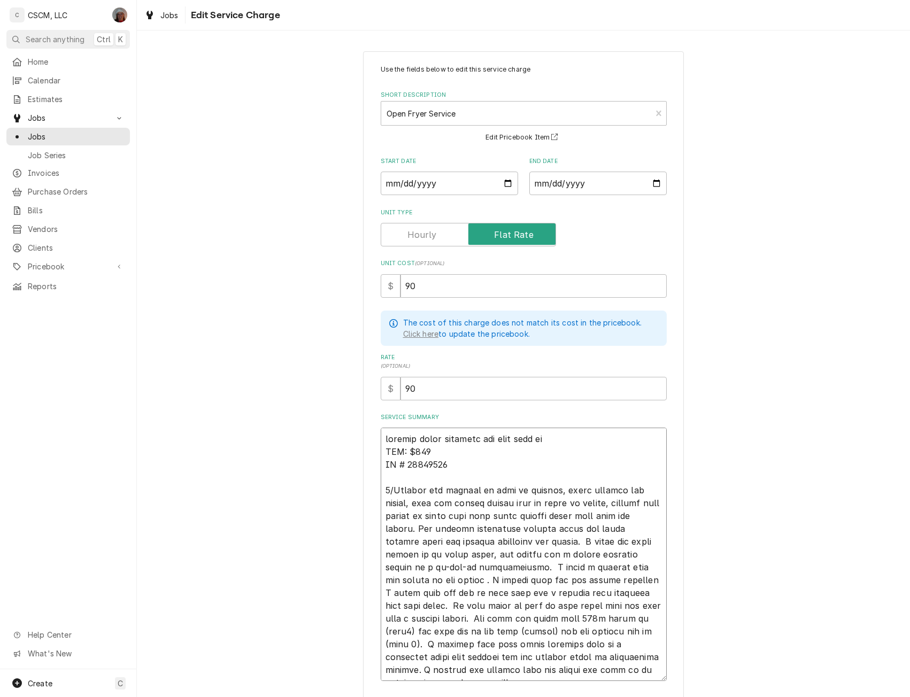
type textarea "breaker keeps tripping and wont stay on NTE: $500 PO # 71997600 9/2Breaker was …"
type textarea "x"
type textarea "breaker keeps tripping and wont stay on NTE: $500 PO # 71997600 9/25Breaker was…"
type textarea "x"
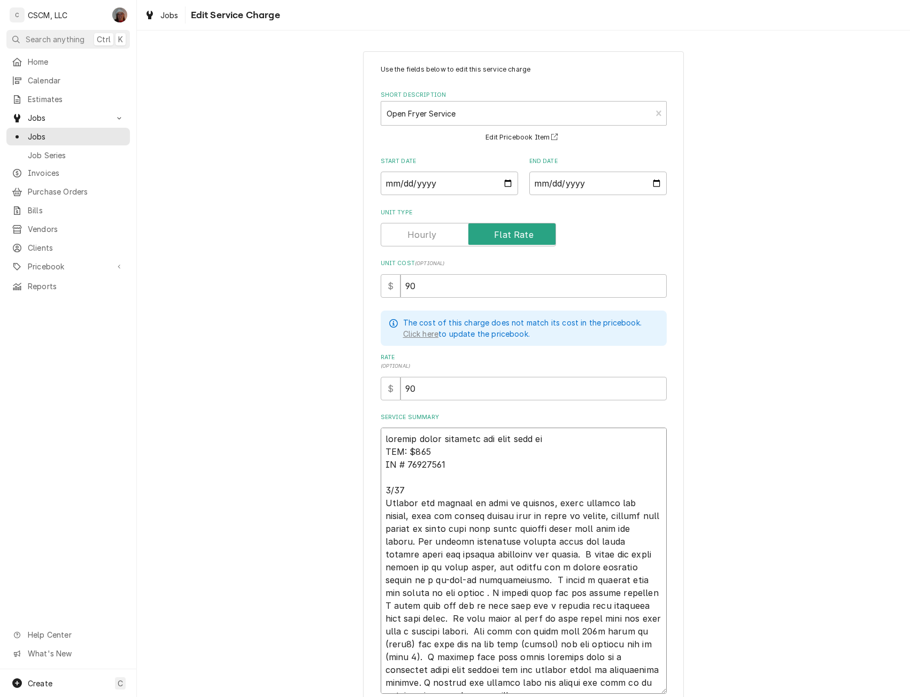
type textarea "breaker keeps tripping and wont stay on NTE: $500 PO # 71997600 9/25 Breaker wa…"
click at [652, 178] on input "2025-09-25" at bounding box center [598, 184] width 137 height 24
click at [650, 182] on input "2025-09-25" at bounding box center [598, 184] width 137 height 24
type textarea "x"
type input "[DATE]"
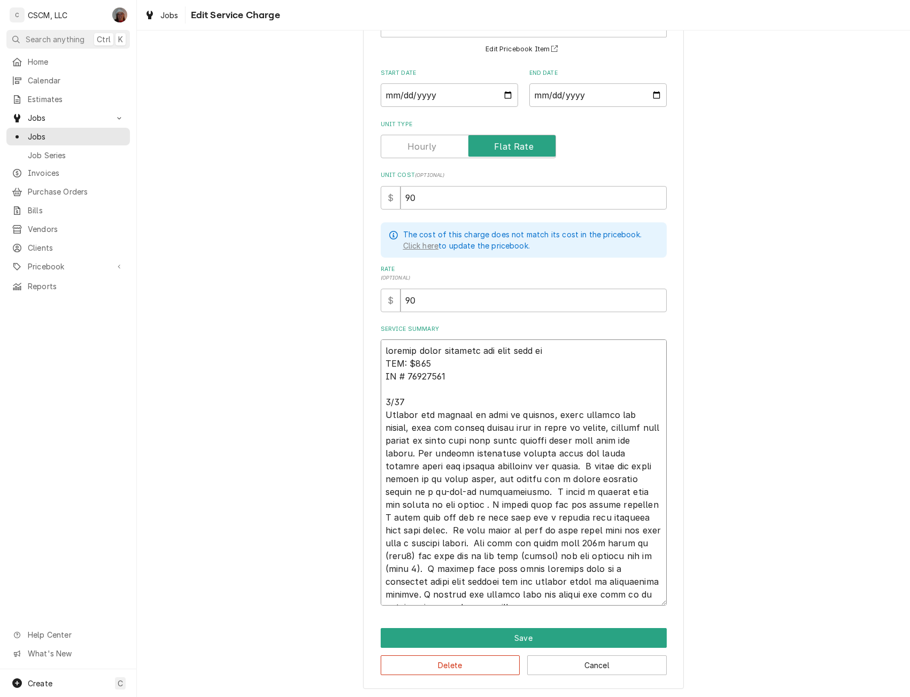
scroll to position [13, 0]
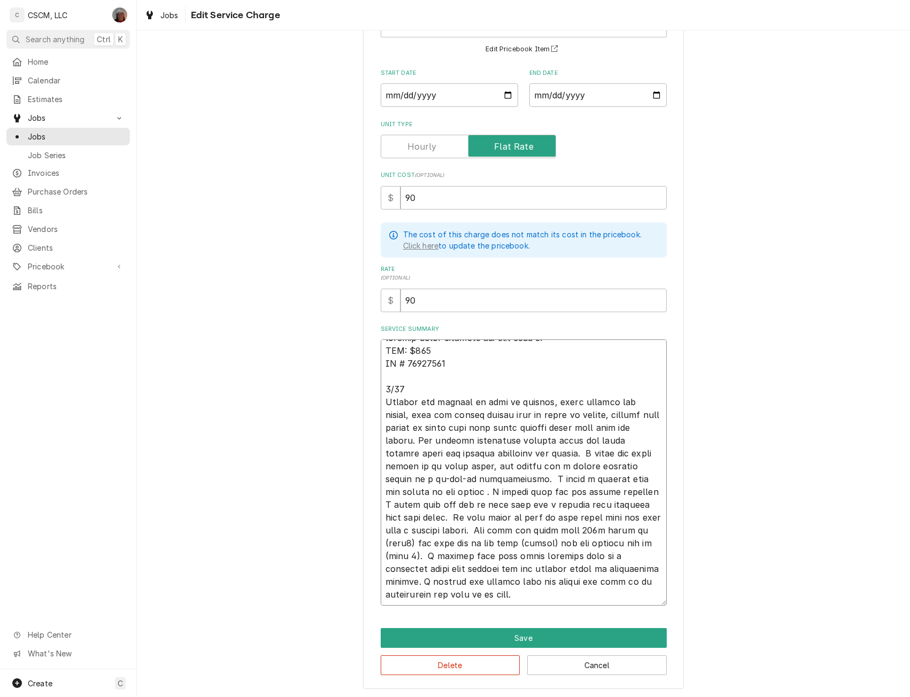
click at [584, 596] on textarea "Service Summary" at bounding box center [524, 473] width 286 height 266
type textarea "breaker keeps tripping and wont stay on NTE: $500 PO # 71997600 9/25 Breaker wa…"
type textarea "x"
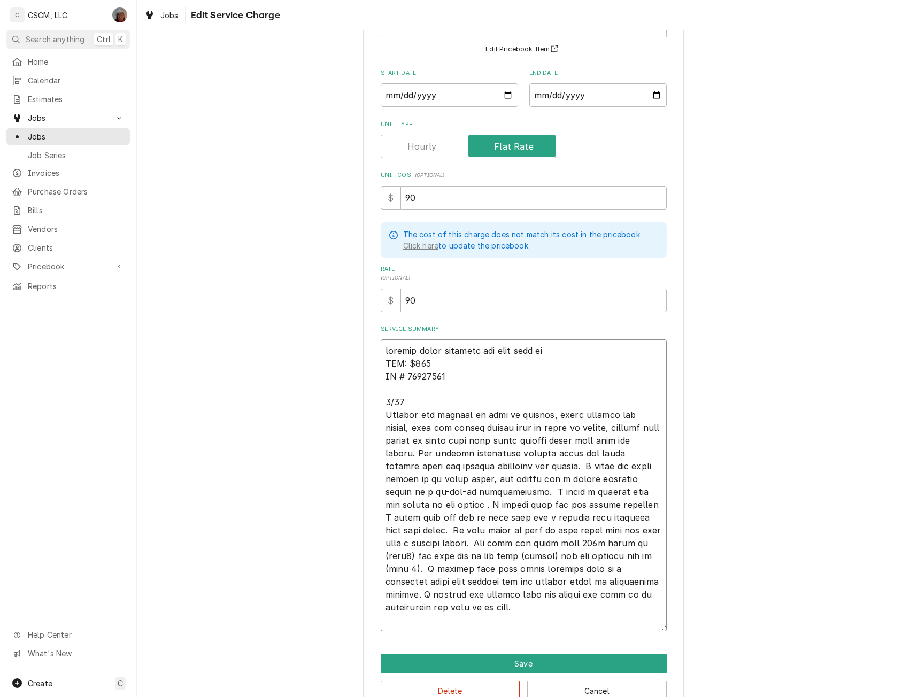
click at [417, 618] on textarea "Service Summary" at bounding box center [524, 486] width 286 height 292
type textarea "breaker keeps tripping and wont stay on NTE: $500 PO # 71997600 9/25 Breaker wa…"
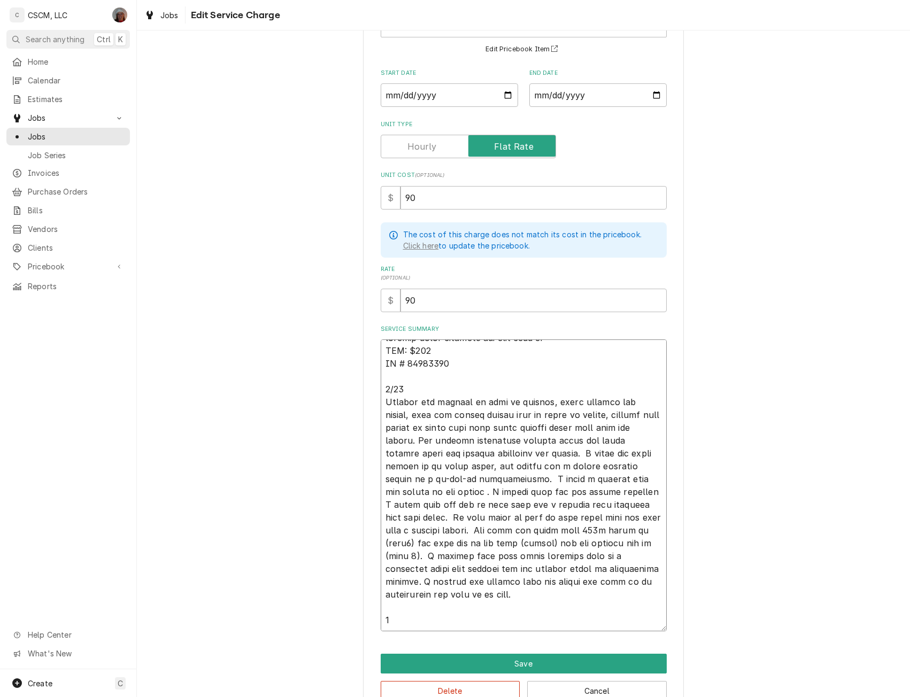
type textarea "x"
type textarea "breaker keeps tripping and wont stay on NTE: $500 PO # 71997600 9/25 Breaker wa…"
type textarea "x"
type textarea "breaker keeps tripping and wont stay on NTE: $500 PO # 71997600 9/25 Breaker wa…"
type textarea "x"
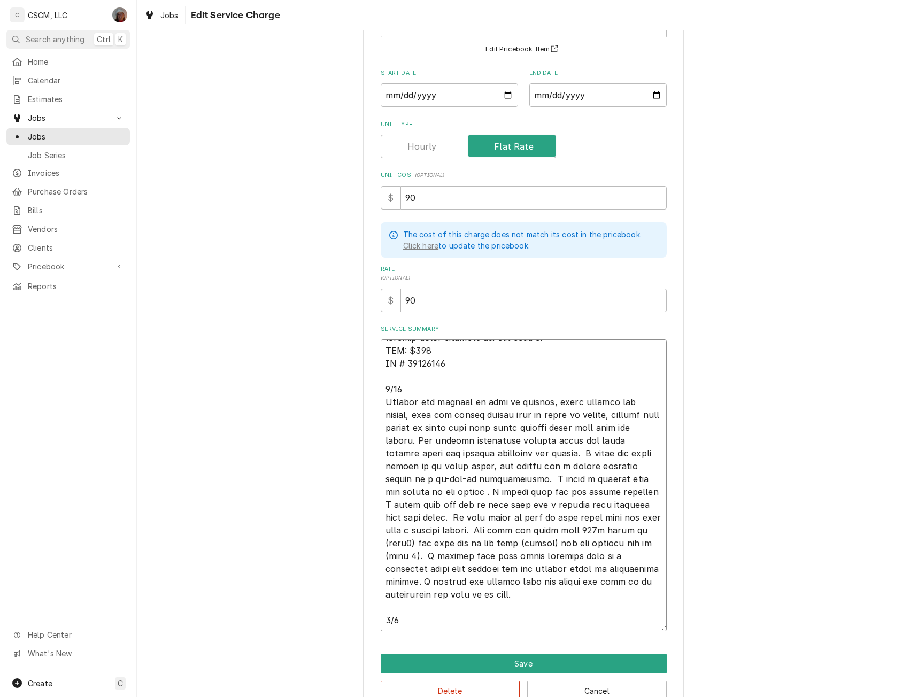
type textarea "breaker keeps tripping and wont stay on NTE: $500 PO # 71997600 9/25 Breaker wa…"
type textarea "x"
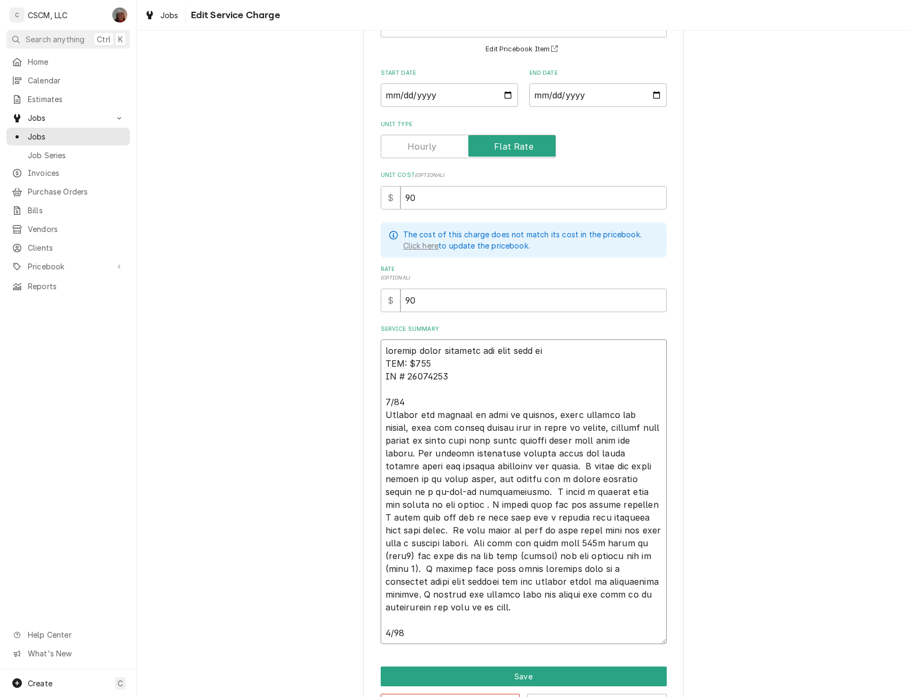
type textarea "breaker keeps tripping and wont stay on NTE: $500 PO # 71997600 9/25 Breaker wa…"
click at [410, 633] on textarea "Service Summary" at bounding box center [524, 492] width 286 height 305
paste textarea "Unit was originally called in as tripping the breaker and would not stay on, un…"
type textarea "x"
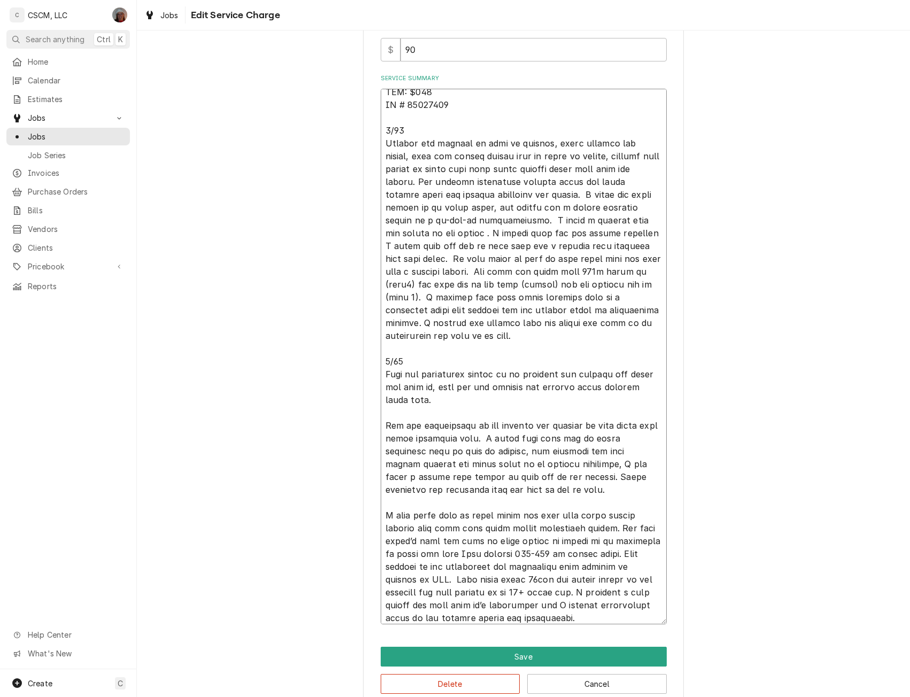
scroll to position [358, 0]
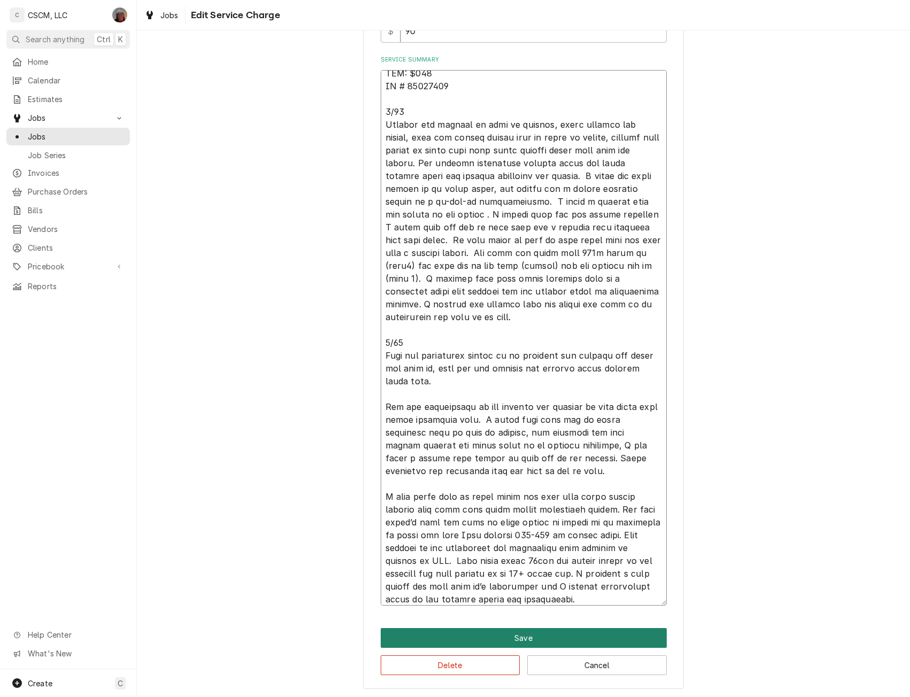
type textarea "breaker keeps tripping and wont stay on NTE: $500 PO # 71997600 9/25 Breaker wa…"
click at [551, 638] on button "Save" at bounding box center [524, 638] width 286 height 20
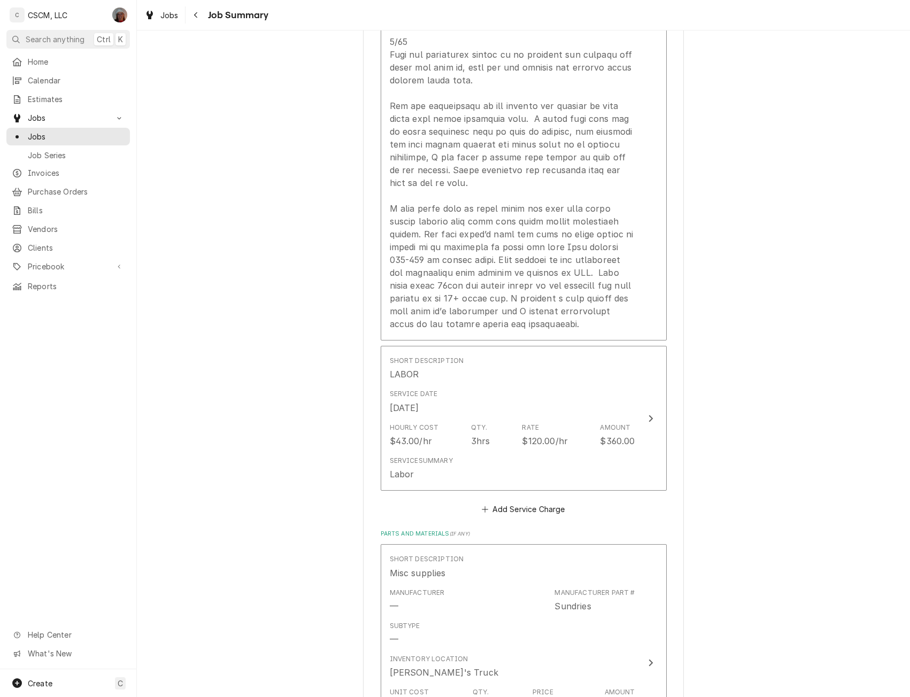
scroll to position [765, 0]
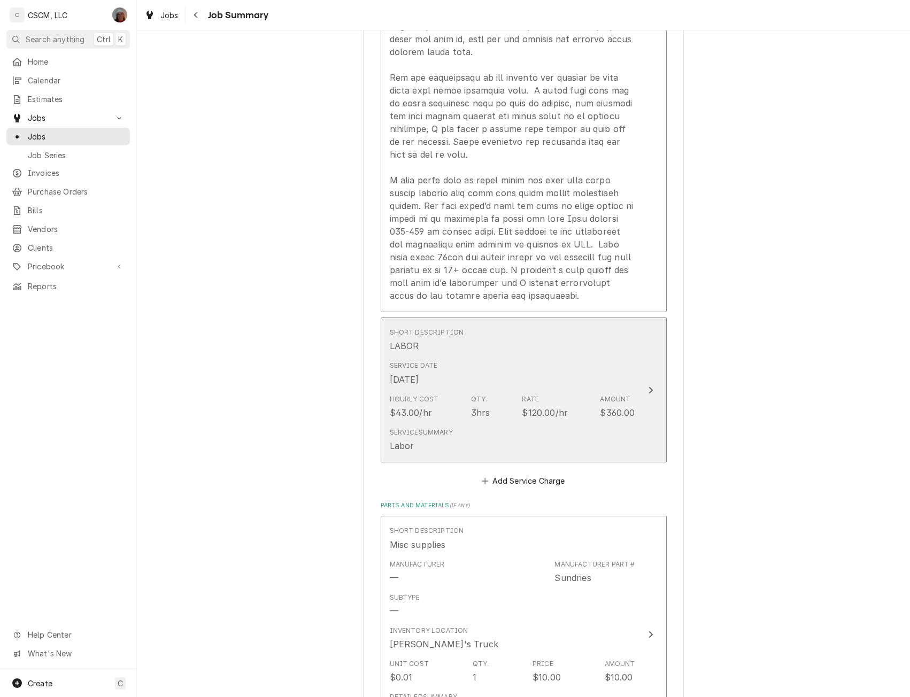
click at [644, 355] on button "Short Description LABOR Service Date Sep 25, 2025 Hourly Cost $43.00/hr Qty. 3h…" at bounding box center [524, 390] width 286 height 145
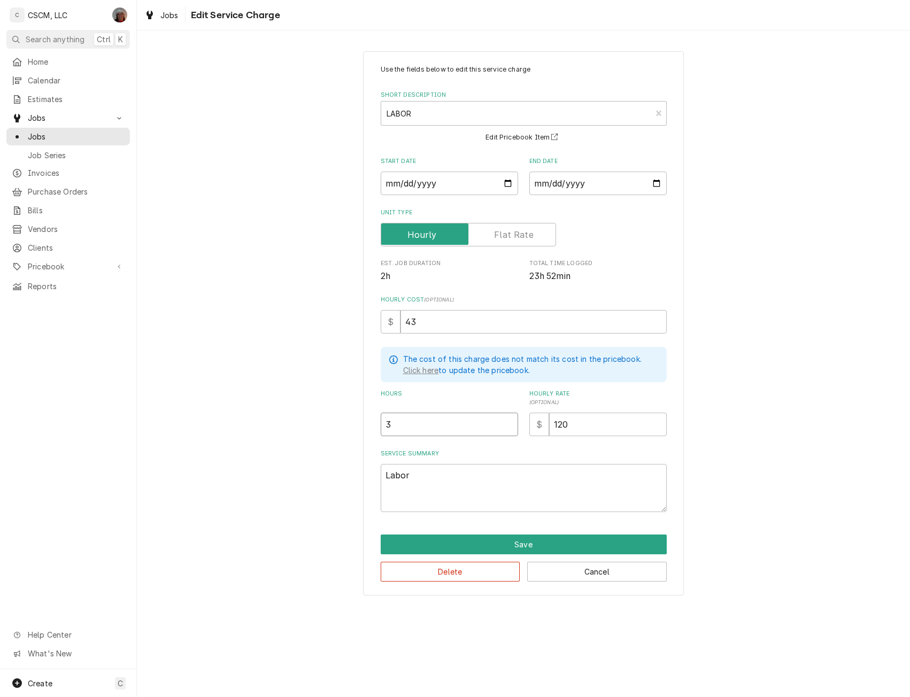
click at [395, 421] on input "3" at bounding box center [449, 425] width 137 height 24
type textarea "x"
type input "5"
type textarea "x"
type input "5"
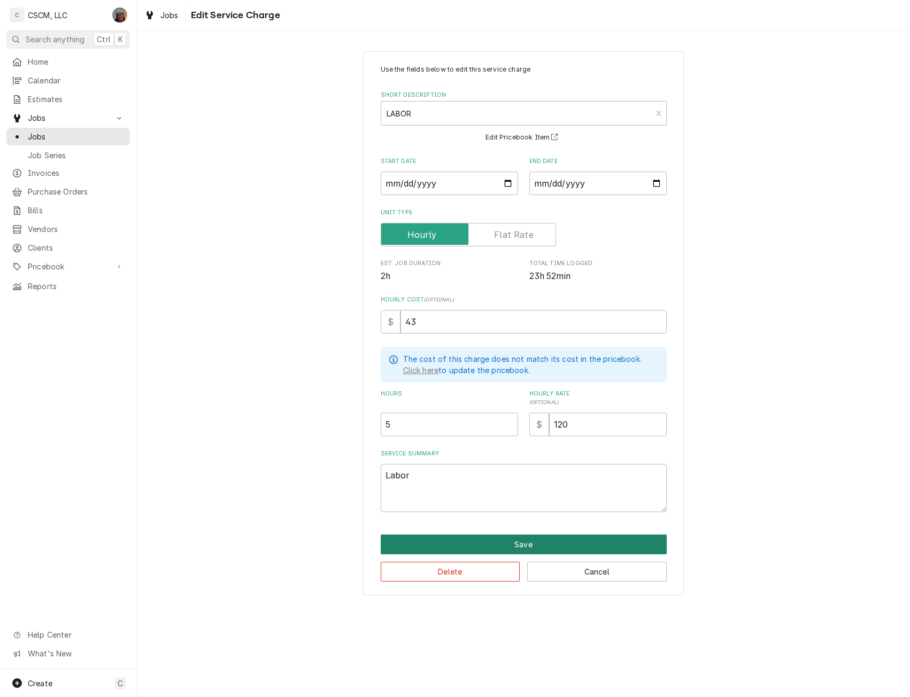
click at [519, 541] on button "Save" at bounding box center [524, 545] width 286 height 20
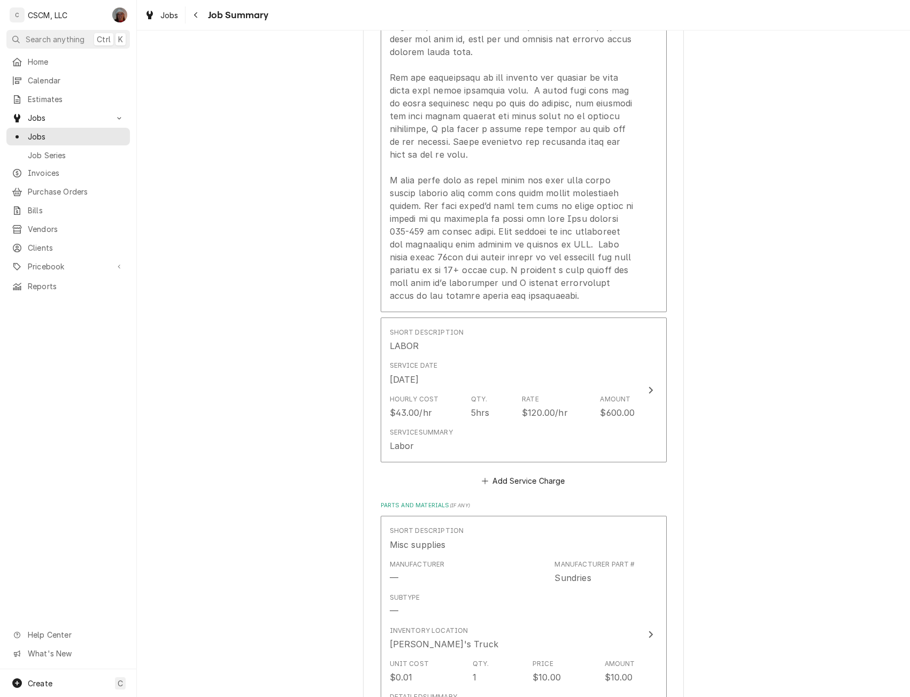
scroll to position [1207, 0]
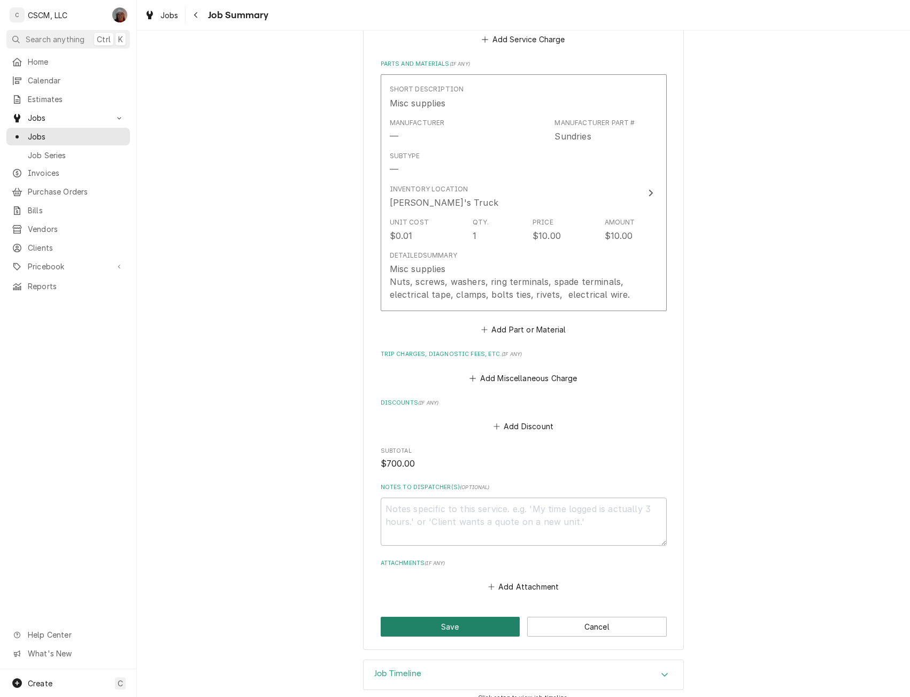
click at [442, 617] on button "Save" at bounding box center [451, 627] width 140 height 20
type textarea "x"
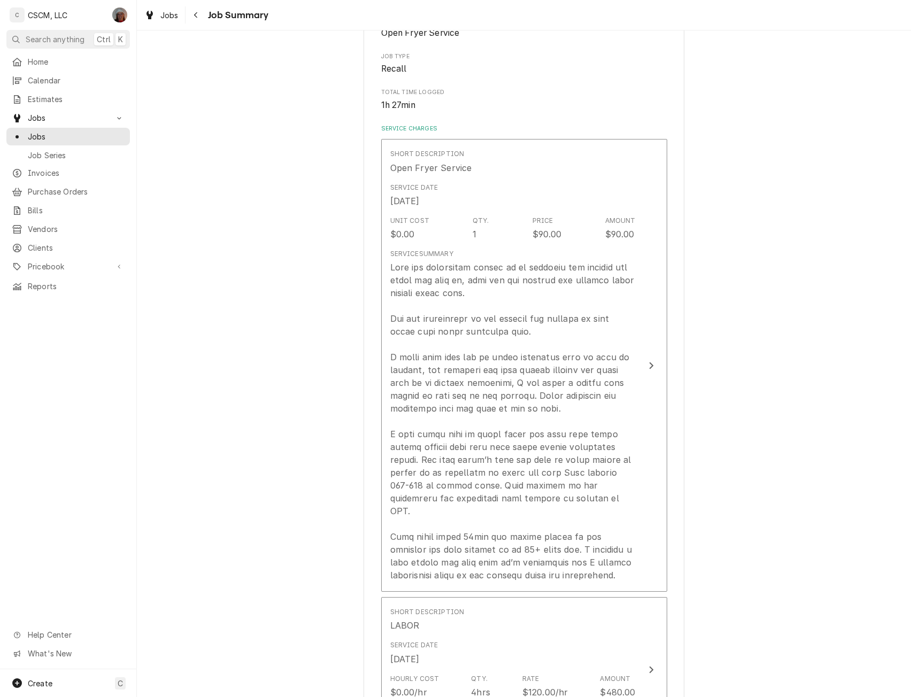
scroll to position [234, 0]
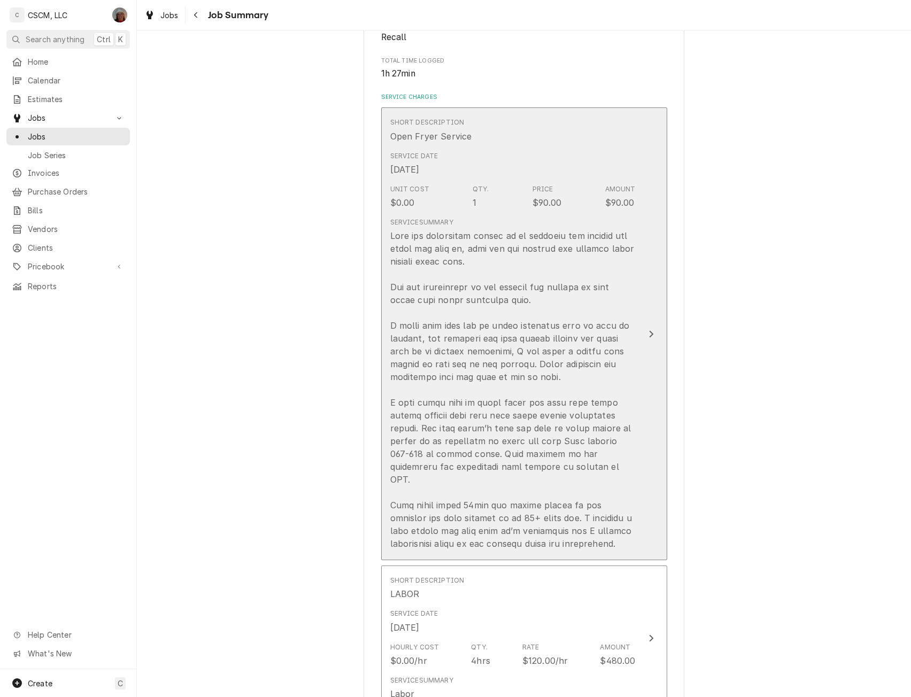
click at [653, 328] on div "Update Line Item" at bounding box center [652, 334] width 14 height 13
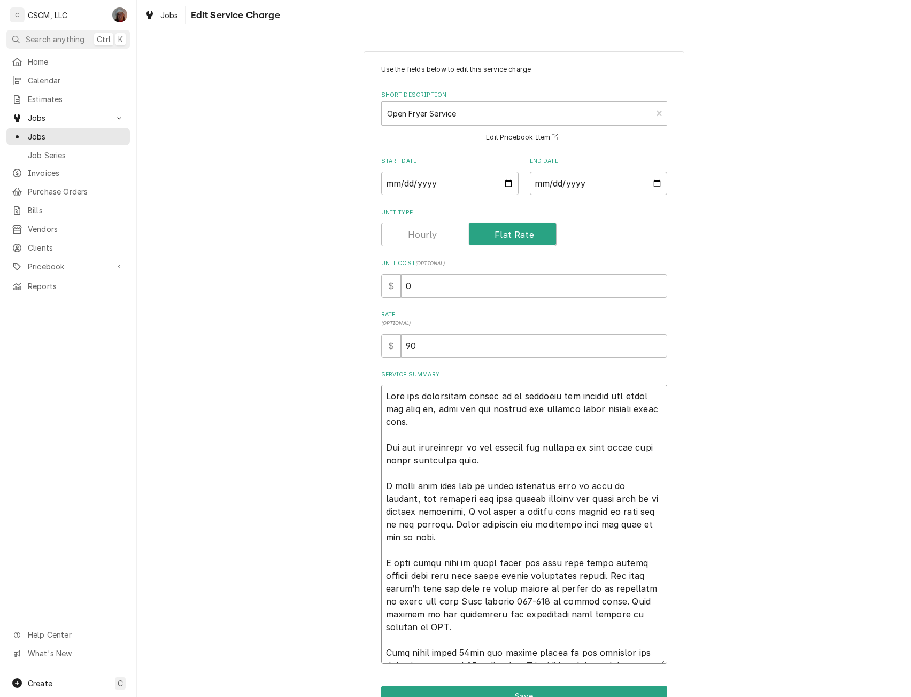
click at [508, 466] on textarea "Service Summary" at bounding box center [524, 524] width 286 height 279
type textarea "x"
type textarea "Unit was originally called in as tripping the breaker and would not stay on, un…"
type textarea "x"
type textarea "Unit was originally called in as tripping the breaker and would not stay on, un…"
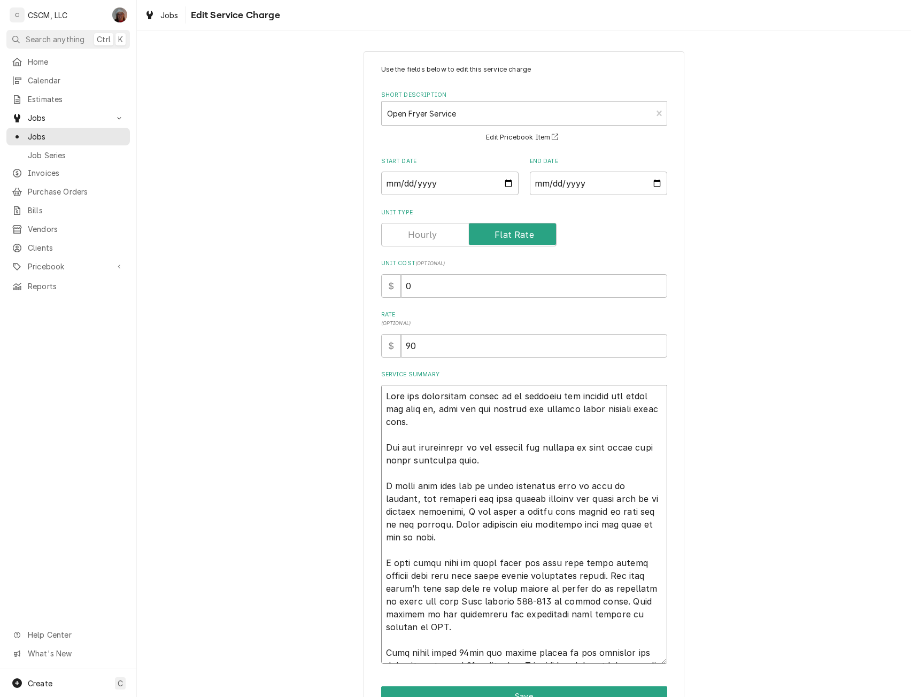
click at [433, 451] on textarea "Service Summary" at bounding box center [524, 524] width 286 height 279
type textarea "x"
type textarea "Unit was originally called in as tripping the breaker and would not stay on, un…"
click at [505, 469] on textarea "Service Summary" at bounding box center [524, 524] width 286 height 279
click at [507, 460] on textarea "Service Summary" at bounding box center [524, 524] width 286 height 279
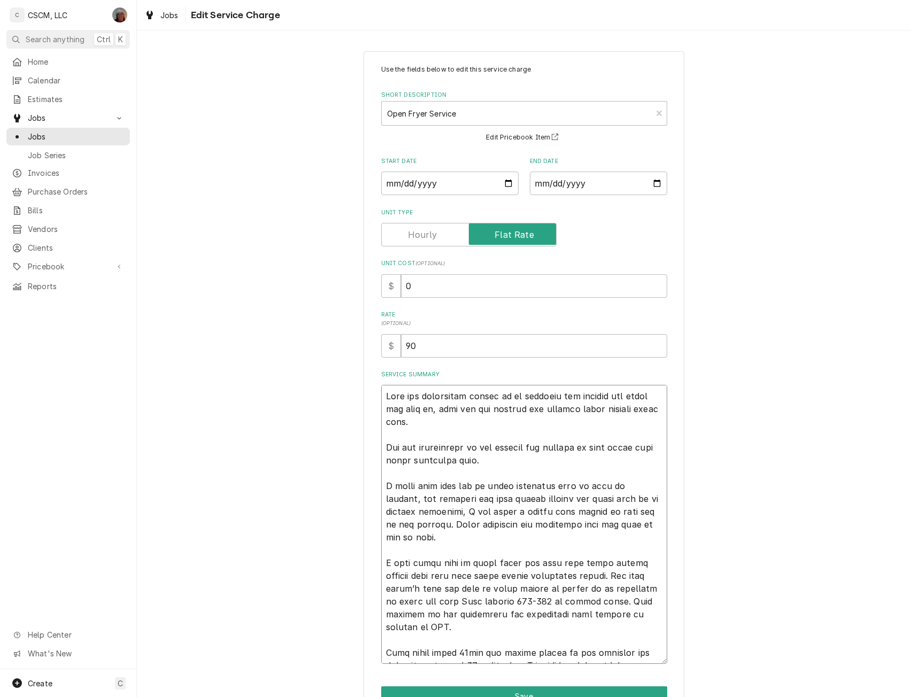
click at [608, 501] on textarea "Service Summary" at bounding box center [524, 524] width 286 height 279
type textarea "x"
type textarea "Unit was originally called in as tripping the breaker and would not stay on, un…"
type textarea "x"
type textarea "Unit was originally called in as tripping the breaker and would not stay on, un…"
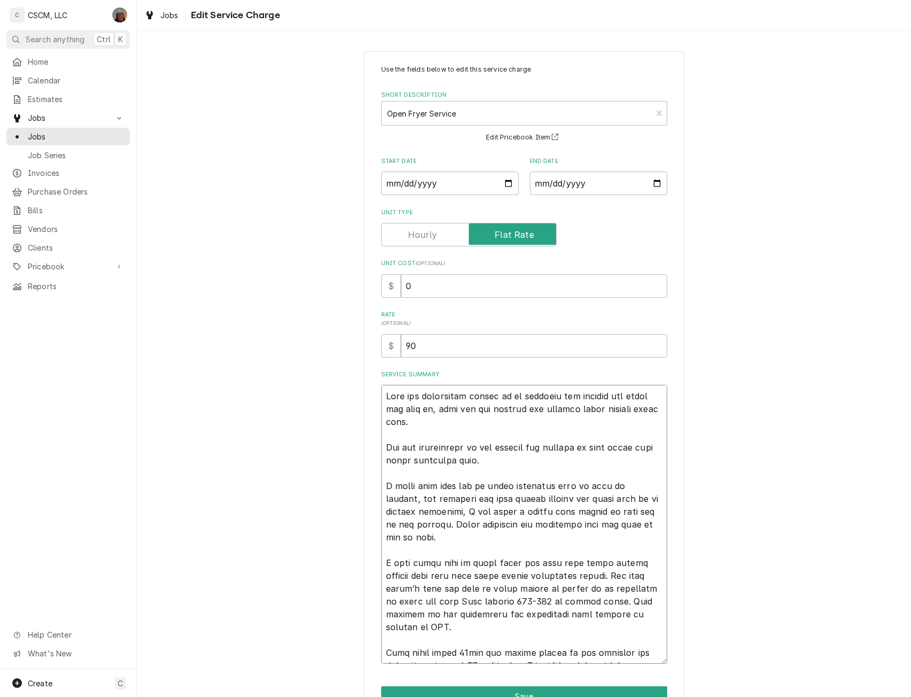
type textarea "x"
type textarea "Unit was originally called in as tripping the breaker and would not stay on, un…"
click at [527, 461] on textarea "Service Summary" at bounding box center [524, 524] width 286 height 279
type textarea "x"
type textarea "Unit was originally called in as tripping the breaker and would not stay on, un…"
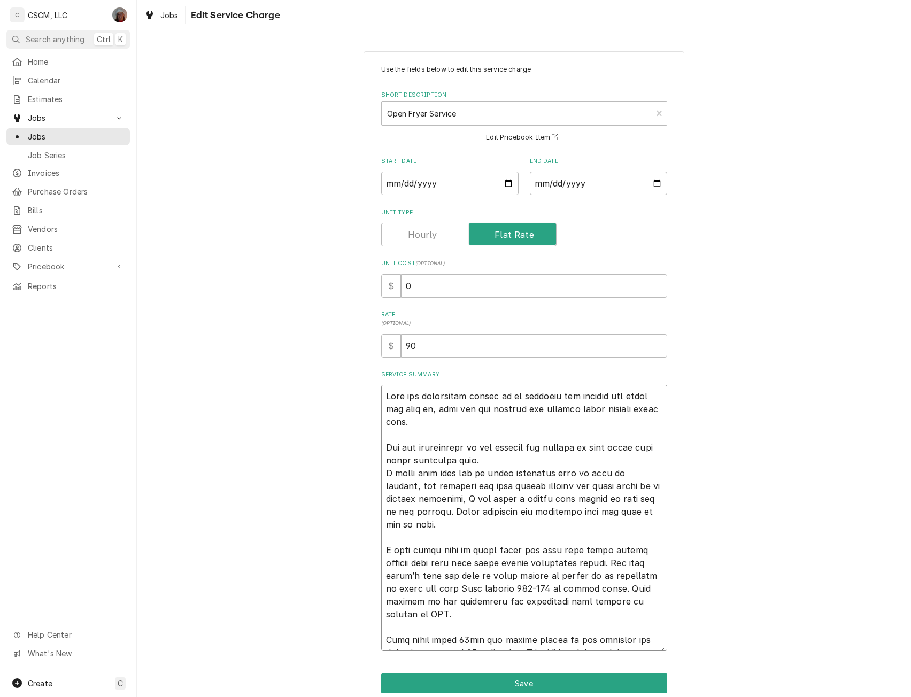
type textarea "x"
type textarea "Unit was originally called in as tripping the breaker and would not stay on, un…"
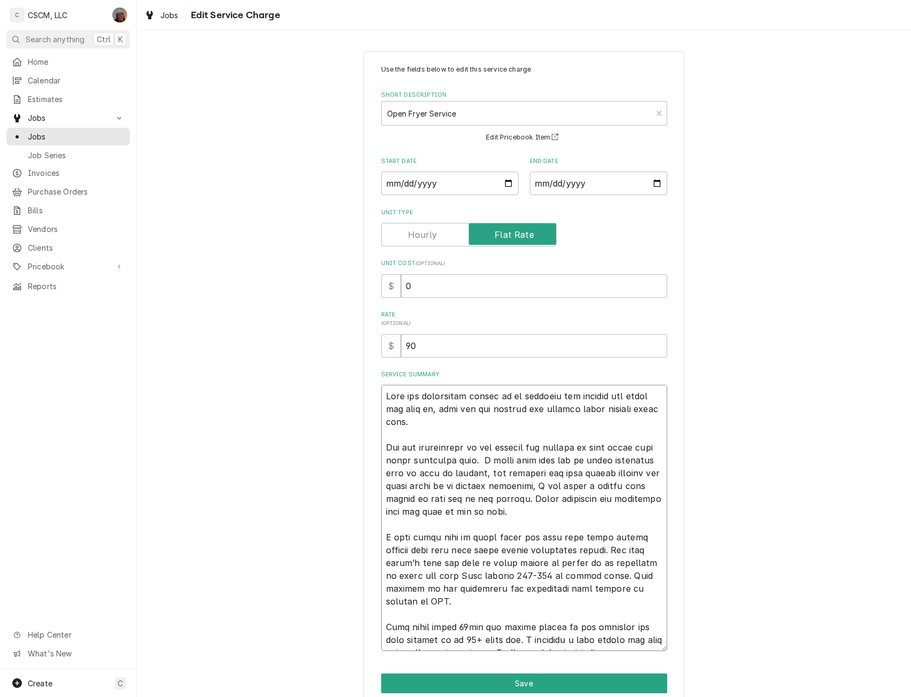
click at [466, 604] on textarea "Service Summary" at bounding box center [524, 518] width 286 height 266
type textarea "x"
type textarea "Unit was originally called in as tripping the breaker and would not stay on, un…"
type textarea "x"
type textarea "Unit was originally called in as tripping the breaker and would not stay on, un…"
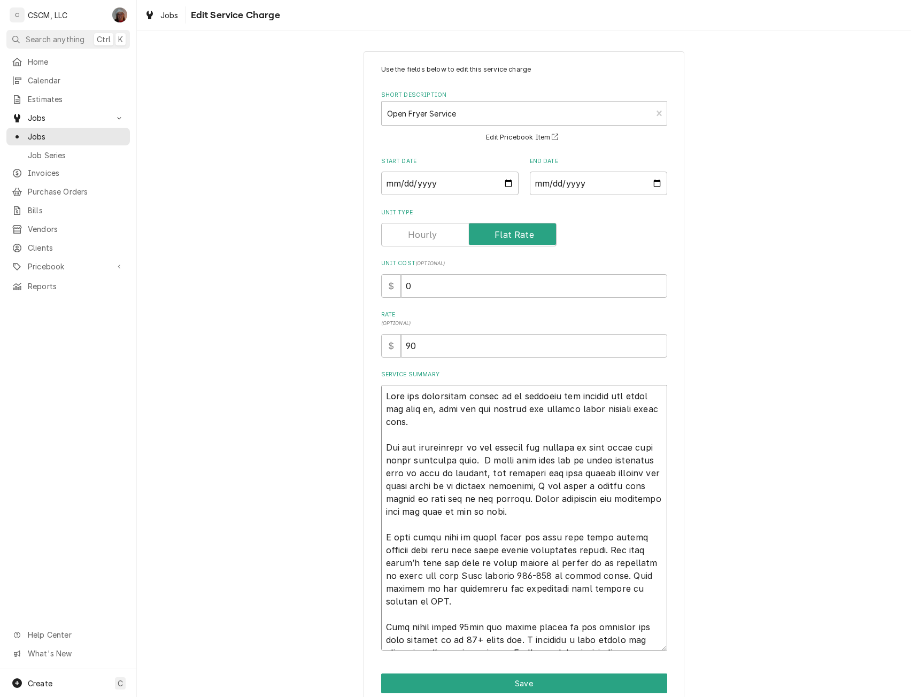
type textarea "x"
type textarea "Unit was originally called in as tripping the breaker and would not stay on, un…"
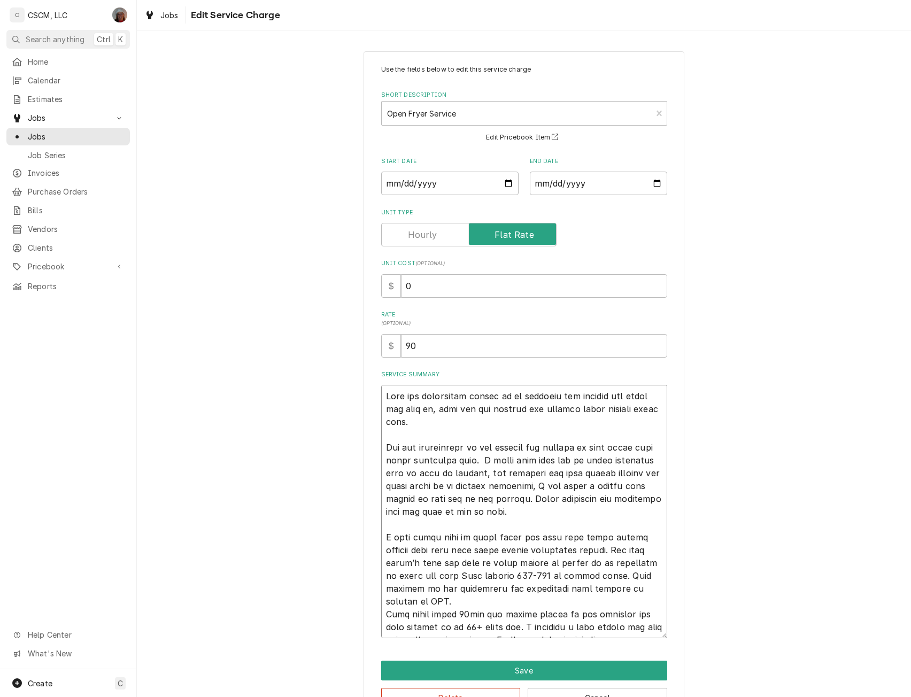
type textarea "x"
type textarea "Unit was originally called in as tripping the breaker and would not stay on, un…"
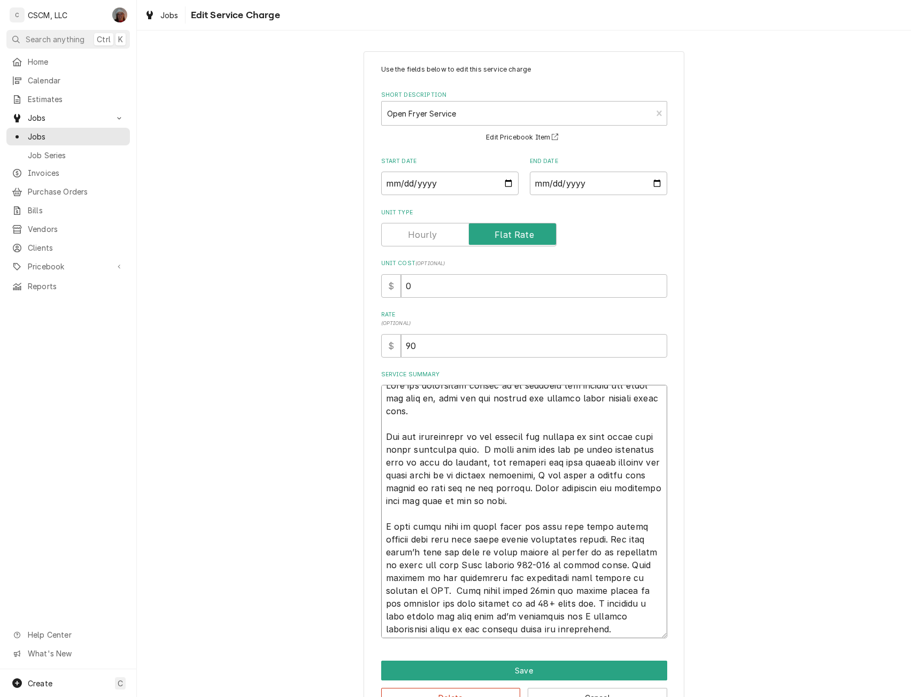
scroll to position [13, 0]
click at [485, 630] on textarea "Service Summary" at bounding box center [524, 512] width 286 height 254
drag, startPoint x: 485, startPoint y: 630, endPoint x: 477, endPoint y: 627, distance: 8.5
click at [477, 627] on textarea "Service Summary" at bounding box center [524, 512] width 286 height 254
click at [481, 631] on textarea "Service Summary" at bounding box center [524, 512] width 286 height 254
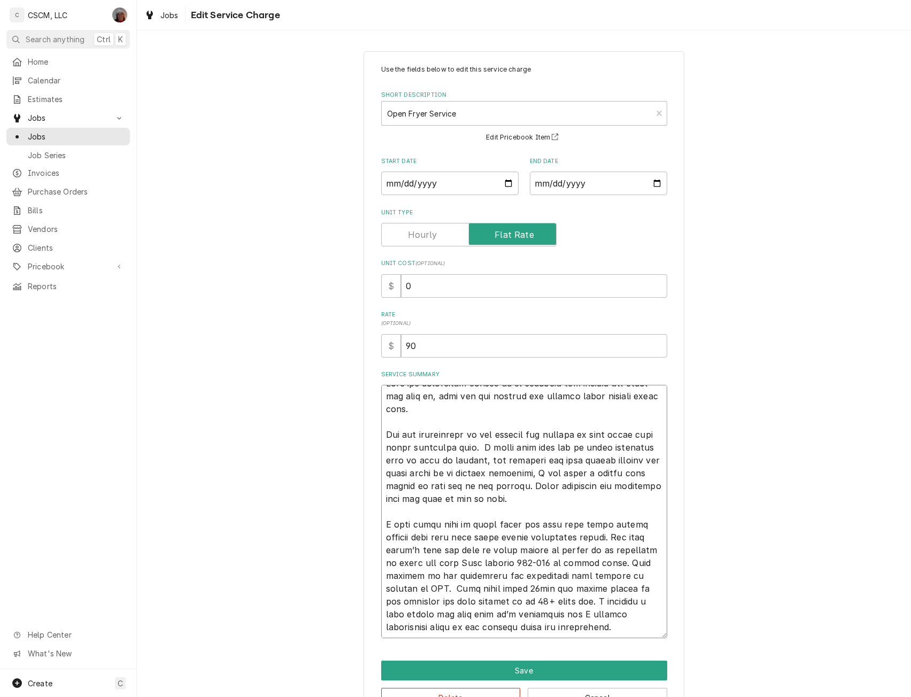
type textarea "x"
click at [576, 630] on textarea "Service Summary" at bounding box center [524, 512] width 286 height 254
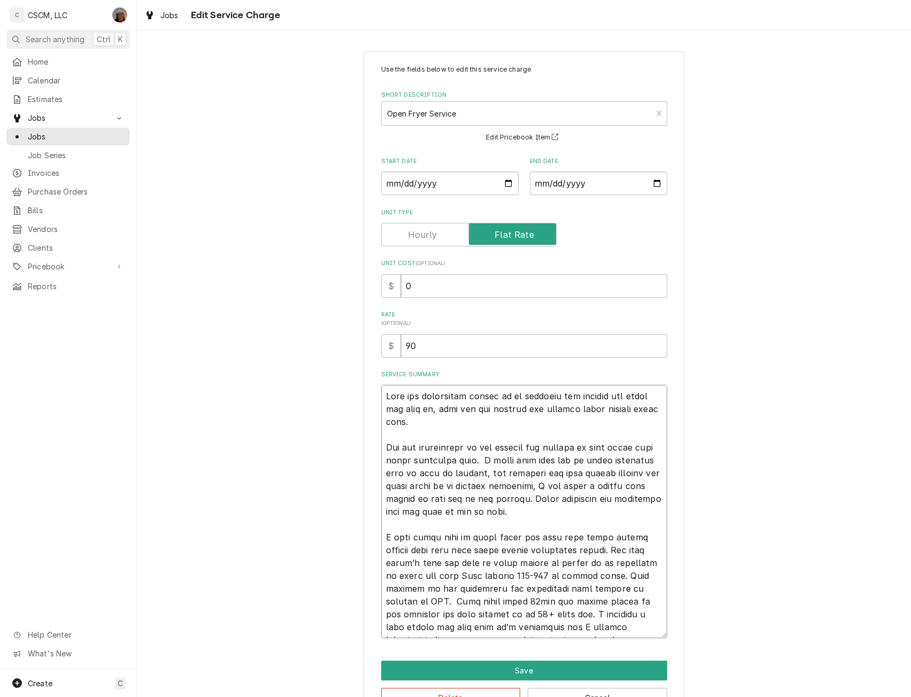
type textarea "Unit was originally called in as tripping the breaker and would not stay on, un…"
click at [381, 390] on textarea "Service Summary" at bounding box center [524, 512] width 286 height 254
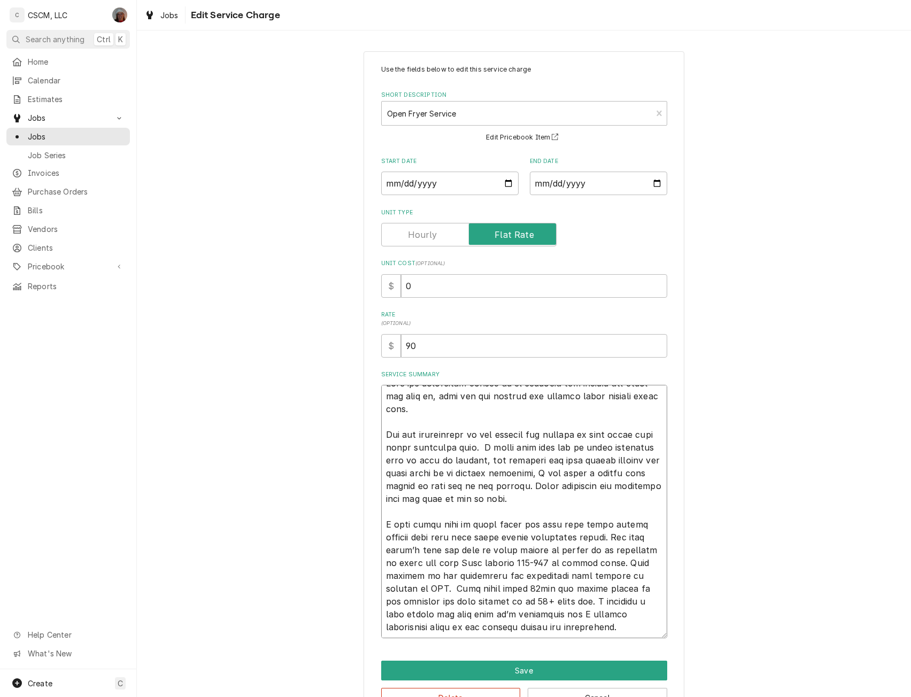
drag, startPoint x: 381, startPoint y: 390, endPoint x: 629, endPoint y: 640, distance: 351.7
click at [629, 640] on div "Use the fields below to edit this service charge Short Description Open Fryer S…" at bounding box center [524, 386] width 321 height 671
click at [503, 673] on button "Save" at bounding box center [524, 671] width 286 height 20
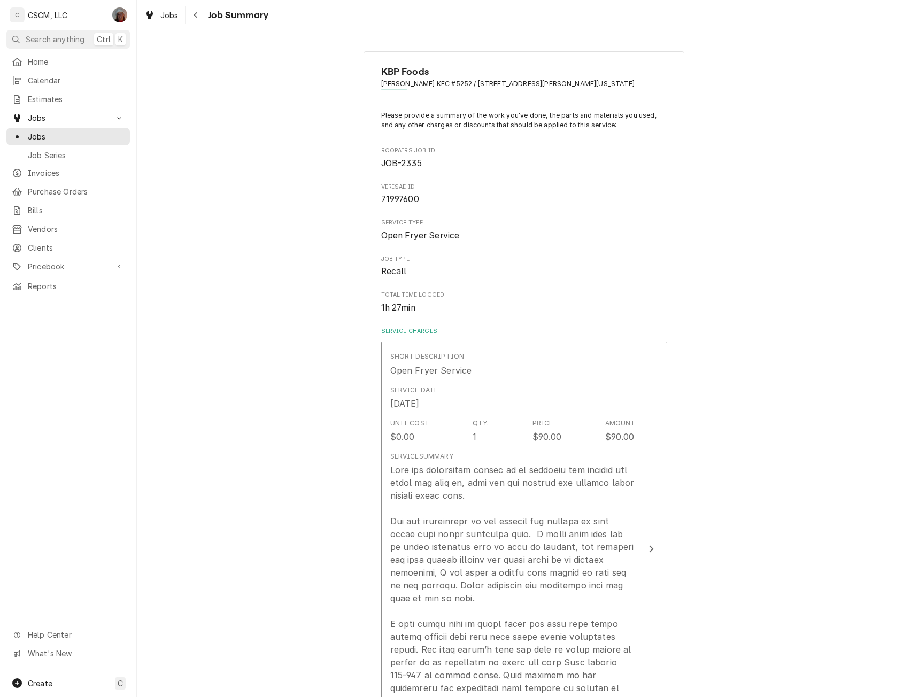
scroll to position [234, 0]
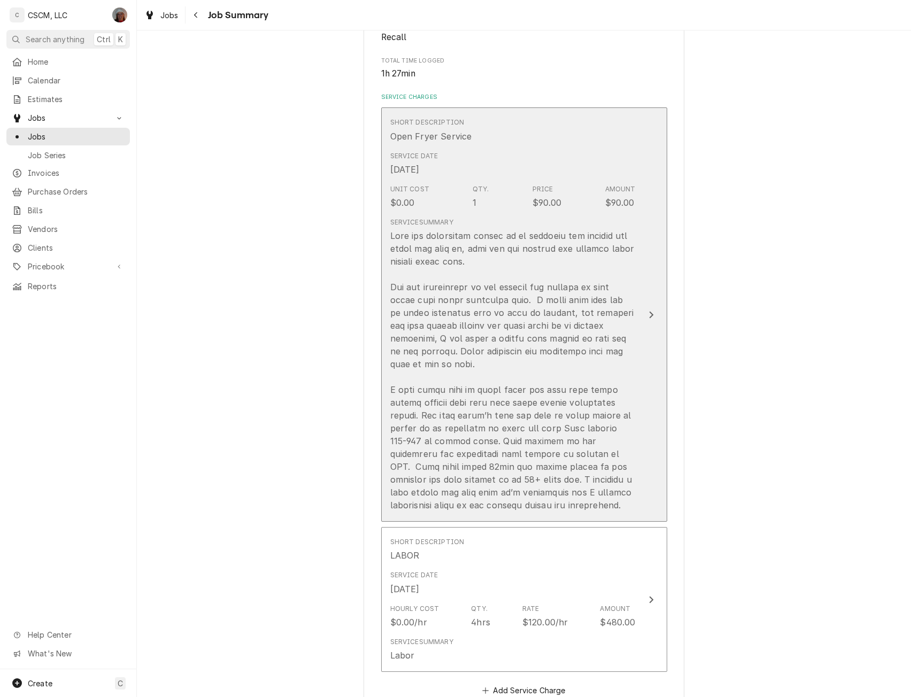
click at [648, 310] on div "Update Line Item" at bounding box center [652, 315] width 14 height 13
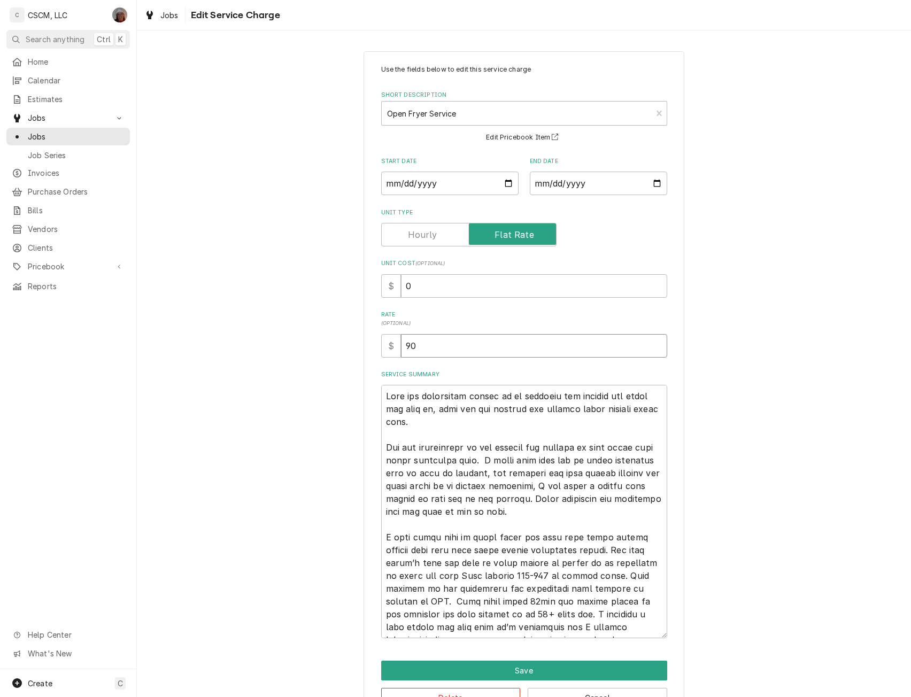
click at [408, 346] on input "90" at bounding box center [534, 346] width 266 height 24
type textarea "x"
type input "0"
type textarea "x"
type input "00"
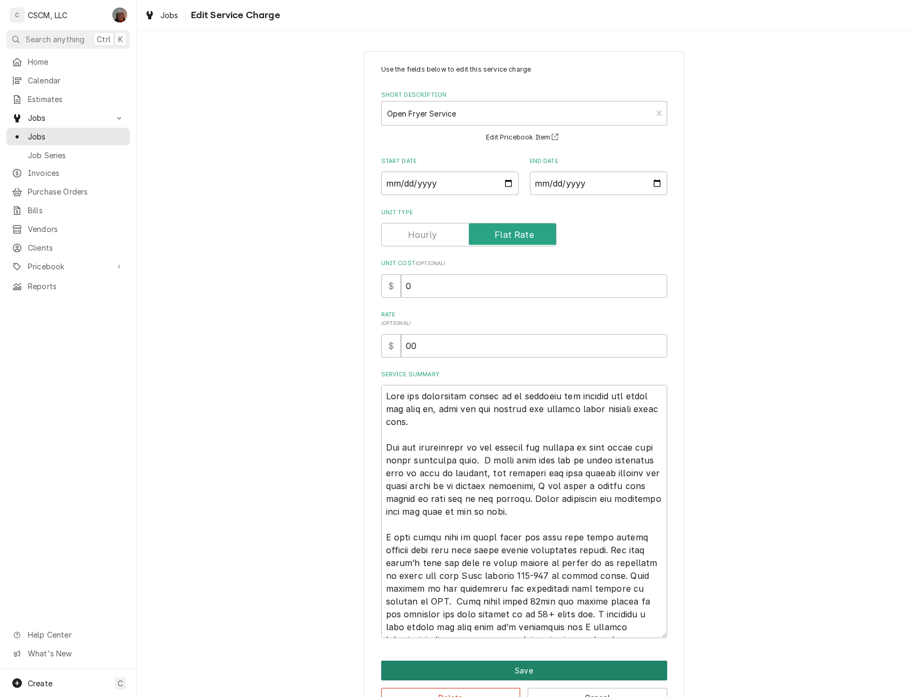
click at [527, 677] on button "Save" at bounding box center [524, 671] width 286 height 20
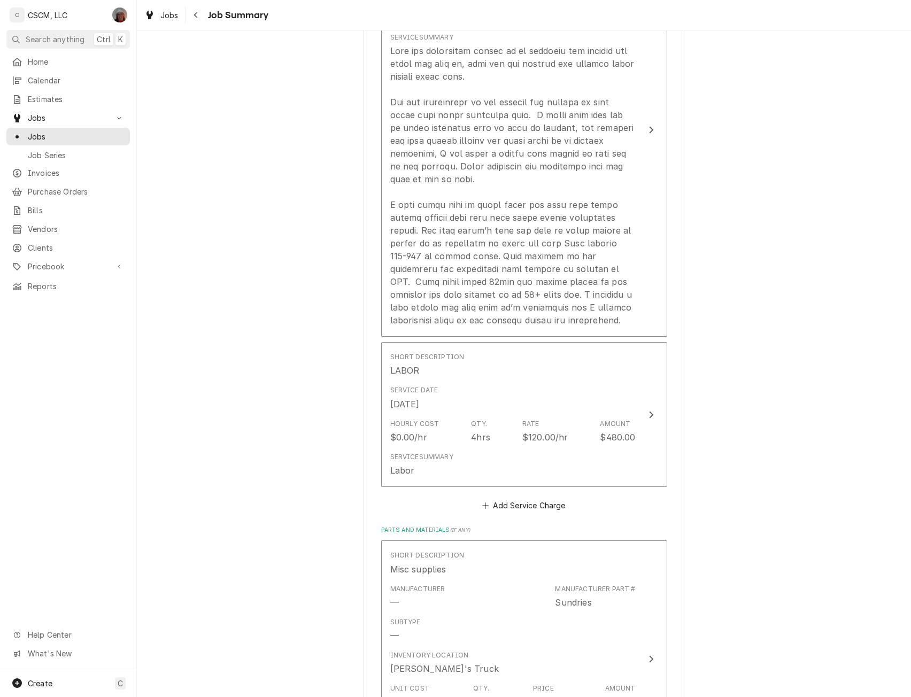
scroll to position [462, 0]
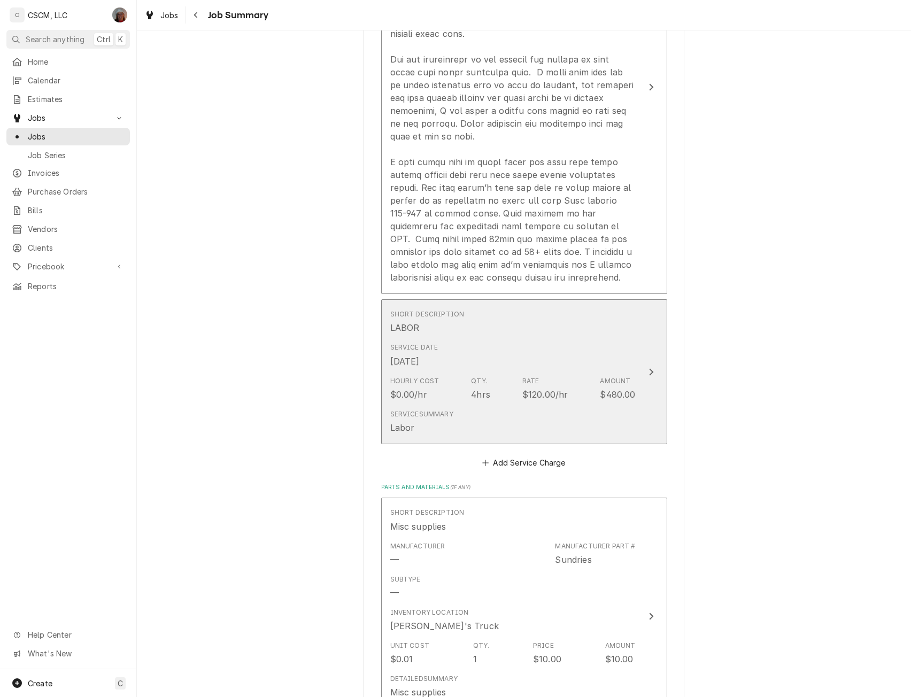
click at [652, 363] on button "Short Description LABOR Service Date Sep 30, 2025 Hourly Cost $0.00/hr Qty. 4hr…" at bounding box center [524, 372] width 286 height 145
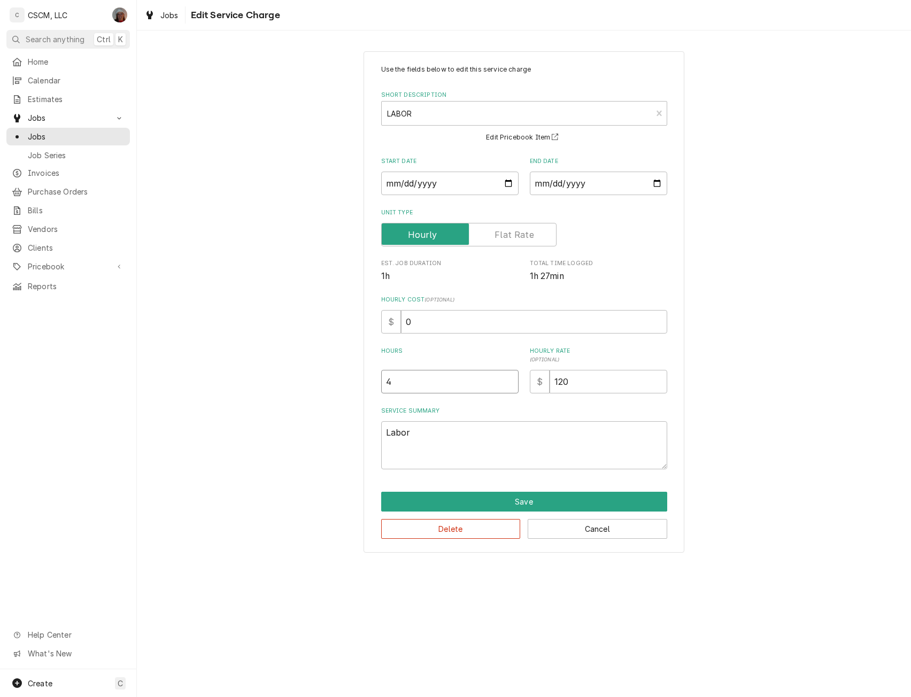
type textarea "x"
type input "3.5"
click at [508, 382] on input "3.5" at bounding box center [449, 382] width 137 height 24
type textarea "x"
type input "3"
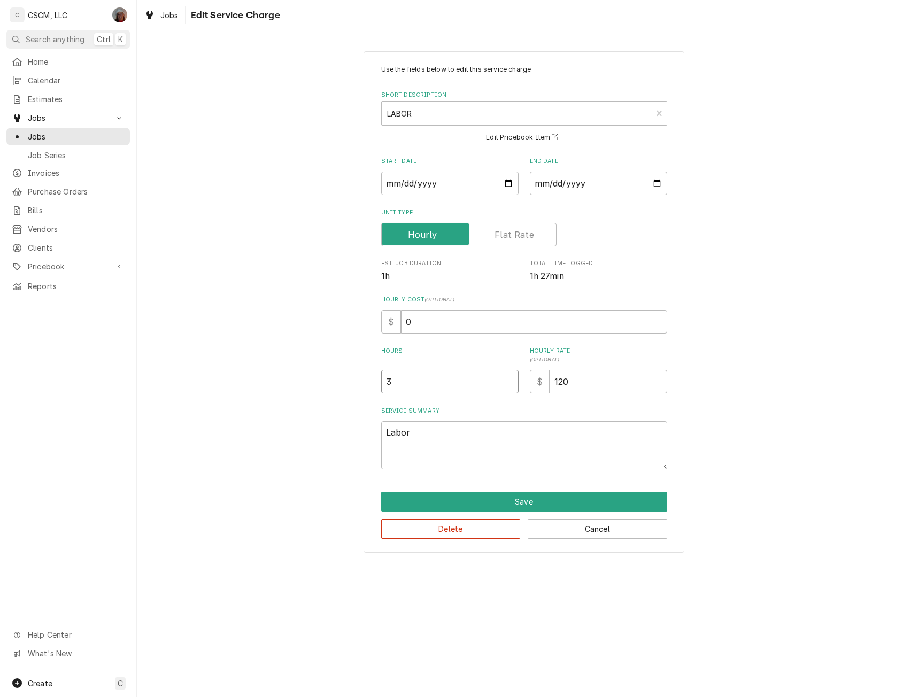
click at [508, 382] on input "3" at bounding box center [449, 382] width 137 height 24
type textarea "x"
type input "2.5"
click at [508, 382] on input "2.5" at bounding box center [449, 382] width 137 height 24
type textarea "x"
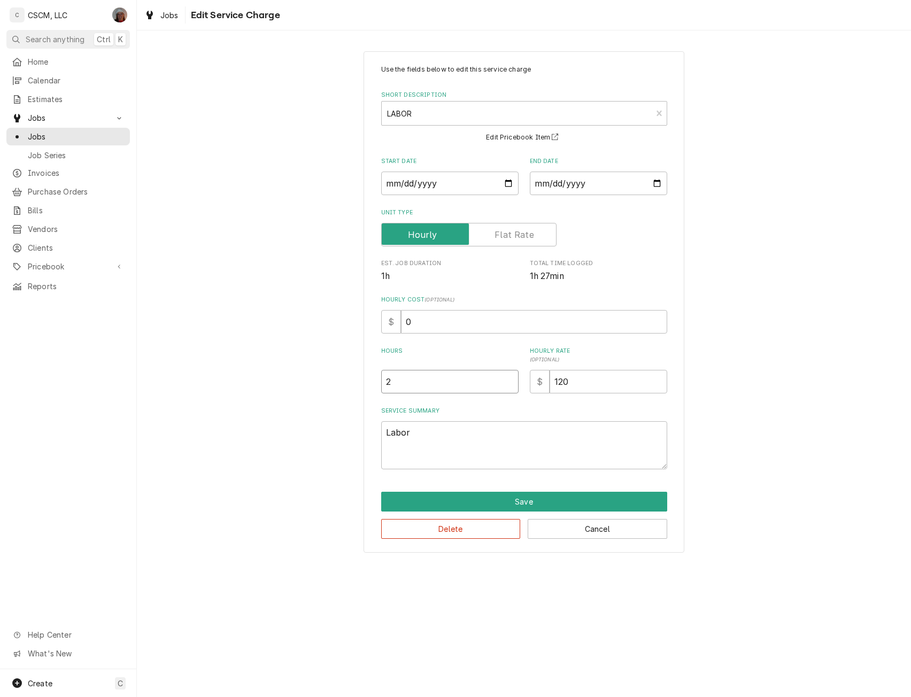
type input "2"
click at [508, 382] on input "2" at bounding box center [449, 382] width 137 height 24
type textarea "x"
type input "1.5"
click at [508, 382] on input "1.5" at bounding box center [449, 382] width 137 height 24
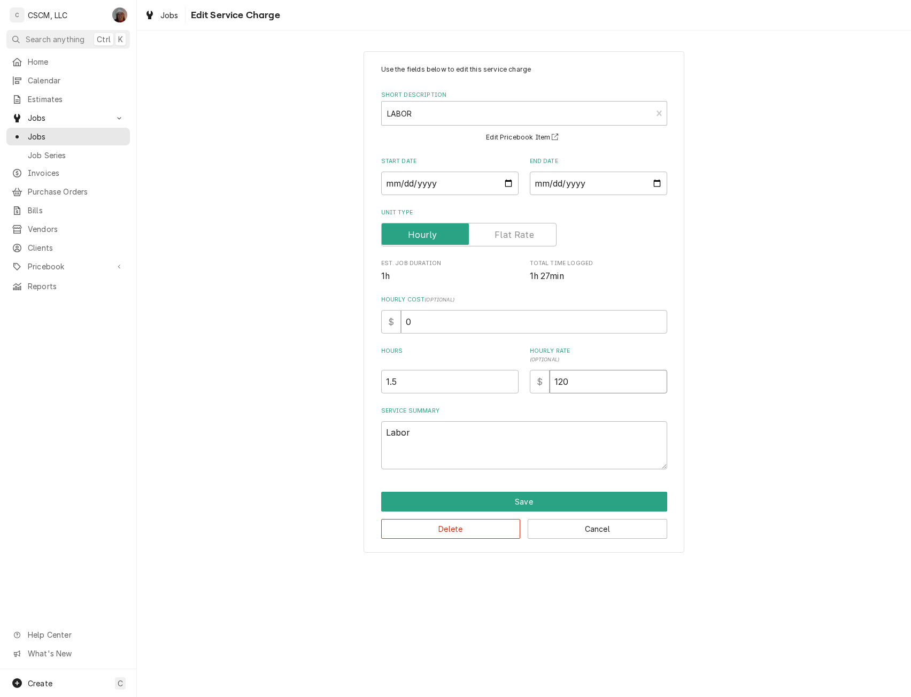
click at [562, 385] on input "120" at bounding box center [609, 382] width 118 height 24
type textarea "x"
type input "10"
type textarea "x"
type input "0"
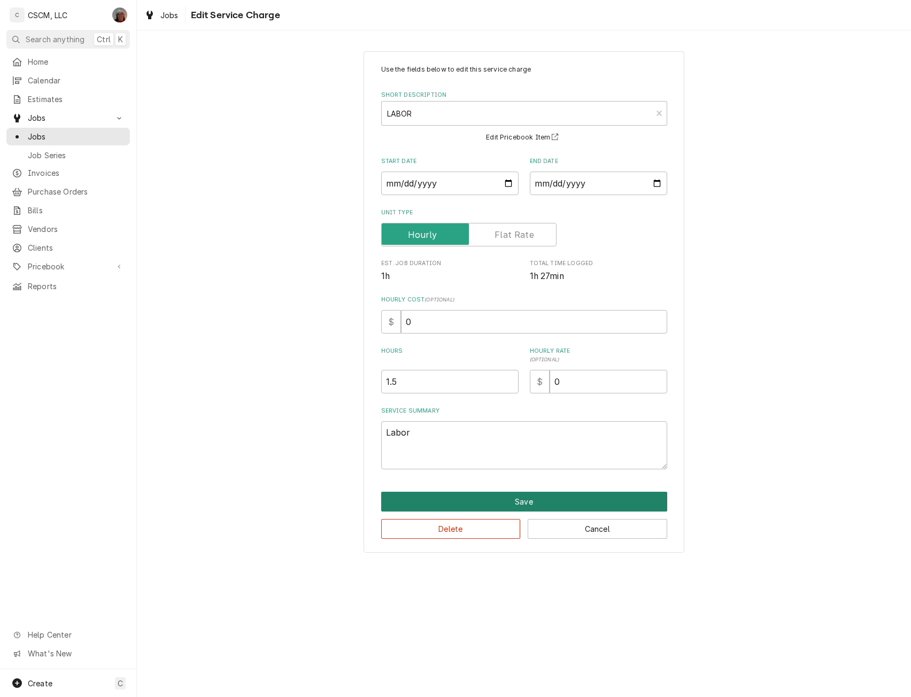
click at [512, 498] on button "Save" at bounding box center [524, 502] width 286 height 20
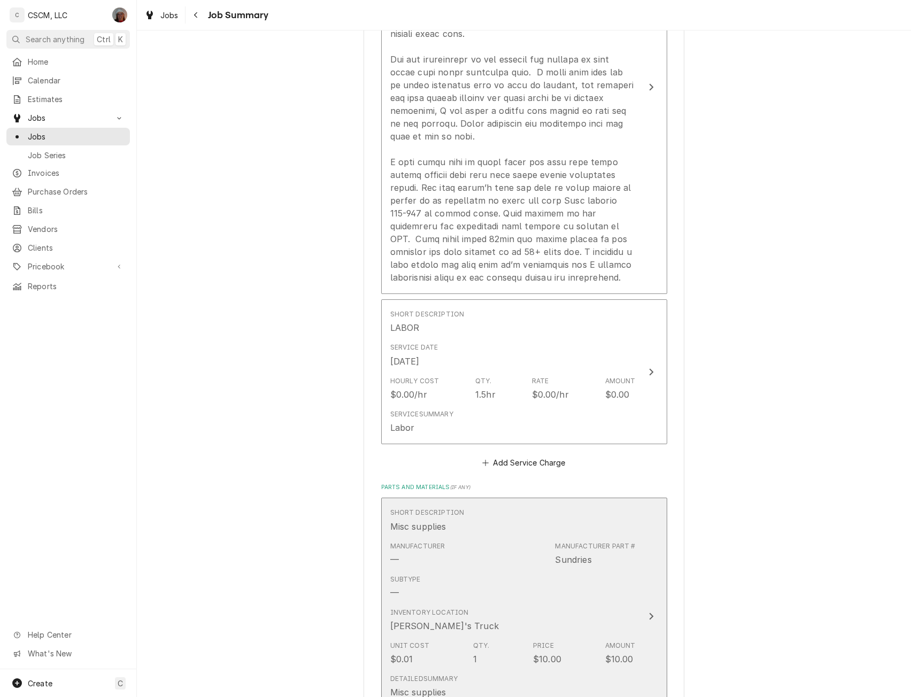
click at [627, 577] on div "Subtype —" at bounding box center [513, 587] width 246 height 33
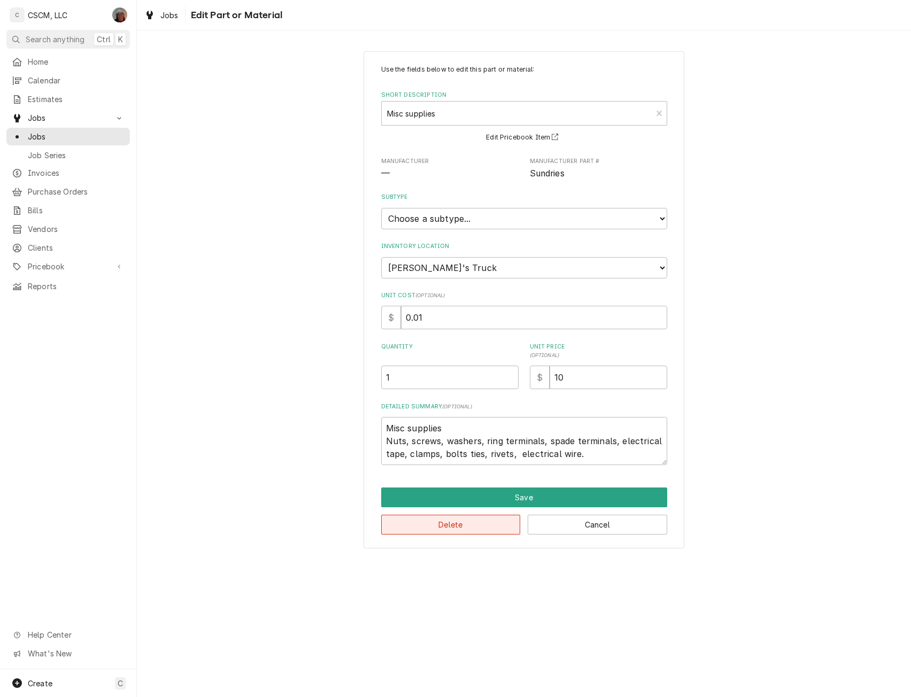
click at [455, 520] on button "Delete" at bounding box center [451, 525] width 140 height 20
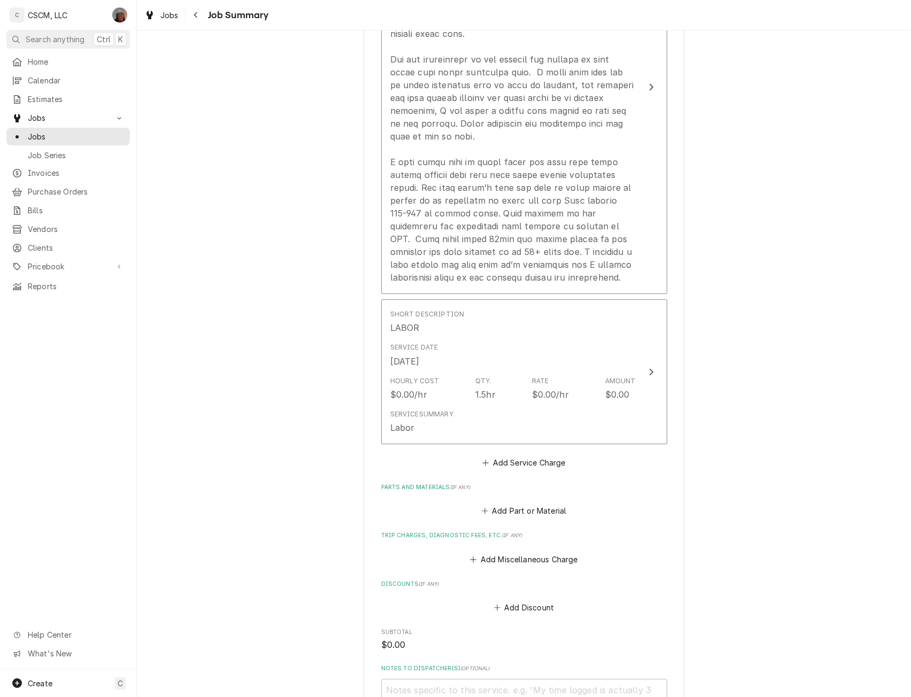
scroll to position [656, 0]
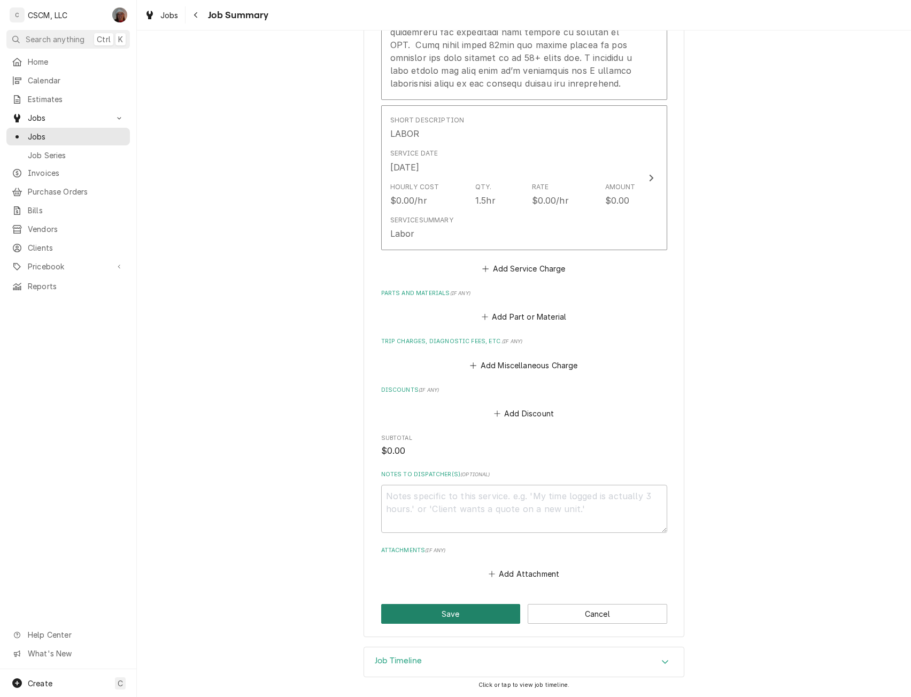
click at [457, 617] on button "Save" at bounding box center [451, 614] width 140 height 20
type textarea "x"
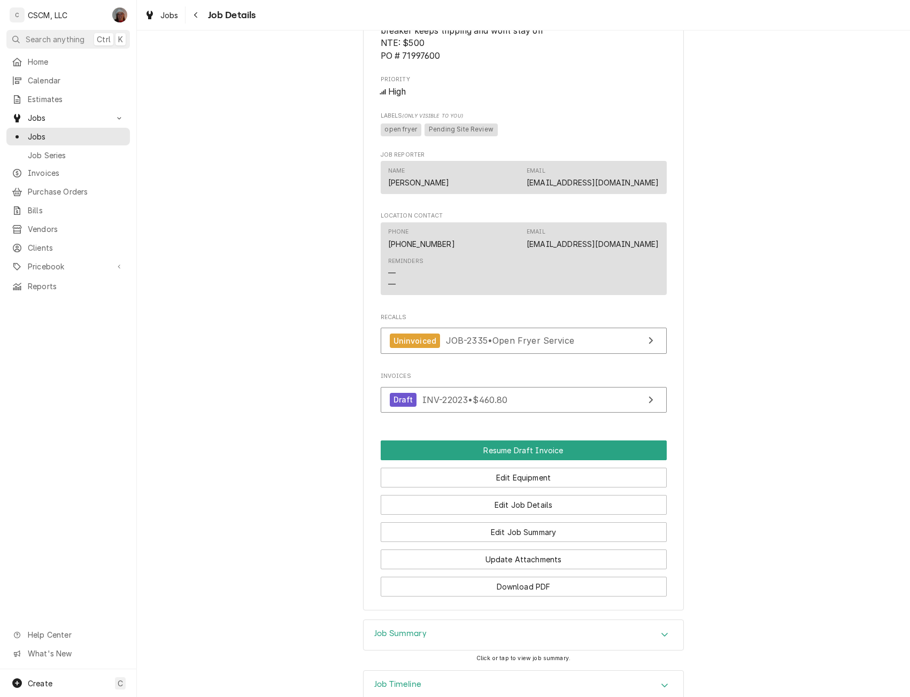
scroll to position [704, 0]
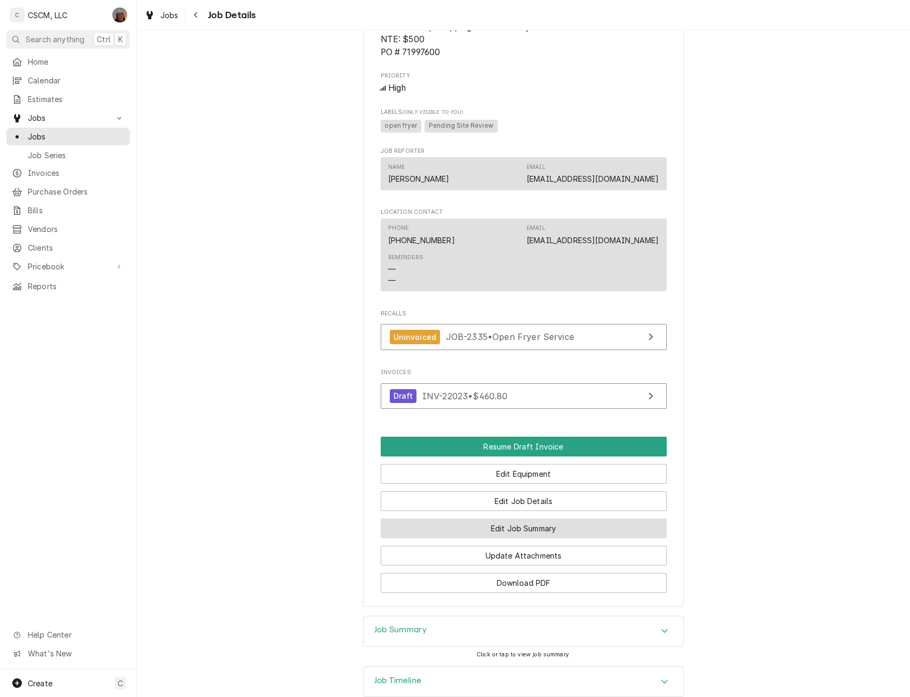
click at [539, 539] on button "Edit Job Summary" at bounding box center [524, 529] width 286 height 20
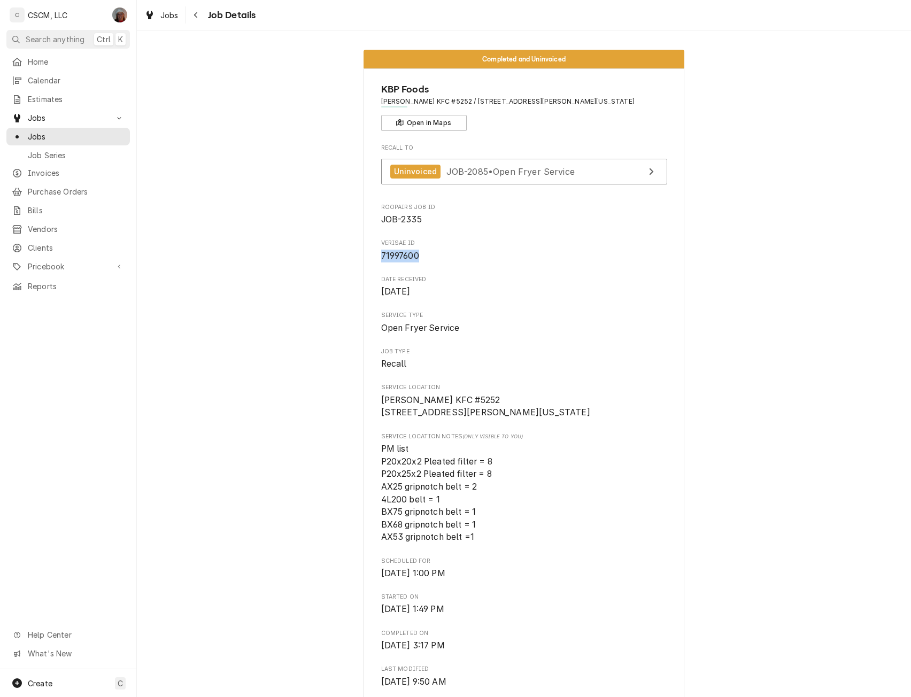
drag, startPoint x: 378, startPoint y: 259, endPoint x: 415, endPoint y: 261, distance: 37.5
click at [415, 261] on span "71997600" at bounding box center [524, 256] width 286 height 13
copy span "71997600"
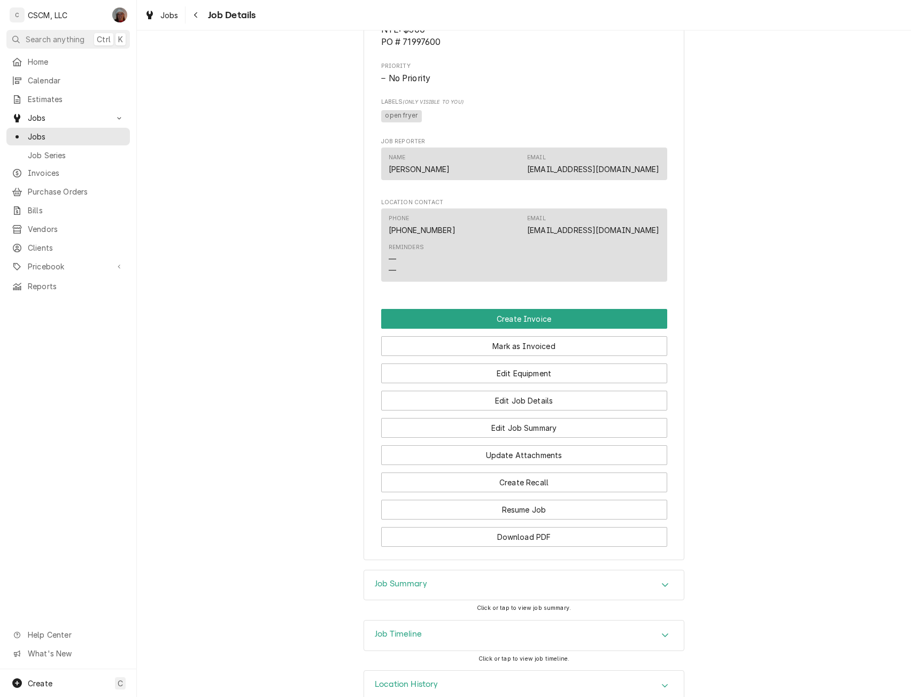
scroll to position [810, 0]
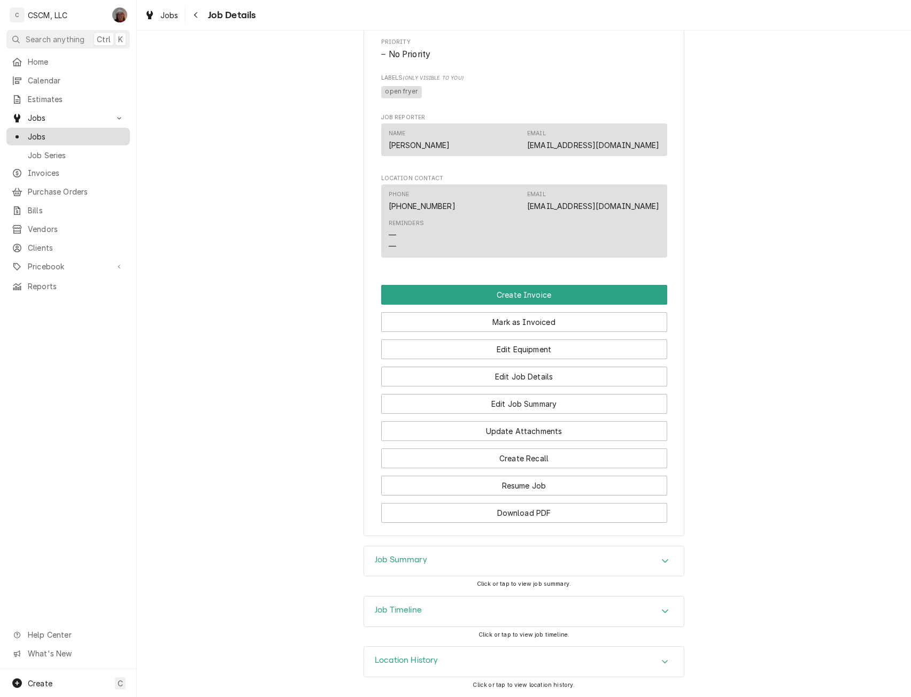
click at [58, 132] on span "Jobs" at bounding box center [76, 136] width 97 height 11
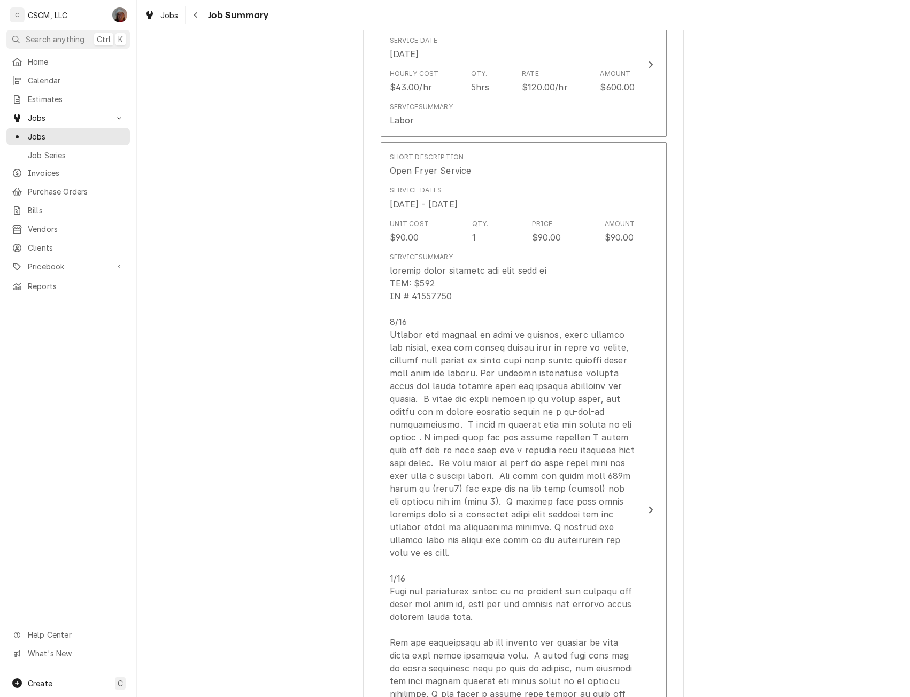
scroll to position [357, 0]
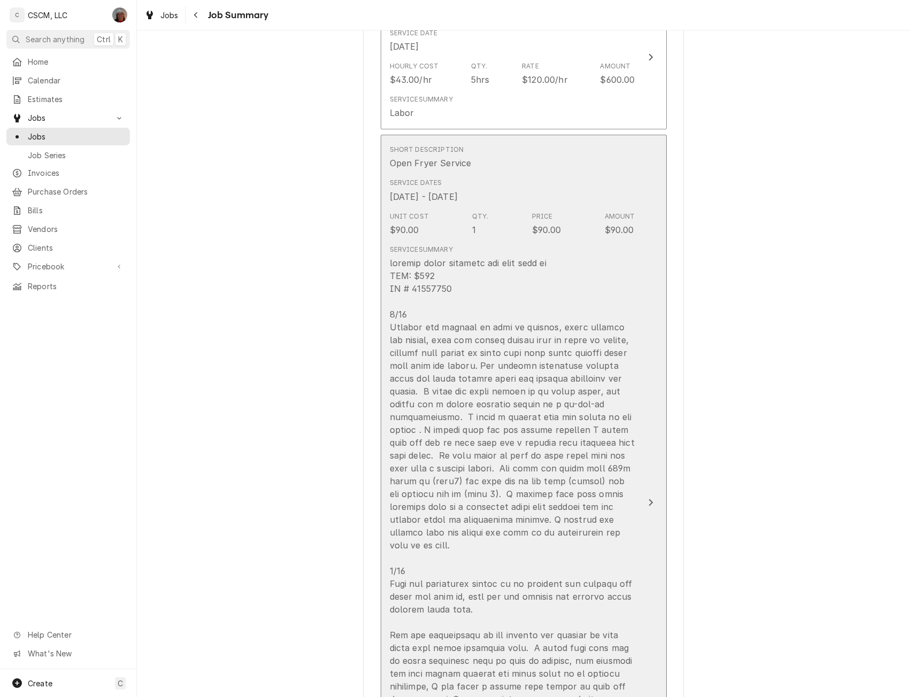
click at [649, 501] on div "Update Line Item" at bounding box center [651, 502] width 14 height 13
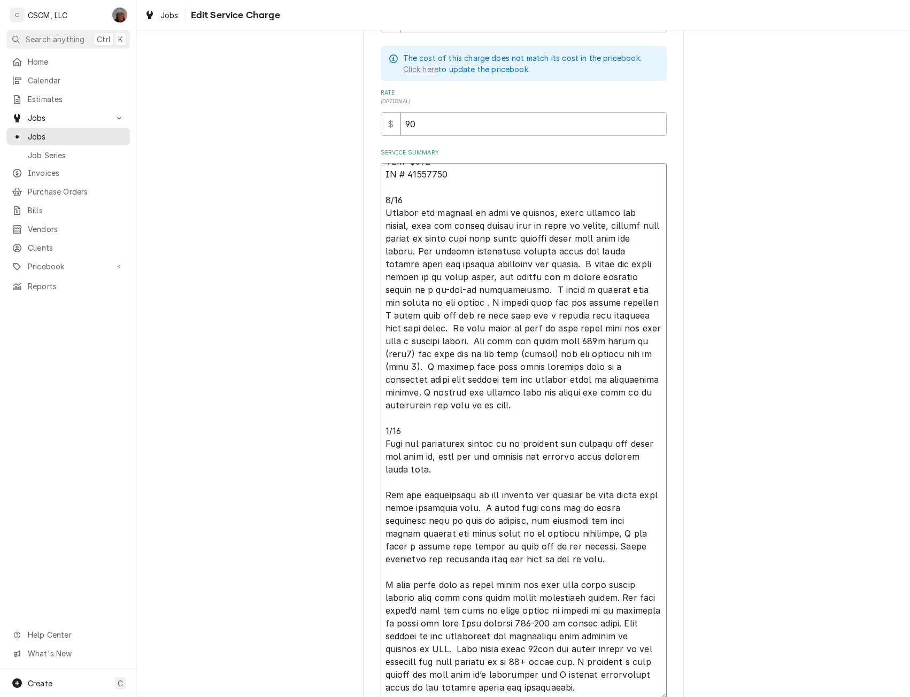
scroll to position [358, 0]
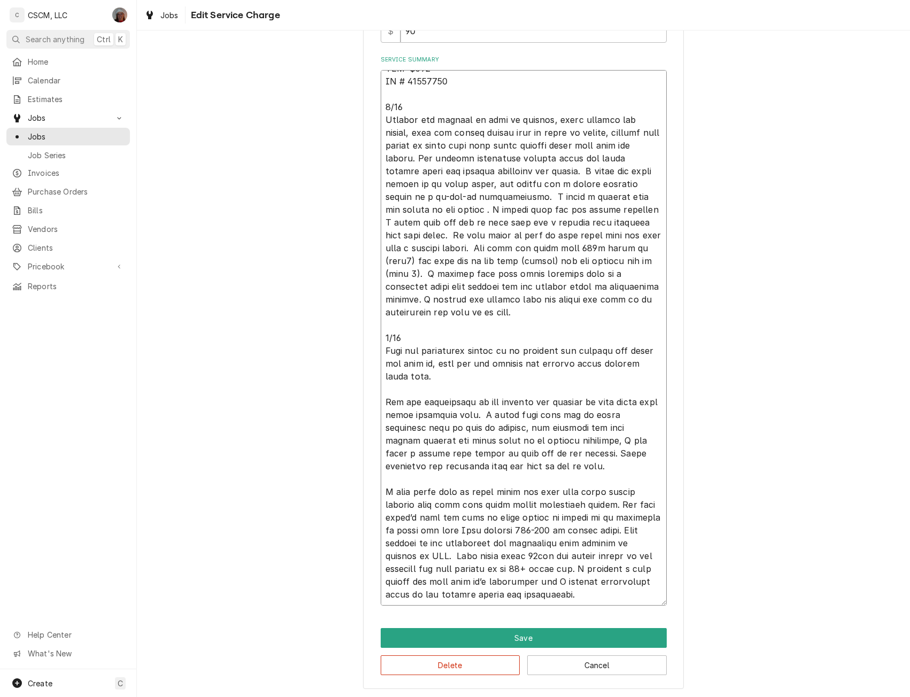
drag, startPoint x: 380, startPoint y: 433, endPoint x: 627, endPoint y: 703, distance: 366.1
click at [627, 697] on html "C CSCM, LLC DV Search anything Ctrl K Home Calendar Estimates Jobs Jobs Job Ser…" at bounding box center [455, 348] width 910 height 697
click at [531, 645] on button "Save" at bounding box center [524, 638] width 286 height 20
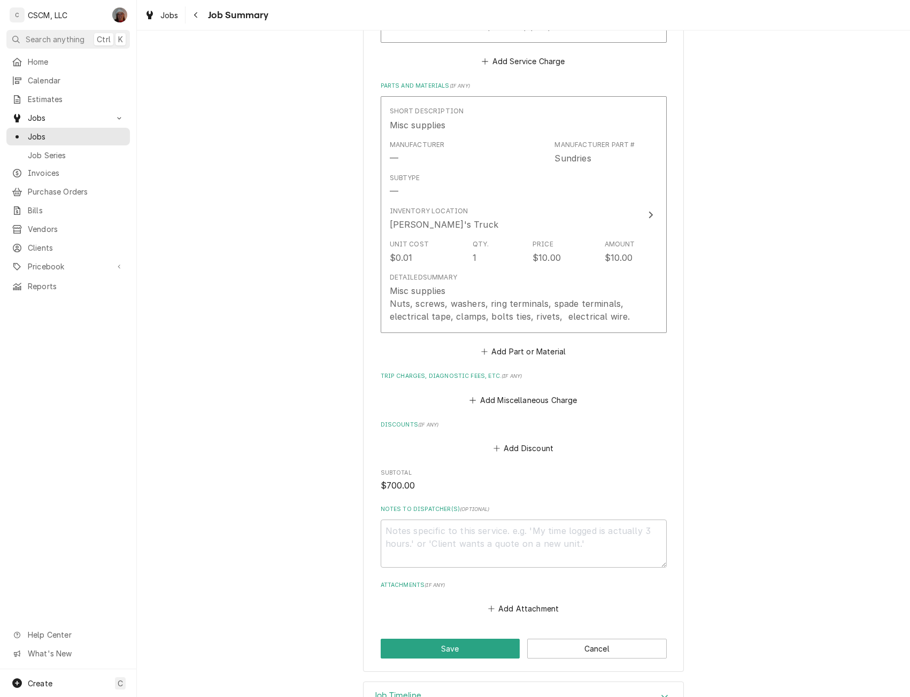
scroll to position [1207, 0]
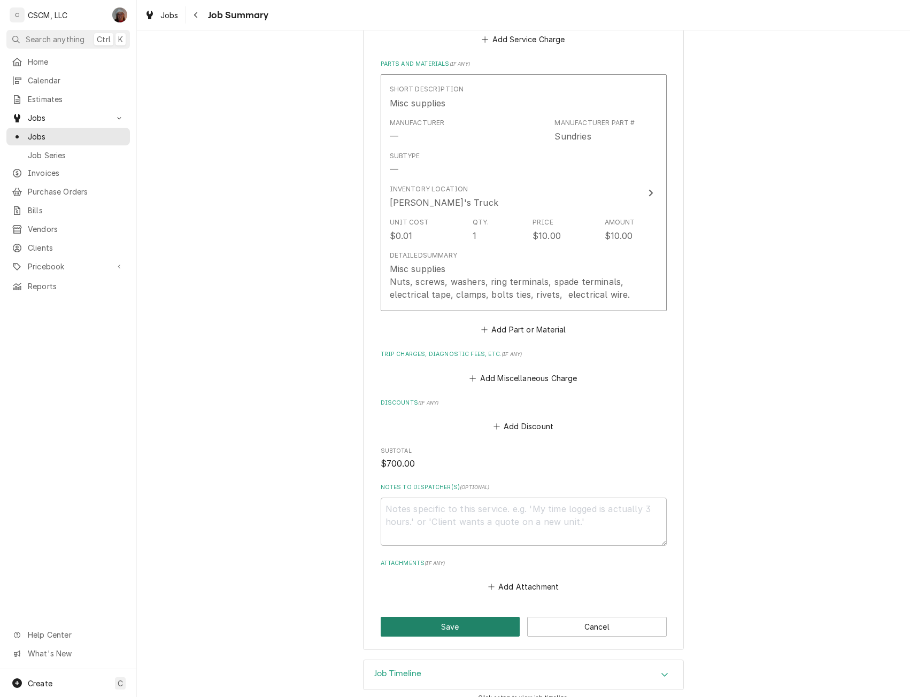
click at [486, 617] on button "Save" at bounding box center [451, 627] width 140 height 20
type textarea "x"
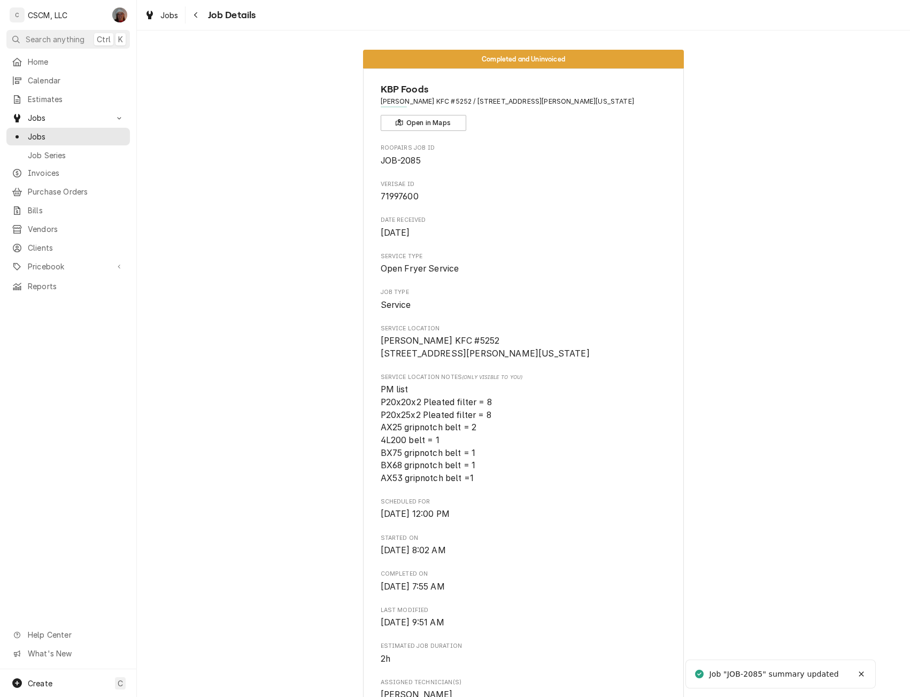
scroll to position [584, 0]
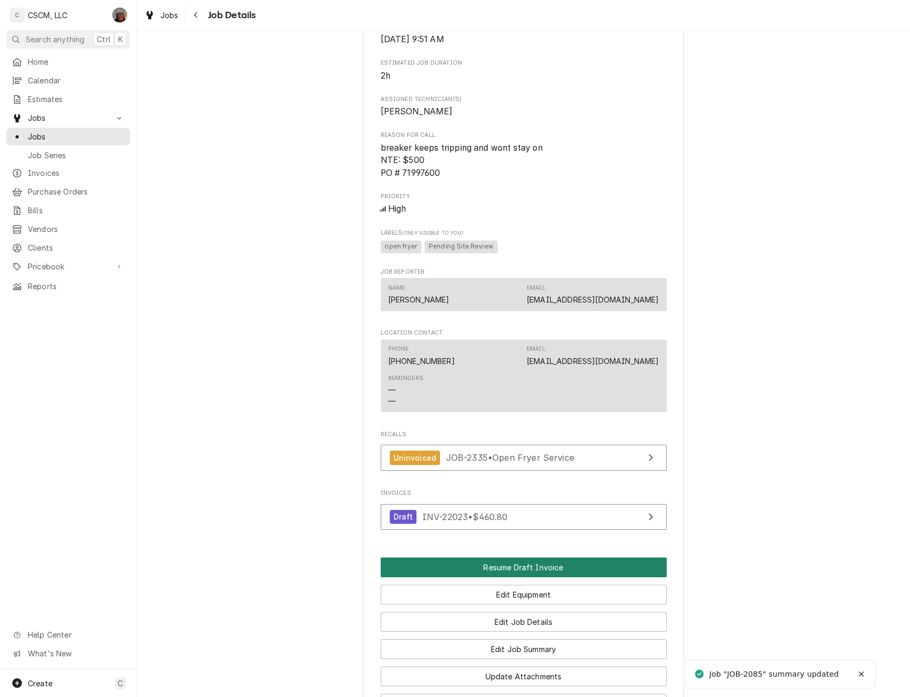
click at [561, 578] on button "Resume Draft Invoice" at bounding box center [524, 568] width 286 height 20
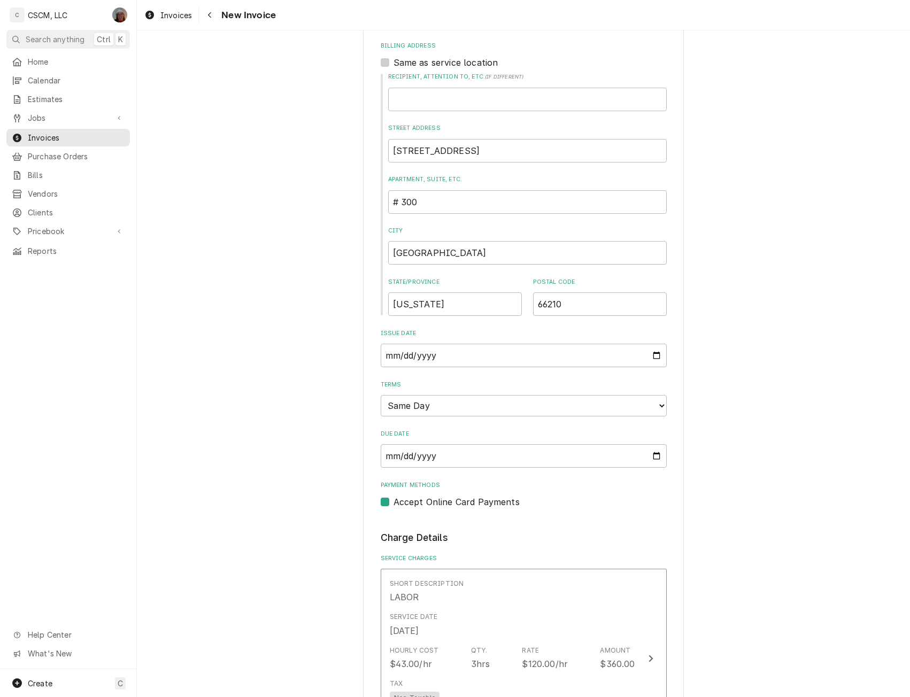
scroll to position [513, 0]
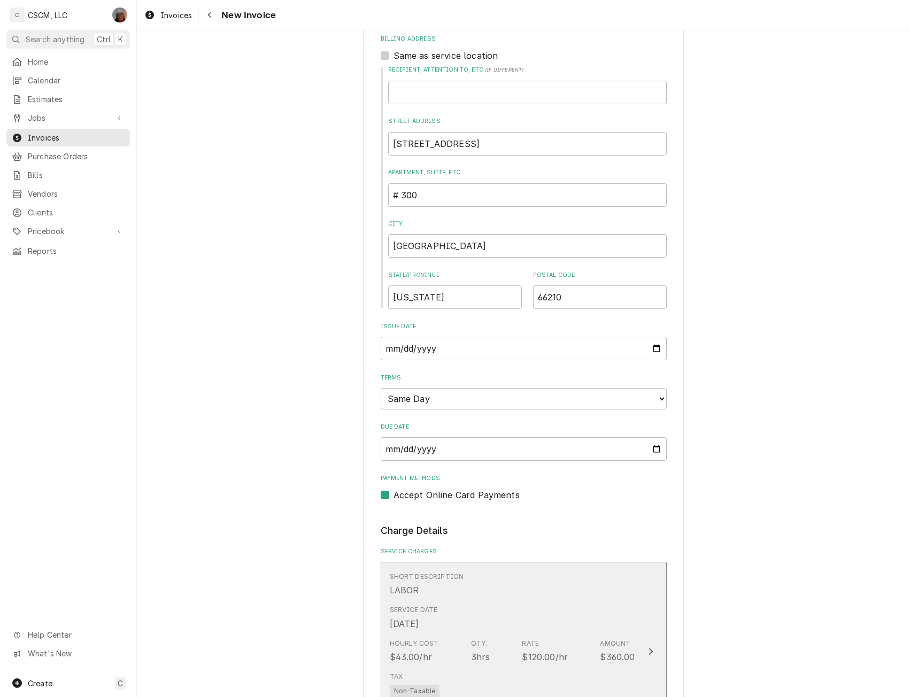
click at [639, 653] on button "Short Description LABOR Service Date Sep 25, 2025 Hourly Cost $43.00/hr Qty. 3h…" at bounding box center [524, 651] width 286 height 179
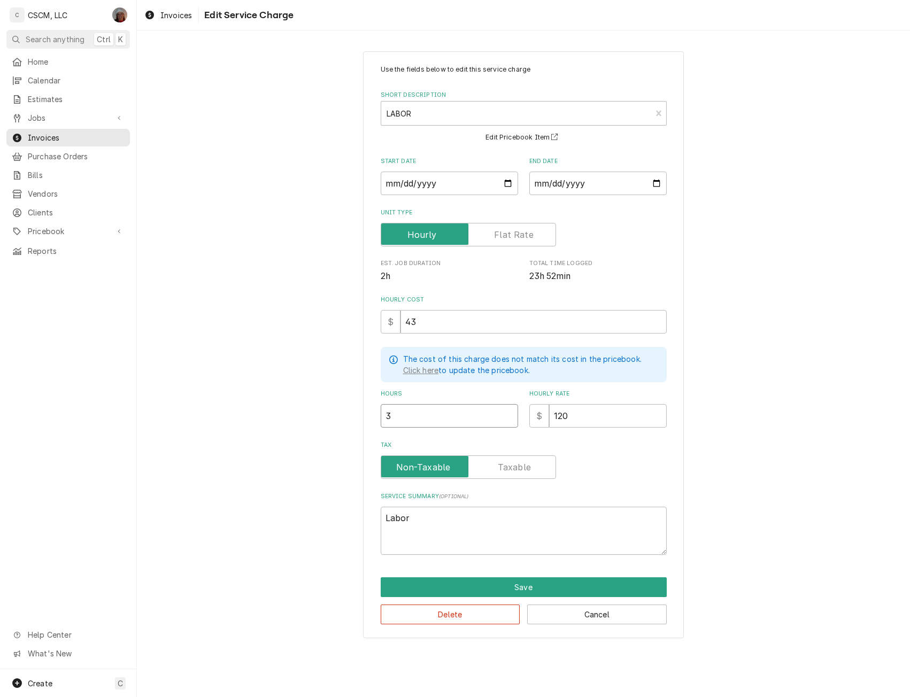
click at [397, 411] on input "3" at bounding box center [449, 416] width 137 height 24
type textarea "x"
type input "5"
click at [511, 587] on button "Save" at bounding box center [524, 588] width 286 height 20
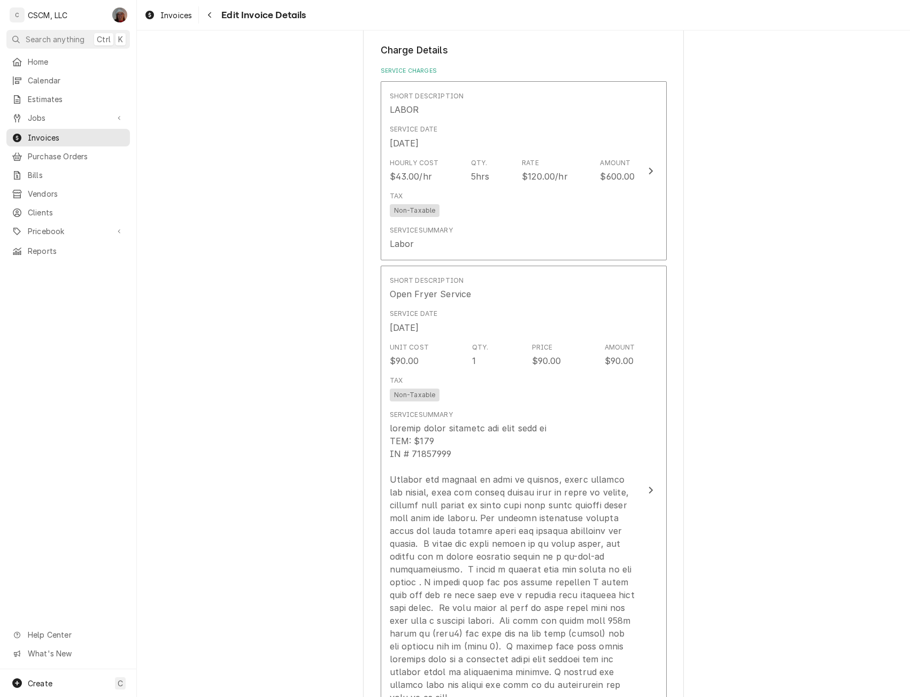
scroll to position [999, 0]
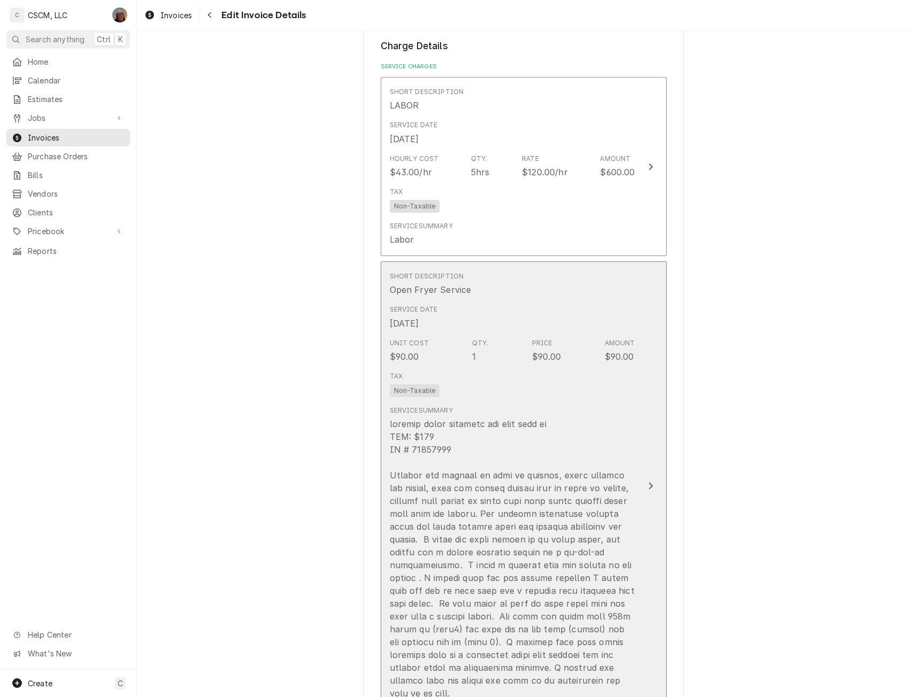
click at [644, 480] on div "Update Line Item" at bounding box center [651, 486] width 14 height 13
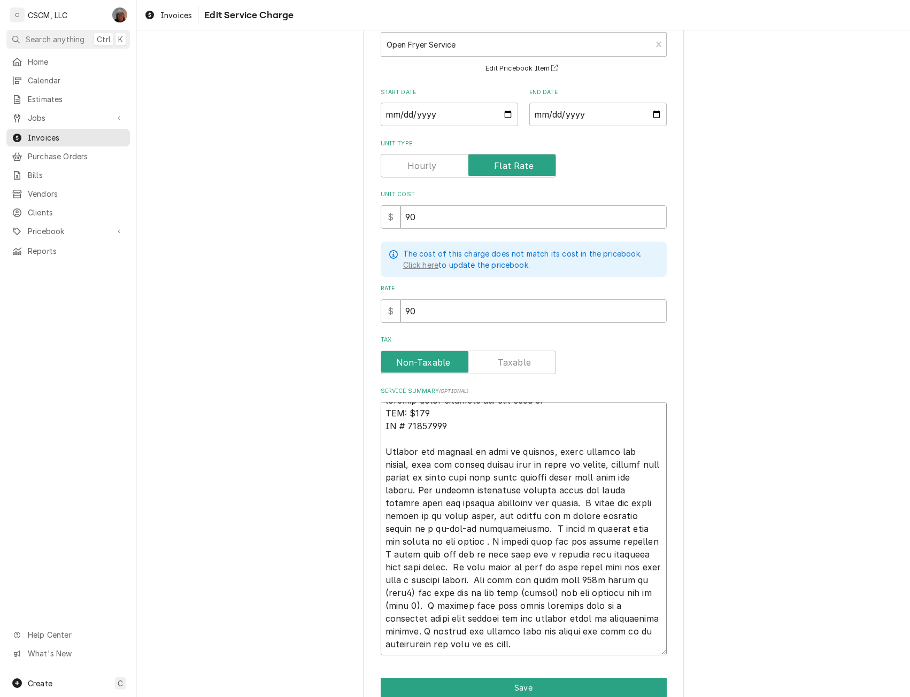
scroll to position [119, 0]
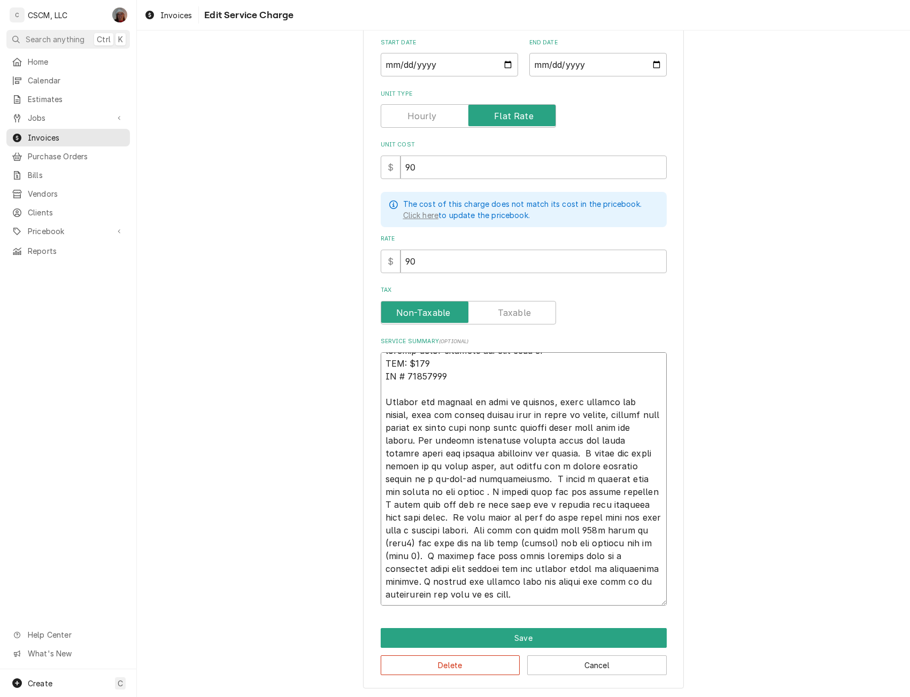
drag, startPoint x: 377, startPoint y: 480, endPoint x: 704, endPoint y: 662, distance: 374.7
click at [704, 662] on div "Use the fields below to edit this service charge Short Description Open Fryer S…" at bounding box center [523, 311] width 773 height 776
paste textarea "9/25 Breaker was tripped at time of service, reset breaker and tested, unit was…"
type textarea "x"
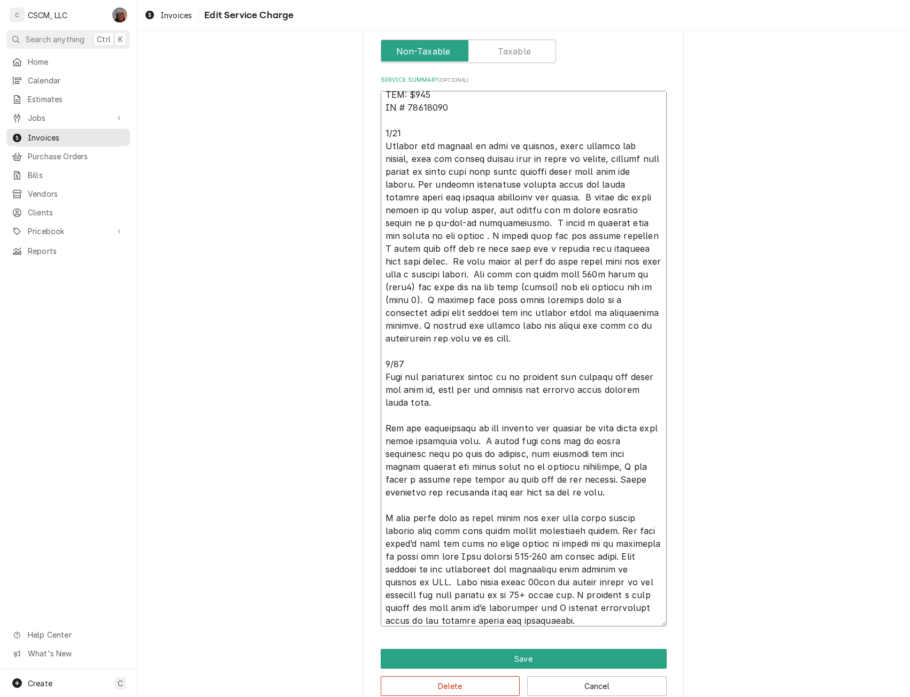
scroll to position [401, 0]
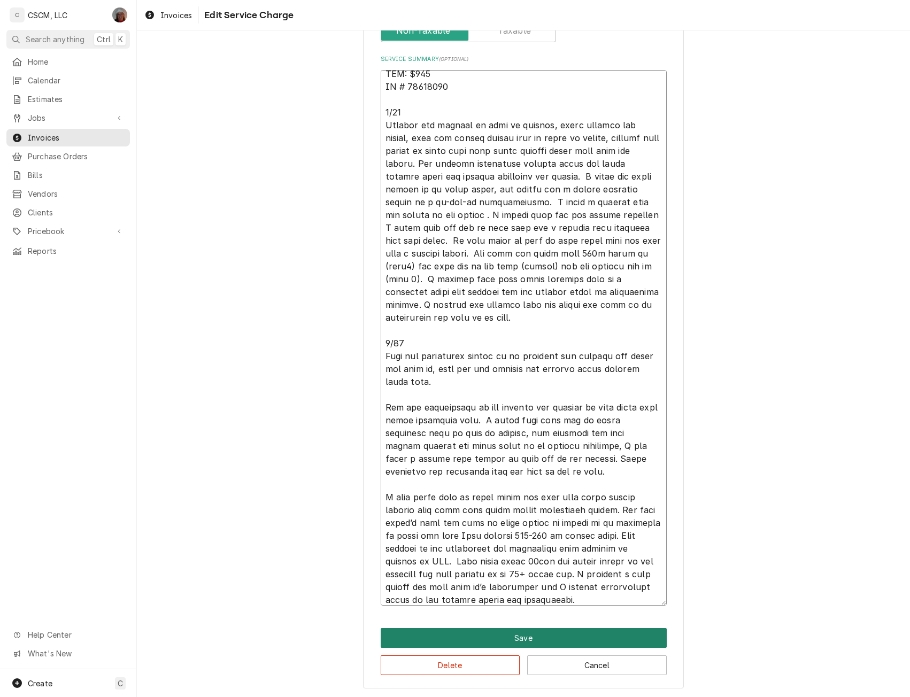
type textarea "breaker keeps tripping and wont stay on NTE: $500 PO # 71997600 9/25 Breaker wa…"
click at [531, 630] on button "Save" at bounding box center [524, 638] width 286 height 20
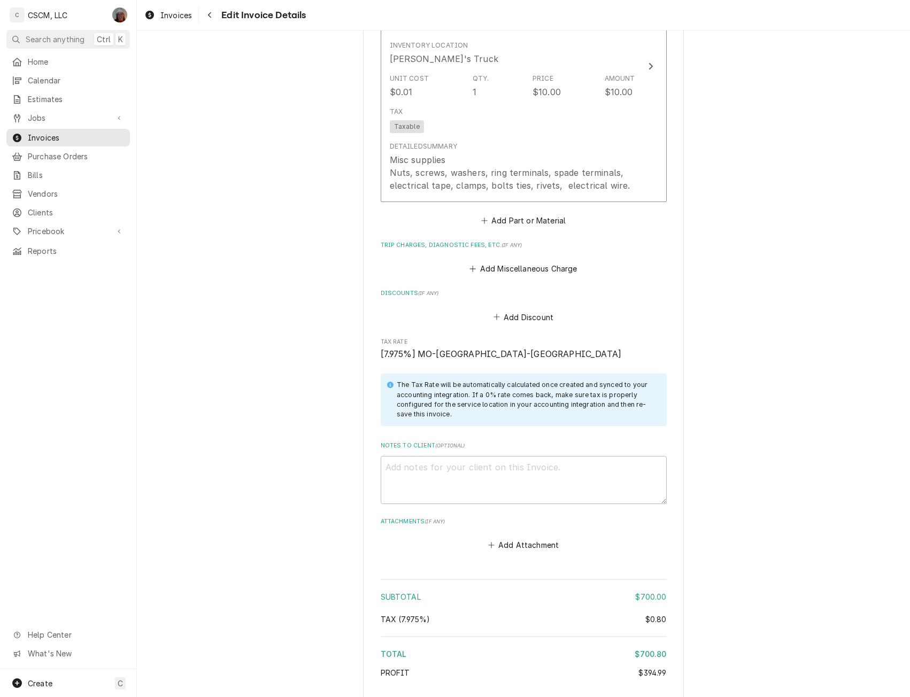
scroll to position [2299, 0]
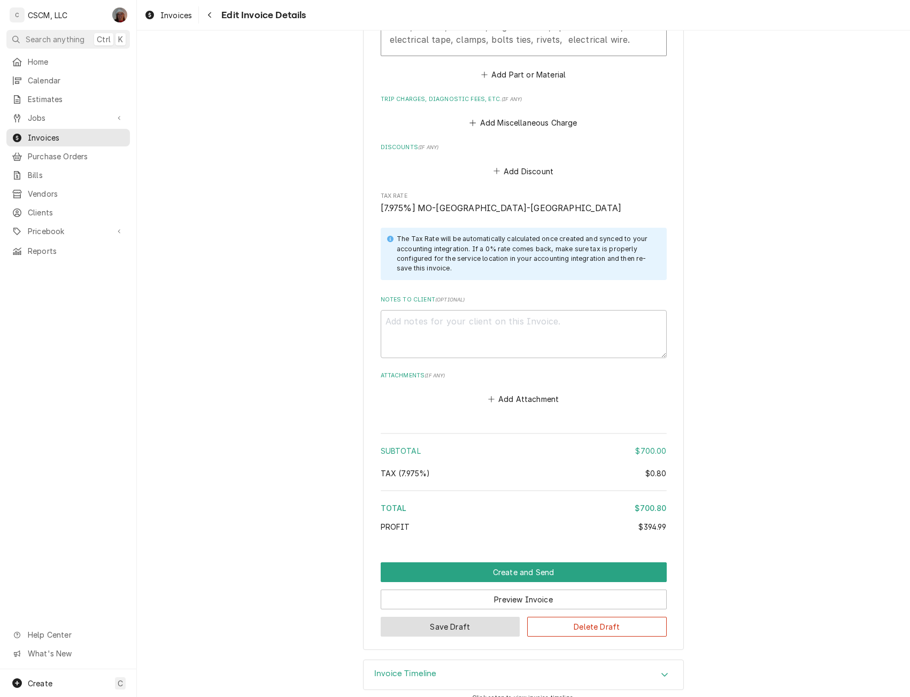
click at [428, 617] on button "Save Draft" at bounding box center [451, 627] width 140 height 20
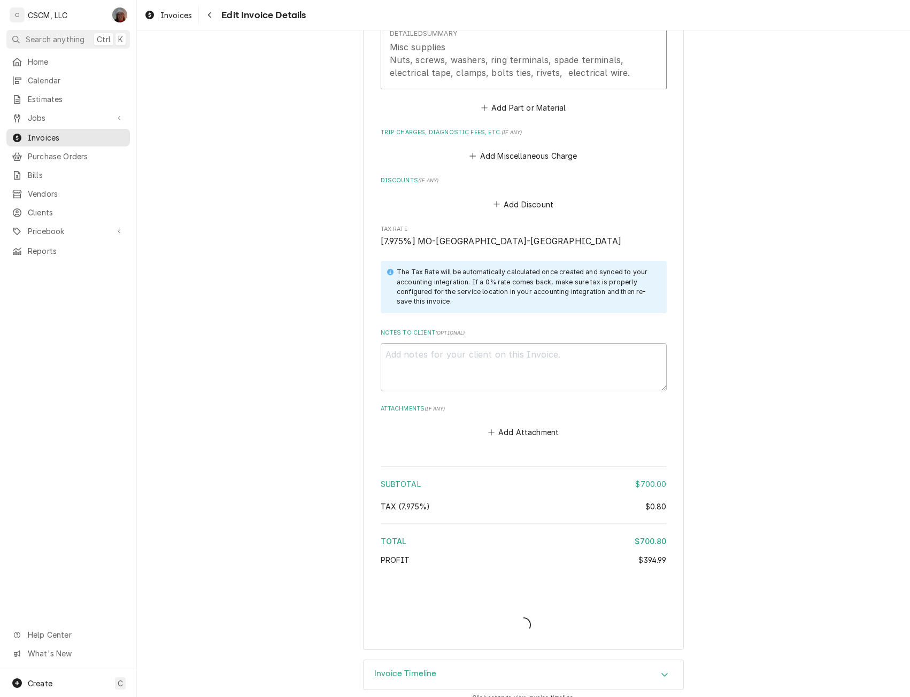
type textarea "x"
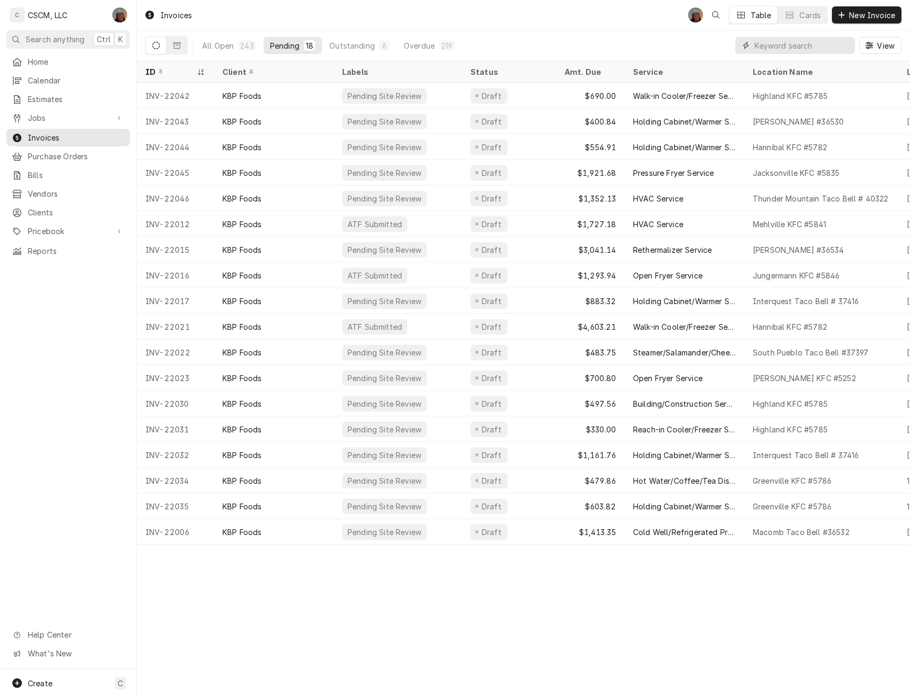
click at [780, 44] on input "Dynamic Content Wrapper" at bounding box center [802, 45] width 95 height 17
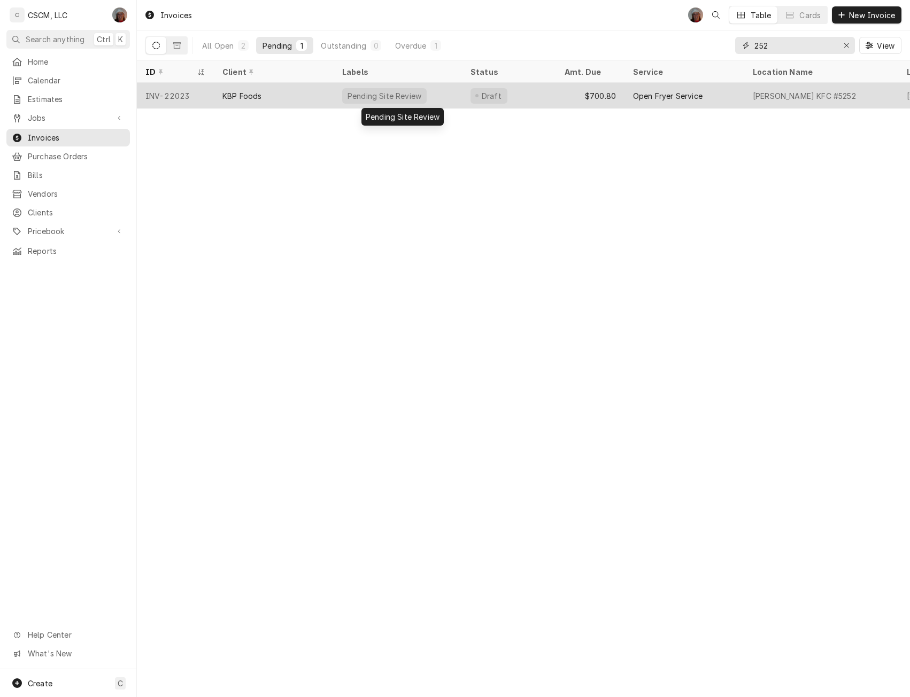
type input "252"
click at [373, 93] on div "Pending Site Review" at bounding box center [385, 95] width 76 height 11
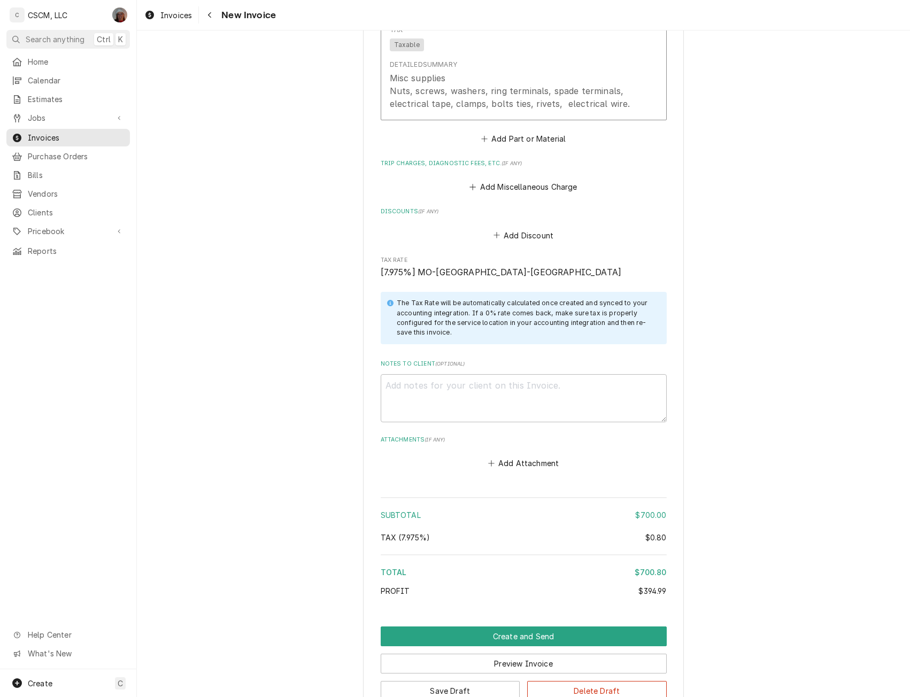
scroll to position [2299, 0]
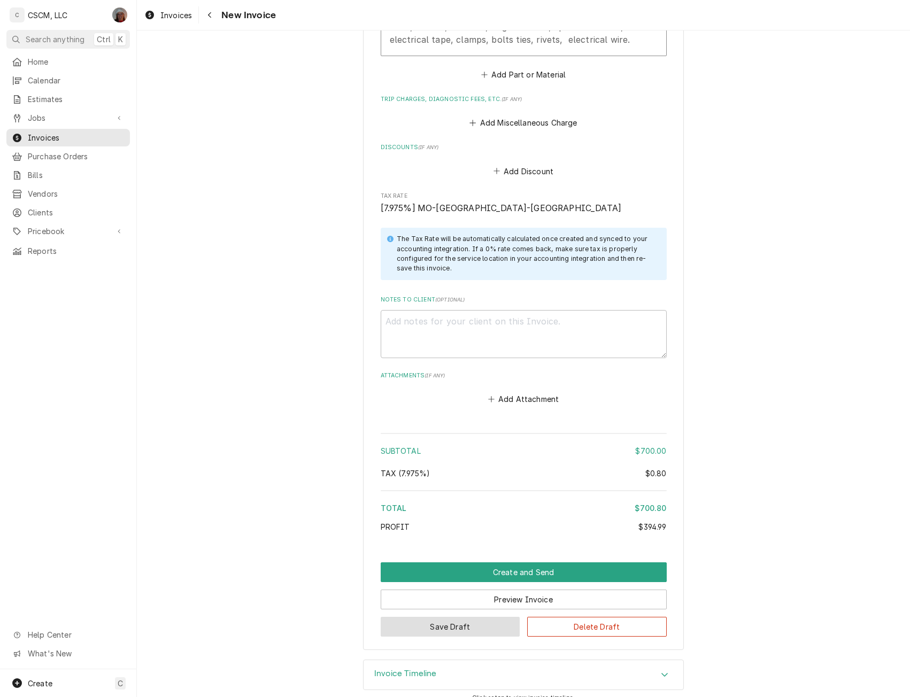
click at [446, 617] on button "Save Draft" at bounding box center [451, 627] width 140 height 20
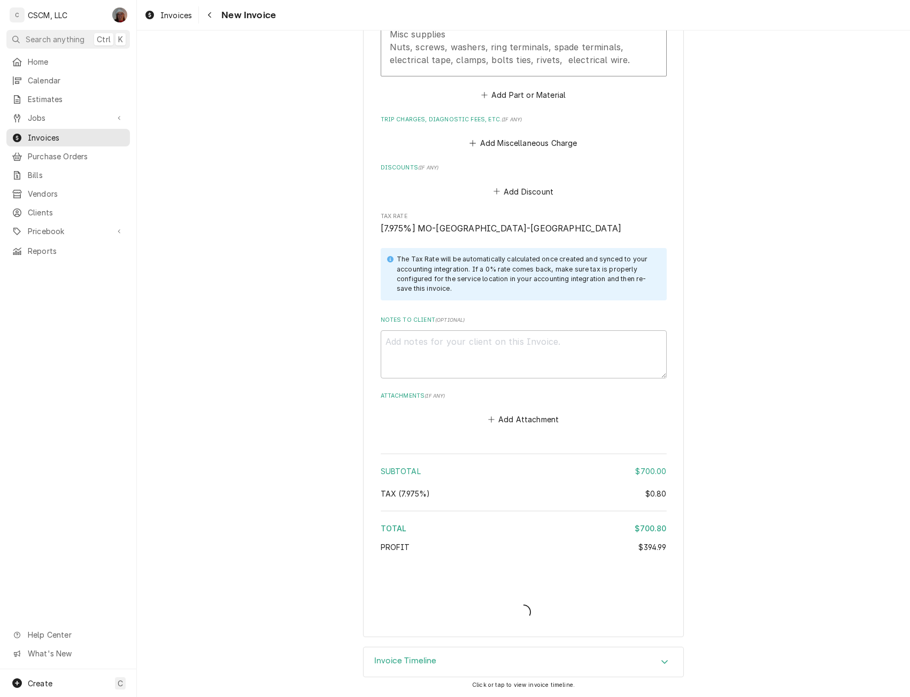
scroll to position [2266, 0]
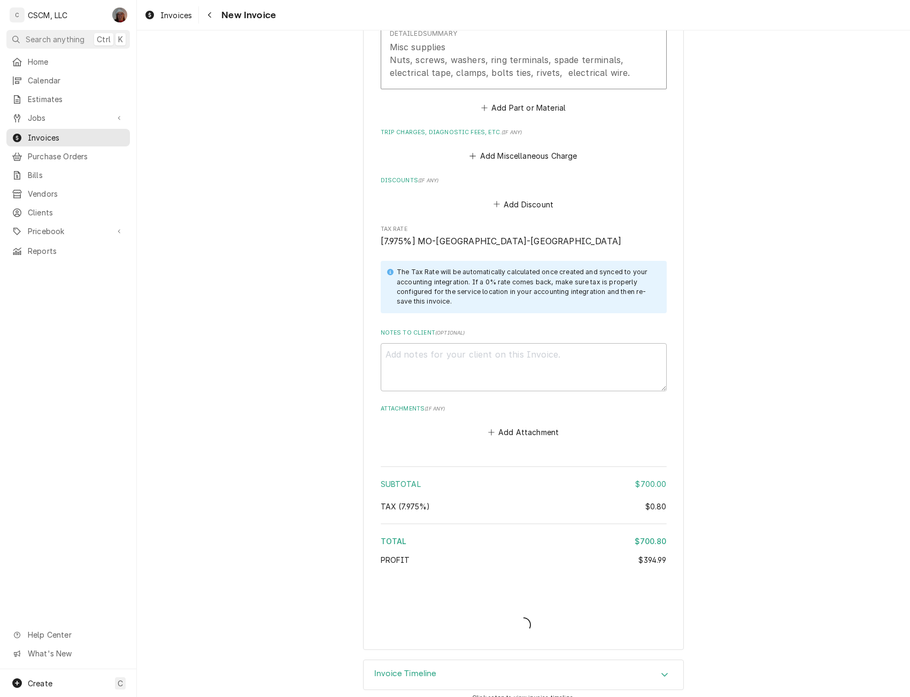
type textarea "x"
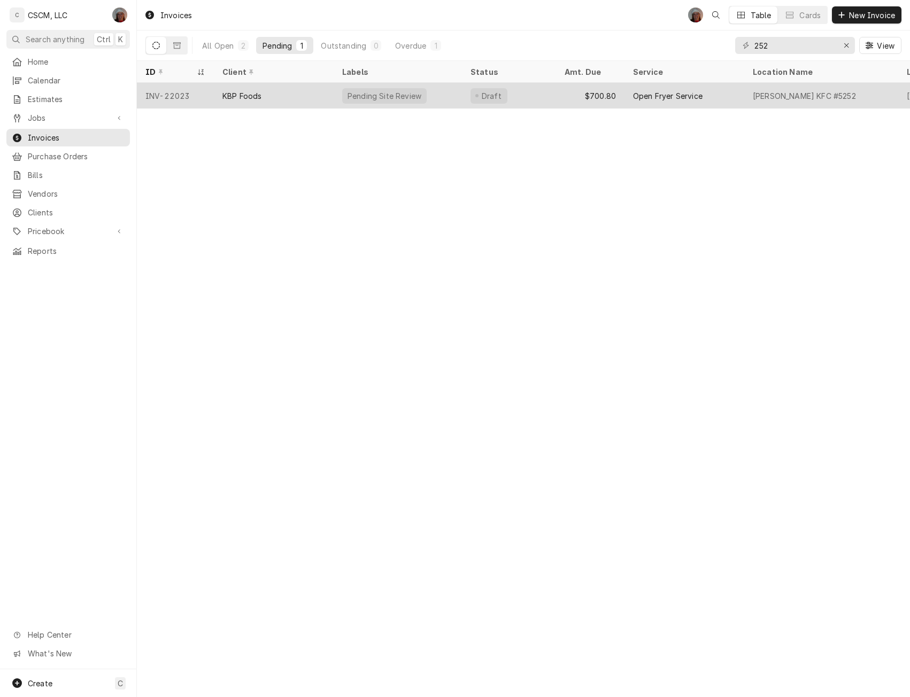
click at [307, 85] on div "KBP Foods" at bounding box center [274, 96] width 120 height 26
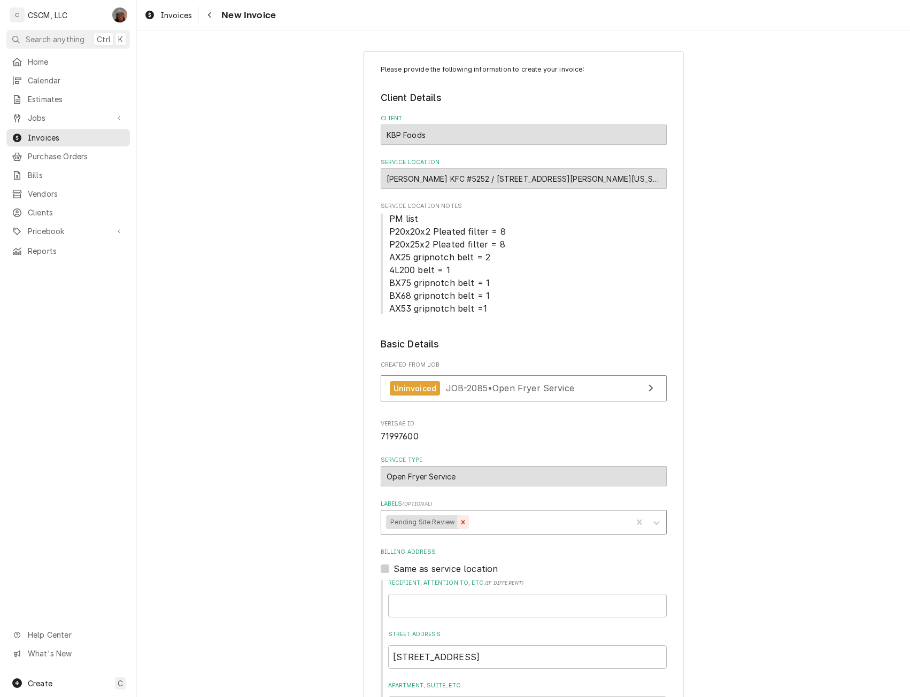
click at [459, 526] on icon "Remove Pending Site Review" at bounding box center [462, 522] width 7 height 7
type textarea "x"
type input "a"
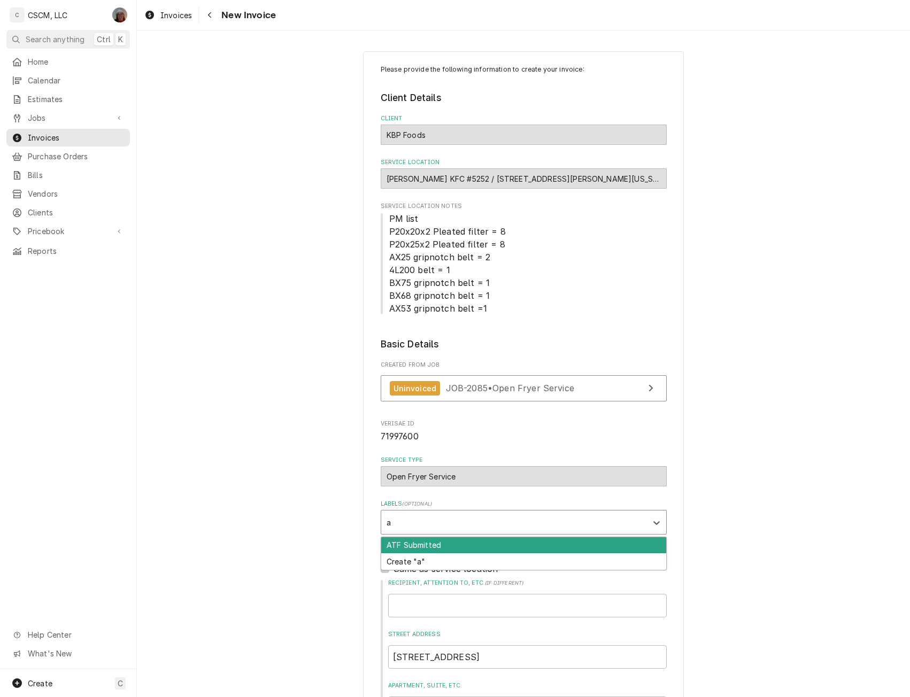
click at [415, 539] on div "ATF Submitted" at bounding box center [523, 546] width 285 height 17
type textarea "x"
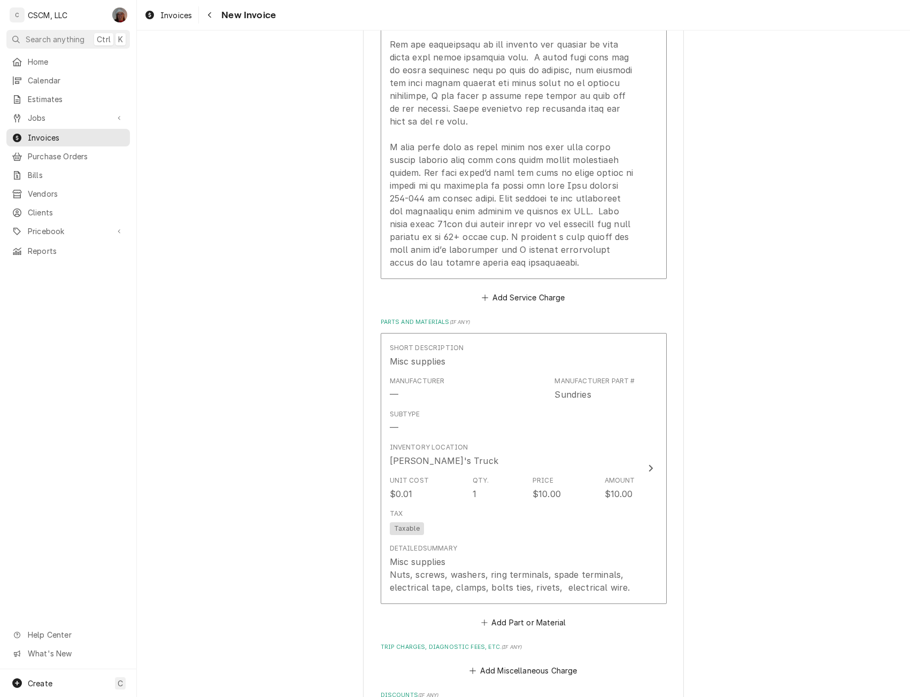
scroll to position [2299, 0]
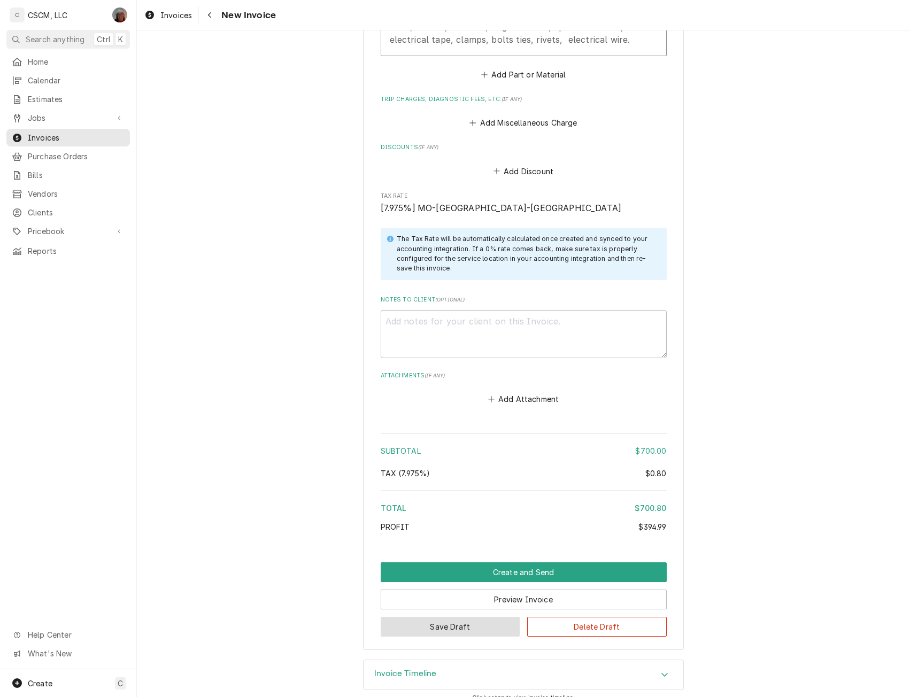
click at [444, 617] on button "Save Draft" at bounding box center [451, 627] width 140 height 20
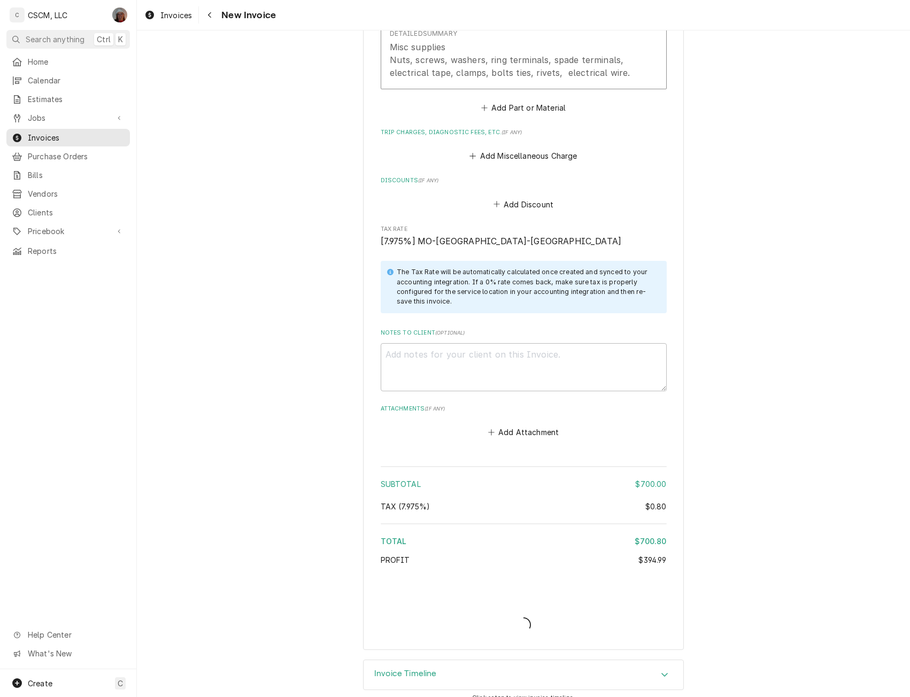
type textarea "x"
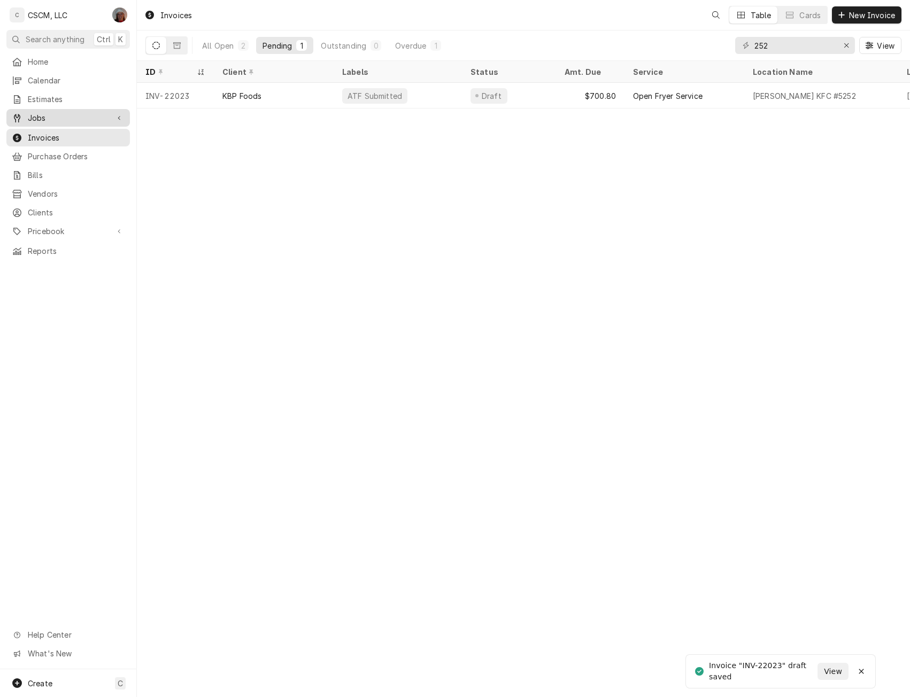
click at [42, 117] on span "Jobs" at bounding box center [68, 117] width 81 height 11
click at [41, 131] on span "Jobs" at bounding box center [76, 136] width 97 height 11
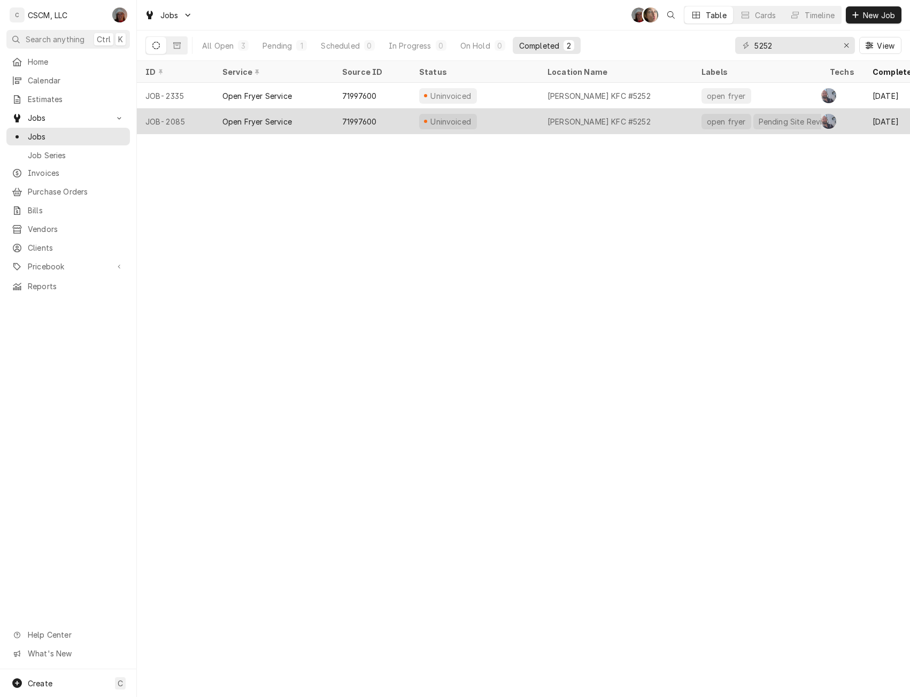
click at [263, 123] on div "Open Fryer Service" at bounding box center [258, 121] width 70 height 11
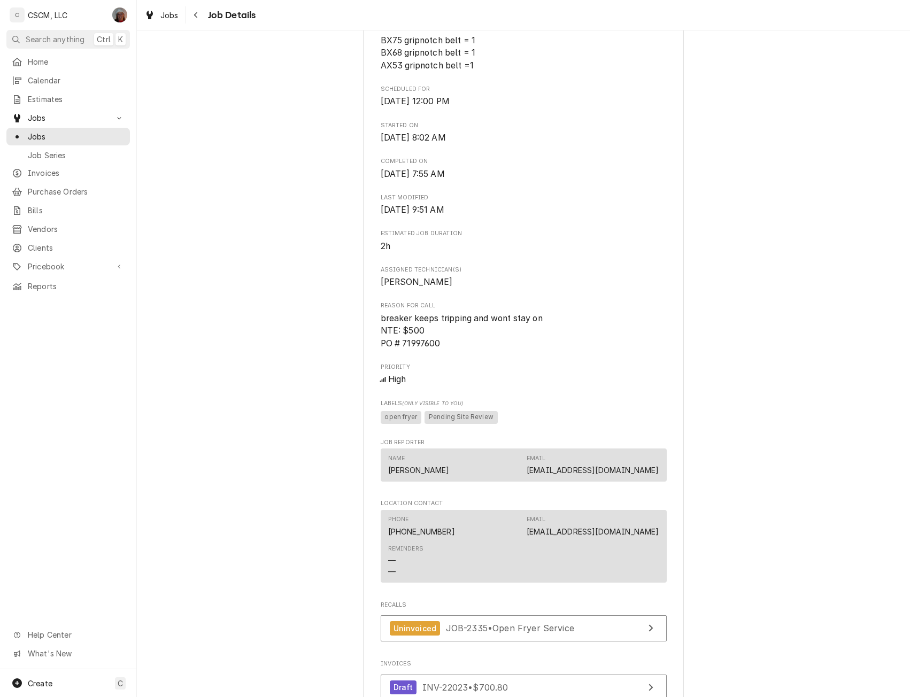
scroll to position [787, 0]
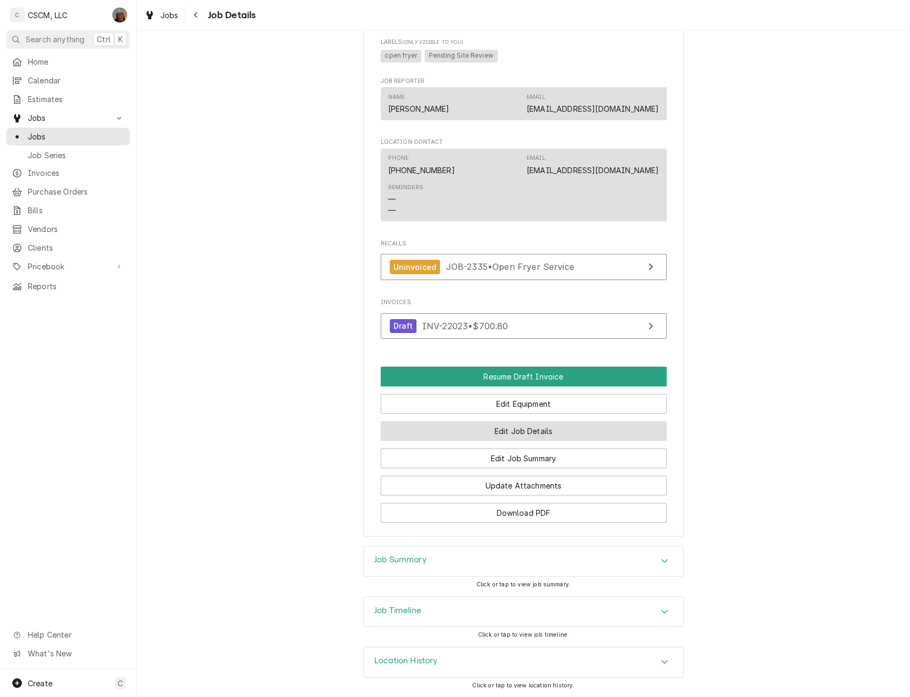
click at [490, 430] on button "Edit Job Details" at bounding box center [524, 431] width 286 height 20
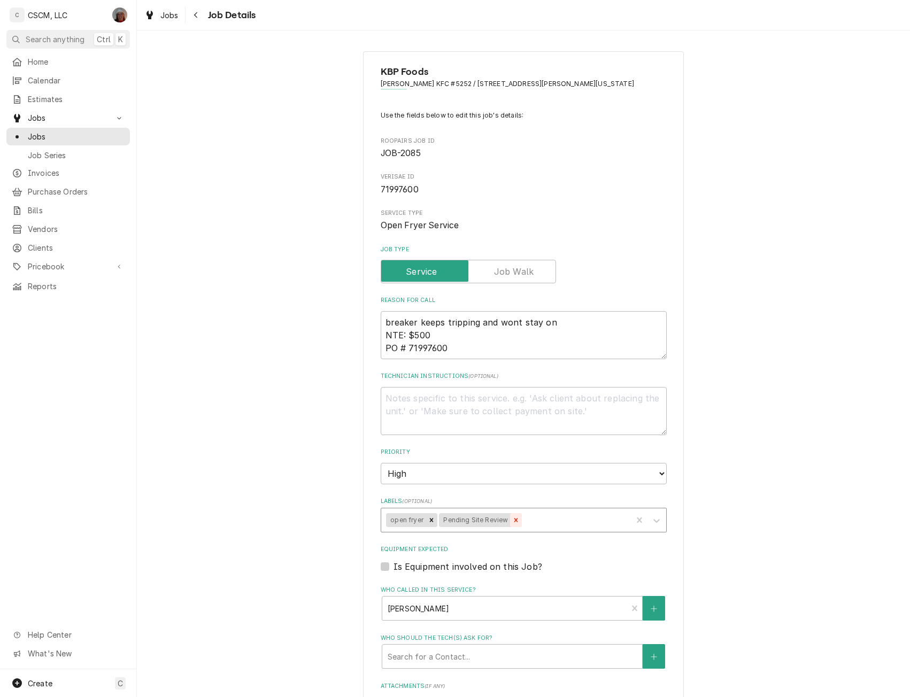
click at [512, 522] on icon "Remove Pending Site Review" at bounding box center [515, 520] width 7 height 7
type textarea "x"
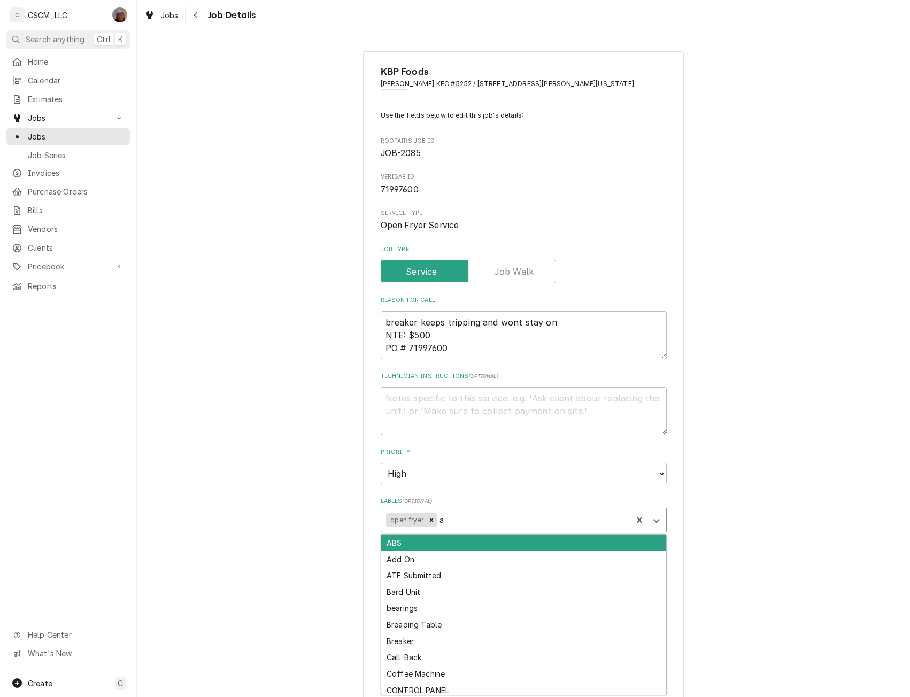
type input "at"
click at [466, 542] on div "ATF Submitted" at bounding box center [523, 543] width 285 height 17
type textarea "x"
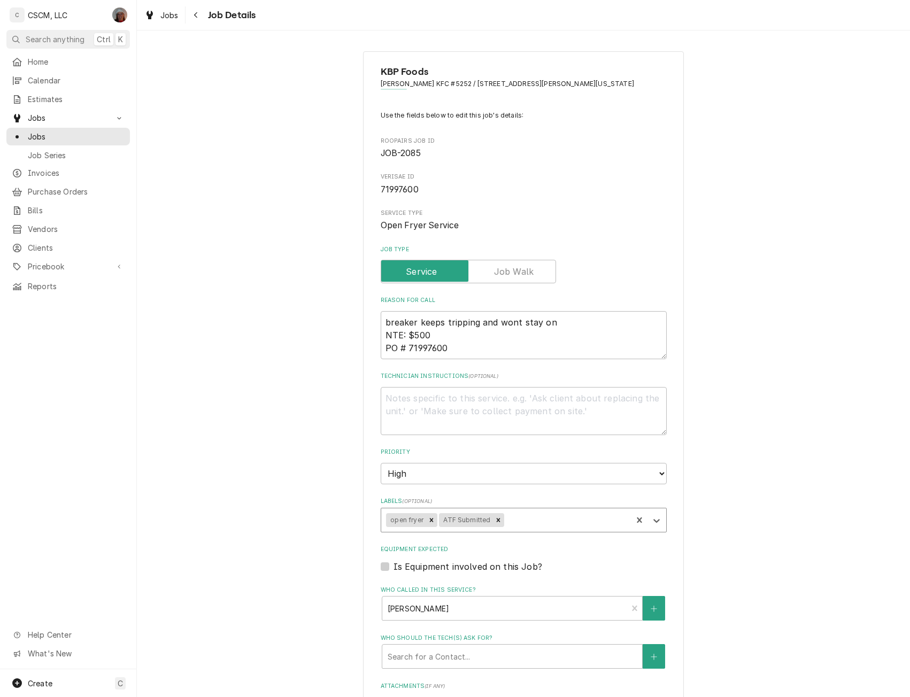
scroll to position [236, 0]
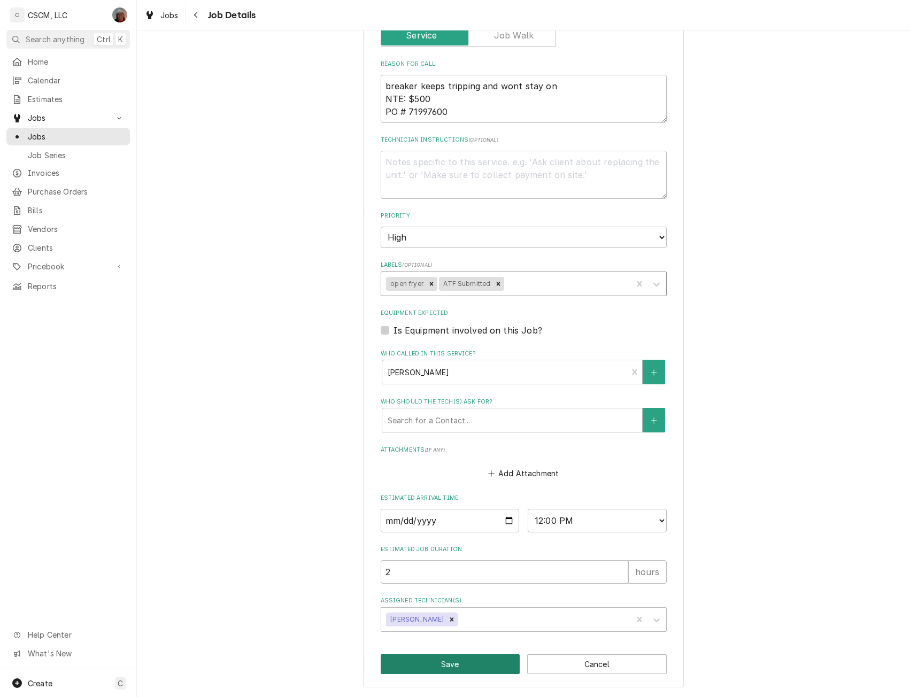
click at [442, 664] on button "Save" at bounding box center [451, 665] width 140 height 20
type textarea "x"
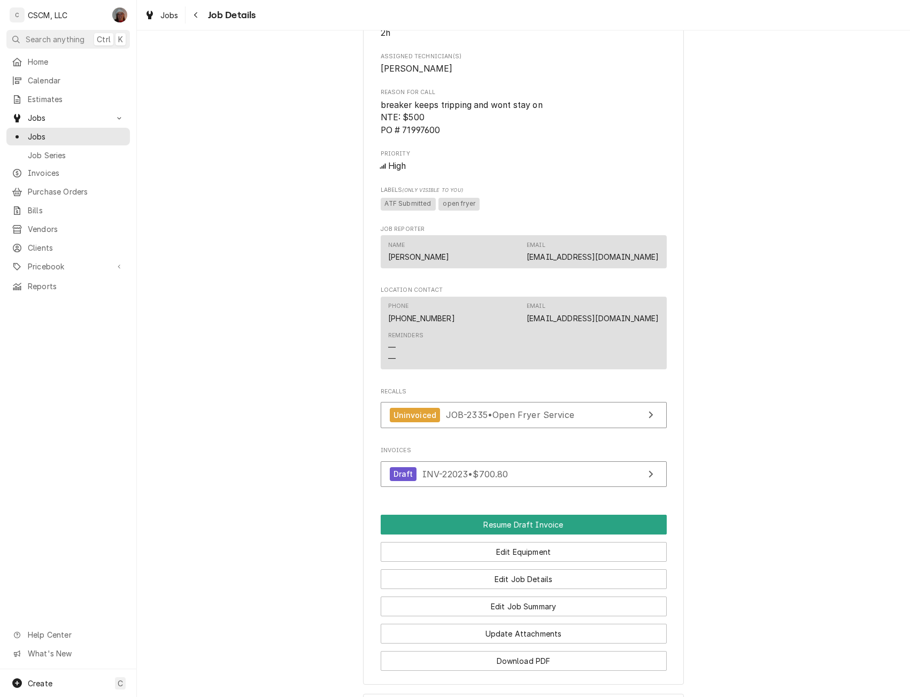
scroll to position [43, 0]
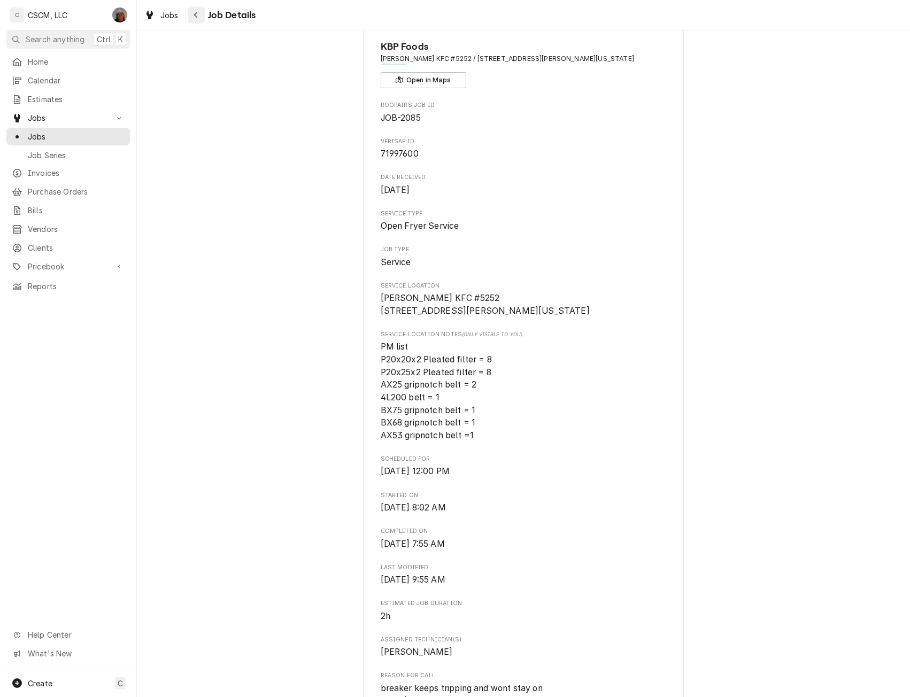
click at [198, 16] on div "Navigate back" at bounding box center [196, 15] width 11 height 11
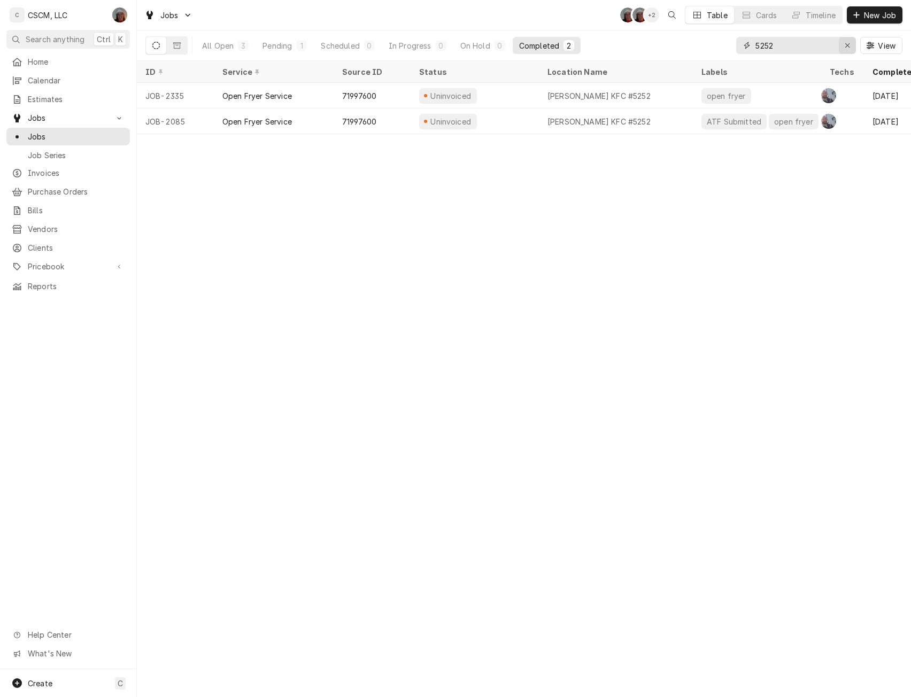
click at [841, 51] on button "Erase input" at bounding box center [847, 45] width 17 height 17
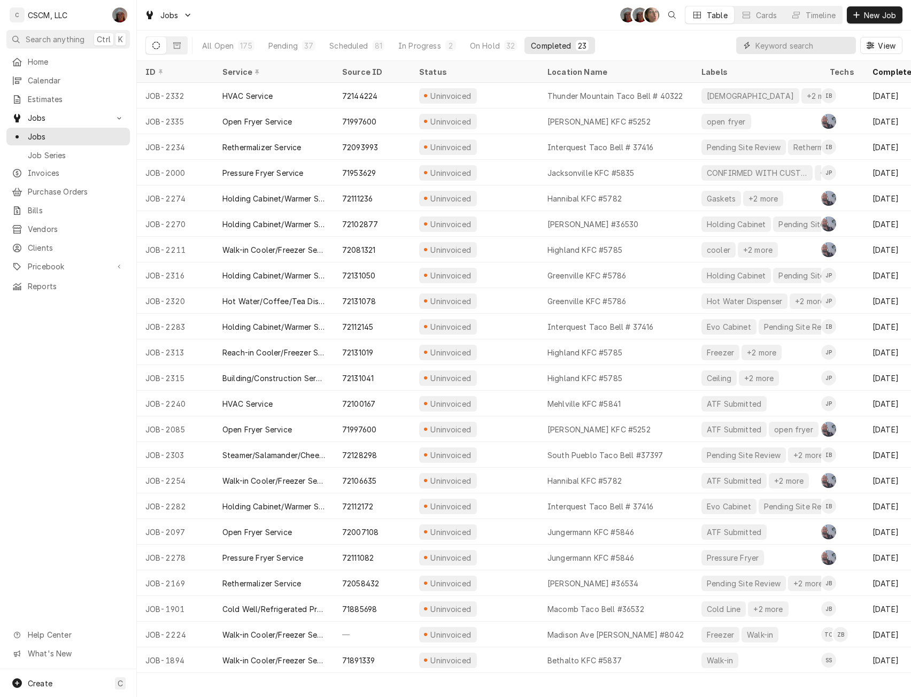
click at [769, 48] on input "Dynamic Content Wrapper" at bounding box center [803, 45] width 95 height 17
paste input "71885698"
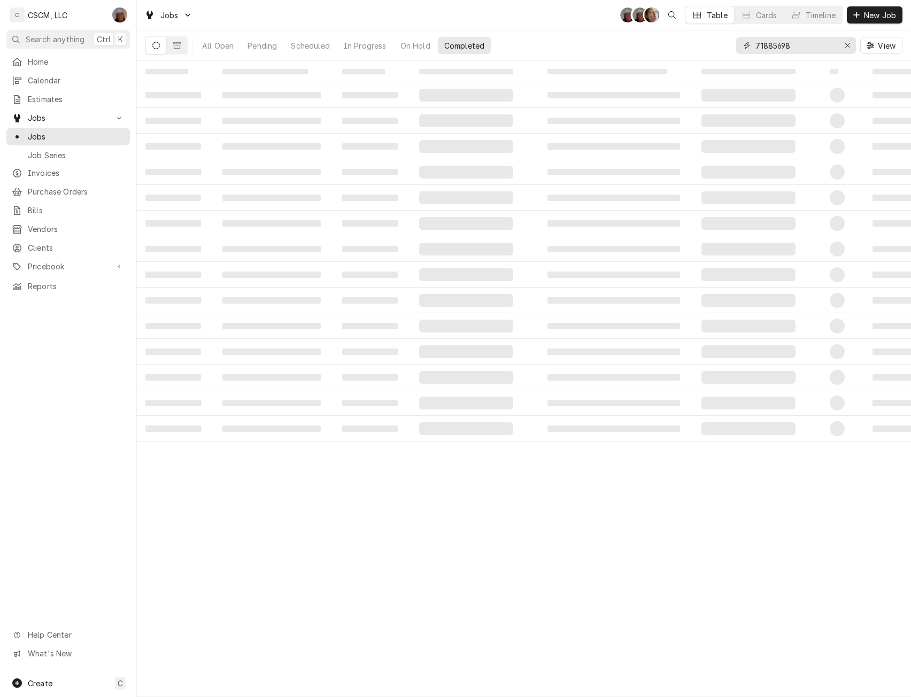
type input "71885698"
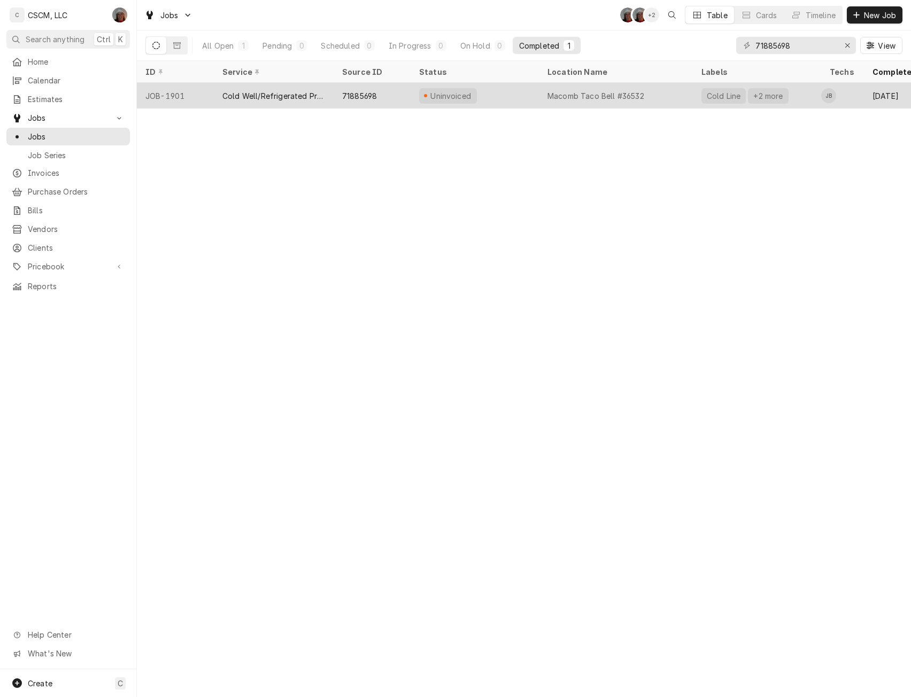
click at [249, 95] on div "Cold Well/Refrigerated Prep table/Cold Line" at bounding box center [274, 95] width 103 height 11
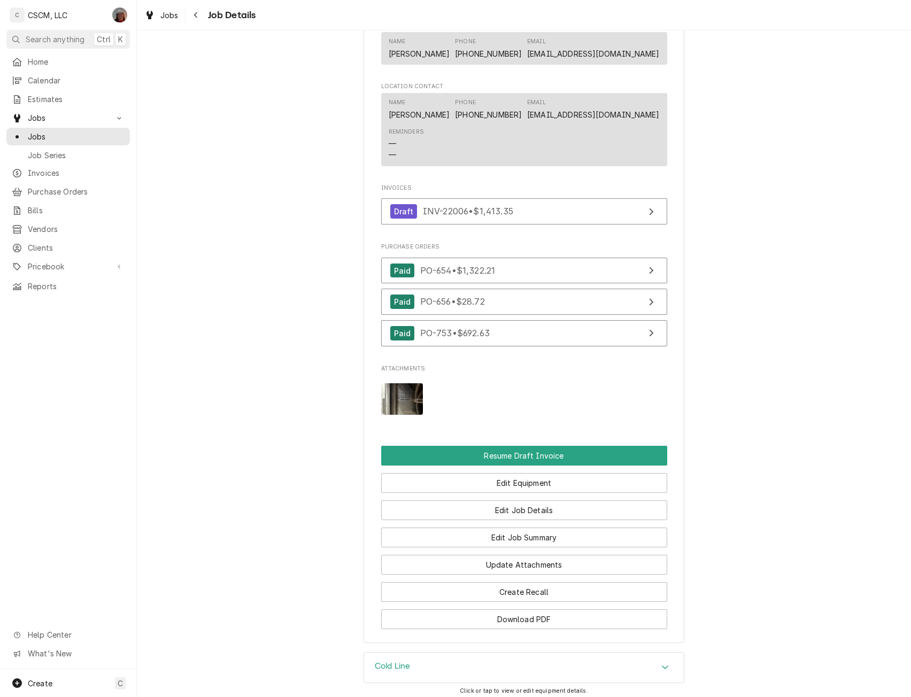
scroll to position [760, 0]
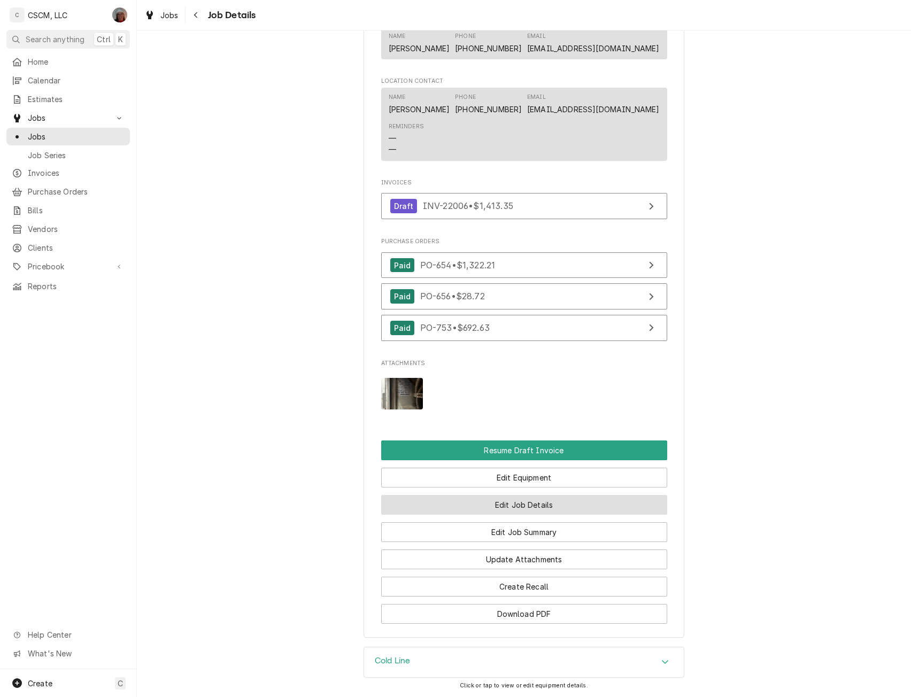
click at [536, 515] on button "Edit Job Details" at bounding box center [524, 505] width 286 height 20
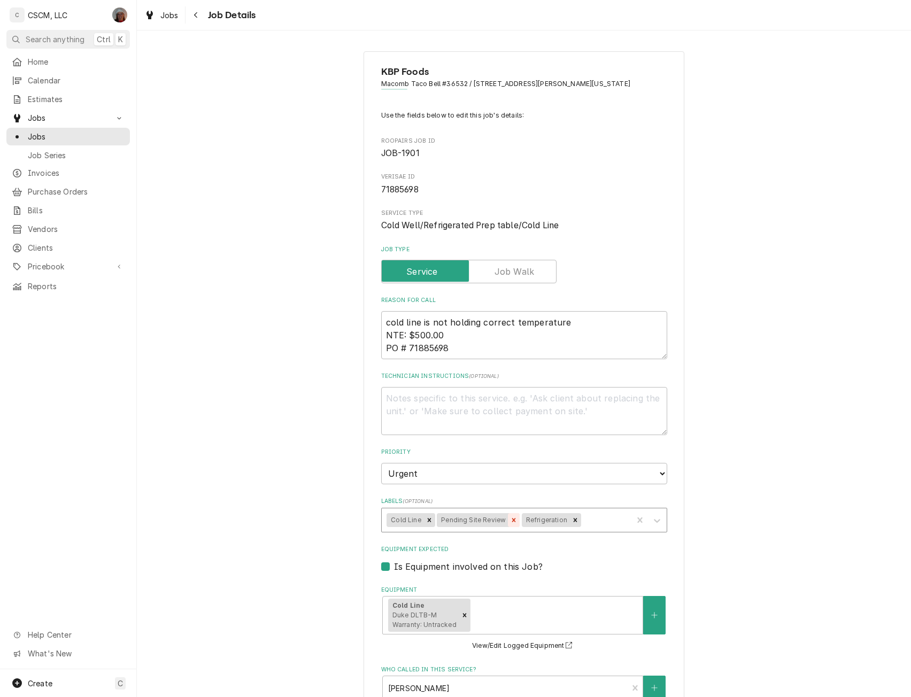
click at [510, 519] on icon "Remove Pending Site Review" at bounding box center [513, 520] width 7 height 7
type textarea "x"
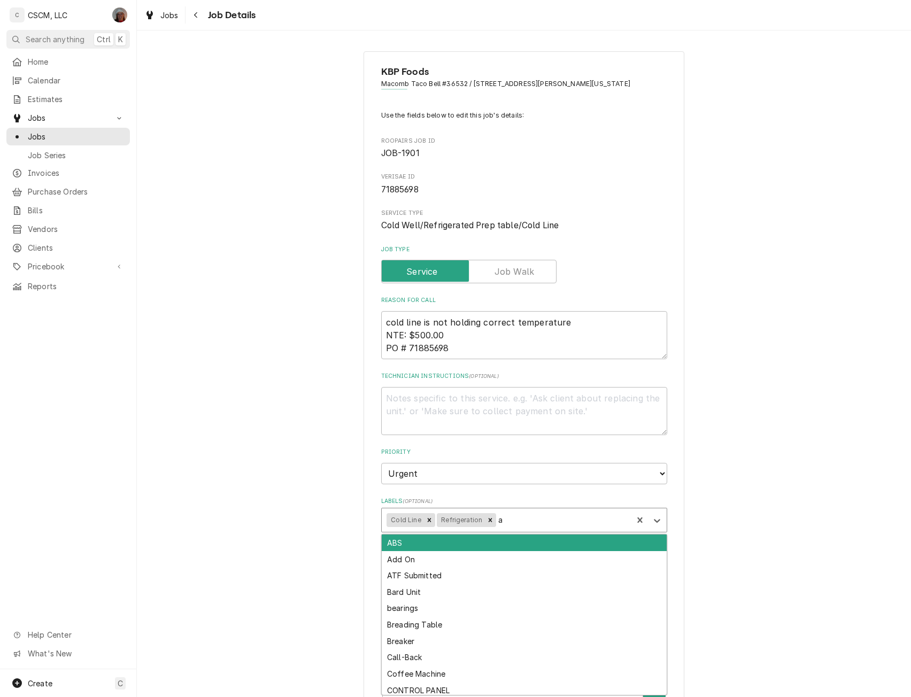
type input "at"
click at [440, 538] on div "ATF Submitted" at bounding box center [524, 543] width 285 height 17
type textarea "x"
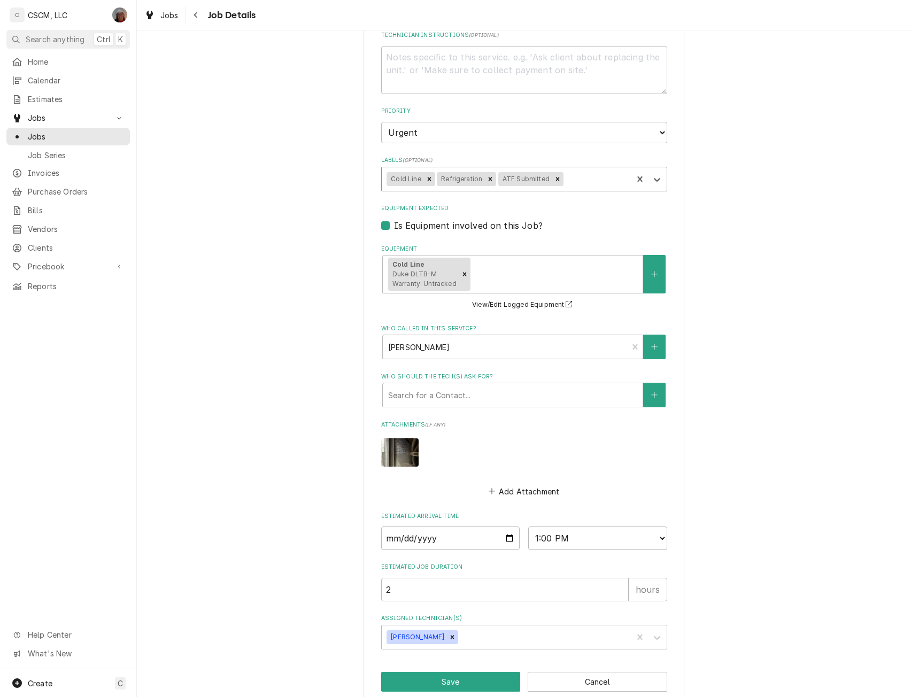
scroll to position [359, 0]
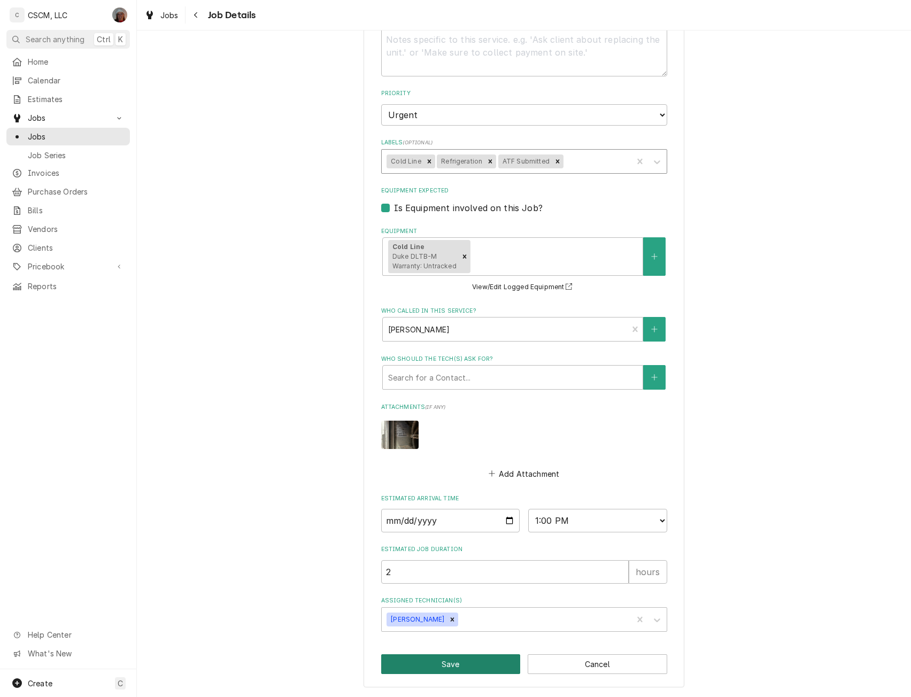
click at [438, 665] on button "Save" at bounding box center [451, 665] width 140 height 20
type textarea "x"
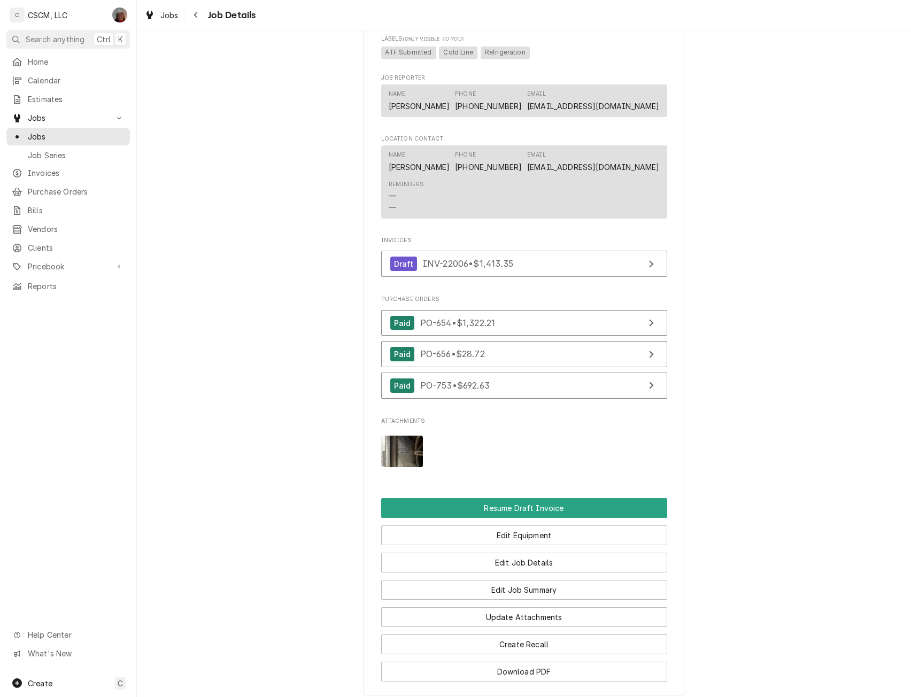
scroll to position [714, 0]
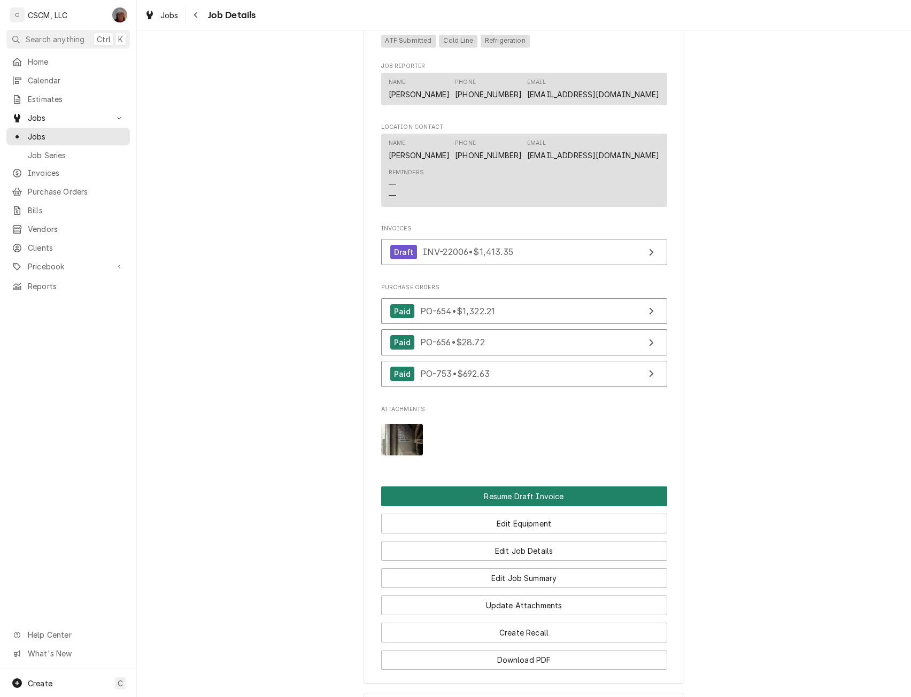
click at [539, 504] on button "Resume Draft Invoice" at bounding box center [524, 497] width 286 height 20
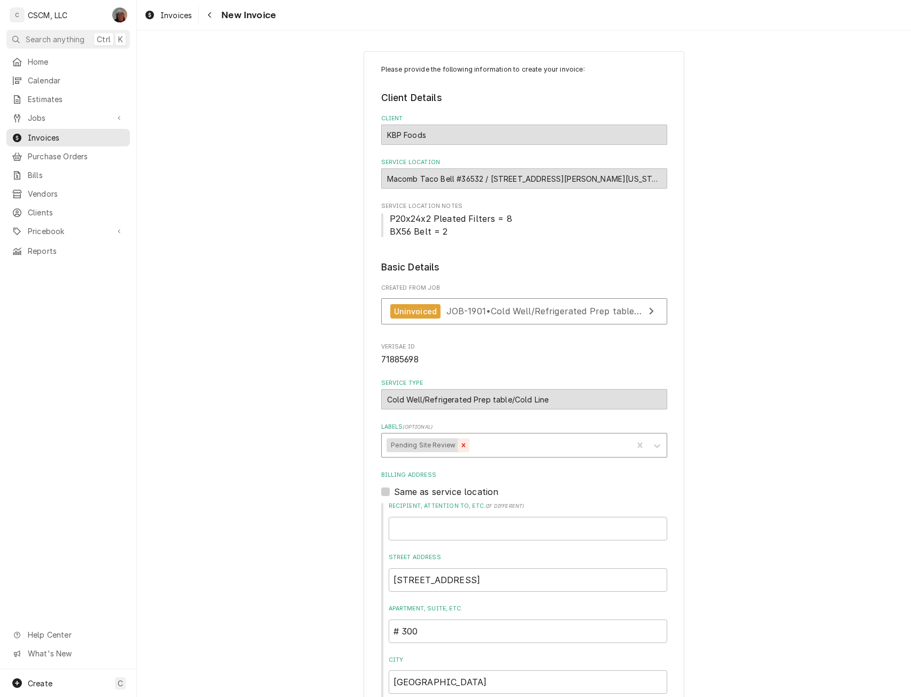
click at [460, 443] on icon "Remove Pending Site Review" at bounding box center [463, 445] width 7 height 7
type textarea "x"
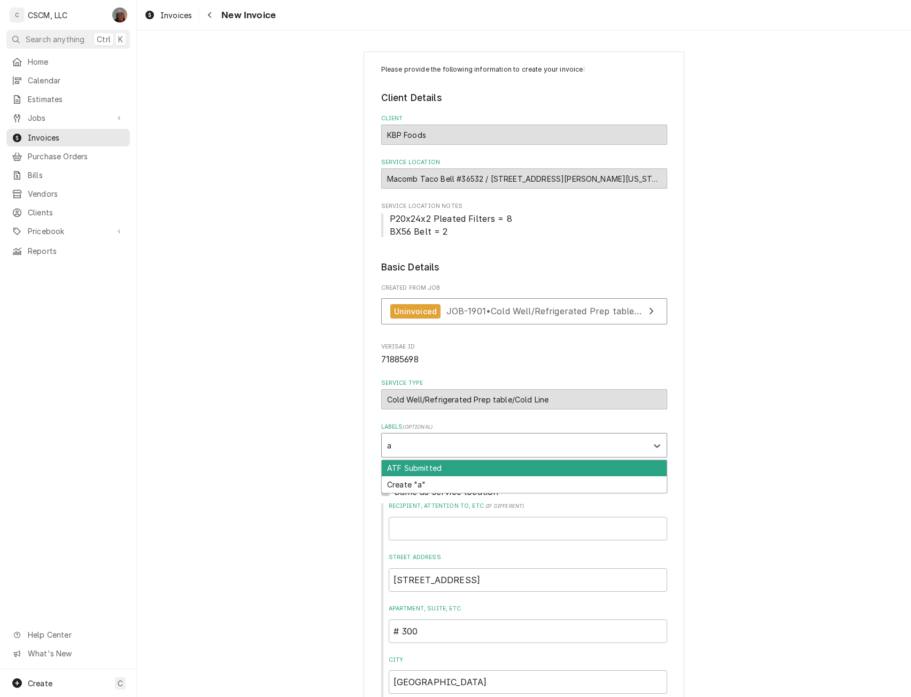
type input "at"
type textarea "x"
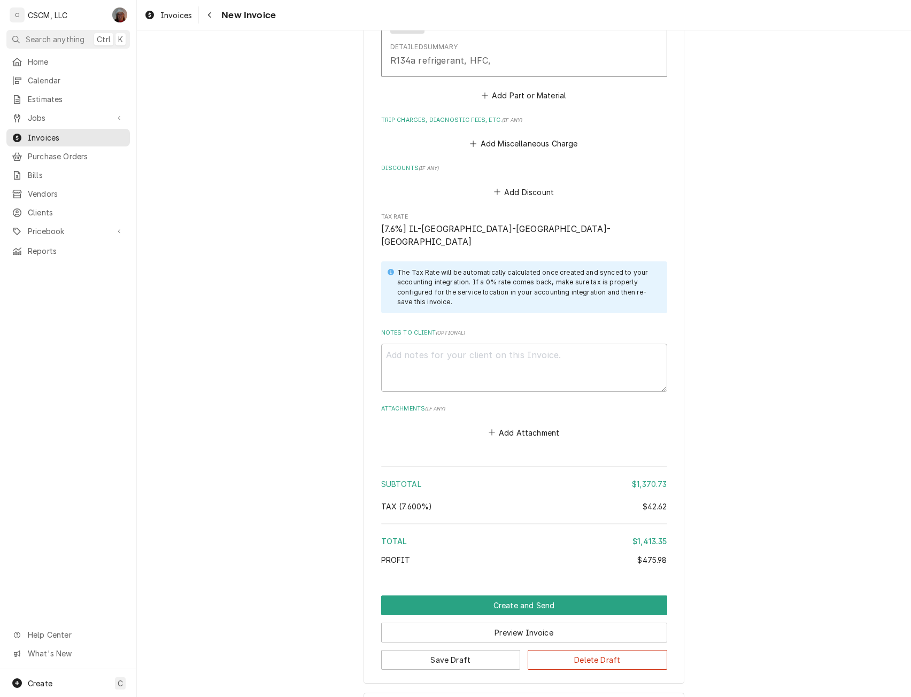
scroll to position [2603, 0]
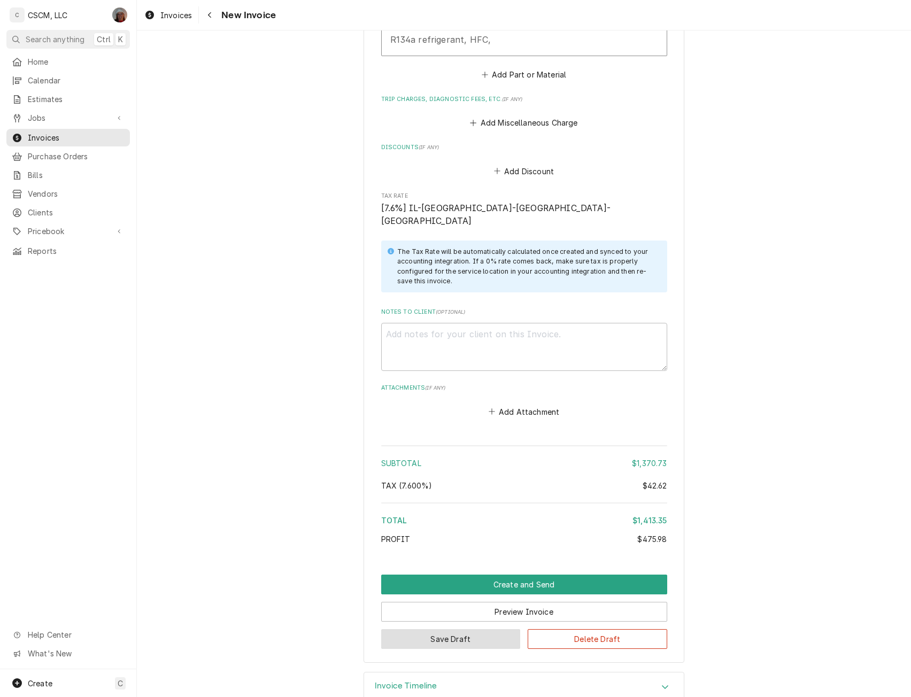
click at [441, 630] on button "Save Draft" at bounding box center [451, 640] width 140 height 20
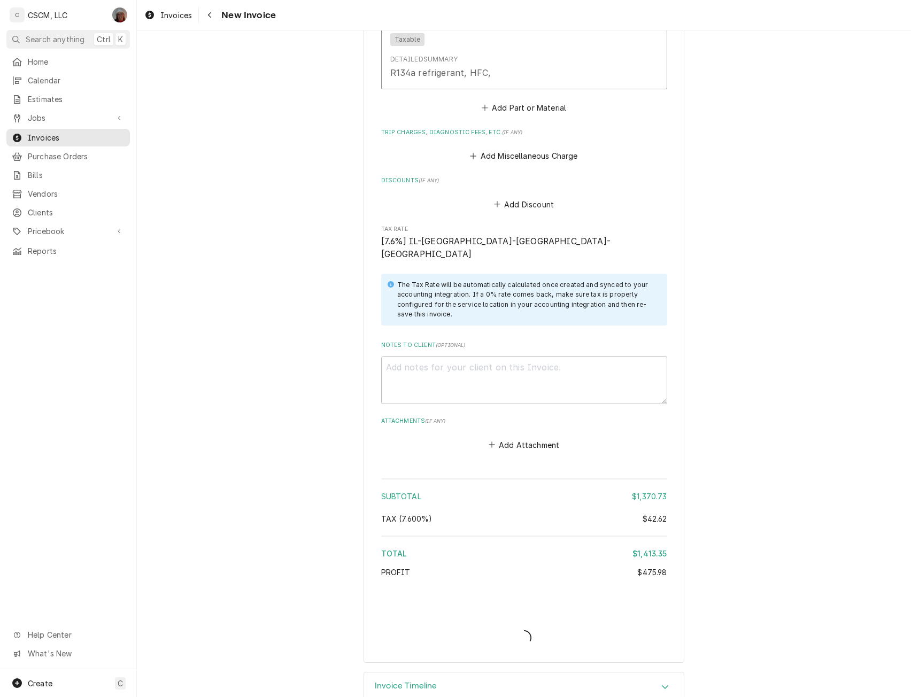
type textarea "x"
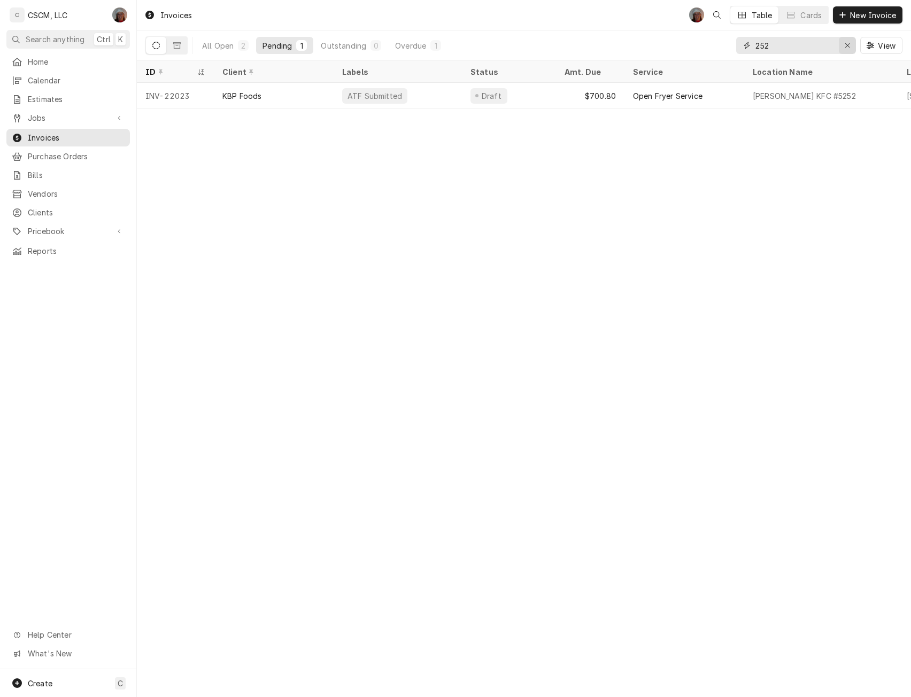
click at [846, 44] on icon "Erase input" at bounding box center [848, 45] width 4 height 4
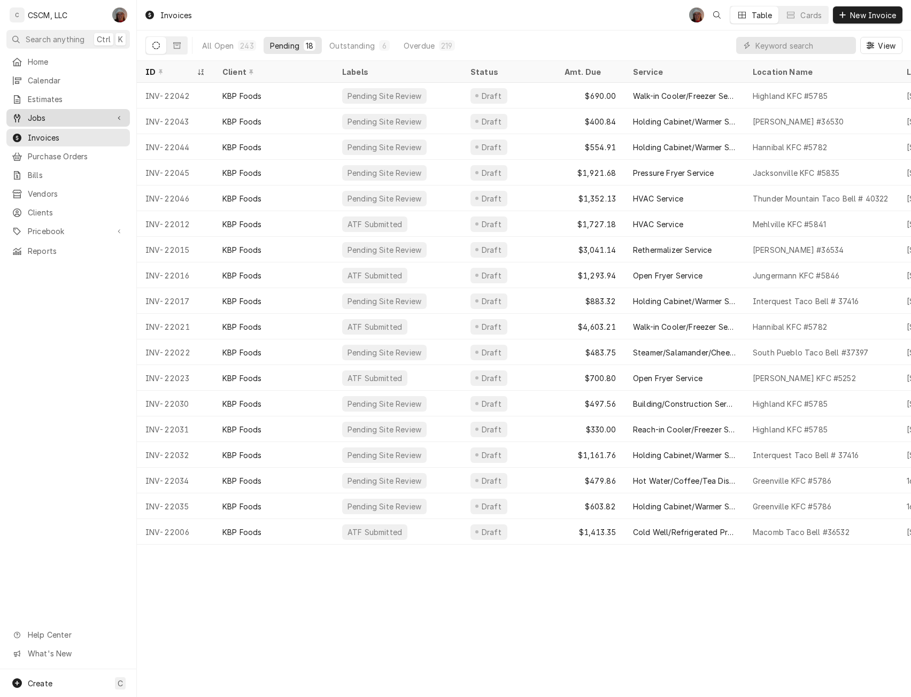
click at [49, 113] on span "Jobs" at bounding box center [68, 117] width 81 height 11
click at [45, 137] on span "Jobs" at bounding box center [76, 136] width 97 height 11
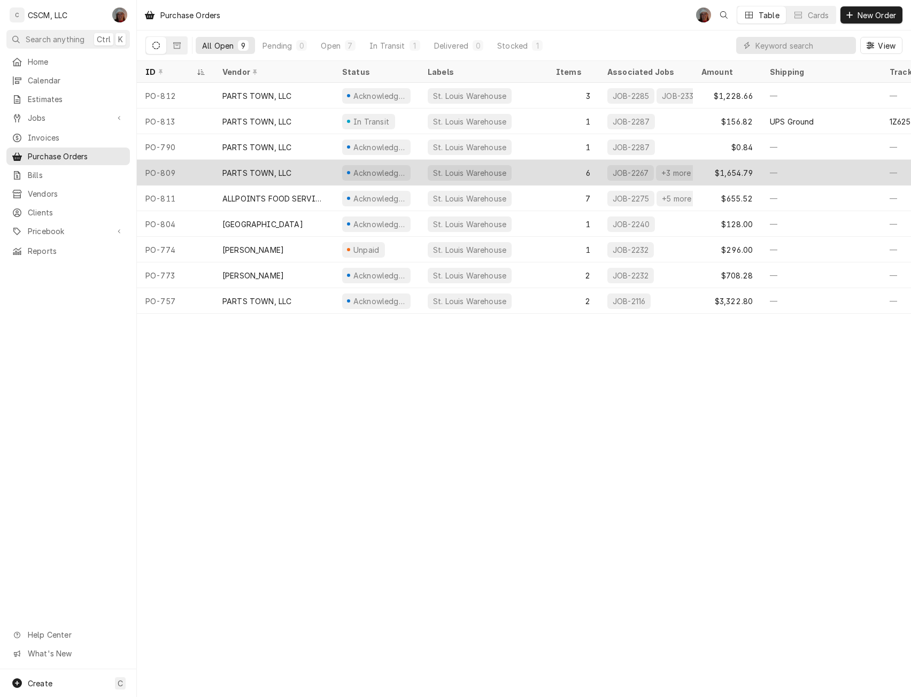
click at [237, 167] on div "PARTS TOWN, LLC" at bounding box center [257, 172] width 69 height 11
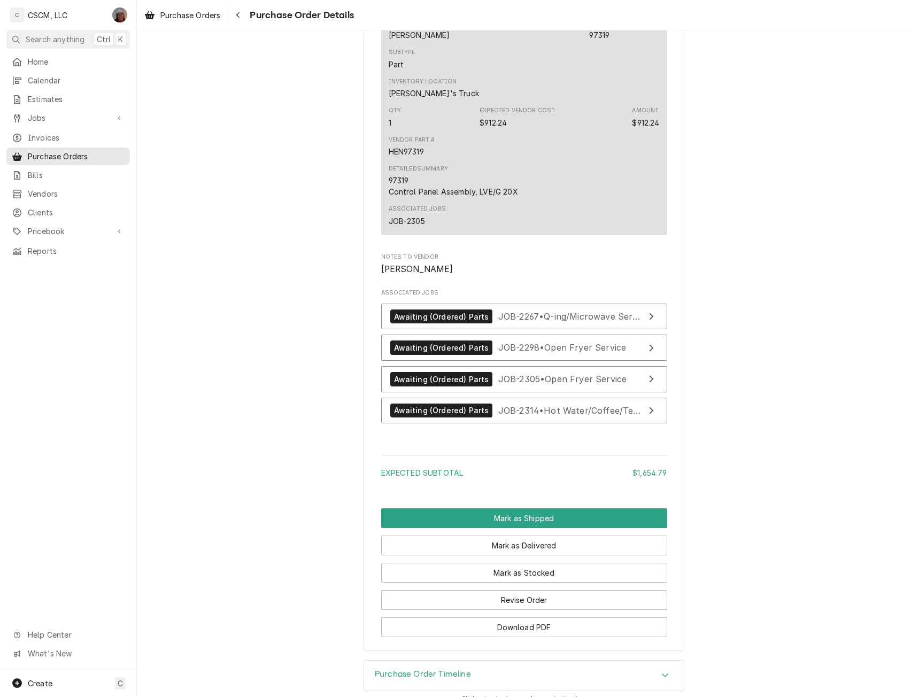
scroll to position [1944, 0]
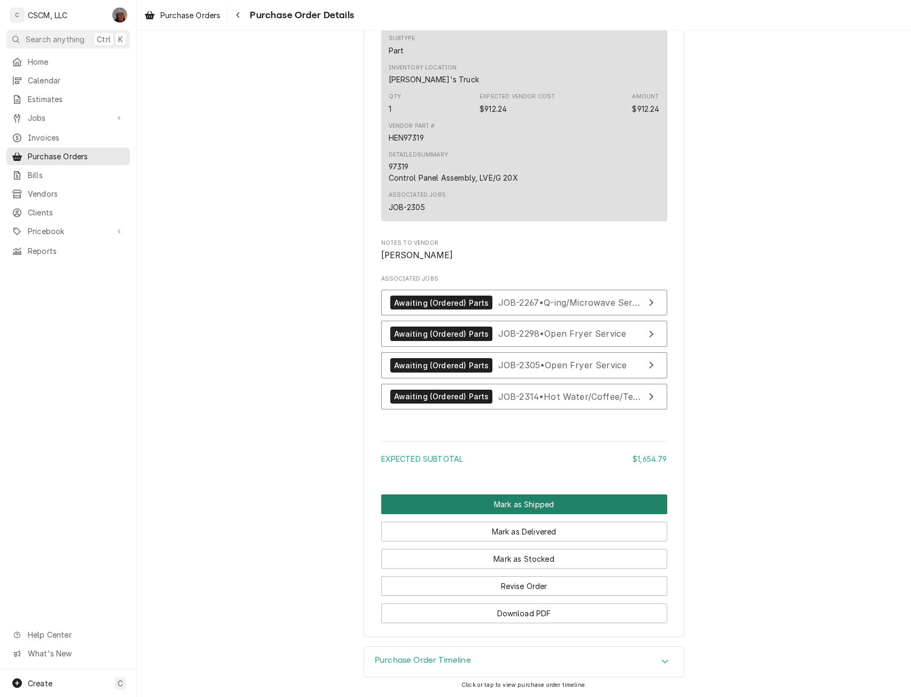
click at [520, 507] on button "Mark as Shipped" at bounding box center [524, 505] width 286 height 20
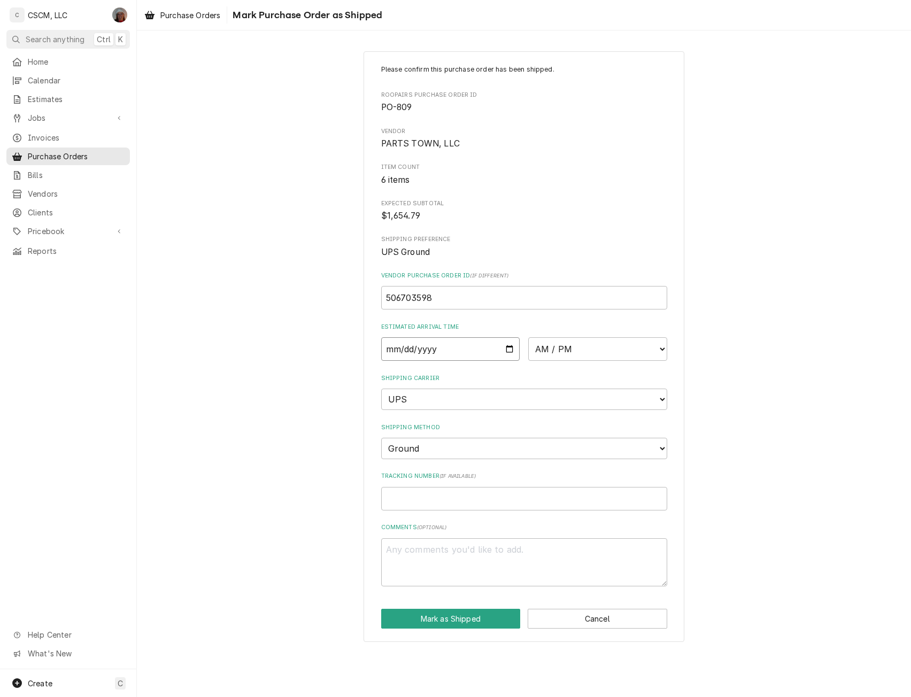
click at [510, 350] on input "Date" at bounding box center [450, 350] width 139 height 24
type input "2025-10-01"
type textarea "x"
click at [661, 349] on select "AM / PM 6:00 AM 6:15 AM 6:30 AM 6:45 AM 7:00 AM 7:15 AM 7:30 AM 7:45 AM 8:00 AM…" at bounding box center [597, 350] width 139 height 24
select select "17:00:00"
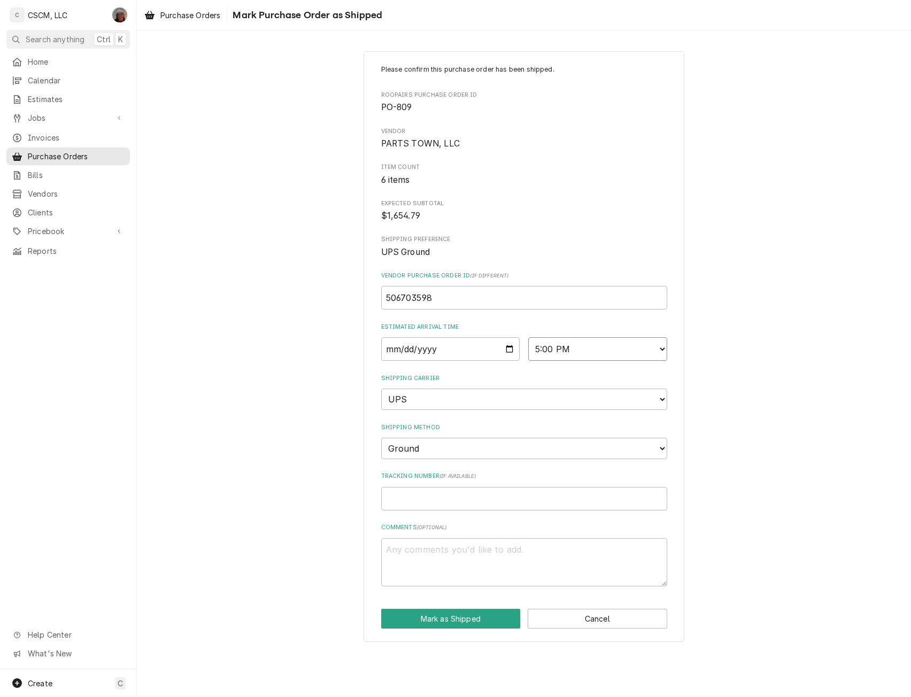
click at [528, 338] on select "AM / PM 6:00 AM 6:15 AM 6:30 AM 6:45 AM 7:00 AM 7:15 AM 7:30 AM 7:45 AM 8:00 AM…" at bounding box center [597, 350] width 139 height 24
click at [406, 506] on input "Tracking Number ( if available )" at bounding box center [524, 499] width 286 height 24
paste input "1Z6254550310675813"
type textarea "x"
type input "1Z6254550310675813"
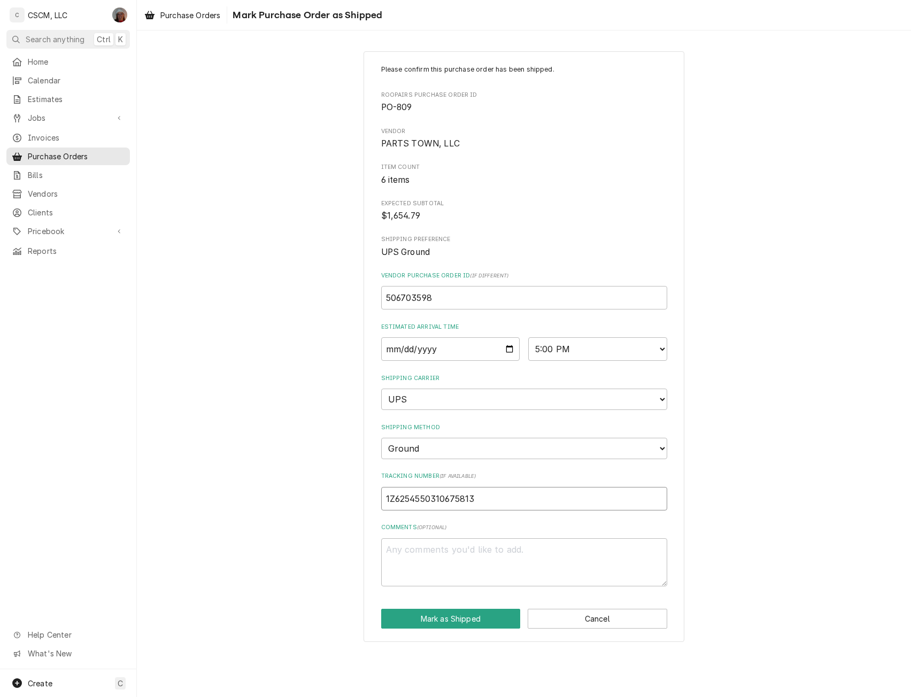
type textarea "x"
type input "1Z6254550310675813,"
type textarea "x"
type input "1Z6254550310675813,"
click at [519, 494] on input "1Z6254550310675813," at bounding box center [524, 499] width 286 height 24
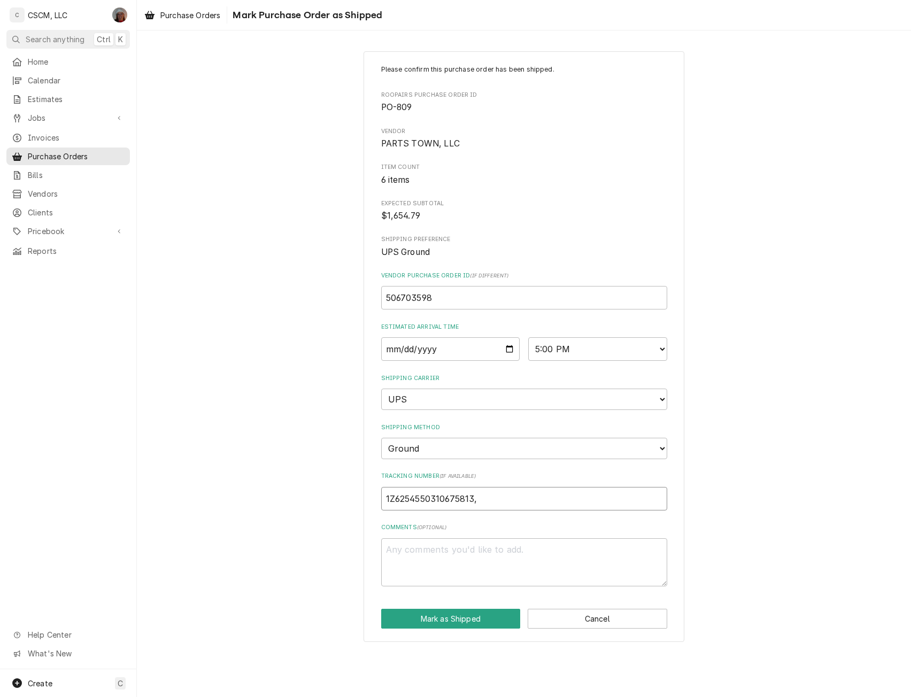
paste input "1Z6254550310670649"
type textarea "x"
type input "1Z6254550310675813, 1Z6254550310670649"
click at [431, 620] on button "Mark as Shipped" at bounding box center [451, 619] width 140 height 20
type textarea "x"
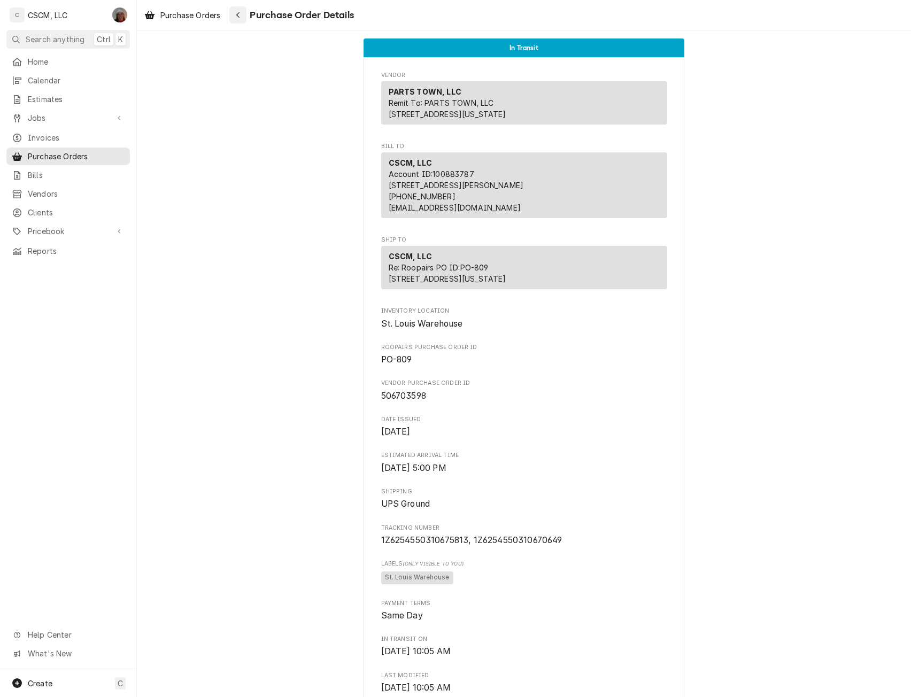
click at [240, 16] on icon "Navigate back" at bounding box center [238, 14] width 5 height 7
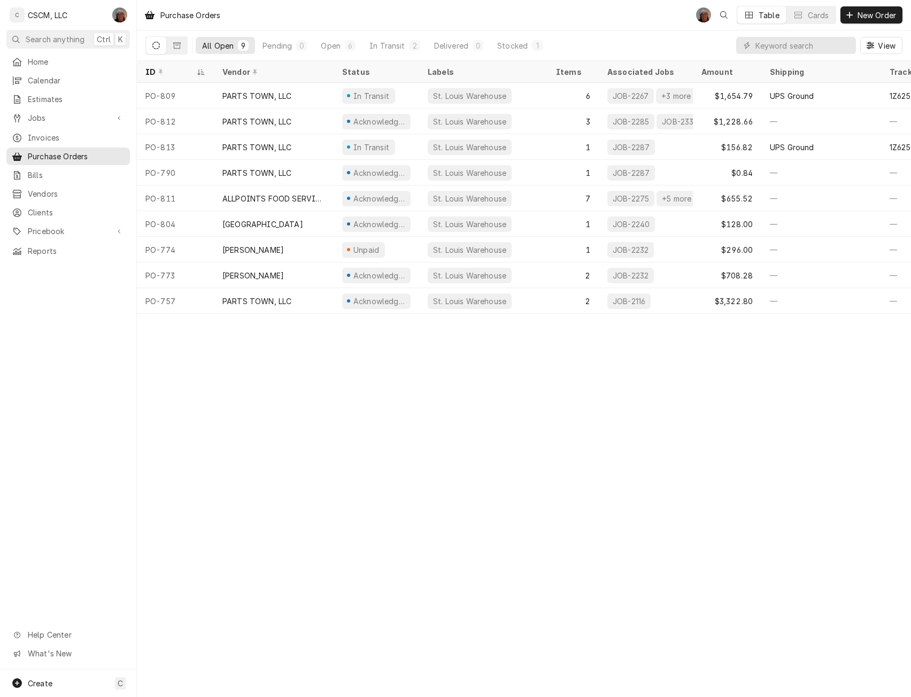
click at [199, 357] on div "Purchase Orders DV Table Cards New Order All Open 9 Pending 0 Open 6 In Transit…" at bounding box center [524, 348] width 774 height 697
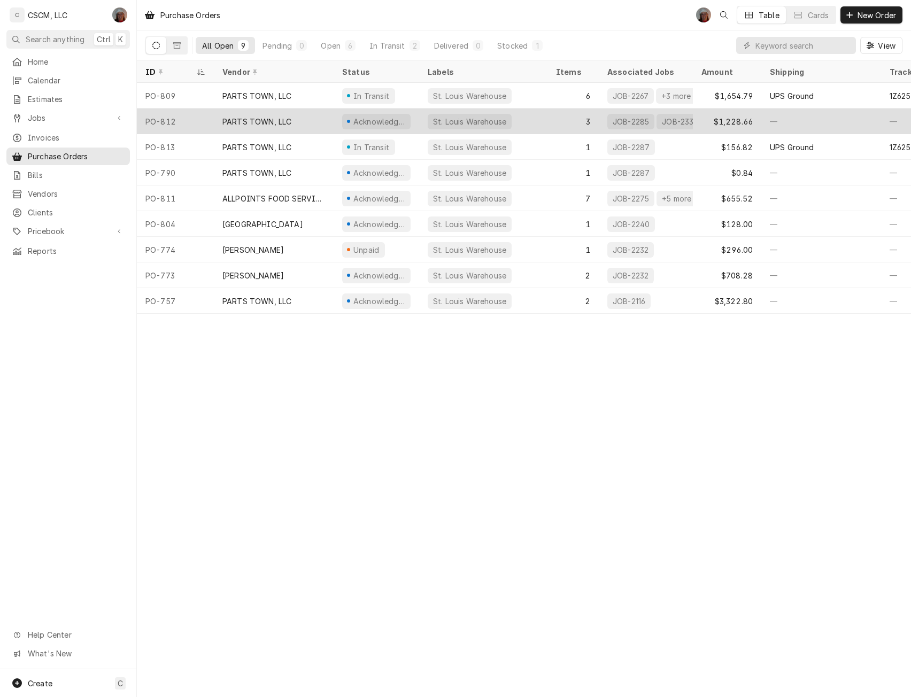
click at [269, 119] on div "PARTS TOWN, LLC" at bounding box center [257, 121] width 69 height 11
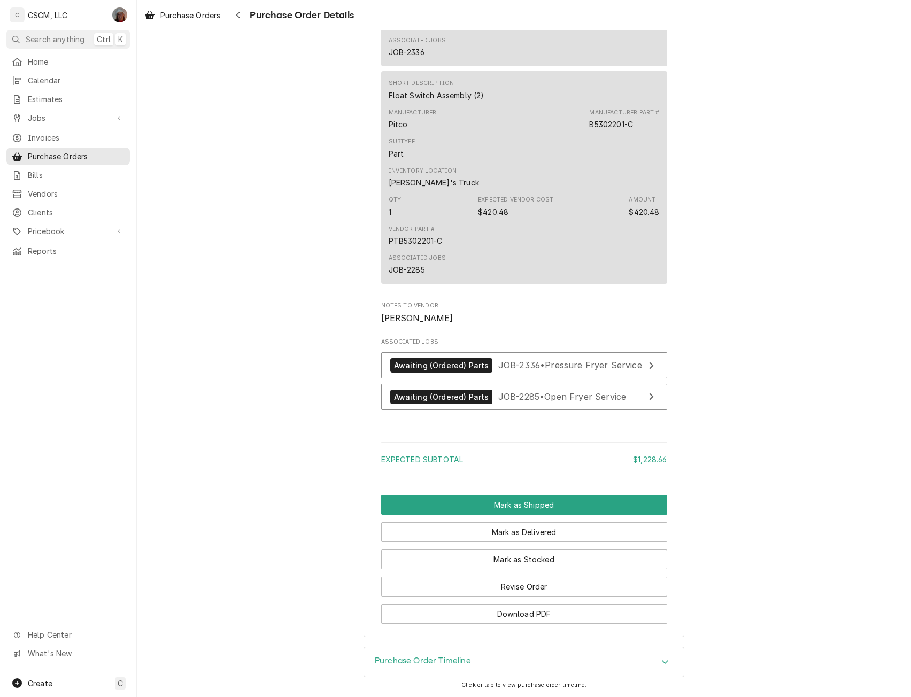
scroll to position [1107, 0]
click at [536, 515] on button "Mark as Shipped" at bounding box center [524, 505] width 286 height 20
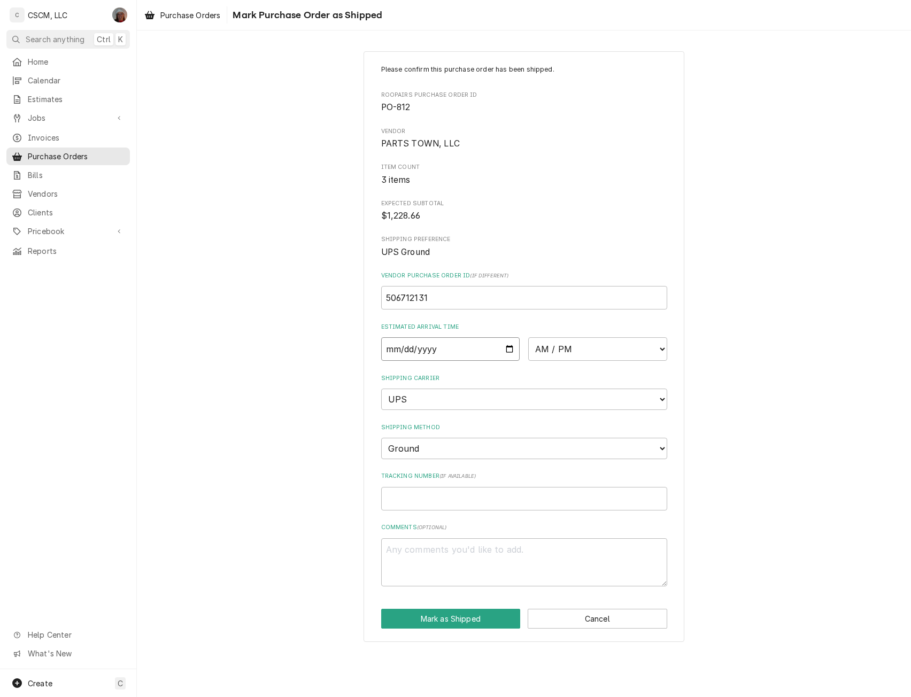
click at [511, 347] on input "Date" at bounding box center [450, 350] width 139 height 24
type input "2025-10-01"
type textarea "x"
click at [660, 339] on select "AM / PM 6:00 AM 6:15 AM 6:30 AM 6:45 AM 7:00 AM 7:15 AM 7:30 AM 7:45 AM 8:00 AM…" at bounding box center [597, 350] width 139 height 24
select select "17:00:00"
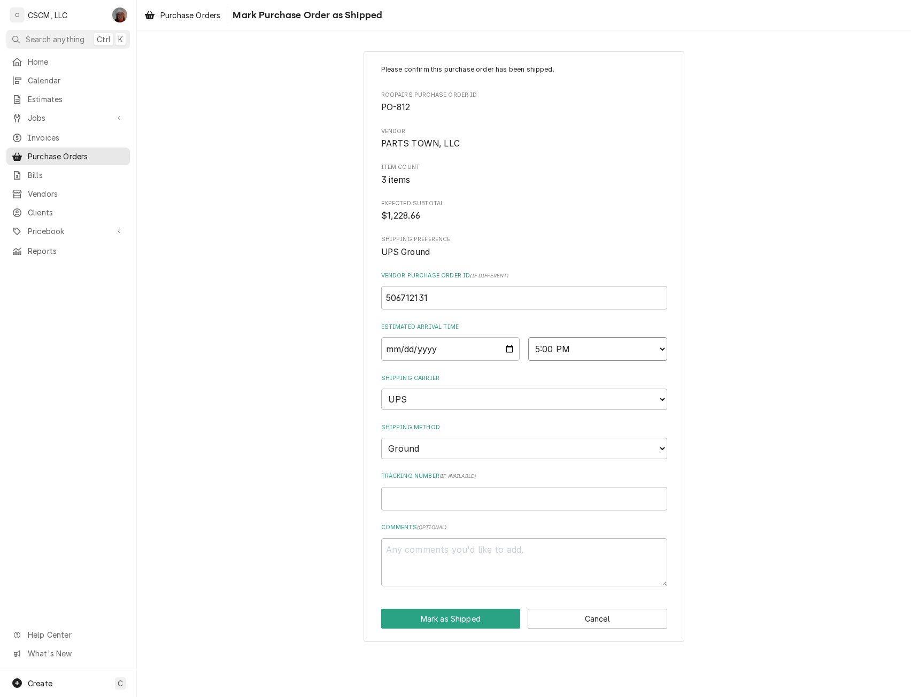
click at [528, 338] on select "AM / PM 6:00 AM 6:15 AM 6:30 AM 6:45 AM 7:00 AM 7:15 AM 7:30 AM 7:45 AM 8:00 AM…" at bounding box center [597, 350] width 139 height 24
click at [410, 495] on input "Tracking Number ( if available )" at bounding box center [524, 499] width 286 height 24
paste input "1Z6254550310690823"
type textarea "x"
type input "1Z6254550310690823"
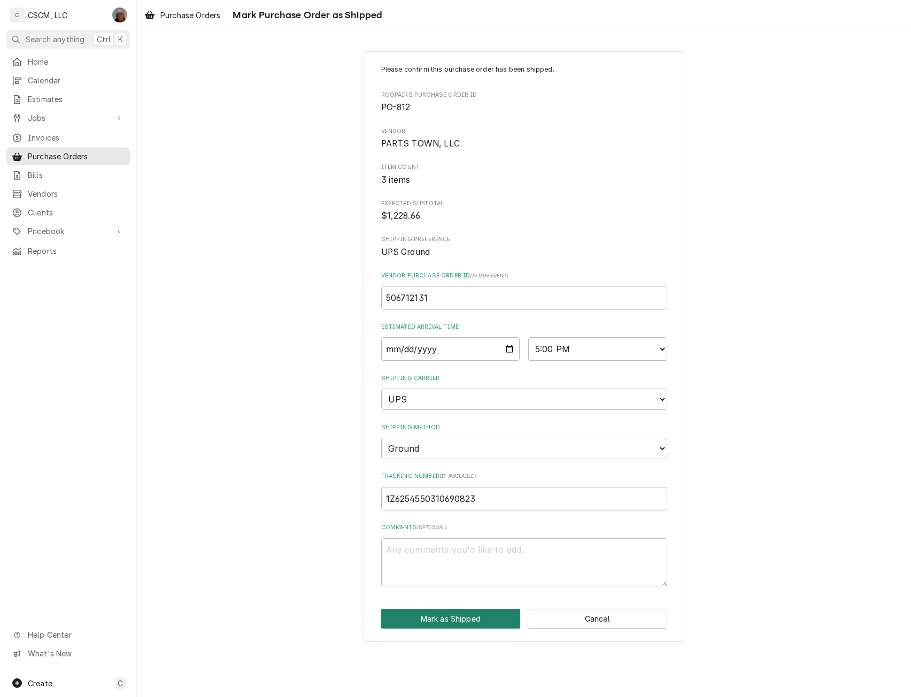
click at [453, 610] on button "Mark as Shipped" at bounding box center [451, 619] width 140 height 20
type textarea "x"
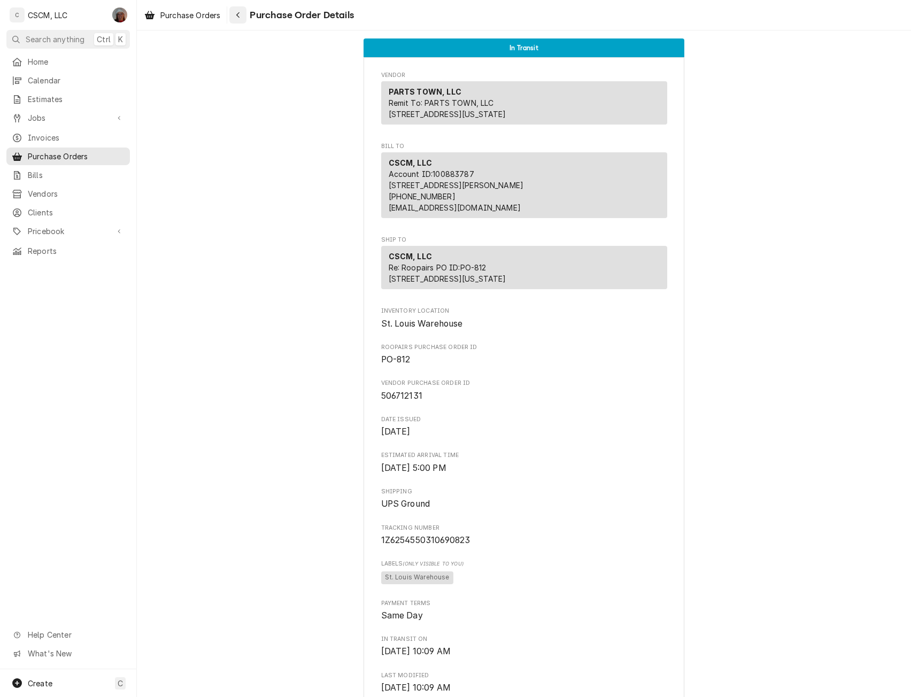
click at [236, 11] on div "Navigate back" at bounding box center [238, 15] width 11 height 11
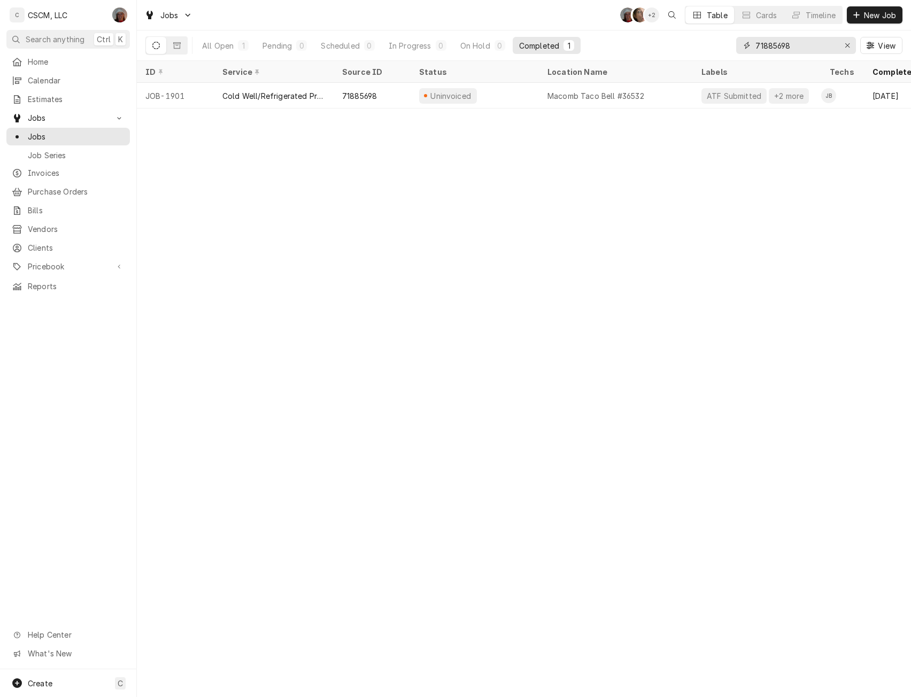
drag, startPoint x: 800, startPoint y: 47, endPoint x: 689, endPoint y: 42, distance: 110.3
click at [689, 42] on div "All Open 1 Pending 0 Scheduled 0 In Progress 0 On Hold 0 Completed 1 71885698 V…" at bounding box center [523, 45] width 757 height 30
paste input "2164775"
type input "72164775"
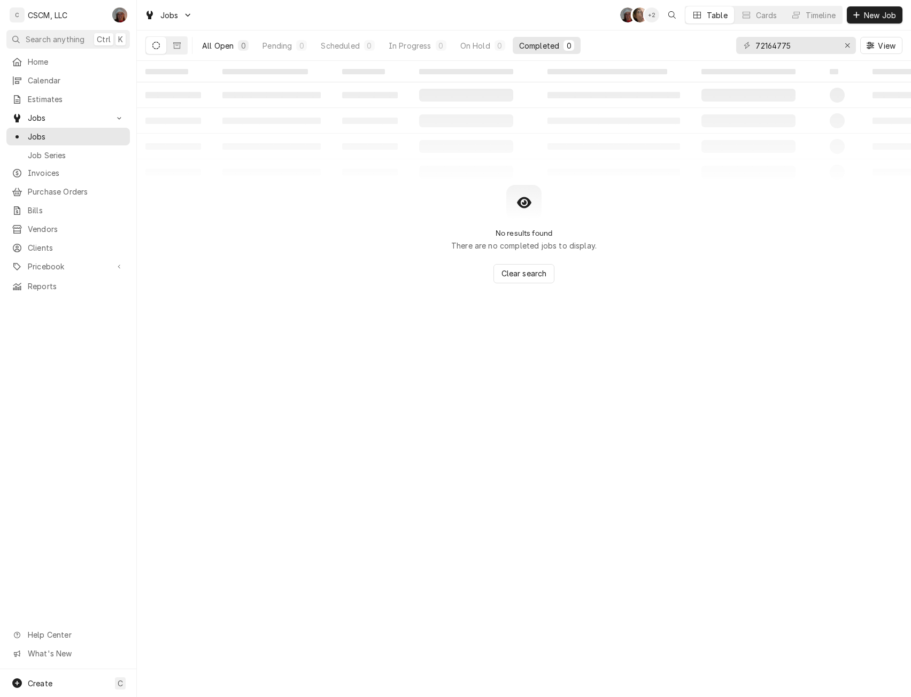
click at [216, 47] on div "All Open" at bounding box center [218, 45] width 32 height 11
click at [847, 48] on icon "Erase input" at bounding box center [848, 45] width 6 height 7
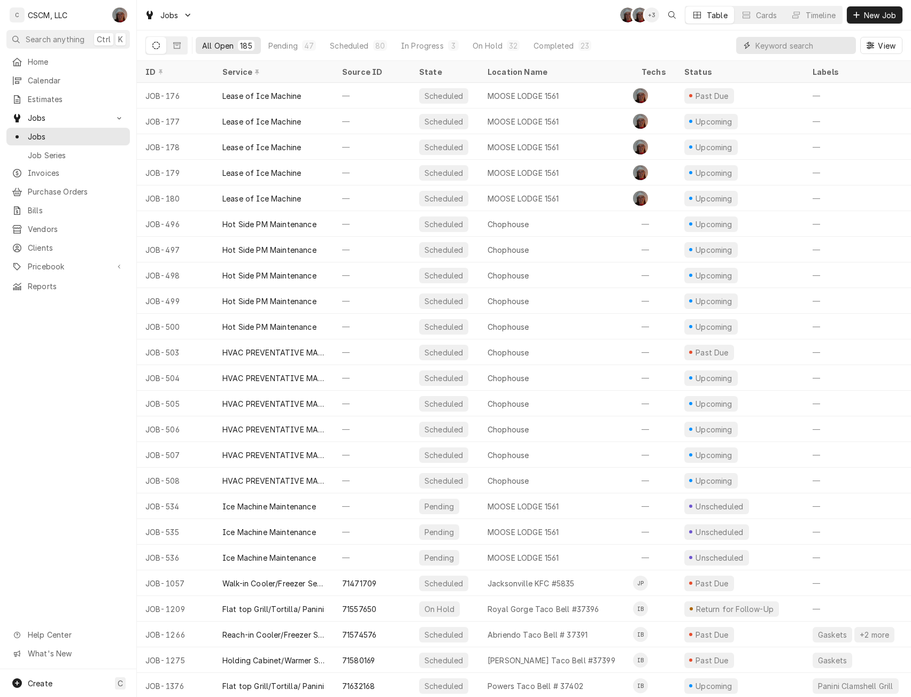
click at [790, 44] on input "Dynamic Content Wrapper" at bounding box center [803, 45] width 95 height 17
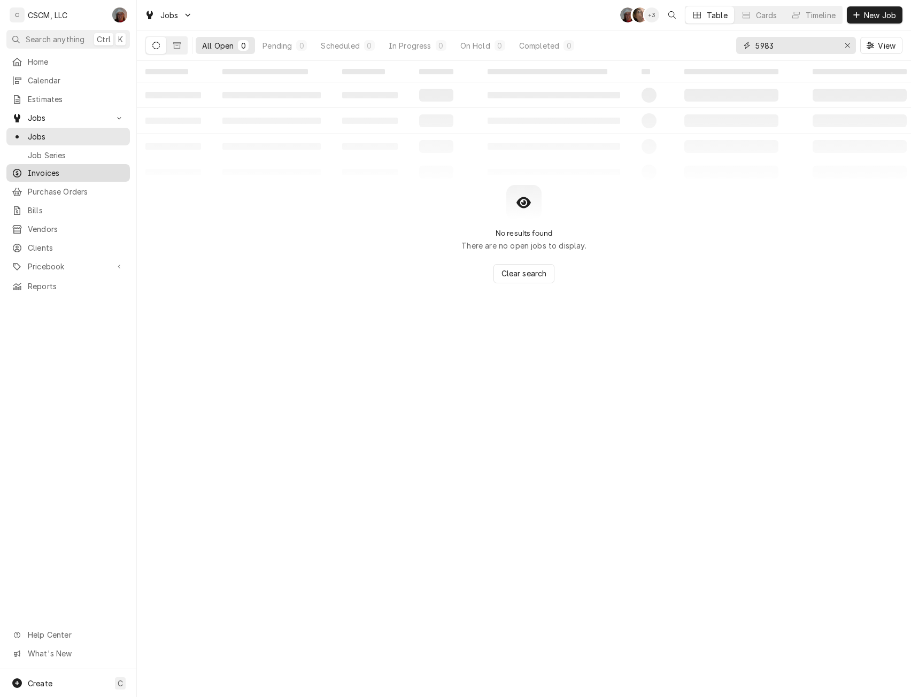
type input "5983"
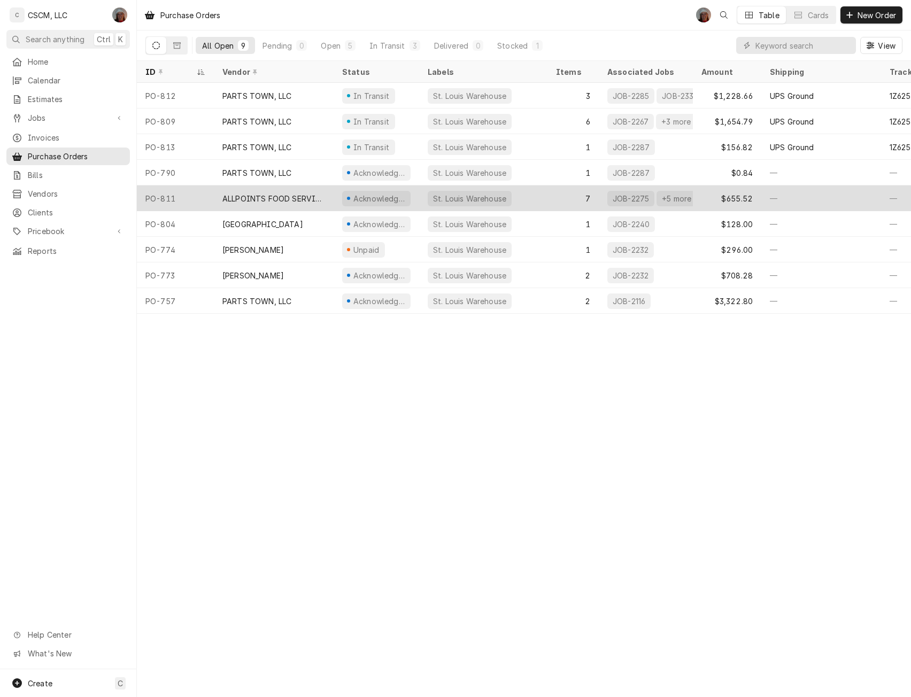
click at [190, 195] on div "PO-811" at bounding box center [175, 199] width 77 height 26
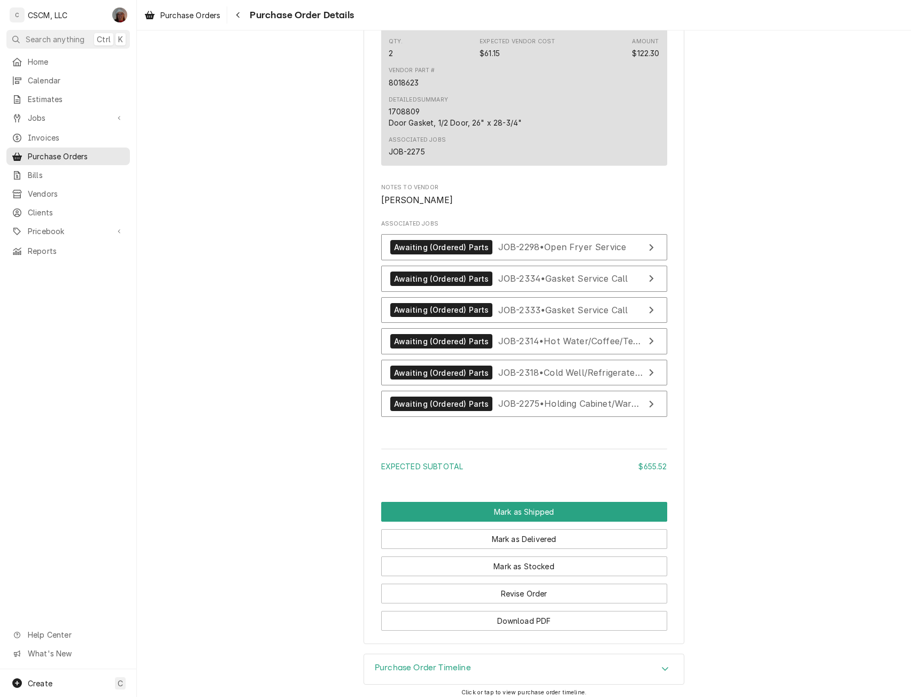
scroll to position [2323, 0]
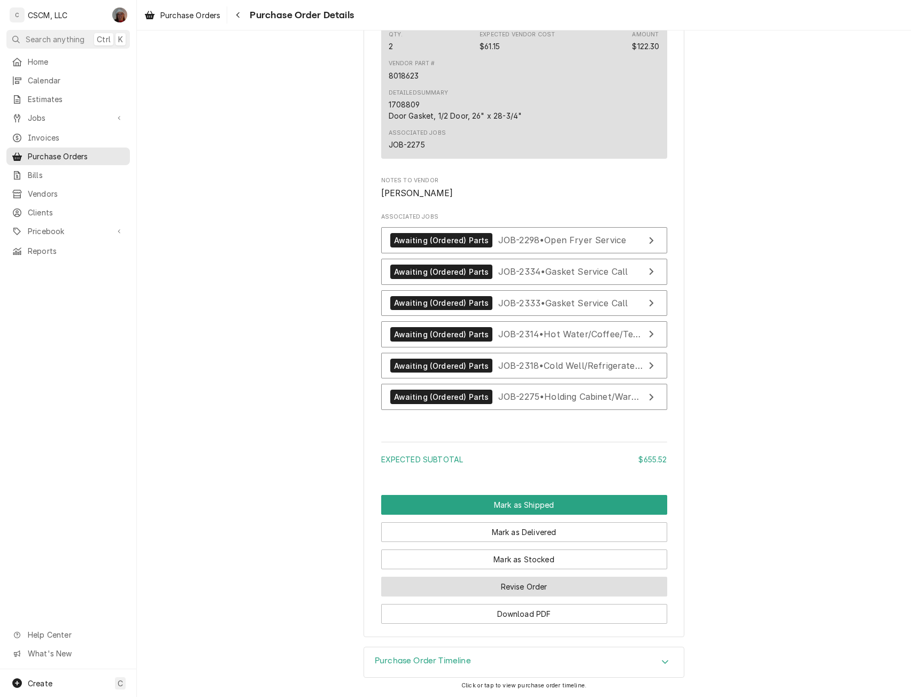
click at [511, 588] on button "Revise Order" at bounding box center [524, 587] width 286 height 20
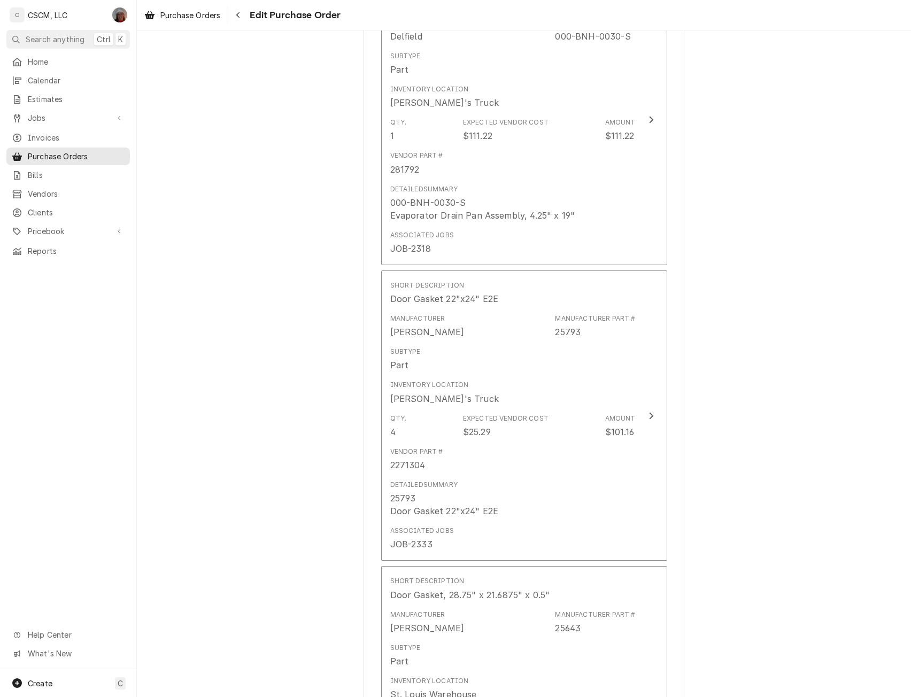
scroll to position [1415, 0]
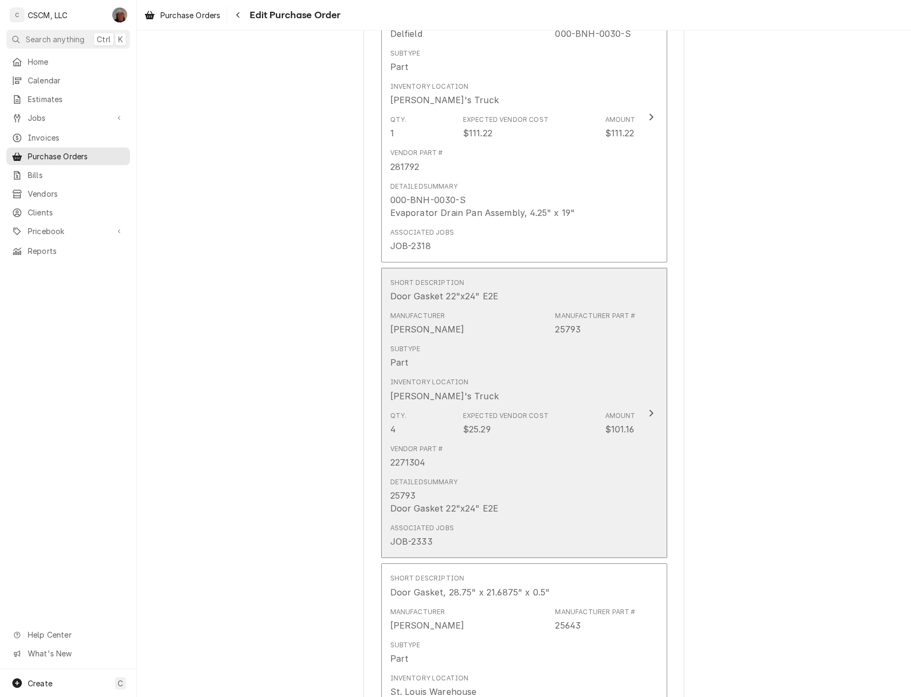
click at [630, 378] on div "Inventory Location [PERSON_NAME]'s Truck" at bounding box center [513, 389] width 246 height 33
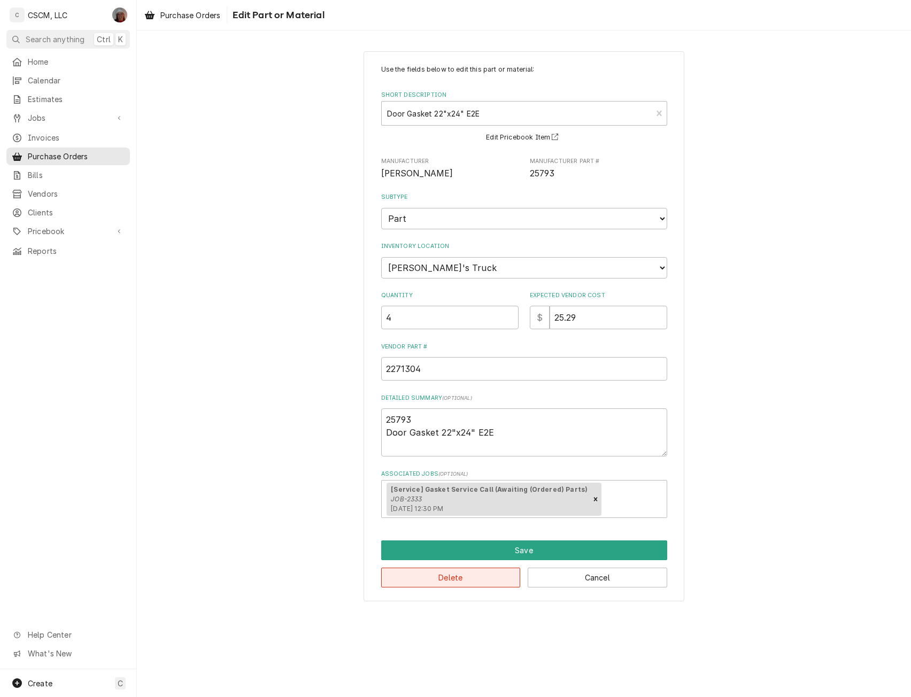
click at [466, 577] on button "Delete" at bounding box center [451, 578] width 140 height 20
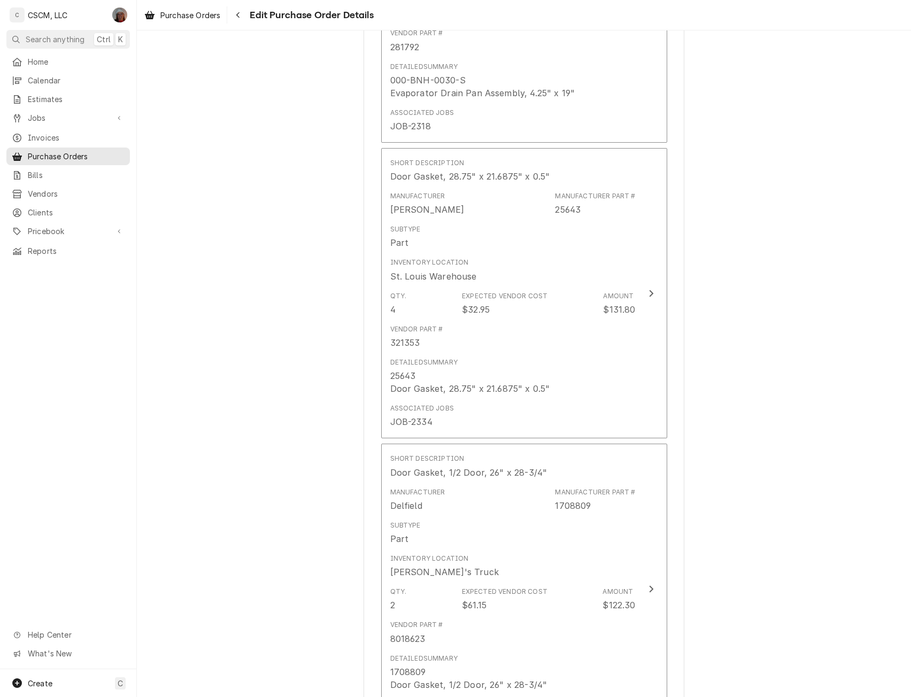
scroll to position [1895, 0]
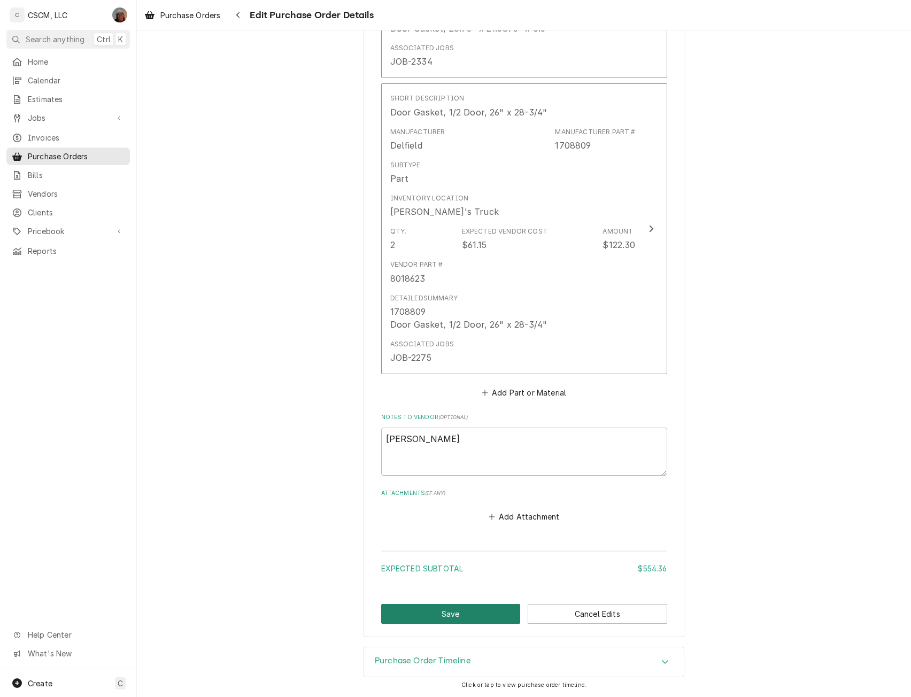
click at [464, 612] on button "Save" at bounding box center [451, 614] width 140 height 20
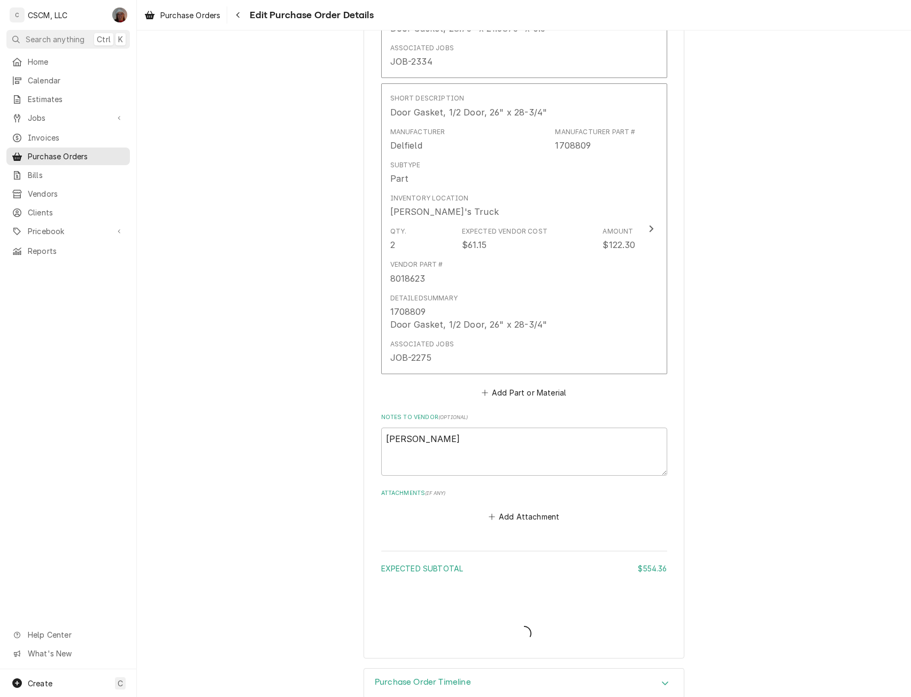
type textarea "x"
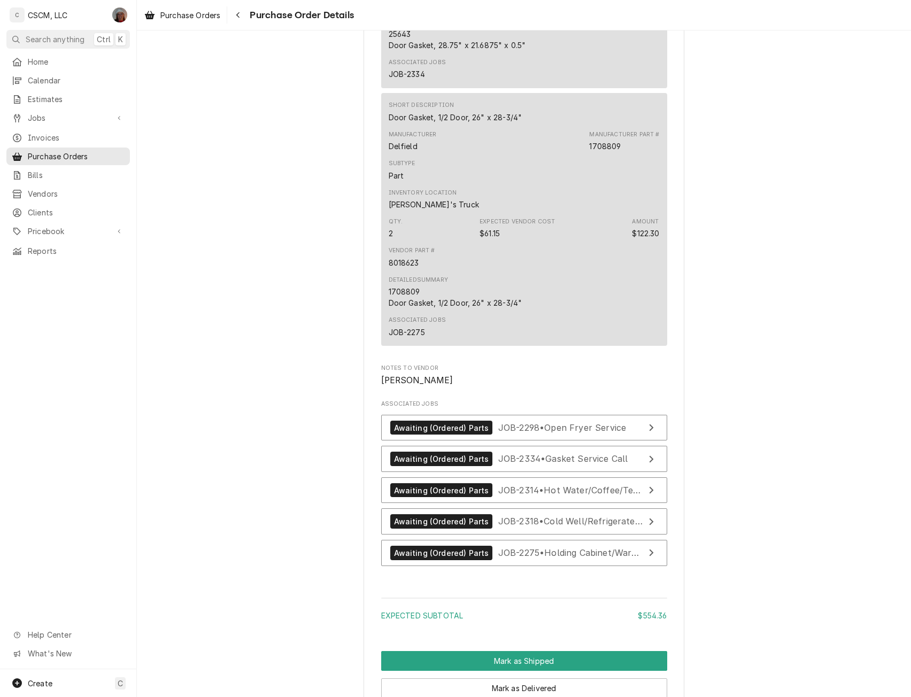
scroll to position [2034, 0]
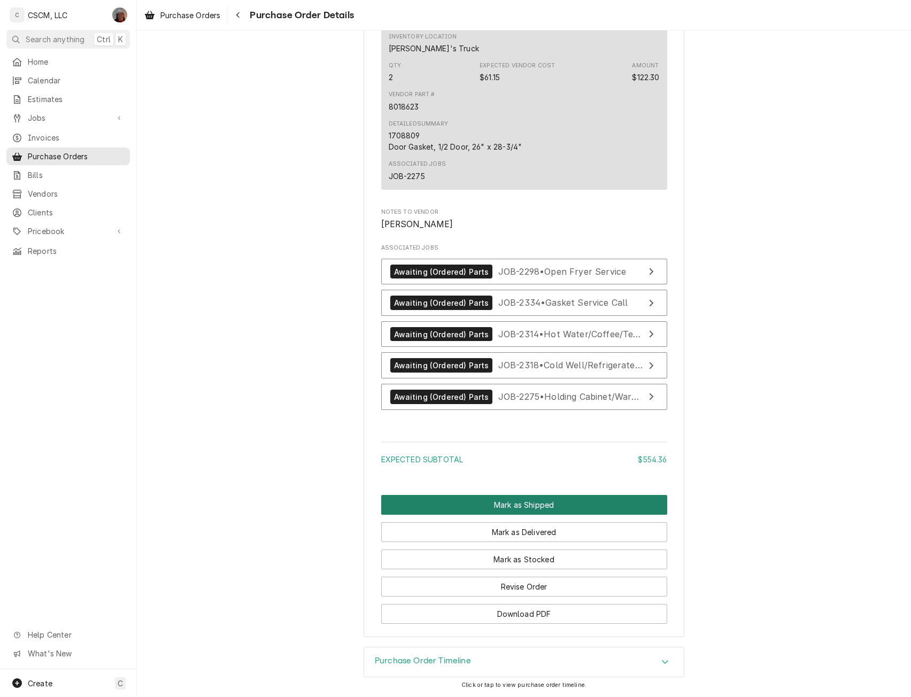
click at [448, 499] on button "Mark as Shipped" at bounding box center [524, 505] width 286 height 20
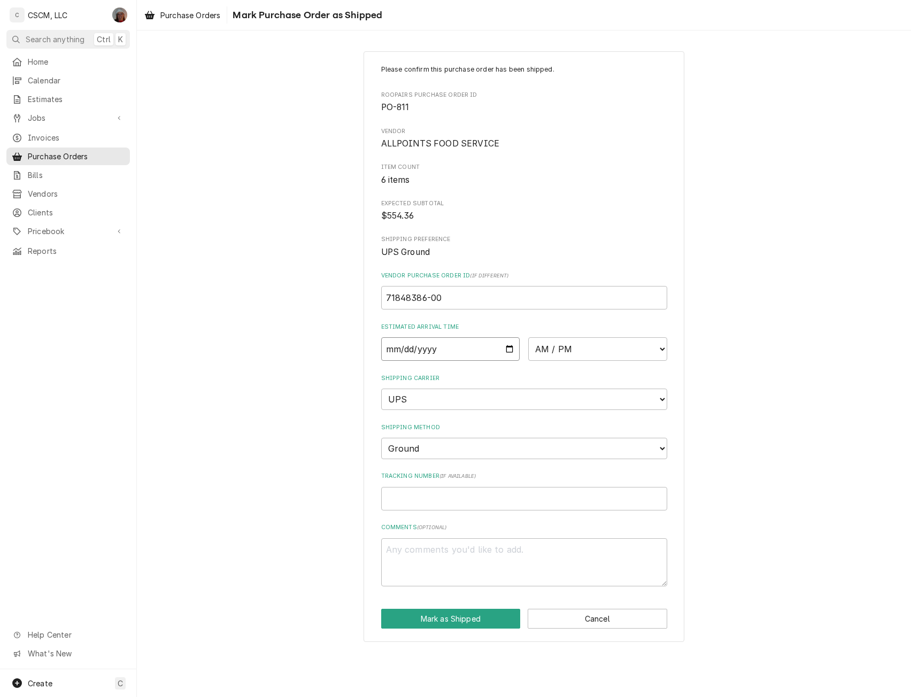
click at [510, 347] on input "Date" at bounding box center [450, 350] width 139 height 24
type input "2025-10-01"
type textarea "x"
click at [660, 345] on select "AM / PM 6:00 AM 6:15 AM 6:30 AM 6:45 AM 7:00 AM 7:15 AM 7:30 AM 7:45 AM 8:00 AM…" at bounding box center [597, 350] width 139 height 24
select select "17:00:00"
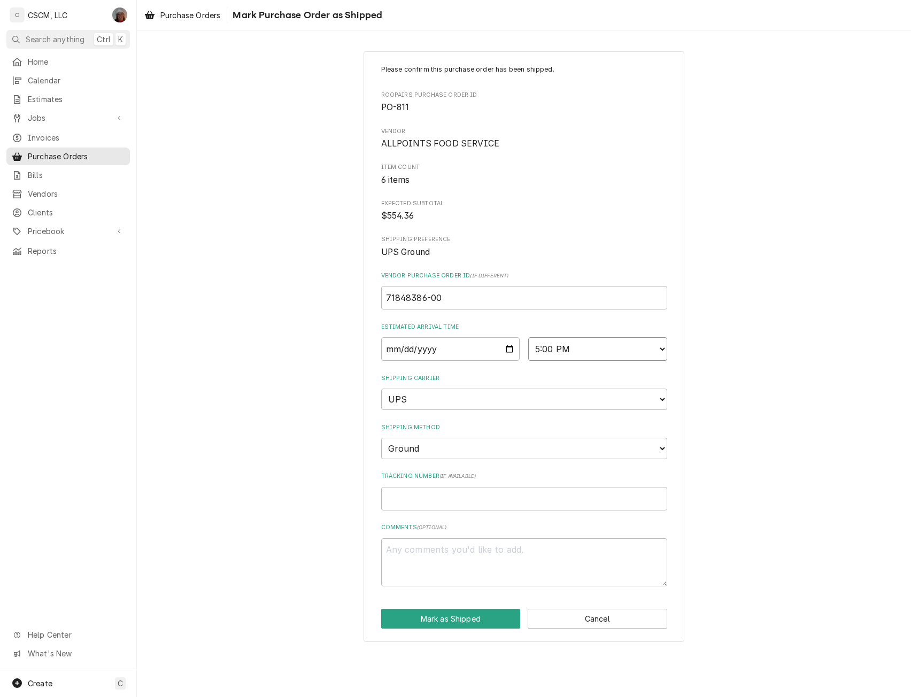
click at [528, 338] on select "AM / PM 6:00 AM 6:15 AM 6:30 AM 6:45 AM 7:00 AM 7:15 AM 7:30 AM 7:45 AM 8:00 AM…" at bounding box center [597, 350] width 139 height 24
click at [402, 501] on input "Tracking Number ( if available )" at bounding box center [524, 499] width 286 height 24
paste input "1ZV53D990307529634"
type textarea "x"
type input "1ZV53D990307529634"
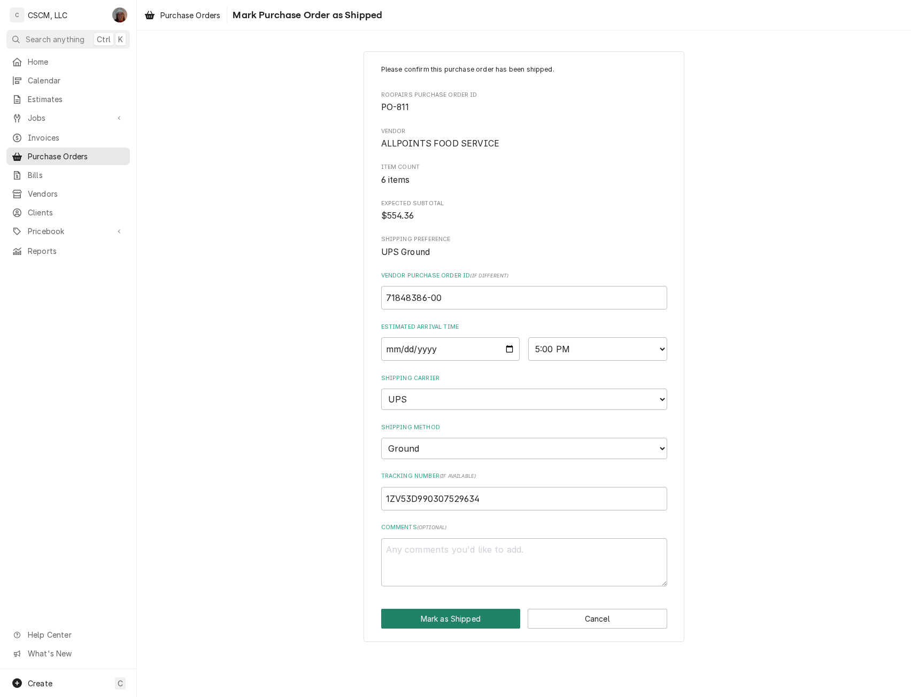
click at [444, 616] on button "Mark as Shipped" at bounding box center [451, 619] width 140 height 20
type textarea "x"
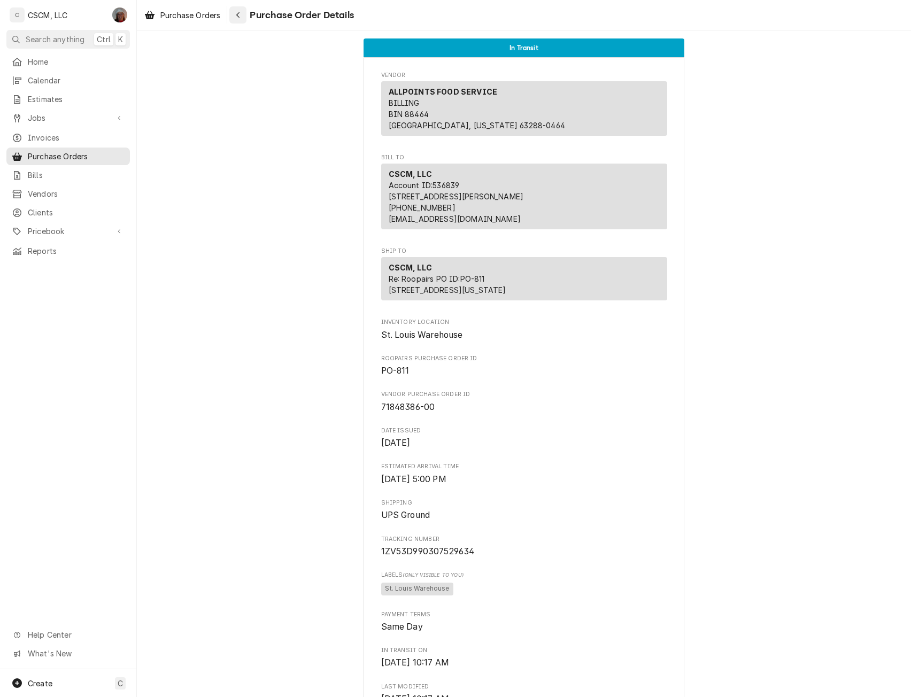
click at [242, 14] on div "Navigate back" at bounding box center [238, 15] width 11 height 11
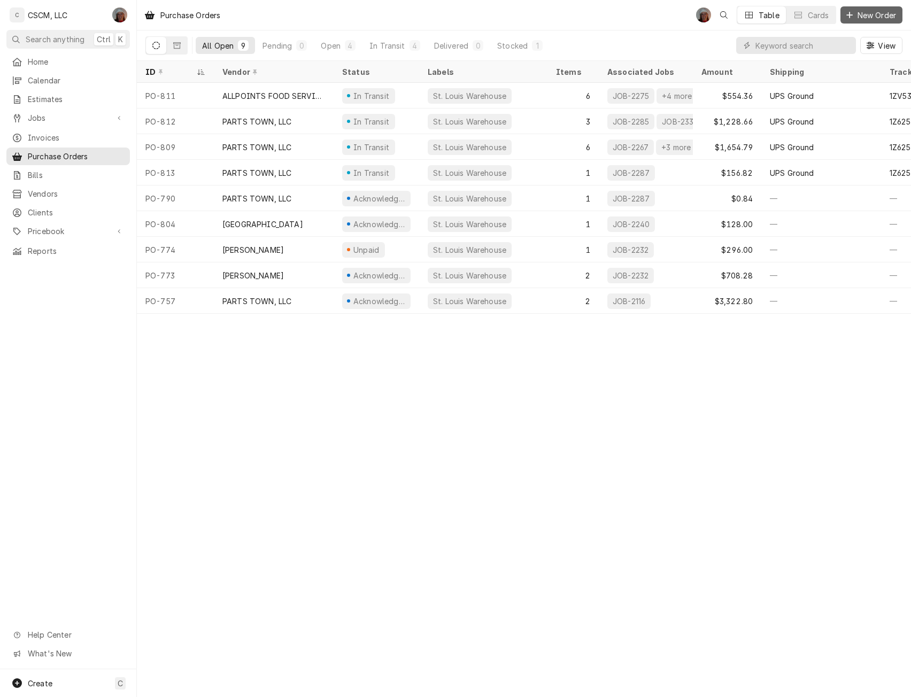
click at [861, 6] on button "New Order" at bounding box center [872, 14] width 62 height 17
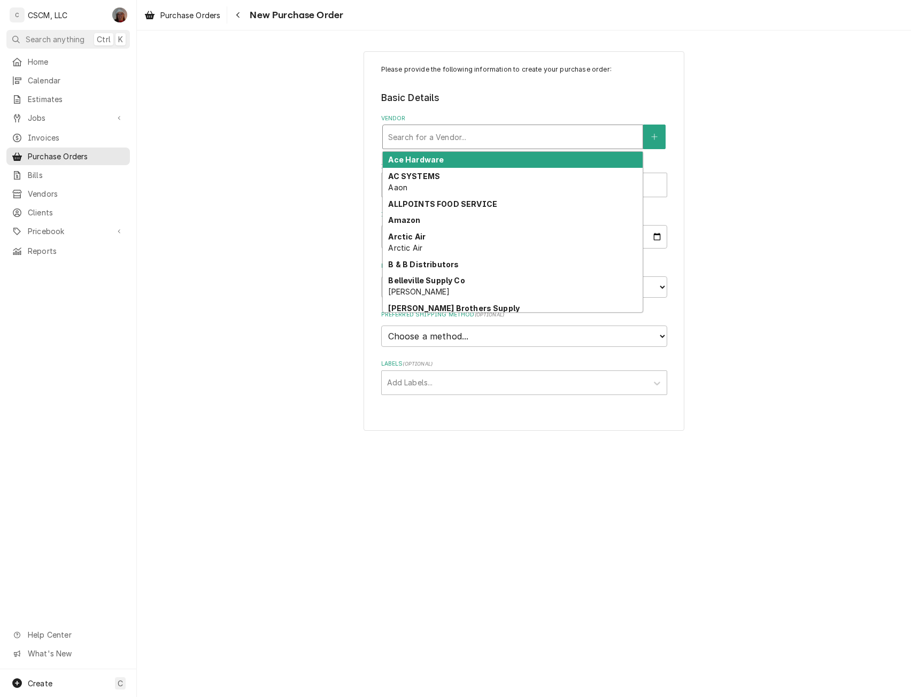
click at [439, 144] on div "Vendor" at bounding box center [512, 136] width 249 height 19
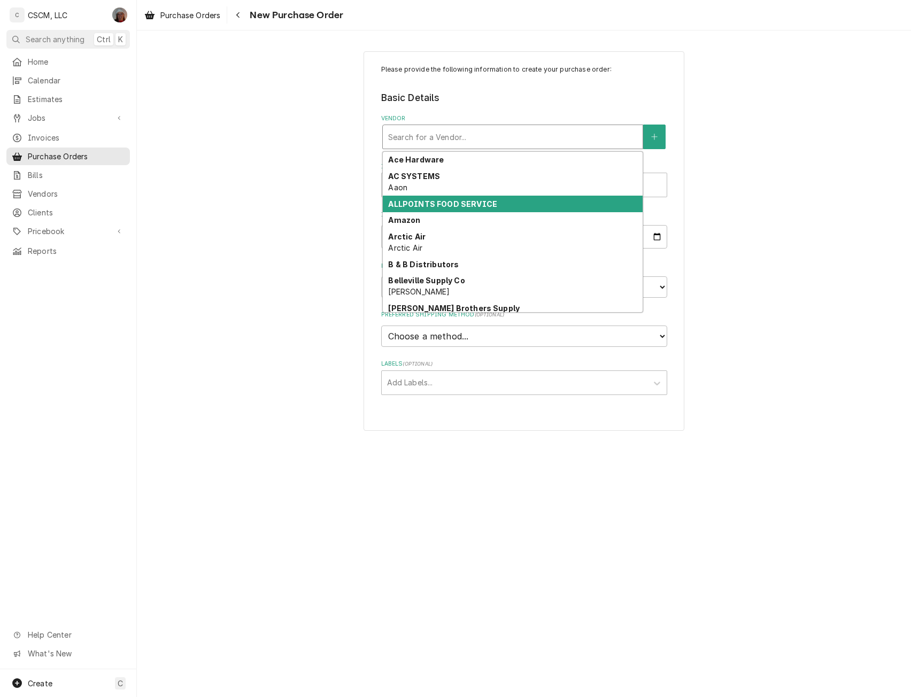
click at [411, 204] on strong "ALLPOINTS FOOD SERVICE" at bounding box center [442, 204] width 109 height 9
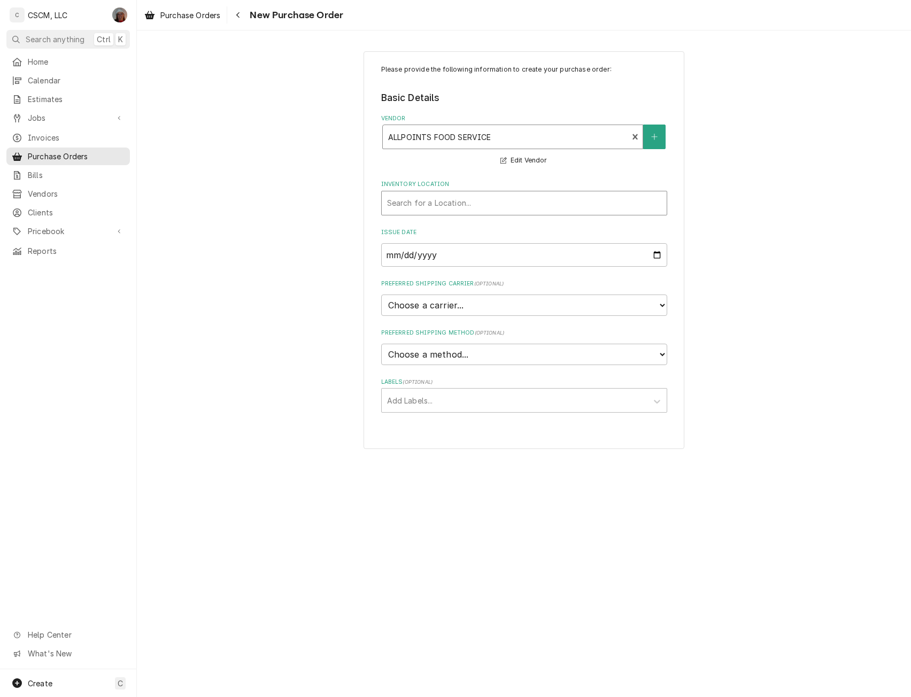
click at [415, 204] on div "Inventory Location" at bounding box center [524, 203] width 274 height 19
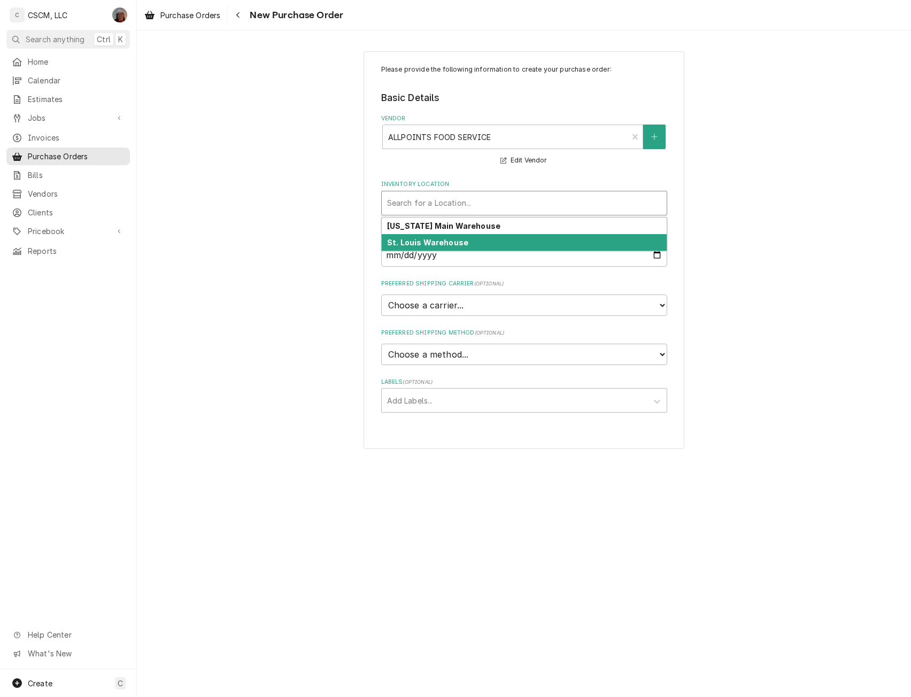
click at [412, 242] on strong "St. Louis Warehouse" at bounding box center [427, 242] width 81 height 9
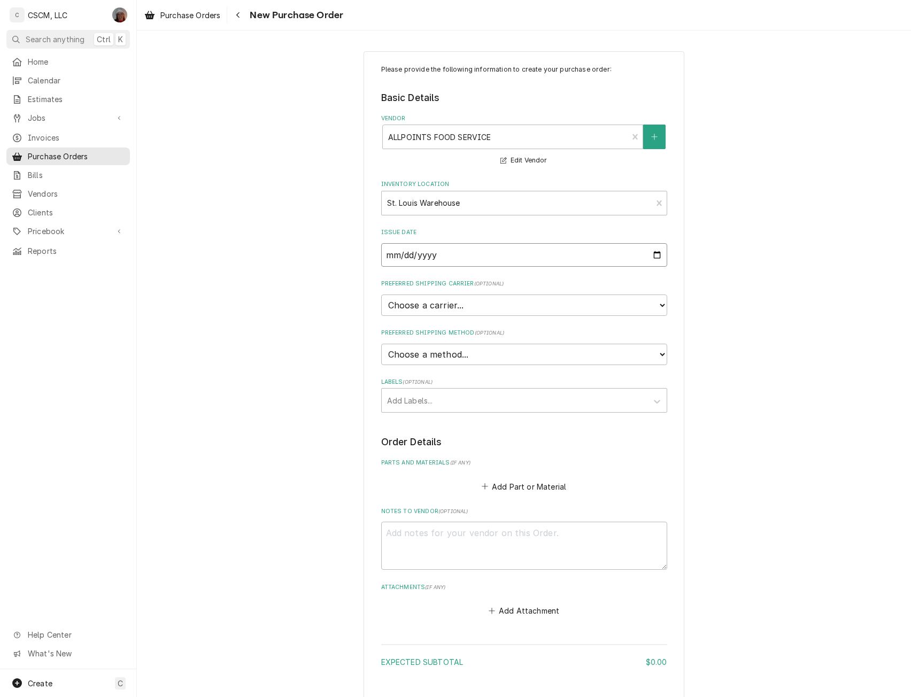
click at [655, 258] on input "2025-10-01" at bounding box center [524, 255] width 286 height 24
type input "2025-09-29"
type textarea "x"
click at [638, 301] on select "Choose a carrier... U.S. Postal Service Stamps.com FedEx UPS DHL Express DHL EC…" at bounding box center [524, 305] width 286 height 21
select select "4"
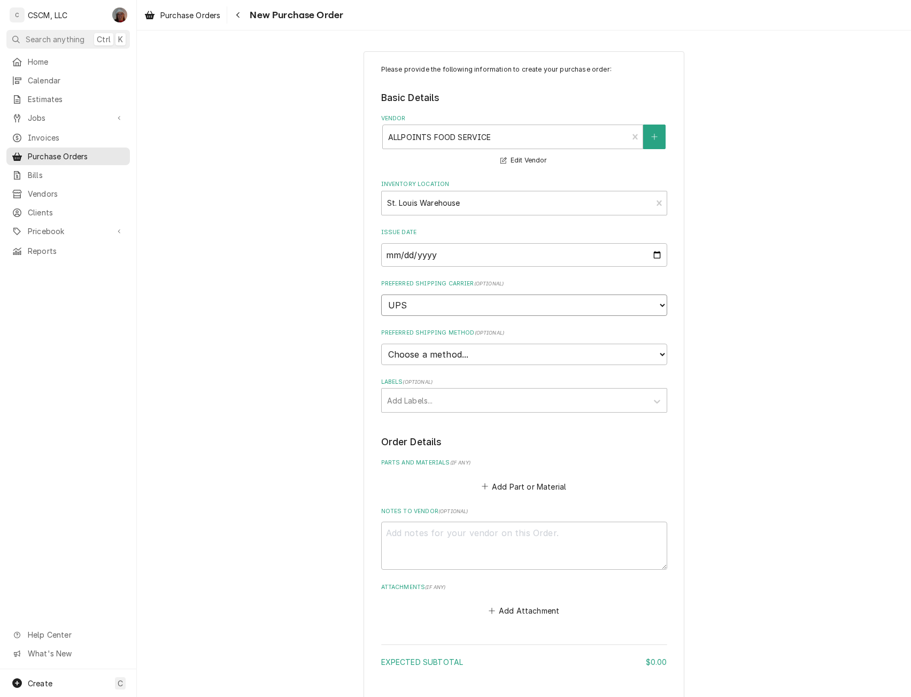
click at [381, 295] on select "Choose a carrier... U.S. Postal Service Stamps.com FedEx UPS DHL Express DHL EC…" at bounding box center [524, 305] width 286 height 21
type textarea "x"
click at [461, 350] on select "Choose a method... Ground Next Day Early AM Next Day Air 2 Day Air Other" at bounding box center [524, 354] width 286 height 21
select select "0"
type textarea "x"
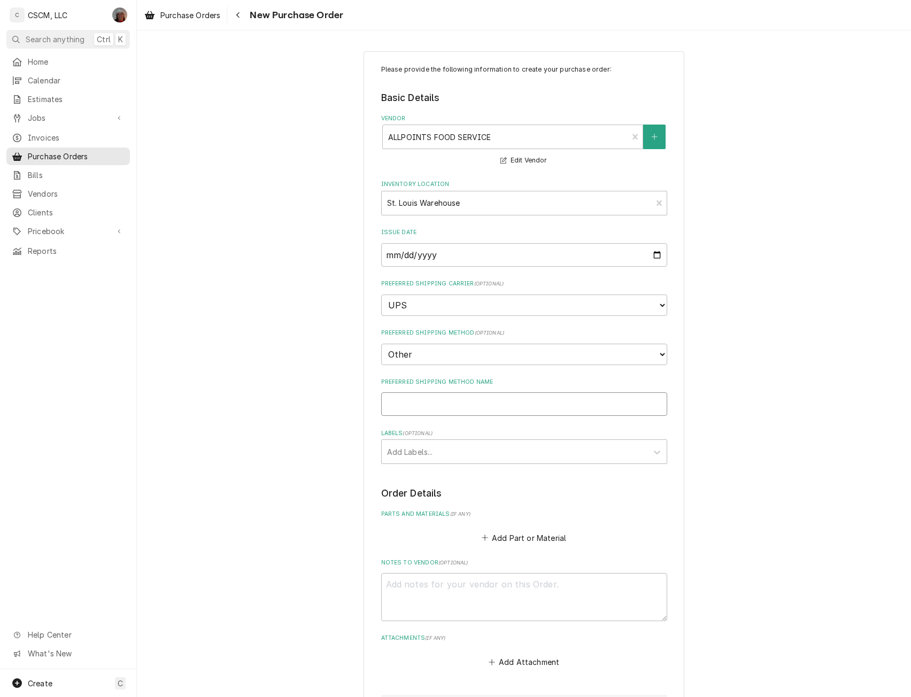
click at [419, 405] on input "Preferred Shipping Method Name" at bounding box center [524, 405] width 286 height 24
click at [629, 356] on select "Choose a method... Ground Next Day Early AM Next Day Air 2 Day Air Other" at bounding box center [524, 354] width 286 height 21
select select "1"
click at [381, 344] on select "Choose a method... Ground Next Day Early AM Next Day Air 2 Day Air Other" at bounding box center [524, 354] width 286 height 21
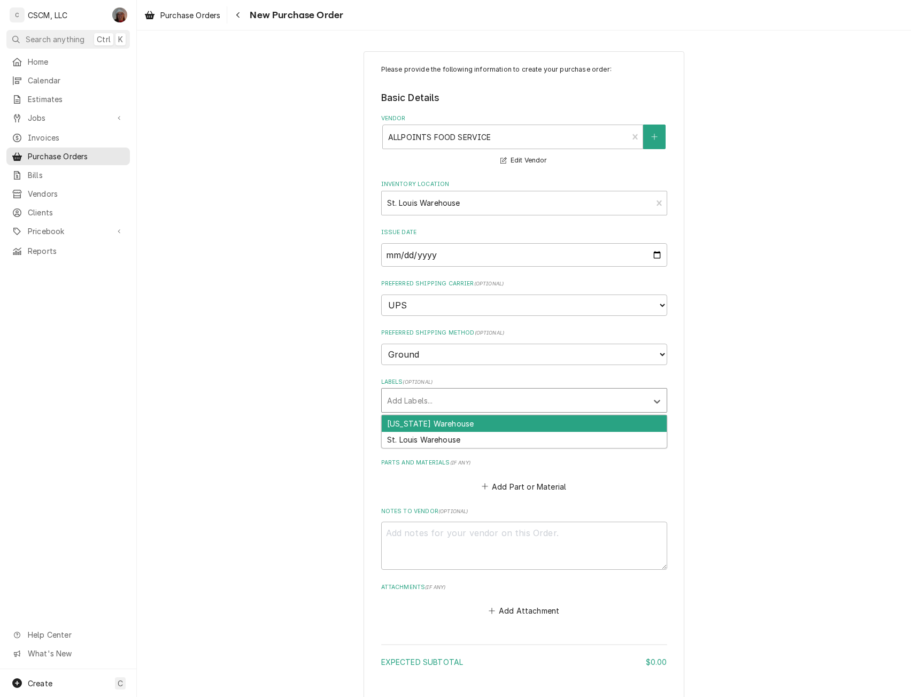
click at [447, 402] on div "Labels" at bounding box center [514, 400] width 255 height 19
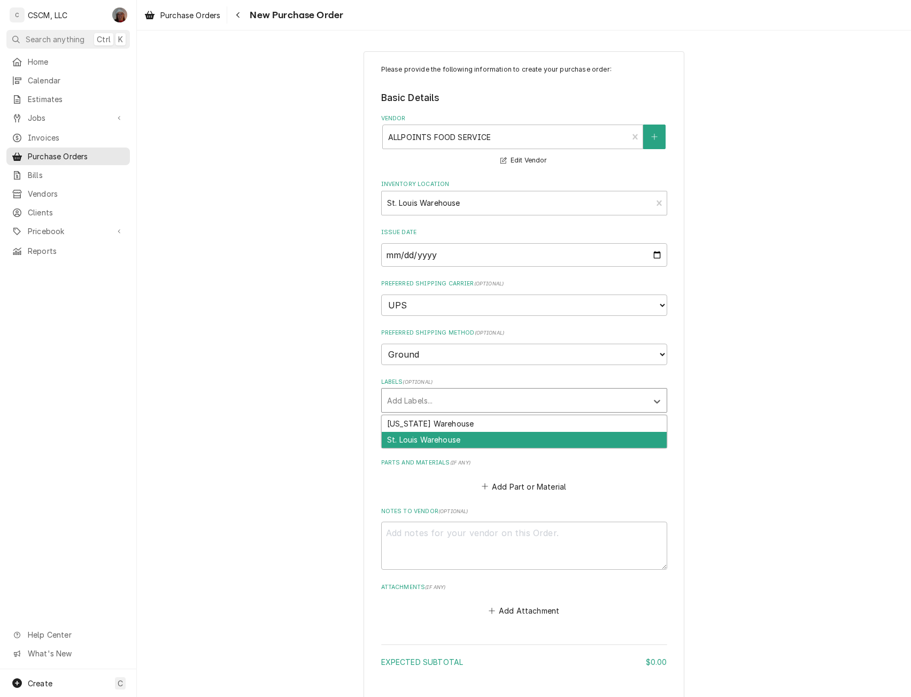
click at [438, 439] on div "St. Louis Warehouse" at bounding box center [524, 440] width 285 height 17
type textarea "x"
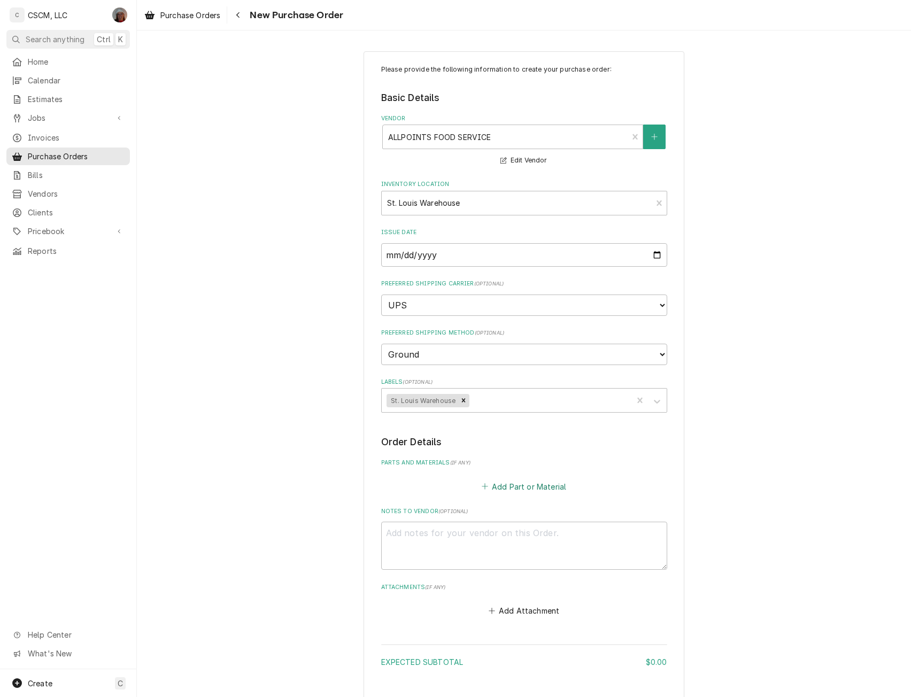
click at [520, 490] on button "Add Part or Material" at bounding box center [524, 486] width 88 height 15
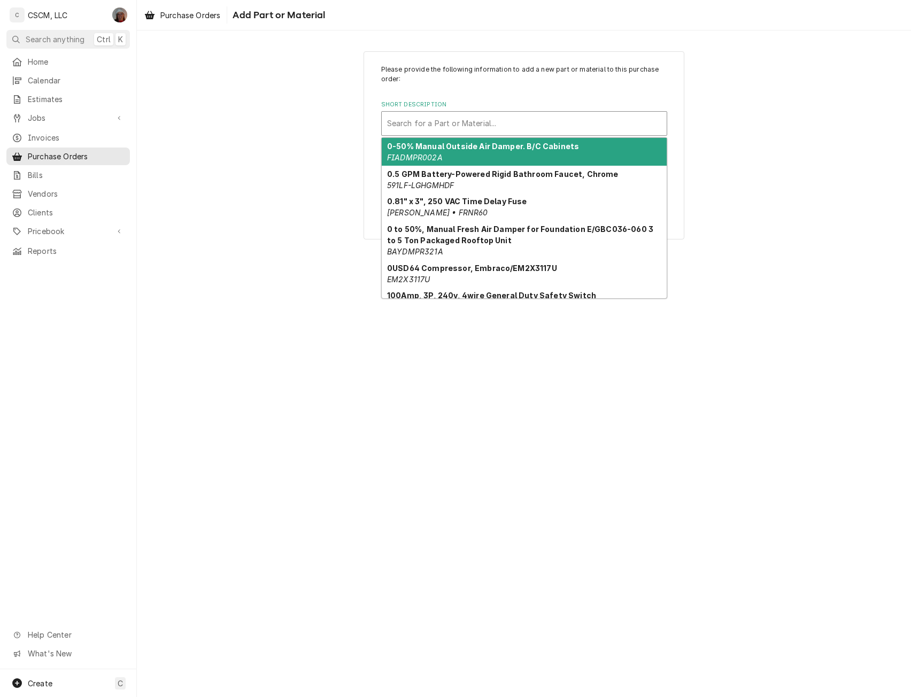
click at [489, 115] on div "Short Description" at bounding box center [524, 123] width 274 height 19
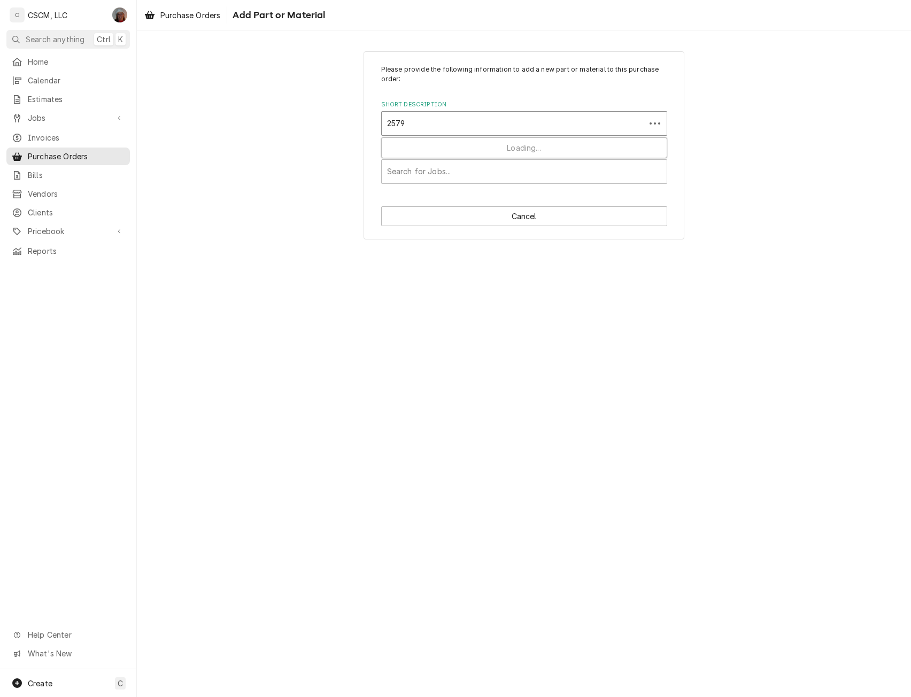
type input "25793"
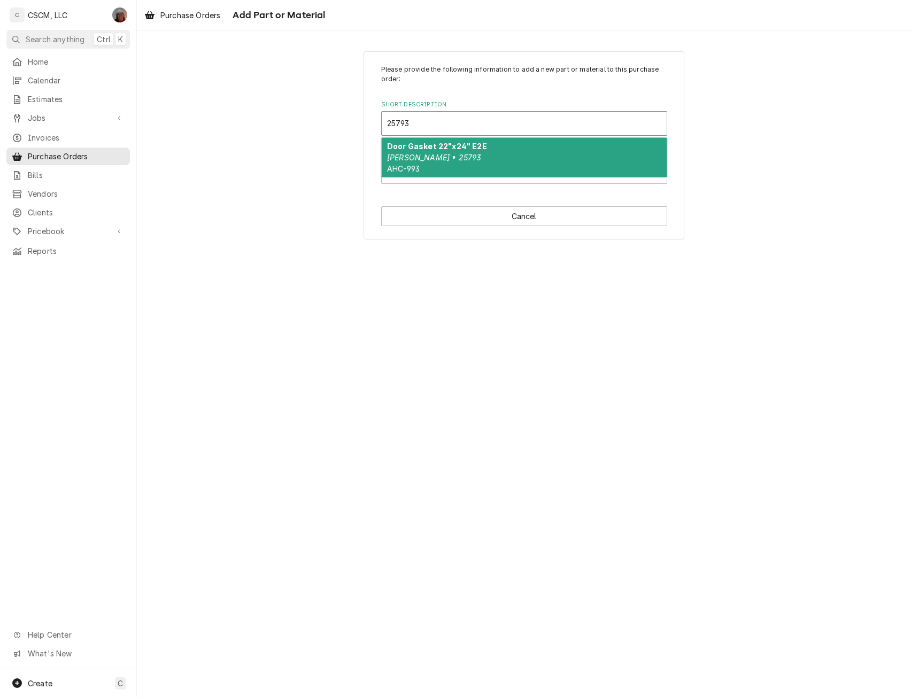
click at [464, 158] on em "Henny Penny • 25793" at bounding box center [434, 157] width 94 height 9
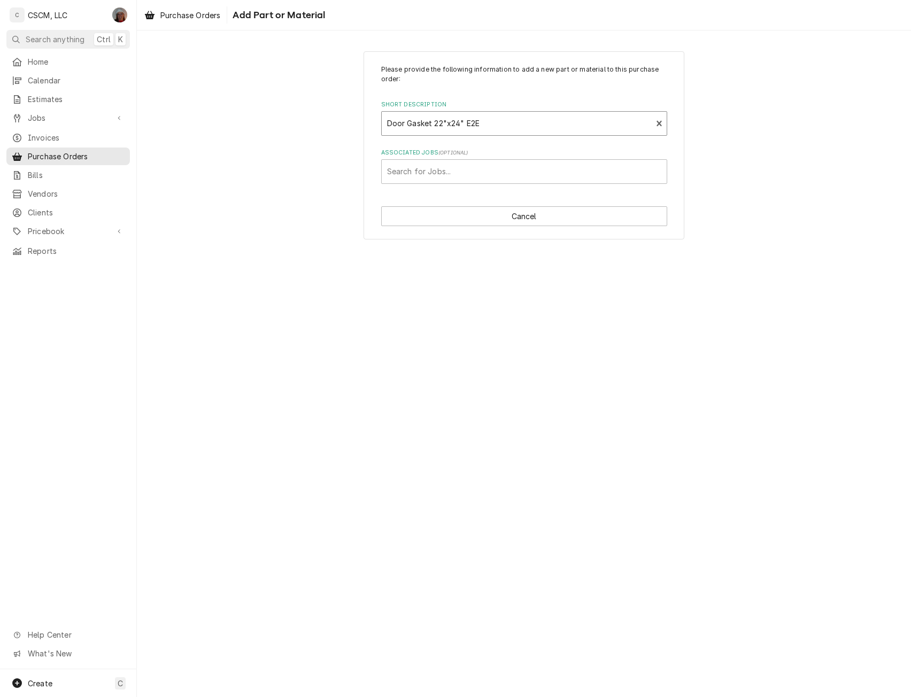
type textarea "x"
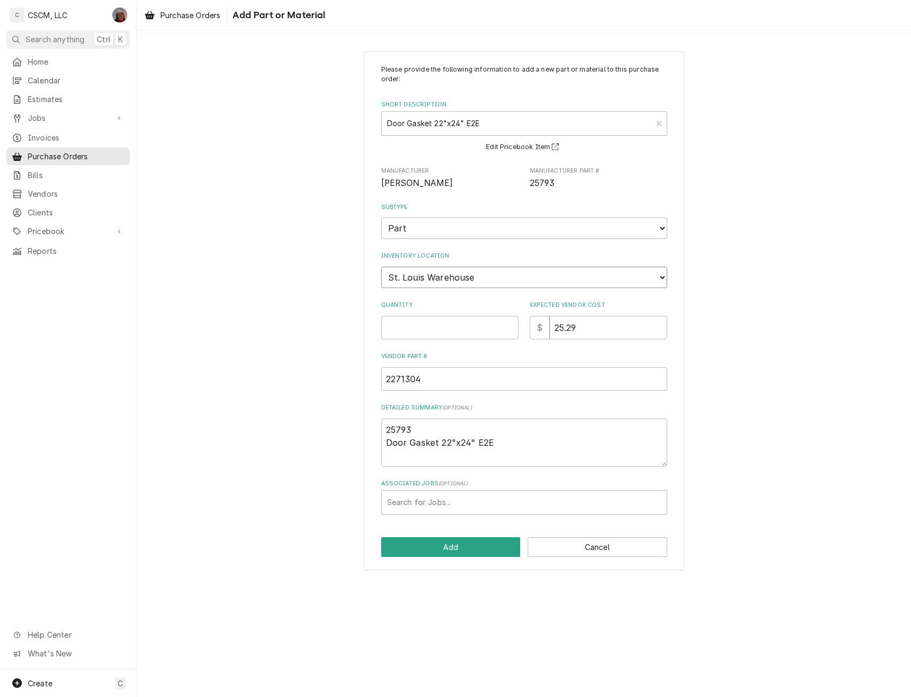
click at [492, 279] on select "Choose a location... Chris's Truck Colorado Main Warehouse Izaia's Truck Jimmy'…" at bounding box center [524, 277] width 286 height 21
select select "2880"
click at [381, 267] on select "Choose a location... Chris's Truck Colorado Main Warehouse Izaia's Truck Jimmy'…" at bounding box center [524, 277] width 286 height 21
type textarea "x"
click at [418, 324] on input "Quantity" at bounding box center [449, 328] width 137 height 24
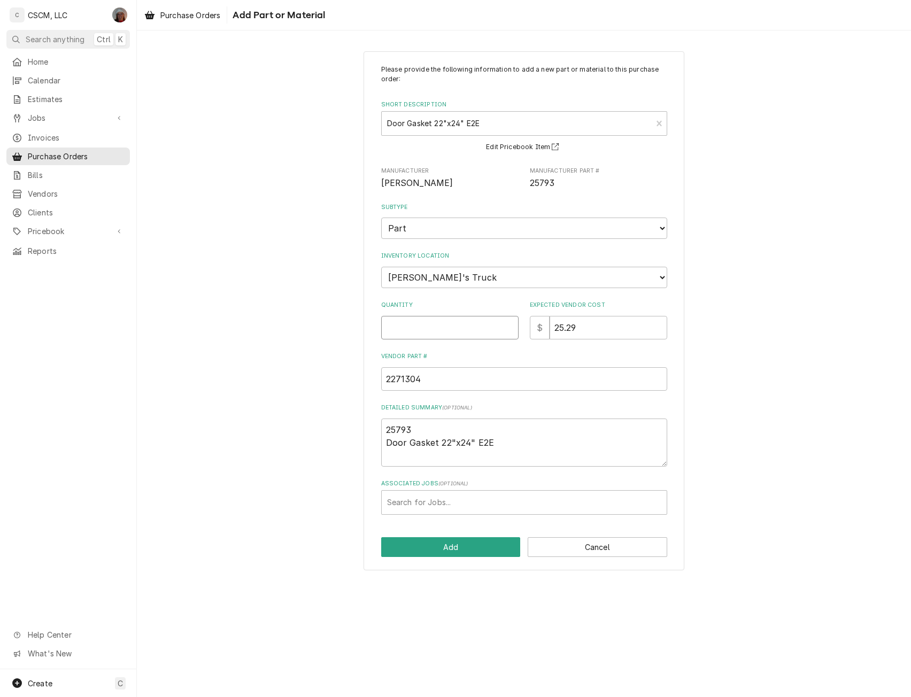
type input "4"
type textarea "x"
type input "4"
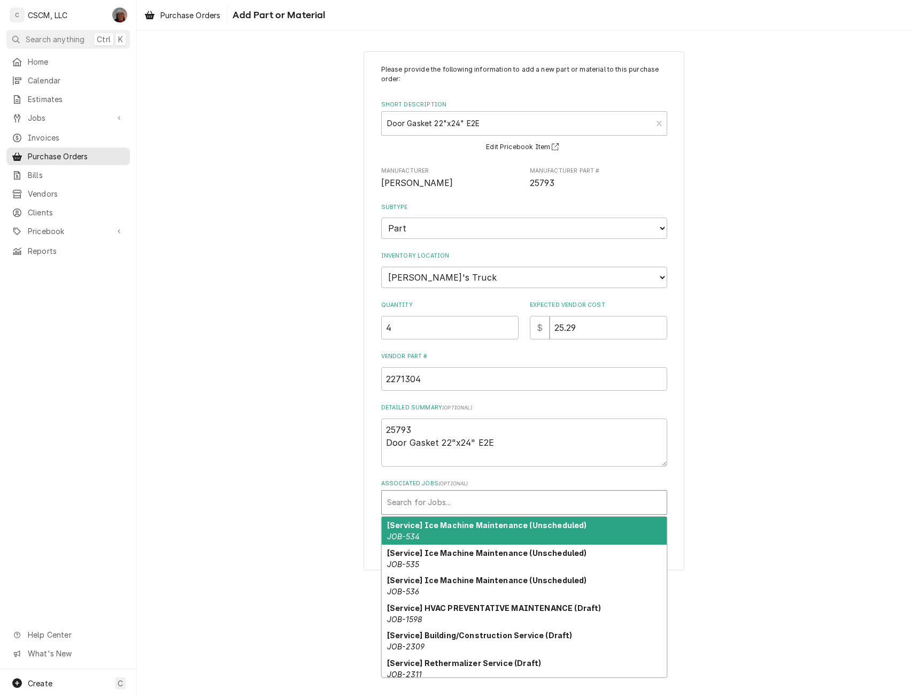
click at [432, 499] on div "Associated Jobs" at bounding box center [524, 502] width 274 height 19
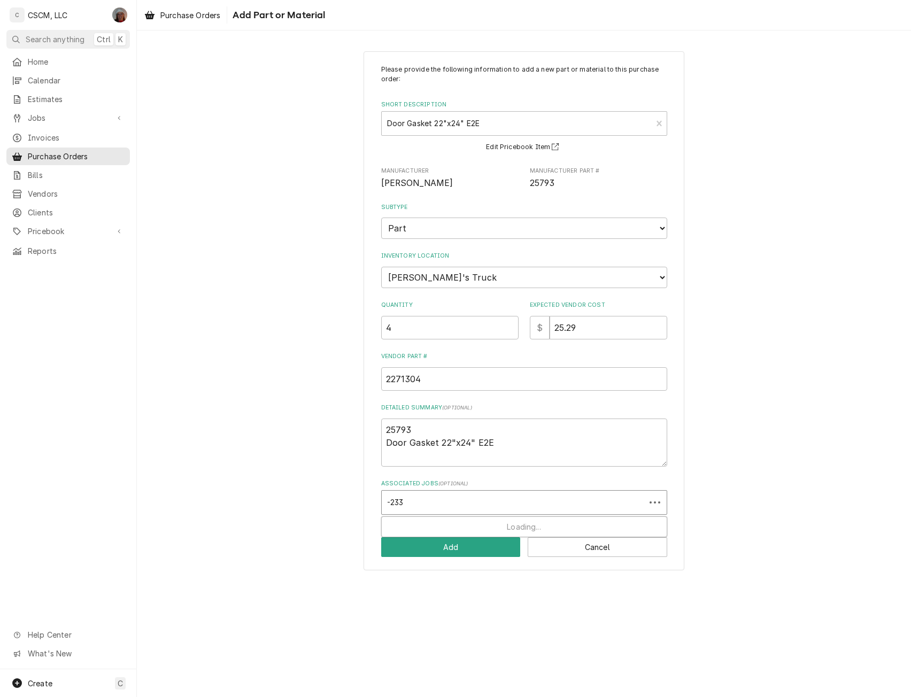
type input "-2333"
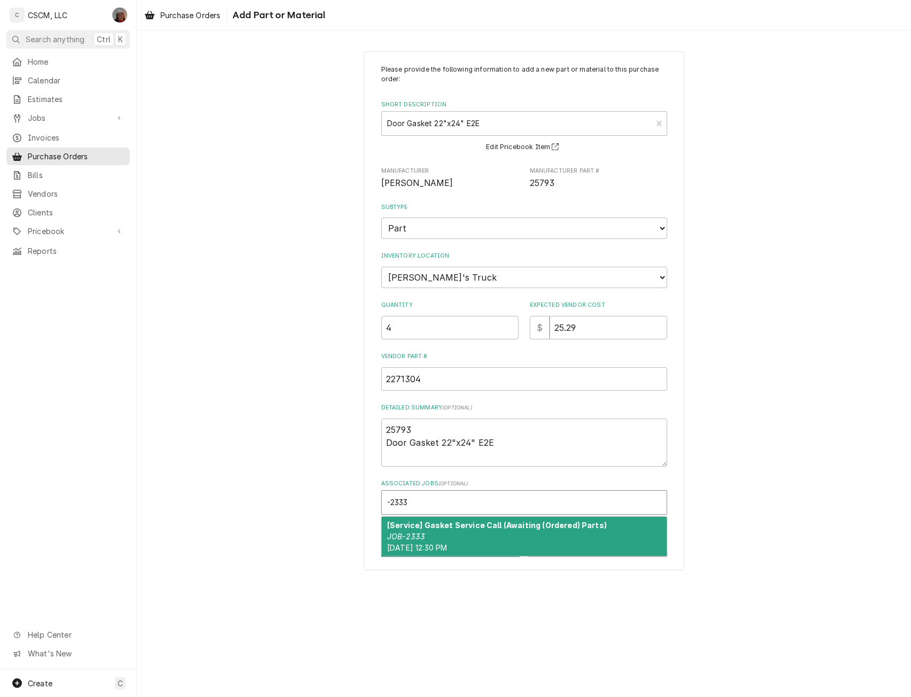
type textarea "x"
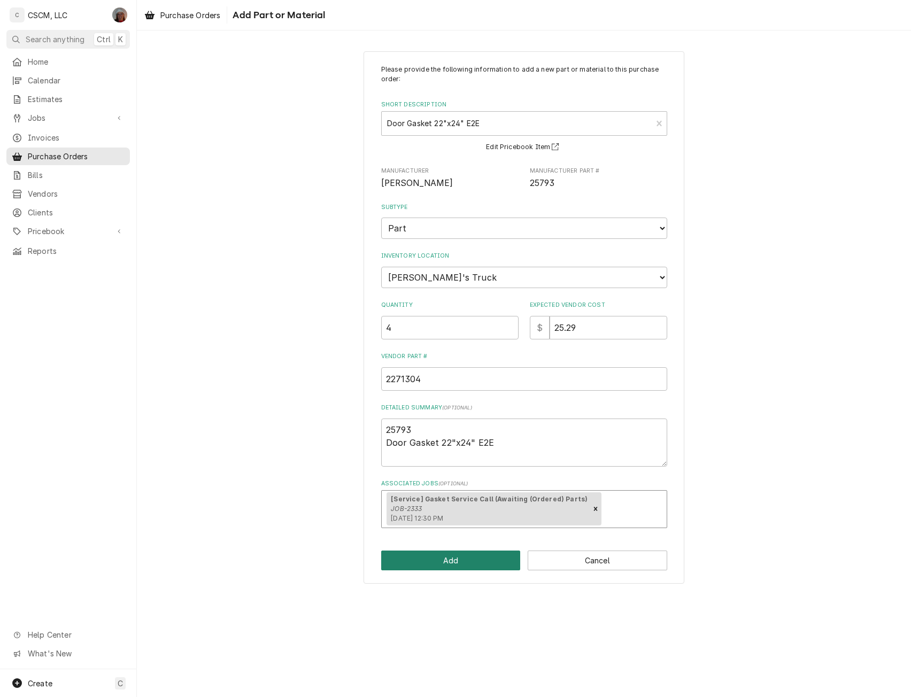
click at [462, 561] on button "Add" at bounding box center [451, 561] width 140 height 20
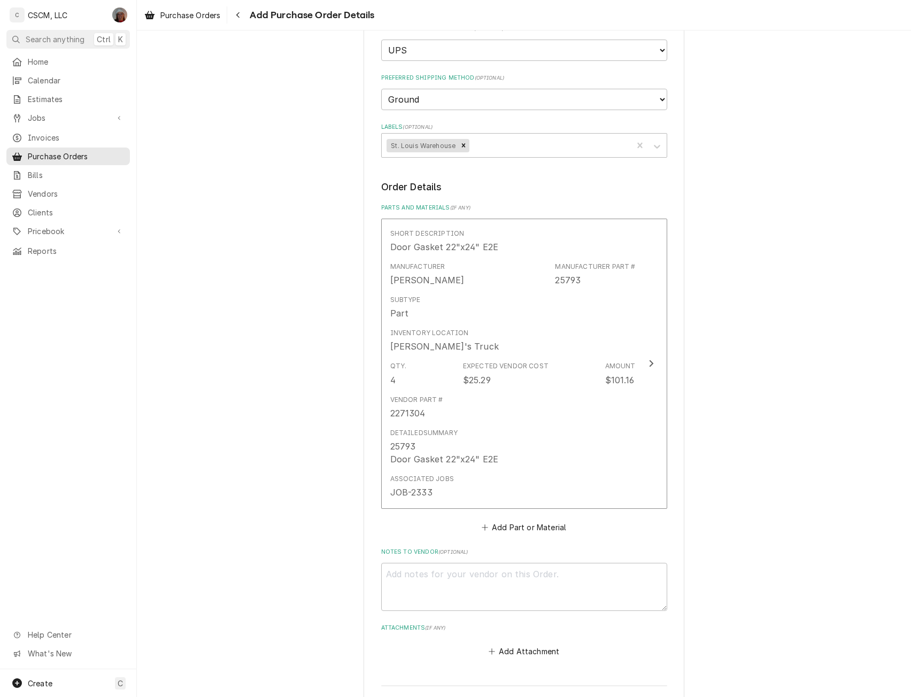
scroll to position [367, 0]
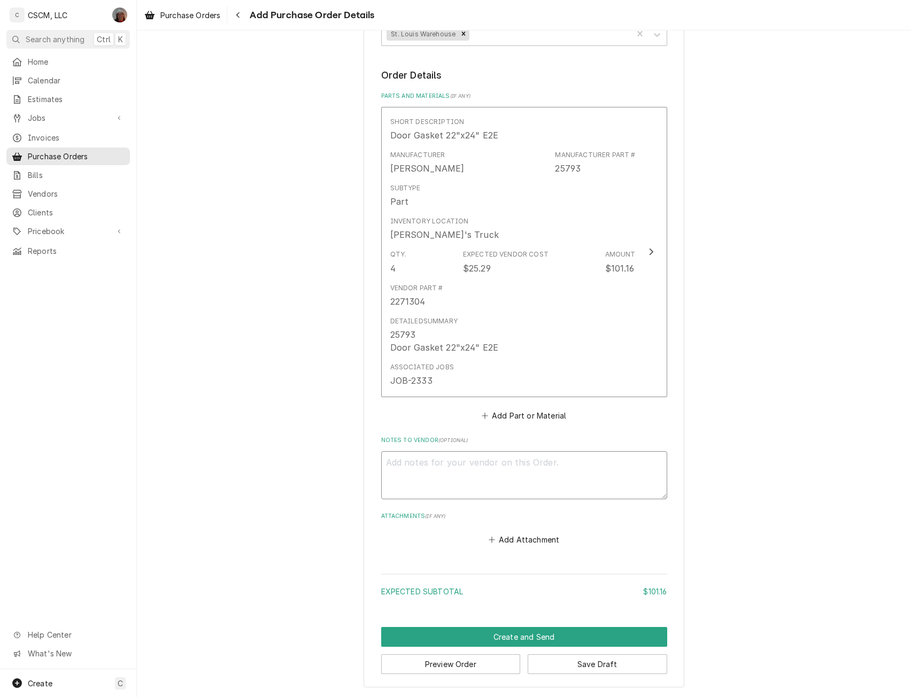
click at [448, 463] on textarea "Notes to Vendor ( optional )" at bounding box center [524, 475] width 286 height 48
type textarea "x"
type textarea "A"
type textarea "x"
type textarea "An"
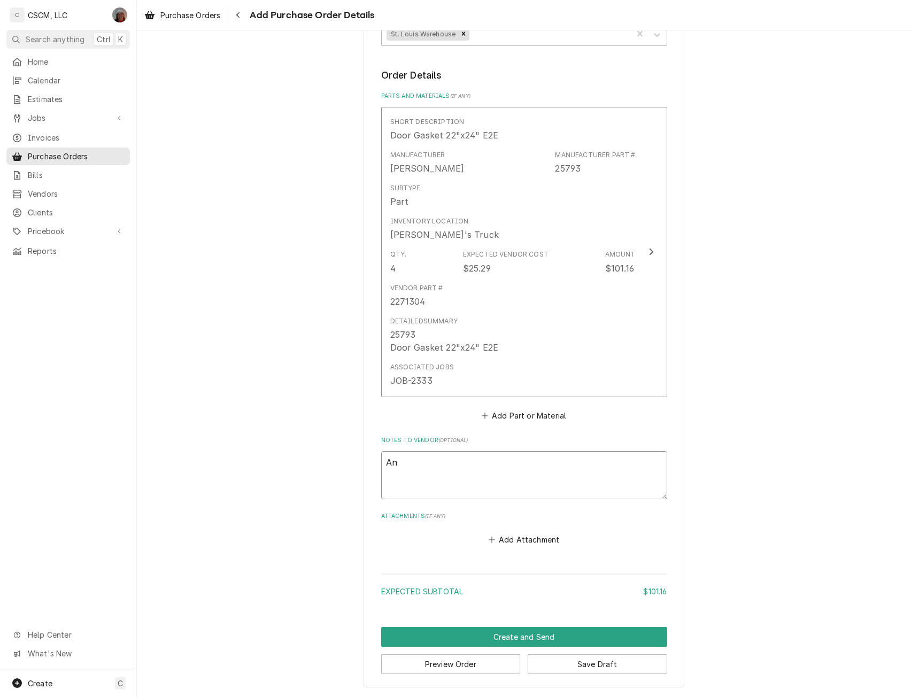
type textarea "x"
type textarea "Ann"
type textarea "x"
type textarea "Anni"
type textarea "x"
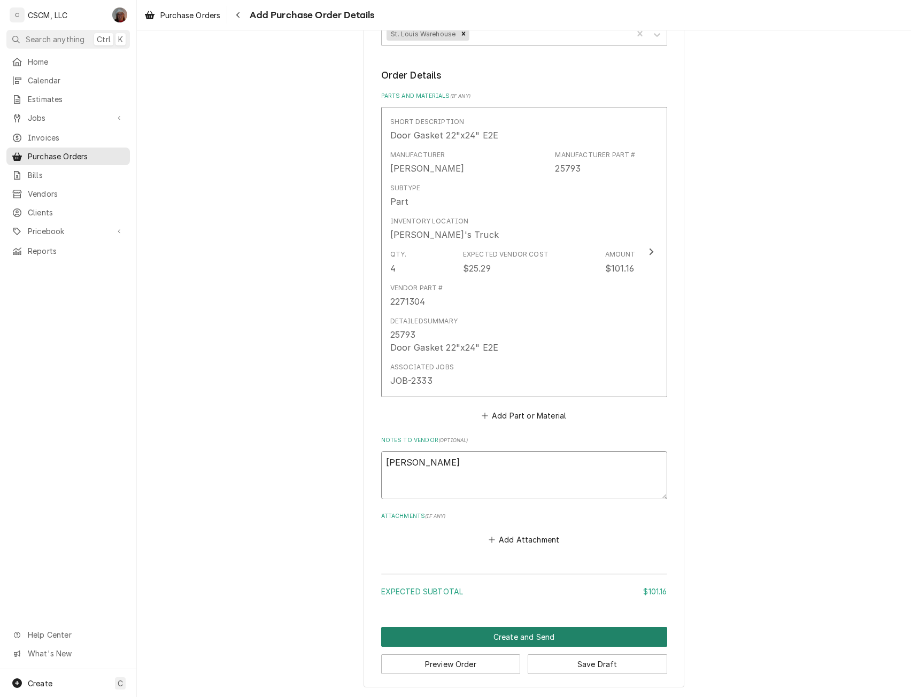
type textarea "[PERSON_NAME]"
click at [500, 639] on button "Create and Send" at bounding box center [524, 637] width 286 height 20
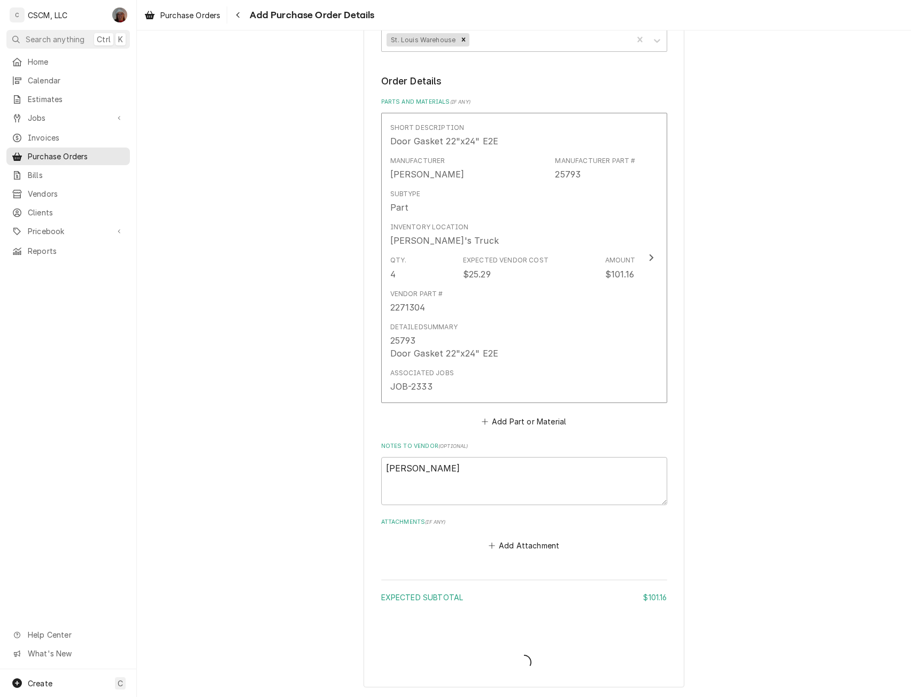
scroll to position [361, 0]
type textarea "x"
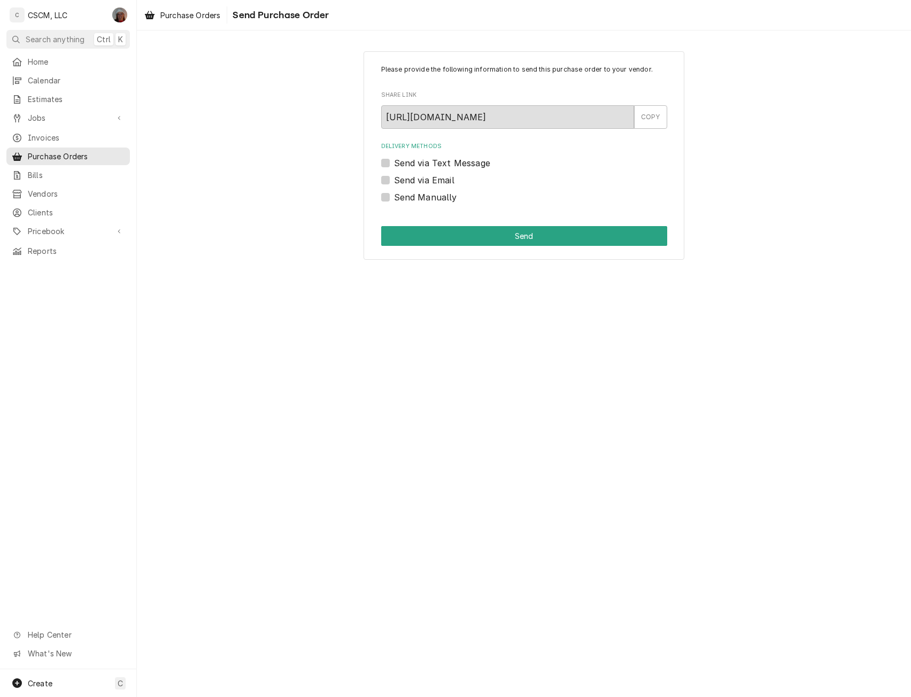
click at [394, 198] on label "Send Manually" at bounding box center [425, 197] width 63 height 13
click at [394, 198] on input "Send Manually" at bounding box center [537, 203] width 286 height 24
checkbox input "true"
click at [421, 244] on button "Send" at bounding box center [524, 236] width 286 height 20
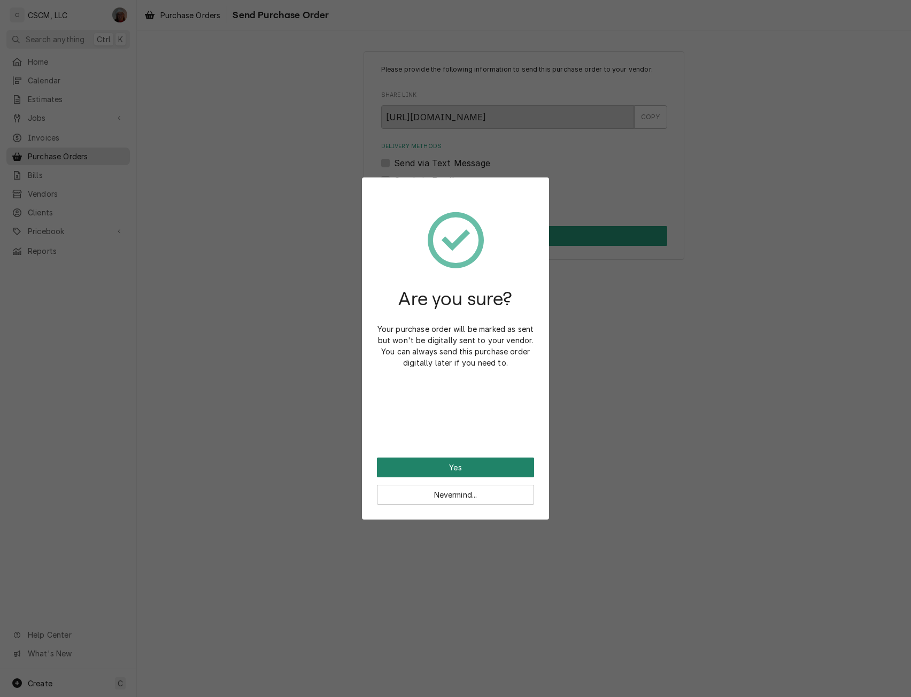
click at [437, 466] on button "Yes" at bounding box center [455, 468] width 157 height 20
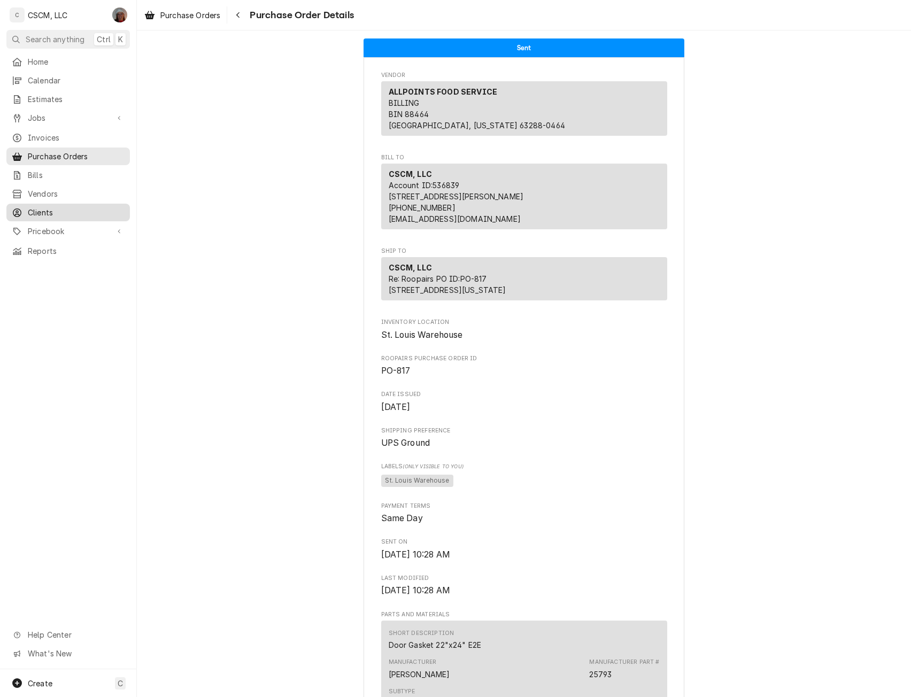
click at [44, 208] on span "Clients" at bounding box center [76, 212] width 97 height 11
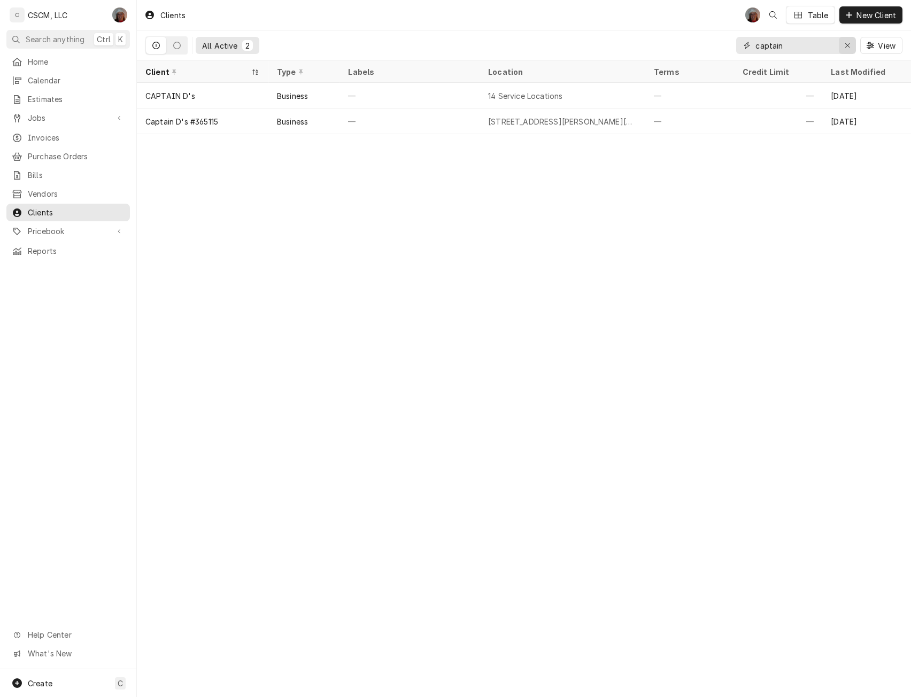
click at [849, 41] on div "Erase input" at bounding box center [847, 45] width 11 height 11
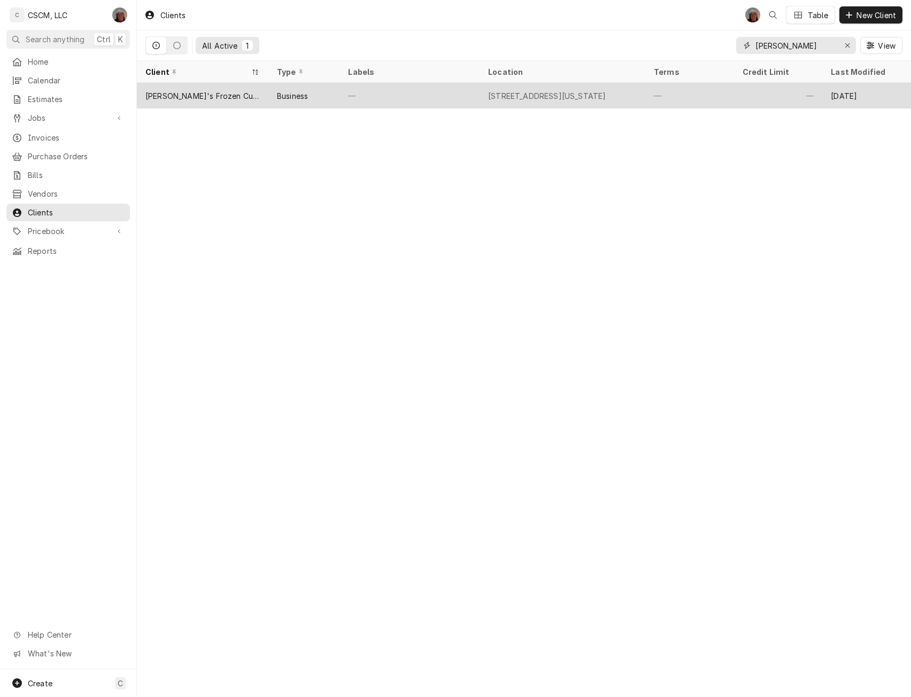
type input "[PERSON_NAME]"
click at [193, 95] on div "[PERSON_NAME]'s Frozen Custard" at bounding box center [202, 95] width 114 height 11
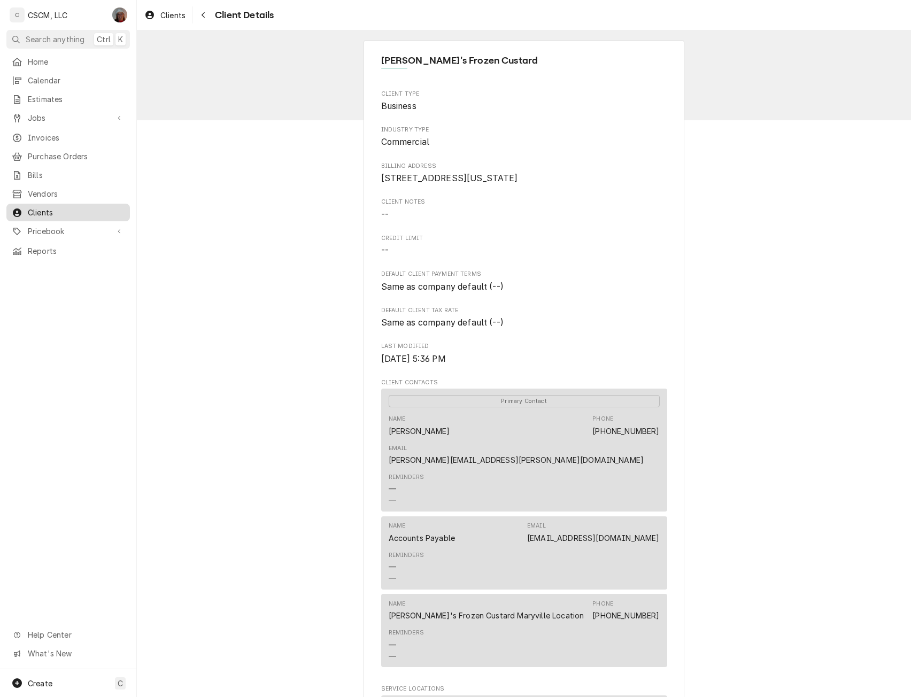
click at [62, 207] on span "Clients" at bounding box center [76, 212] width 97 height 11
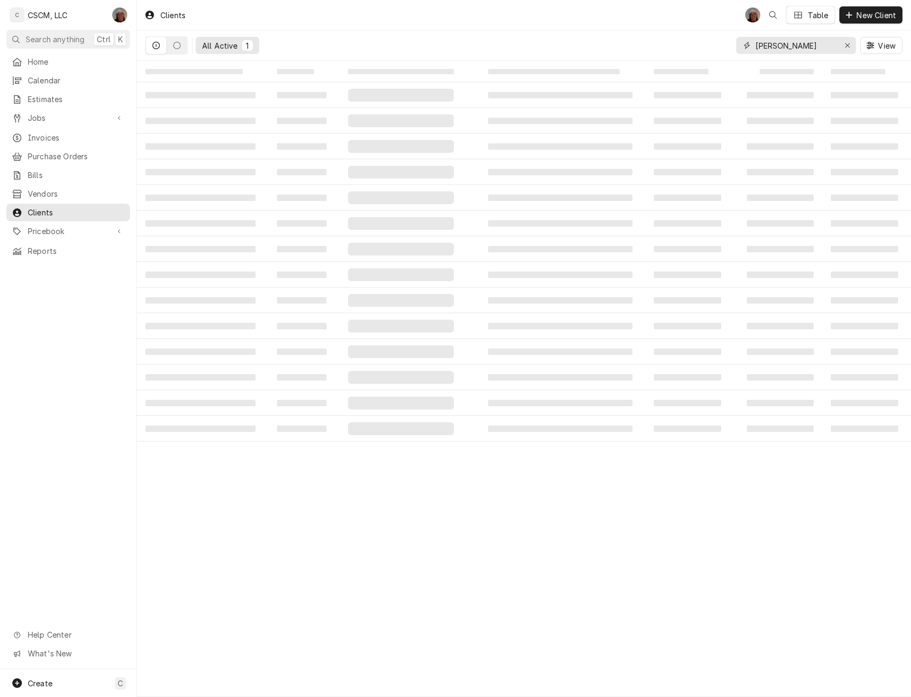
drag, startPoint x: 792, startPoint y: 47, endPoint x: 635, endPoint y: 53, distance: 156.8
click at [635, 53] on div "All Active 1 bobb View" at bounding box center [523, 45] width 757 height 30
type input "2525"
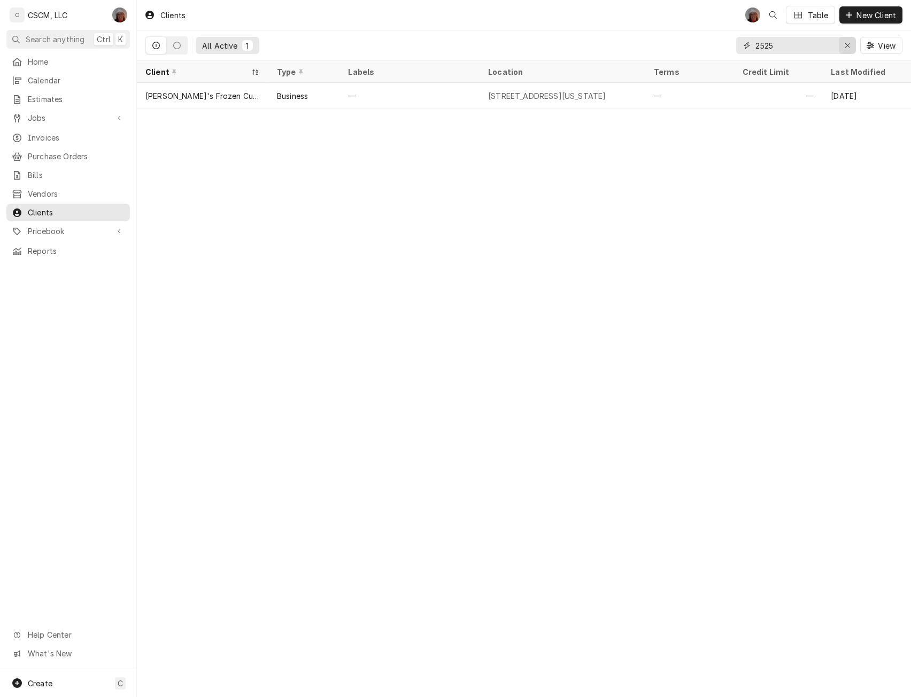
click at [848, 42] on icon "Erase input" at bounding box center [848, 45] width 6 height 7
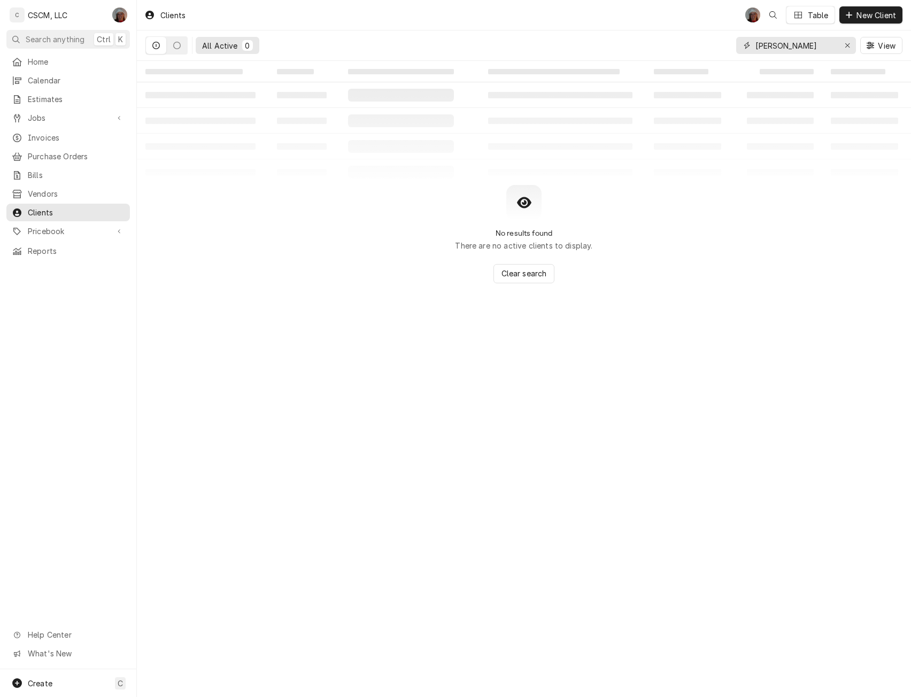
drag, startPoint x: 791, startPoint y: 47, endPoint x: 734, endPoint y: 46, distance: 56.2
click at [734, 46] on div "All Active 0 charlie View" at bounding box center [523, 45] width 757 height 30
click at [793, 46] on input "charlie" at bounding box center [796, 45] width 80 height 17
drag, startPoint x: 793, startPoint y: 46, endPoint x: 741, endPoint y: 49, distance: 51.4
click at [741, 49] on div "charlie" at bounding box center [797, 45] width 120 height 17
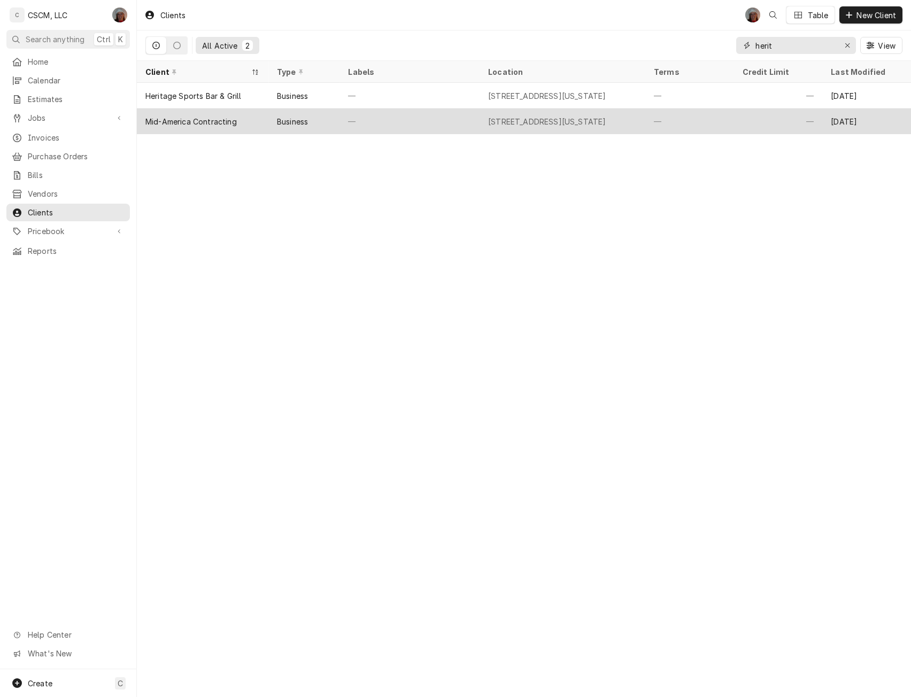
type input "herit"
click at [162, 122] on div "Mid-America Contracting" at bounding box center [190, 121] width 91 height 11
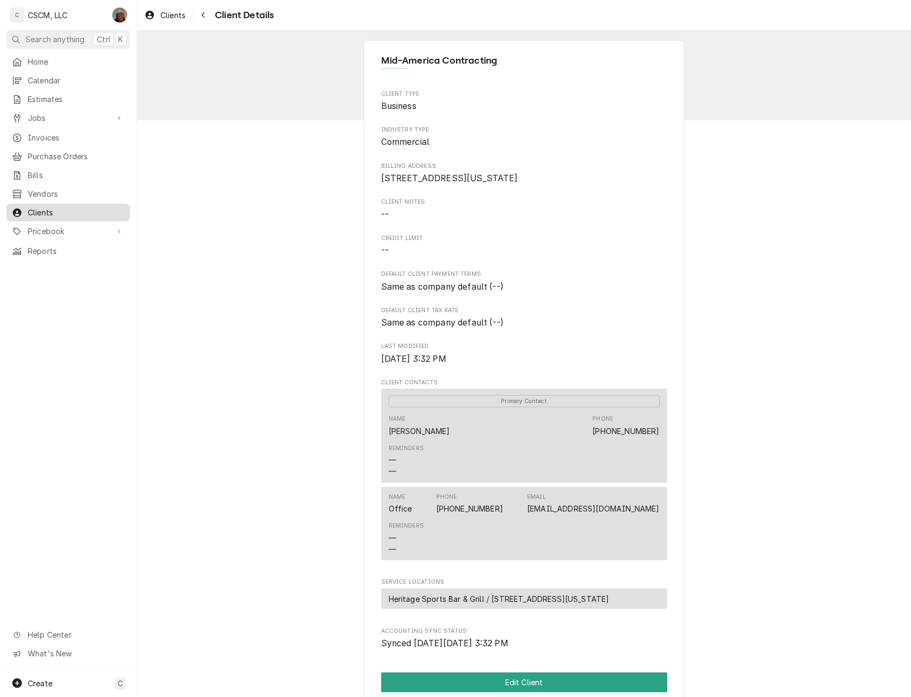
click at [35, 211] on span "Clients" at bounding box center [76, 212] width 97 height 11
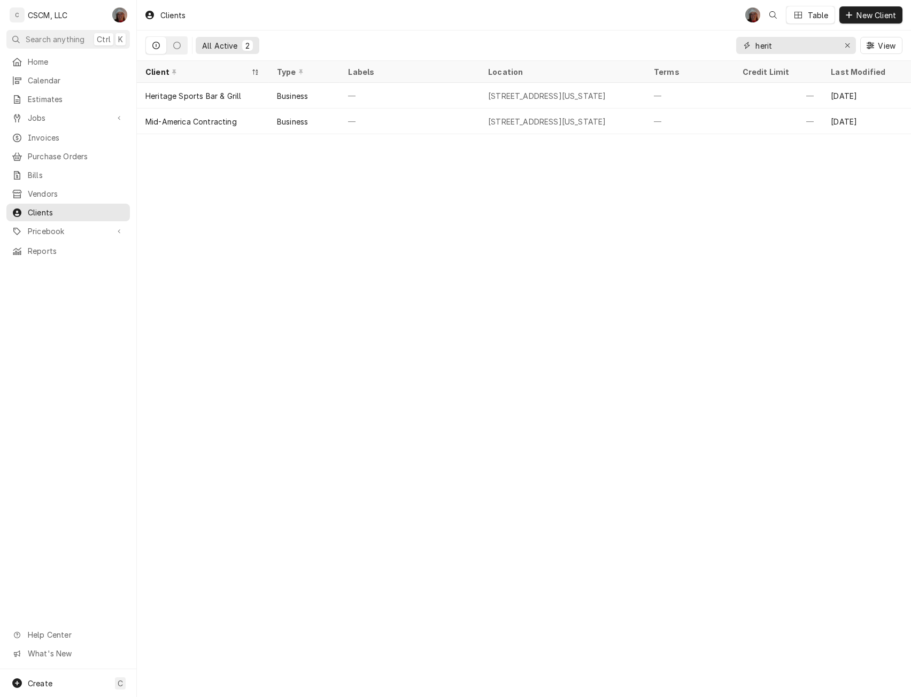
drag, startPoint x: 792, startPoint y: 45, endPoint x: 670, endPoint y: 39, distance: 121.6
click at [670, 39] on div "All Active 2 herit View" at bounding box center [523, 45] width 757 height 30
type input "cont"
click at [847, 44] on icon "Erase input" at bounding box center [848, 45] width 6 height 7
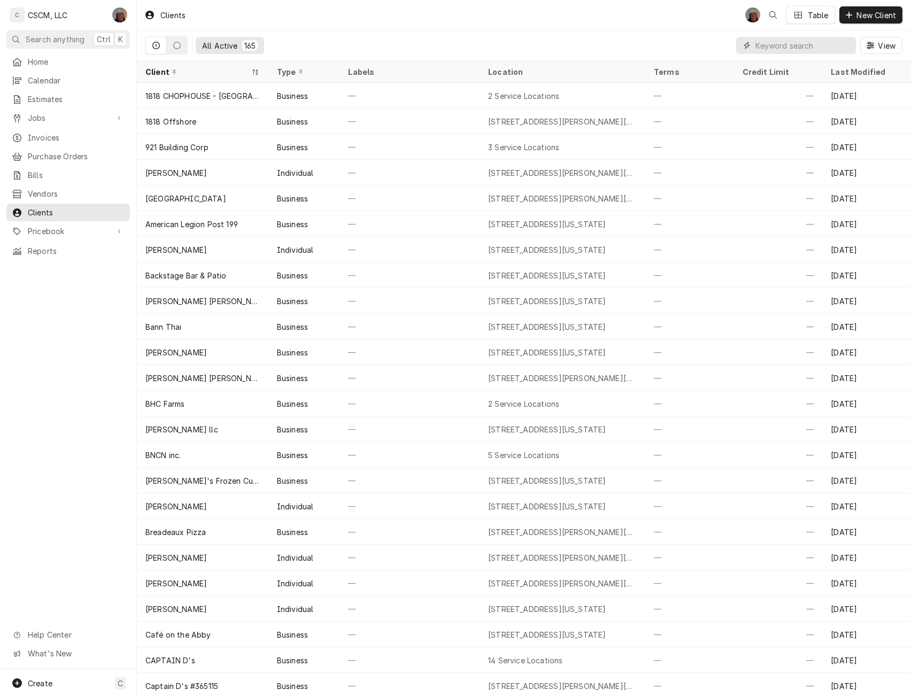
click at [789, 51] on input "Dynamic Content Wrapper" at bounding box center [803, 45] width 95 height 17
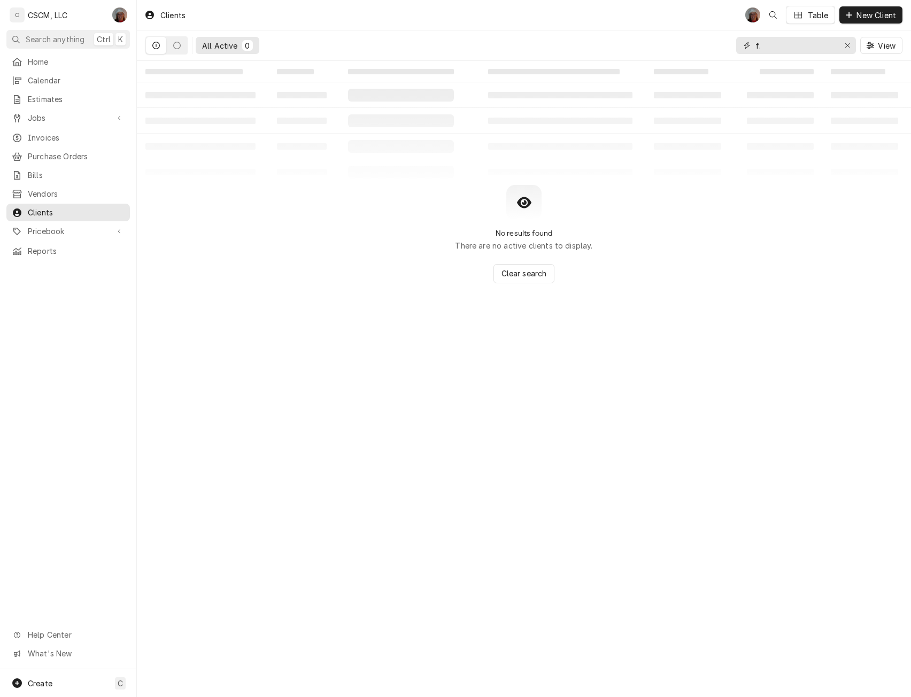
type input "f"
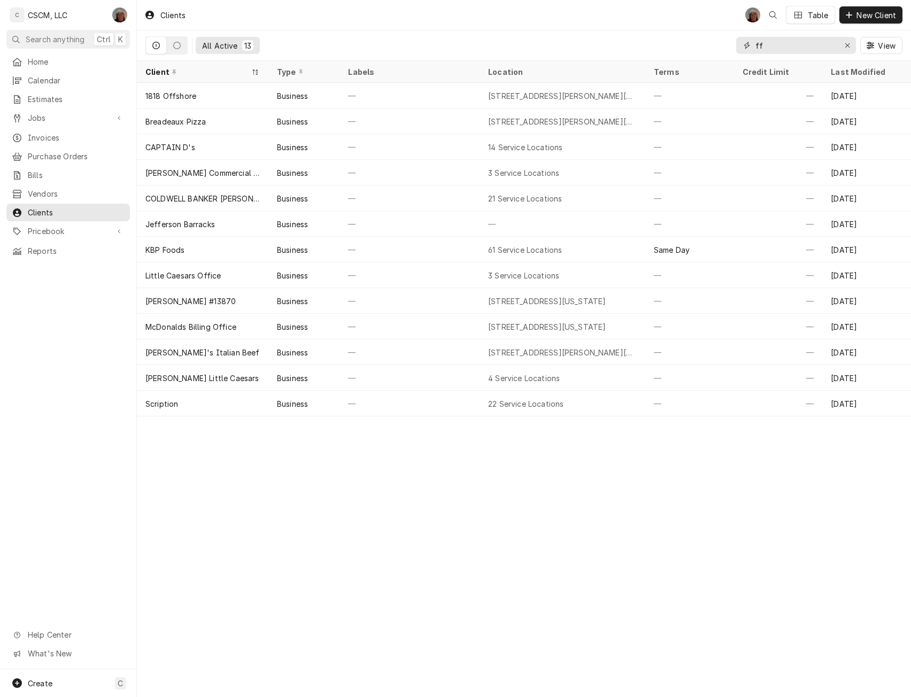
drag, startPoint x: 772, startPoint y: 45, endPoint x: 722, endPoint y: 43, distance: 49.8
click at [722, 43] on div "All Active 13 ff View" at bounding box center [523, 45] width 757 height 30
type input "2750"
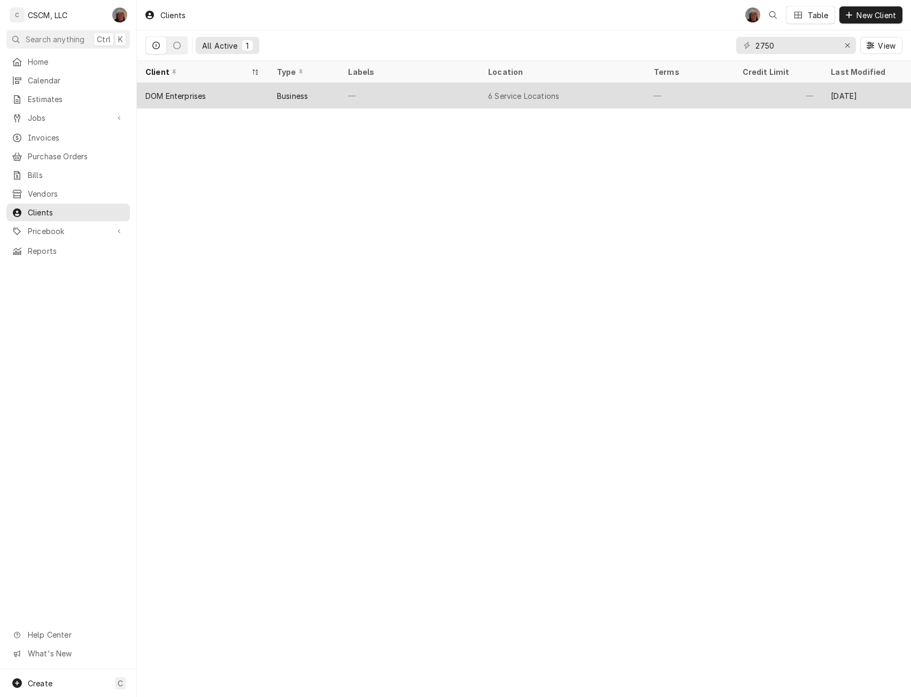
click at [328, 93] on div "Business" at bounding box center [305, 96] width 72 height 26
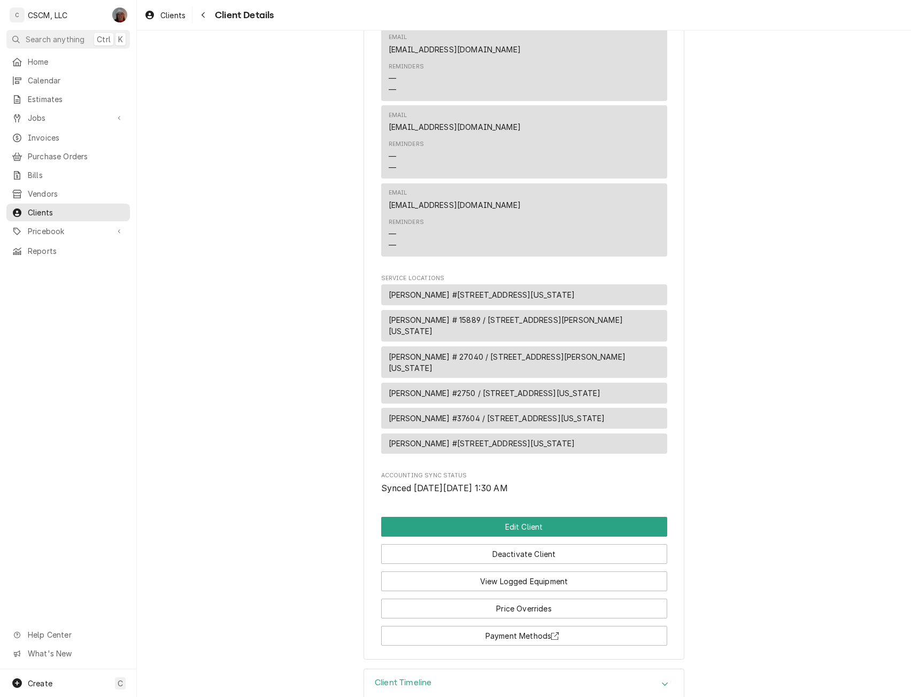
scroll to position [394, 0]
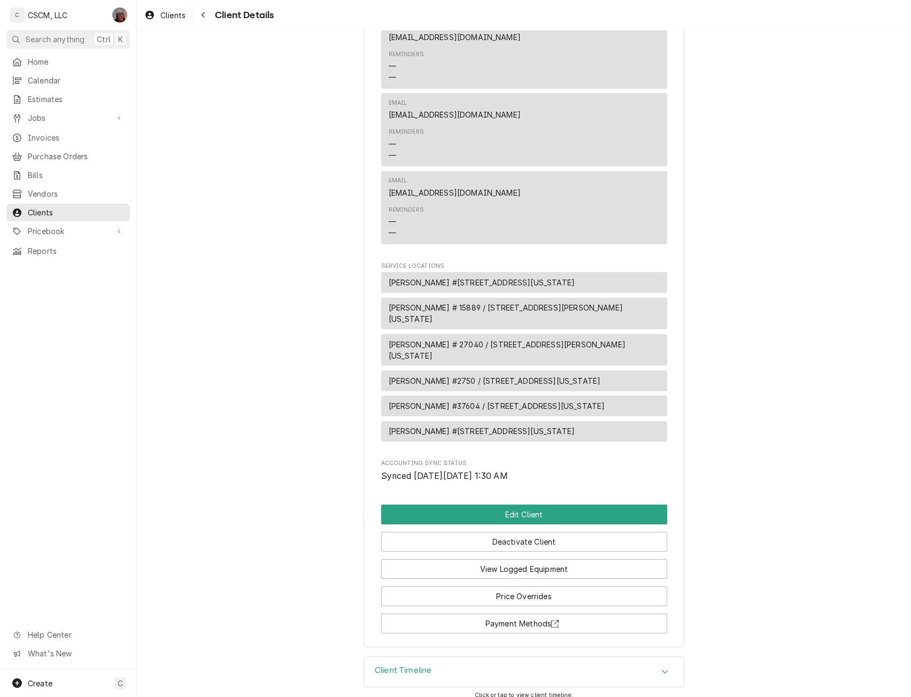
click at [662, 668] on icon "Accordion Header" at bounding box center [665, 672] width 7 height 9
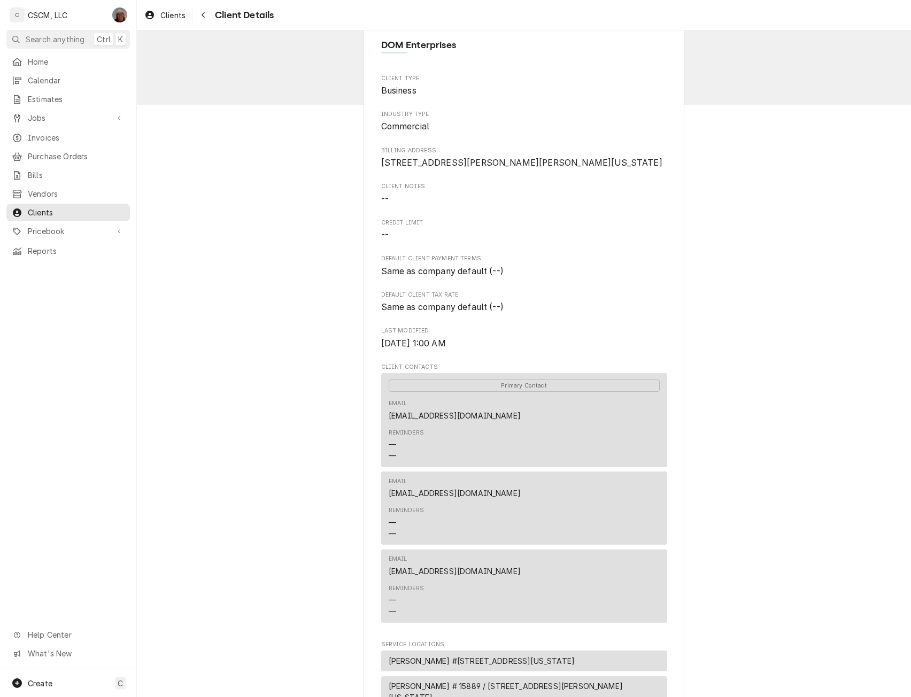
scroll to position [0, 0]
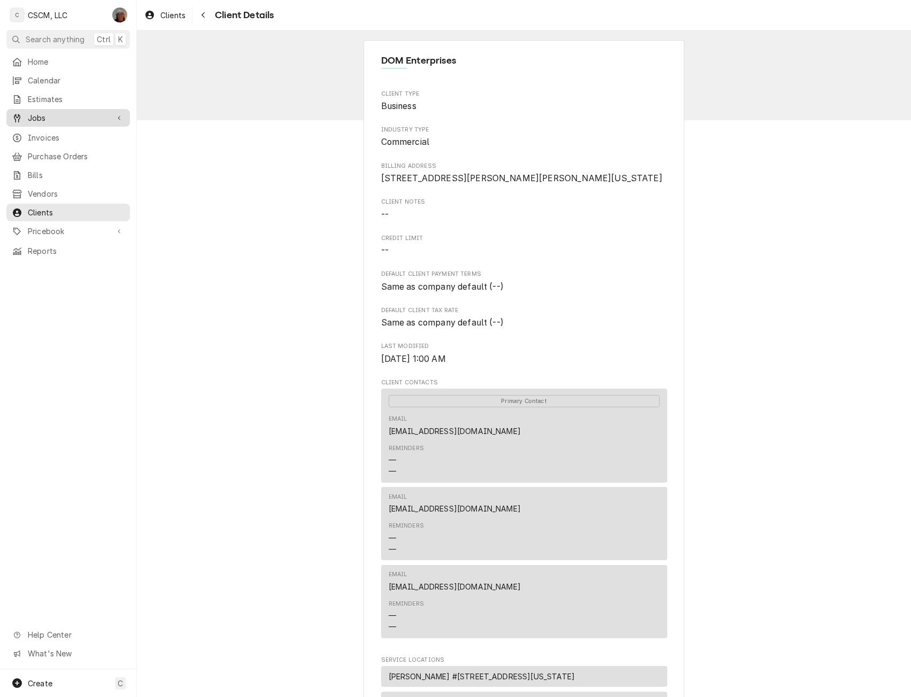
click at [47, 116] on span "Jobs" at bounding box center [68, 117] width 81 height 11
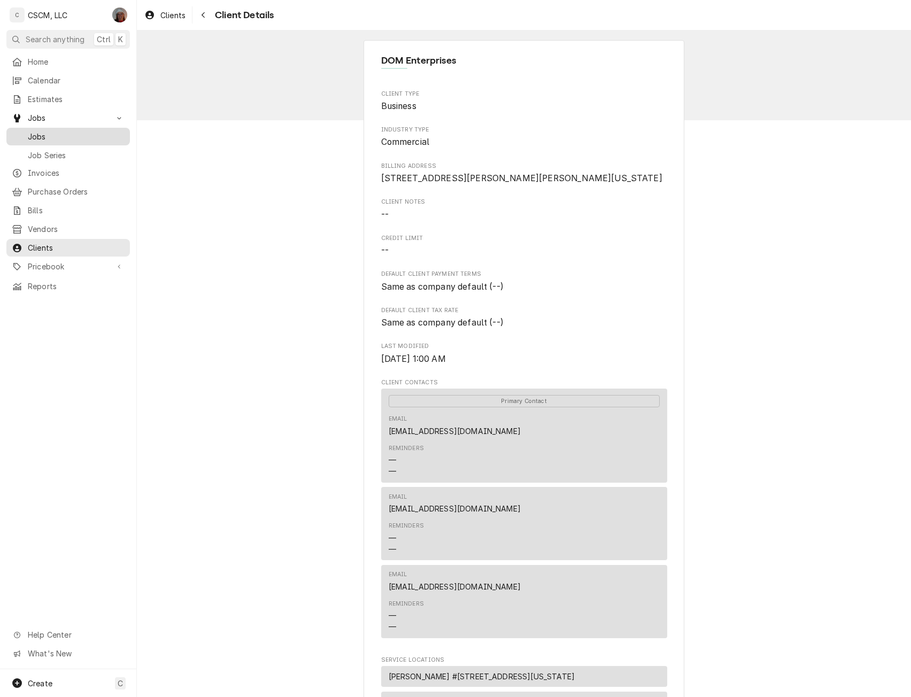
click at [39, 133] on span "Jobs" at bounding box center [76, 136] width 97 height 11
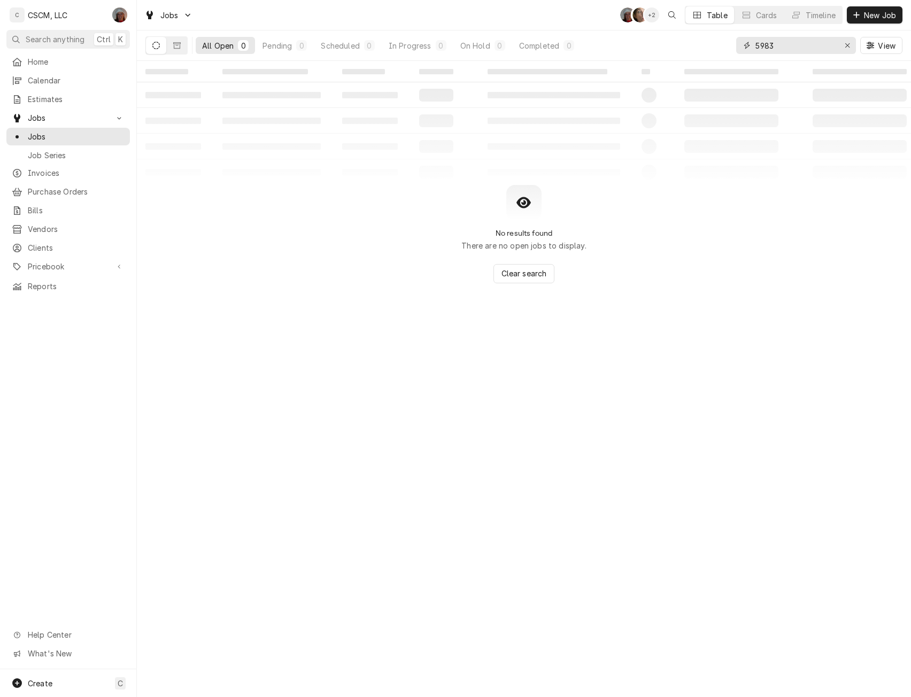
drag, startPoint x: 787, startPoint y: 47, endPoint x: 708, endPoint y: 45, distance: 79.2
click at [708, 45] on div "All Open 0 Pending 0 Scheduled 0 In Progress 0 On Hold 0 Completed 0 5983 View" at bounding box center [523, 45] width 757 height 30
type input "-"
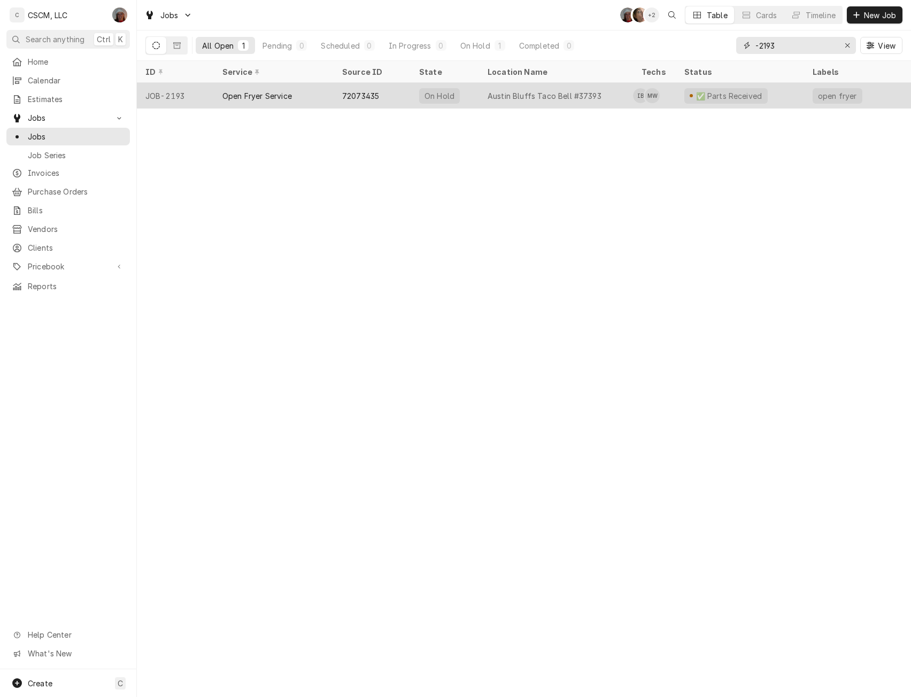
type input "-2193"
click at [236, 104] on div "Open Fryer Service" at bounding box center [274, 96] width 120 height 26
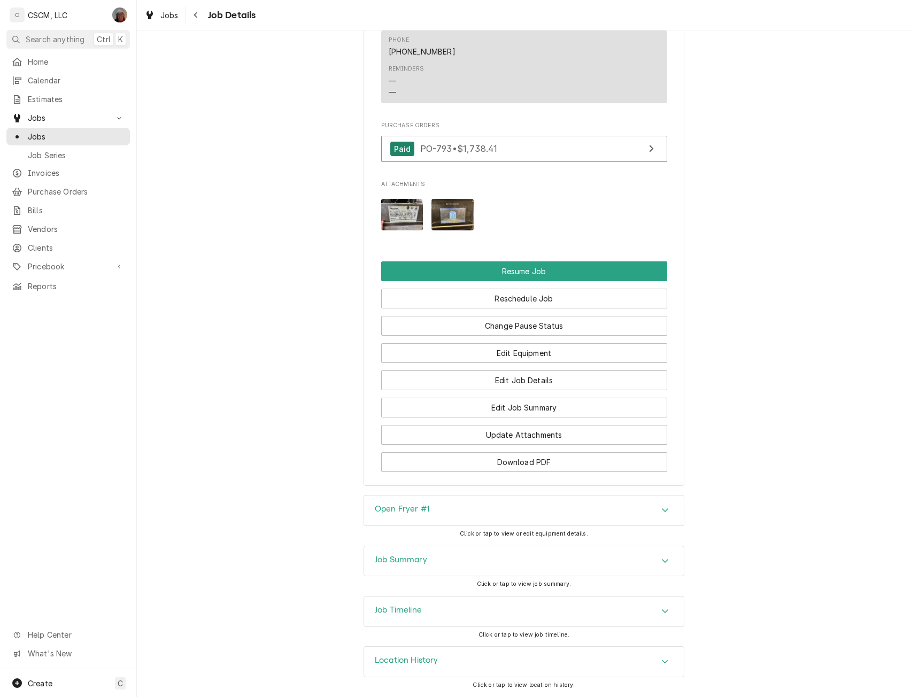
scroll to position [1110, 0]
click at [669, 564] on div "Accordion Header" at bounding box center [665, 561] width 16 height 13
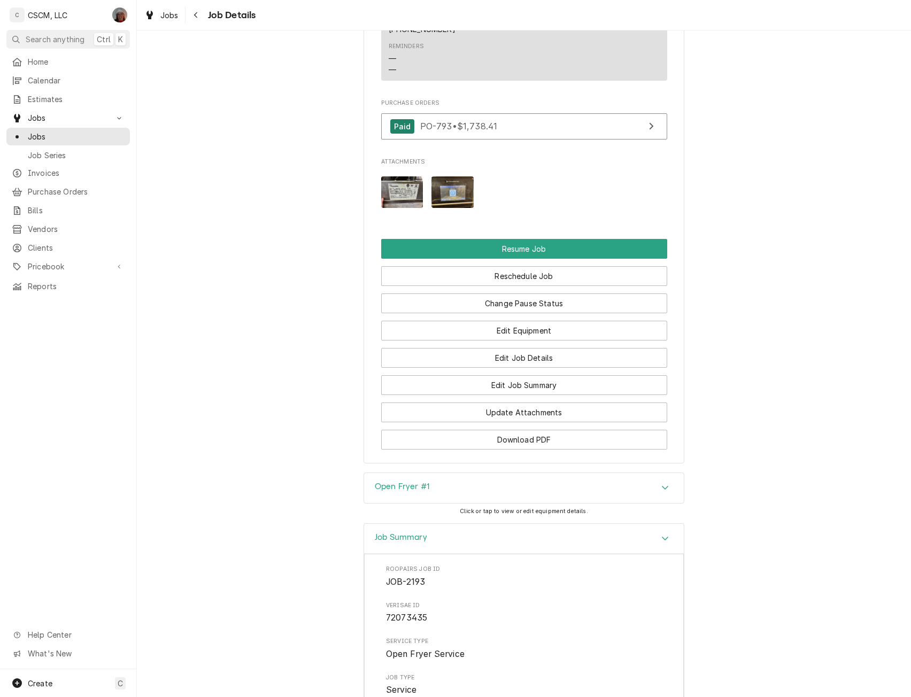
click at [663, 543] on icon "Accordion Header" at bounding box center [665, 538] width 7 height 9
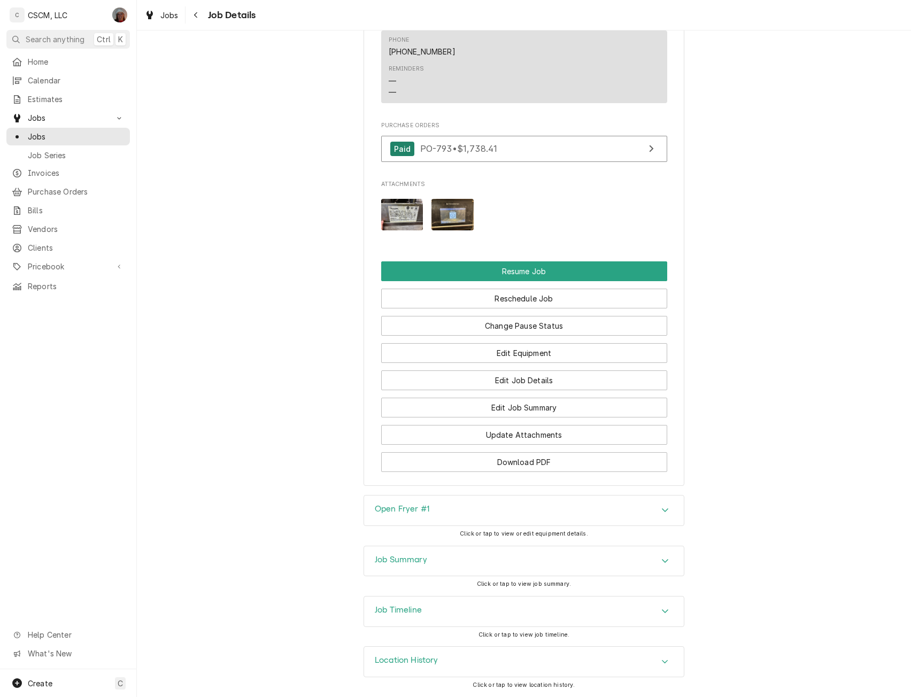
click at [662, 613] on icon "Accordion Header" at bounding box center [665, 611] width 7 height 9
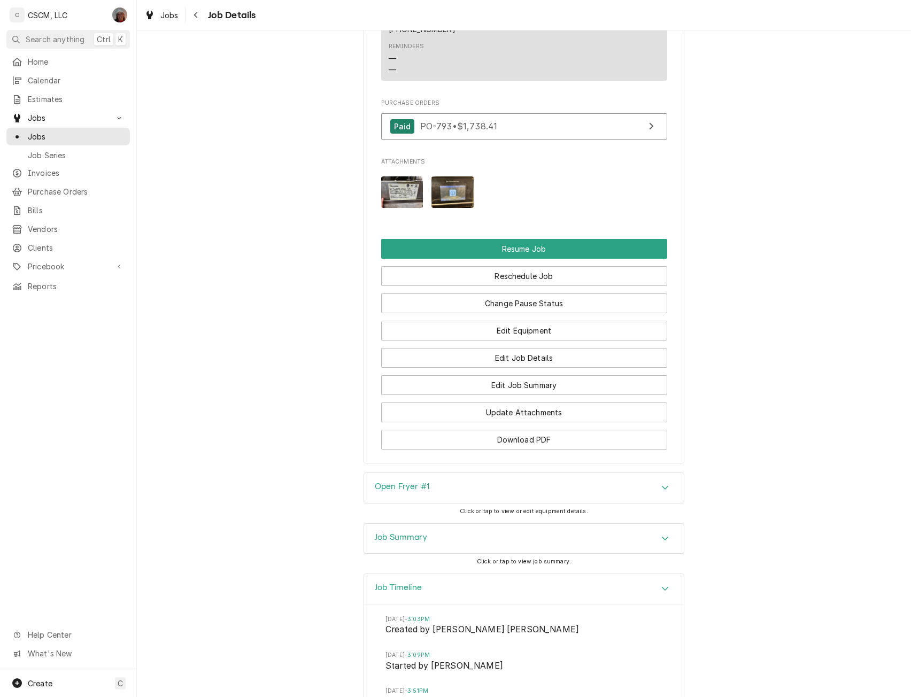
scroll to position [1452, 0]
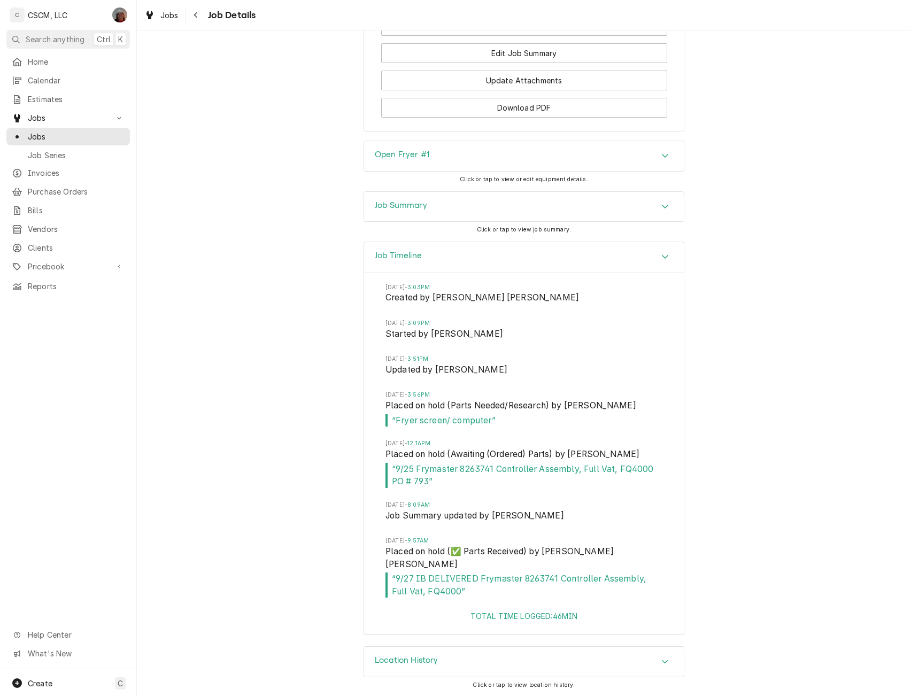
click at [661, 264] on div "Accordion Header" at bounding box center [665, 257] width 16 height 13
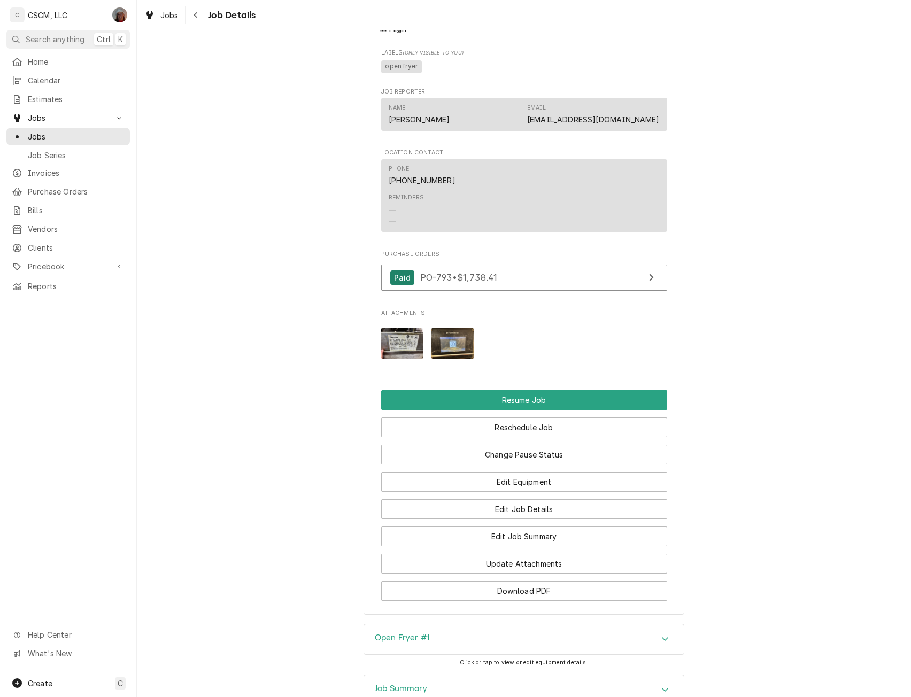
scroll to position [984, 0]
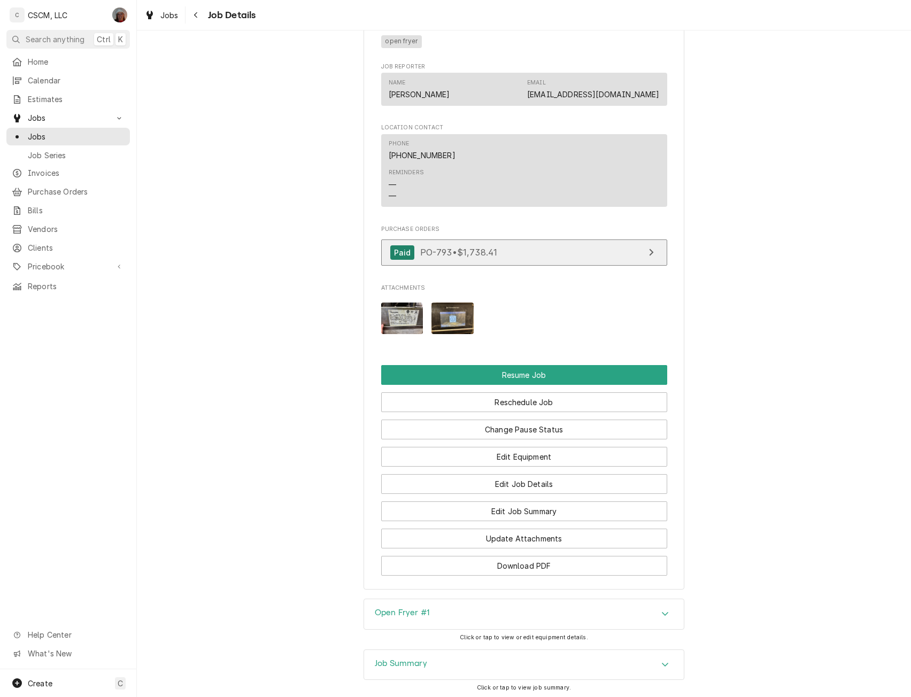
click at [548, 266] on link "Paid PO-793 • $1,738.41" at bounding box center [524, 253] width 286 height 26
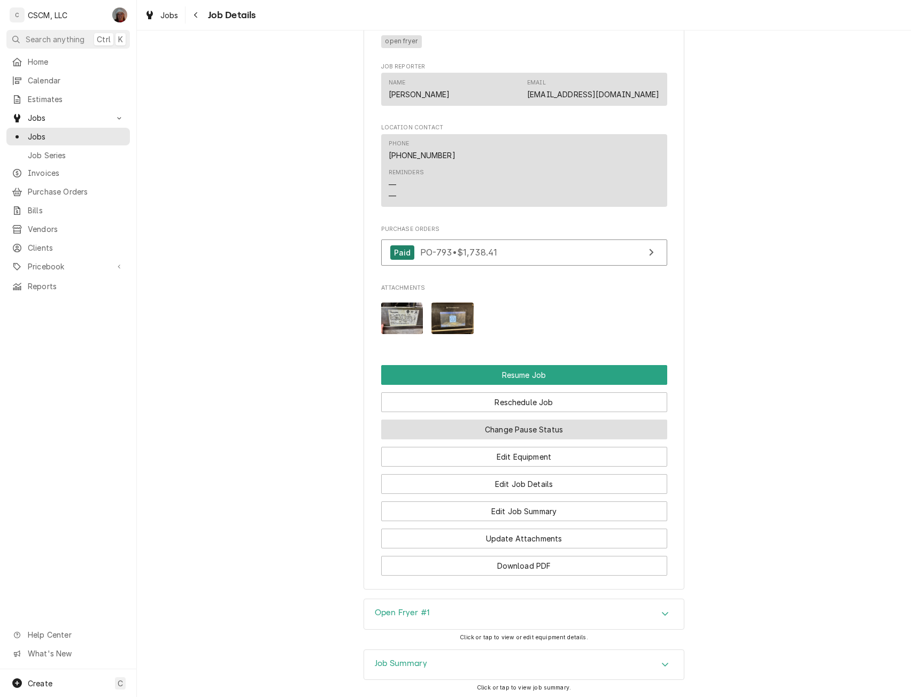
click at [557, 440] on button "Change Pause Status" at bounding box center [524, 430] width 286 height 20
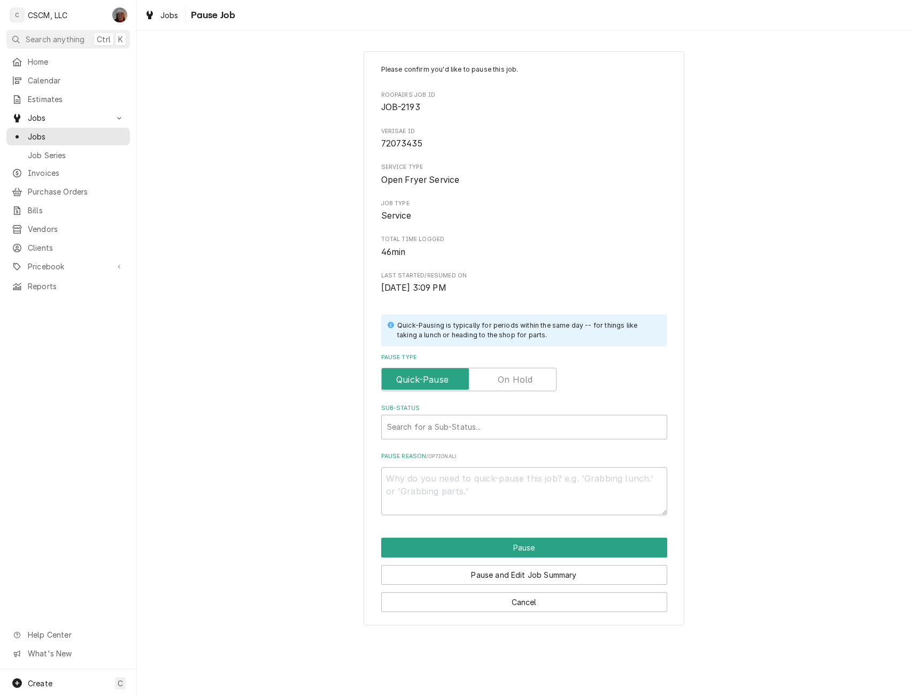
click at [518, 380] on label "Pause Type" at bounding box center [468, 380] width 175 height 24
click at [518, 380] on input "Pause Type" at bounding box center [469, 380] width 166 height 24
checkbox input "true"
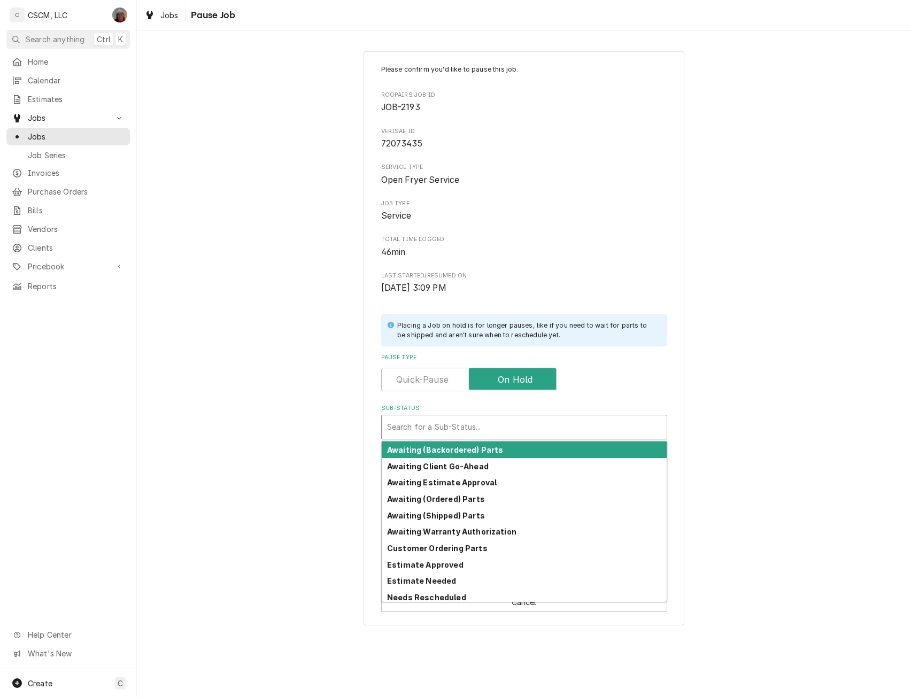
click at [467, 423] on div "Sub-Status" at bounding box center [524, 427] width 274 height 19
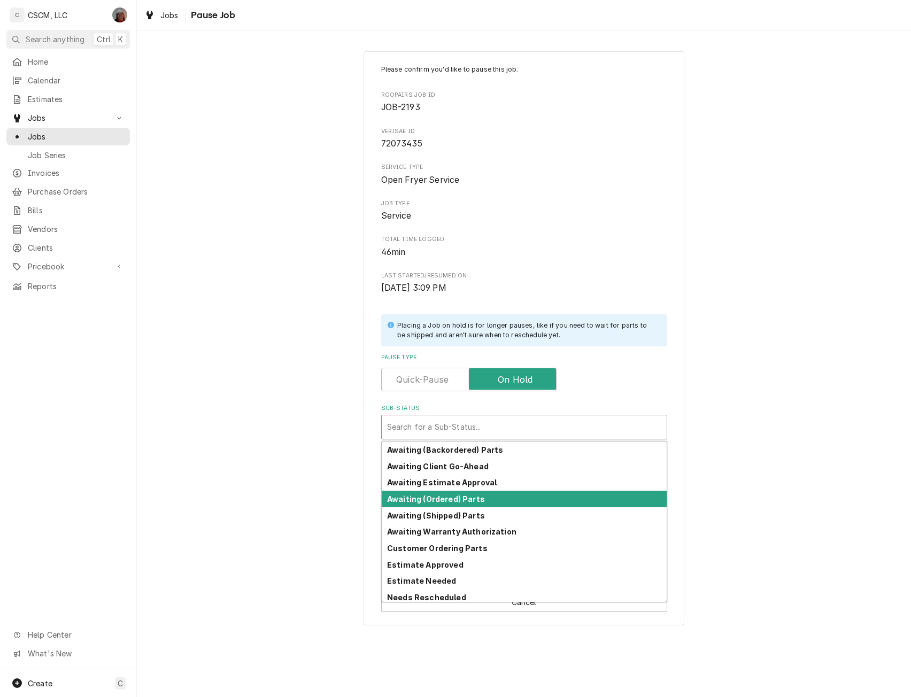
click at [451, 497] on strong "Awaiting (Ordered) Parts" at bounding box center [436, 499] width 98 height 9
type textarea "x"
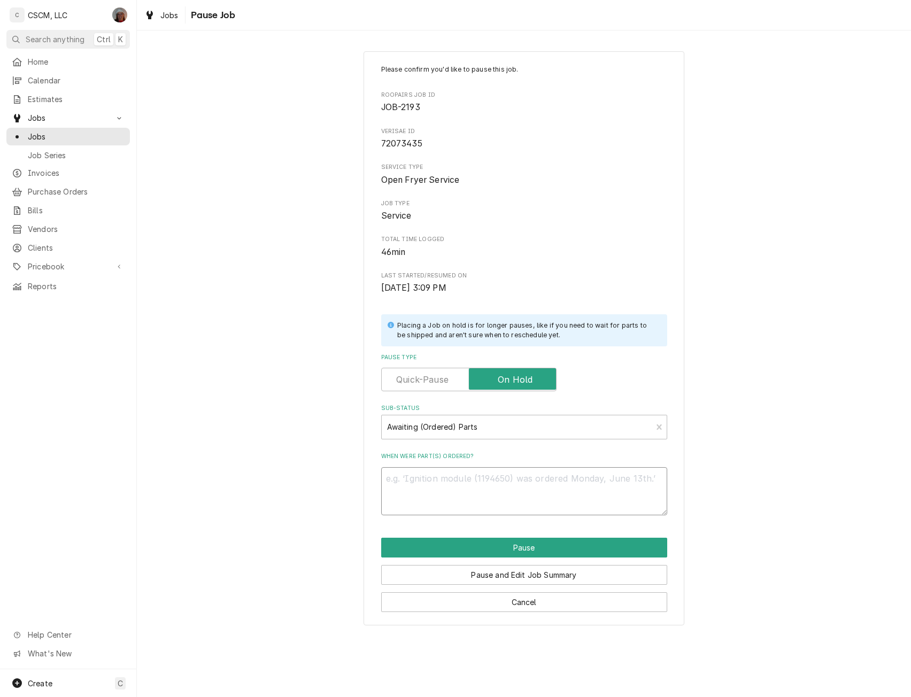
click at [426, 481] on textarea "When were part(s) ordered?" at bounding box center [524, 491] width 286 height 48
type textarea "1"
type textarea "x"
type textarea "10"
type textarea "x"
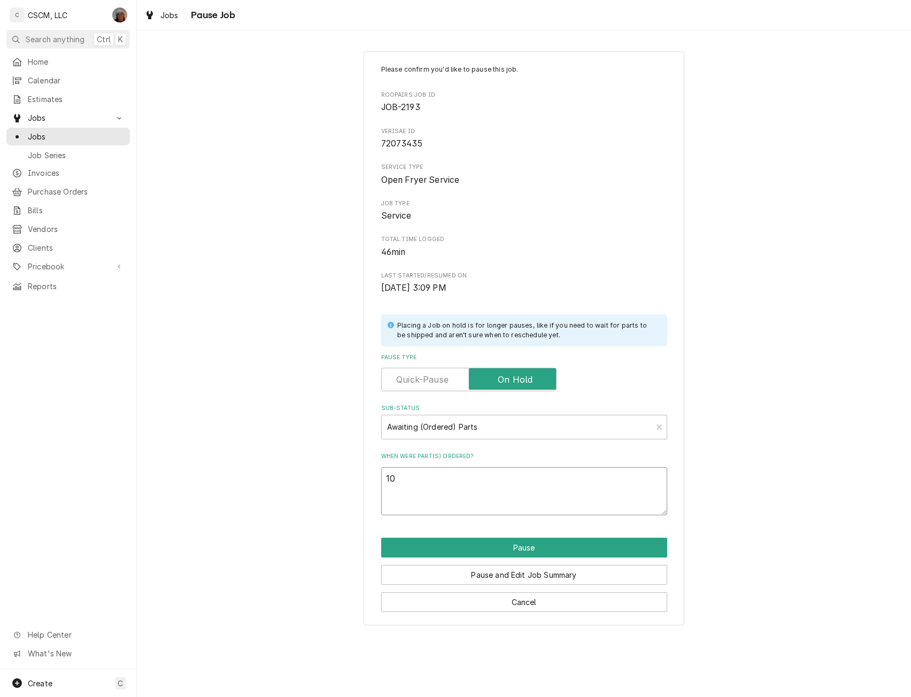
type textarea "10/"
type textarea "x"
type textarea "10/1"
type textarea "x"
type textarea "10/1"
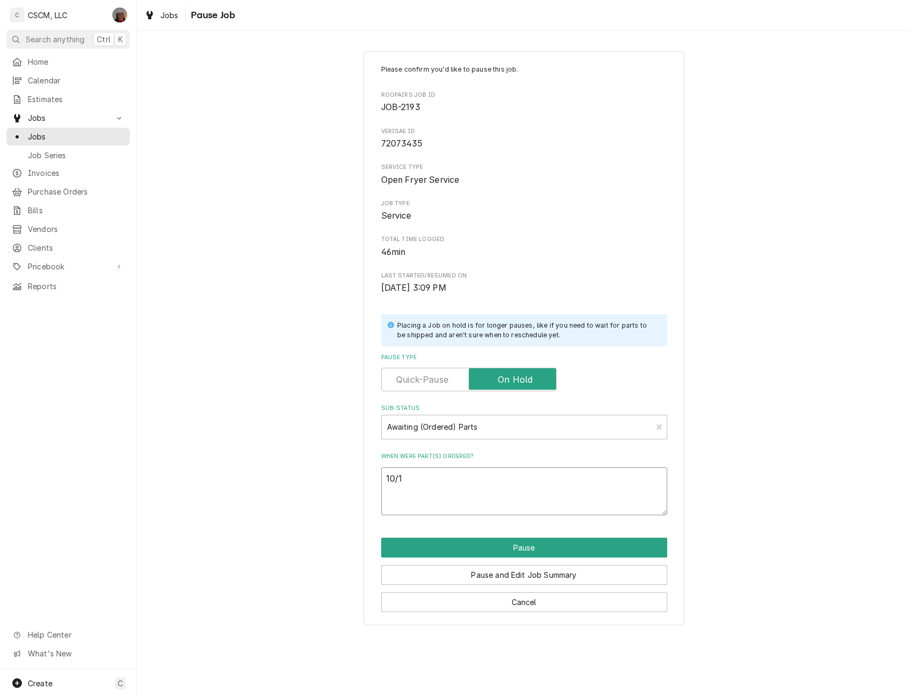
click at [448, 498] on textarea "10/1" at bounding box center [524, 491] width 286 height 48
paste textarea "Frymaster 8263741 Controller Assembly, Full Vat, FQ4000"
type textarea "x"
type textarea "10/1 Frymaster 8263741 Controller Assembly, Full Vat, FQ4000"
type textarea "x"
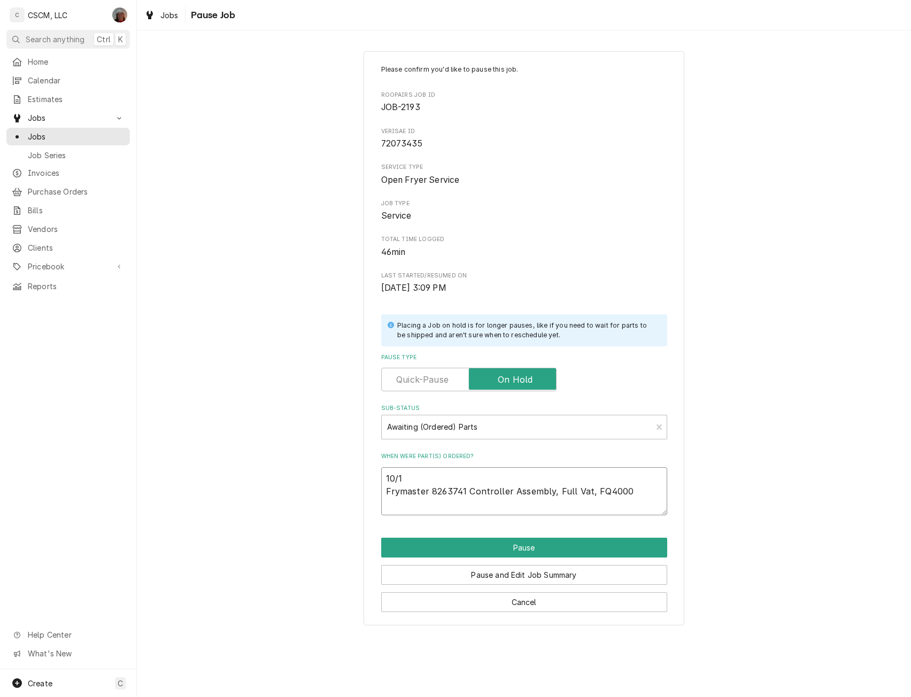
type textarea "10/1 Frymaster 8263741 Controller Assembly, Full Vat, FQ4000"
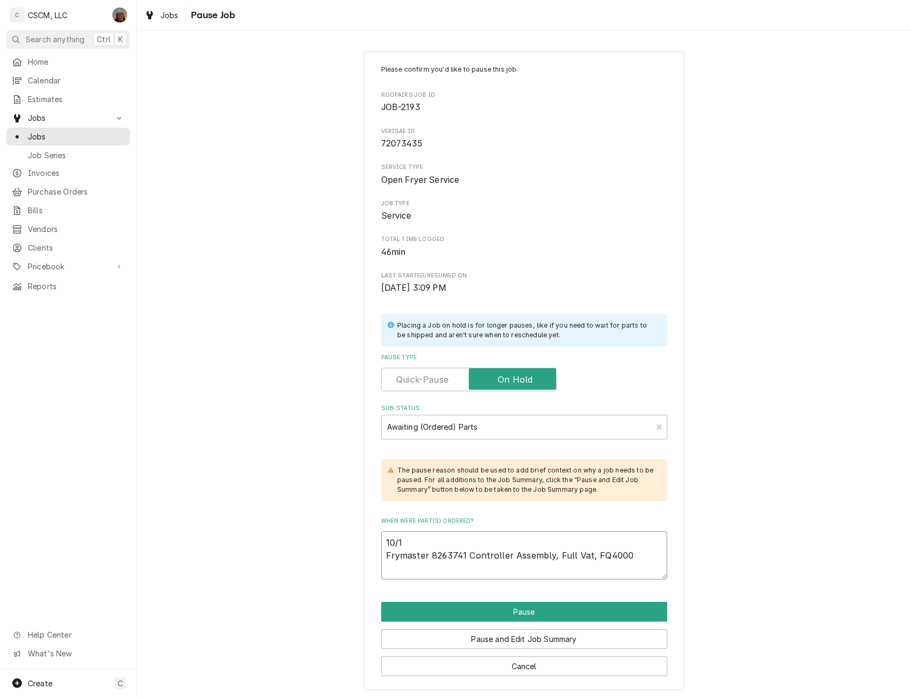
type textarea "x"
type textarea "10/1 Frymaster 8263741 Controller Assembly, Full Vat, FQ4000 P"
type textarea "x"
type textarea "10/1 Frymaster 8263741 Controller Assembly, Full Vat, FQ4000 PO"
type textarea "x"
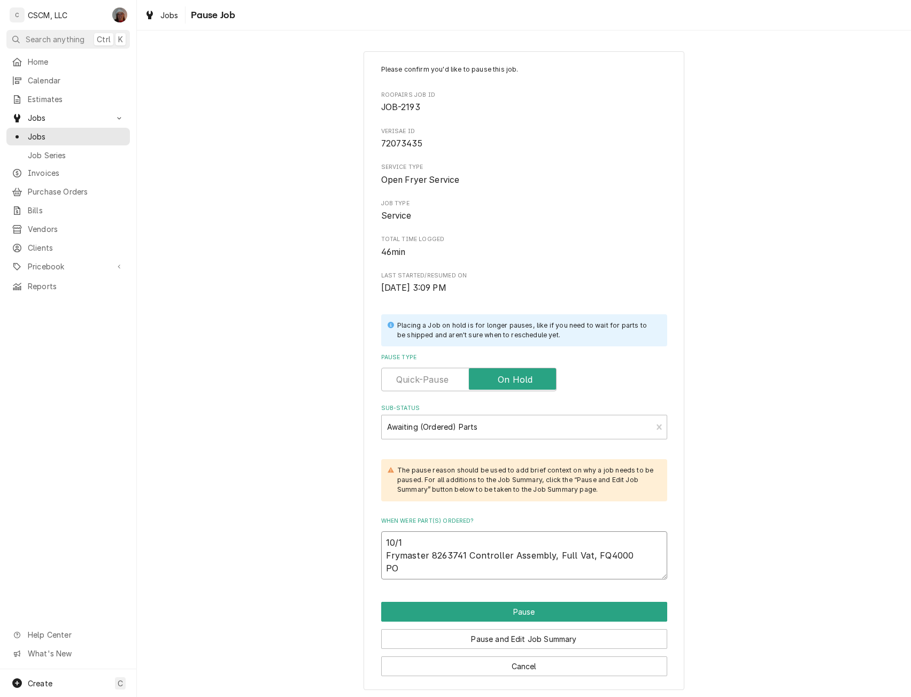
type textarea "10/1 Frymaster 8263741 Controller Assembly, Full Vat, FQ4000 PO"
type textarea "x"
type textarea "10/1 Frymaster 8263741 Controller Assembly, Full Vat, FQ4000 PO #8"
type textarea "x"
type textarea "10/1 Frymaster 8263741 Controller Assembly, Full Vat, FQ4000 PO #81"
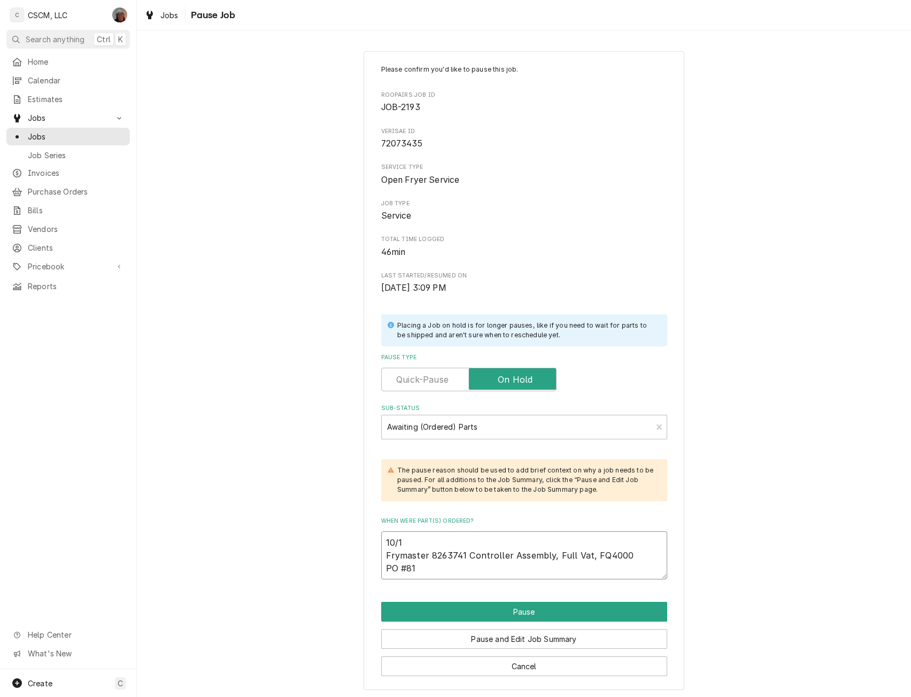
type textarea "x"
type textarea "10/1 Frymaster 8263741 Controller Assembly, Full Vat, FQ4000 PO #818"
click at [509, 610] on button "Pause" at bounding box center [524, 612] width 286 height 20
type textarea "x"
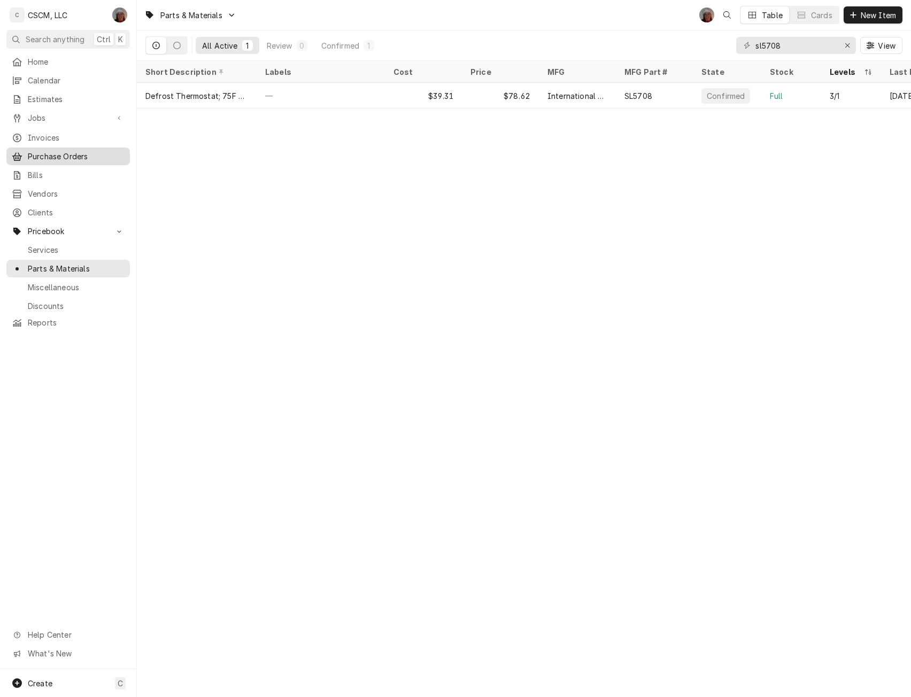
click at [59, 156] on span "Purchase Orders" at bounding box center [76, 156] width 97 height 11
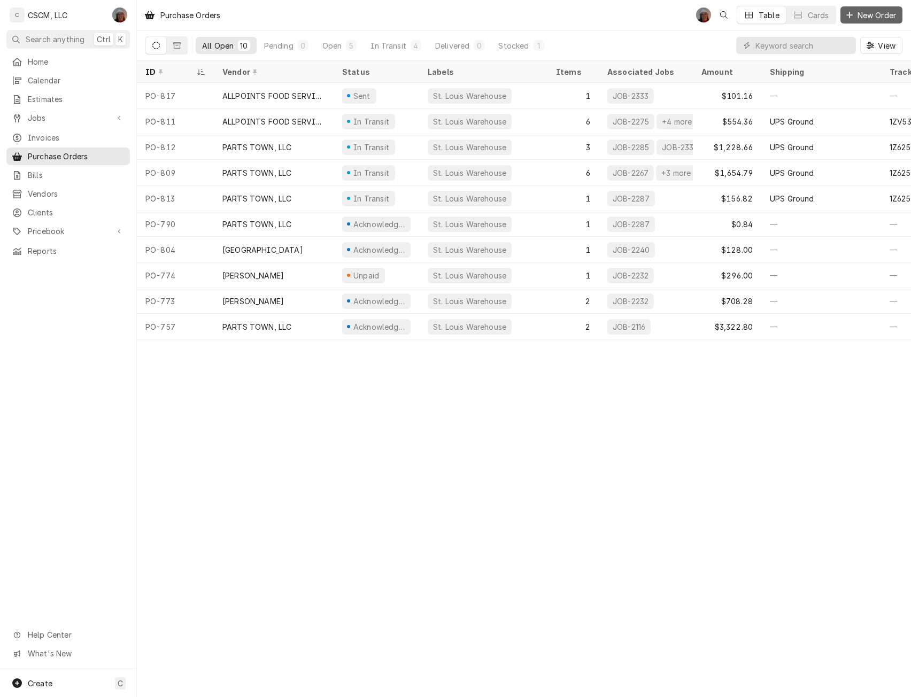
click at [856, 10] on span "New Order" at bounding box center [877, 15] width 43 height 11
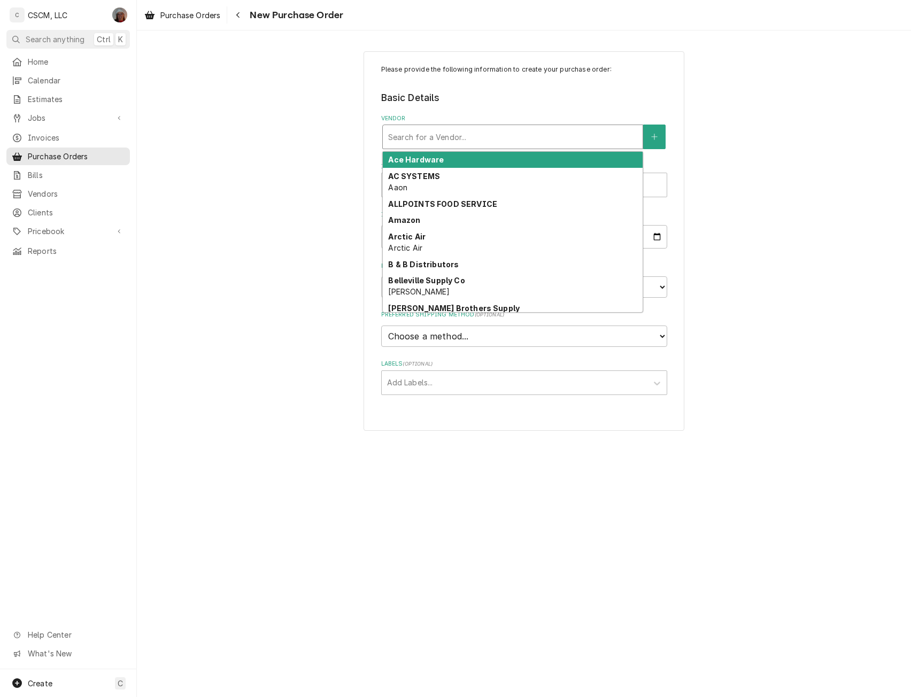
click at [436, 136] on div "Vendor" at bounding box center [512, 136] width 249 height 19
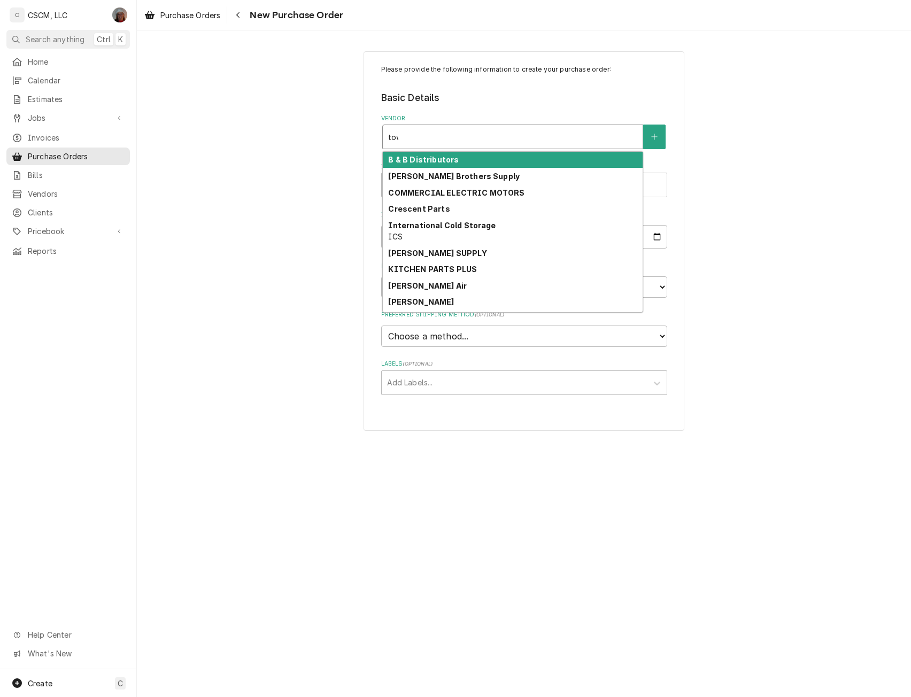
type input "town"
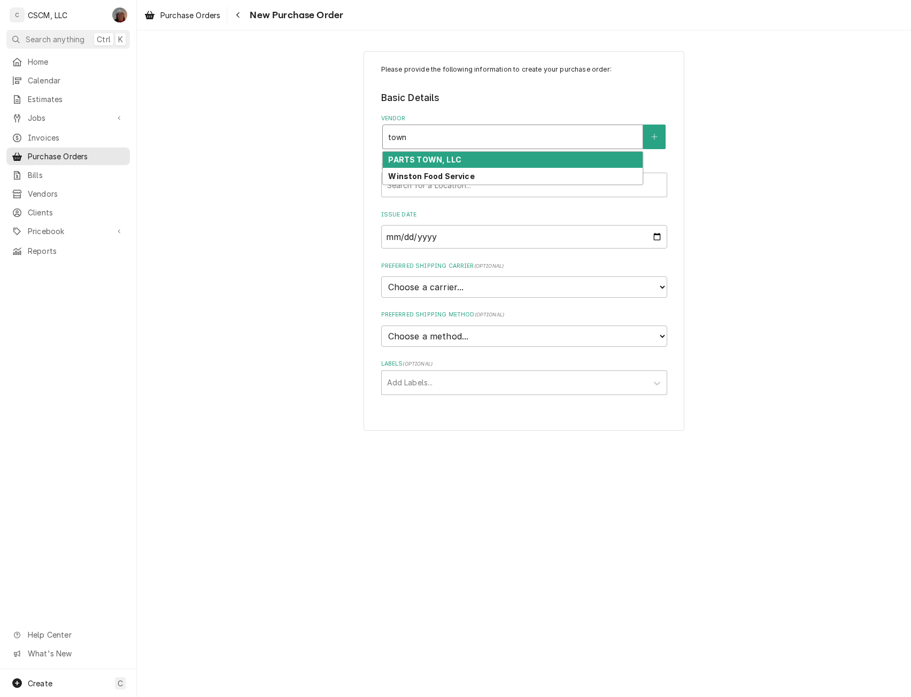
click at [403, 156] on strong "PARTS TOWN, LLC" at bounding box center [424, 159] width 73 height 9
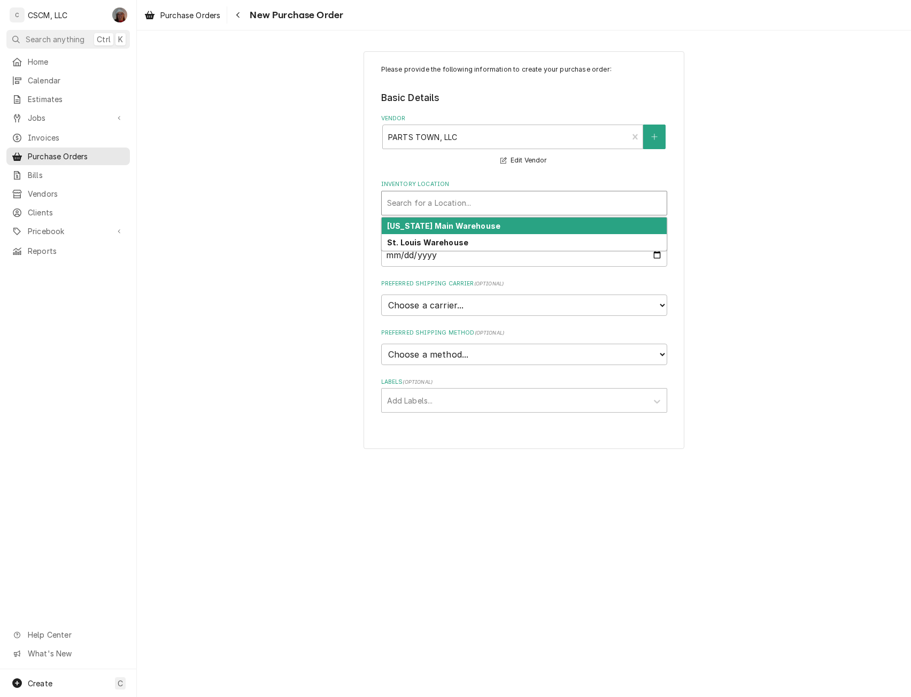
click at [427, 200] on div "Inventory Location" at bounding box center [524, 203] width 274 height 19
click at [424, 231] on div "[US_STATE] Main Warehouse" at bounding box center [524, 226] width 285 height 17
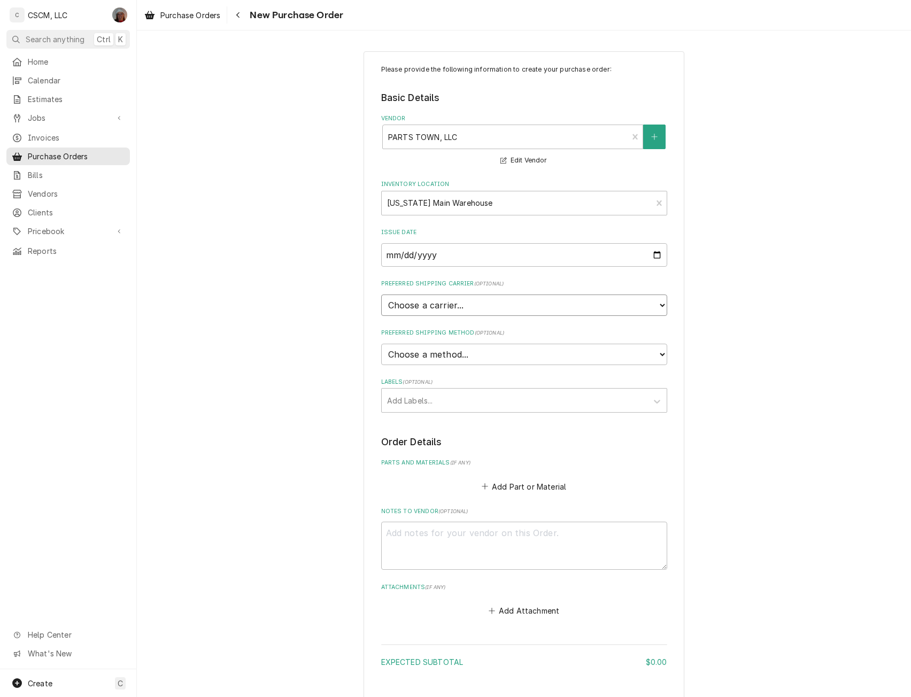
click at [481, 309] on select "Choose a carrier... U.S. Postal Service [DOMAIN_NAME] FedEx UPS DHL Express DHL…" at bounding box center [524, 305] width 286 height 21
select select "4"
click at [381, 295] on select "Choose a carrier... U.S. Postal Service [DOMAIN_NAME] FedEx UPS DHL Express DHL…" at bounding box center [524, 305] width 286 height 21
type textarea "x"
click at [430, 355] on select "Choose a method... Ground Next Day Early AM Next Day Air 2 Day Air Other" at bounding box center [524, 354] width 286 height 21
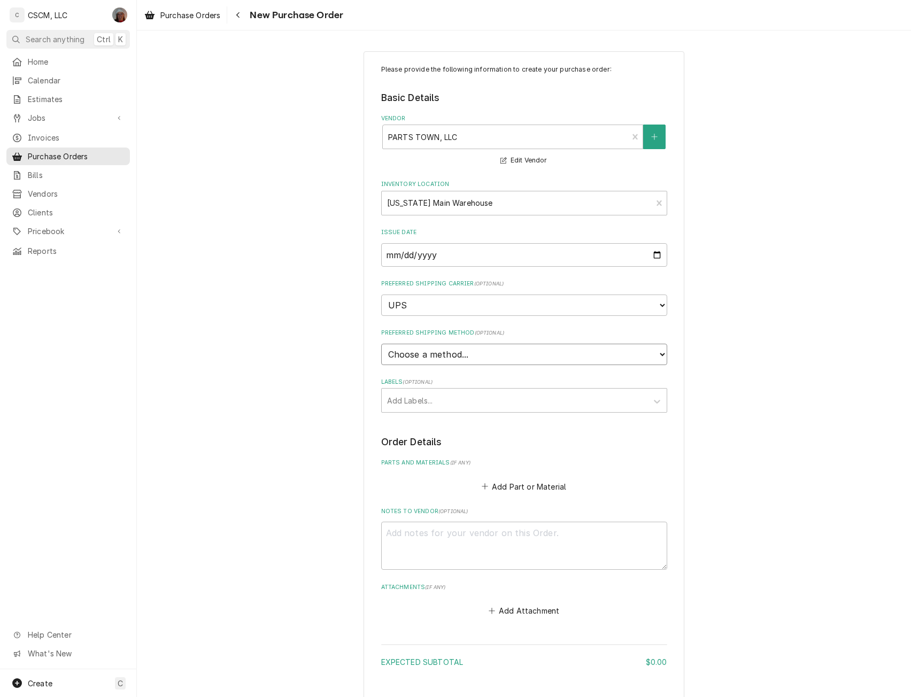
select select "1"
click at [381, 344] on select "Choose a method... Ground Next Day Early AM Next Day Air 2 Day Air Other" at bounding box center [524, 354] width 286 height 21
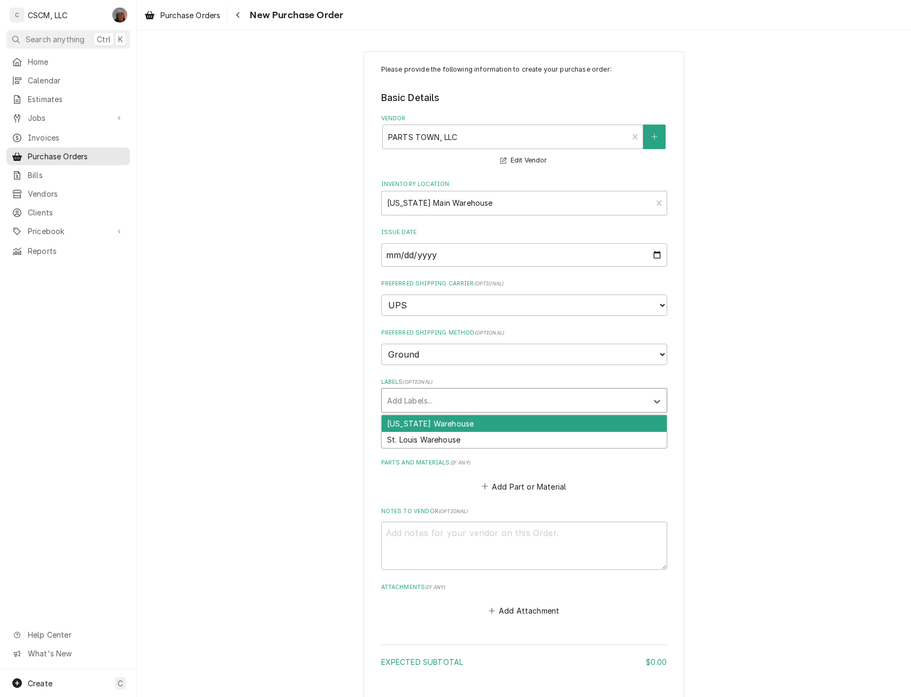
click at [417, 401] on div "Labels" at bounding box center [514, 400] width 255 height 19
click at [415, 419] on div "[US_STATE] Warehouse" at bounding box center [524, 424] width 285 height 17
type textarea "x"
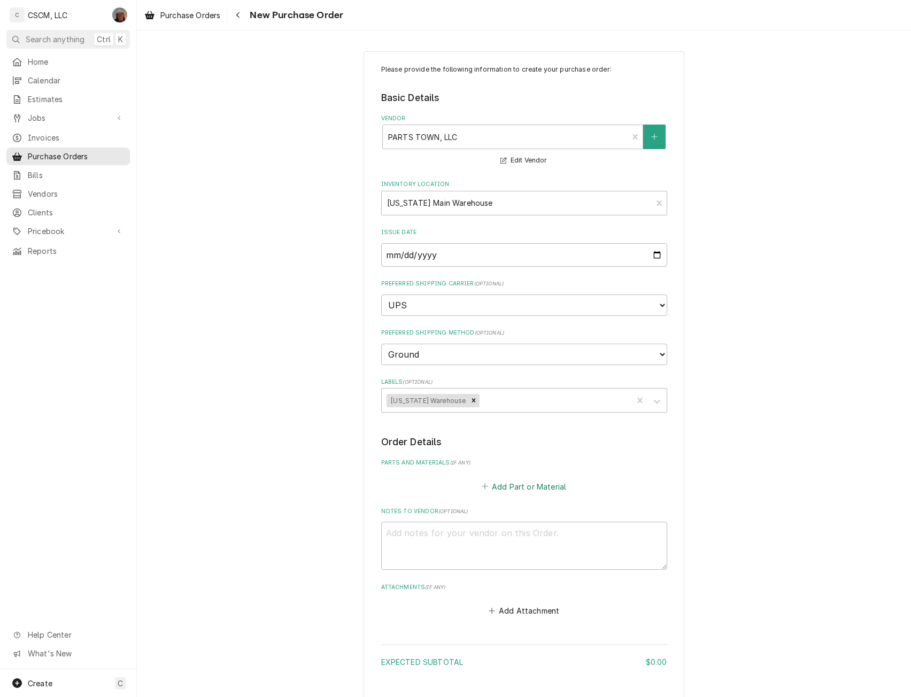
click at [506, 488] on button "Add Part or Material" at bounding box center [524, 486] width 88 height 15
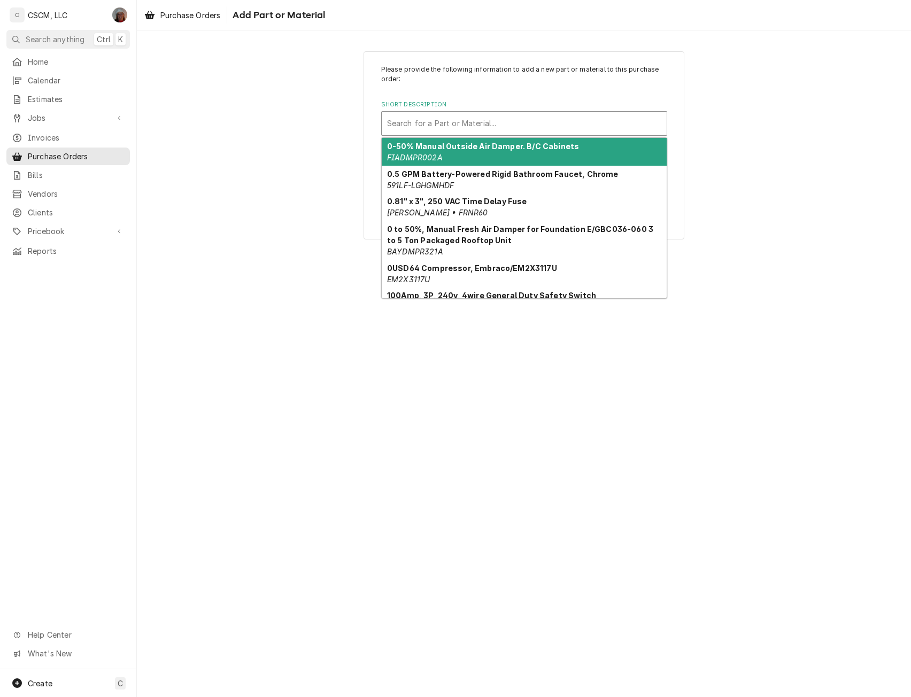
click at [504, 114] on div "Short Description" at bounding box center [524, 123] width 274 height 19
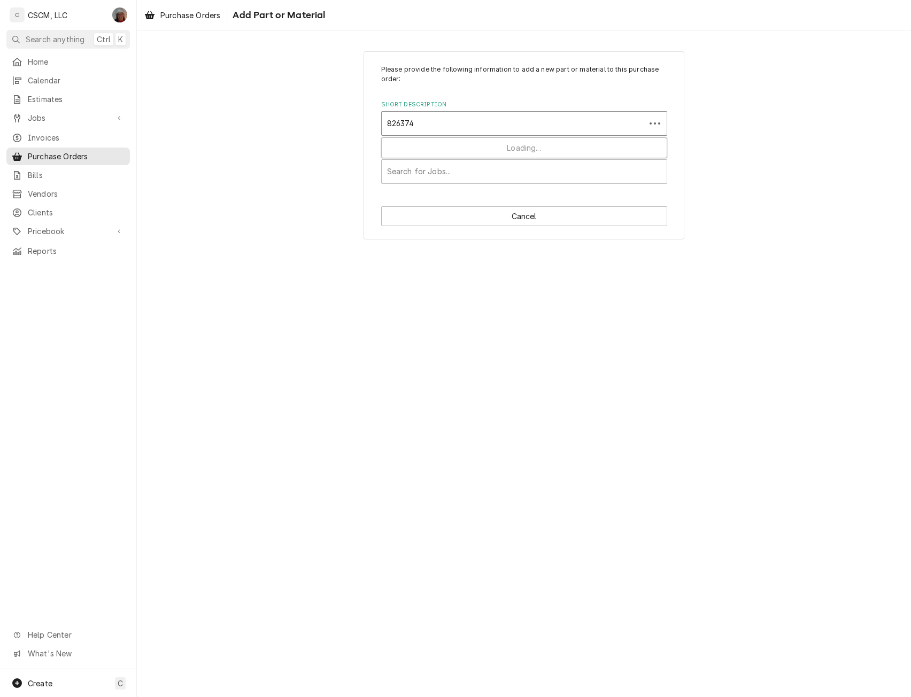
type input "8263741"
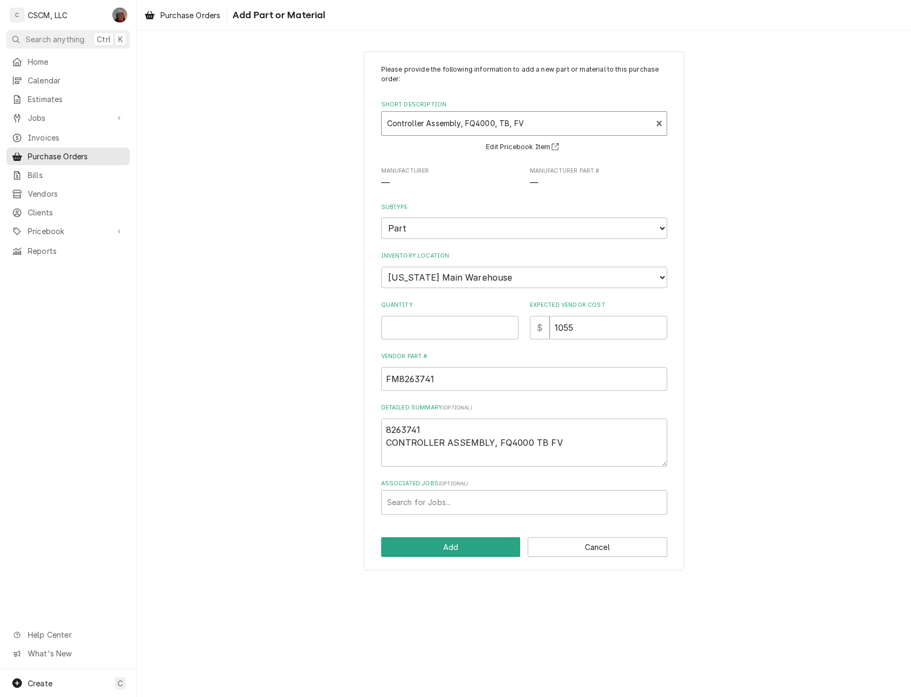
type textarea "x"
click at [484, 280] on select "Choose a location... [PERSON_NAME]'s Truck [US_STATE] Main Warehouse [PERSON_NA…" at bounding box center [524, 277] width 286 height 21
select select "421"
click at [381, 267] on select "Choose a location... [PERSON_NAME]'s Truck [US_STATE] Main Warehouse [PERSON_NA…" at bounding box center [524, 277] width 286 height 21
type textarea "x"
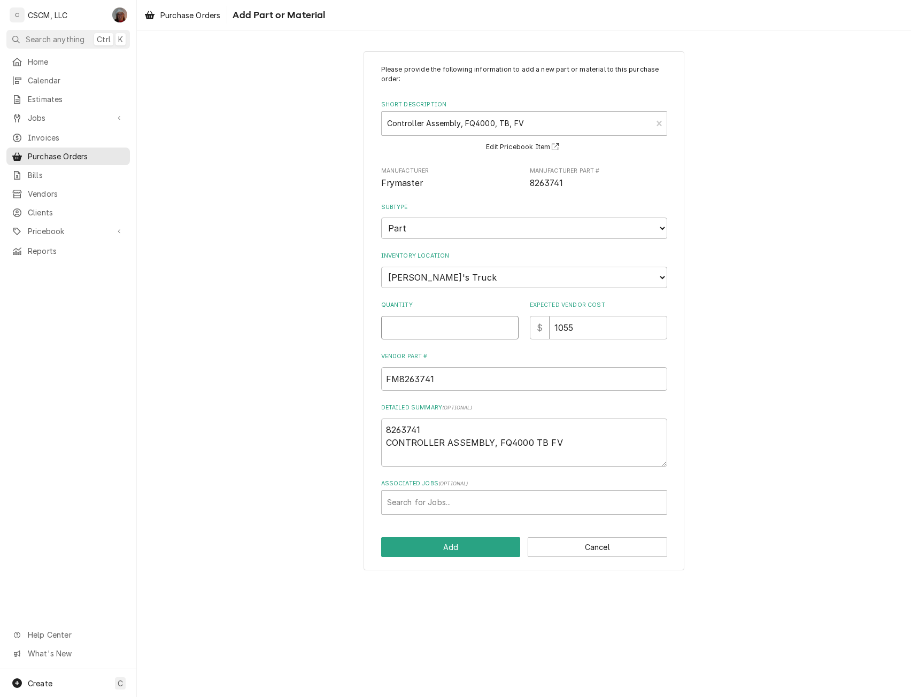
click at [404, 328] on input "Quantity" at bounding box center [449, 328] width 137 height 24
type input "1"
type textarea "x"
type input "1"
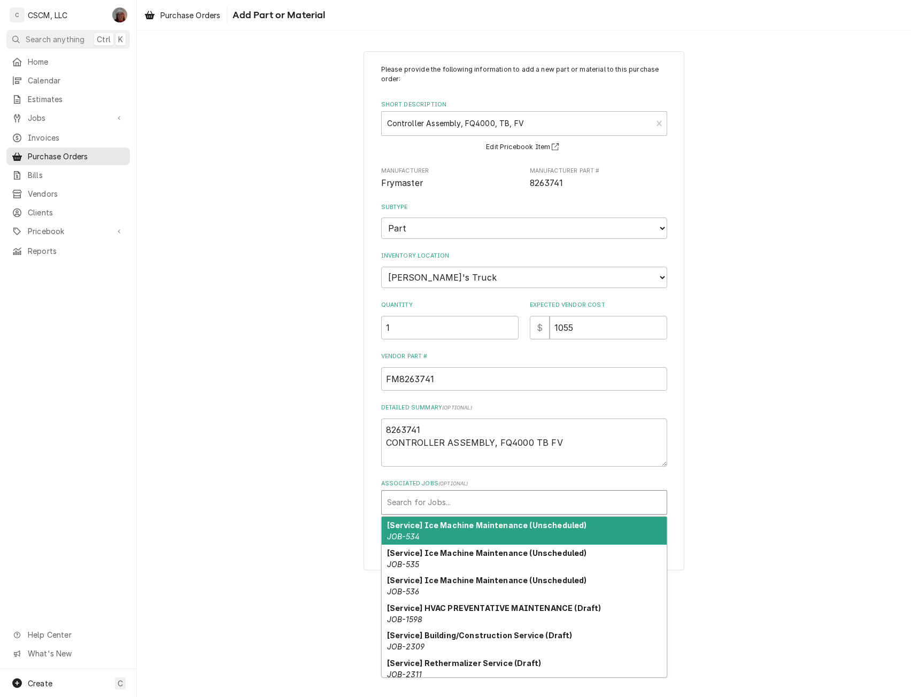
click at [437, 505] on div "Associated Jobs" at bounding box center [524, 502] width 274 height 19
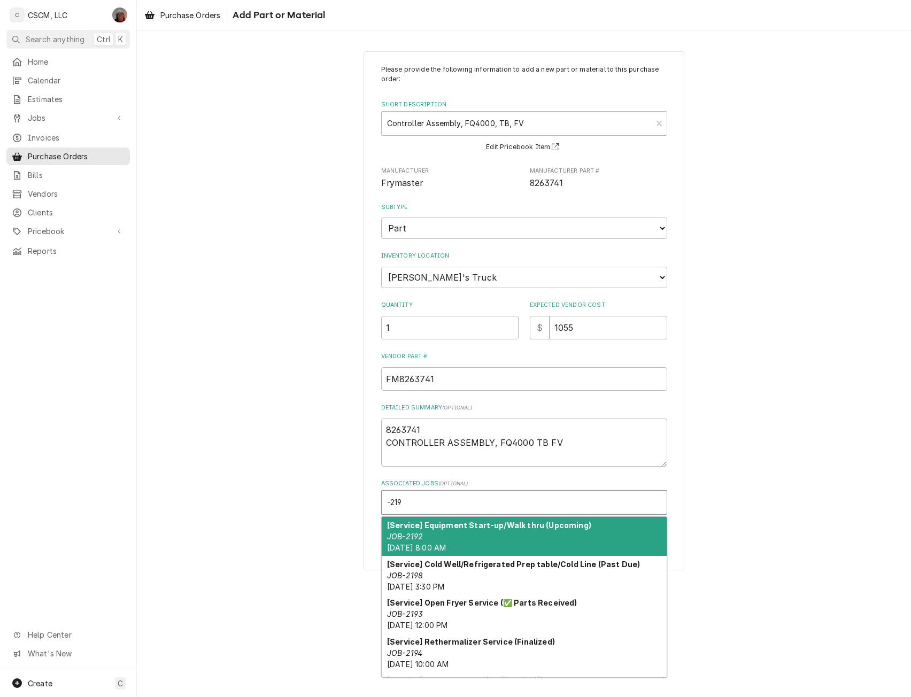
type input "-2193"
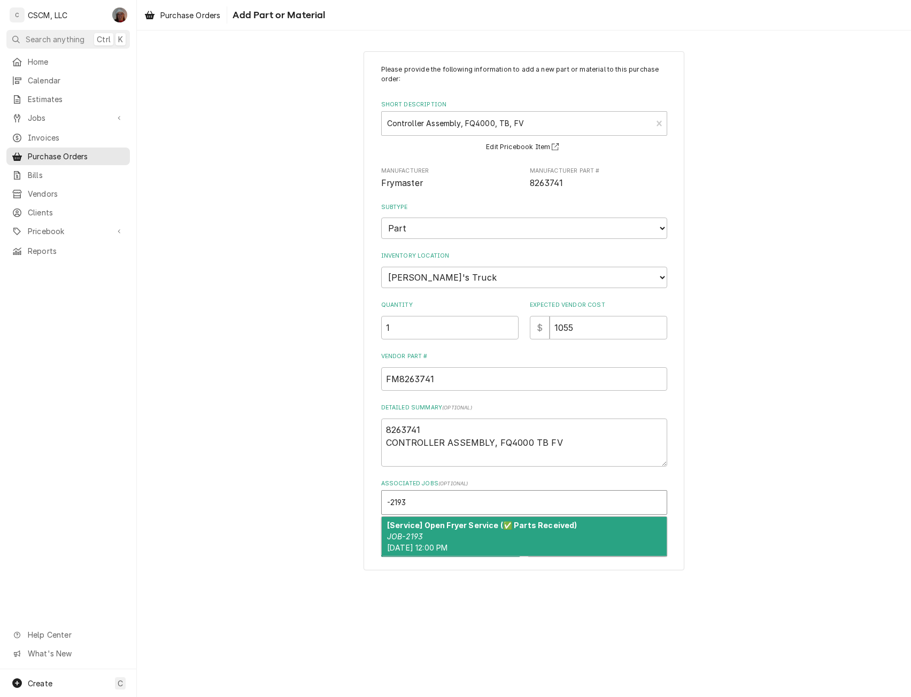
type textarea "x"
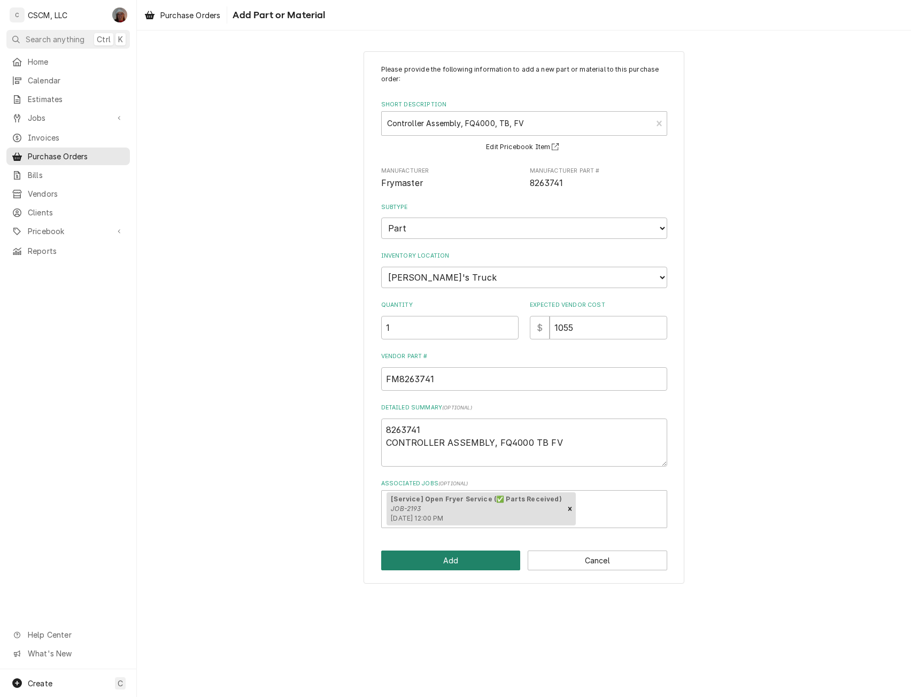
click at [461, 565] on button "Add" at bounding box center [451, 561] width 140 height 20
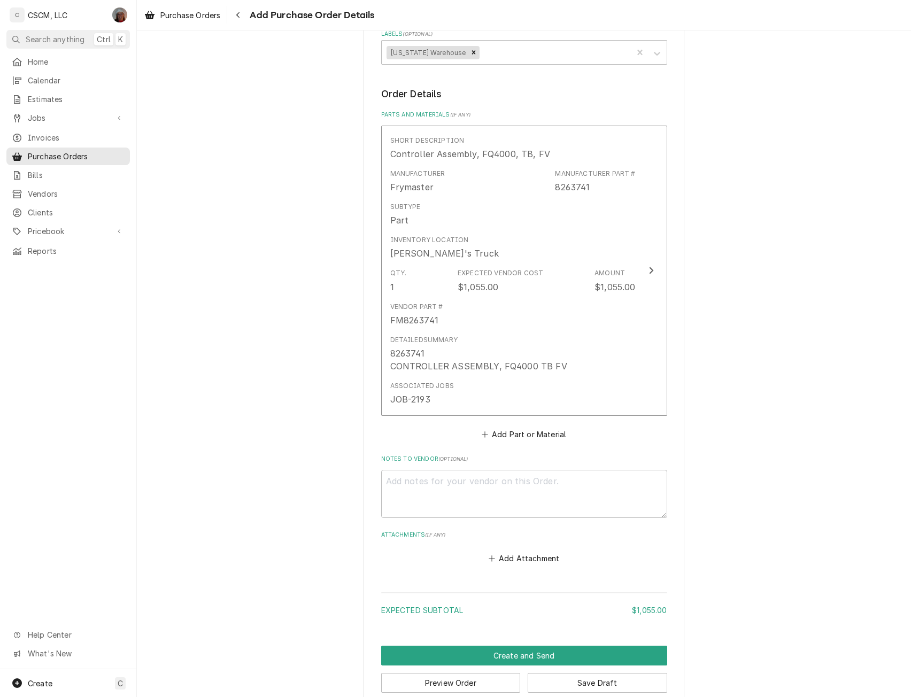
scroll to position [367, 0]
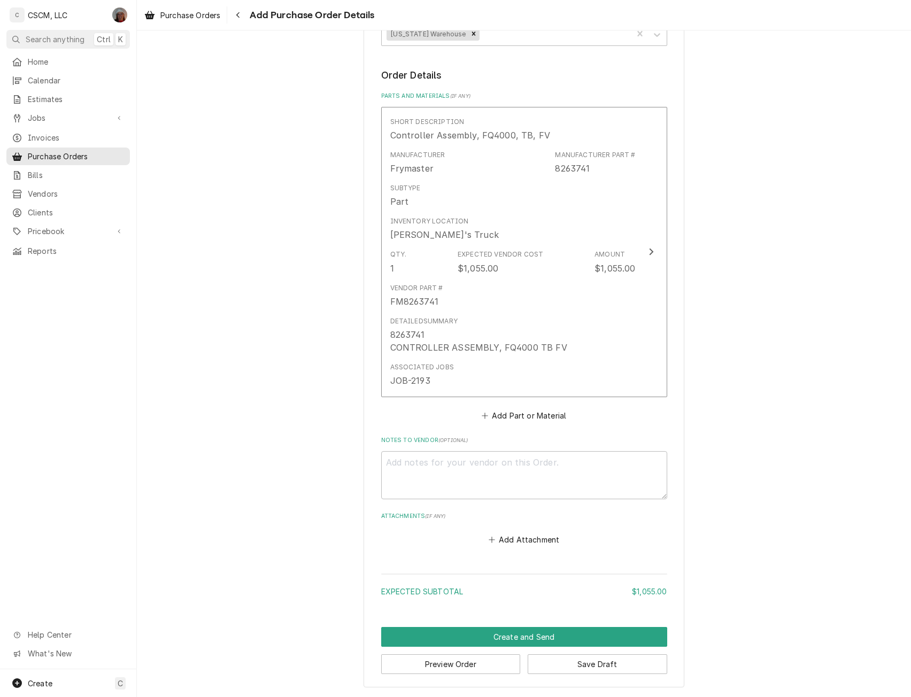
click at [768, 581] on div "Please provide the following information to create your purchase order: Basic D…" at bounding box center [524, 186] width 774 height 1023
click at [455, 670] on button "Preview Order" at bounding box center [451, 665] width 140 height 20
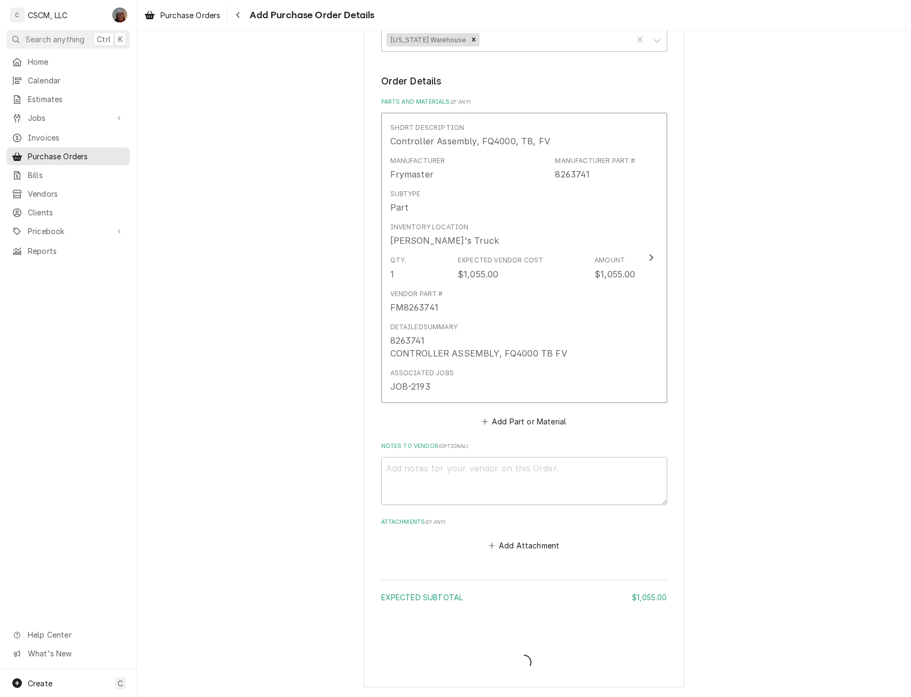
type textarea "x"
